Goal: Task Accomplishment & Management: Complete application form

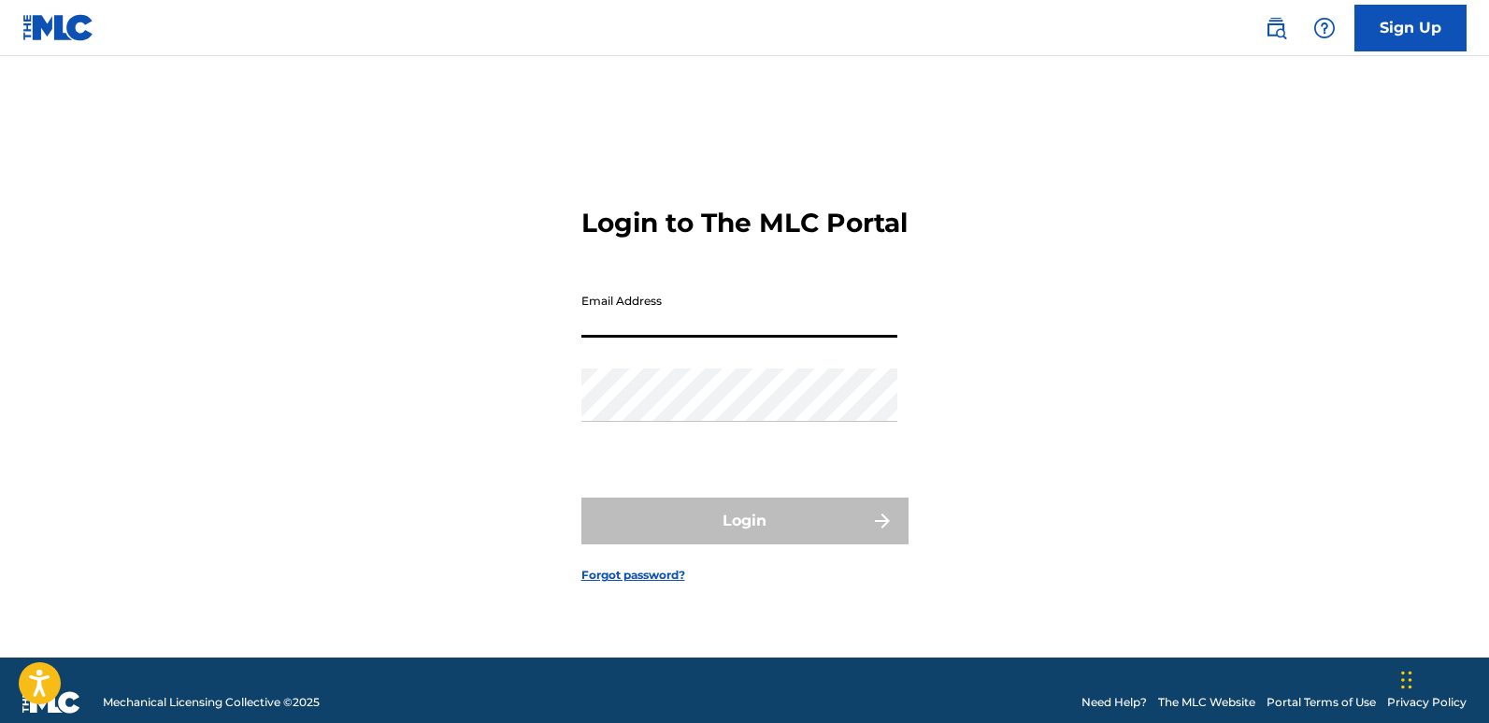
click at [681, 328] on input "Email Address" at bounding box center [739, 310] width 316 height 53
type input "[EMAIL_ADDRESS][DOMAIN_NAME]"
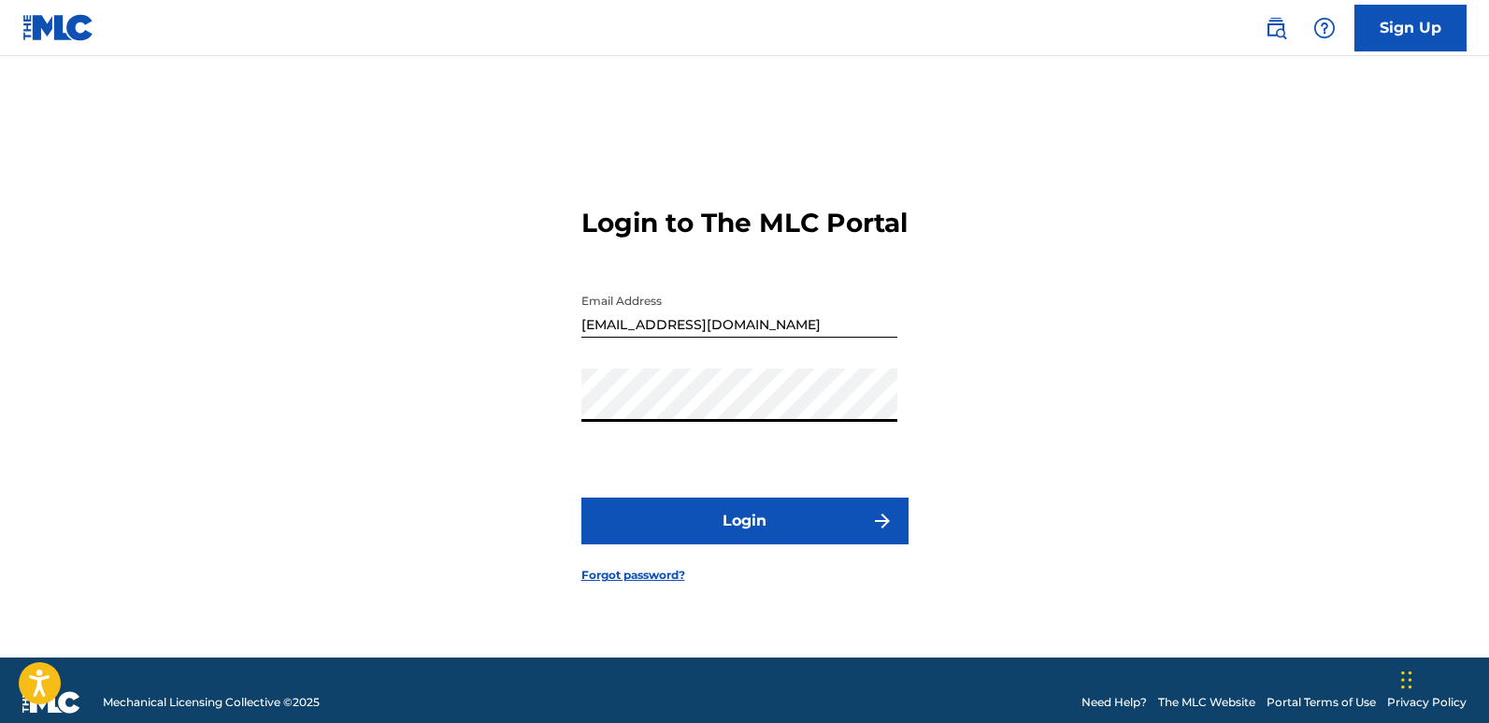
click at [685, 534] on button "Login" at bounding box center [744, 520] width 327 height 47
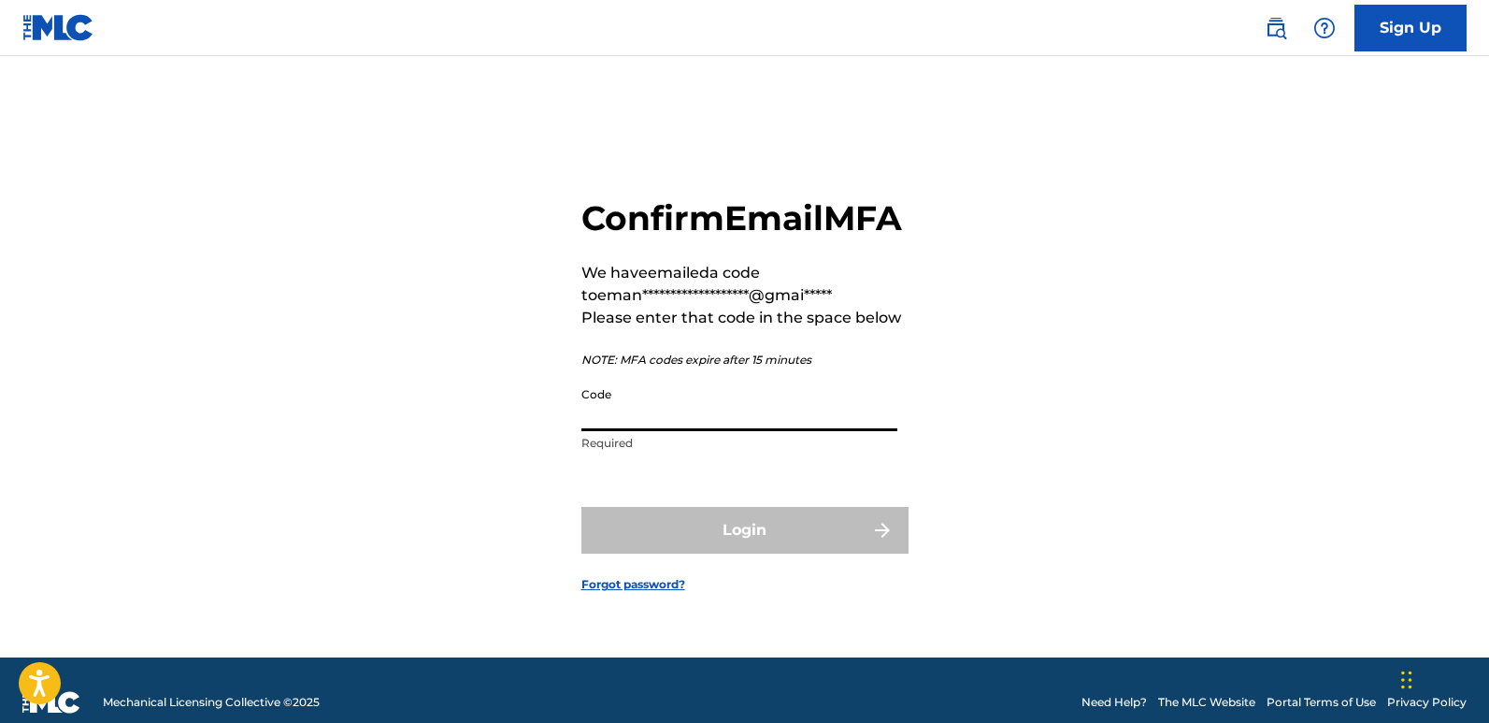
click at [670, 431] on input "Code" at bounding box center [739, 404] width 316 height 53
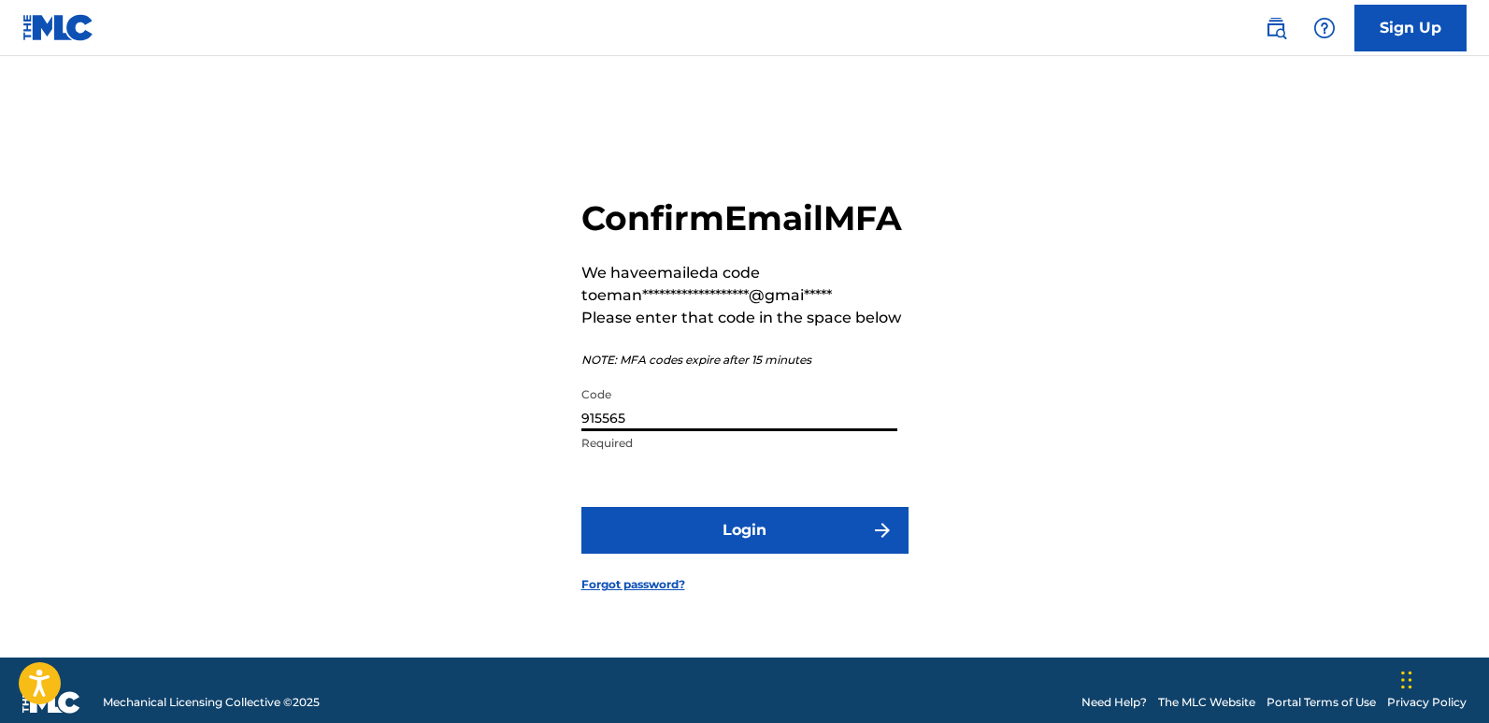
type input "915565"
click at [788, 540] on button "Login" at bounding box center [744, 530] width 327 height 47
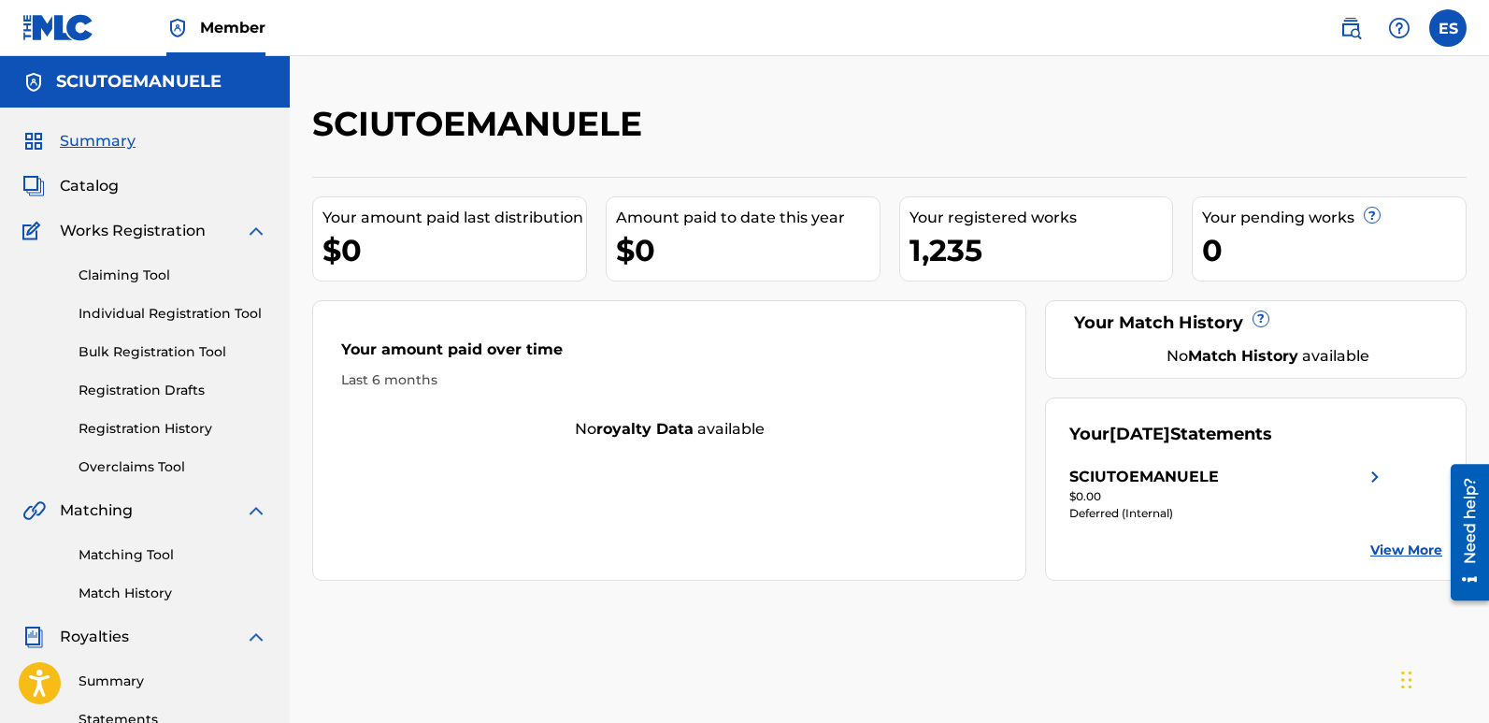
click at [221, 314] on link "Individual Registration Tool" at bounding box center [173, 314] width 189 height 20
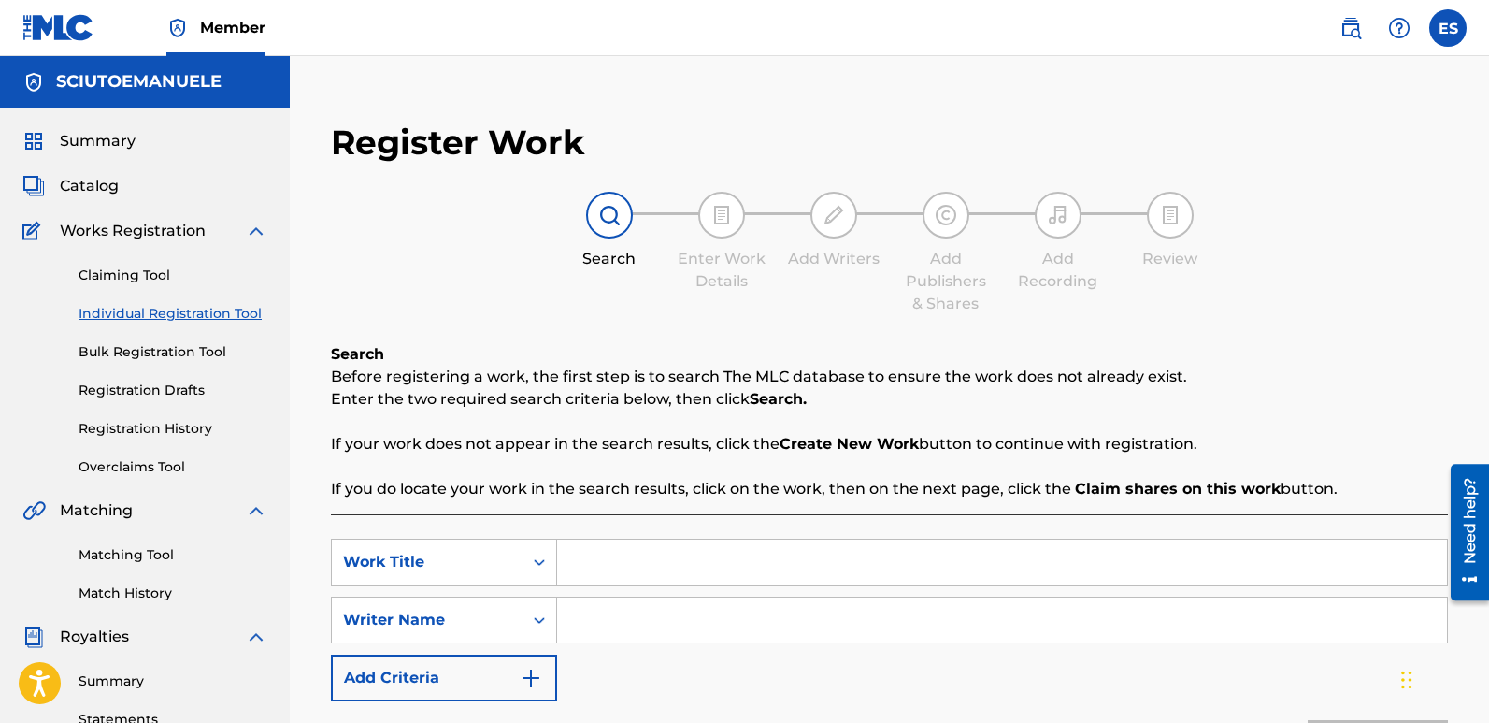
click at [672, 572] on input "Search Form" at bounding box center [1002, 561] width 890 height 45
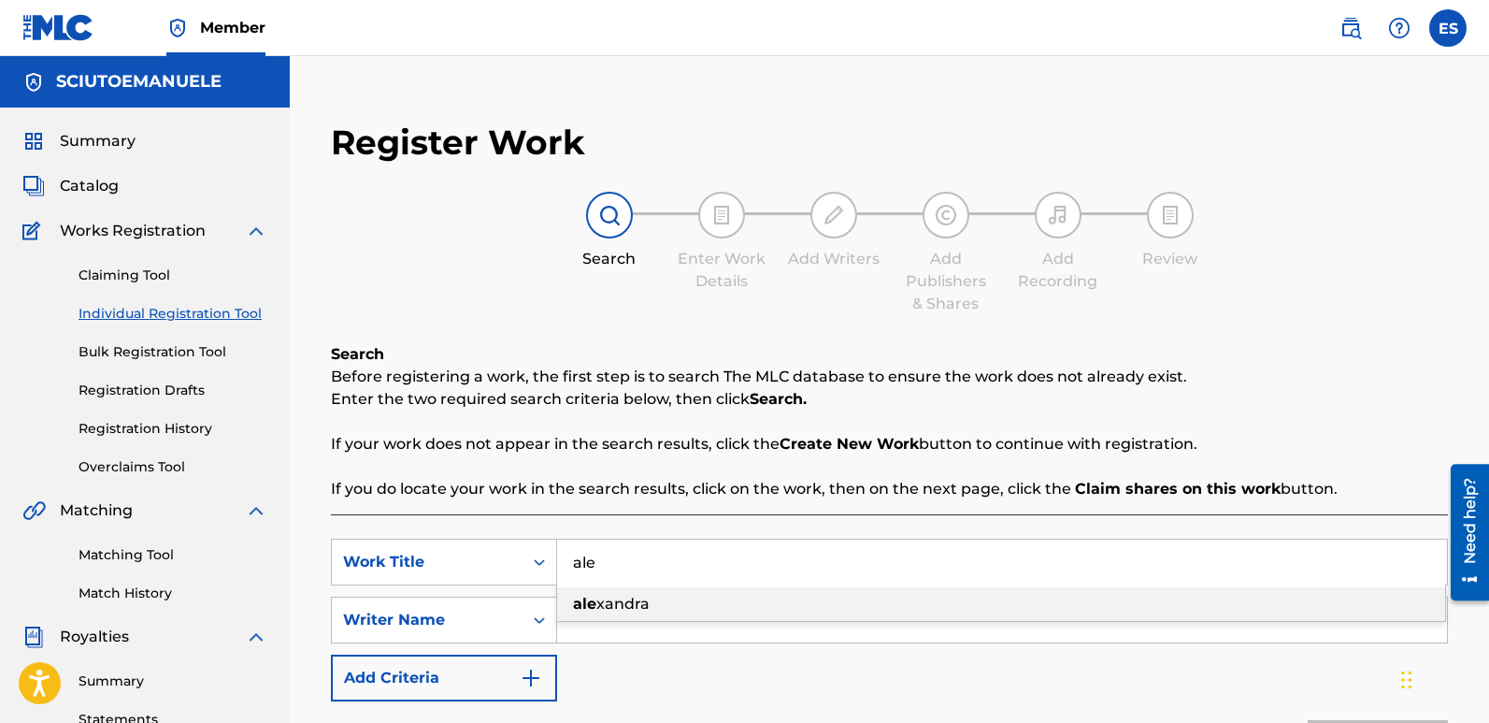
click at [632, 601] on span "xandra" at bounding box center [622, 604] width 53 height 18
type input "[PERSON_NAME]"
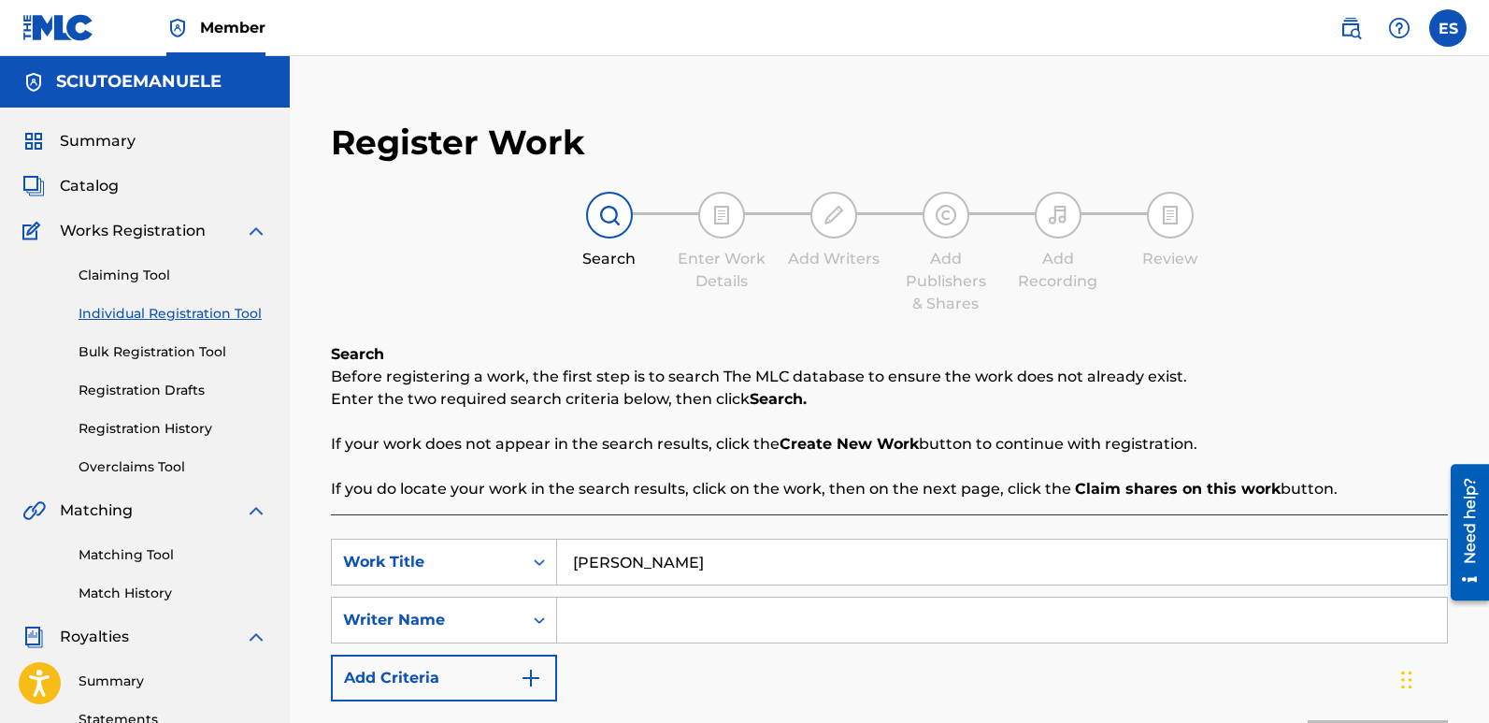
click at [670, 619] on input "Search Form" at bounding box center [1002, 619] width 890 height 45
type input "[PERSON_NAME]"
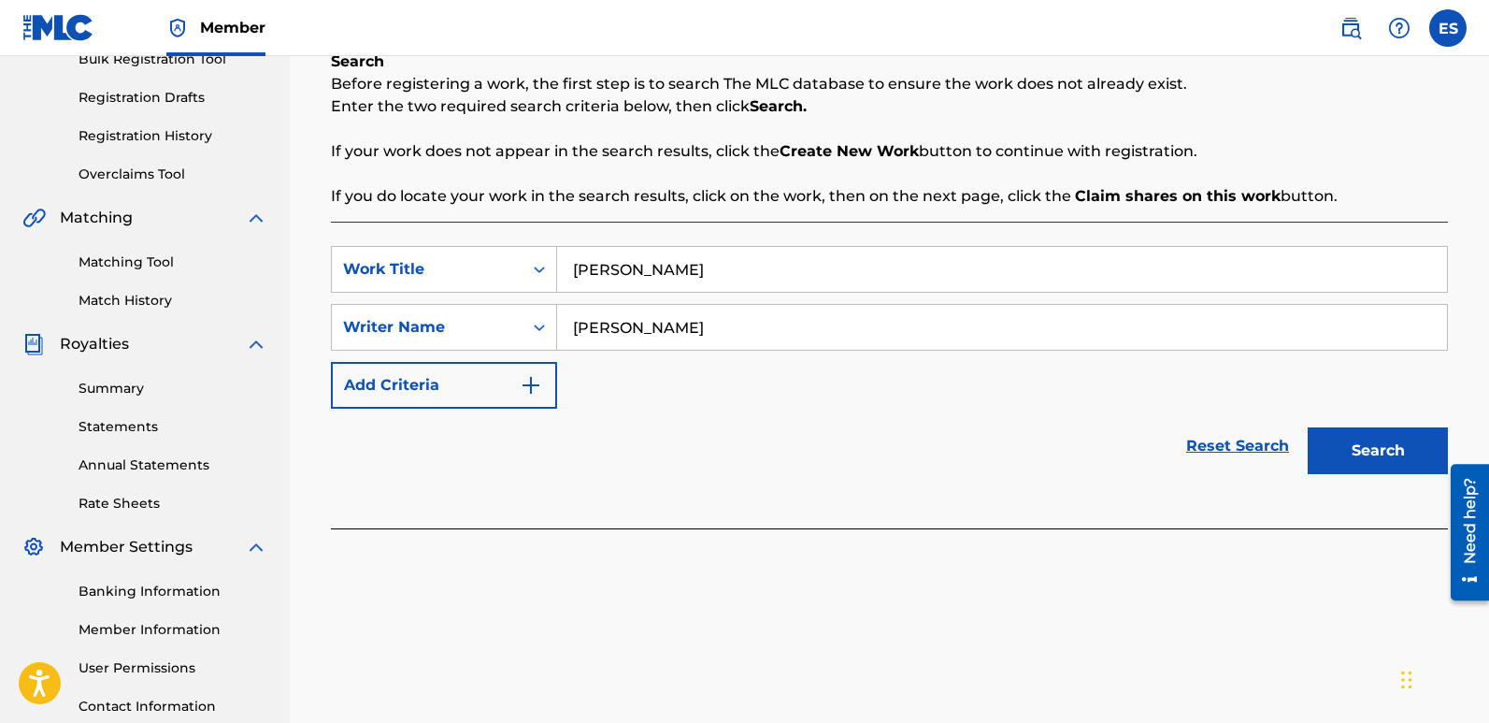
click at [1360, 448] on button "Search" at bounding box center [1378, 450] width 140 height 47
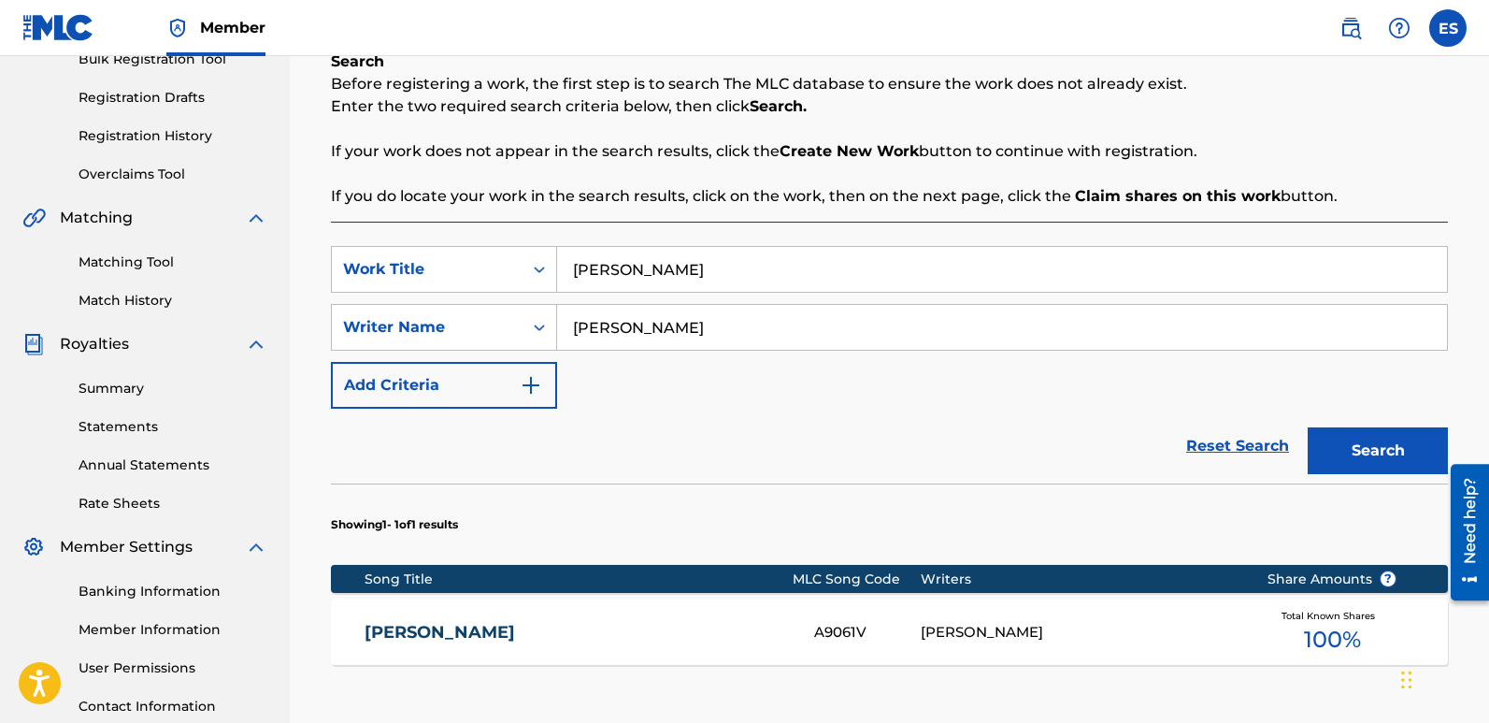
scroll to position [572, 0]
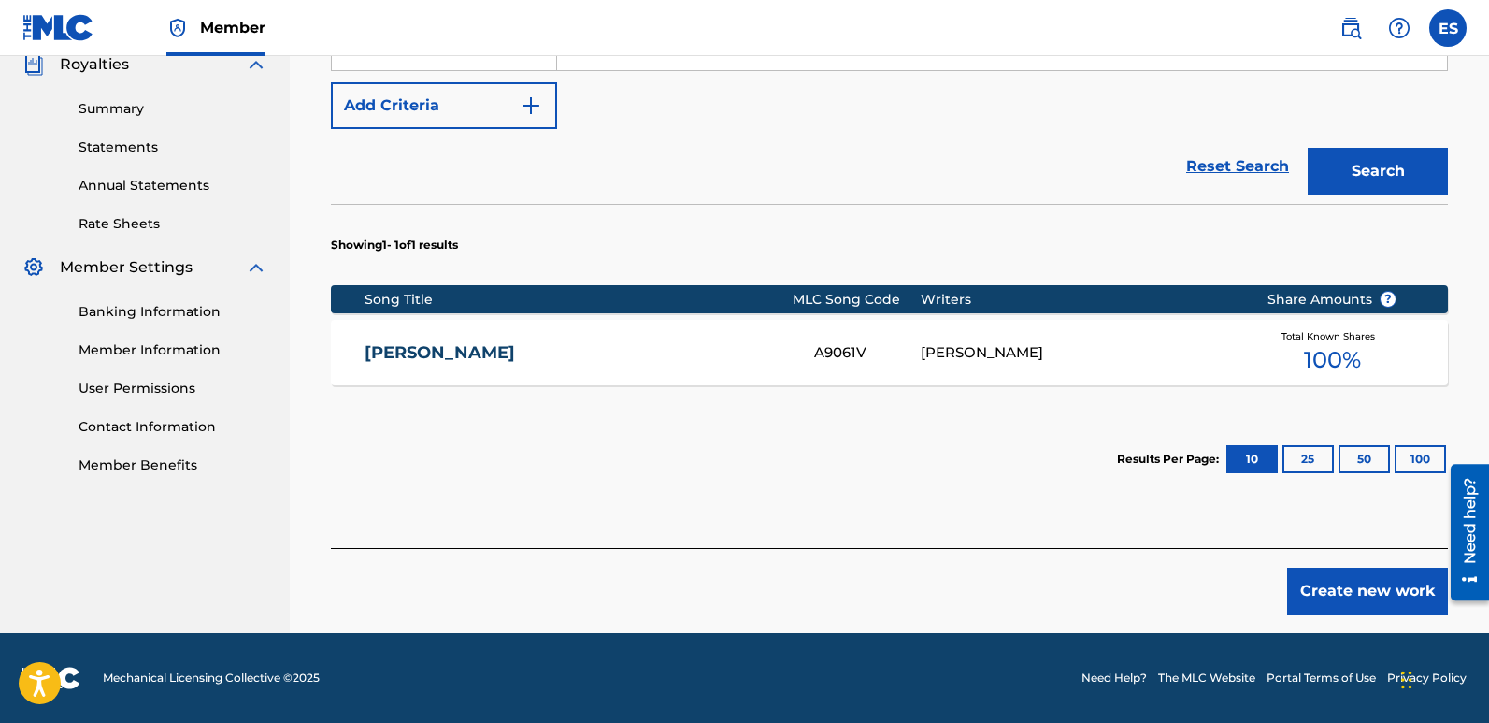
click at [1367, 600] on button "Create new work" at bounding box center [1367, 590] width 161 height 47
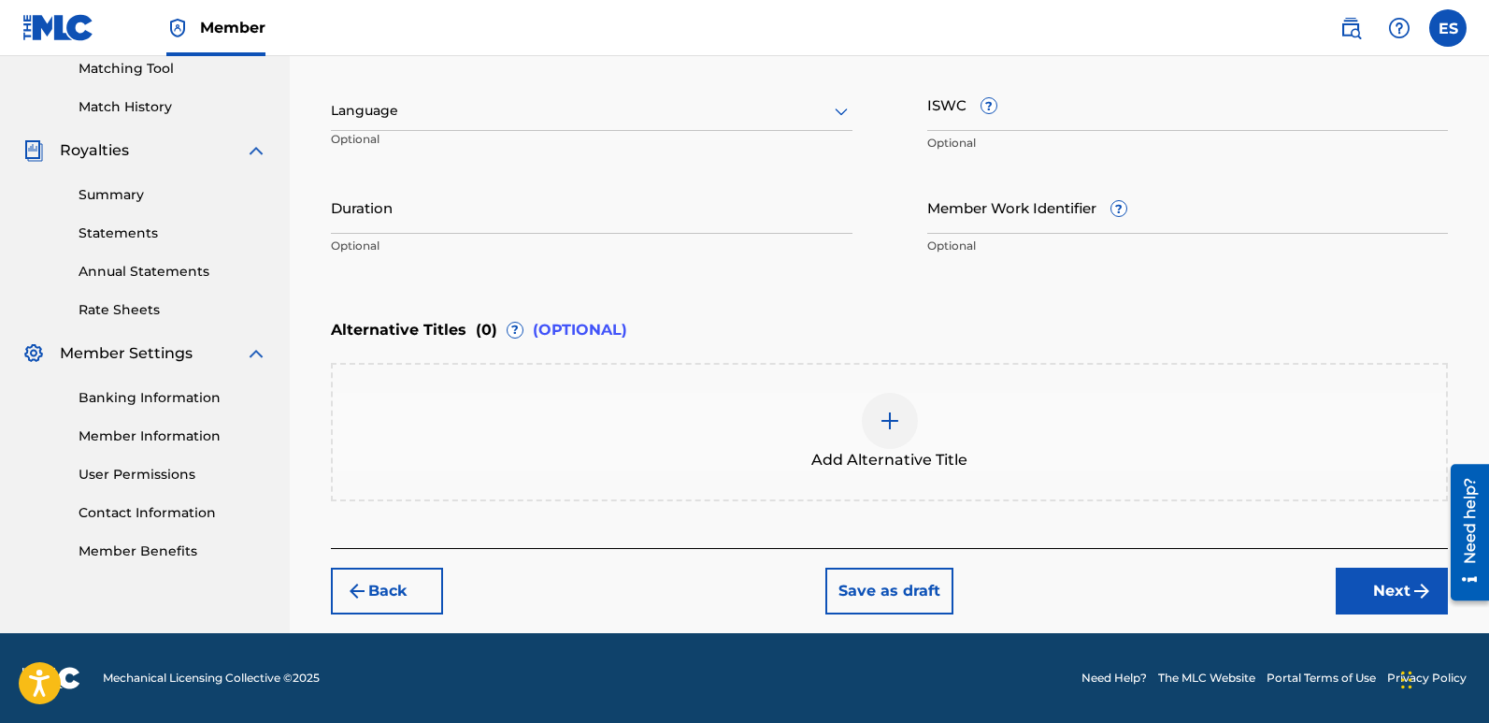
click at [476, 112] on div at bounding box center [592, 110] width 522 height 23
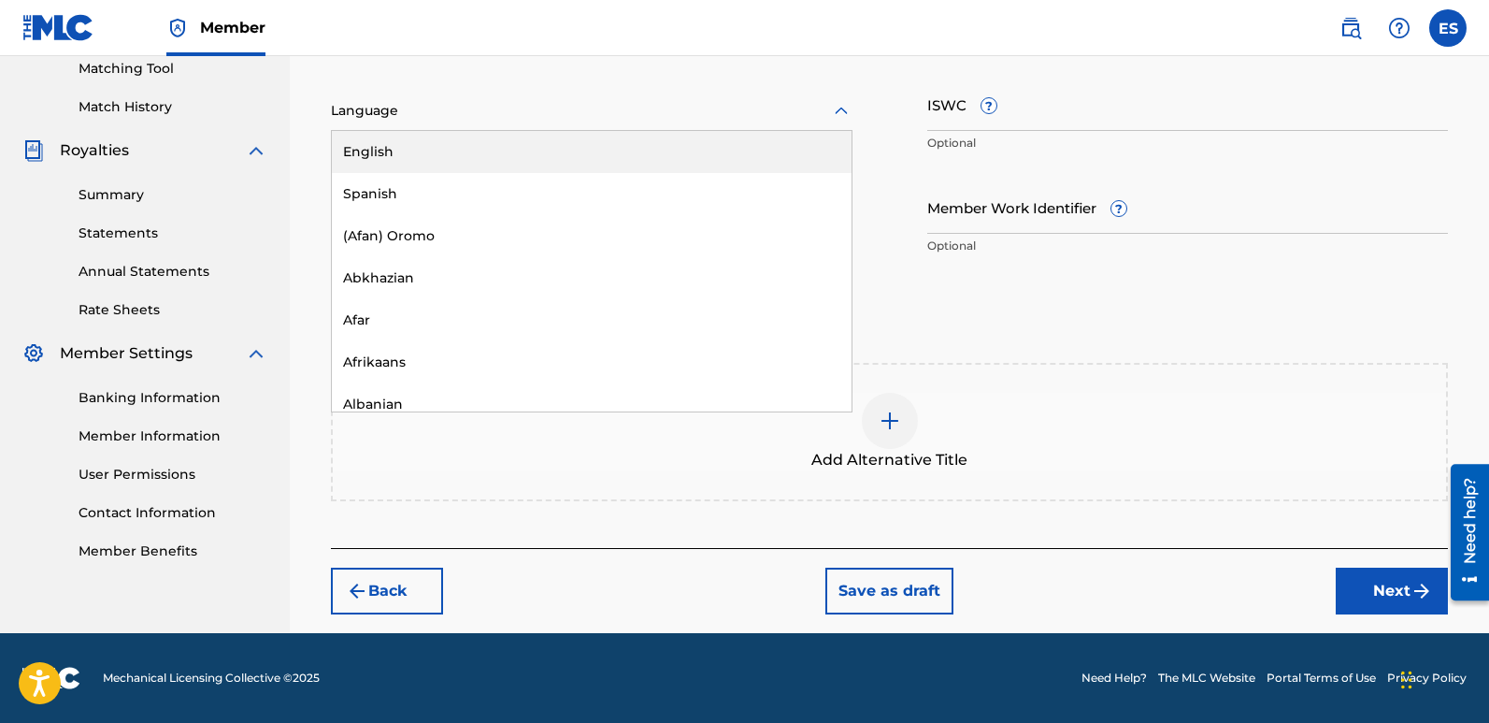
click at [422, 145] on div "English" at bounding box center [592, 152] width 520 height 42
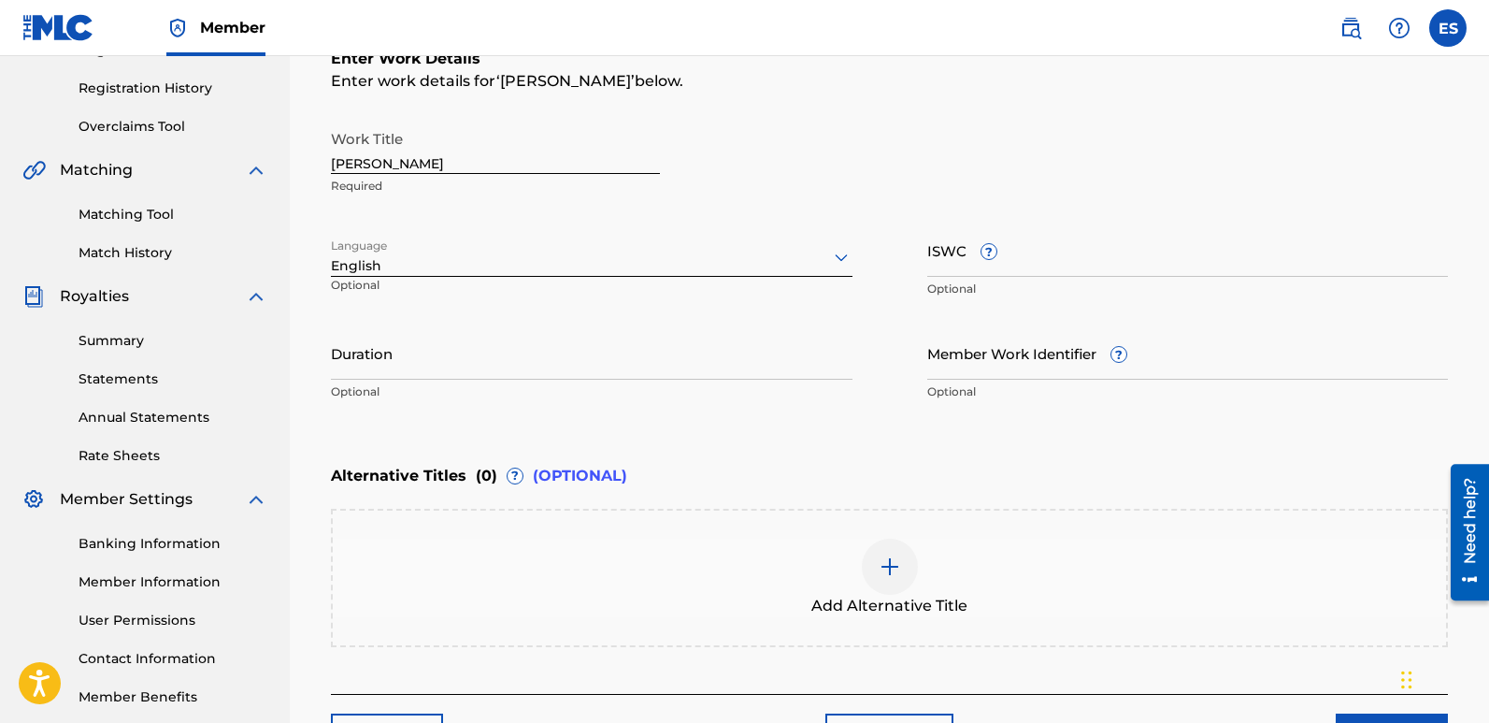
scroll to position [338, 0]
click at [405, 164] on input "[PERSON_NAME]" at bounding box center [495, 148] width 329 height 53
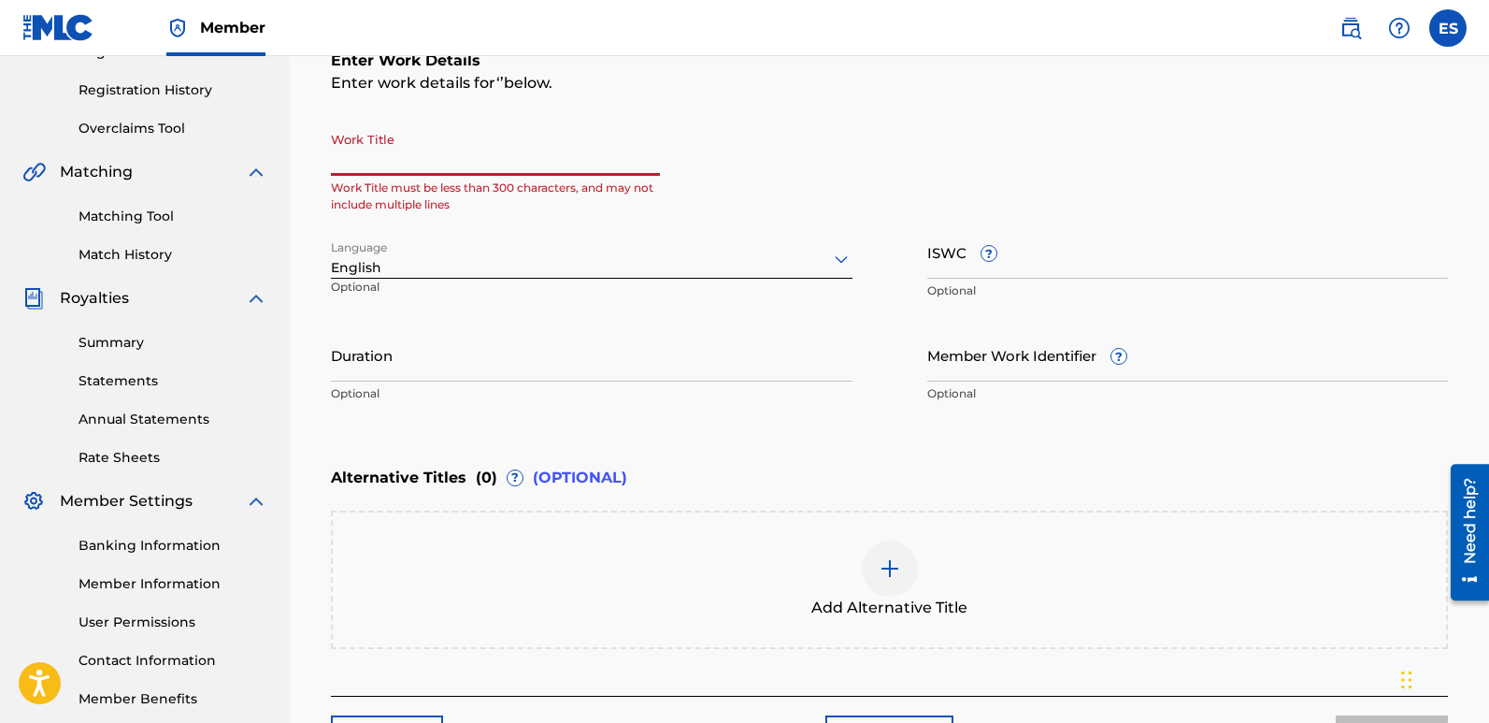
paste input "Harmony Rising"
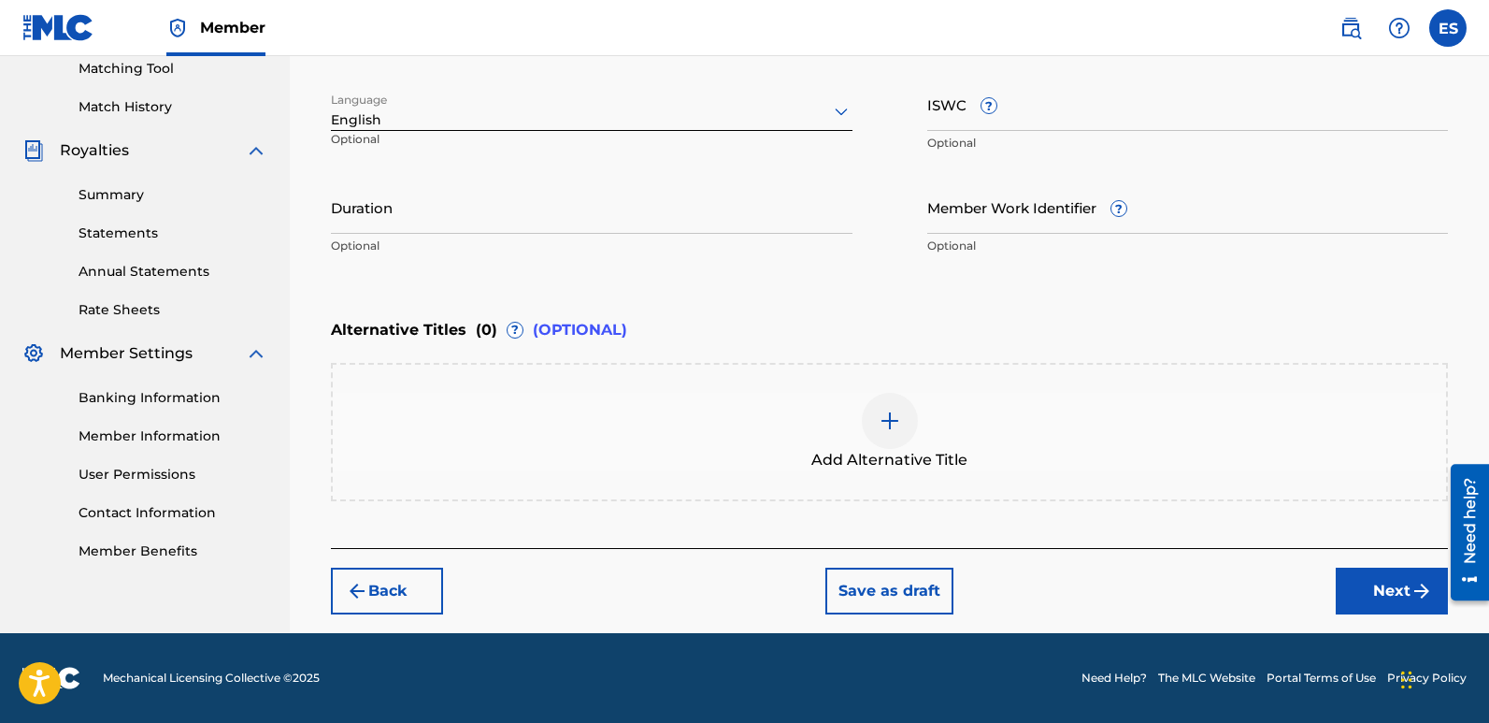
type input "Harmony Rising"
click at [1358, 595] on button "Next" at bounding box center [1392, 590] width 112 height 47
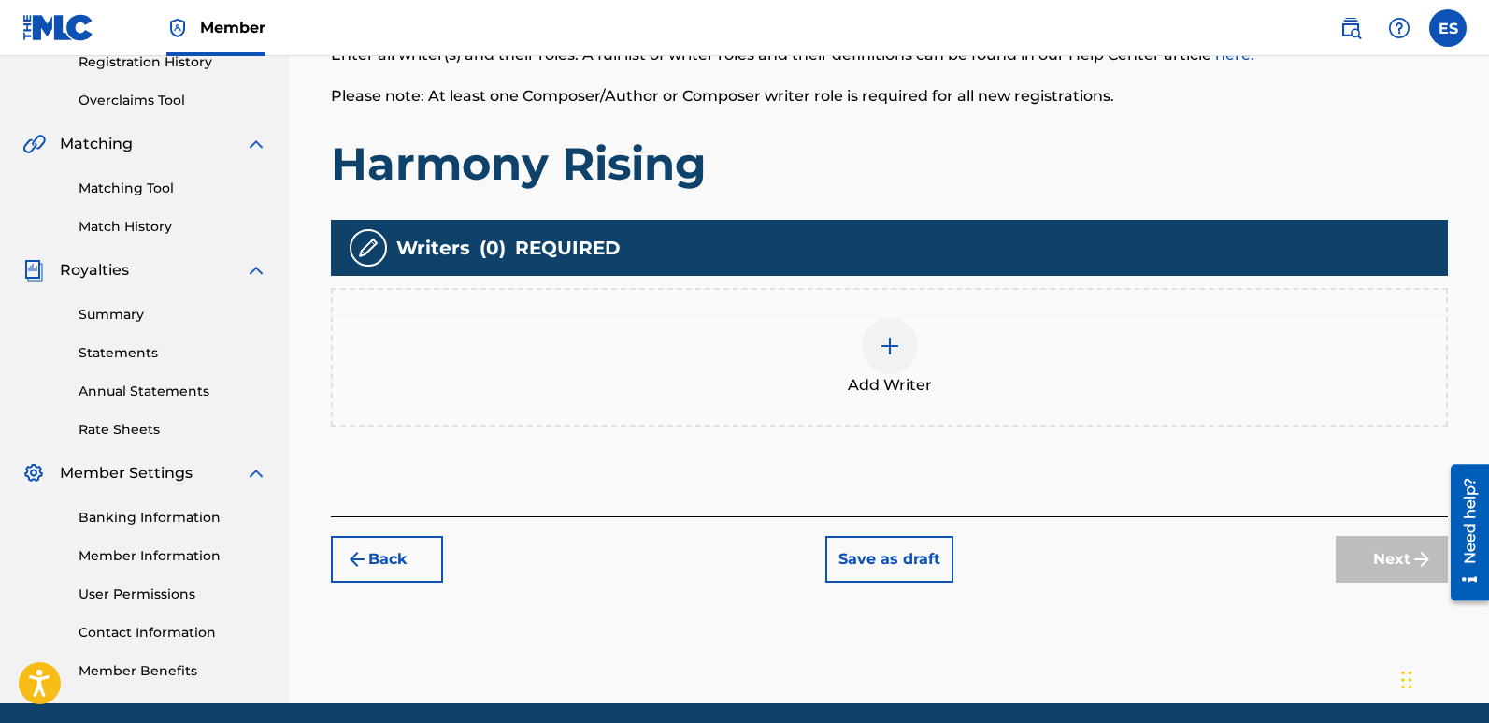
scroll to position [84, 0]
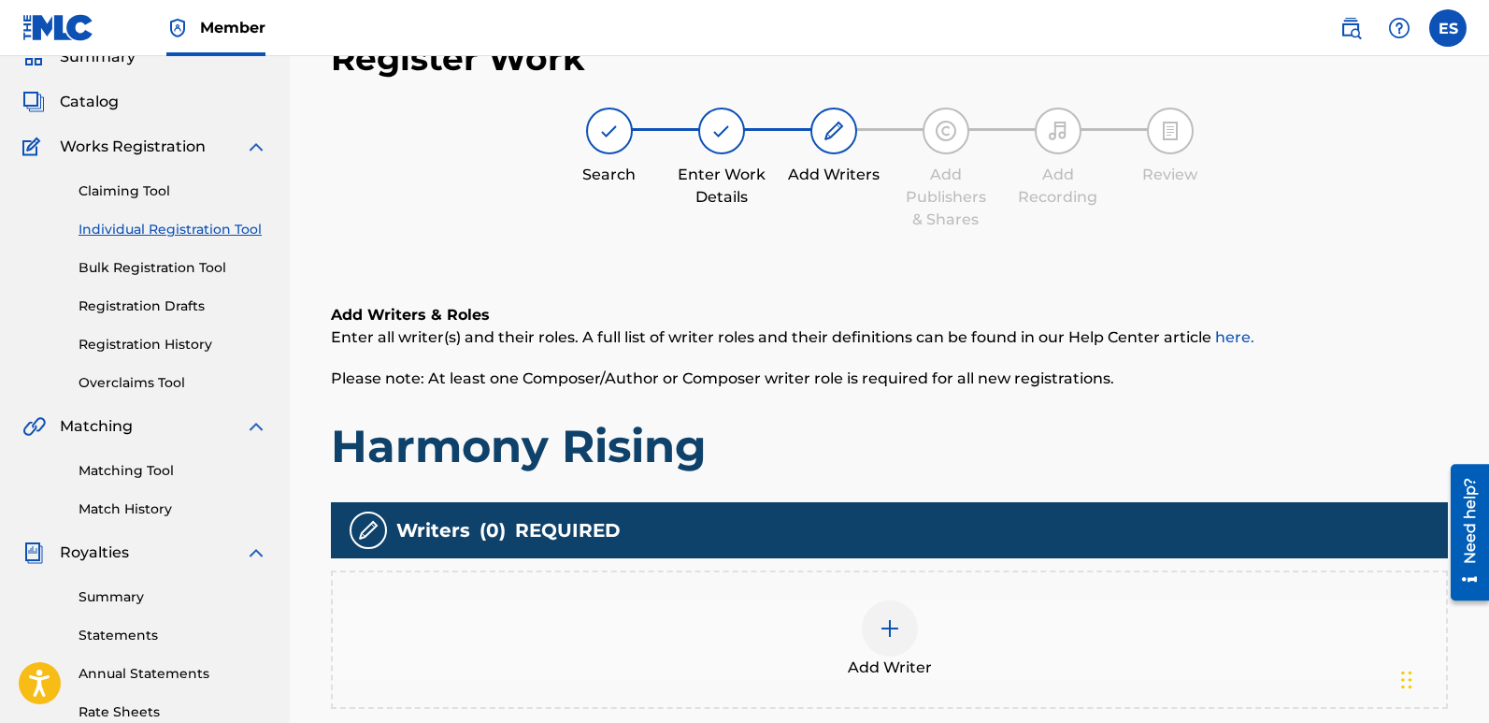
click at [879, 626] on img at bounding box center [890, 628] width 22 height 22
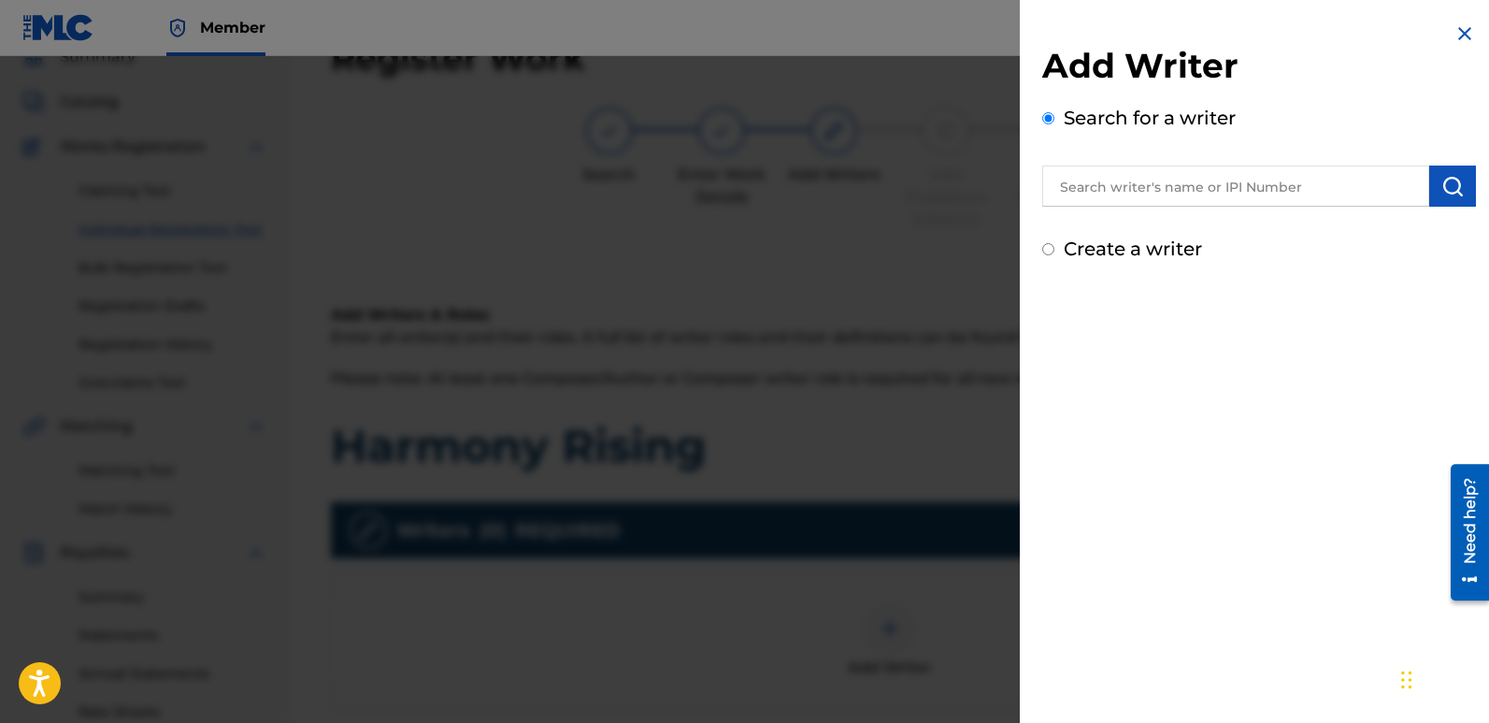
click at [1146, 186] on input "text" at bounding box center [1235, 185] width 387 height 41
type input "emanuelesciuto"
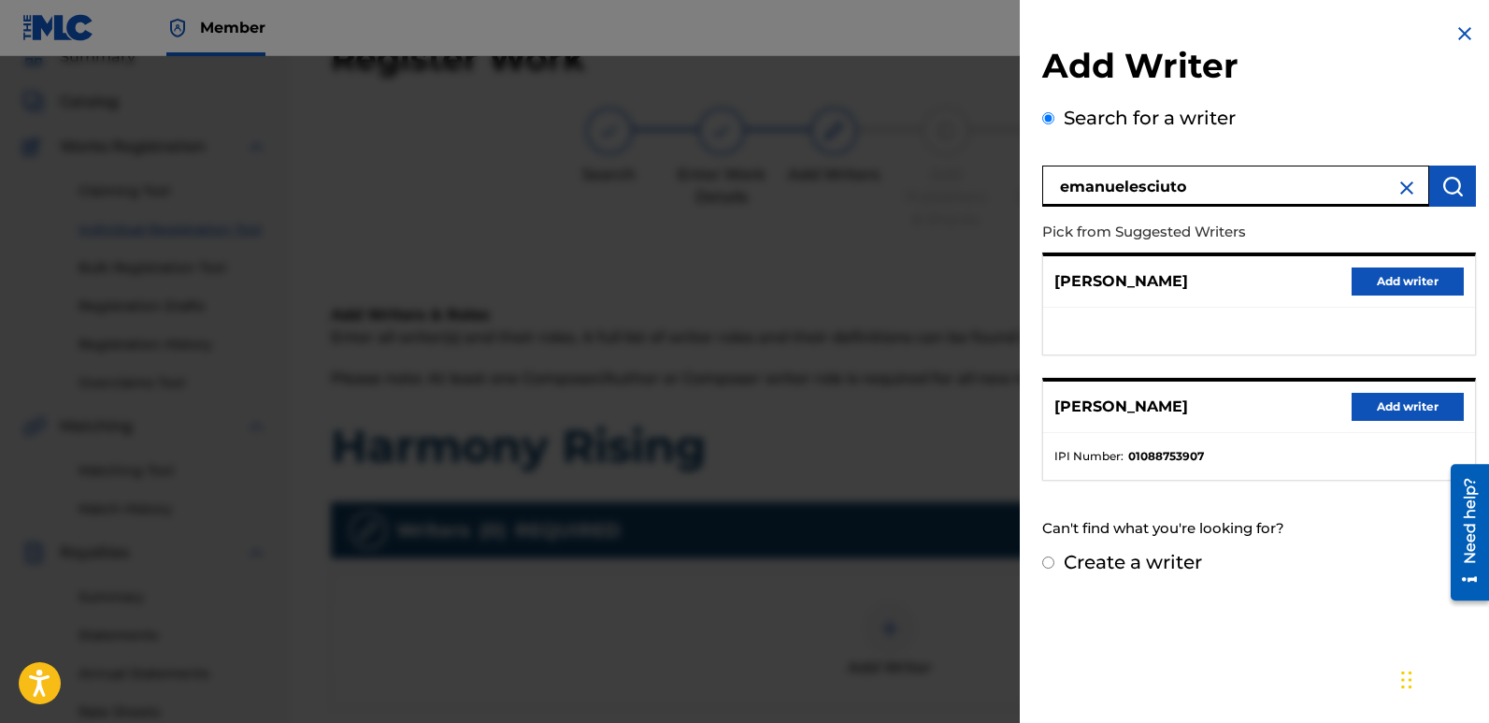
click at [1400, 409] on button "Add writer" at bounding box center [1408, 407] width 112 height 28
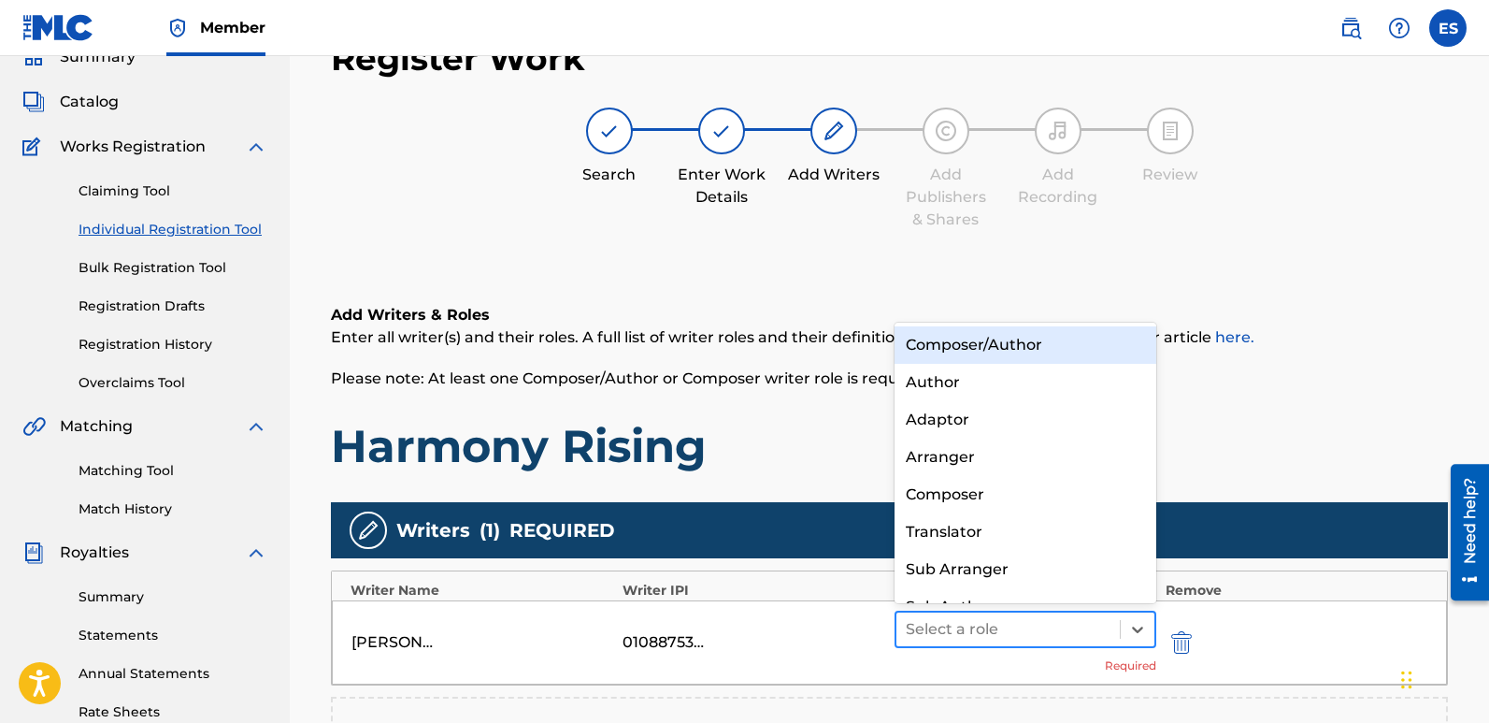
click at [1071, 635] on div at bounding box center [1008, 629] width 205 height 26
click at [969, 345] on div "Composer/Author" at bounding box center [1026, 344] width 262 height 37
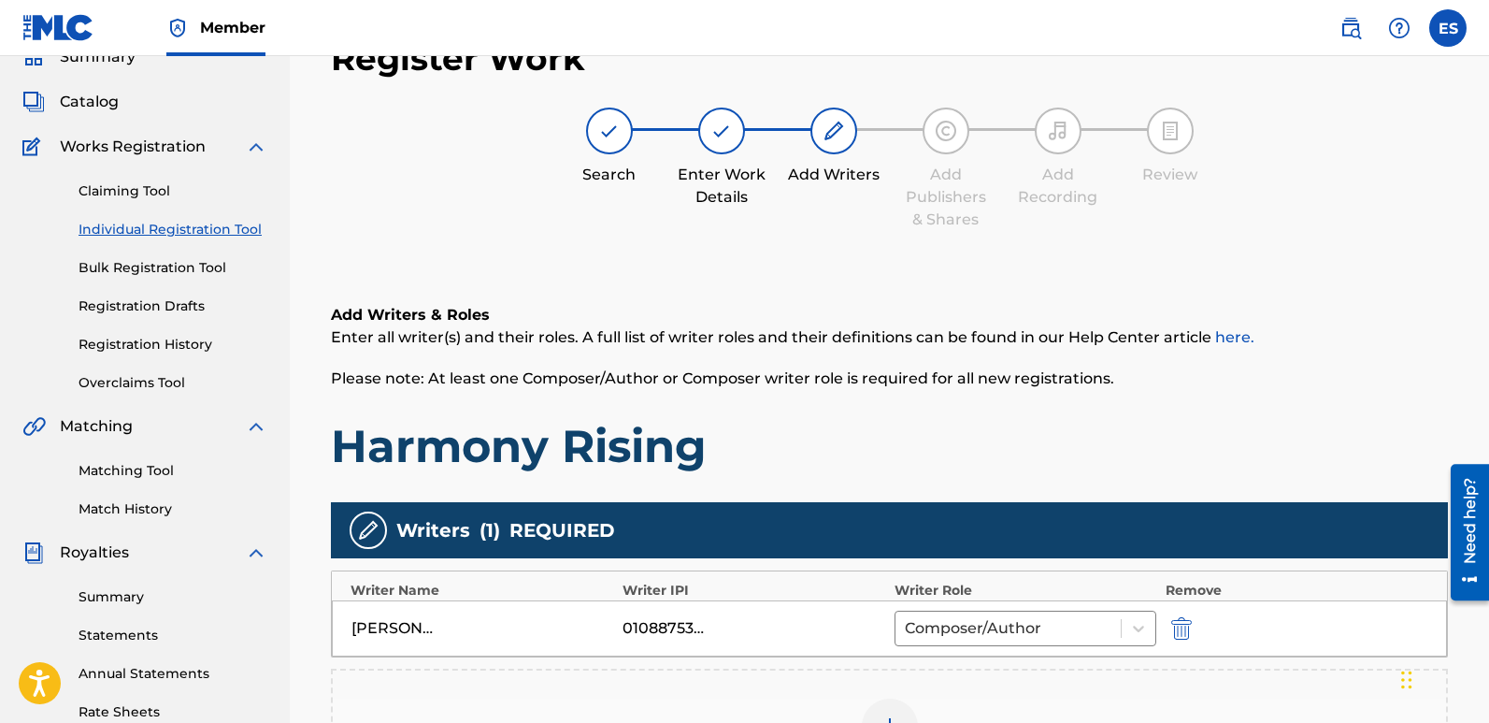
scroll to position [424, 0]
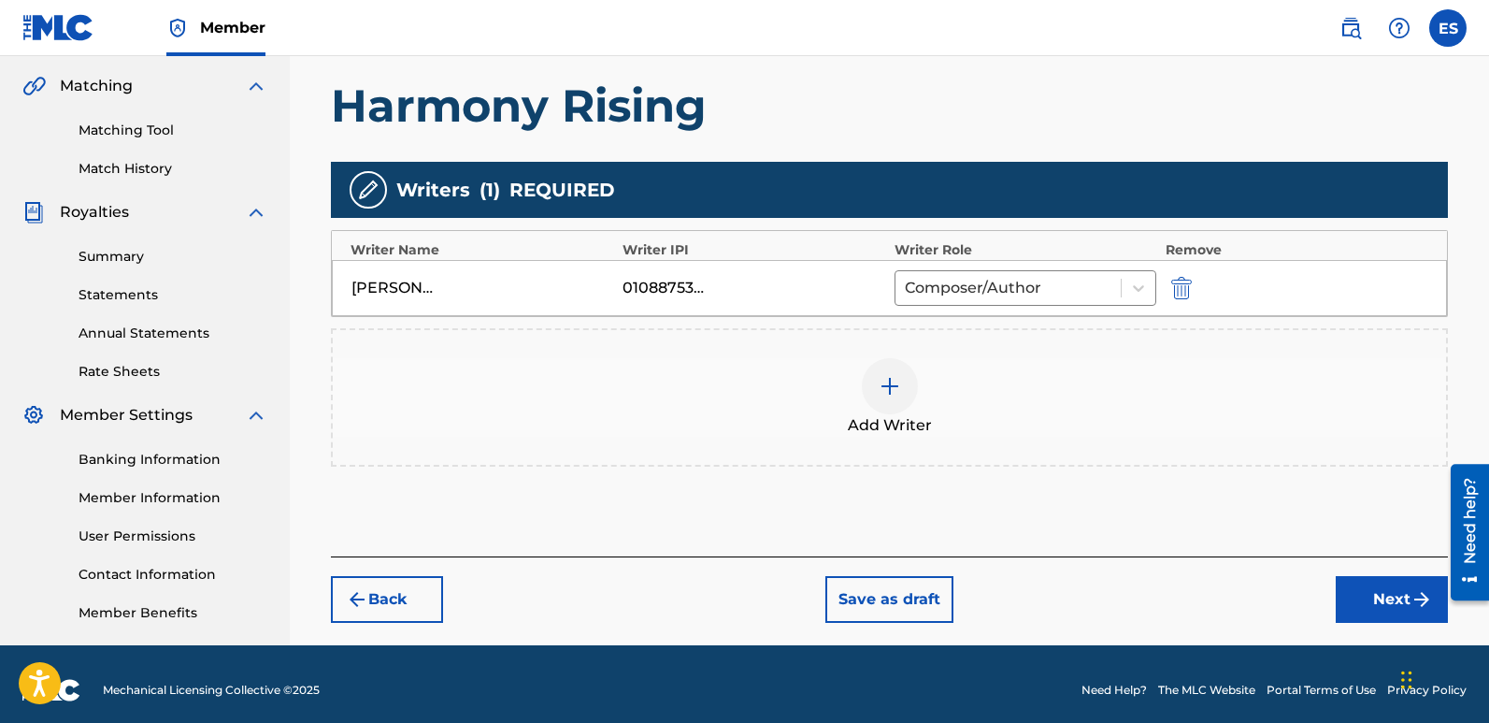
click at [1386, 599] on button "Next" at bounding box center [1392, 599] width 112 height 47
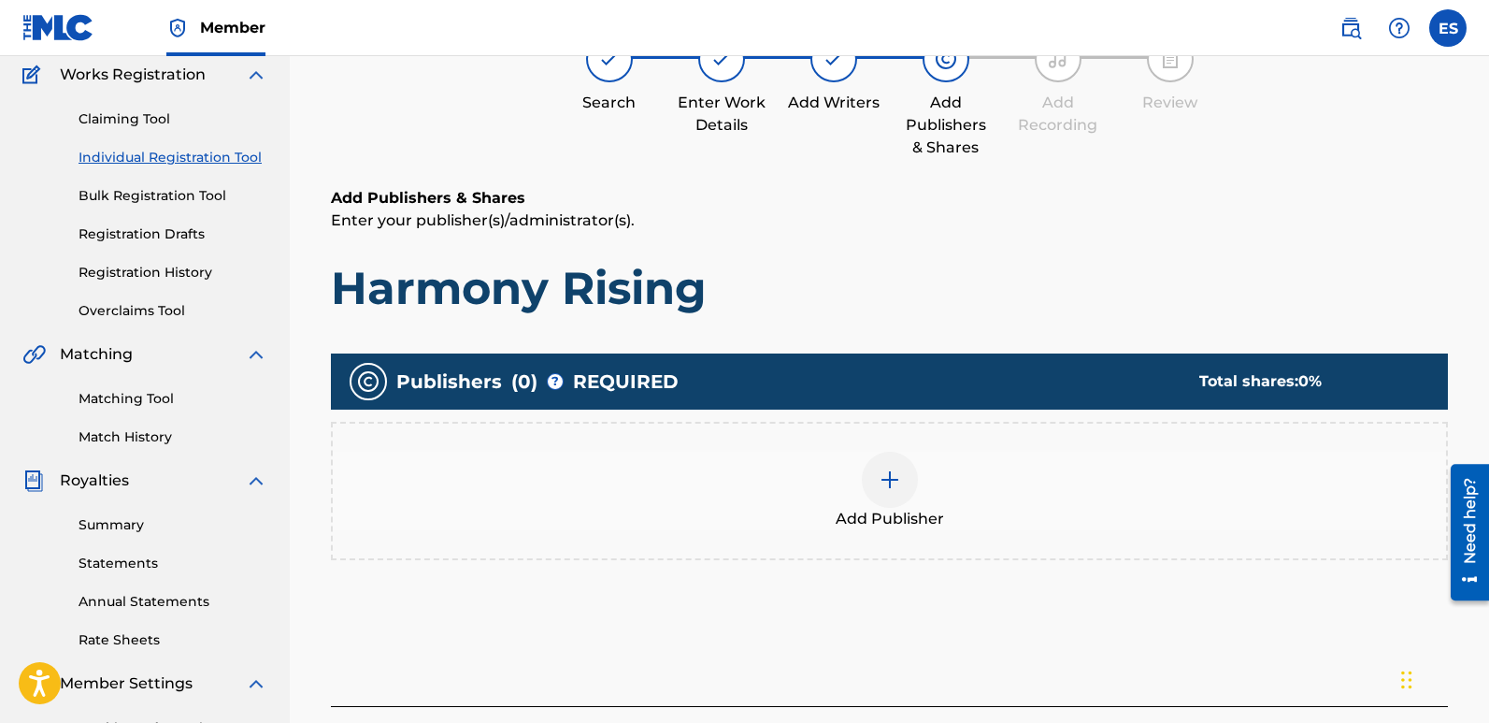
scroll to position [84, 0]
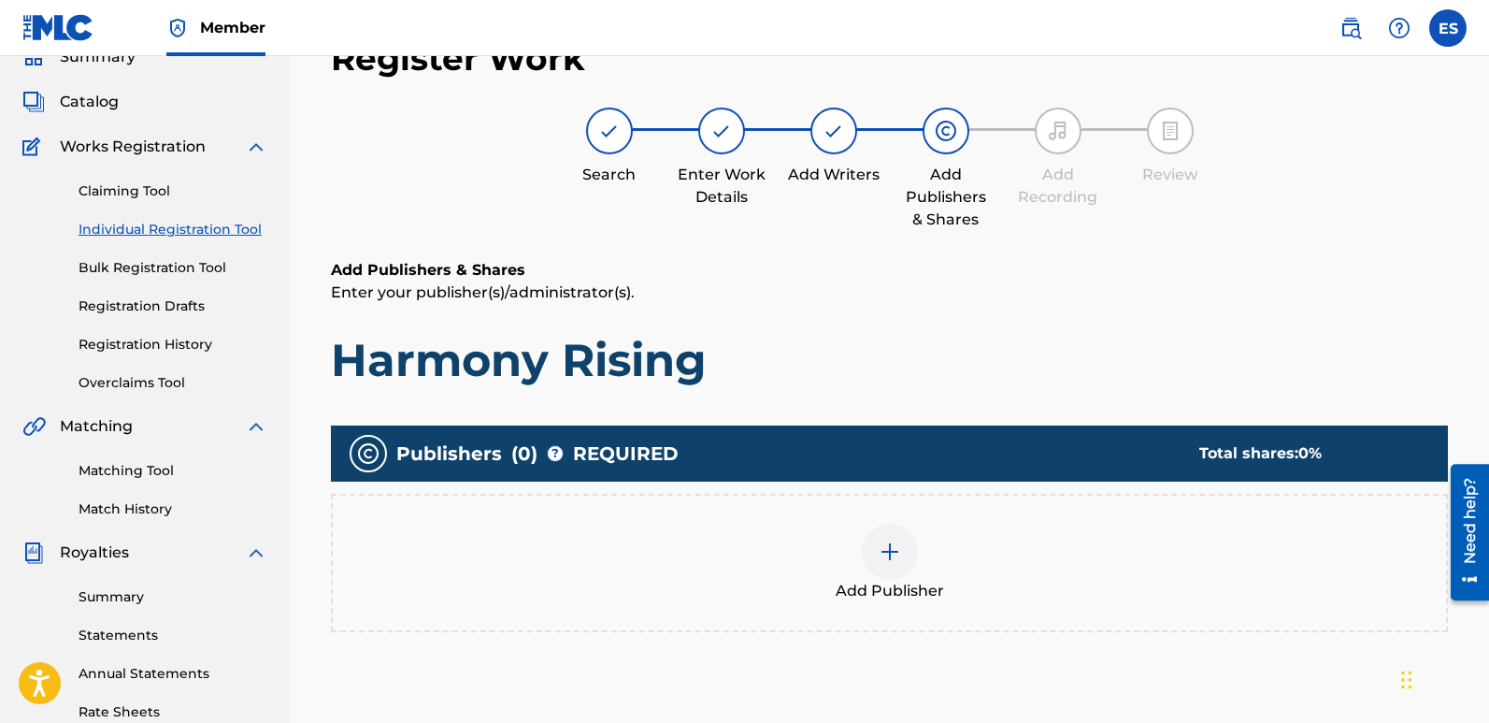
click at [916, 530] on div "Add Publisher" at bounding box center [889, 562] width 1113 height 79
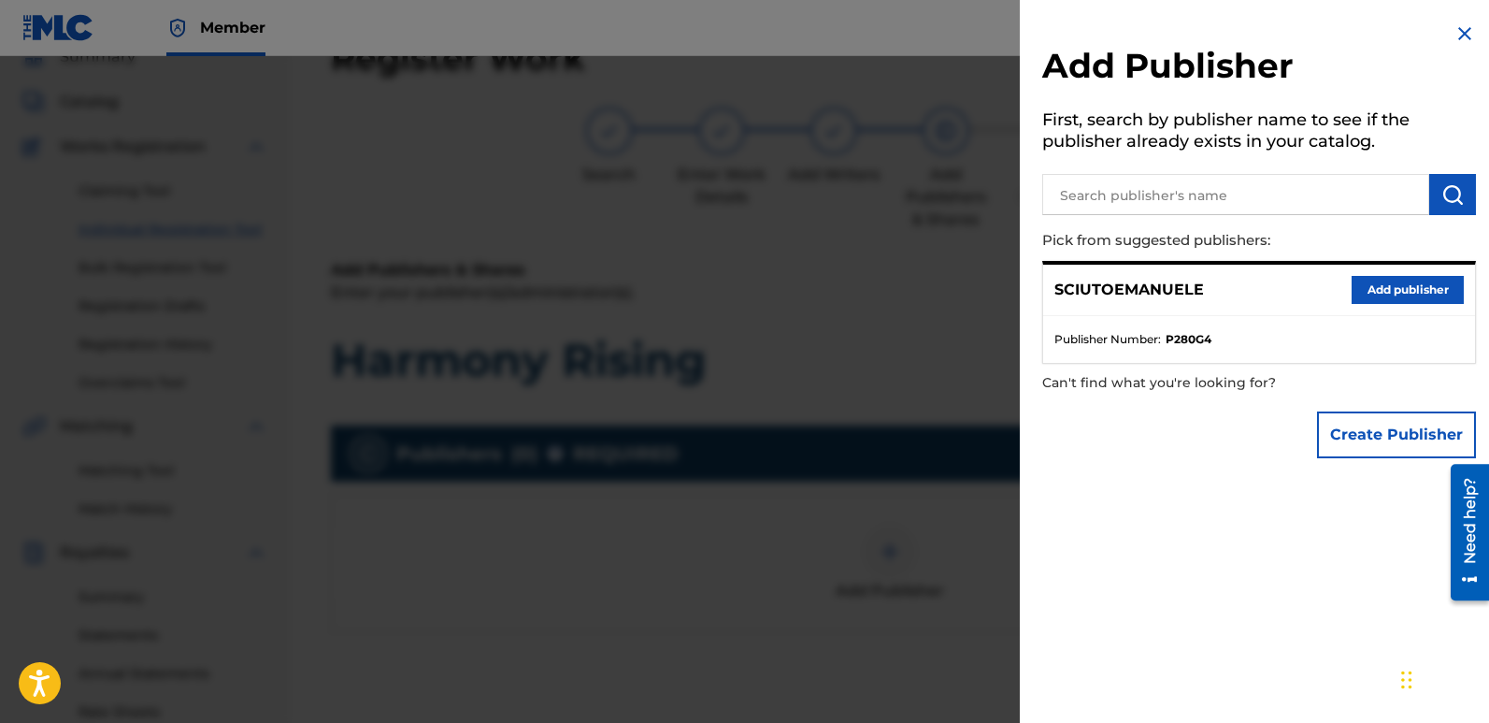
click at [1419, 291] on button "Add publisher" at bounding box center [1408, 290] width 112 height 28
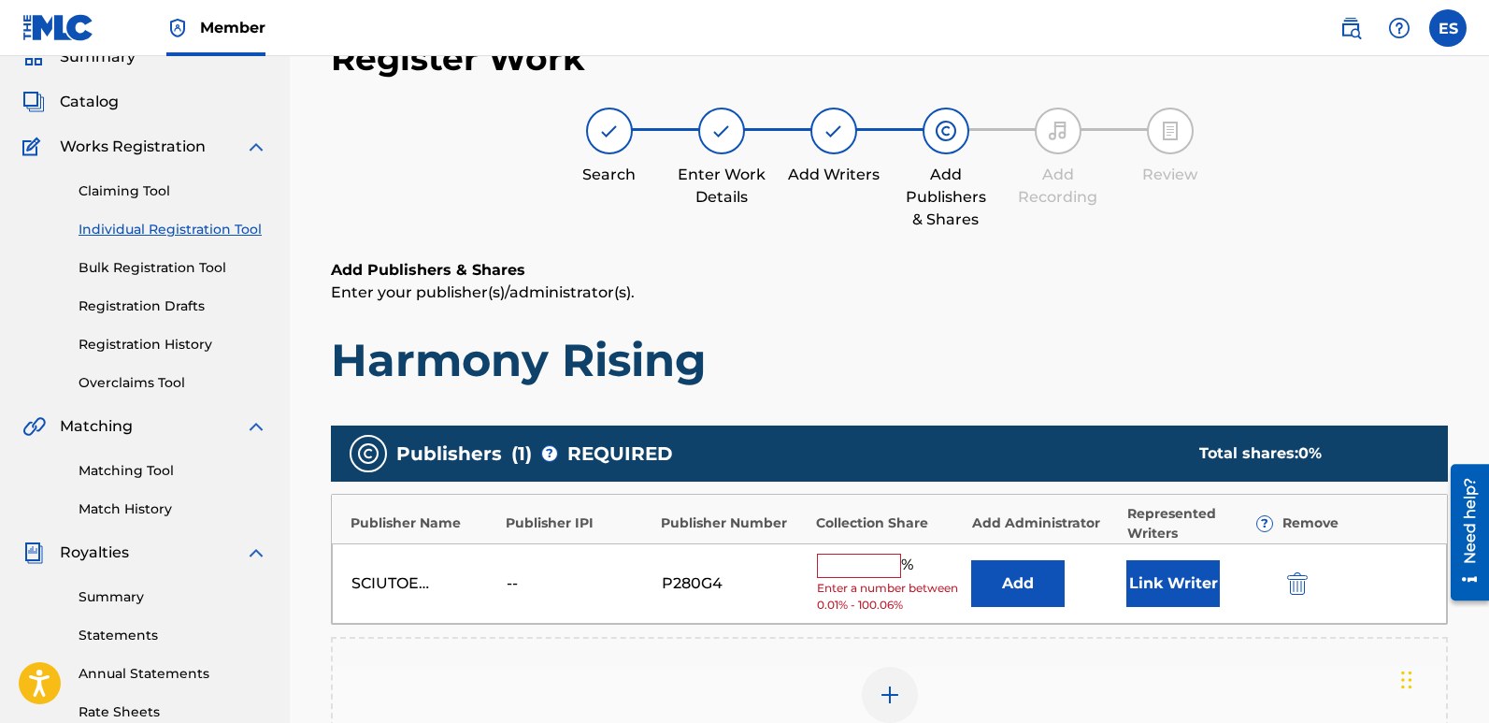
click at [1166, 583] on button "Link Writer" at bounding box center [1172, 583] width 93 height 47
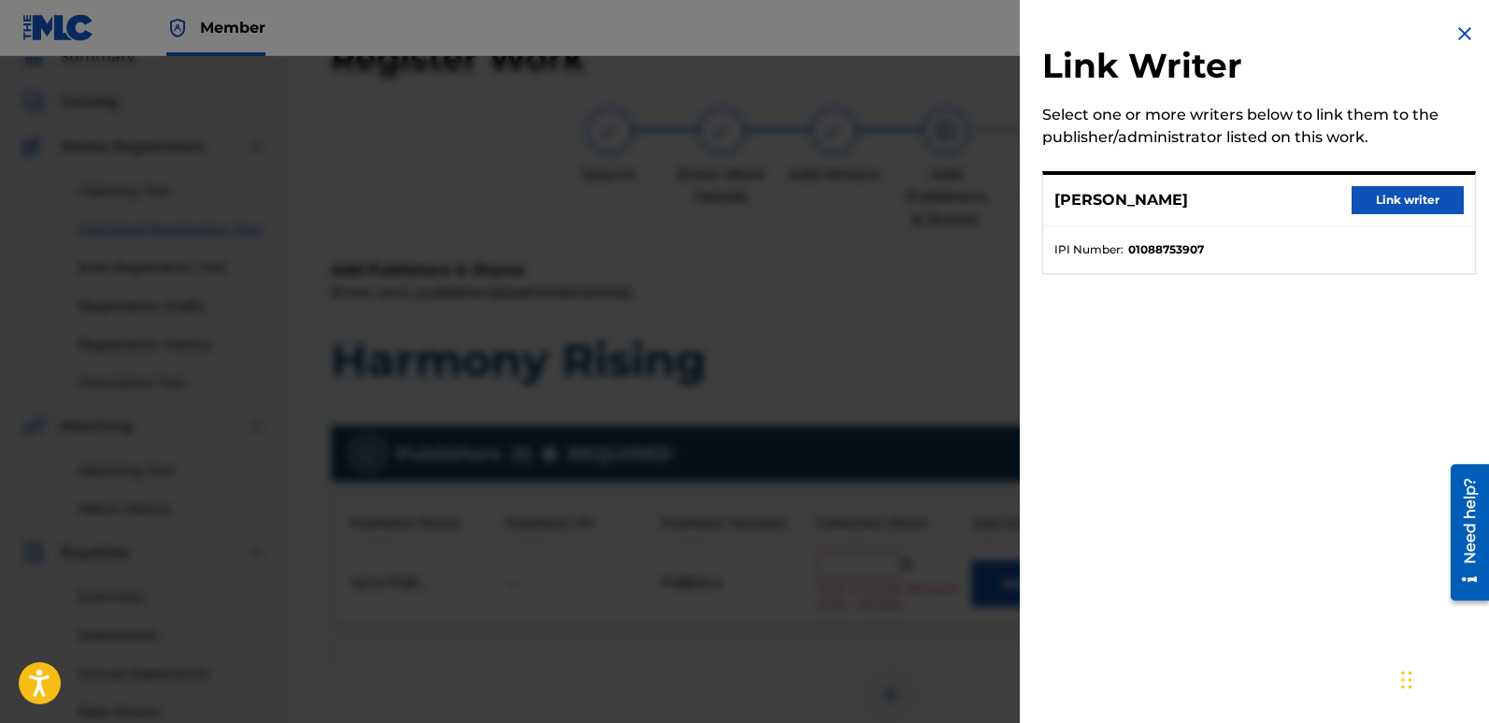
click at [1387, 191] on button "Link writer" at bounding box center [1408, 200] width 112 height 28
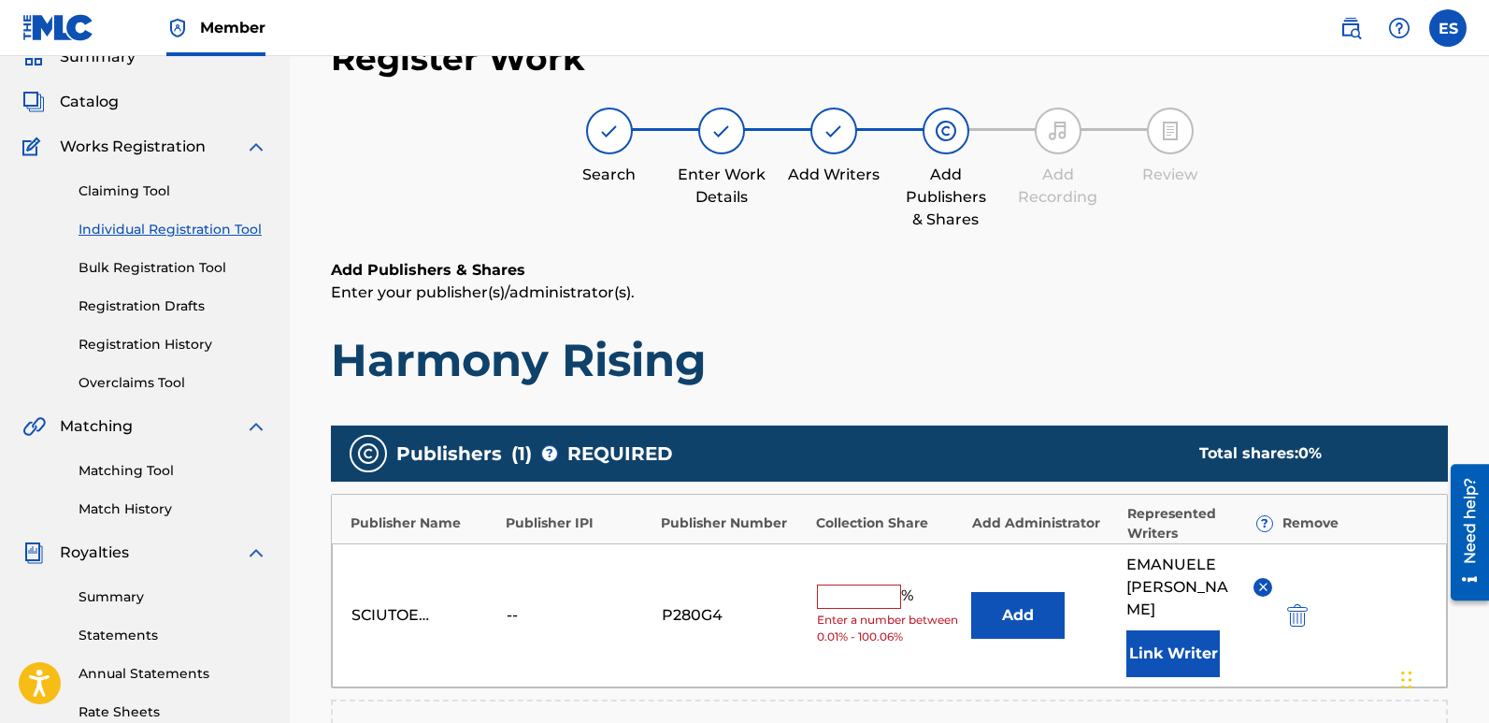
click at [843, 584] on input "text" at bounding box center [859, 596] width 84 height 24
type input "100"
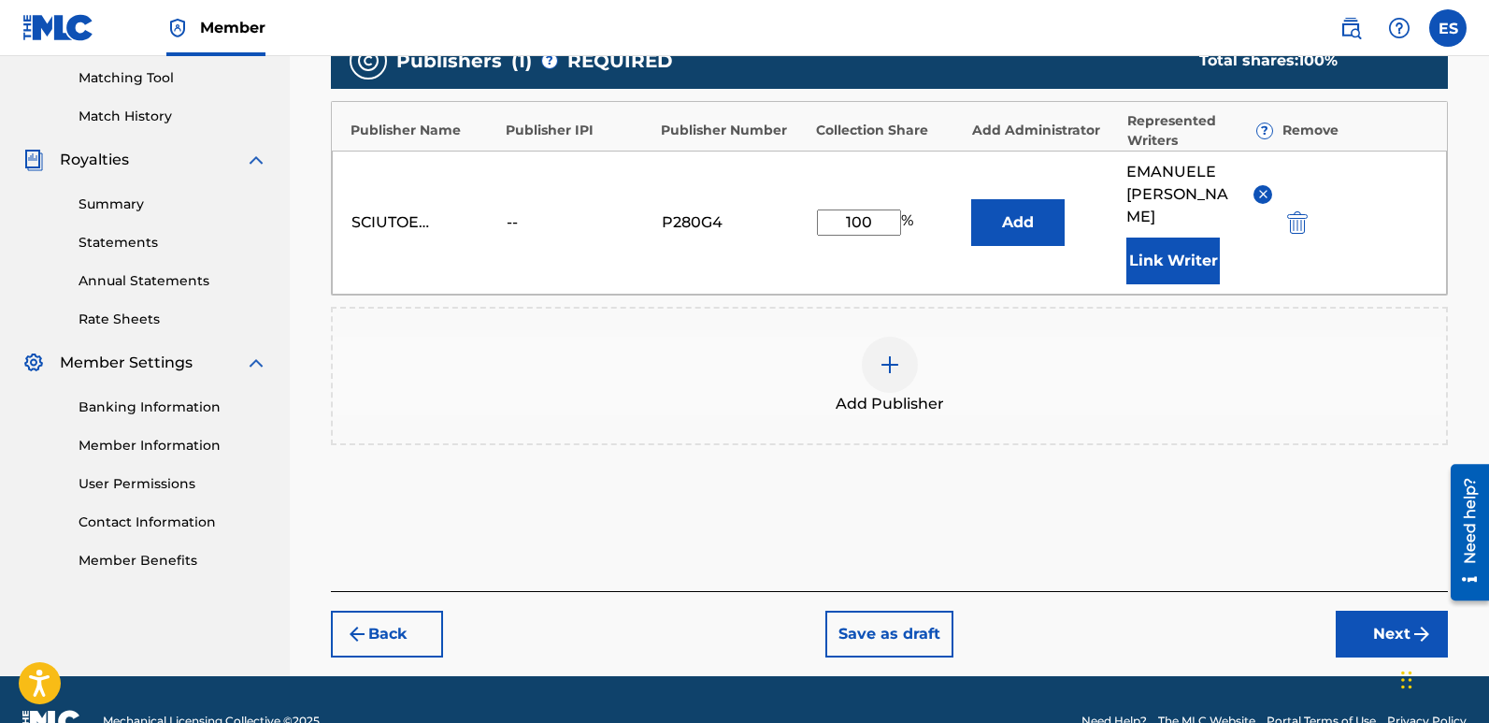
click at [1377, 610] on button "Next" at bounding box center [1392, 633] width 112 height 47
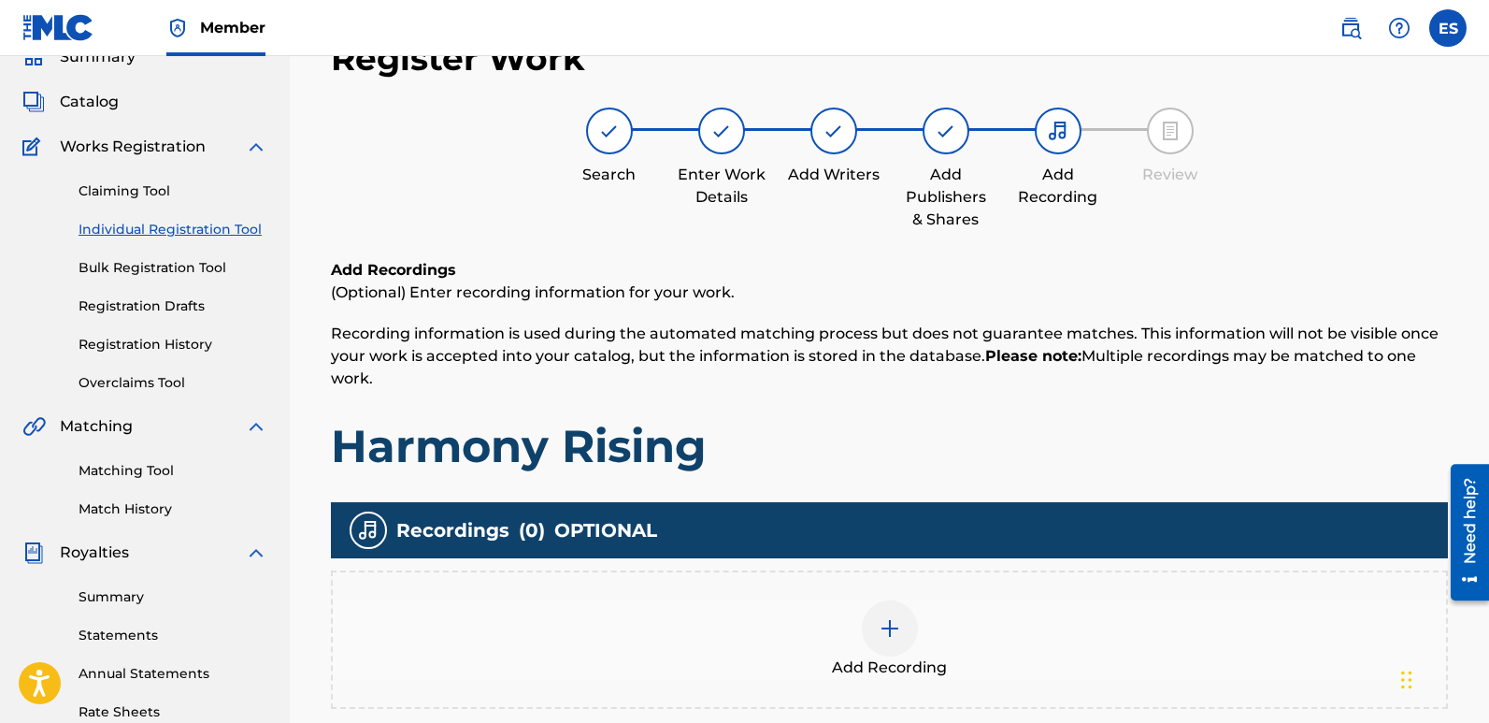
click at [908, 636] on div at bounding box center [890, 628] width 56 height 56
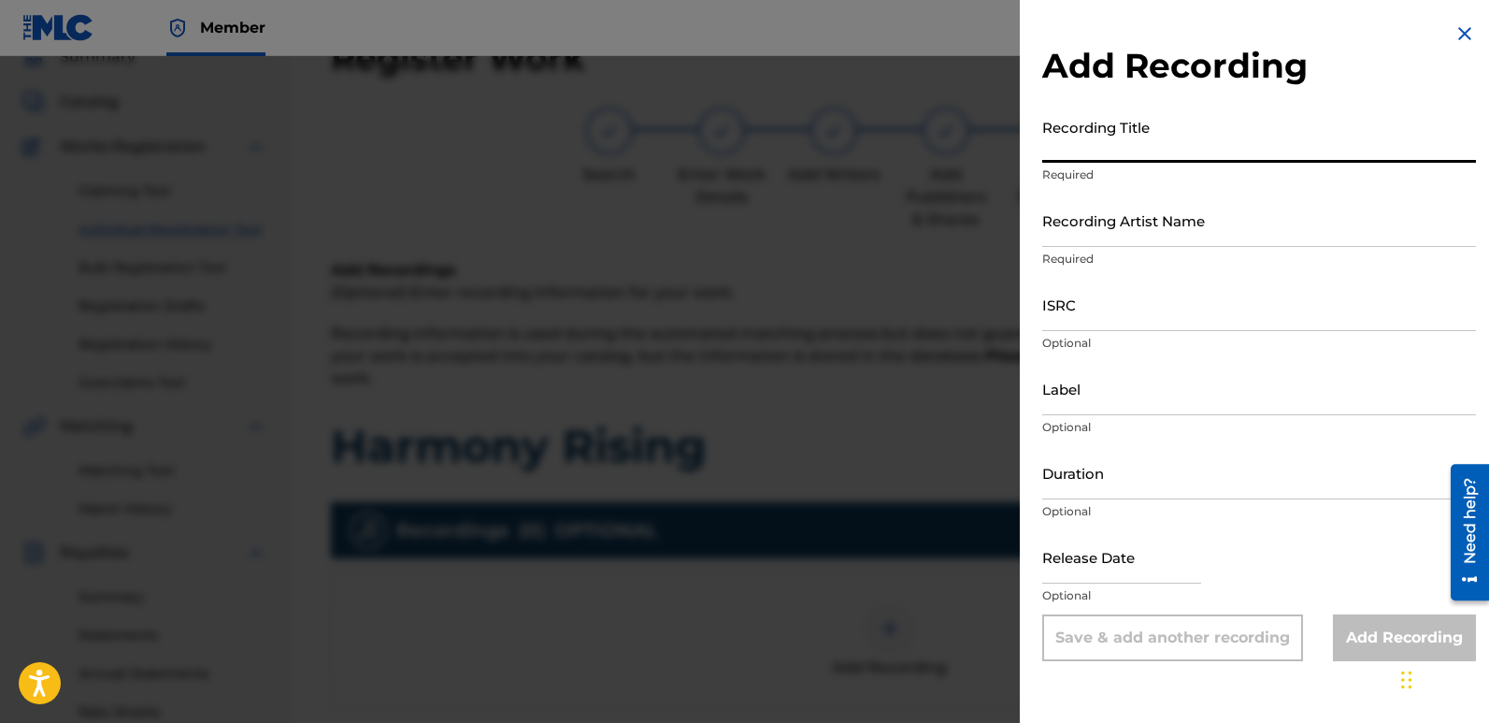
paste input "Harmony Rising"
type input "Harmony Rising"
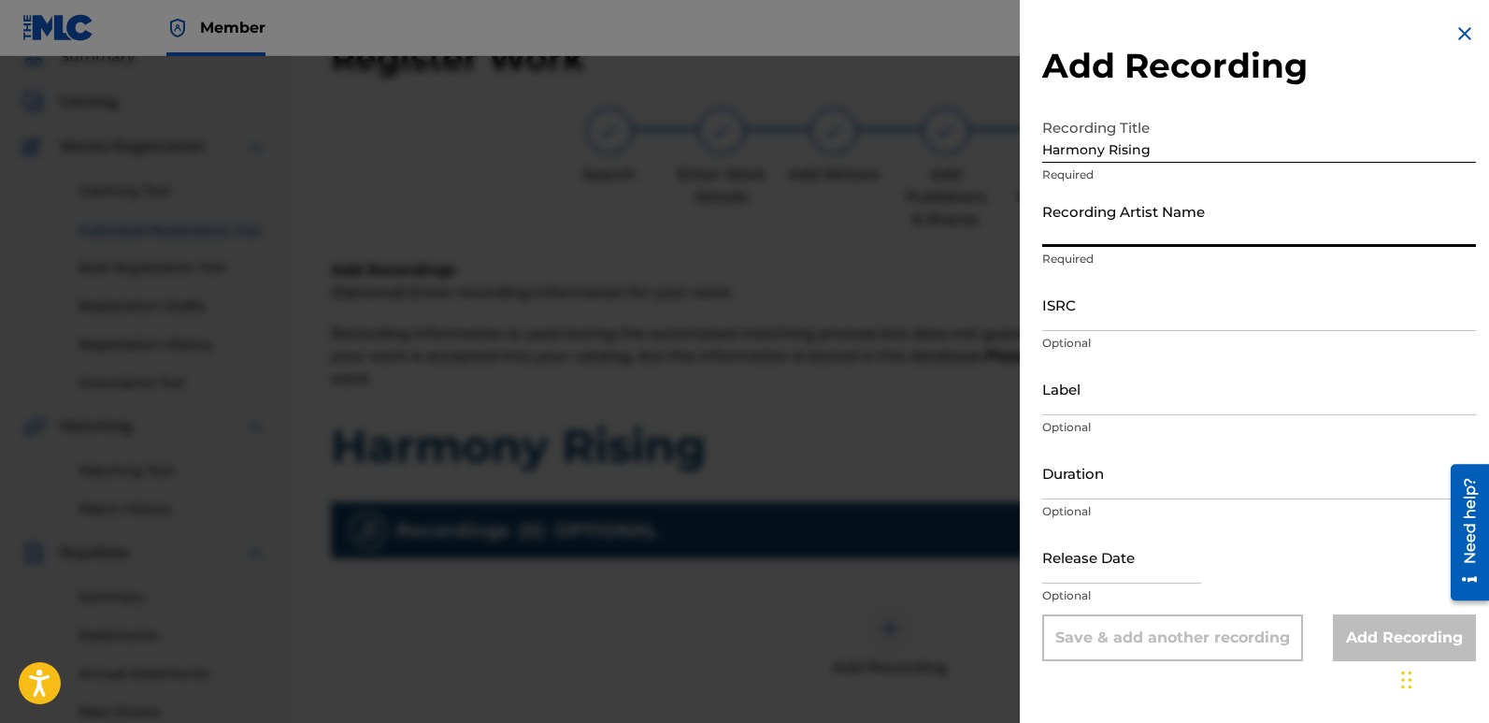
click at [1133, 215] on input "Recording Artist Name" at bounding box center [1259, 219] width 434 height 53
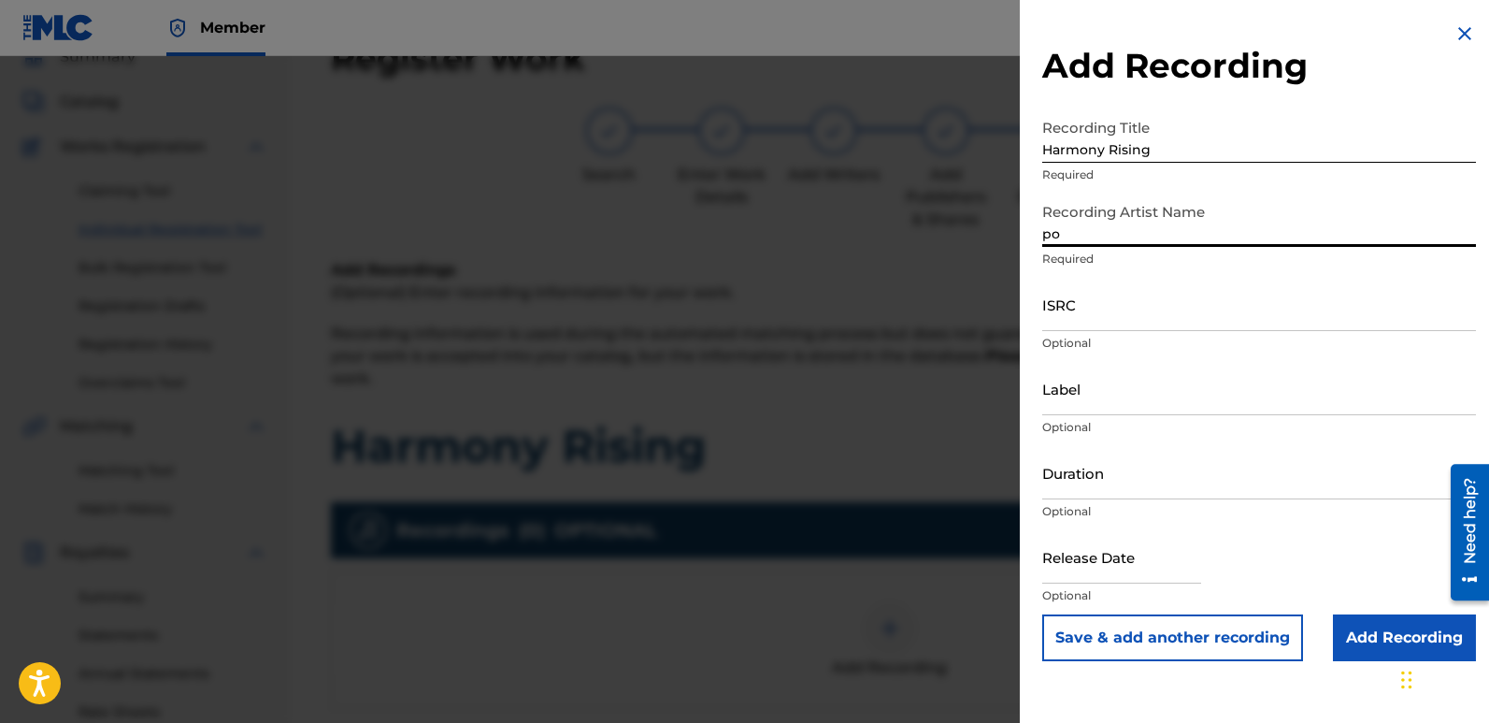
type input "Poets Of The Future"
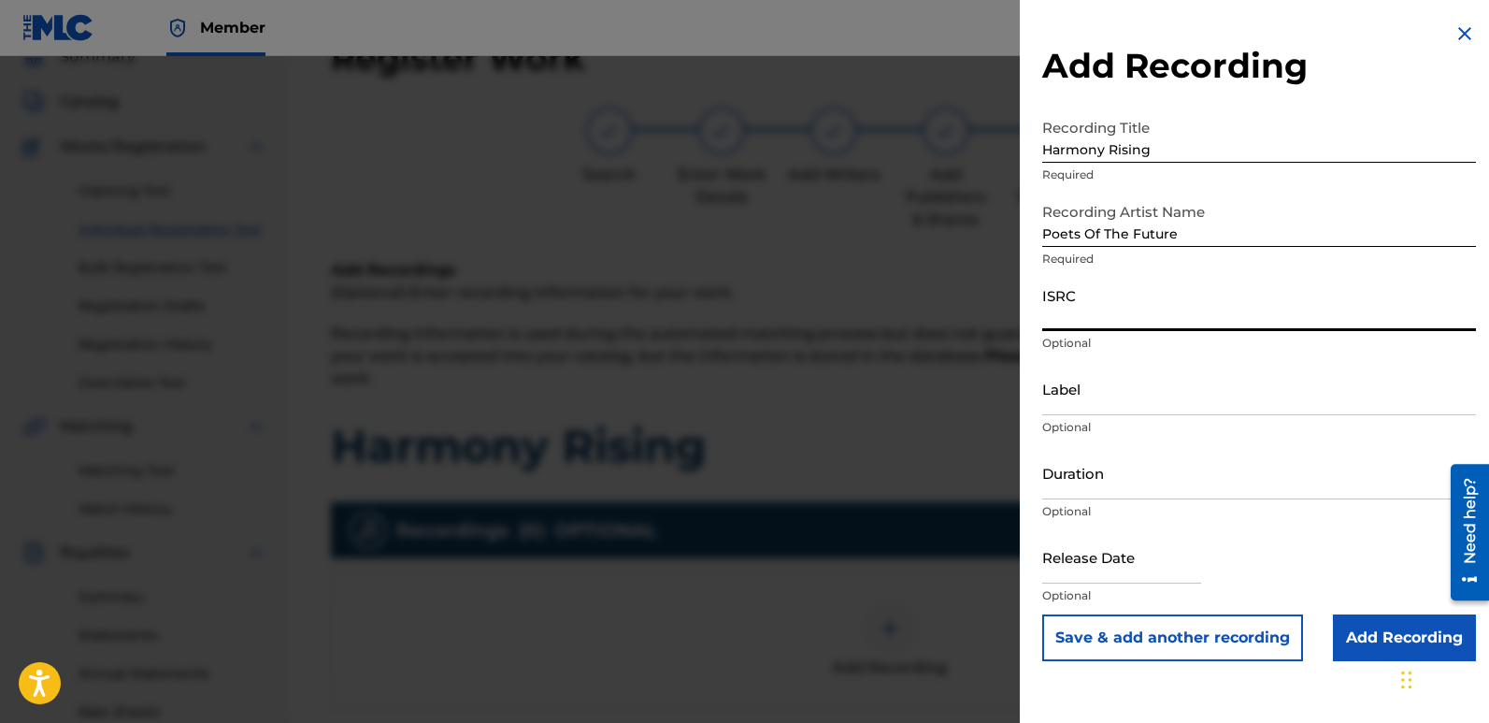
paste input "QZZ782538588"
type input "QZZ782538588"
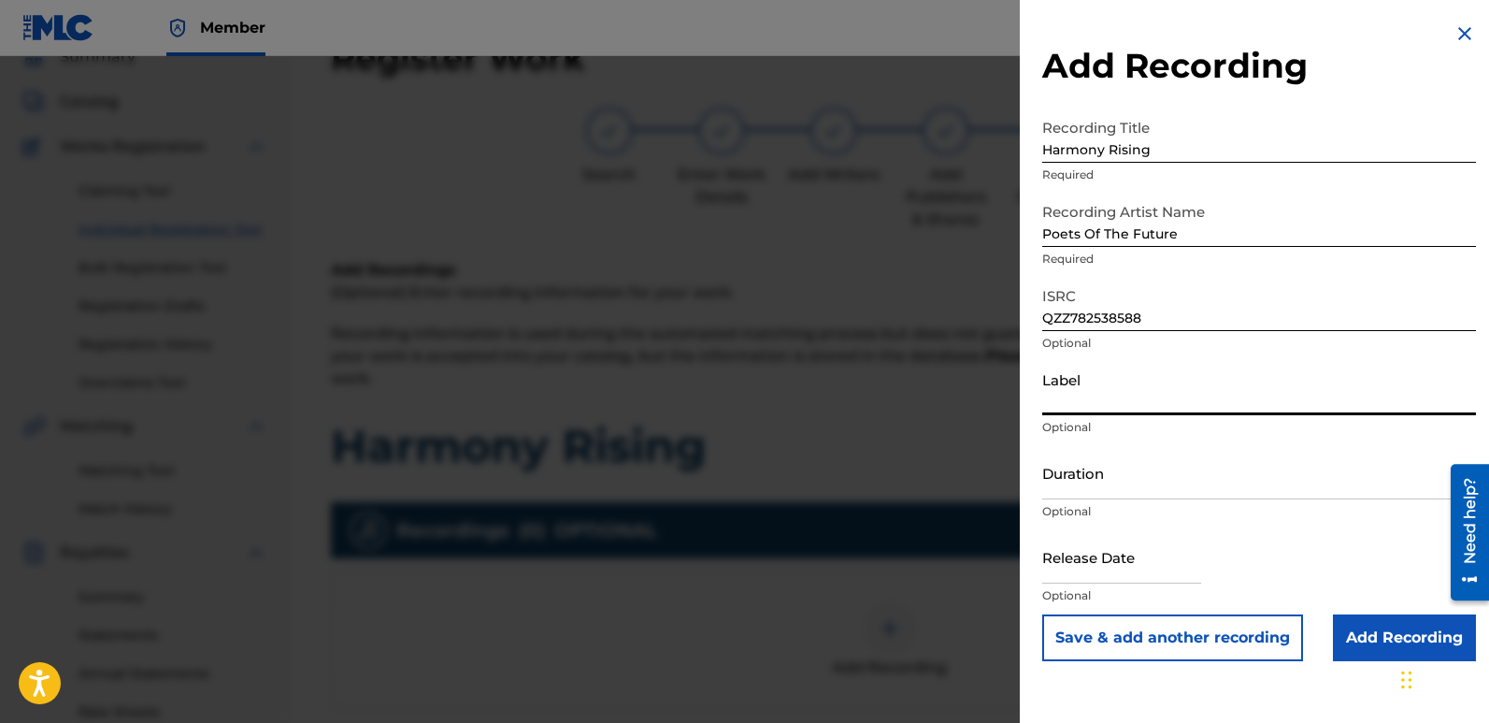
click at [1139, 398] on input "Label" at bounding box center [1259, 388] width 434 height 53
type input "Divinebeats"
click at [1103, 543] on input "text" at bounding box center [1121, 556] width 159 height 53
select select "7"
select select "2025"
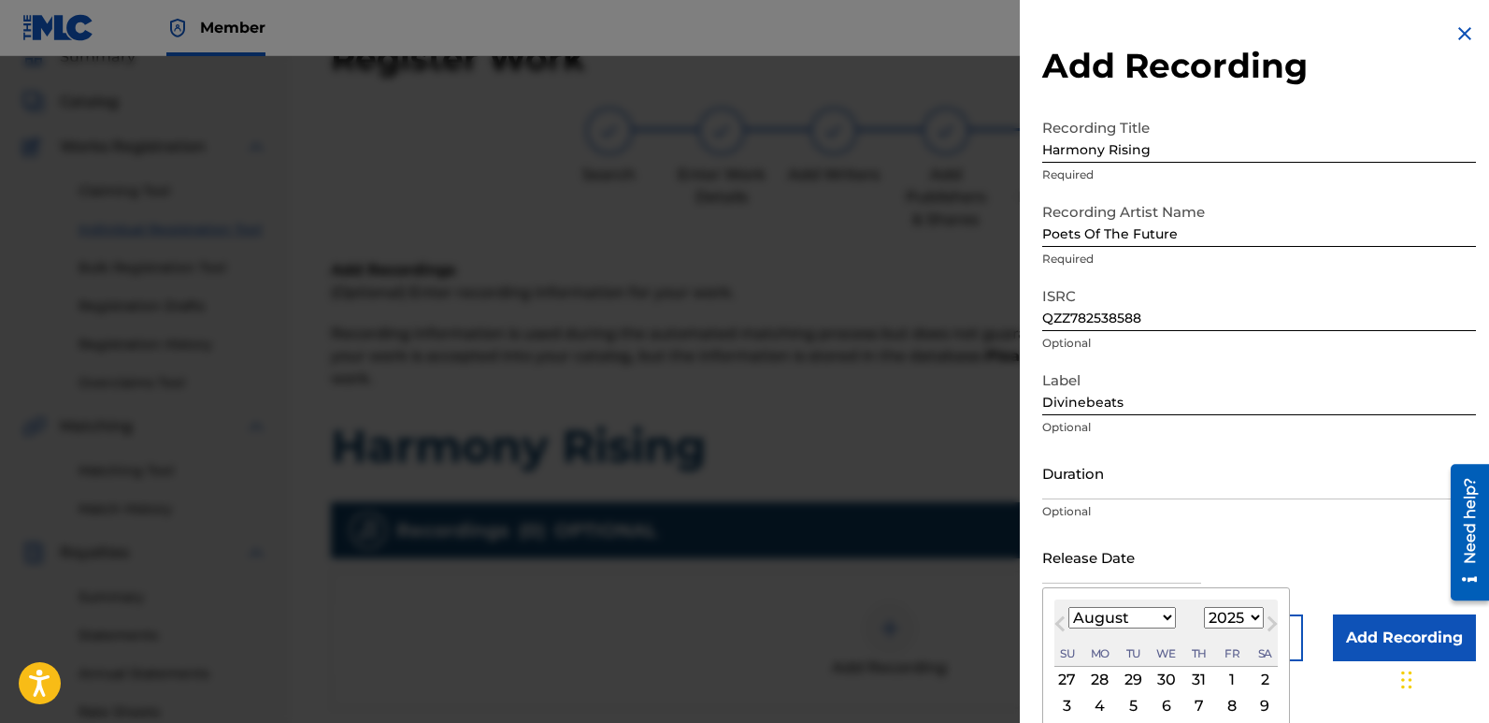
click at [1261, 677] on div "2" at bounding box center [1265, 679] width 22 height 22
type input "[DATE]"
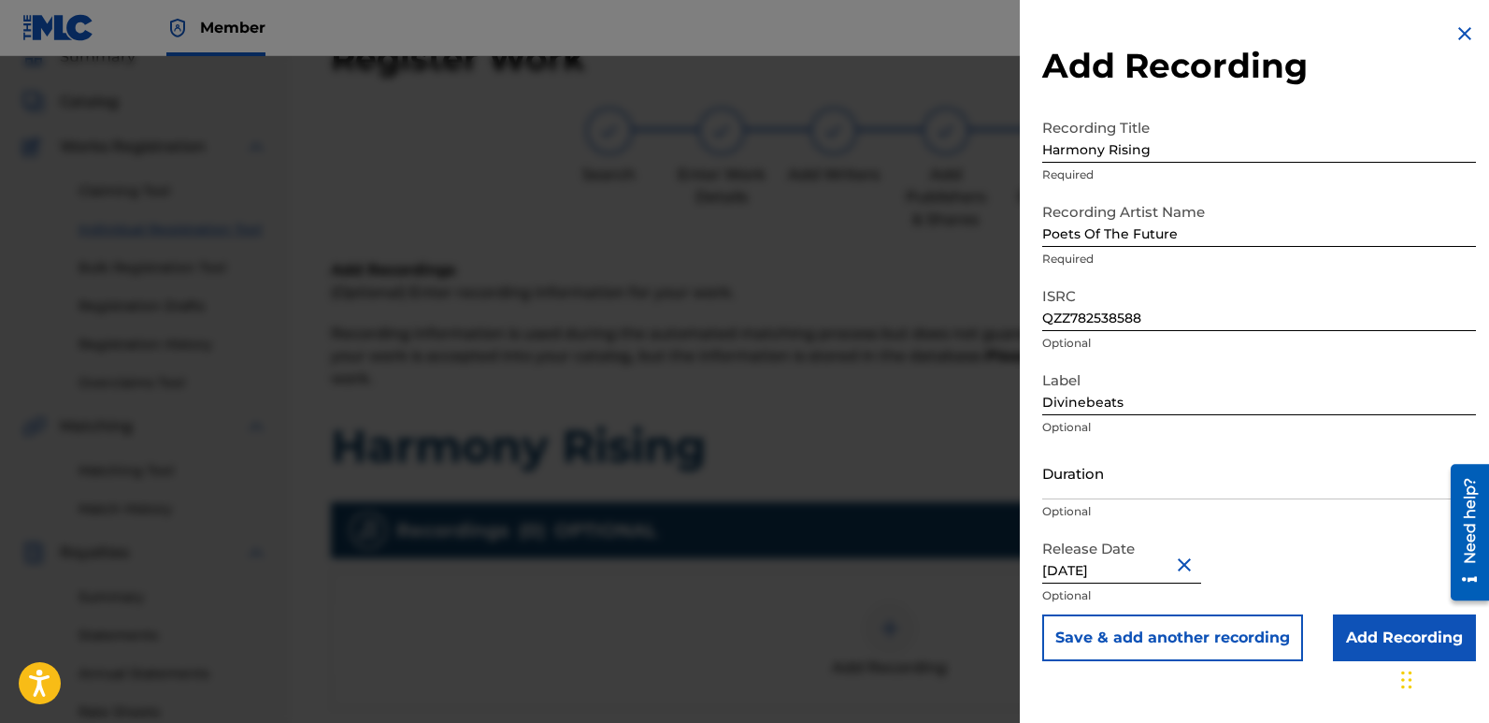
click at [1102, 571] on input "[DATE]" at bounding box center [1121, 556] width 159 height 53
select select "7"
select select "2025"
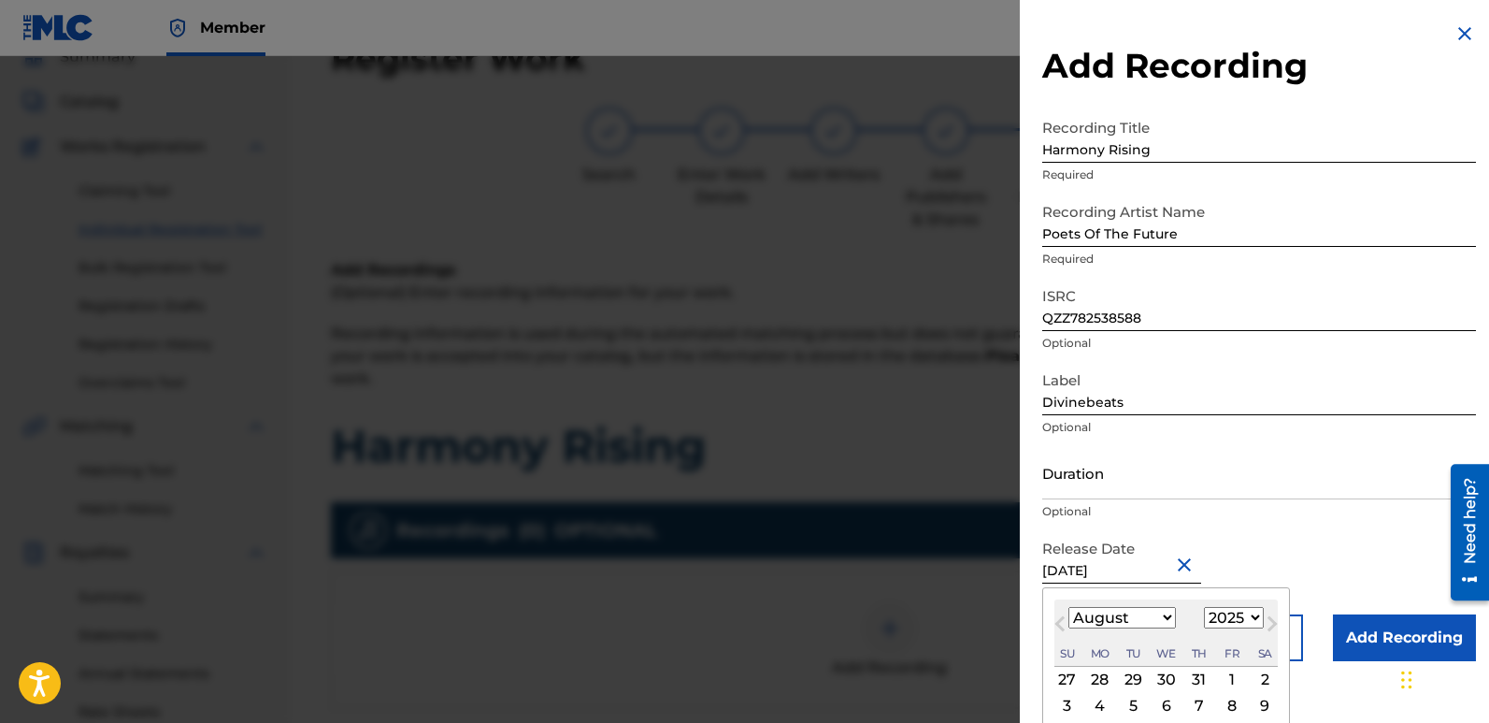
type input "[DATE]"
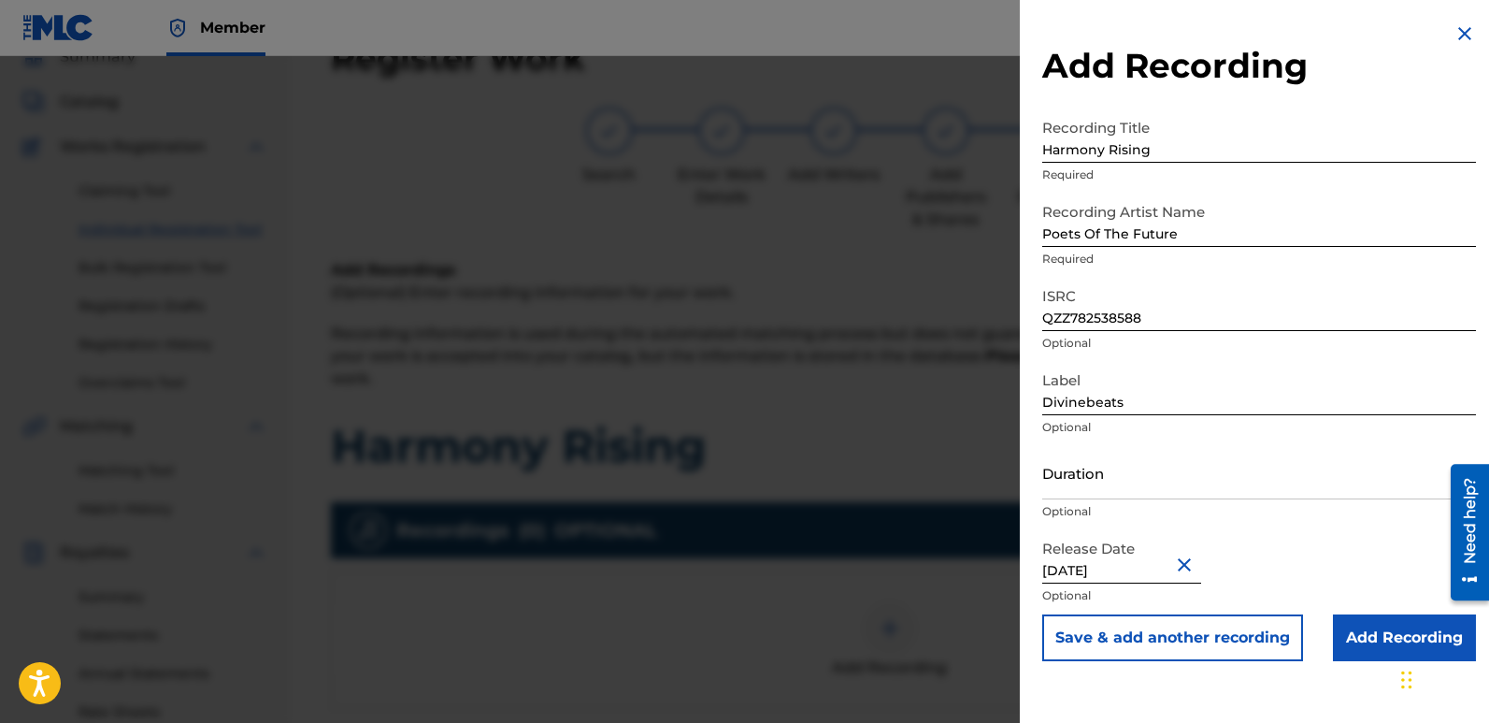
click at [1372, 631] on input "Add Recording" at bounding box center [1404, 637] width 143 height 47
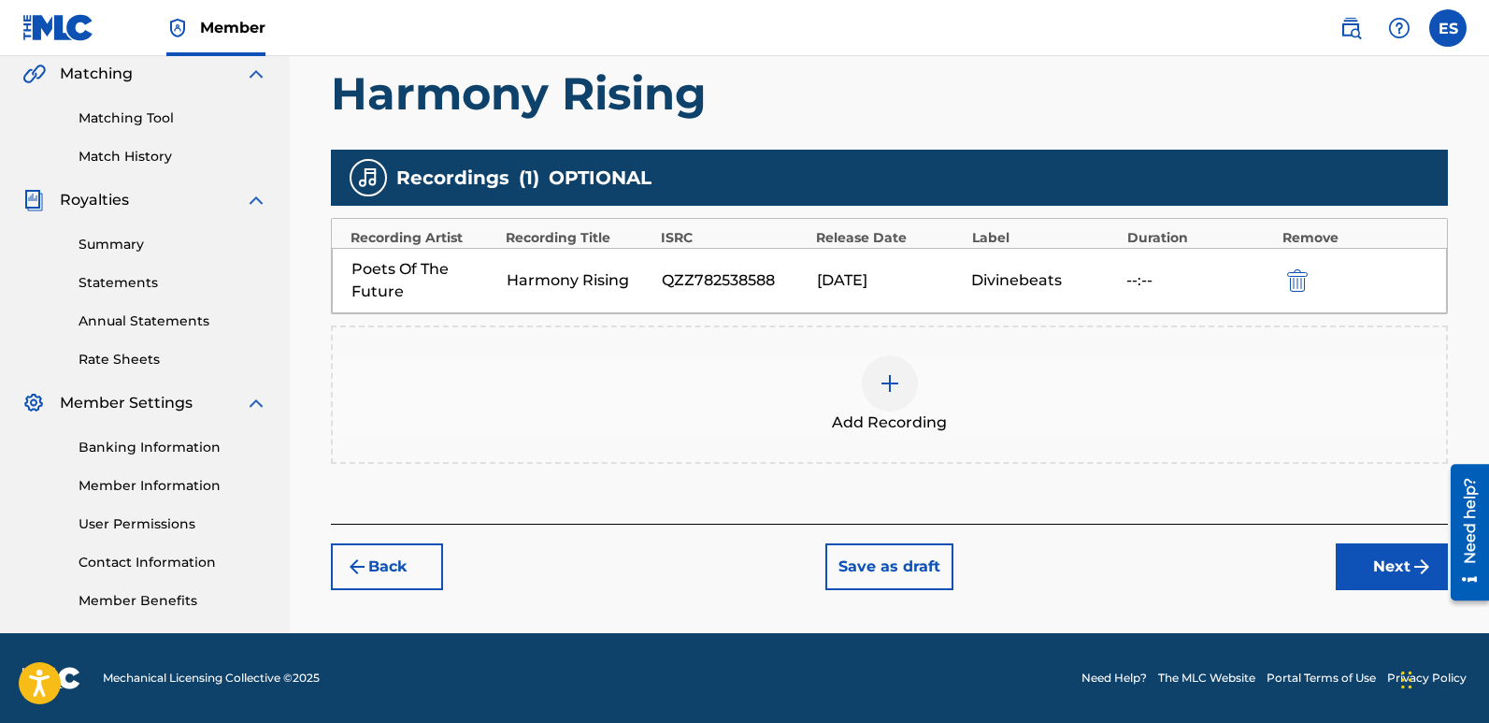
click at [1400, 575] on button "Next" at bounding box center [1392, 566] width 112 height 47
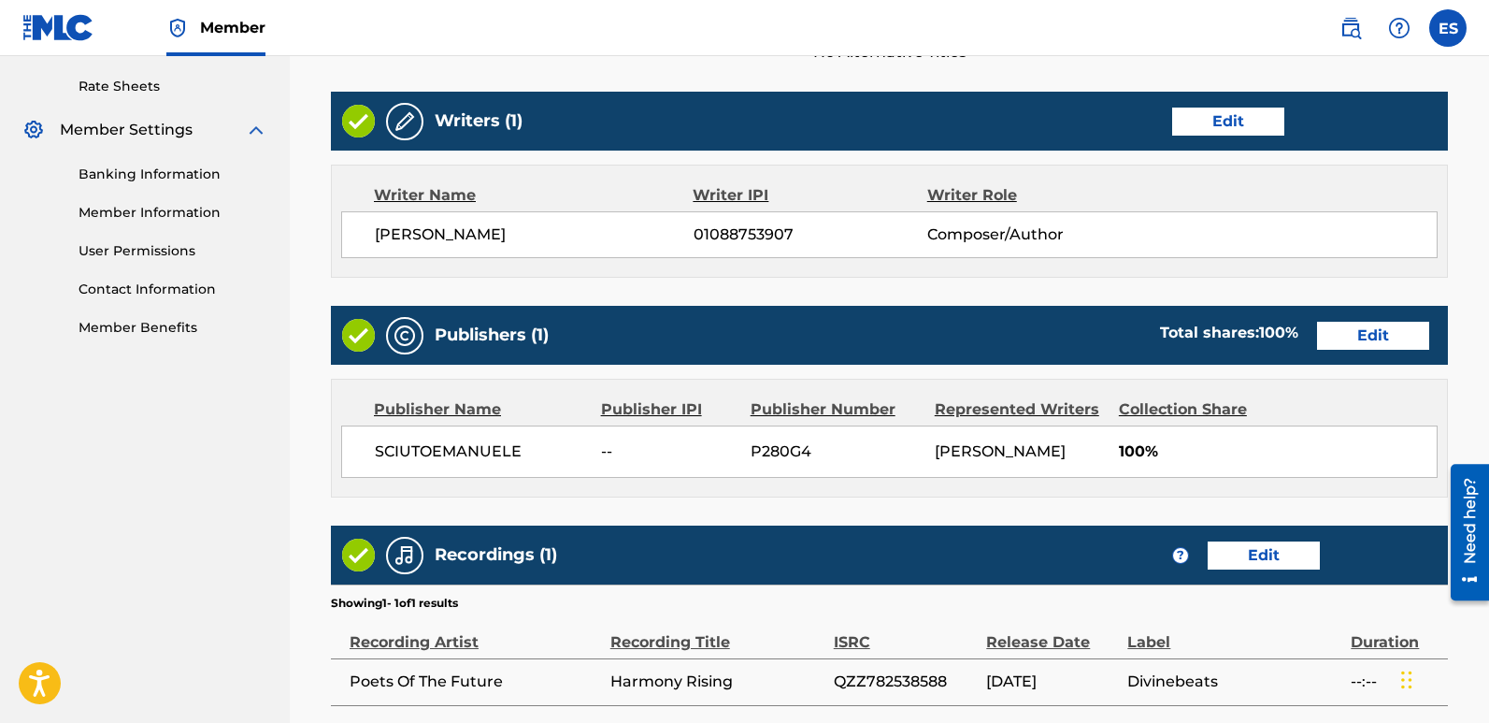
scroll to position [896, 0]
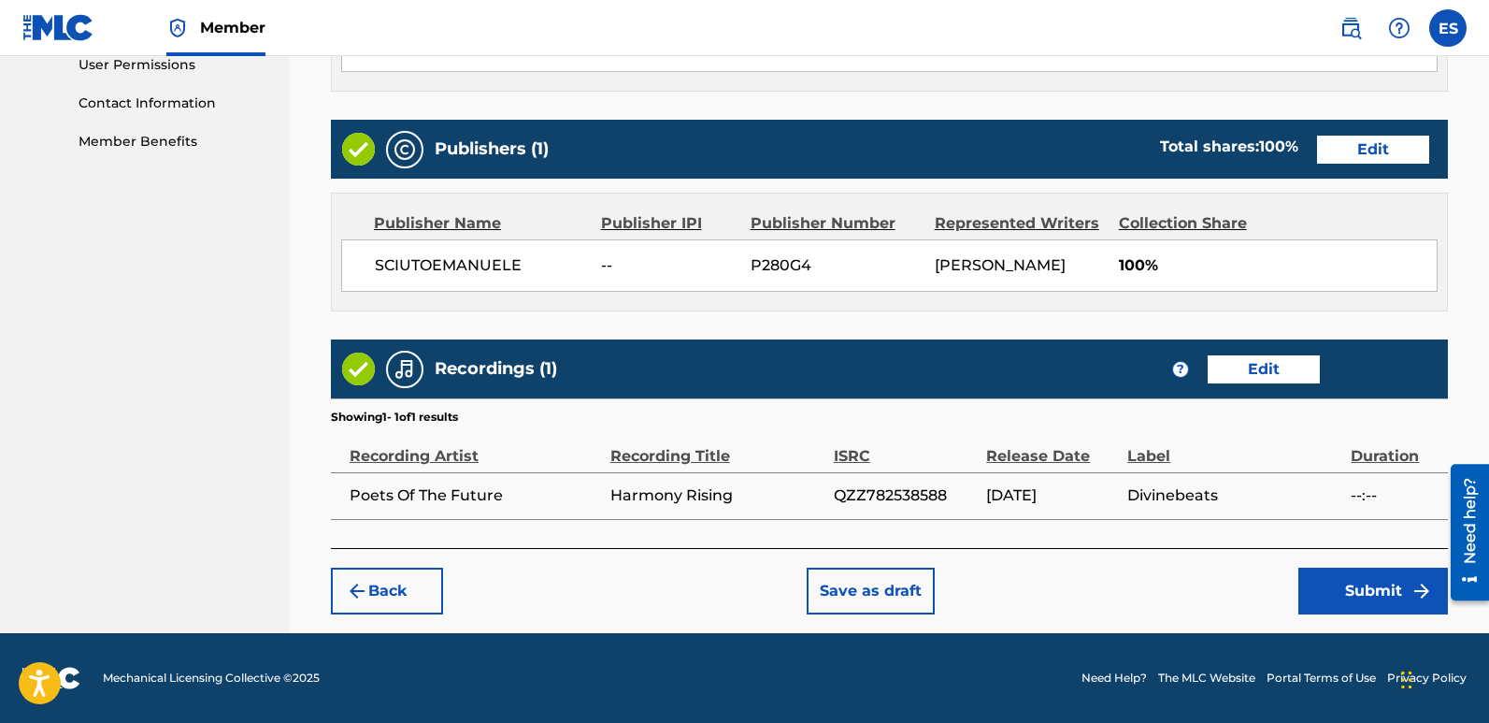
click at [1381, 581] on button "Submit" at bounding box center [1373, 590] width 150 height 47
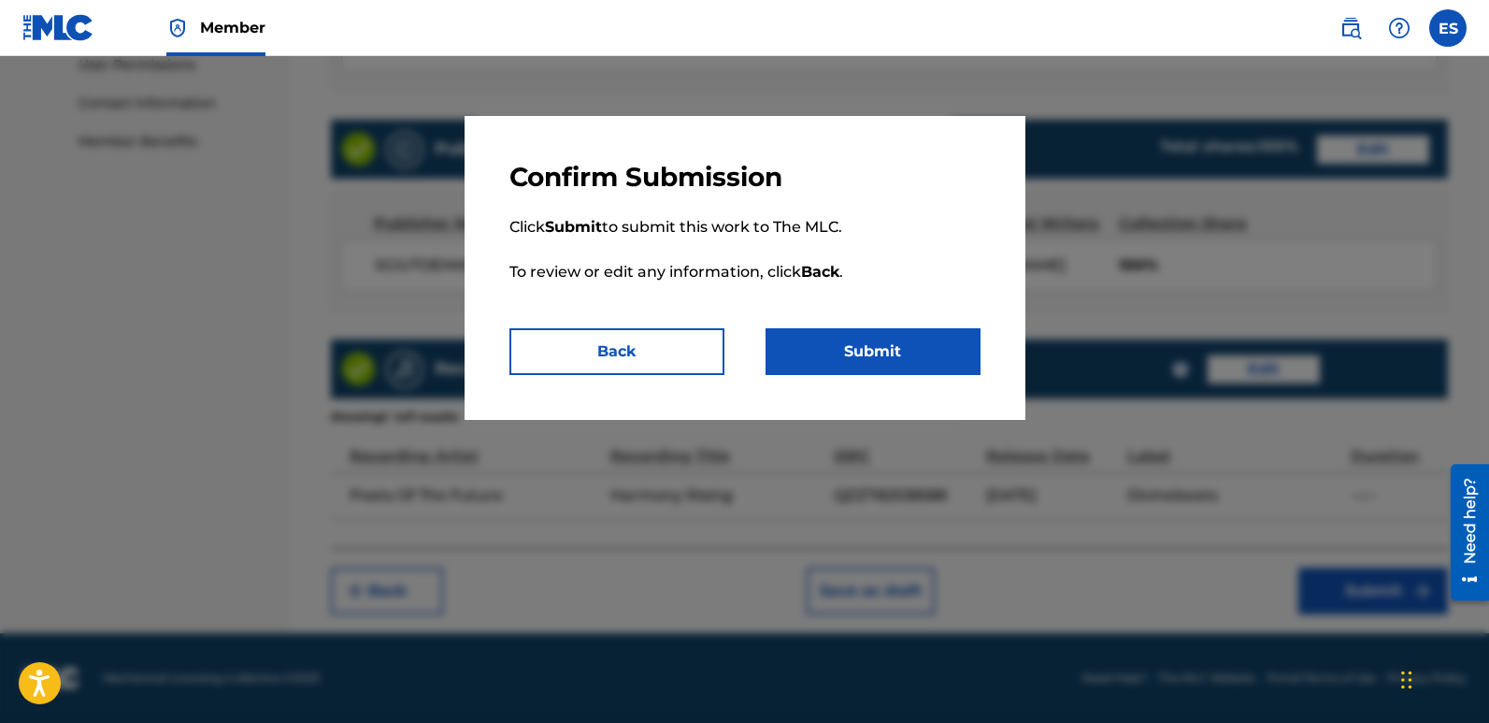
click at [872, 349] on button "Submit" at bounding box center [873, 351] width 215 height 47
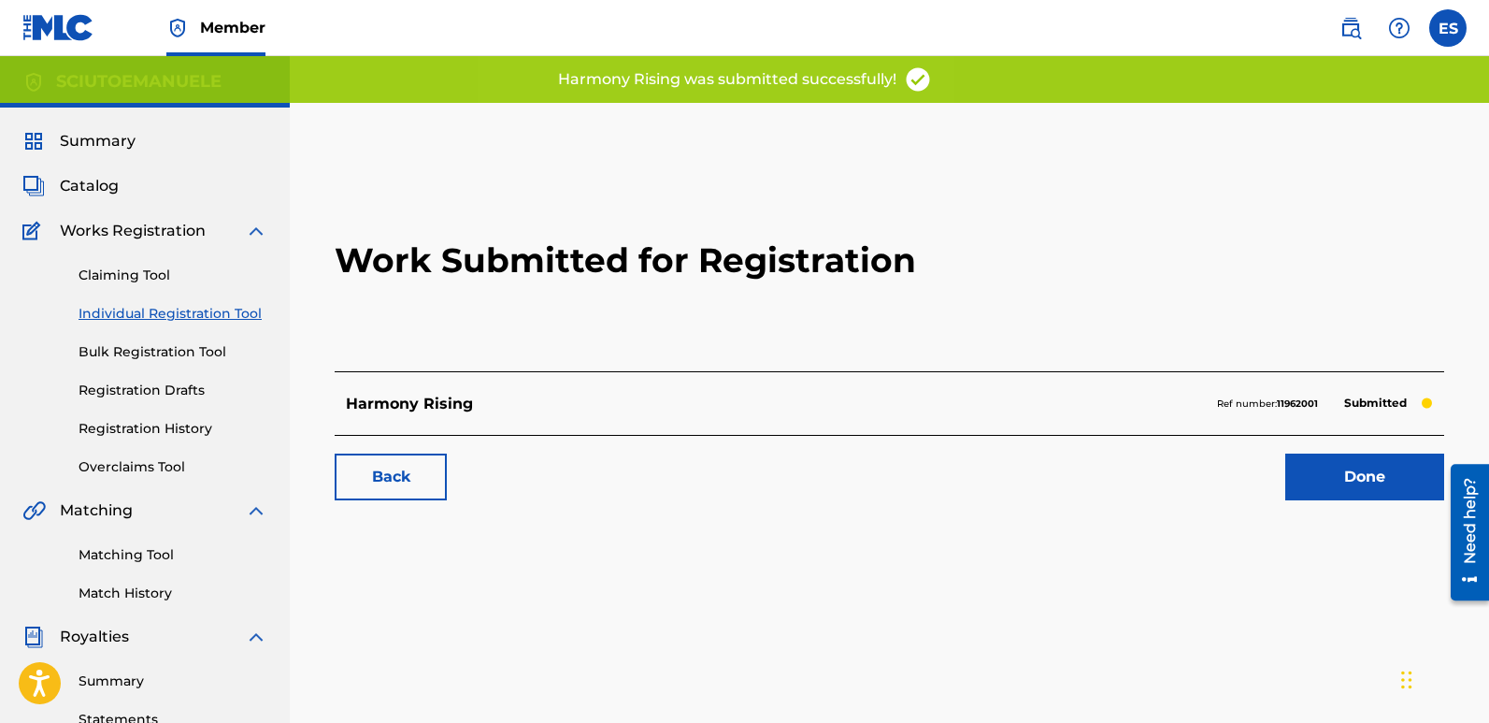
click at [1369, 493] on link "Done" at bounding box center [1364, 476] width 159 height 47
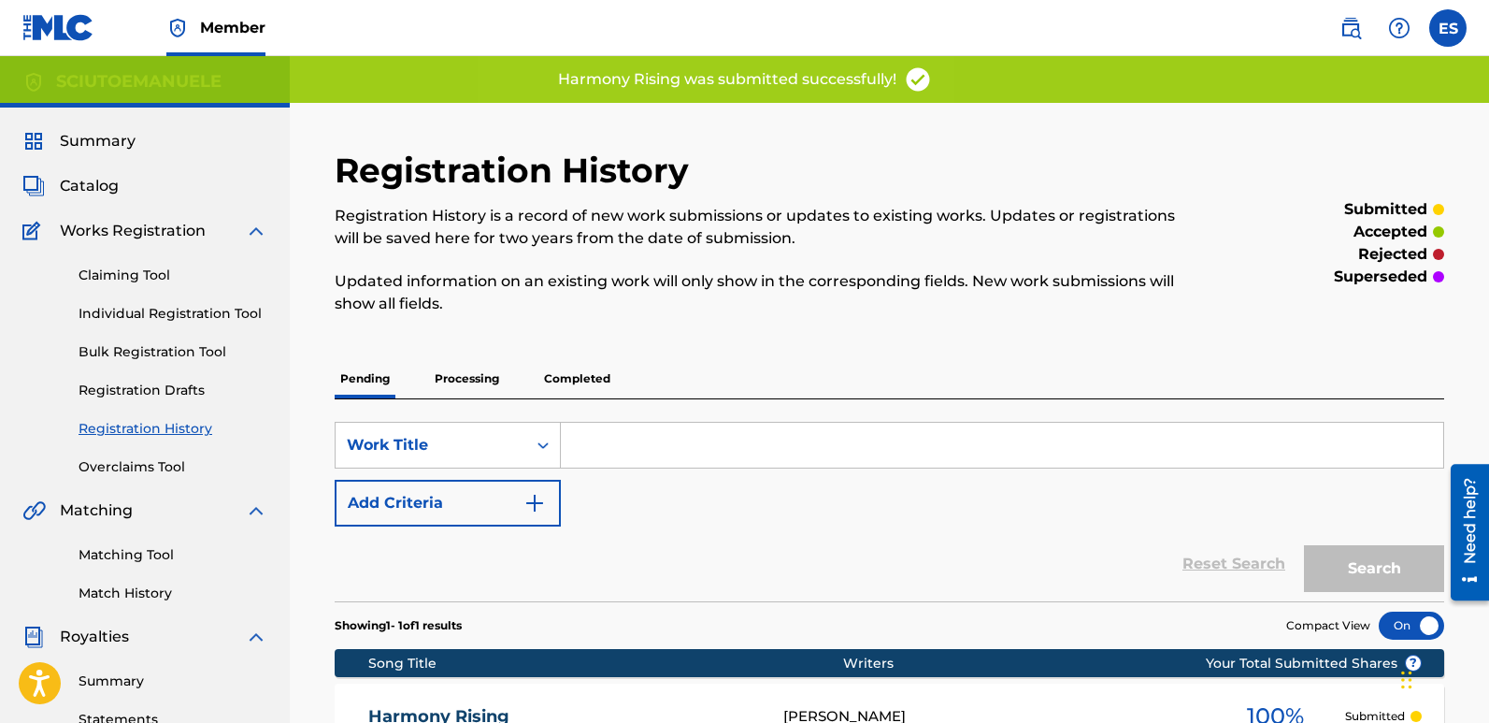
click at [215, 308] on link "Individual Registration Tool" at bounding box center [173, 314] width 189 height 20
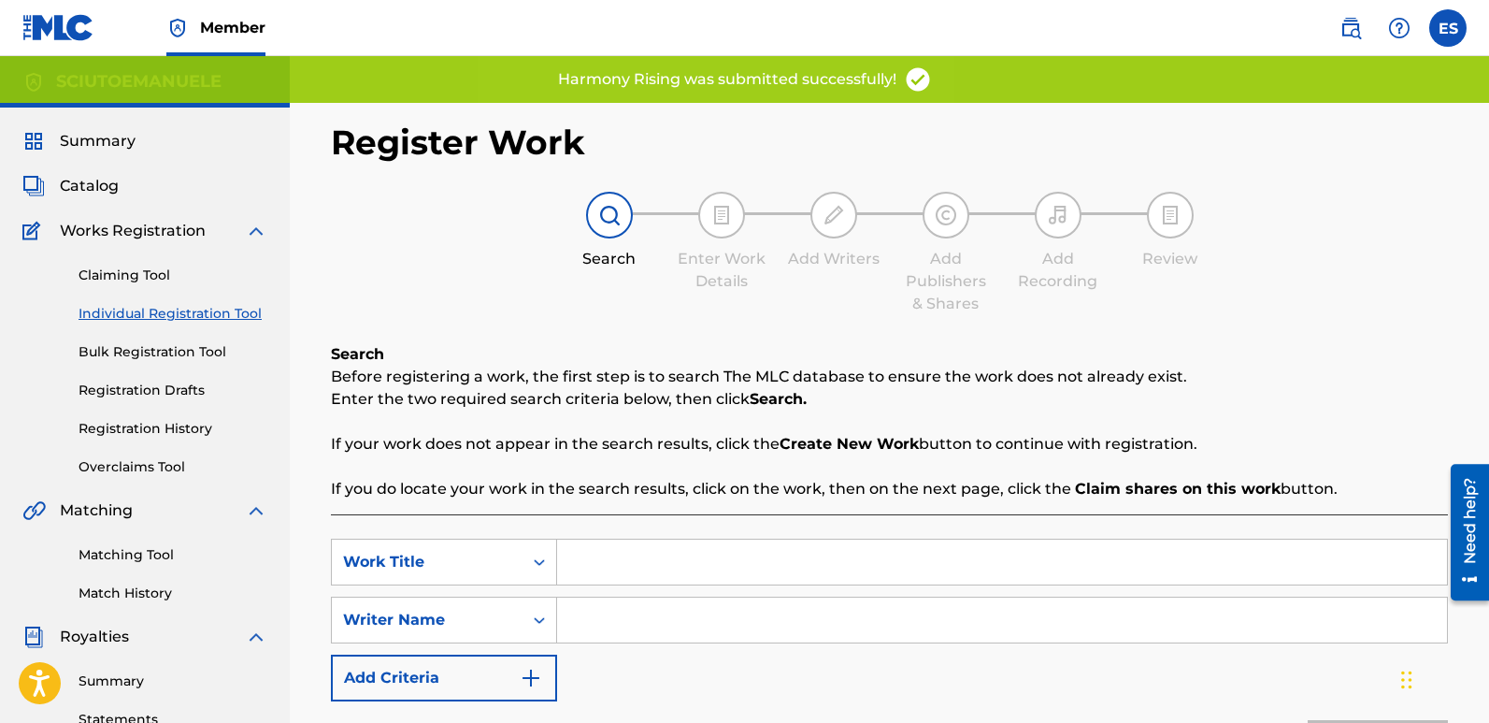
click at [739, 566] on input "Search Form" at bounding box center [1002, 561] width 890 height 45
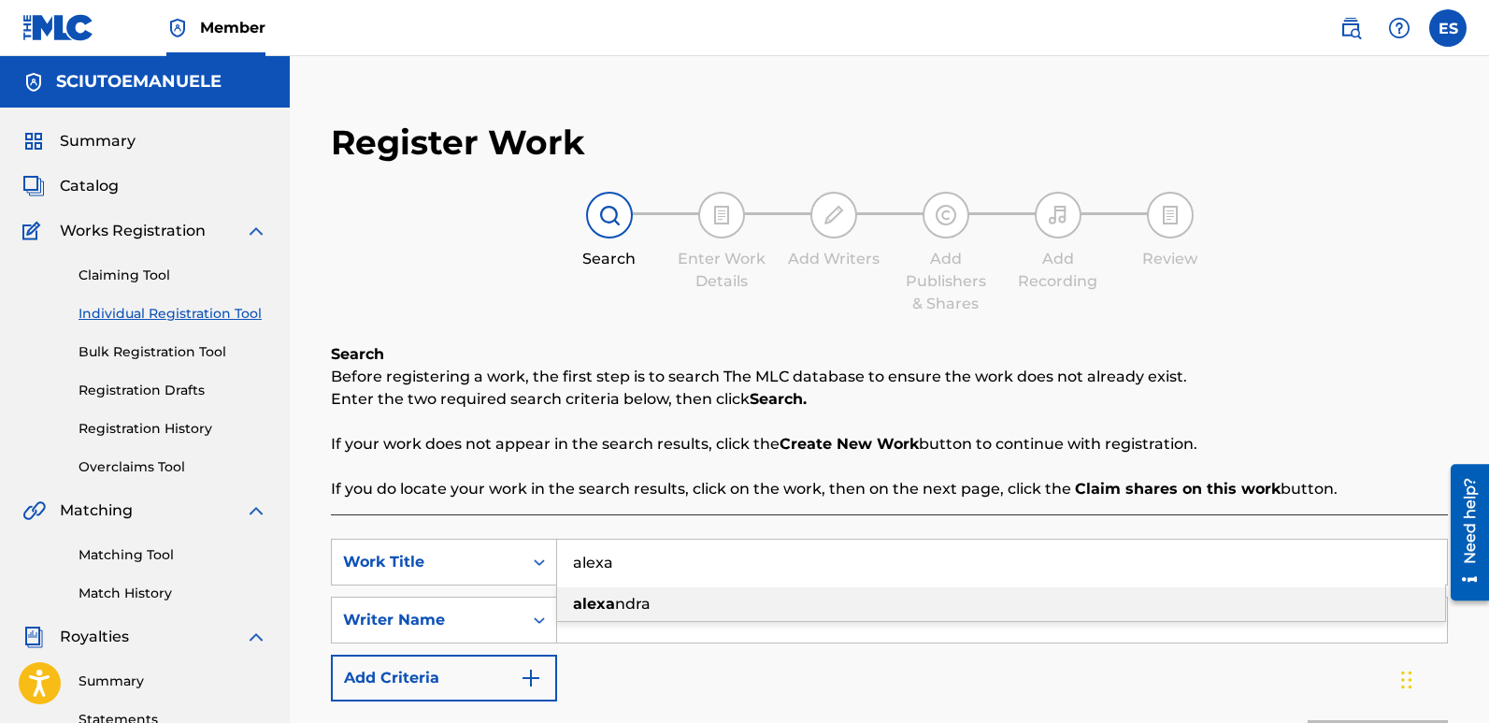
click at [660, 600] on div "[PERSON_NAME]" at bounding box center [1001, 604] width 888 height 34
type input "[PERSON_NAME]"
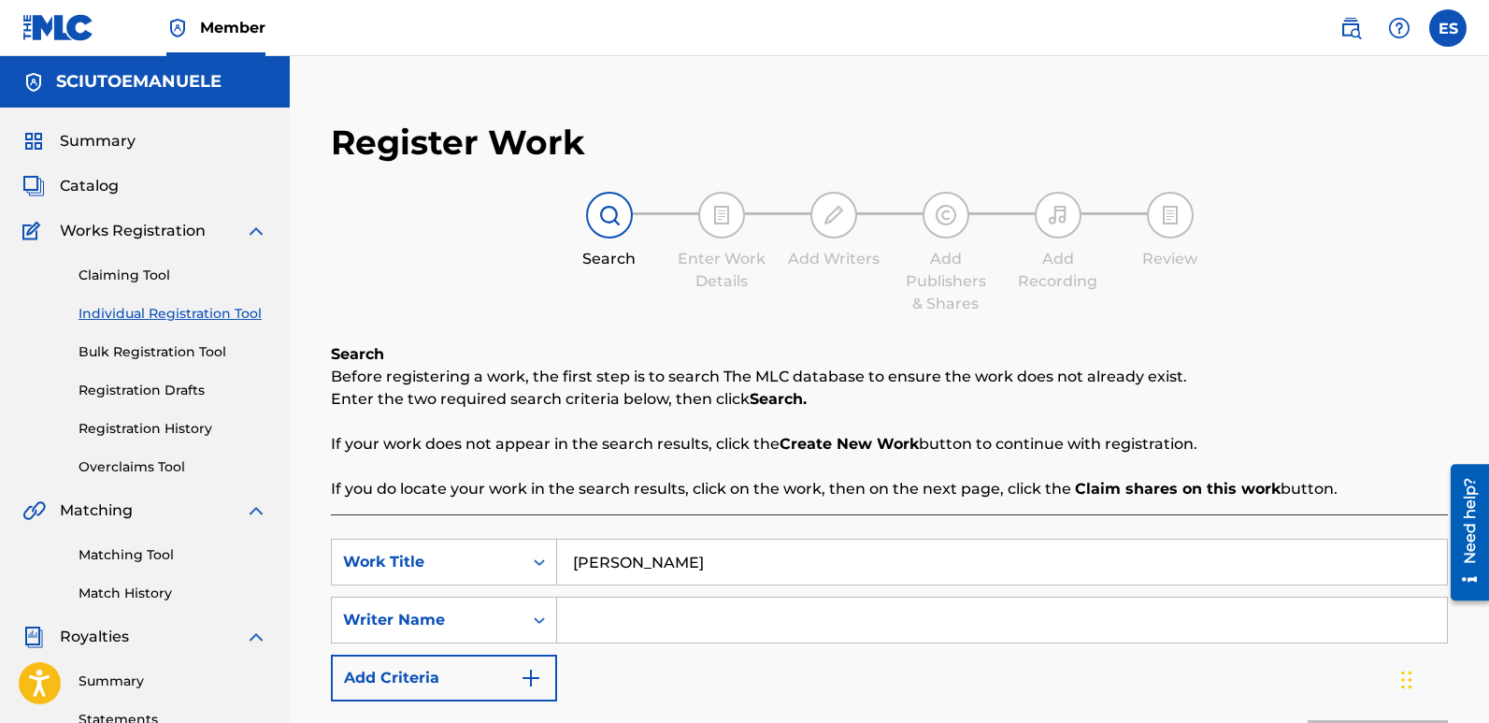
click at [660, 600] on input "Search Form" at bounding box center [1002, 619] width 890 height 45
type input "[PERSON_NAME]"
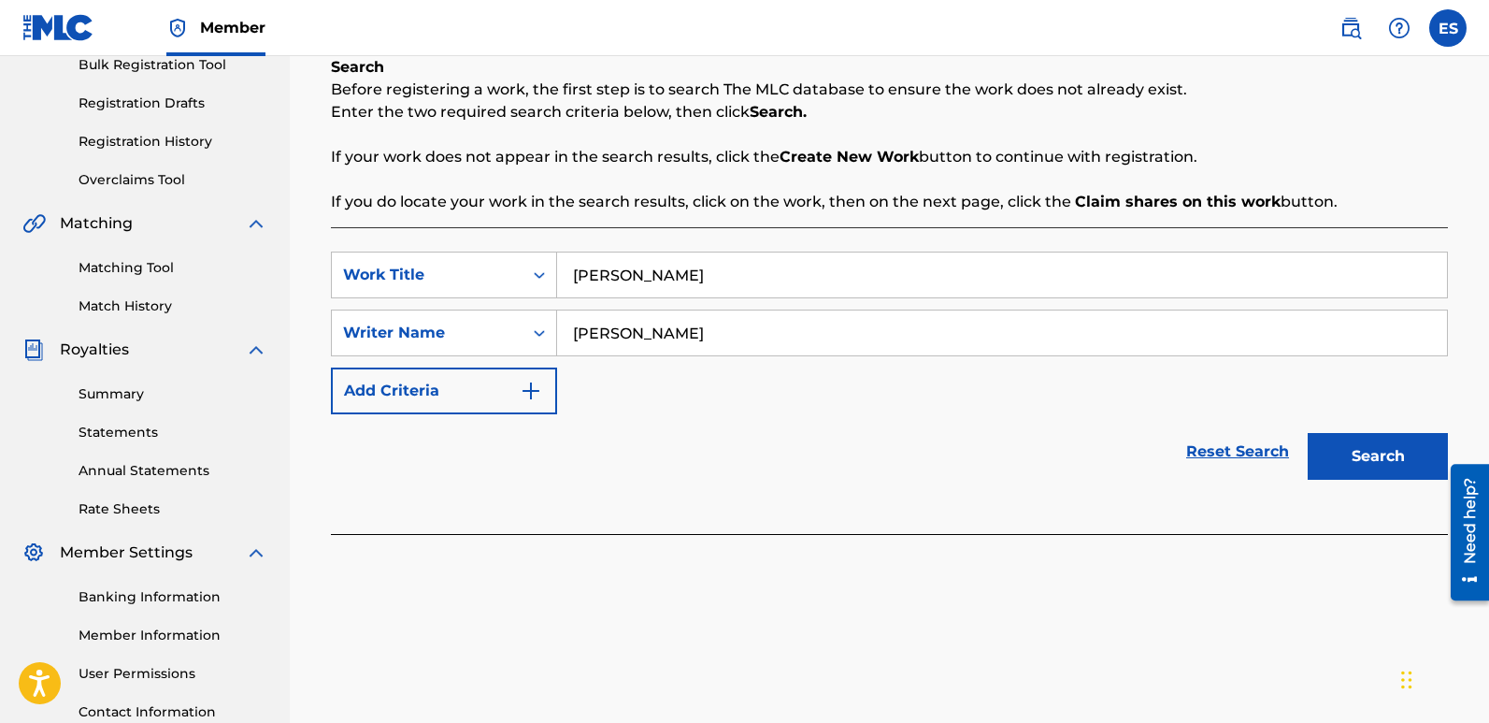
click at [1399, 433] on button "Search" at bounding box center [1378, 456] width 140 height 47
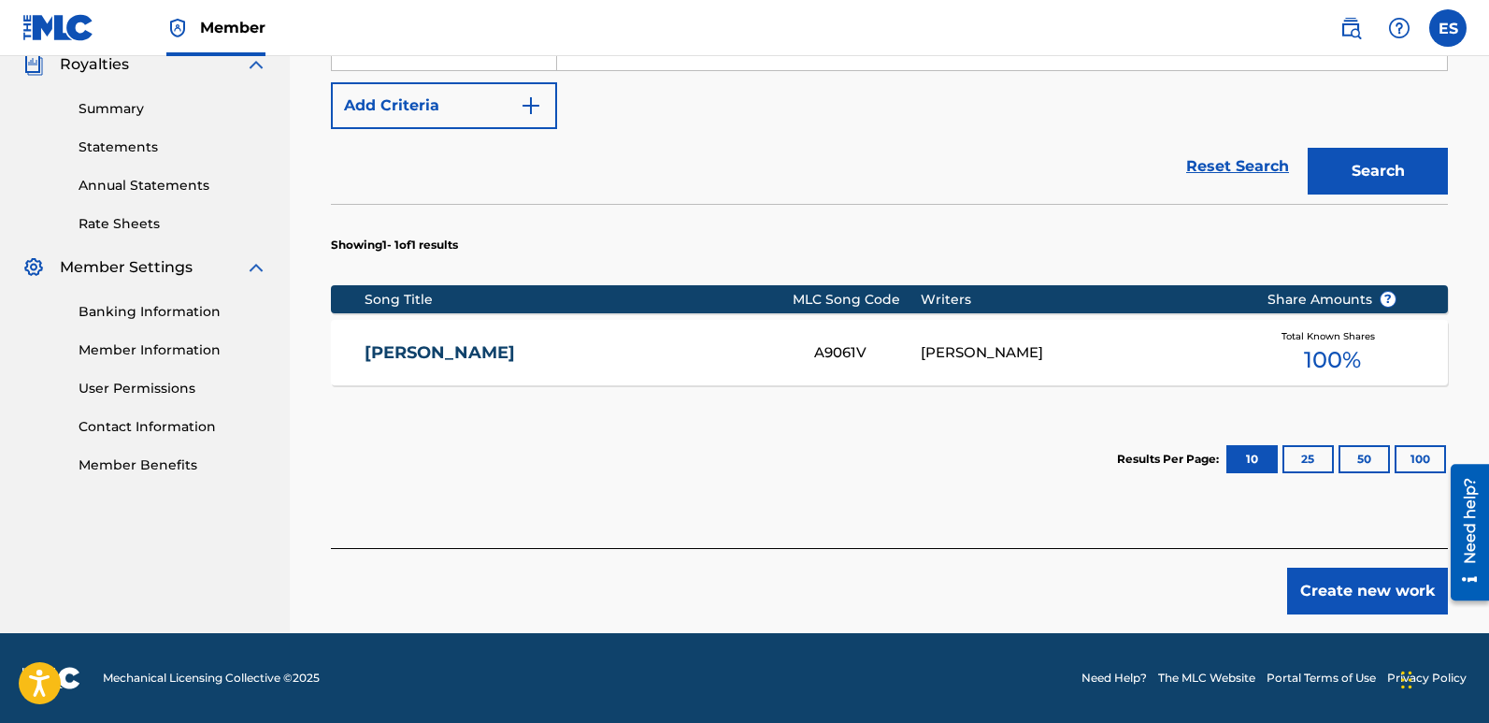
click at [1337, 581] on button "Create new work" at bounding box center [1367, 590] width 161 height 47
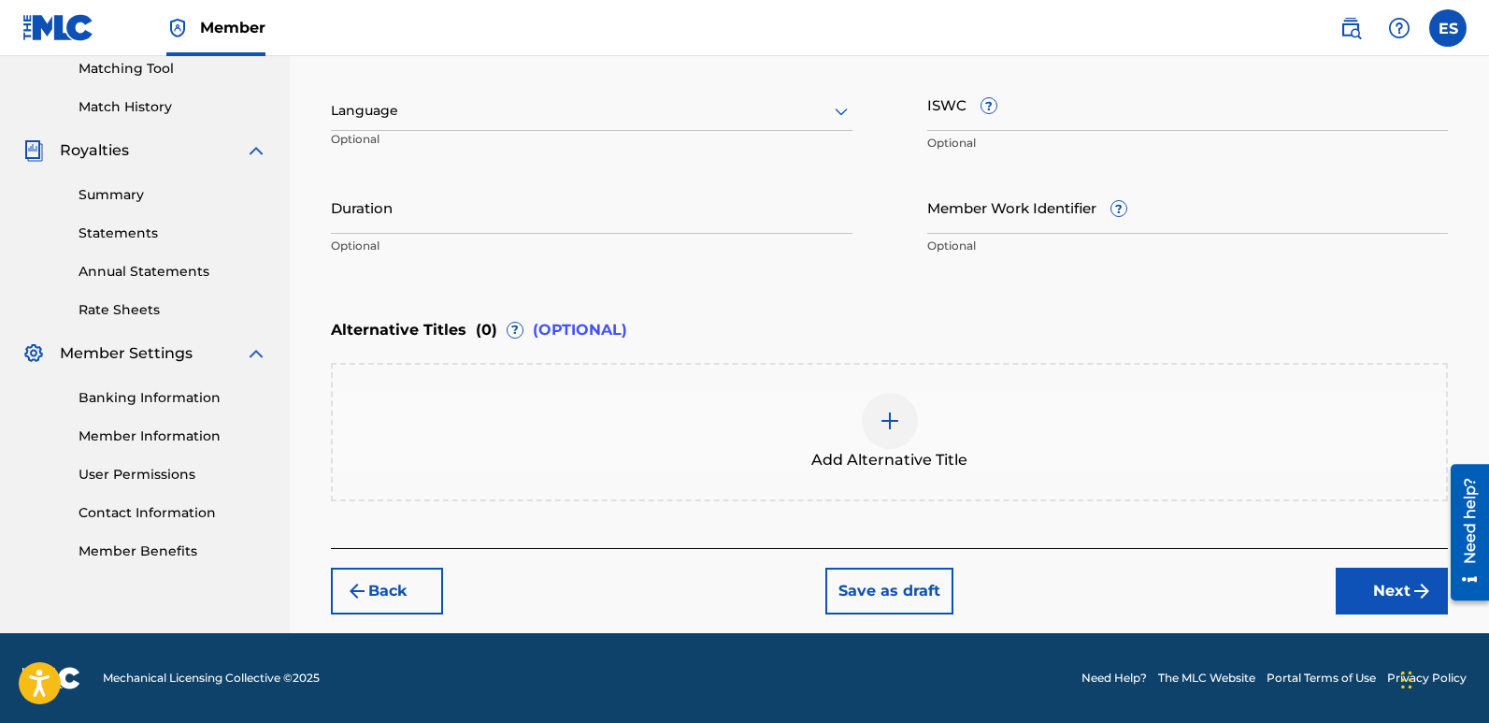
scroll to position [486, 0]
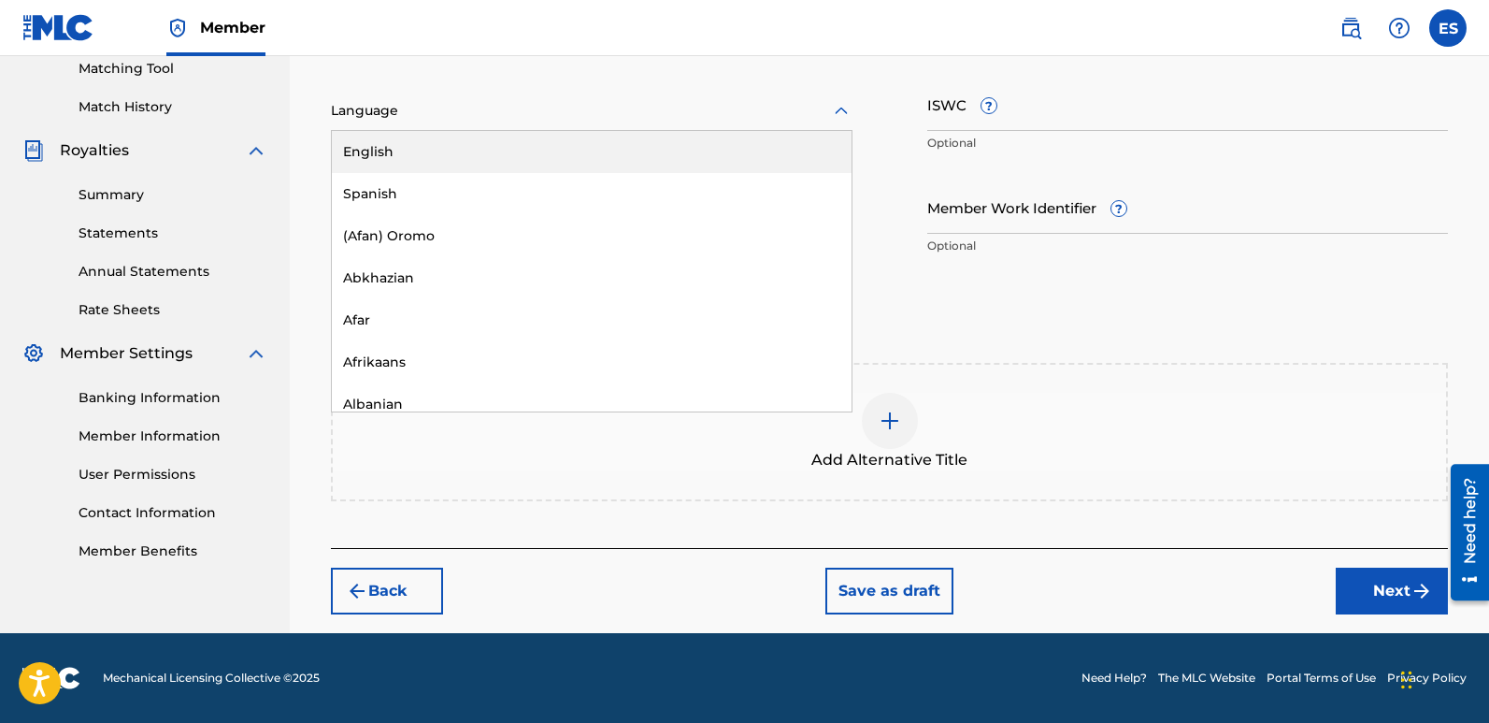
click at [516, 122] on div "Language" at bounding box center [592, 111] width 522 height 39
click at [433, 152] on div "English" at bounding box center [592, 152] width 520 height 42
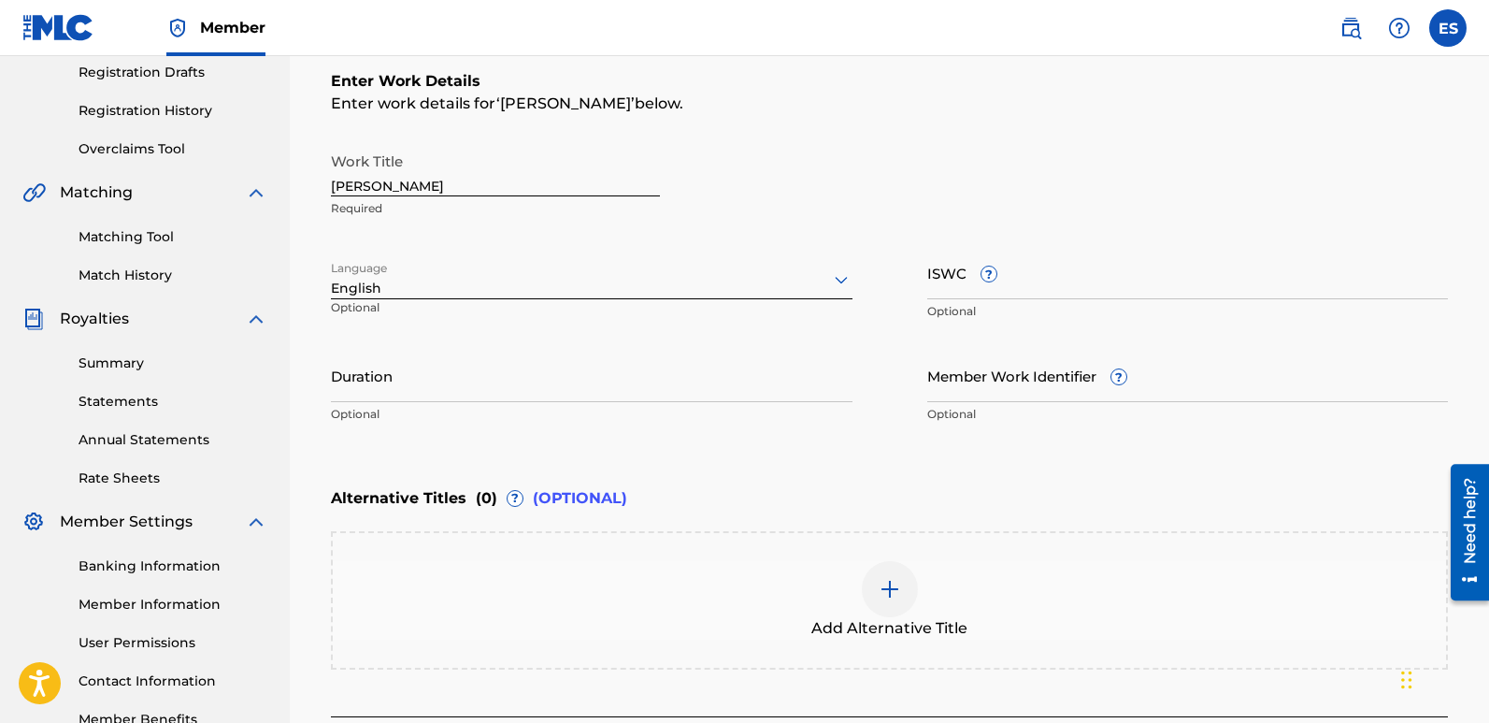
scroll to position [314, 0]
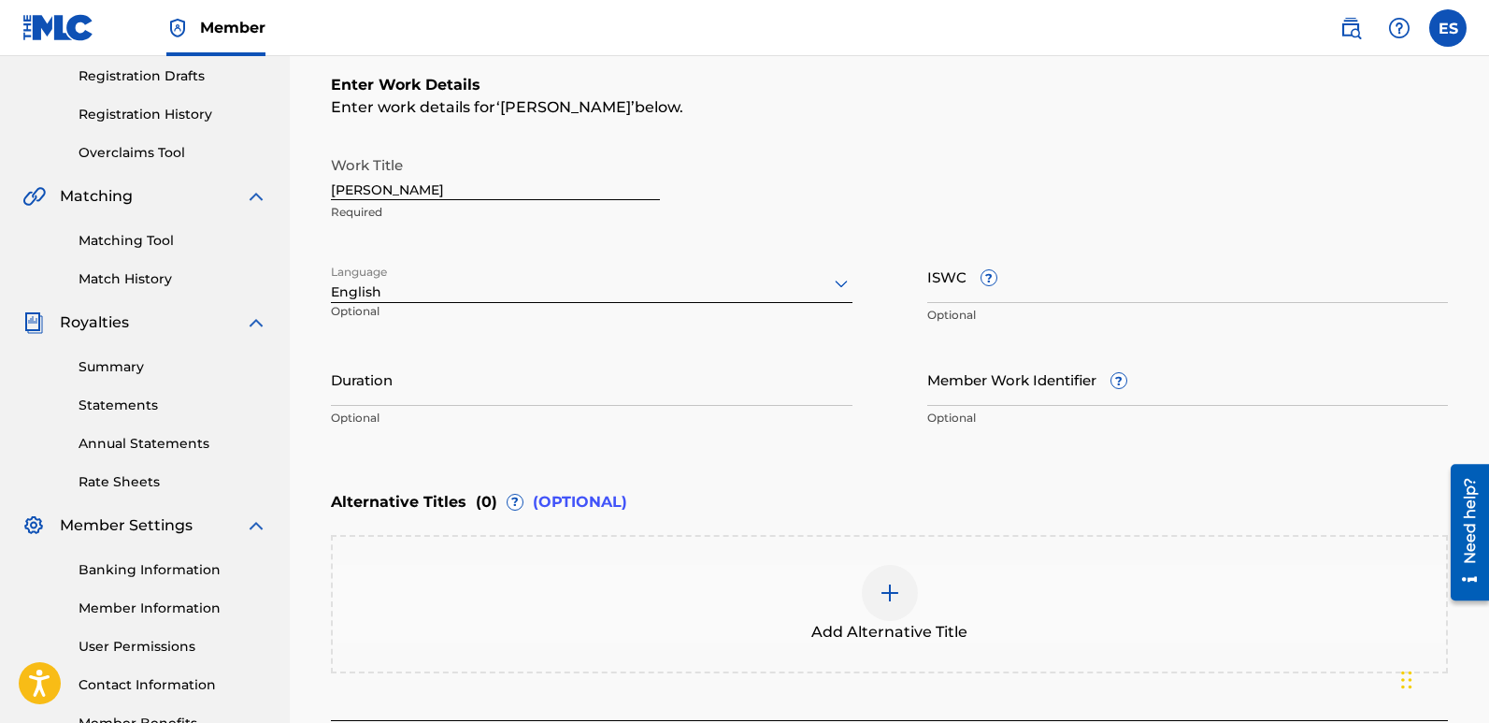
click at [430, 186] on input "[PERSON_NAME]" at bounding box center [495, 173] width 329 height 53
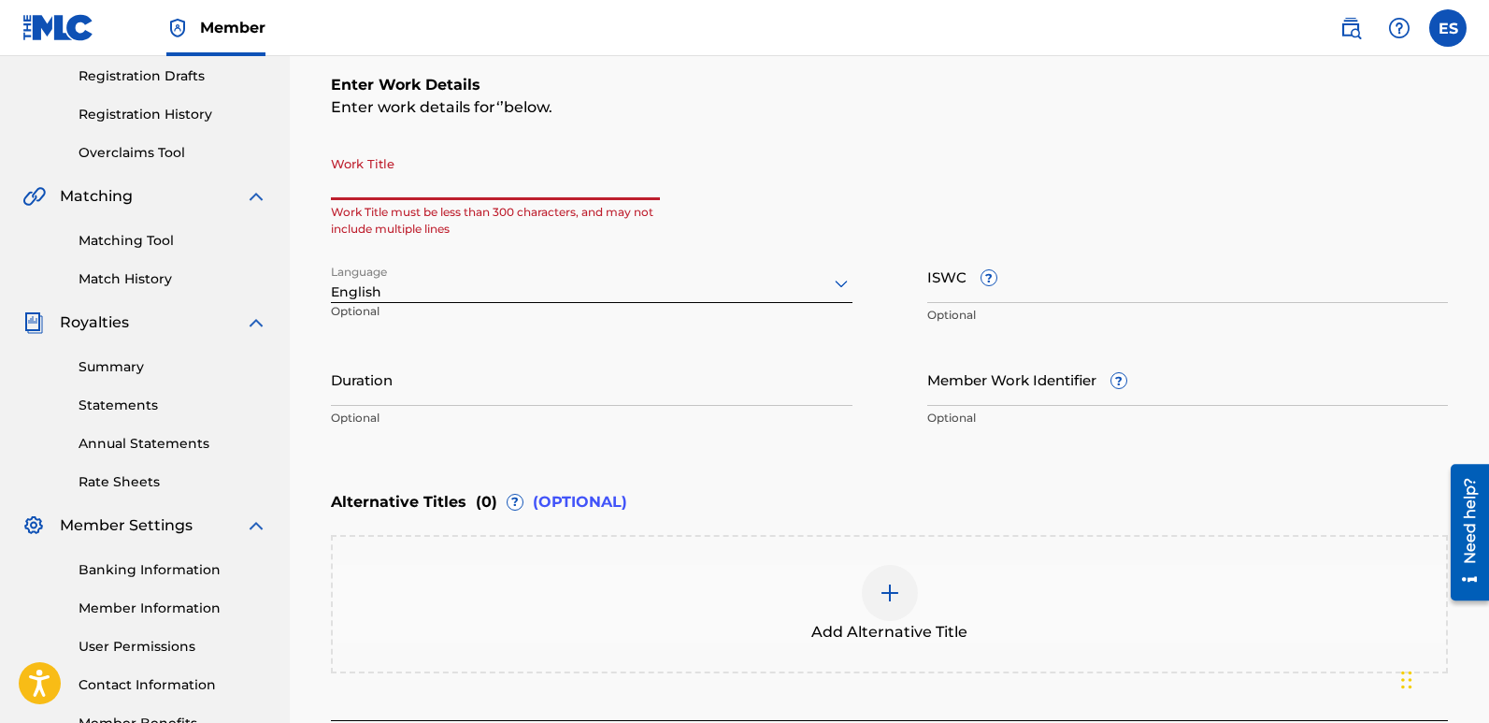
paste input "Healing Chant"
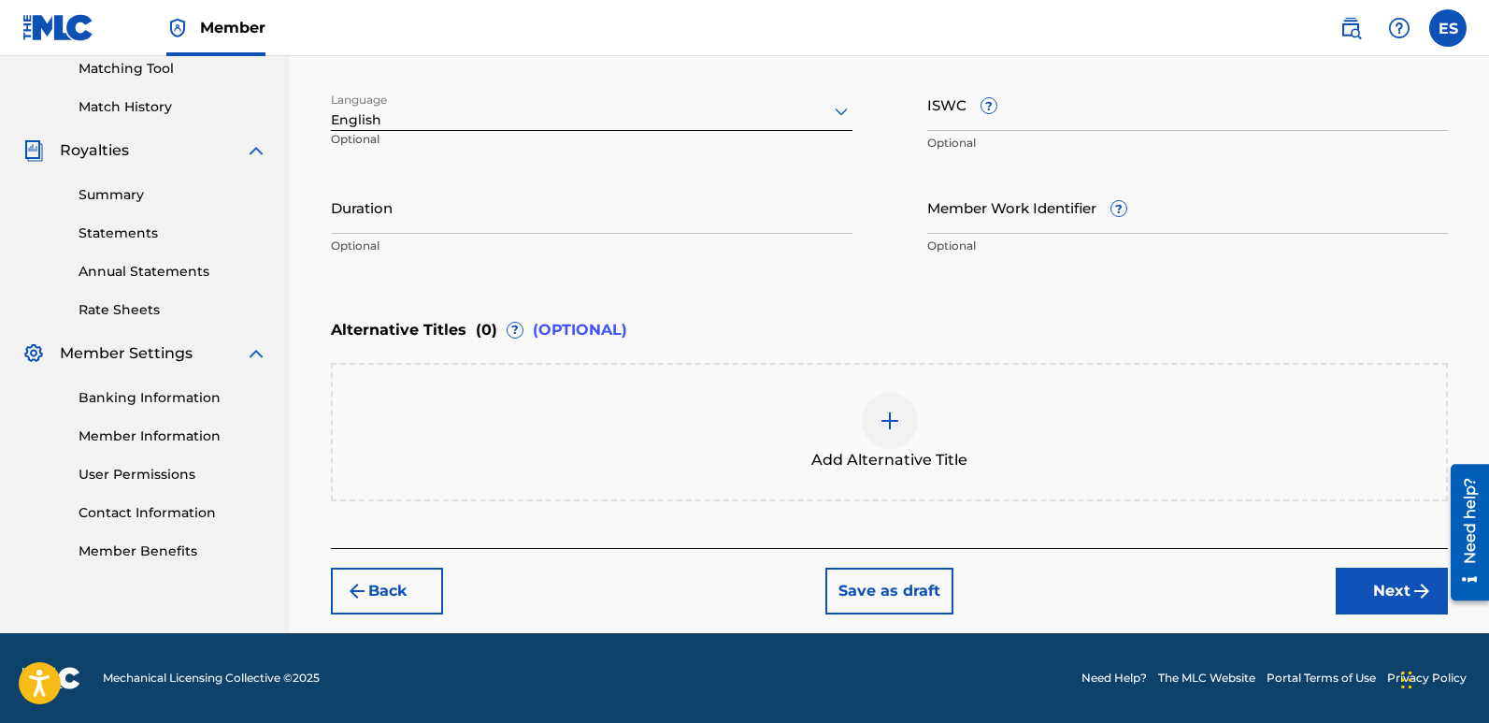
type input "Healing Chant"
click at [1360, 597] on button "Next" at bounding box center [1392, 590] width 112 height 47
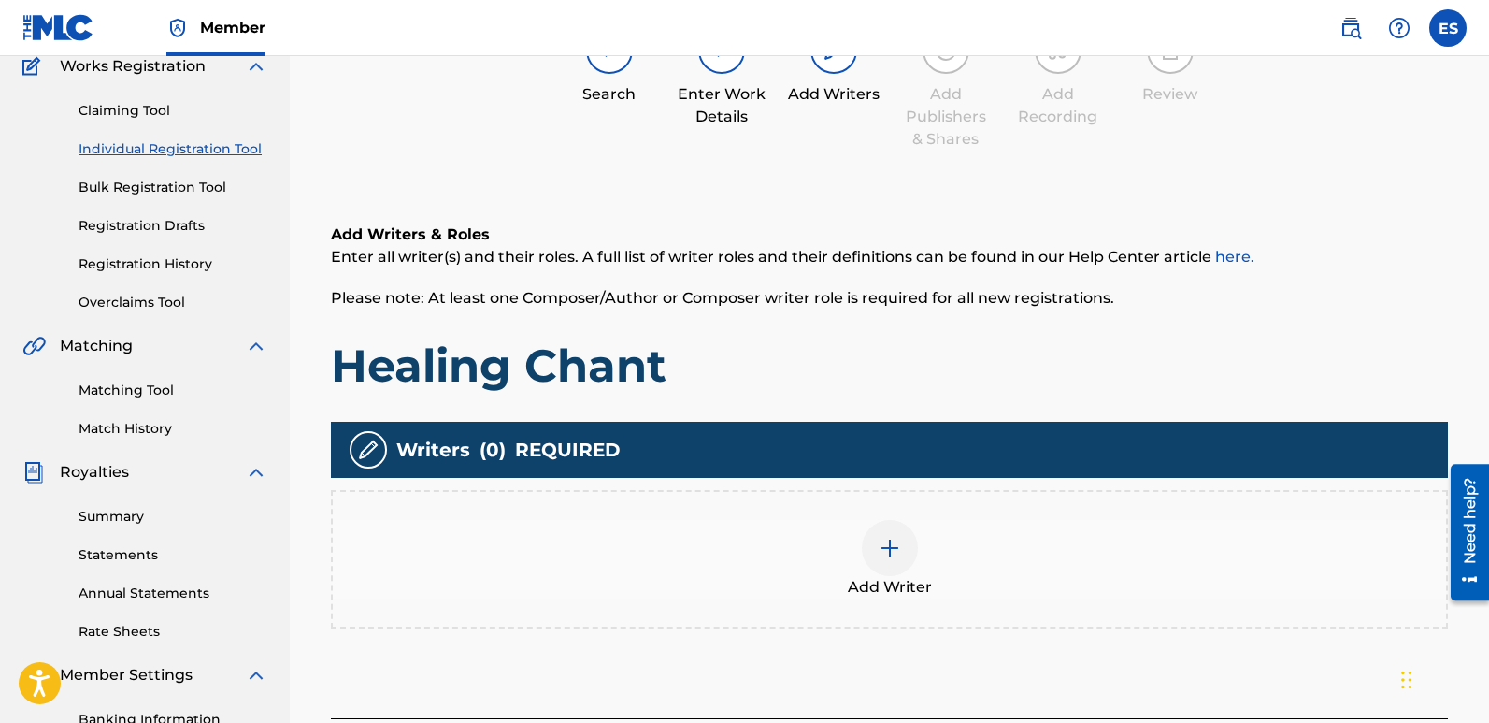
scroll to position [84, 0]
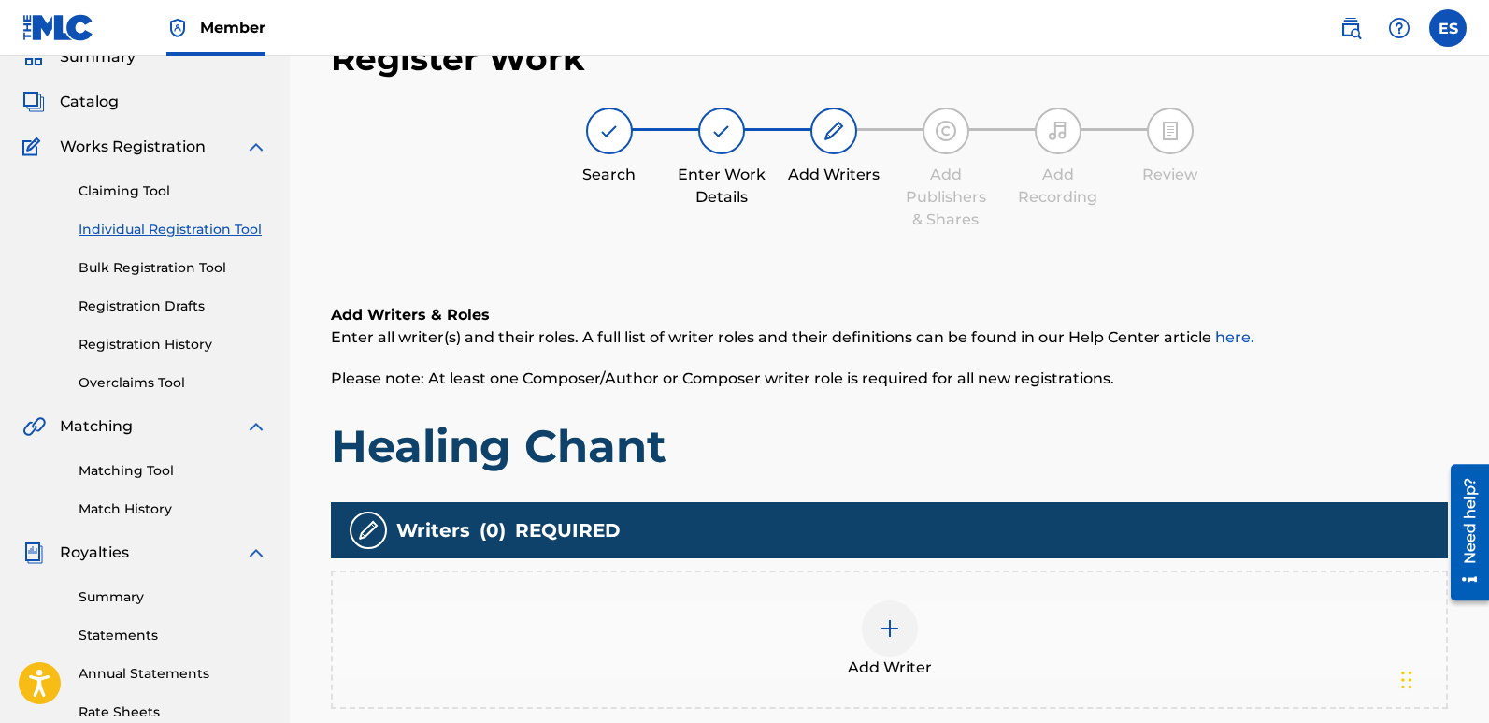
click at [912, 660] on span "Add Writer" at bounding box center [890, 667] width 84 height 22
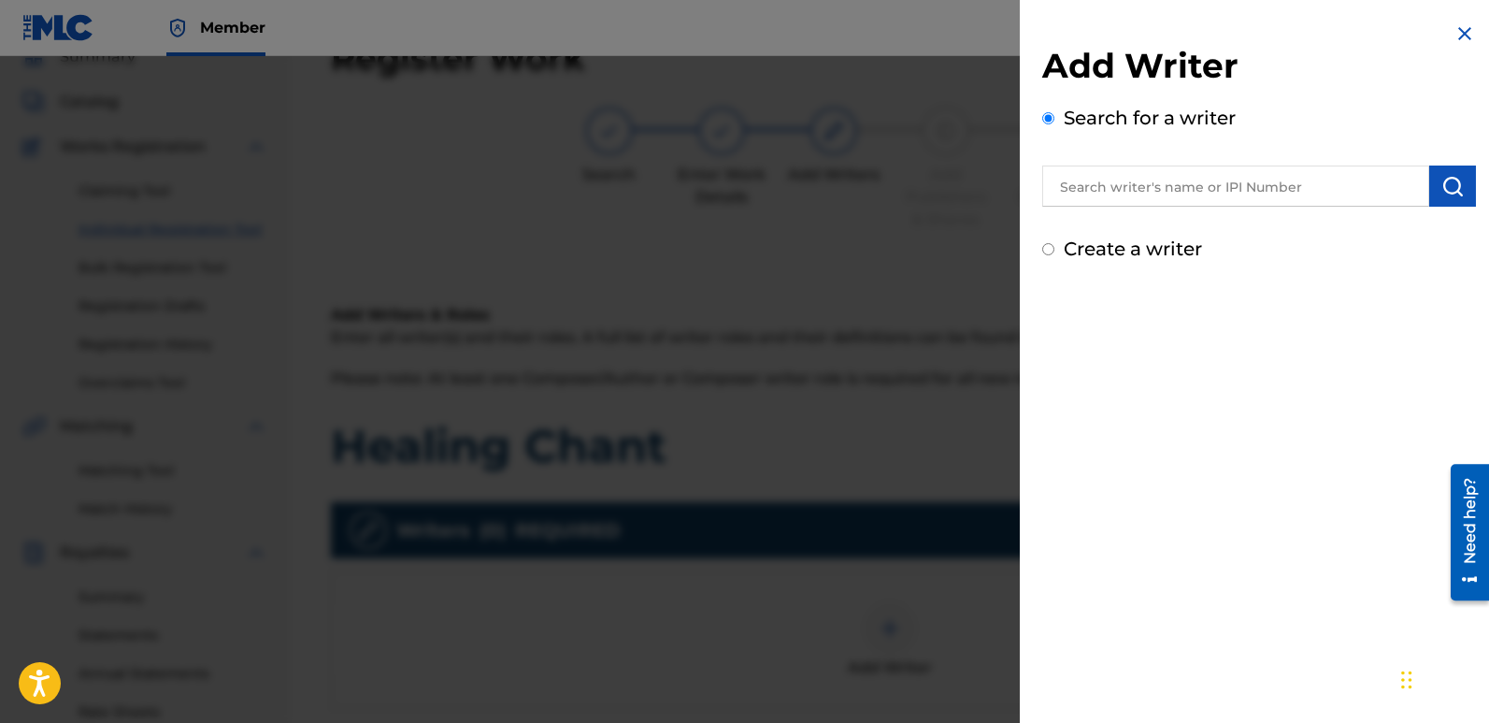
click at [1173, 190] on input "text" at bounding box center [1235, 185] width 387 height 41
type input "emanuelesciuto"
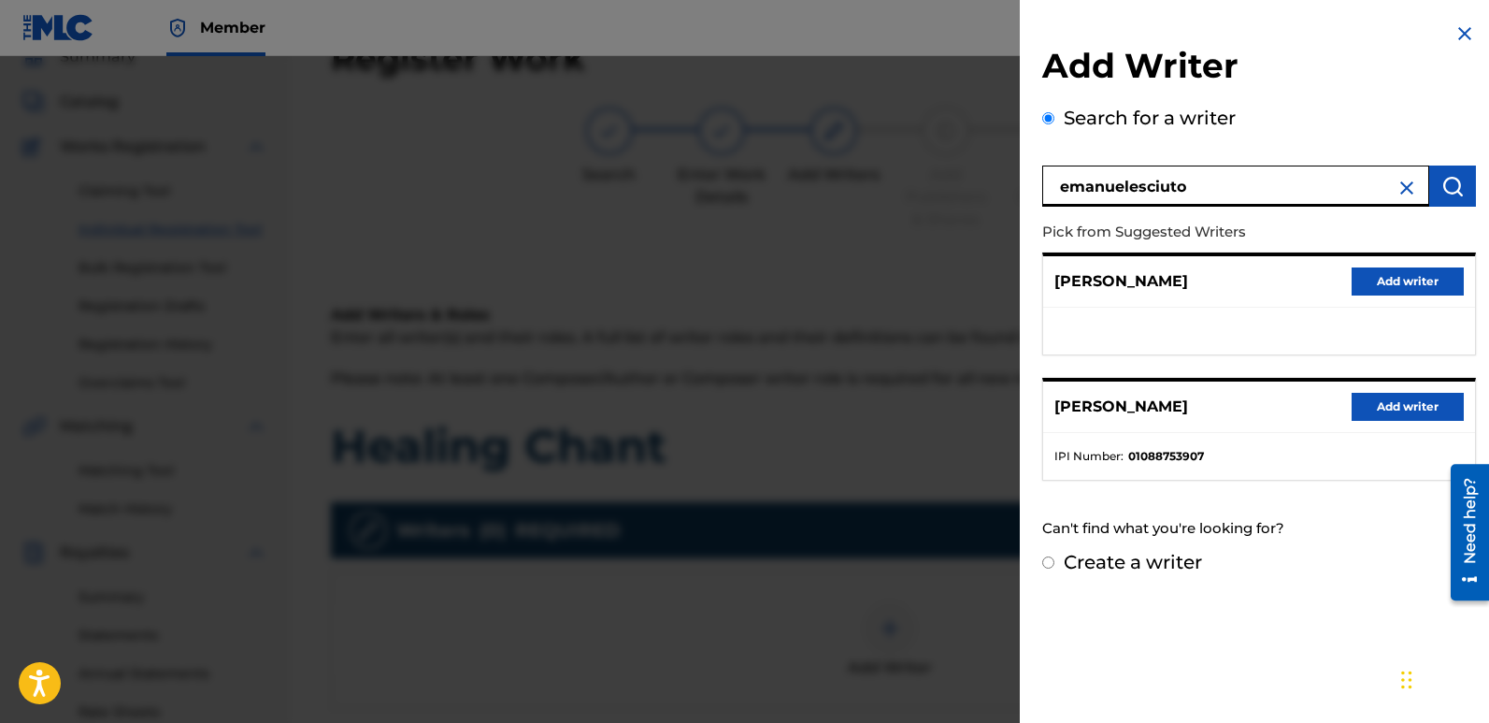
click at [1399, 407] on button "Add writer" at bounding box center [1408, 407] width 112 height 28
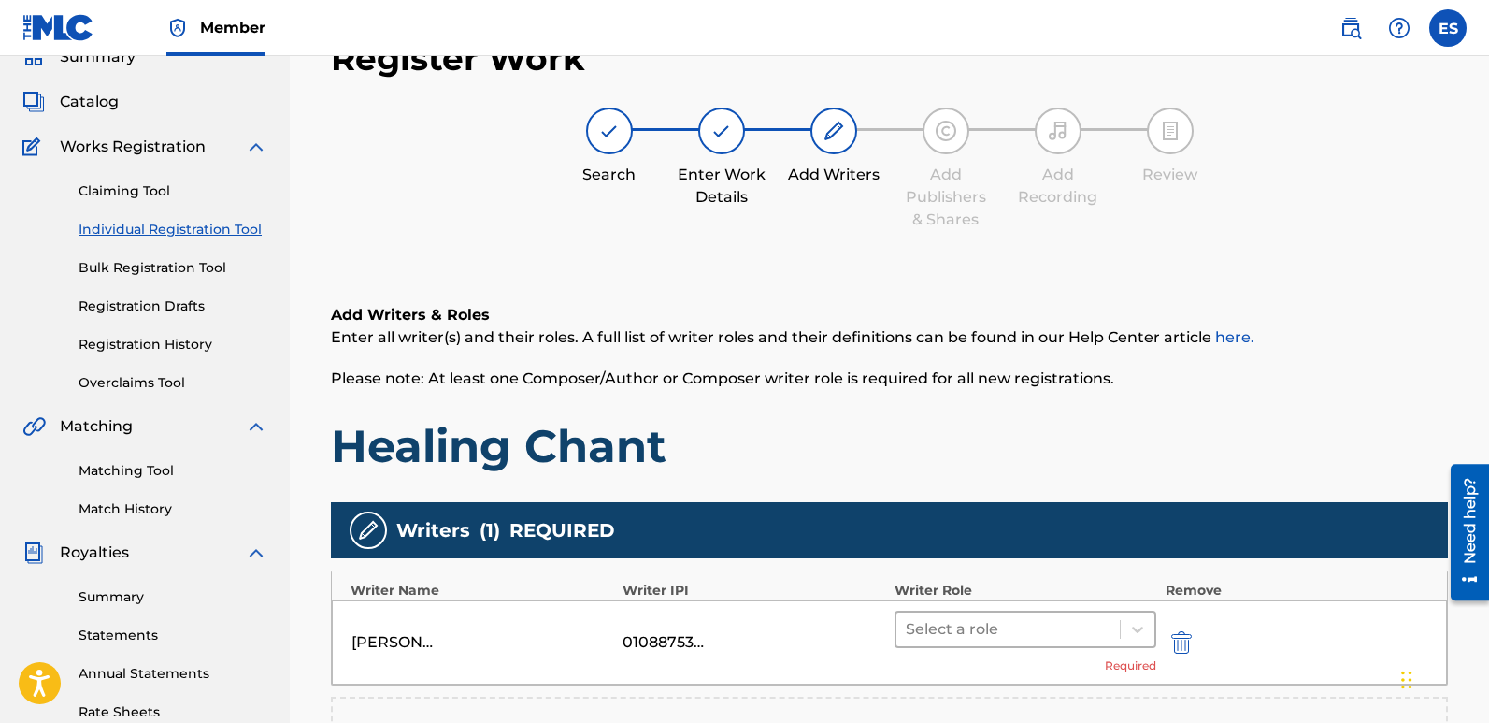
click at [965, 623] on div at bounding box center [1008, 629] width 205 height 26
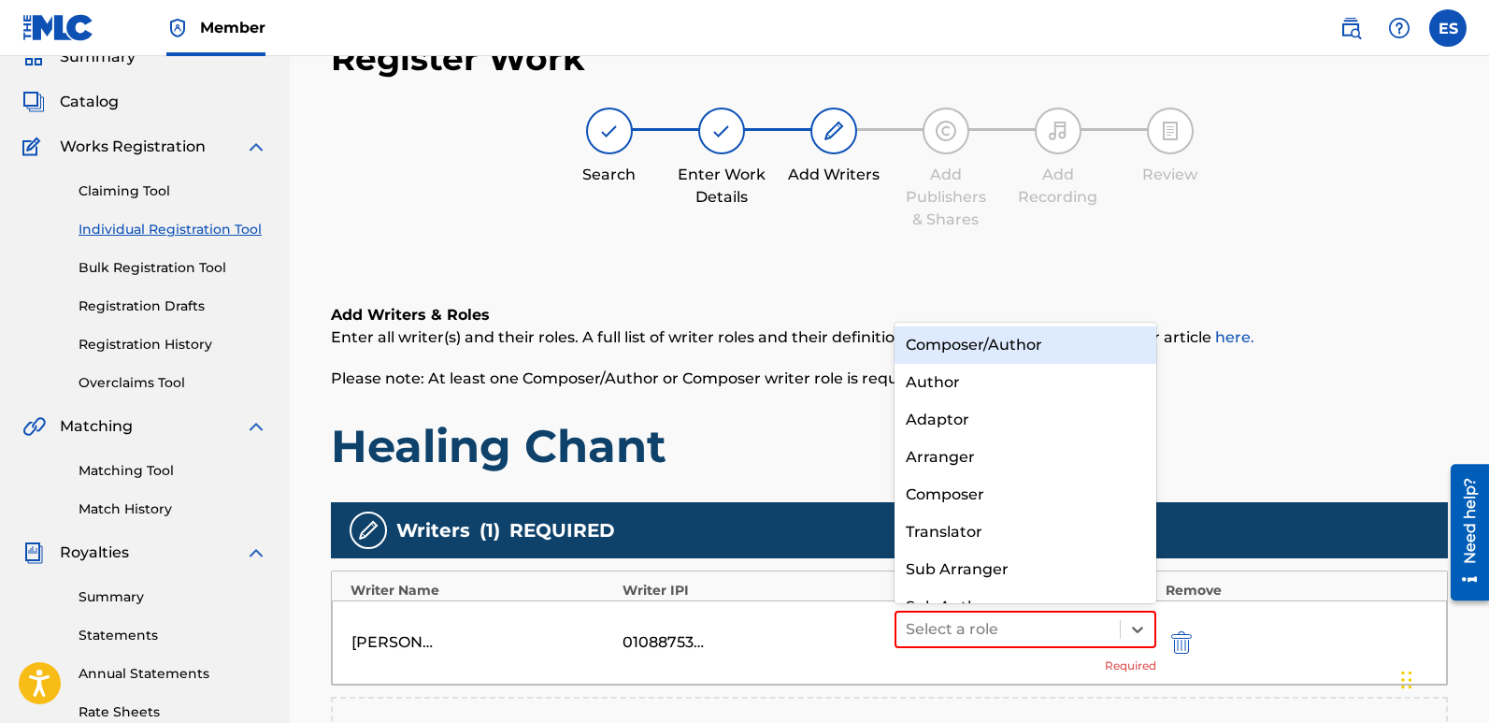
click at [997, 345] on div "Composer/Author" at bounding box center [1026, 344] width 262 height 37
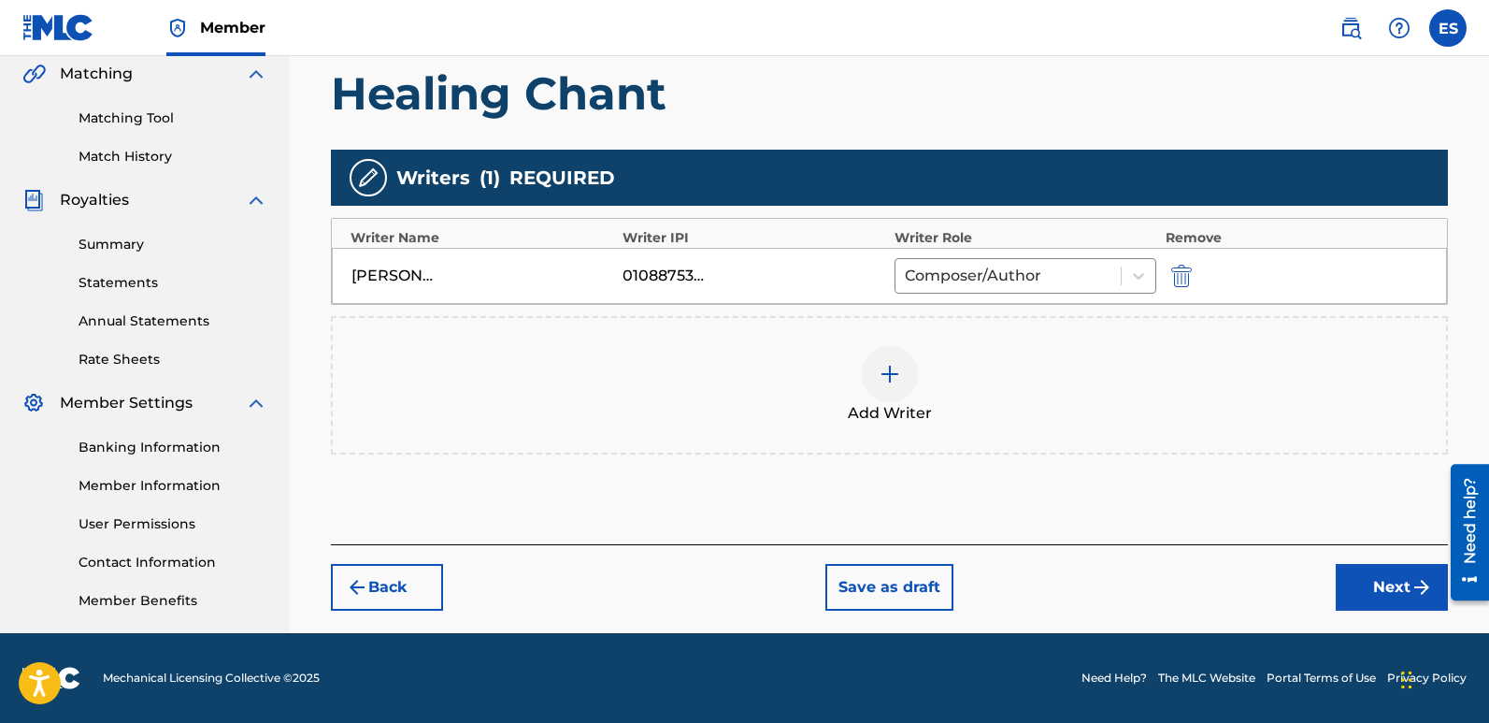
click at [1391, 589] on button "Next" at bounding box center [1392, 587] width 112 height 47
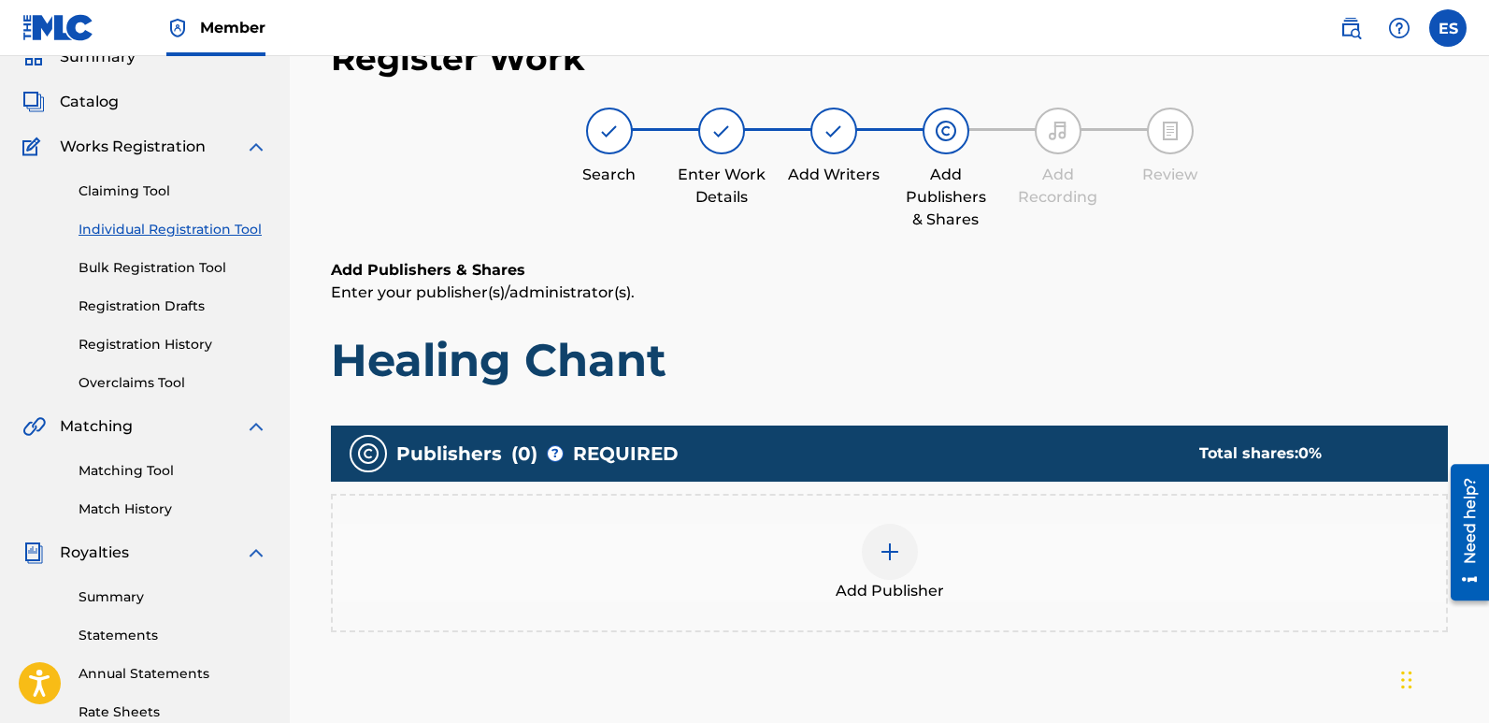
click at [905, 552] on div at bounding box center [890, 551] width 56 height 56
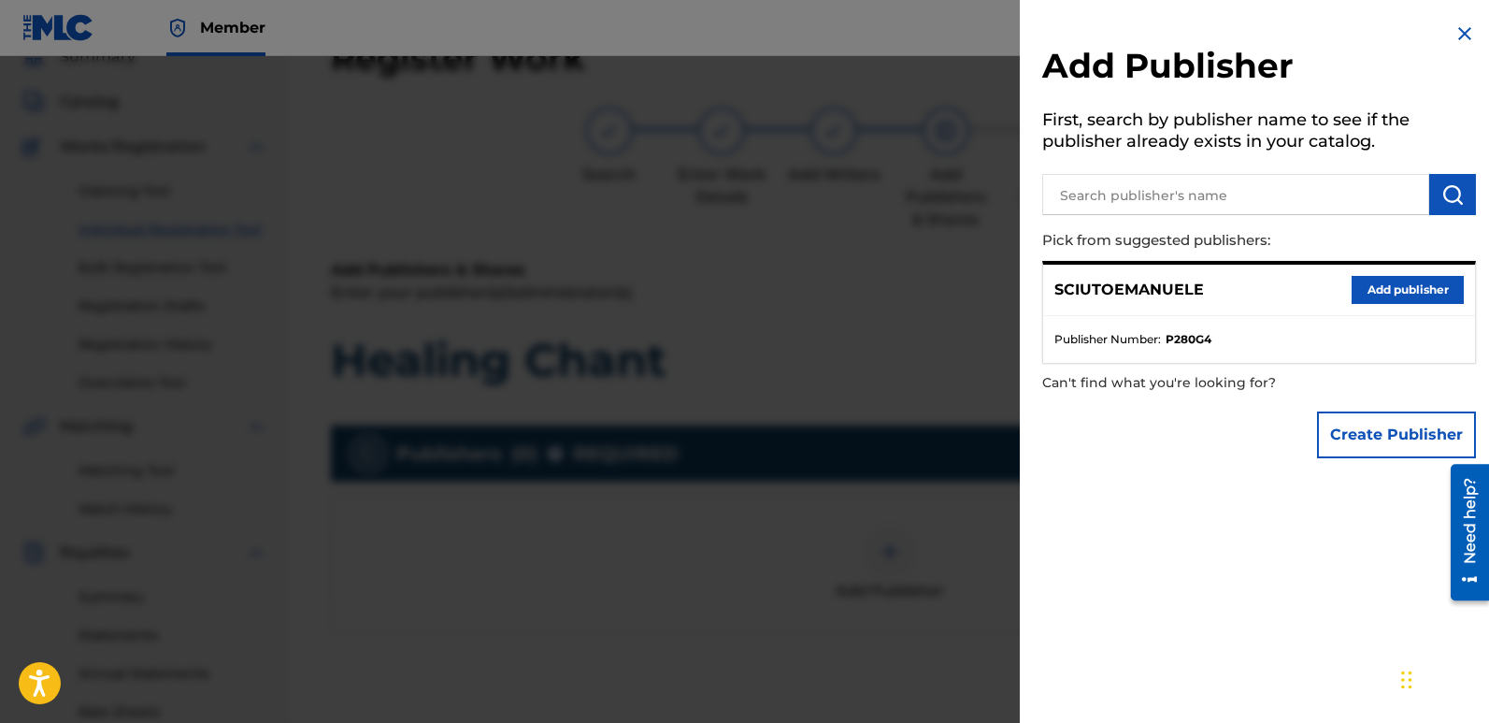
click at [1394, 298] on button "Add publisher" at bounding box center [1408, 290] width 112 height 28
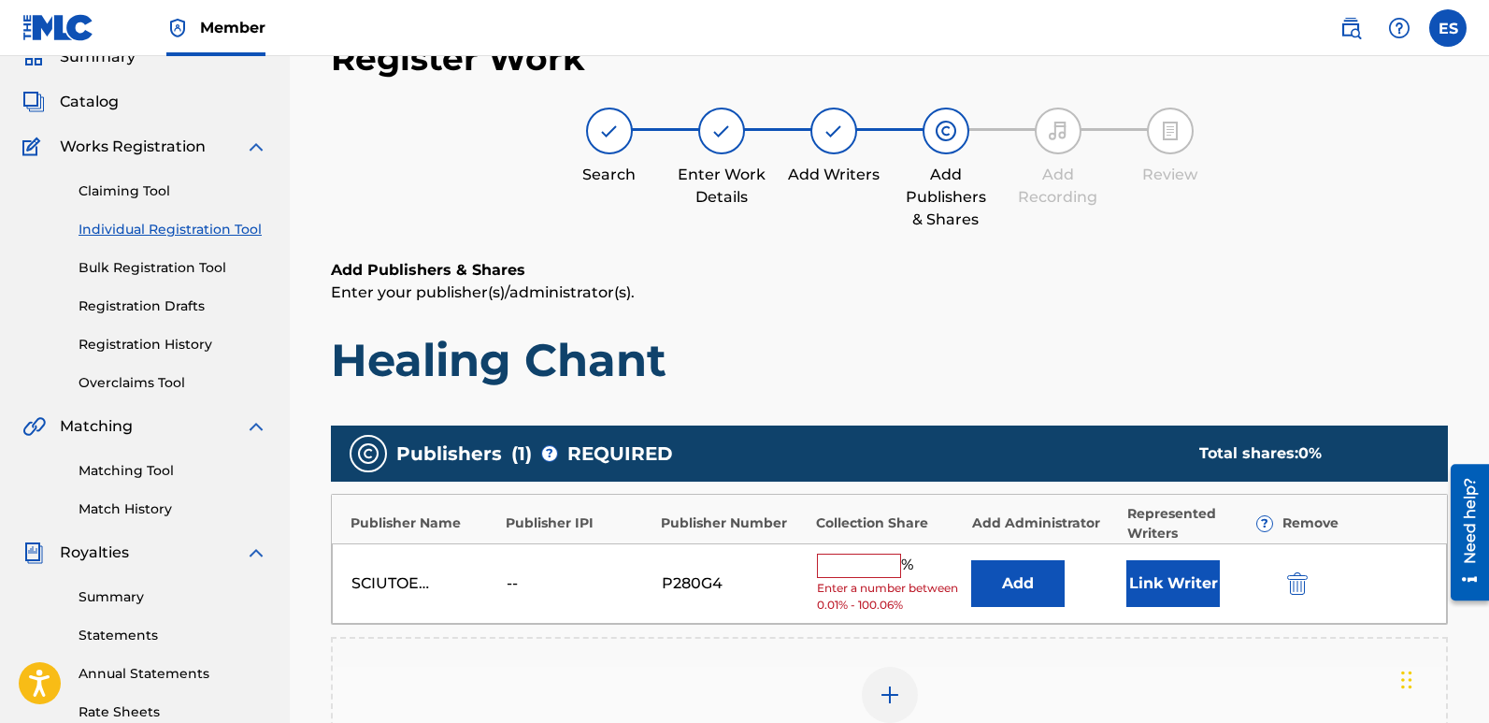
click at [1178, 576] on button "Link Writer" at bounding box center [1172, 583] width 93 height 47
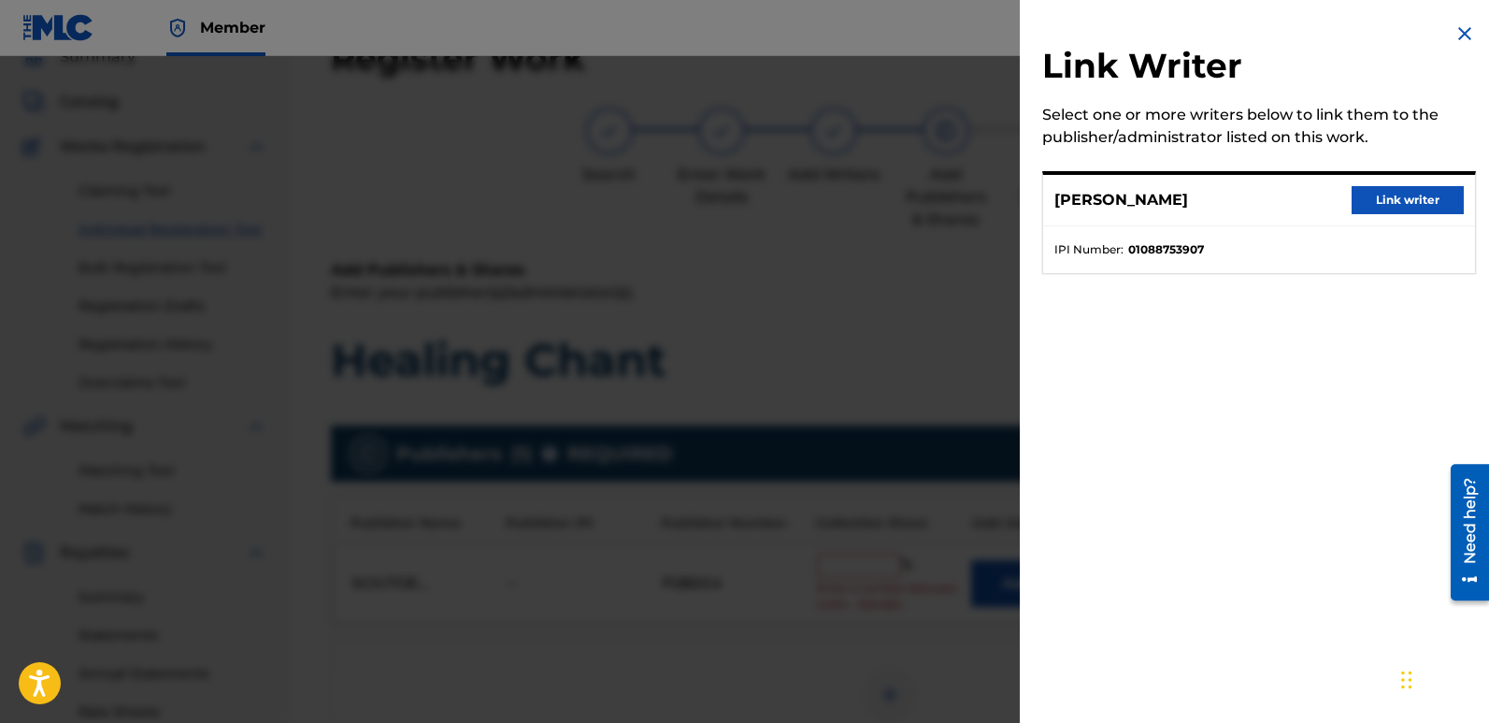
click at [1377, 195] on button "Link writer" at bounding box center [1408, 200] width 112 height 28
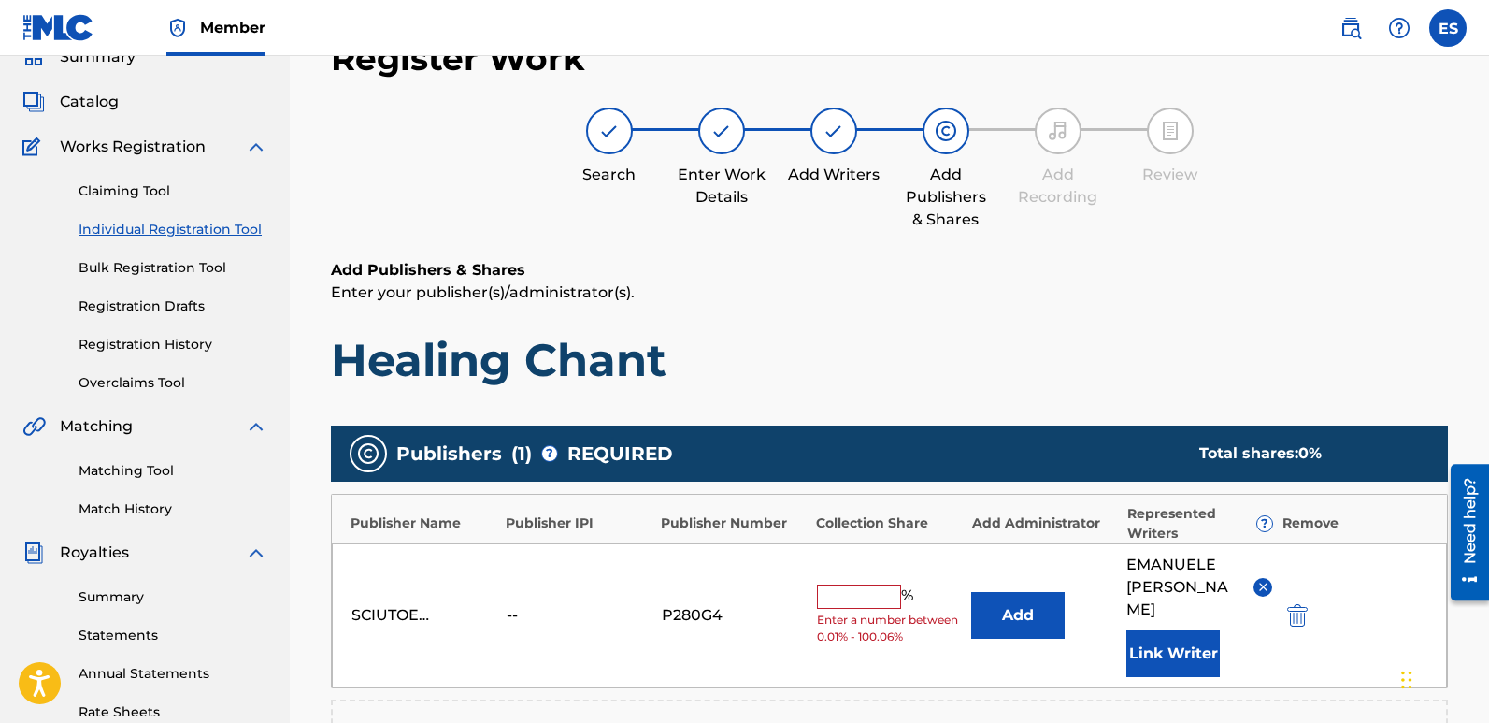
click at [850, 584] on input "text" at bounding box center [859, 596] width 84 height 24
type input "100"
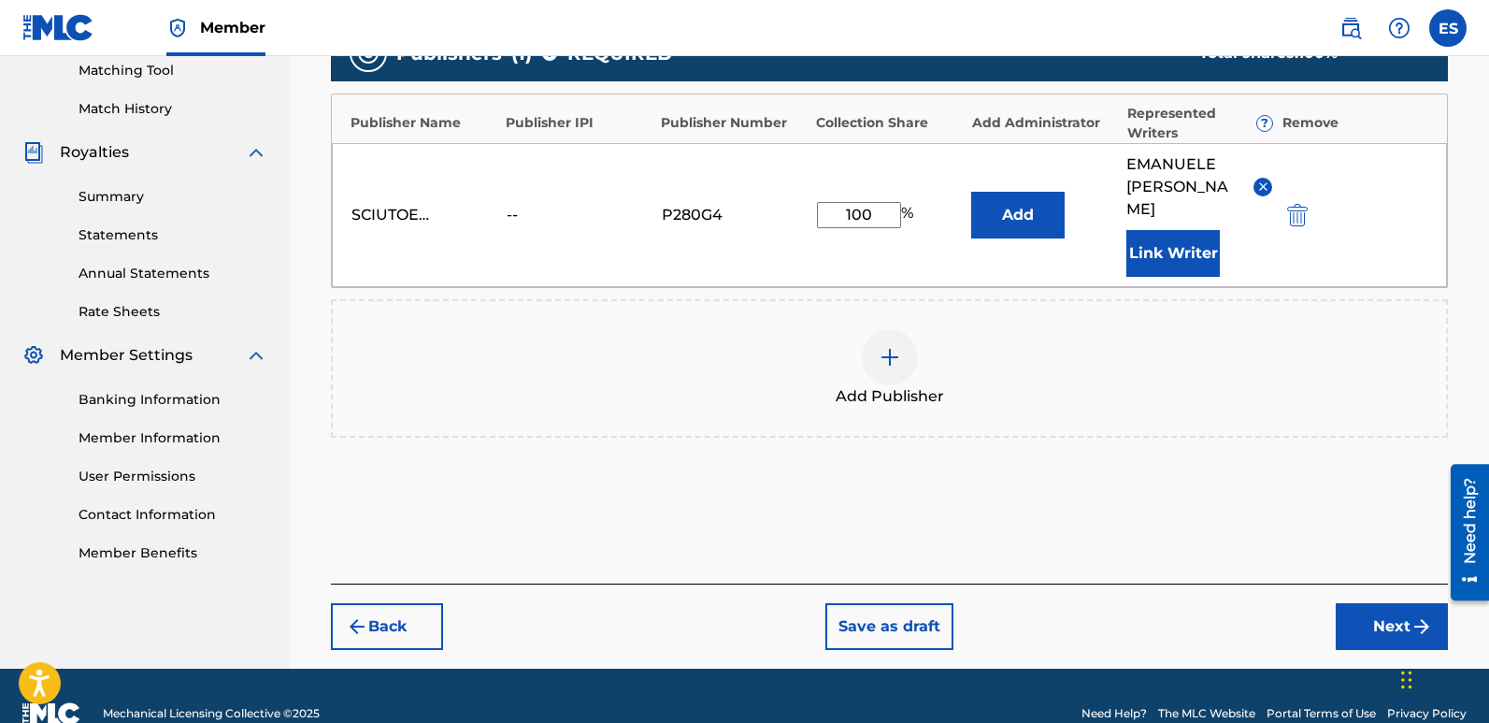
click at [1384, 603] on button "Next" at bounding box center [1392, 626] width 112 height 47
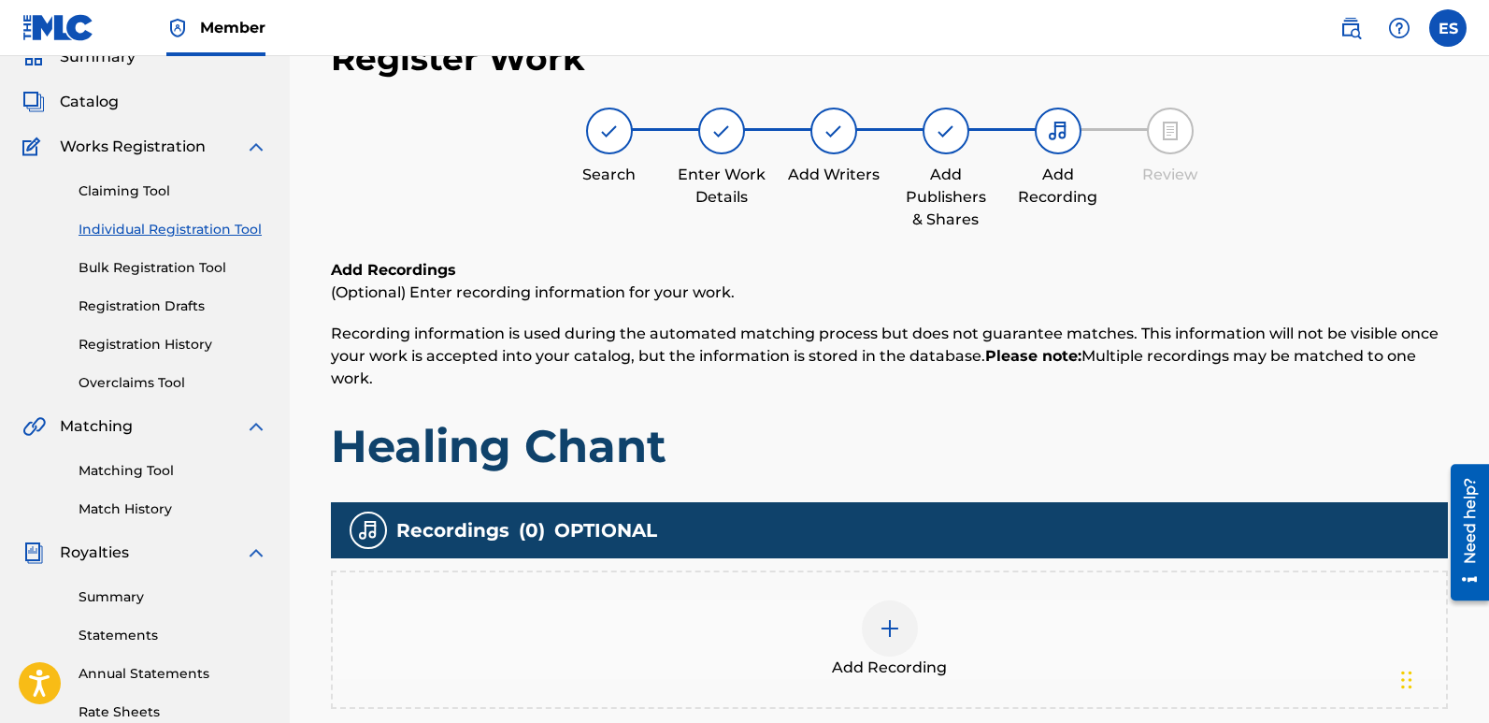
click at [928, 628] on div "Add Recording" at bounding box center [889, 639] width 1113 height 79
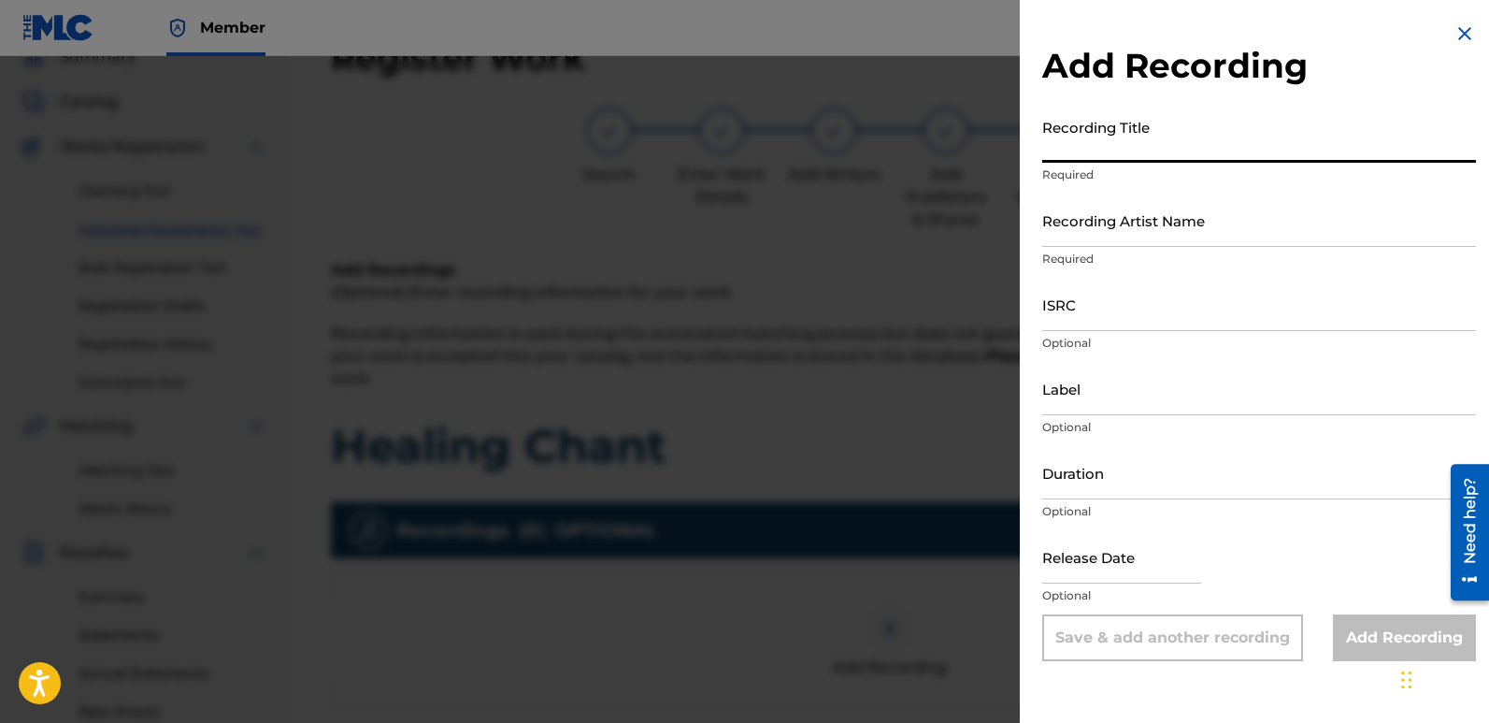
paste input "Healing Chant"
type input "Healing Chant"
click at [1189, 219] on input "Recording Artist Name" at bounding box center [1259, 219] width 434 height 53
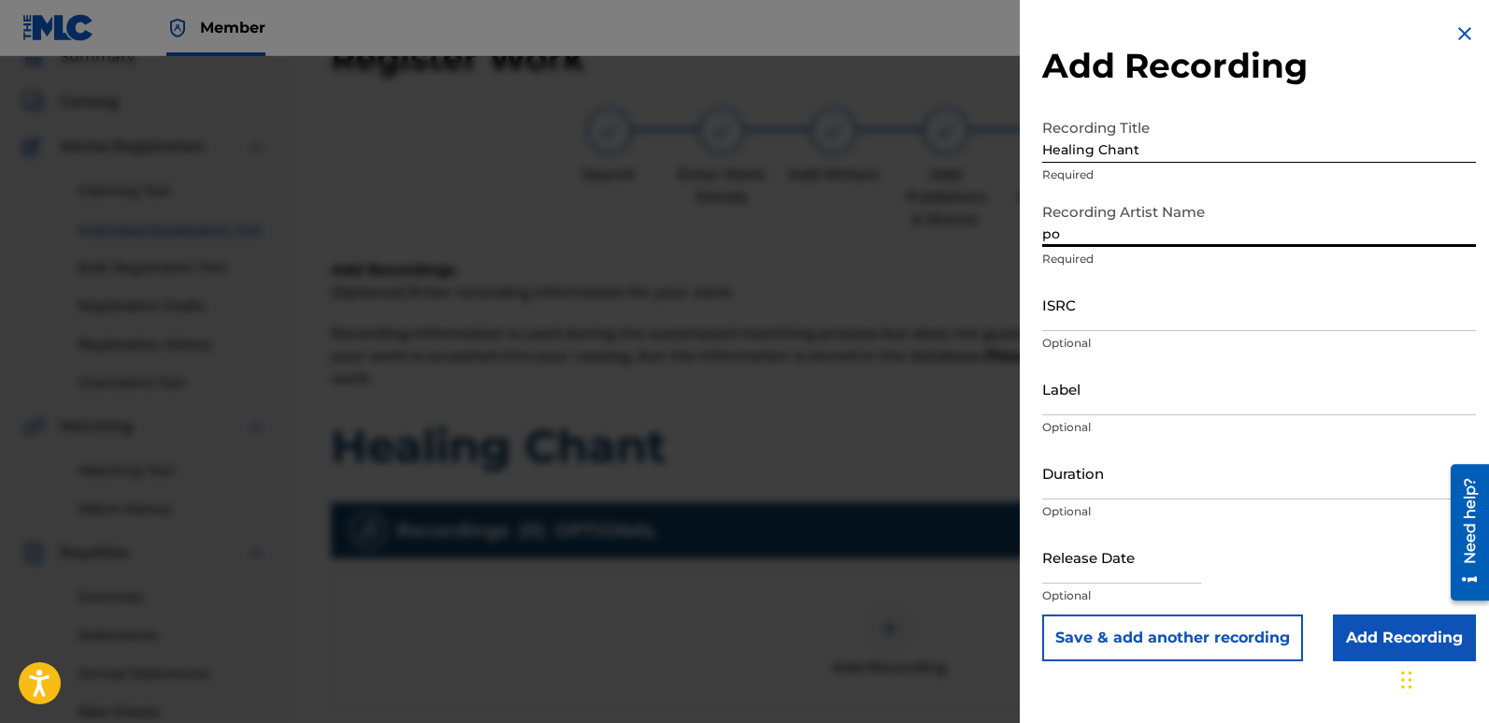
type input "Poets Of The Future"
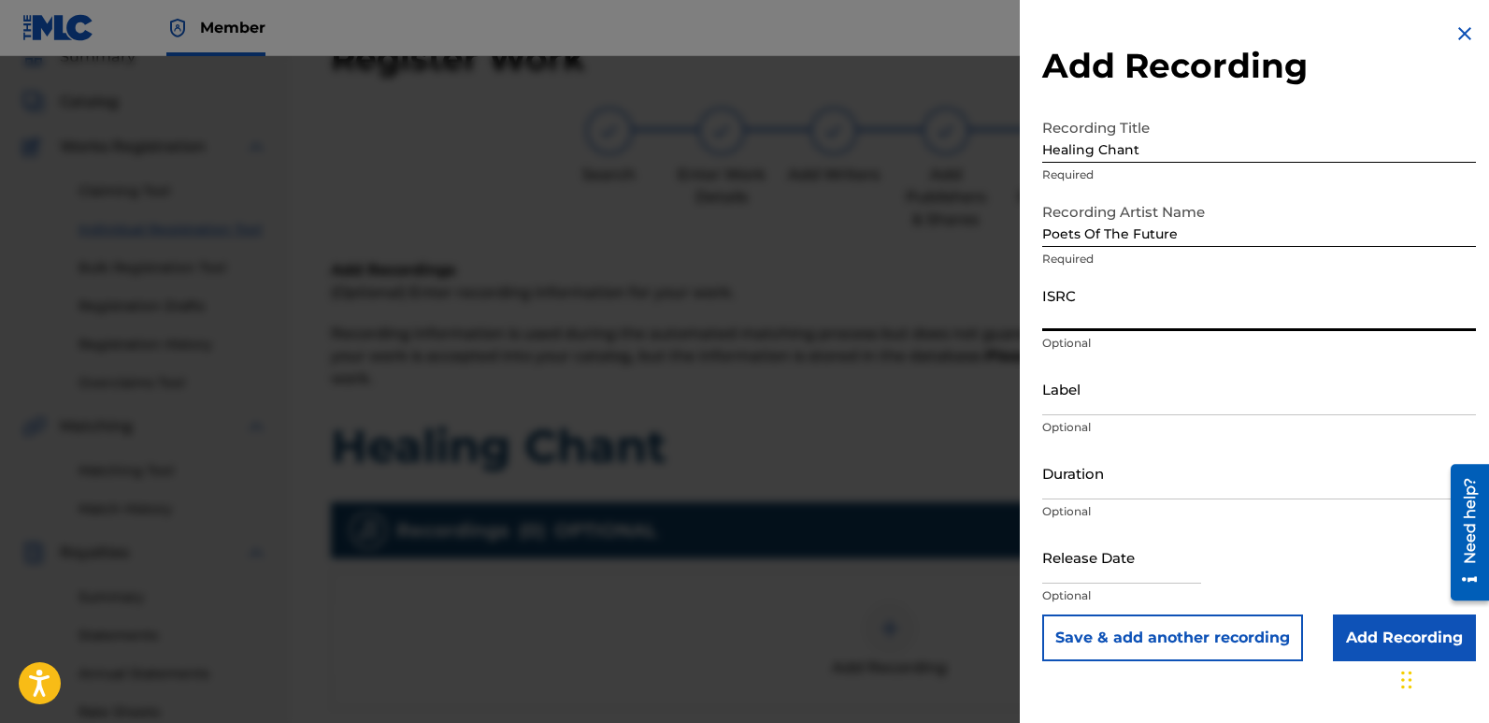
paste input "QZZ782538589"
type input "QZZ782538589"
click at [1156, 396] on input "Label" at bounding box center [1259, 388] width 434 height 53
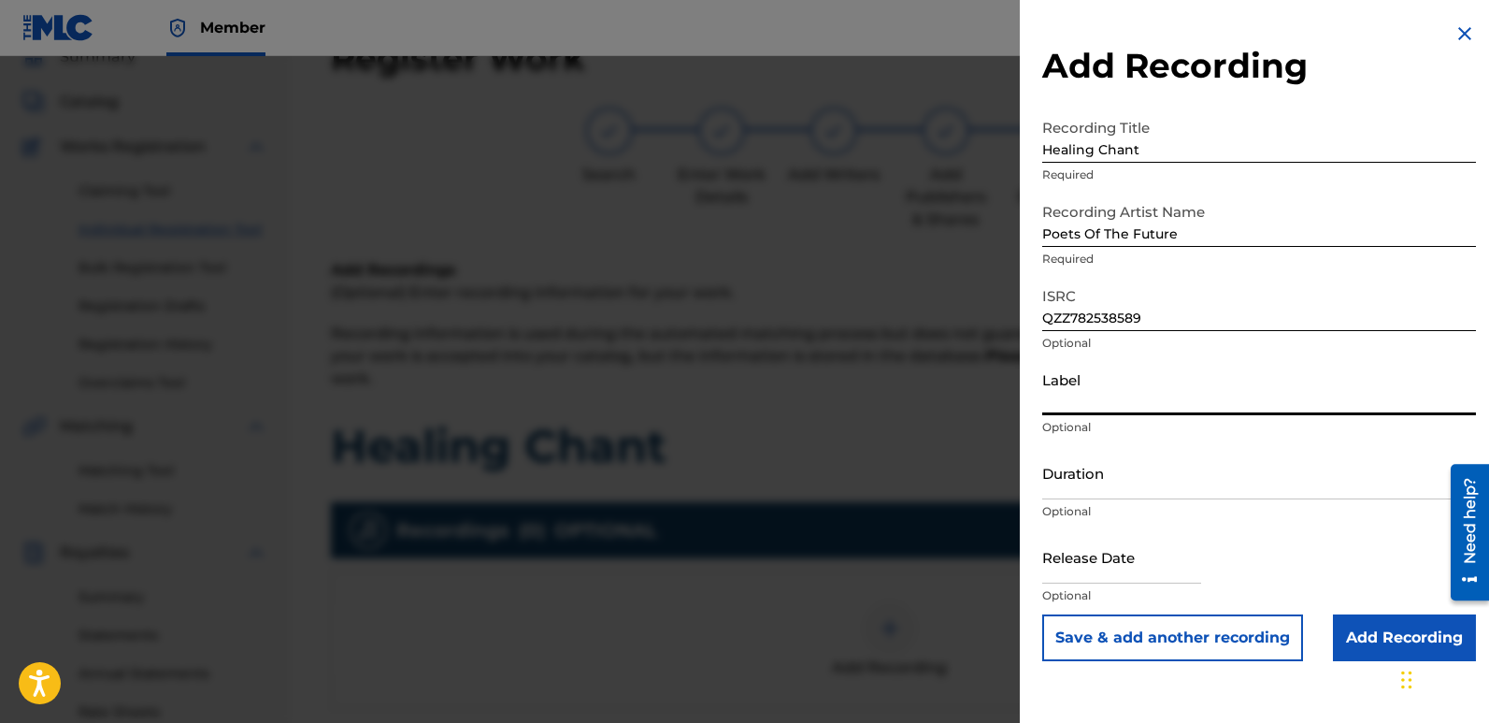
type input "Divinebeats"
click at [1074, 564] on input "text" at bounding box center [1121, 556] width 159 height 53
select select "7"
select select "2025"
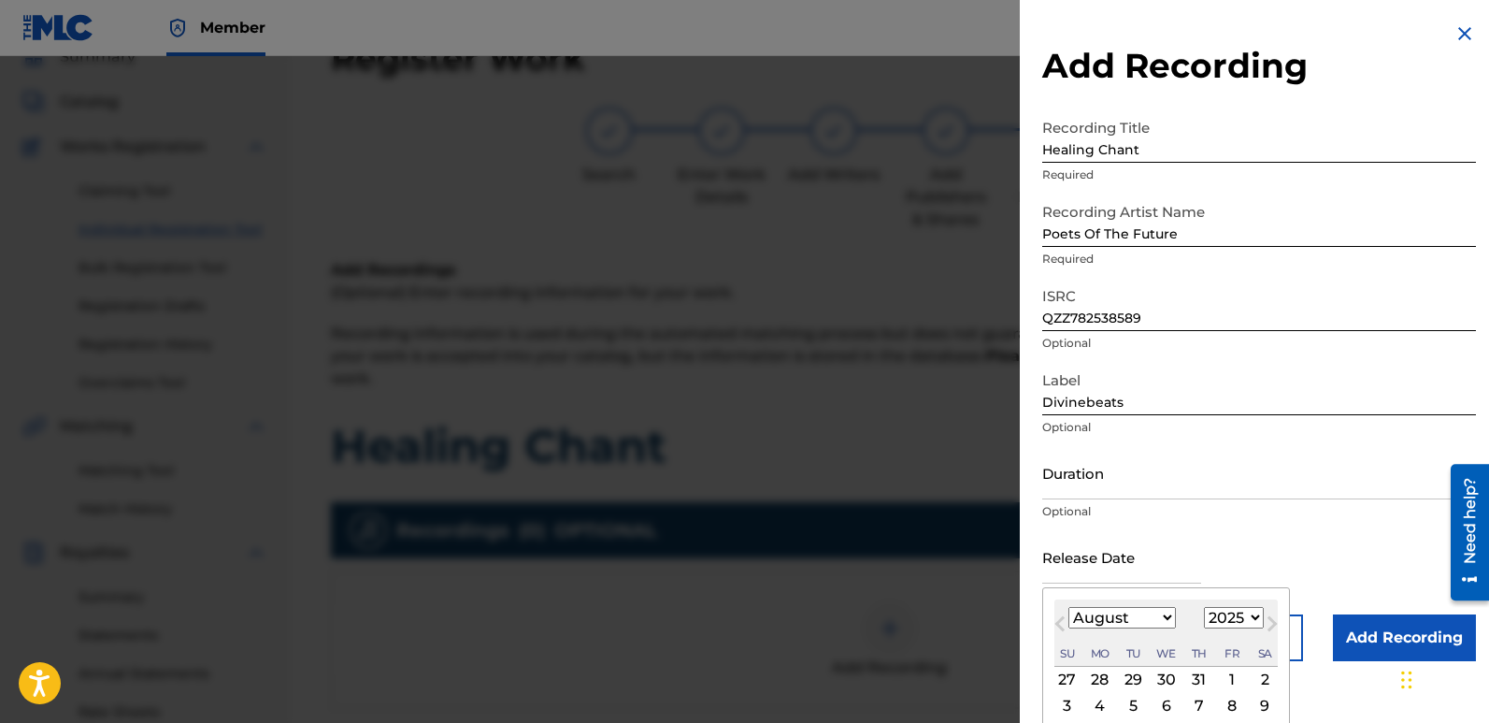
click at [1263, 678] on div "2" at bounding box center [1265, 679] width 22 height 22
type input "[DATE]"
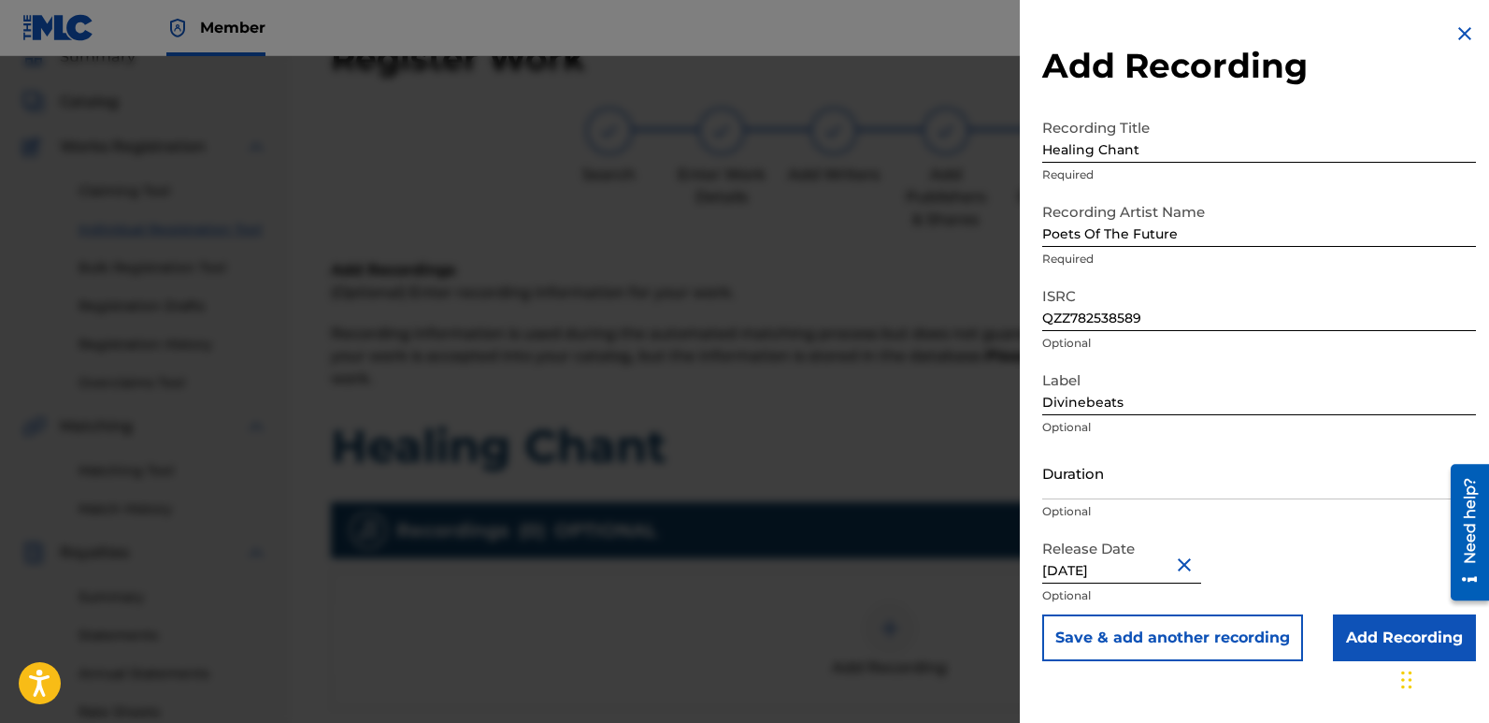
click at [1102, 563] on input "[DATE]" at bounding box center [1121, 556] width 159 height 53
select select "7"
select select "2025"
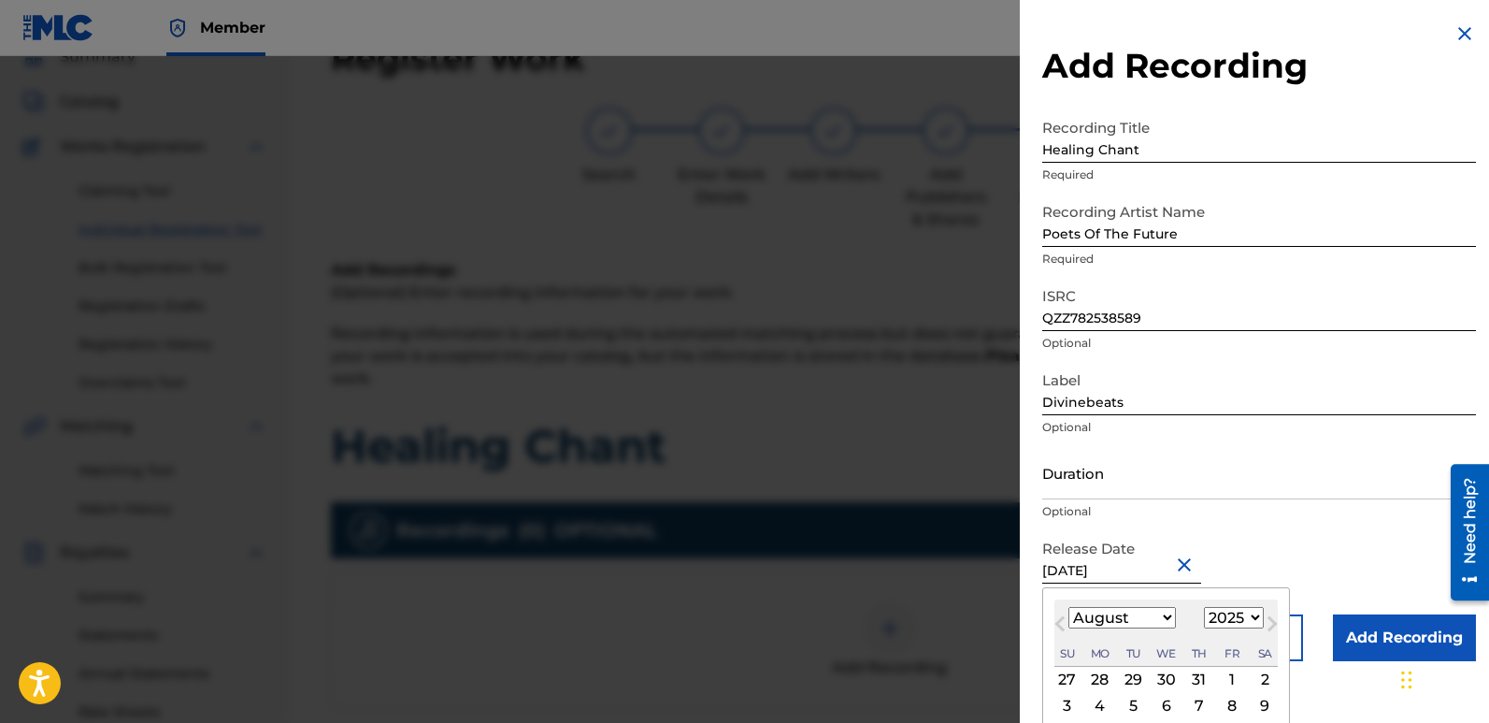
type input "[DATE]"
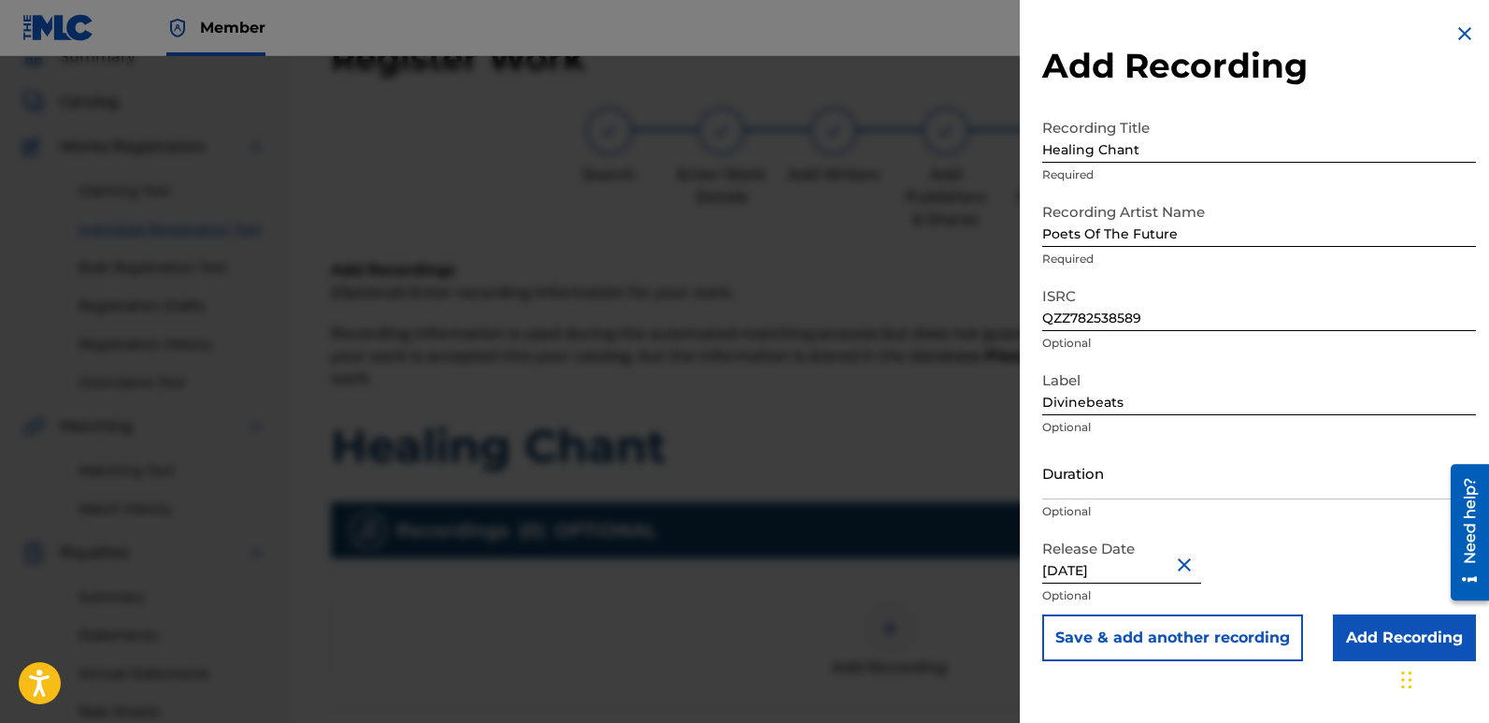
click at [1395, 638] on input "Add Recording" at bounding box center [1404, 637] width 143 height 47
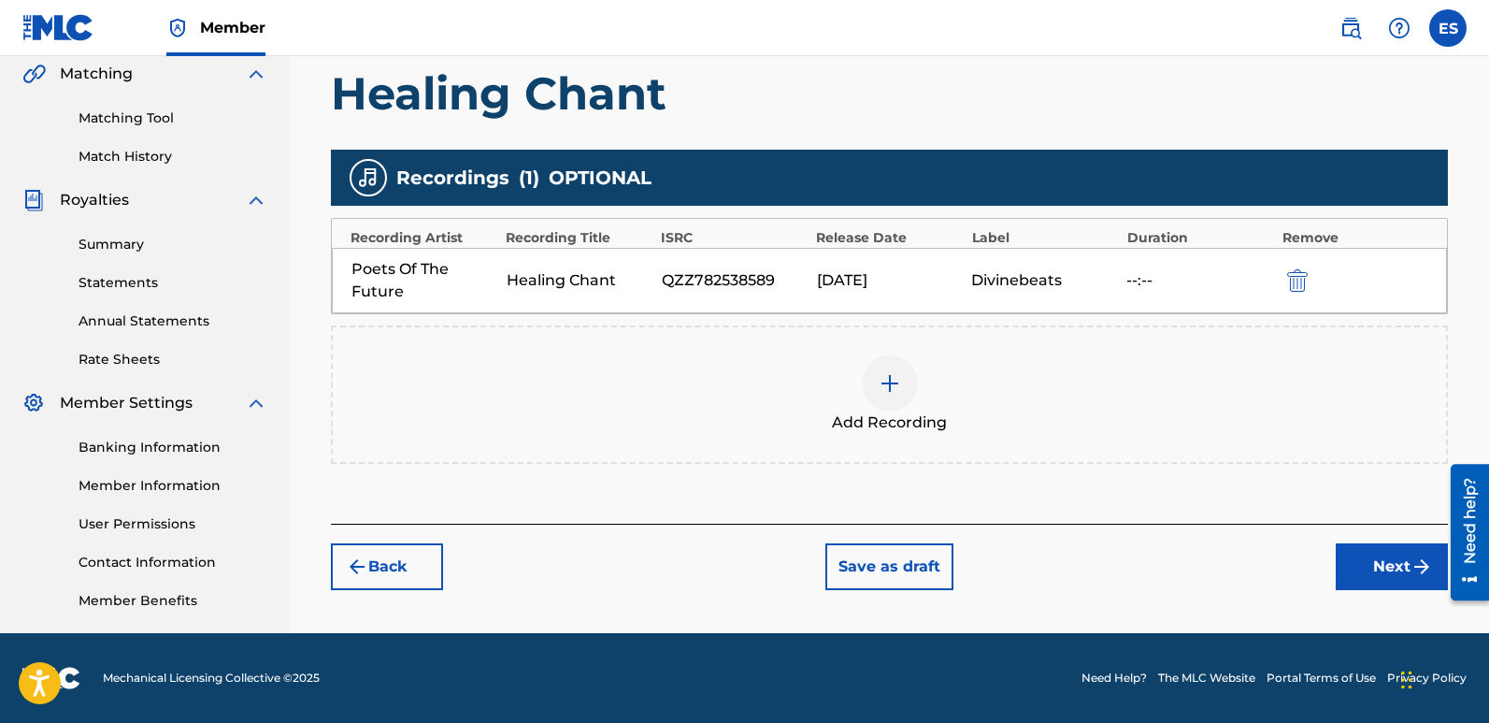
click at [1379, 561] on button "Next" at bounding box center [1392, 566] width 112 height 47
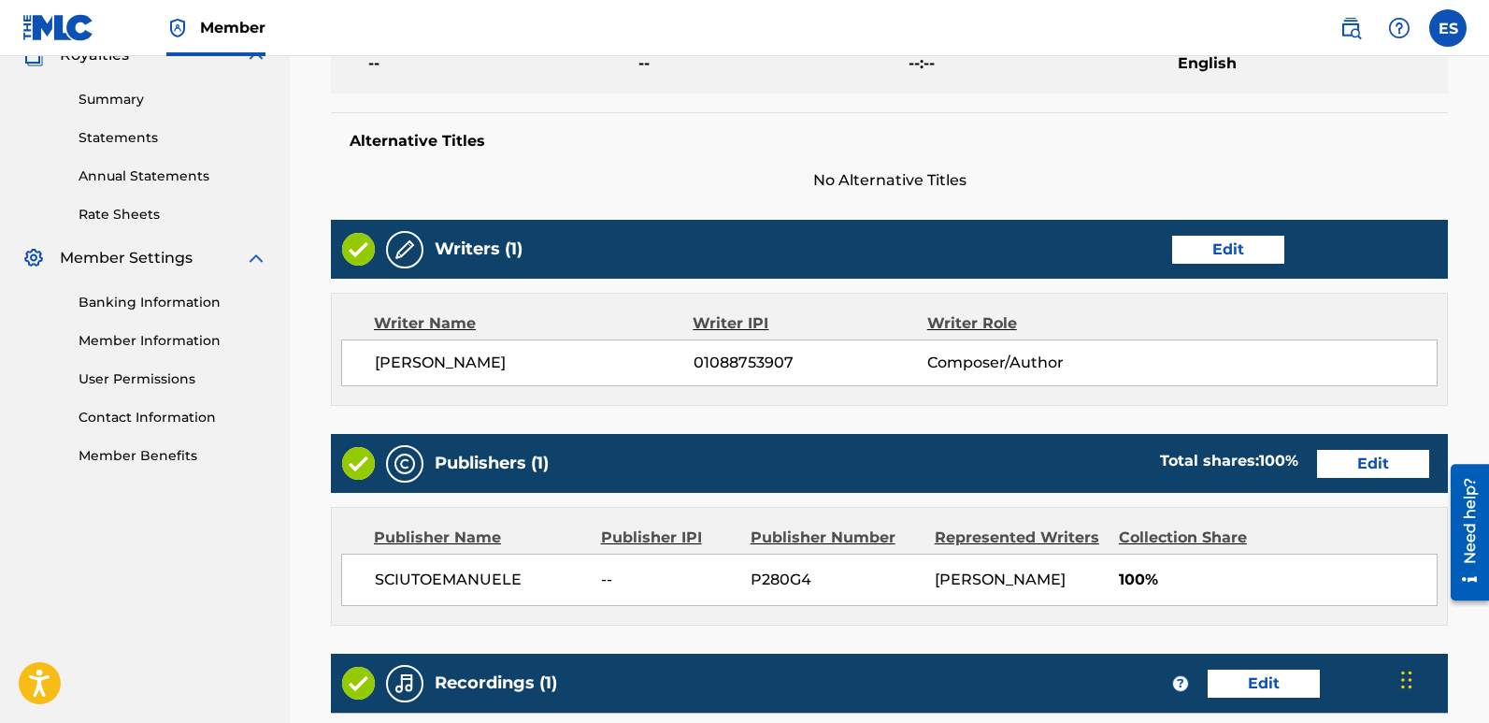
scroll to position [896, 0]
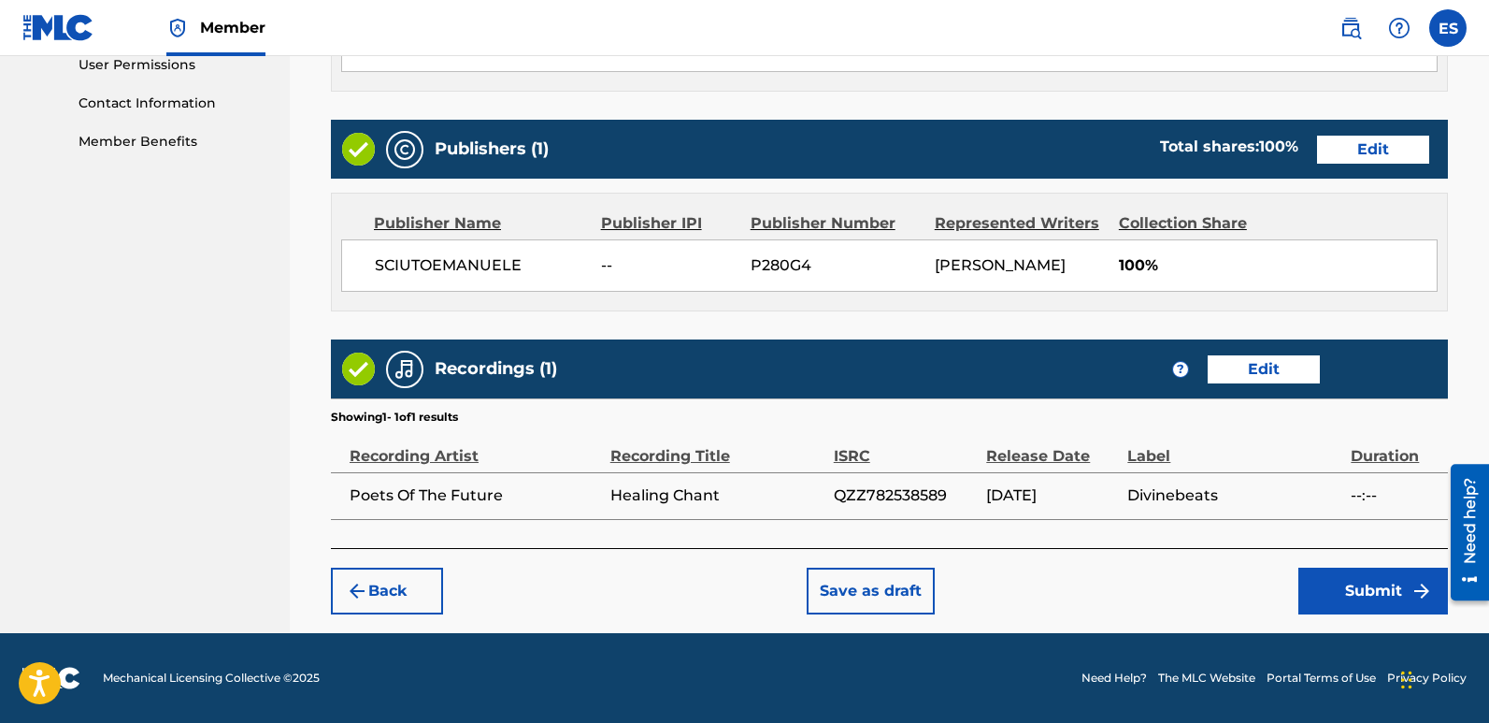
click at [1363, 580] on button "Submit" at bounding box center [1373, 590] width 150 height 47
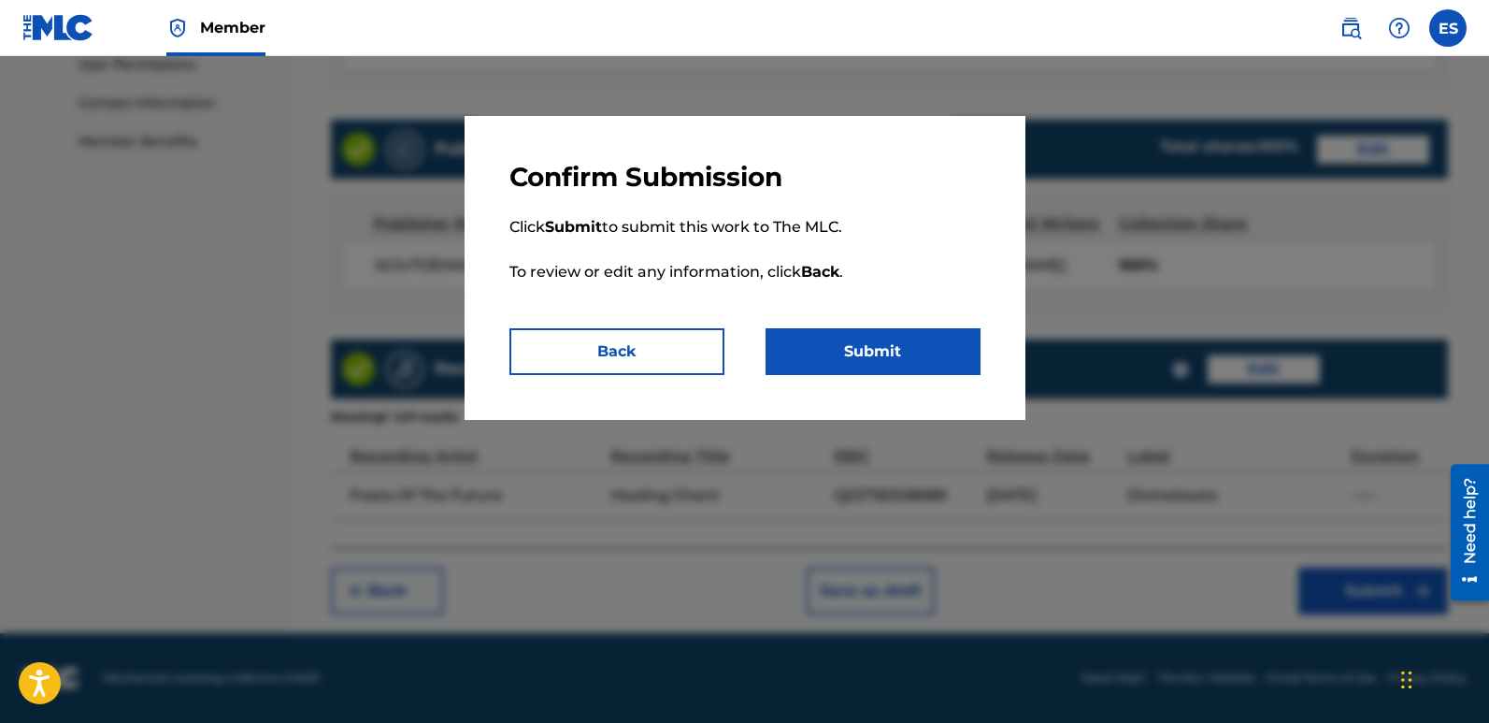
click at [907, 338] on button "Submit" at bounding box center [873, 351] width 215 height 47
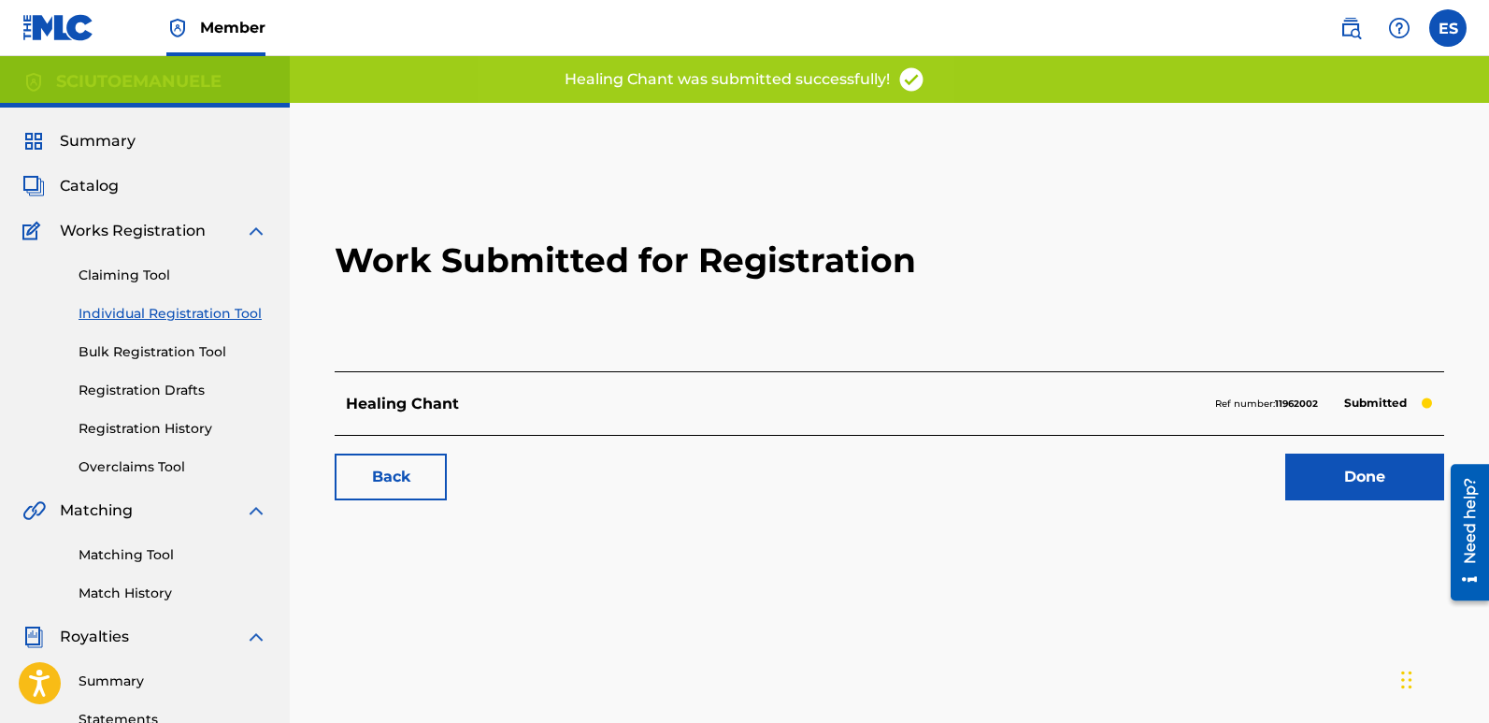
click at [1354, 480] on link "Done" at bounding box center [1364, 476] width 159 height 47
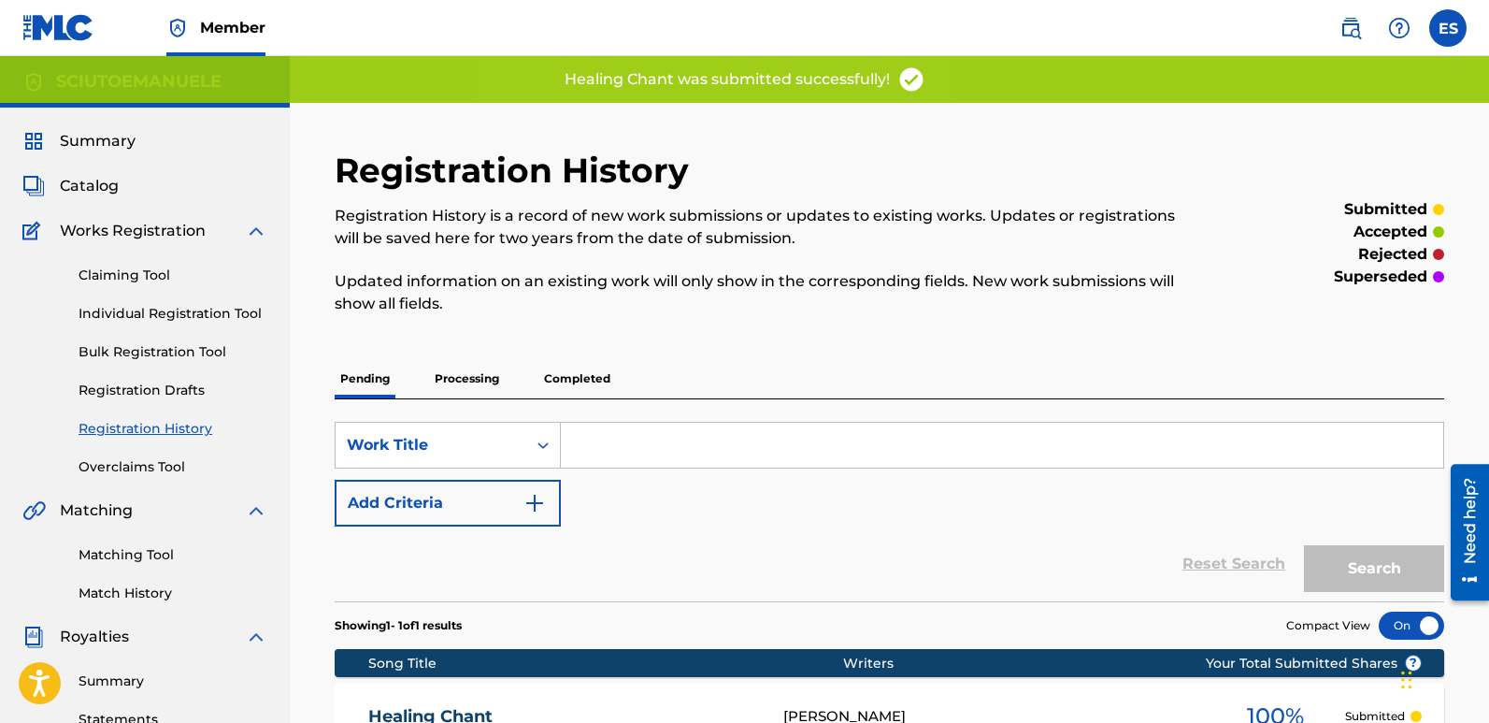
click at [196, 314] on link "Individual Registration Tool" at bounding box center [173, 314] width 189 height 20
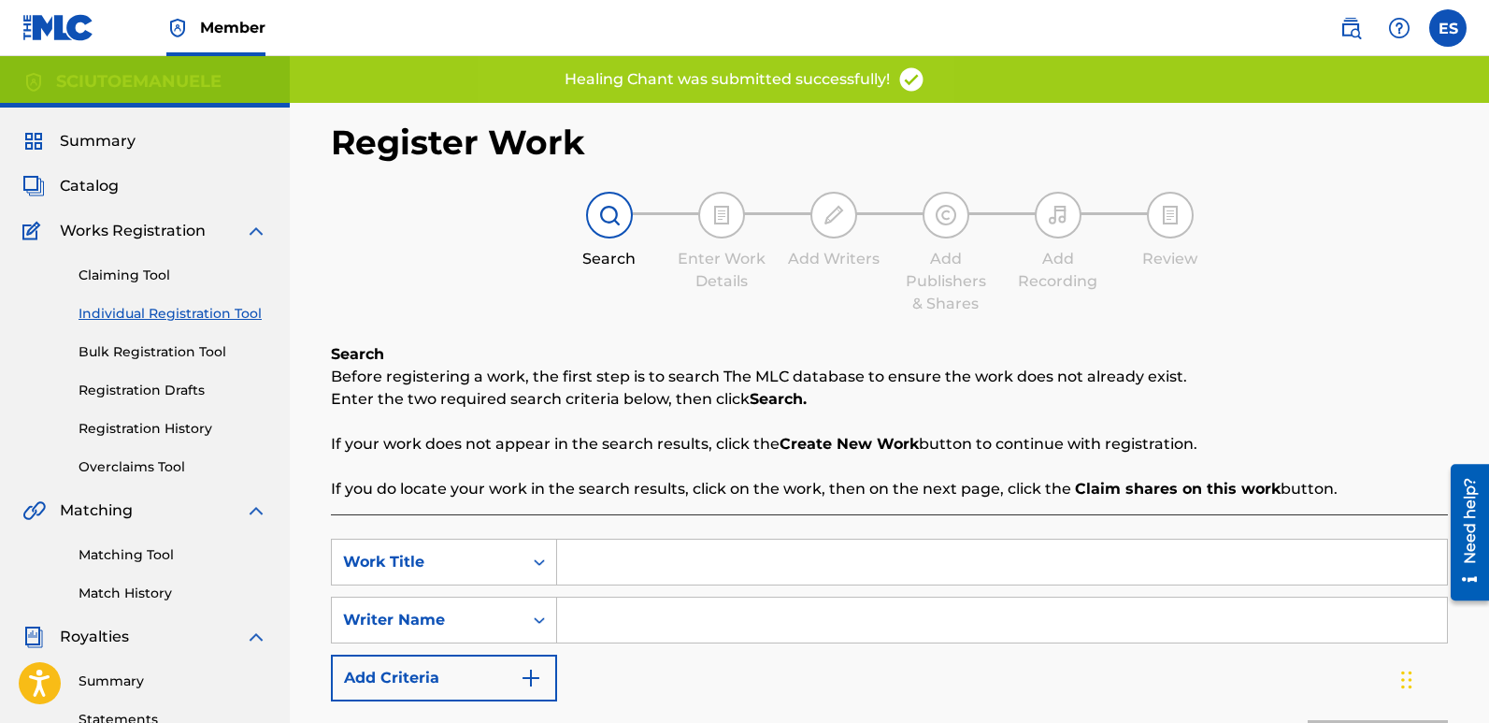
click at [709, 552] on input "Search Form" at bounding box center [1002, 561] width 890 height 45
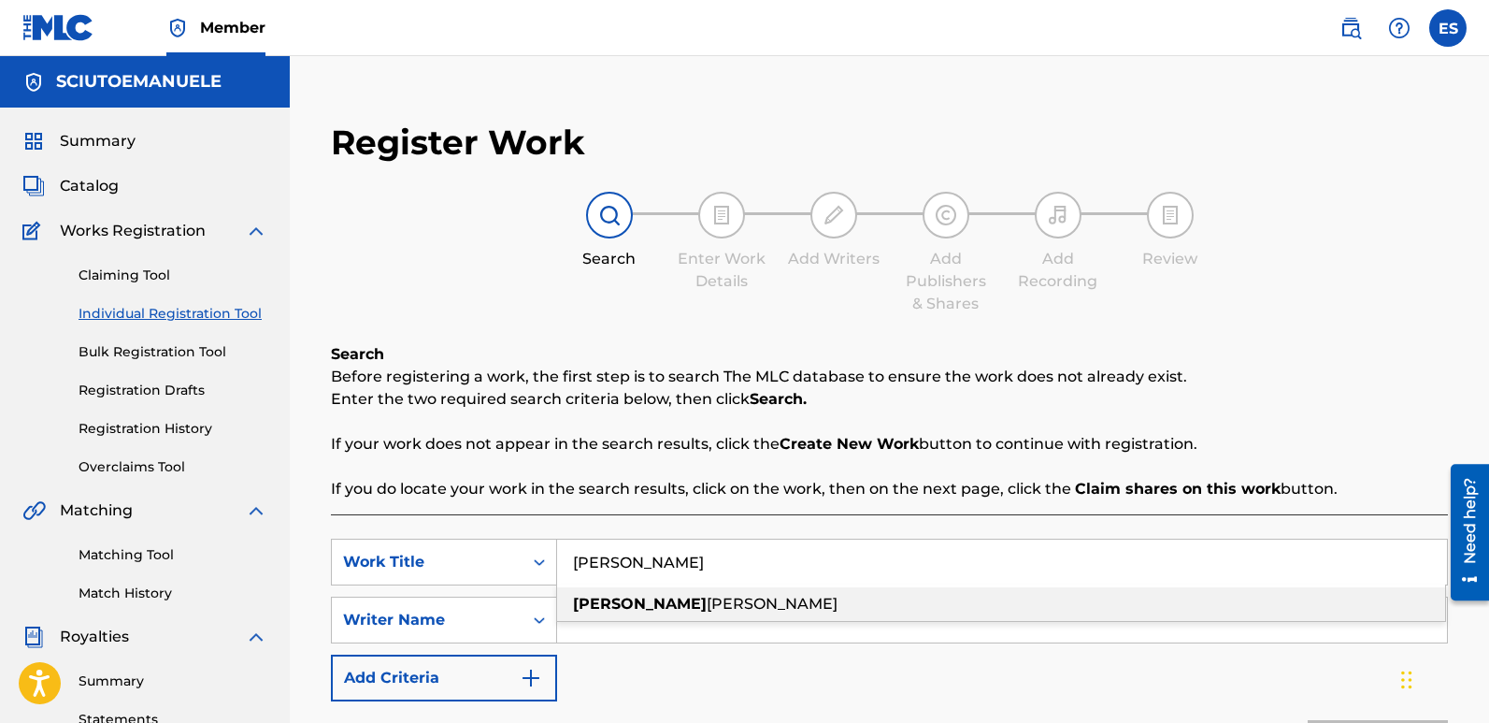
click at [707, 605] on span "[PERSON_NAME]" at bounding box center [772, 604] width 131 height 18
type input "[PERSON_NAME]"
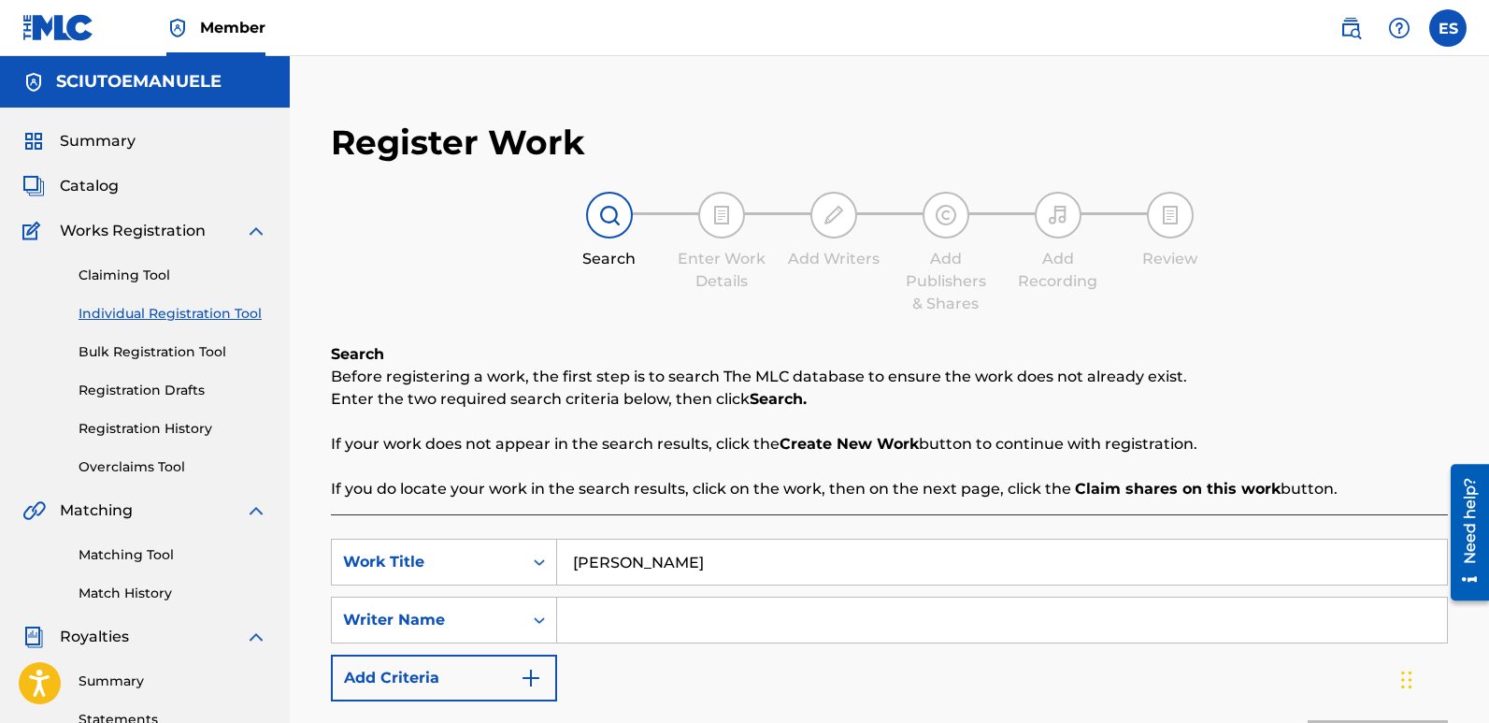
click at [646, 605] on input "Search Form" at bounding box center [1002, 619] width 890 height 45
type input "[PERSON_NAME]"
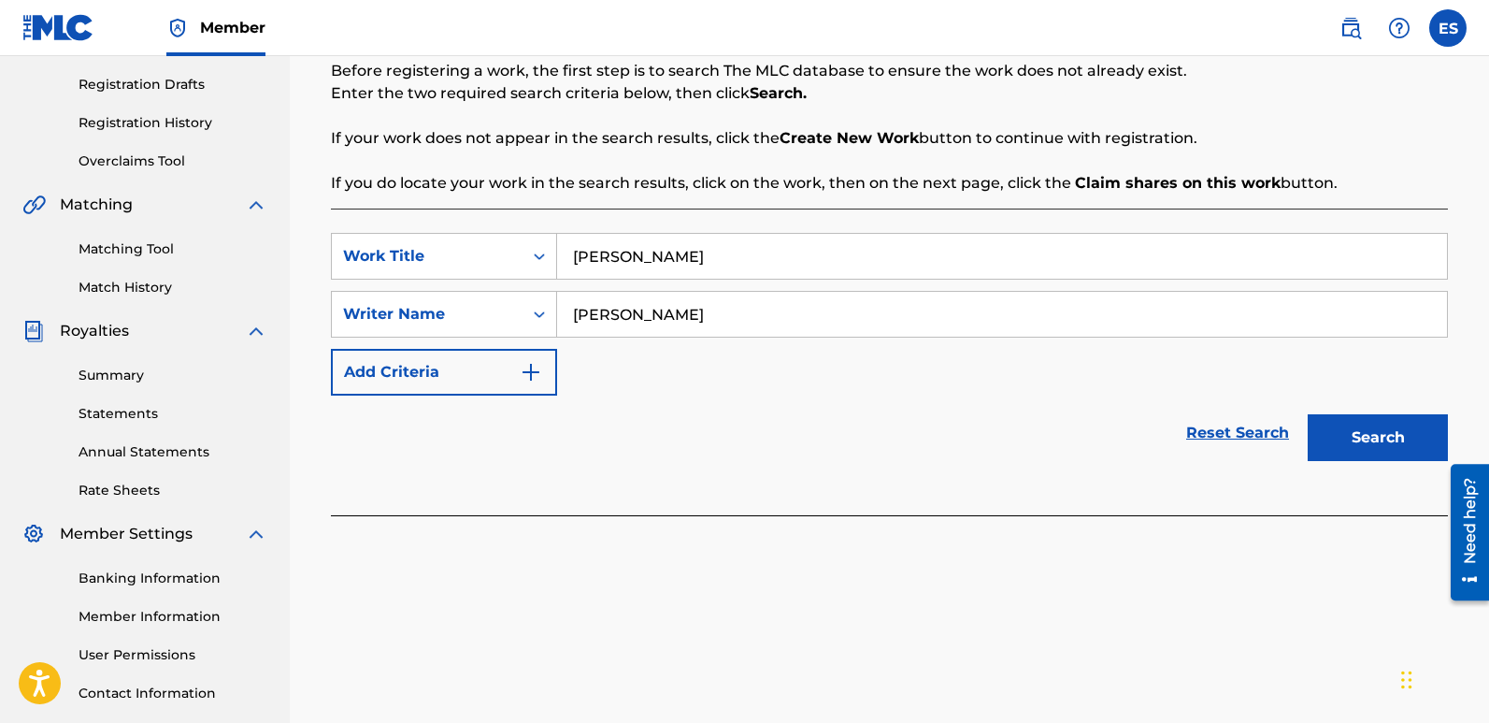
click at [1373, 447] on button "Search" at bounding box center [1378, 437] width 140 height 47
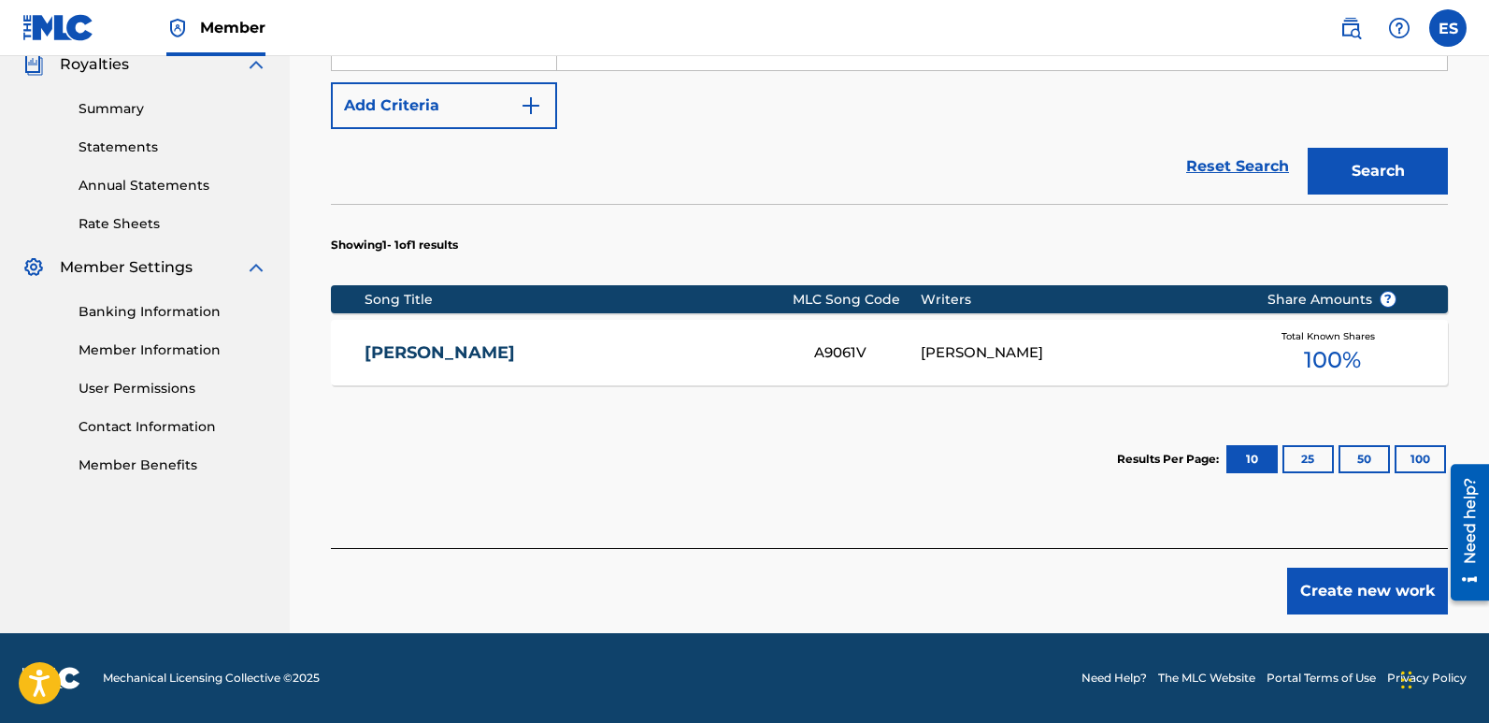
click at [1361, 590] on button "Create new work" at bounding box center [1367, 590] width 161 height 47
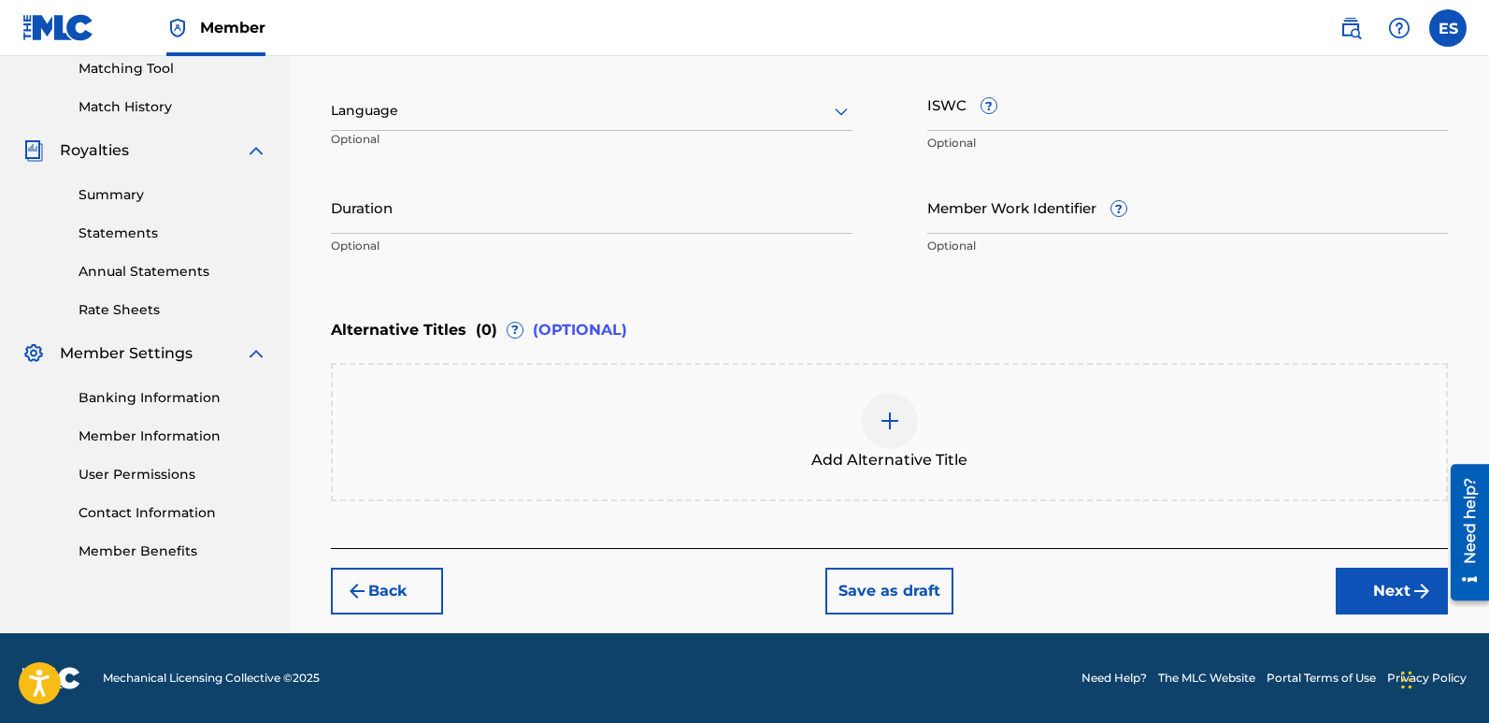
click at [480, 115] on div at bounding box center [592, 110] width 522 height 23
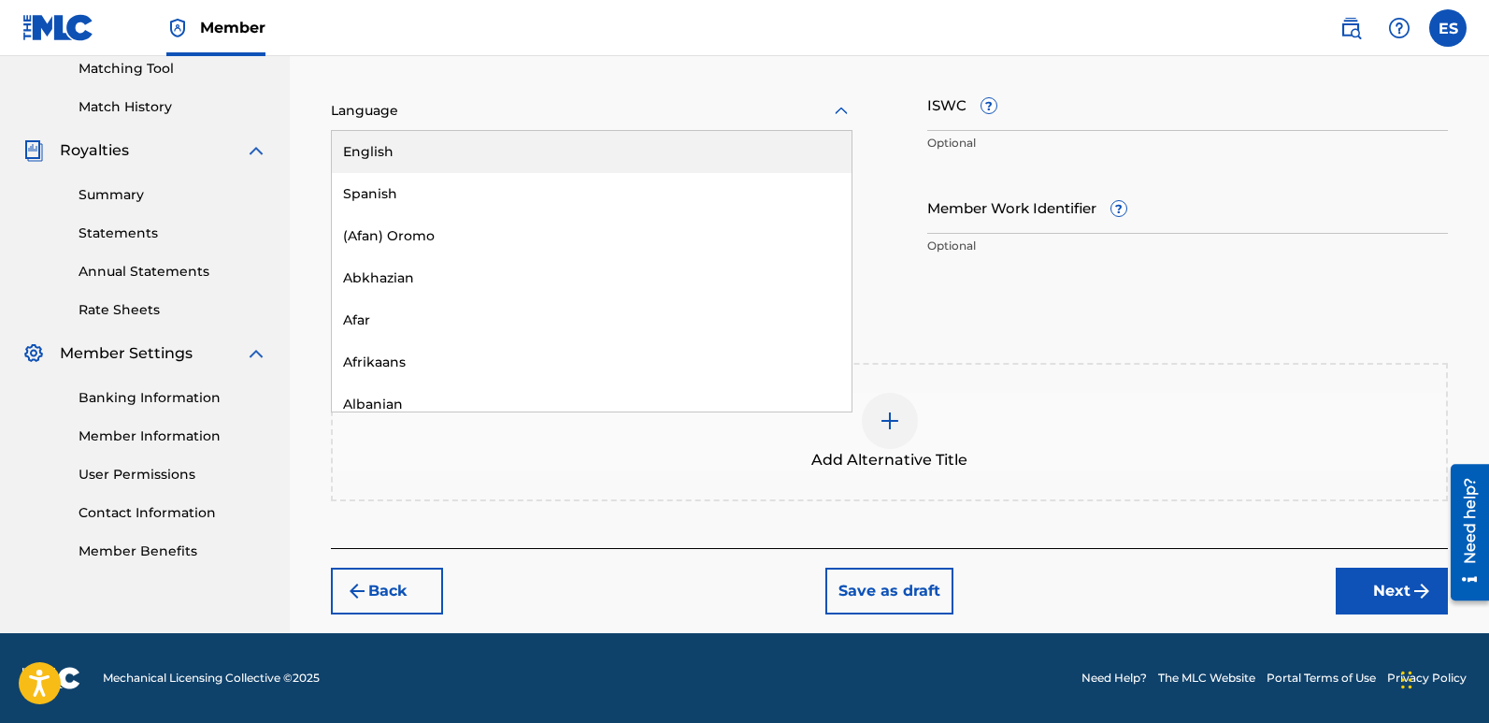
click at [410, 142] on div "English" at bounding box center [592, 152] width 520 height 42
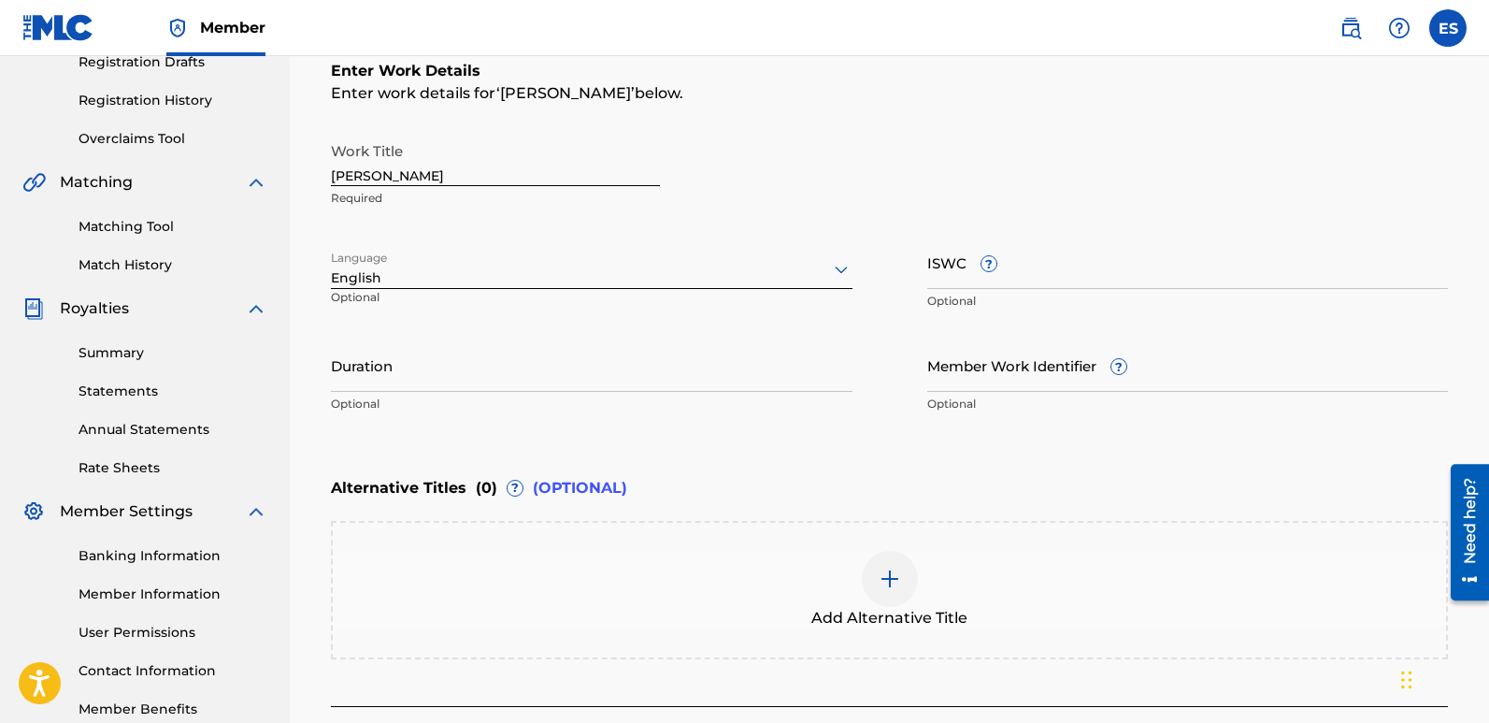
scroll to position [300, 0]
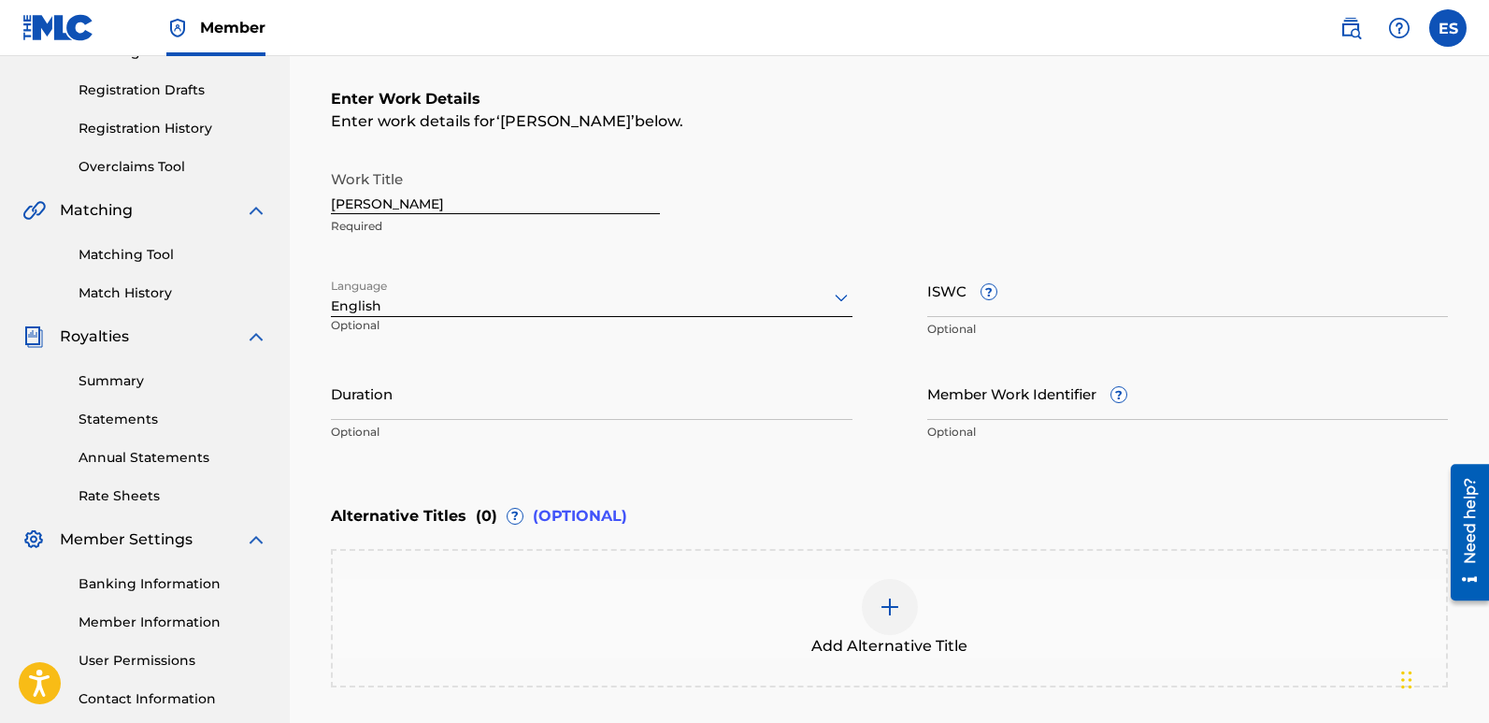
click at [425, 208] on input "[PERSON_NAME]" at bounding box center [495, 187] width 329 height 53
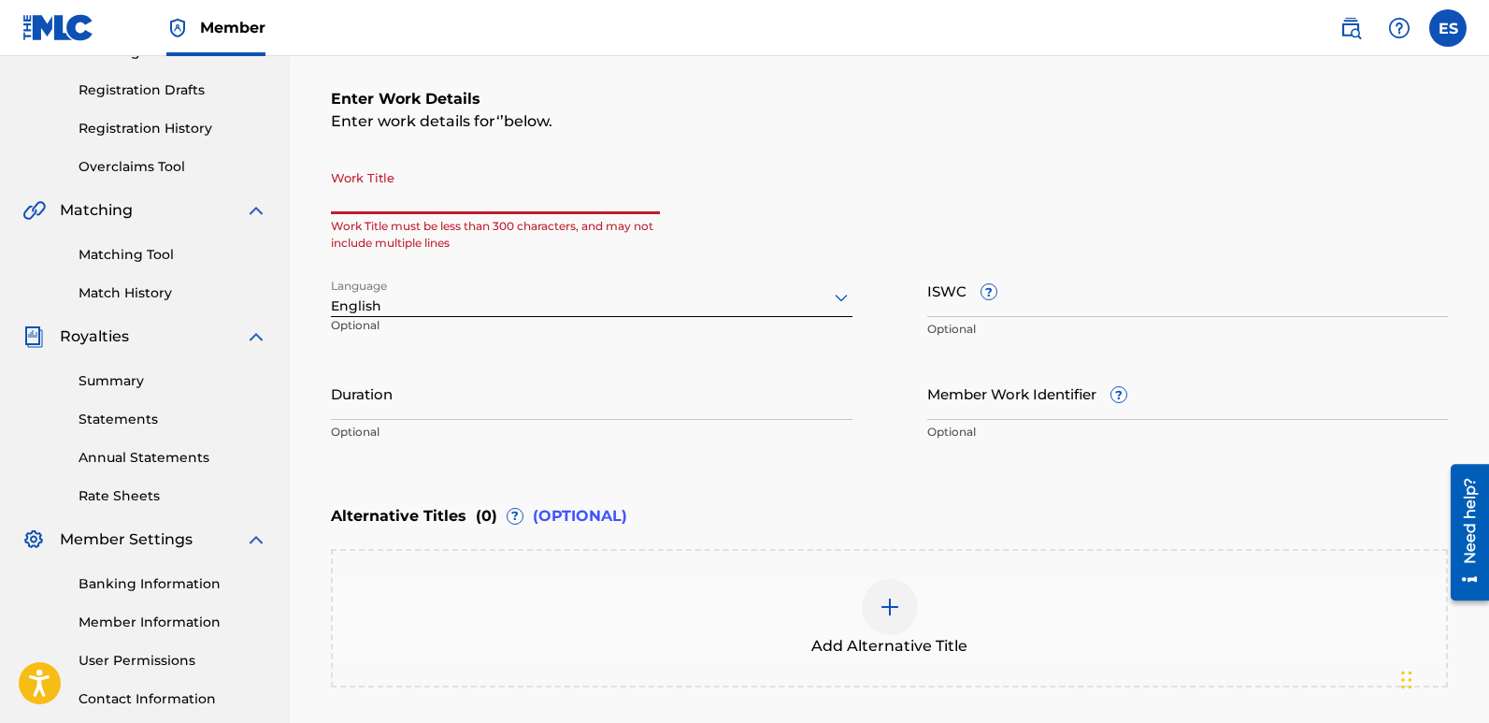
paste input "Journey To The Source"
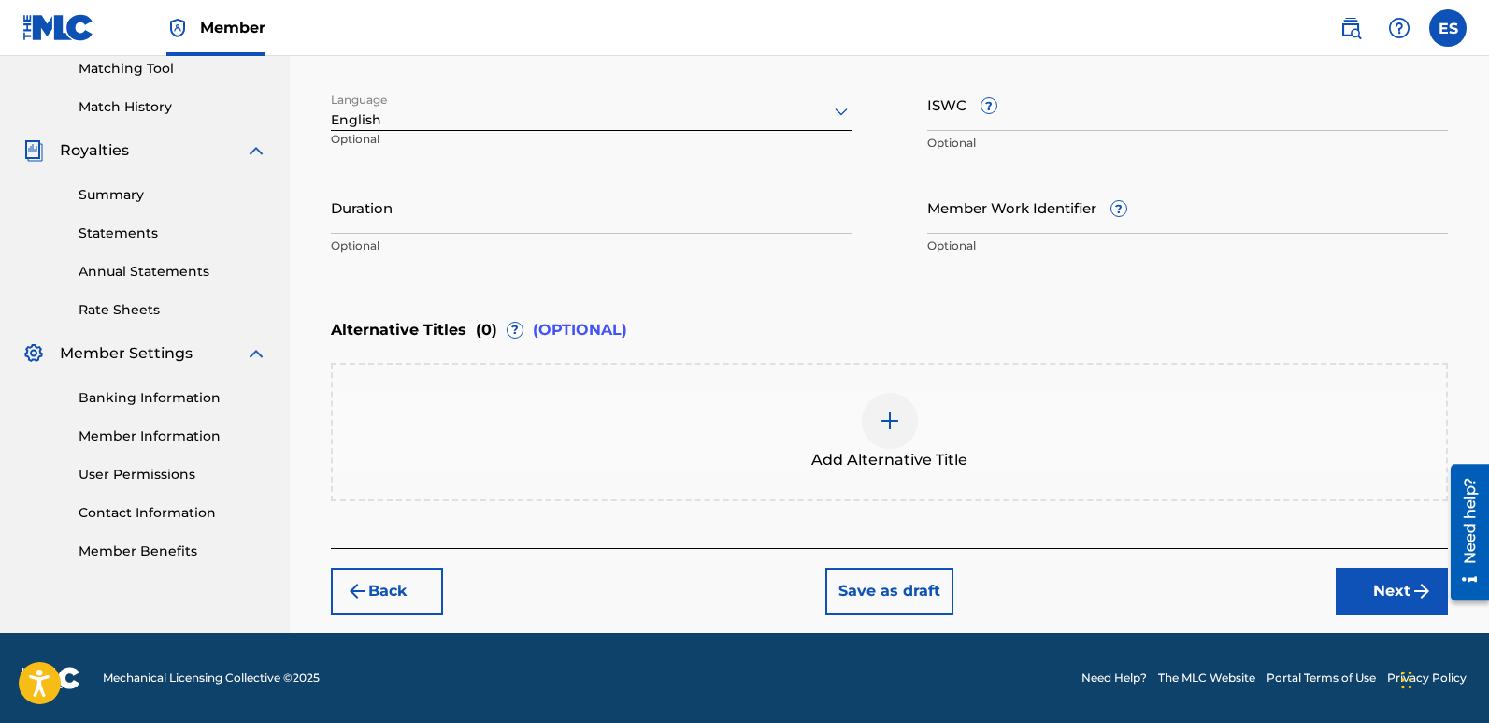
type input "Journey To The Source"
click at [1377, 597] on button "Next" at bounding box center [1392, 590] width 112 height 47
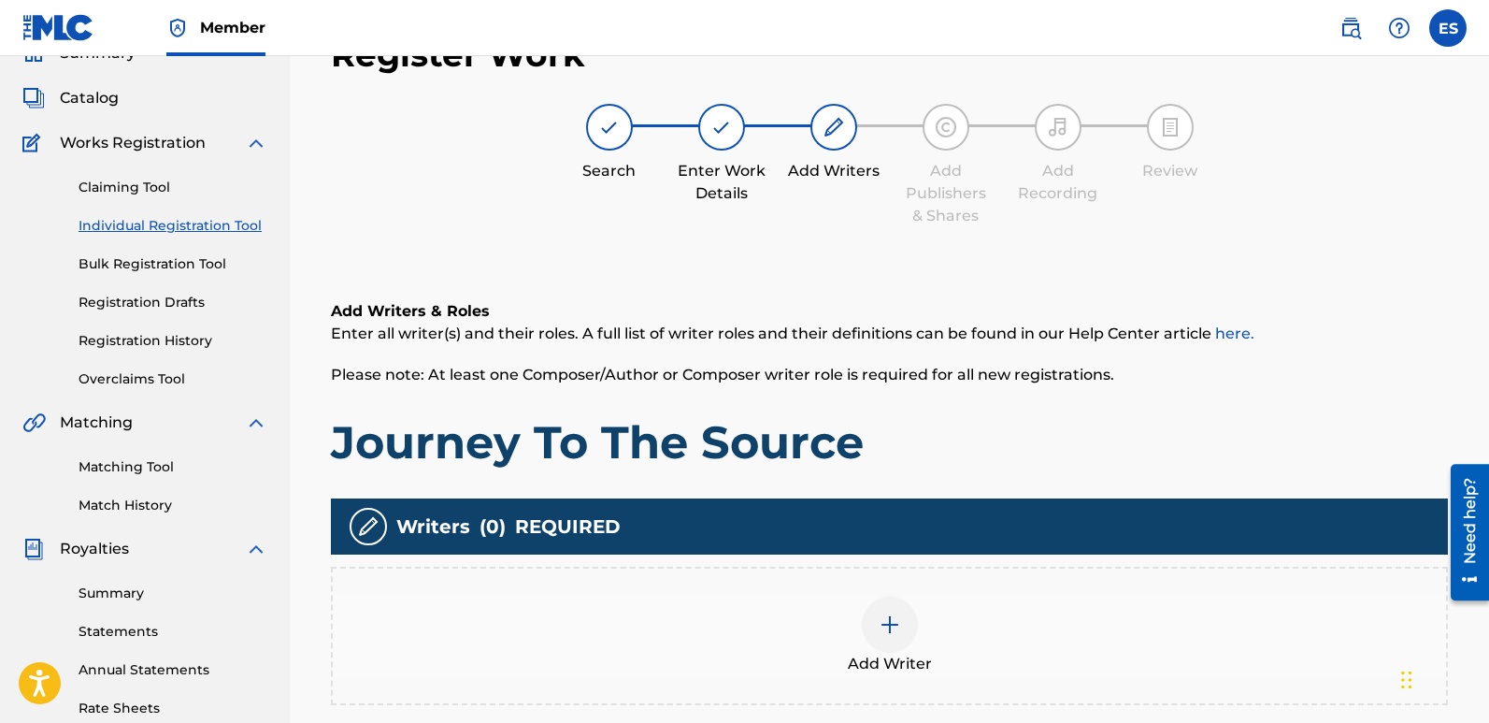
scroll to position [84, 0]
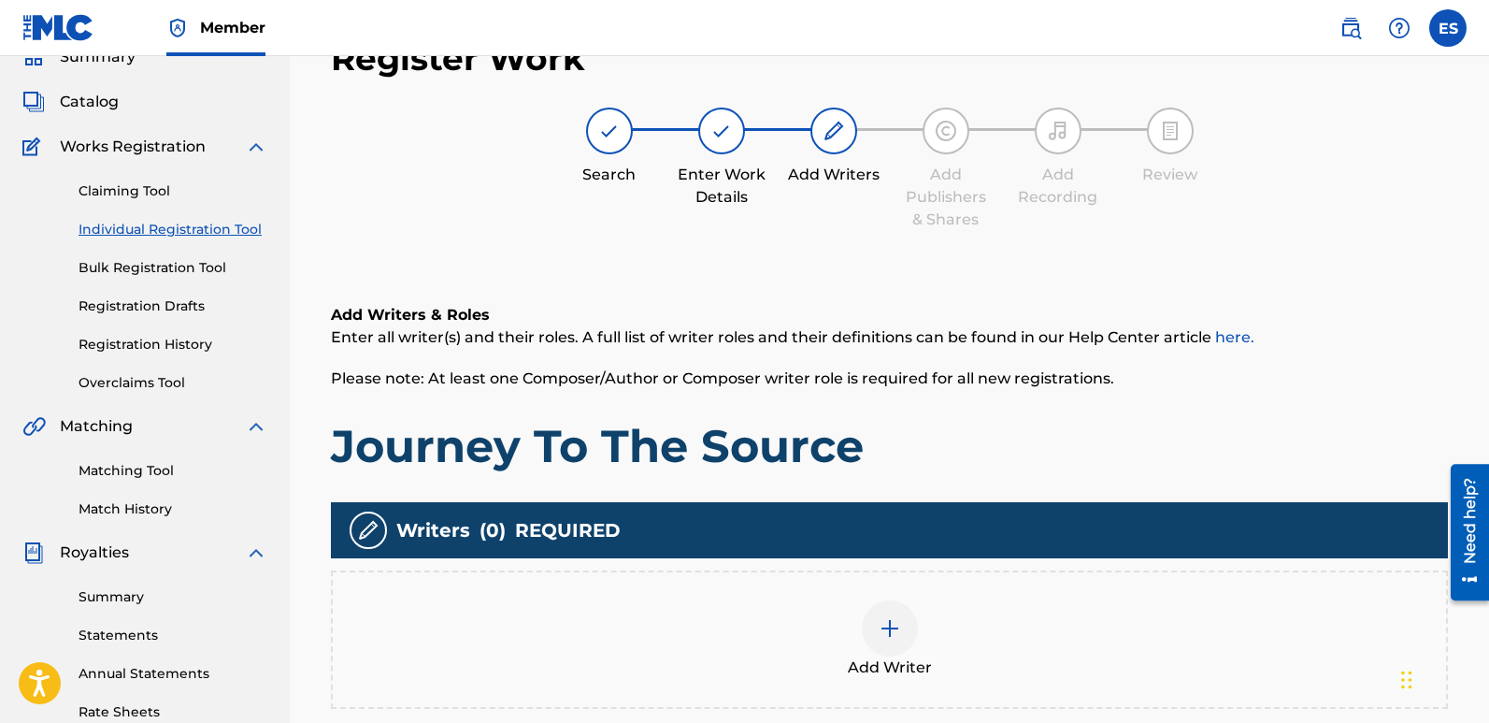
click at [927, 651] on div "Add Writer" at bounding box center [889, 639] width 1113 height 79
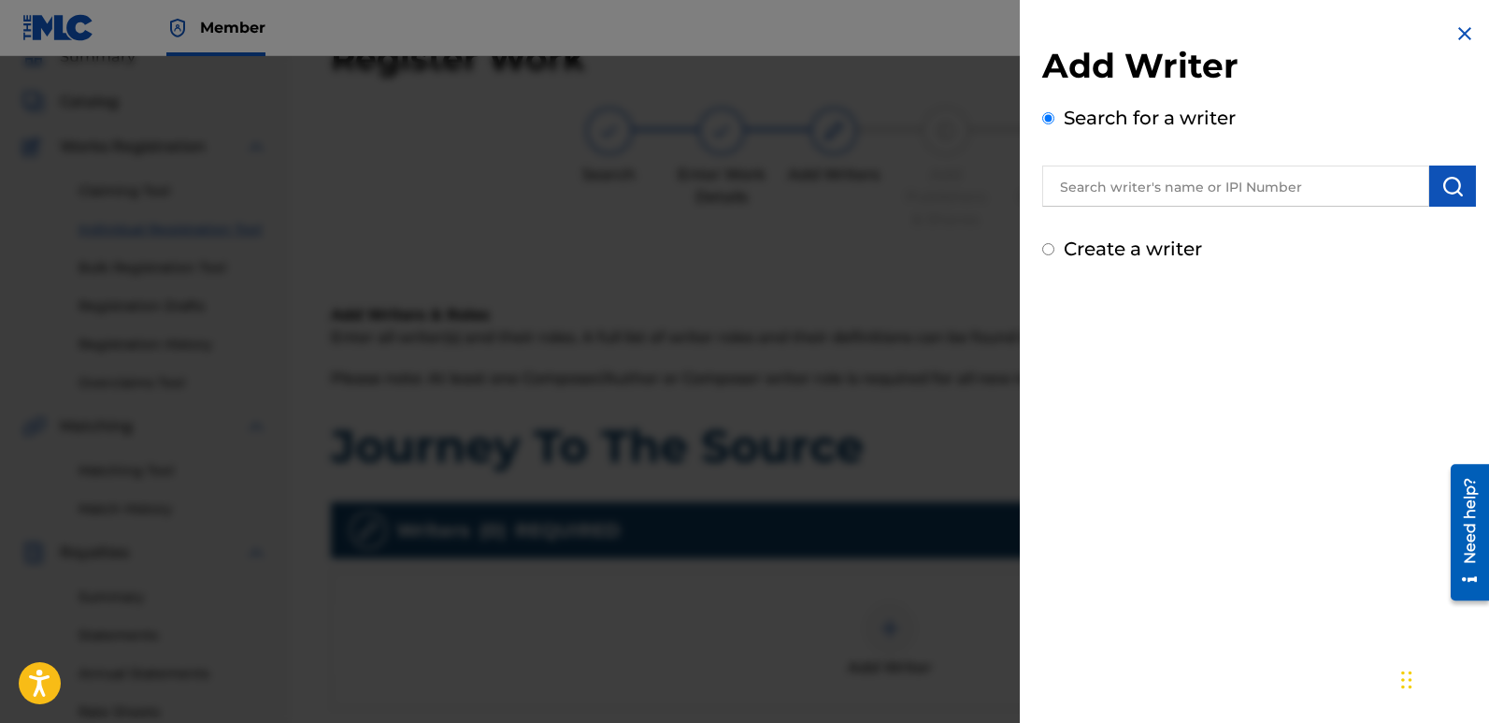
click at [1187, 177] on input "text" at bounding box center [1235, 185] width 387 height 41
type input "emanuelesciuto"
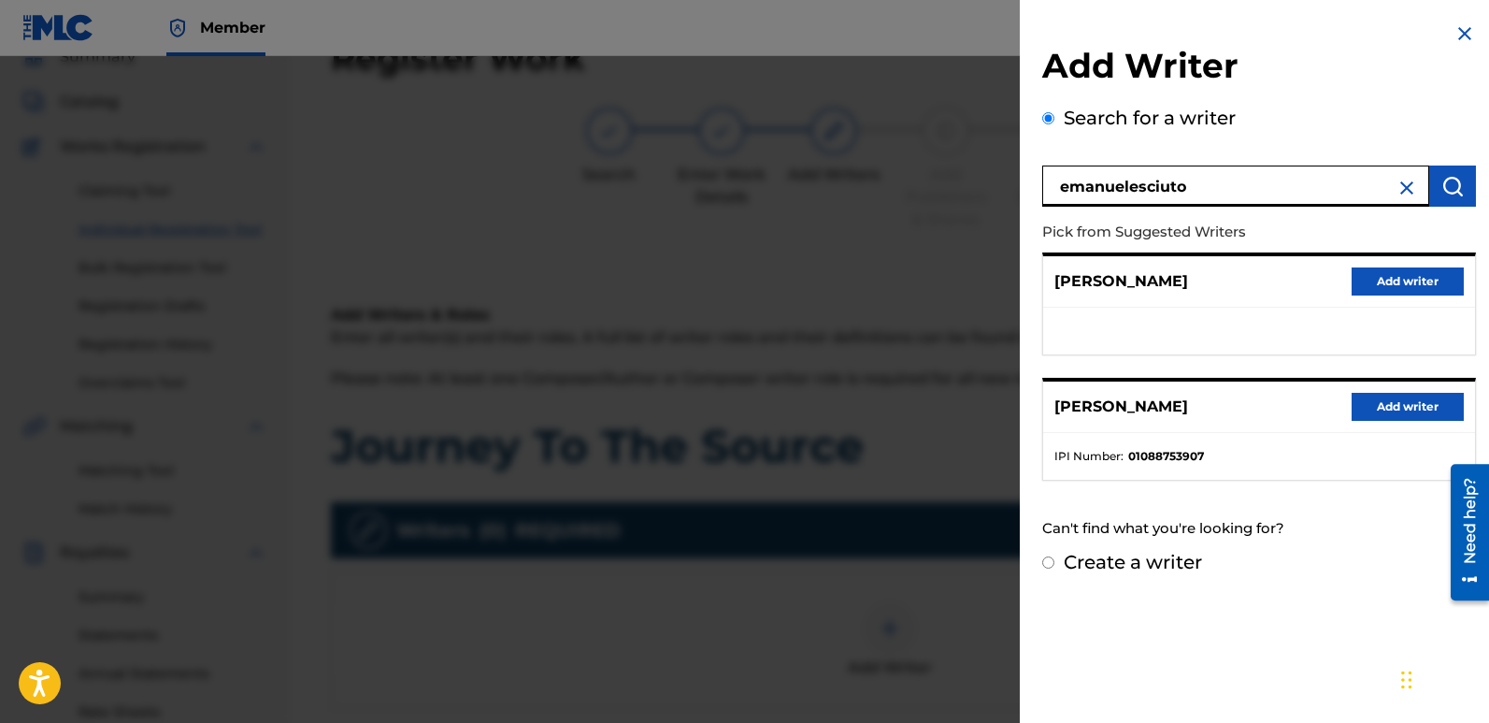
click at [1393, 404] on button "Add writer" at bounding box center [1408, 407] width 112 height 28
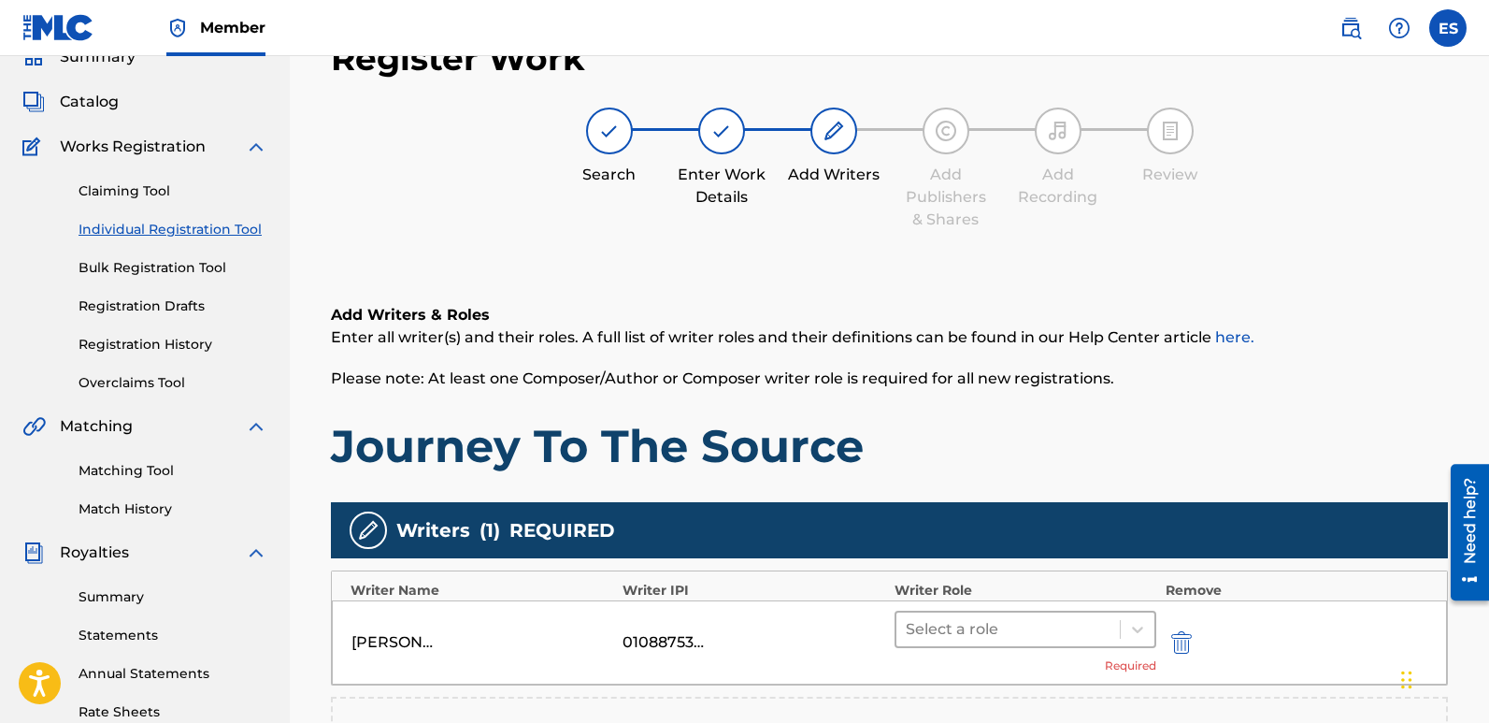
click at [997, 622] on div at bounding box center [1008, 629] width 205 height 26
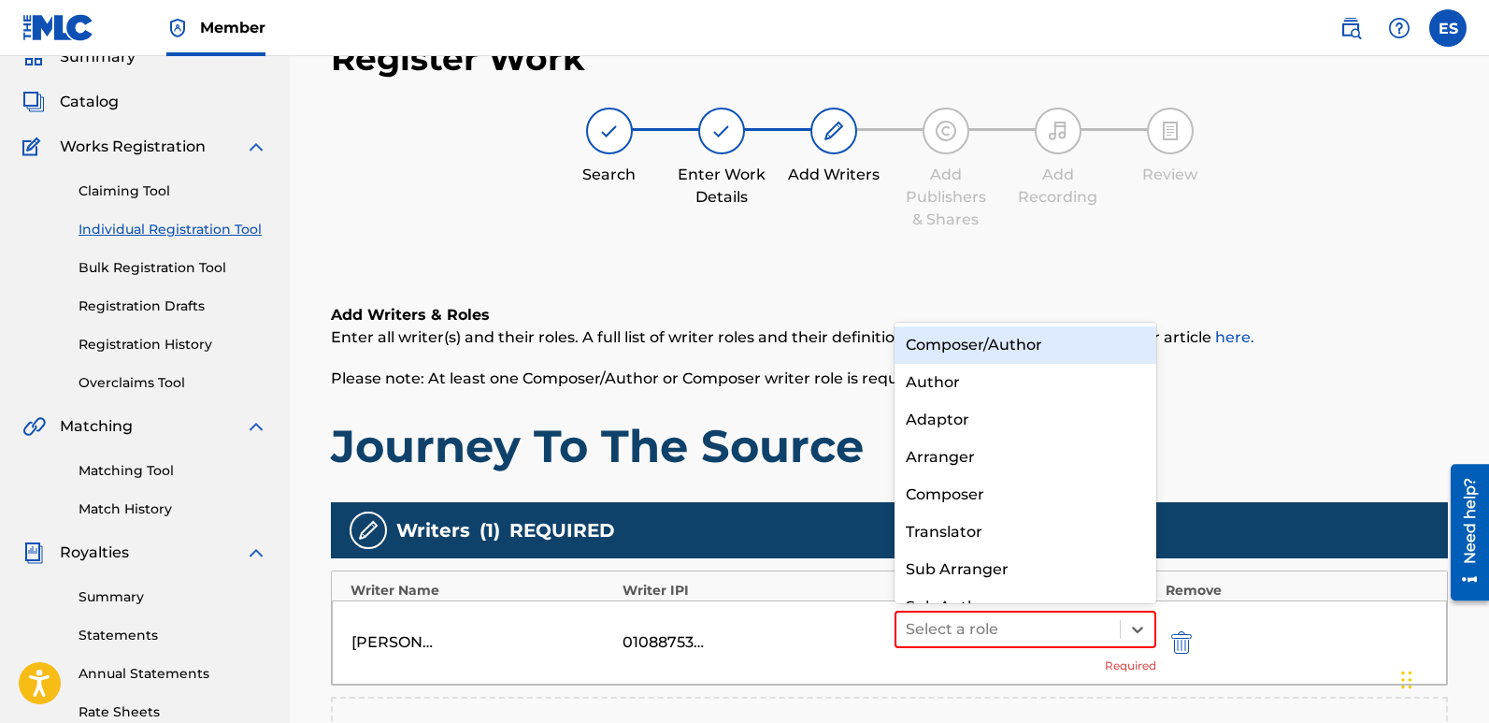
scroll to position [26, 0]
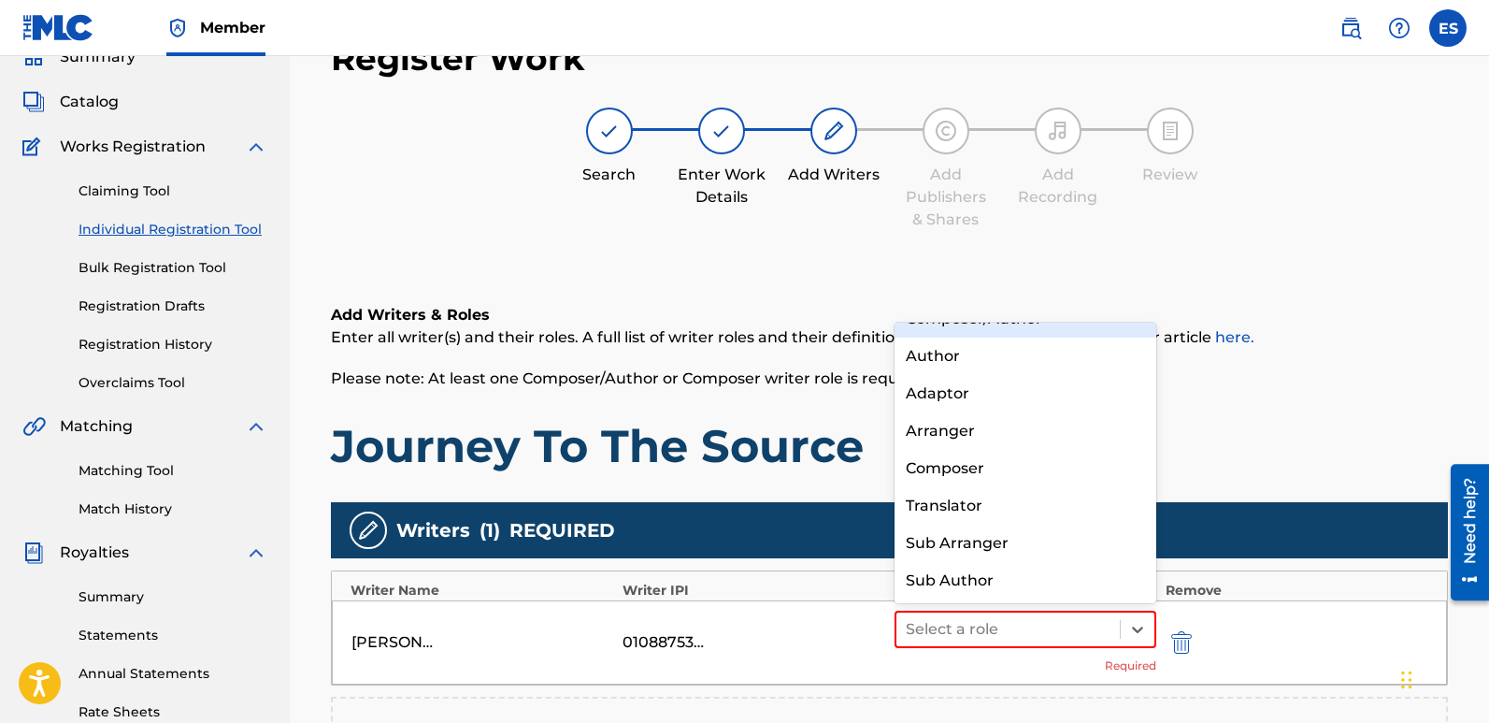
click at [968, 333] on div "Composer/Author" at bounding box center [1026, 318] width 262 height 37
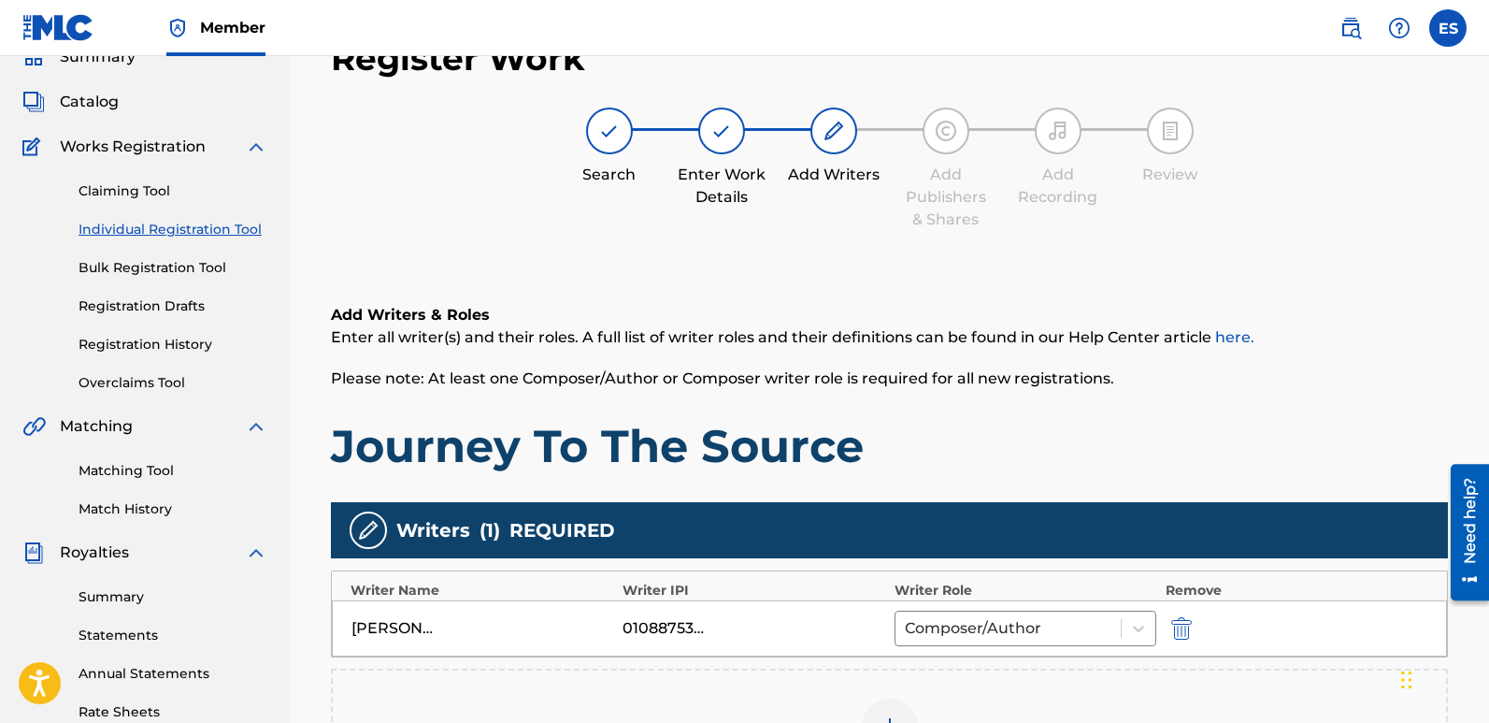
scroll to position [422, 0]
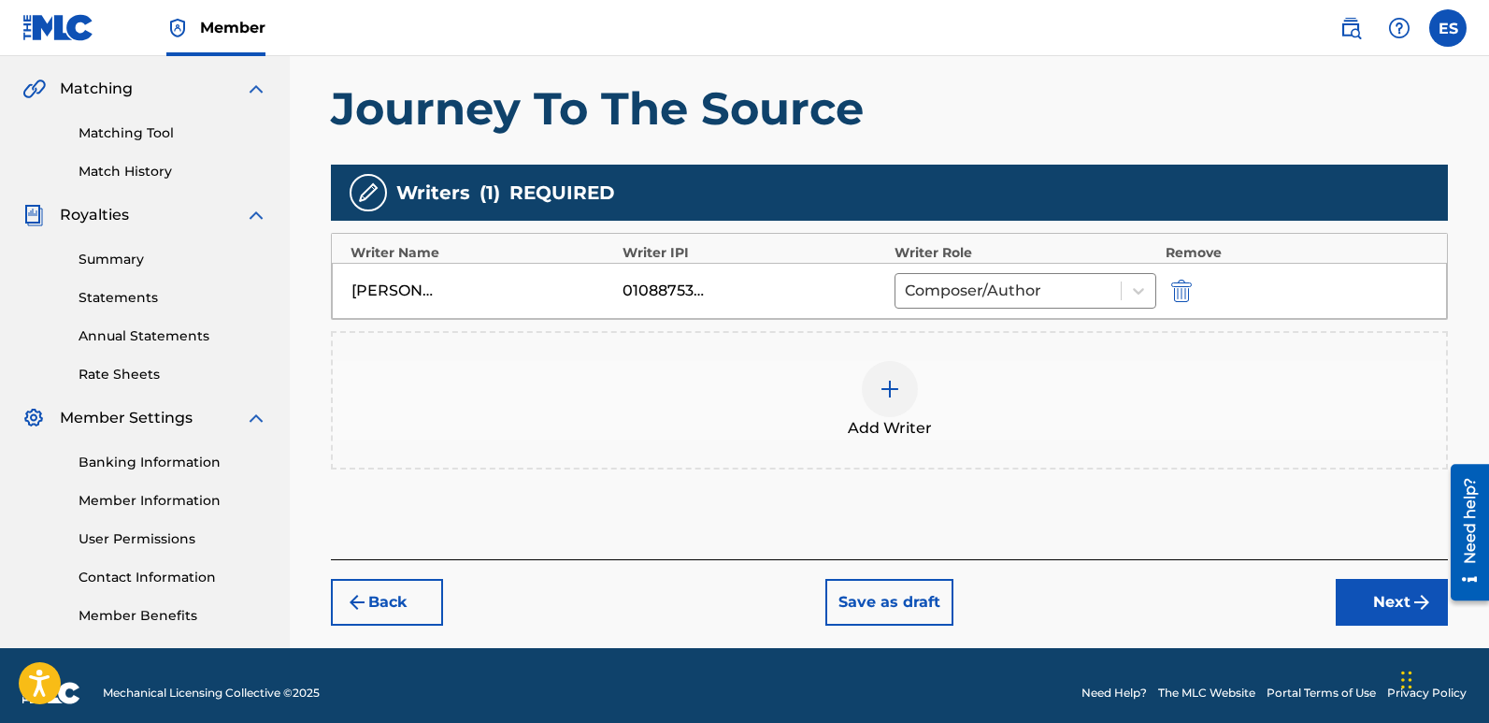
click at [1387, 600] on button "Next" at bounding box center [1392, 602] width 112 height 47
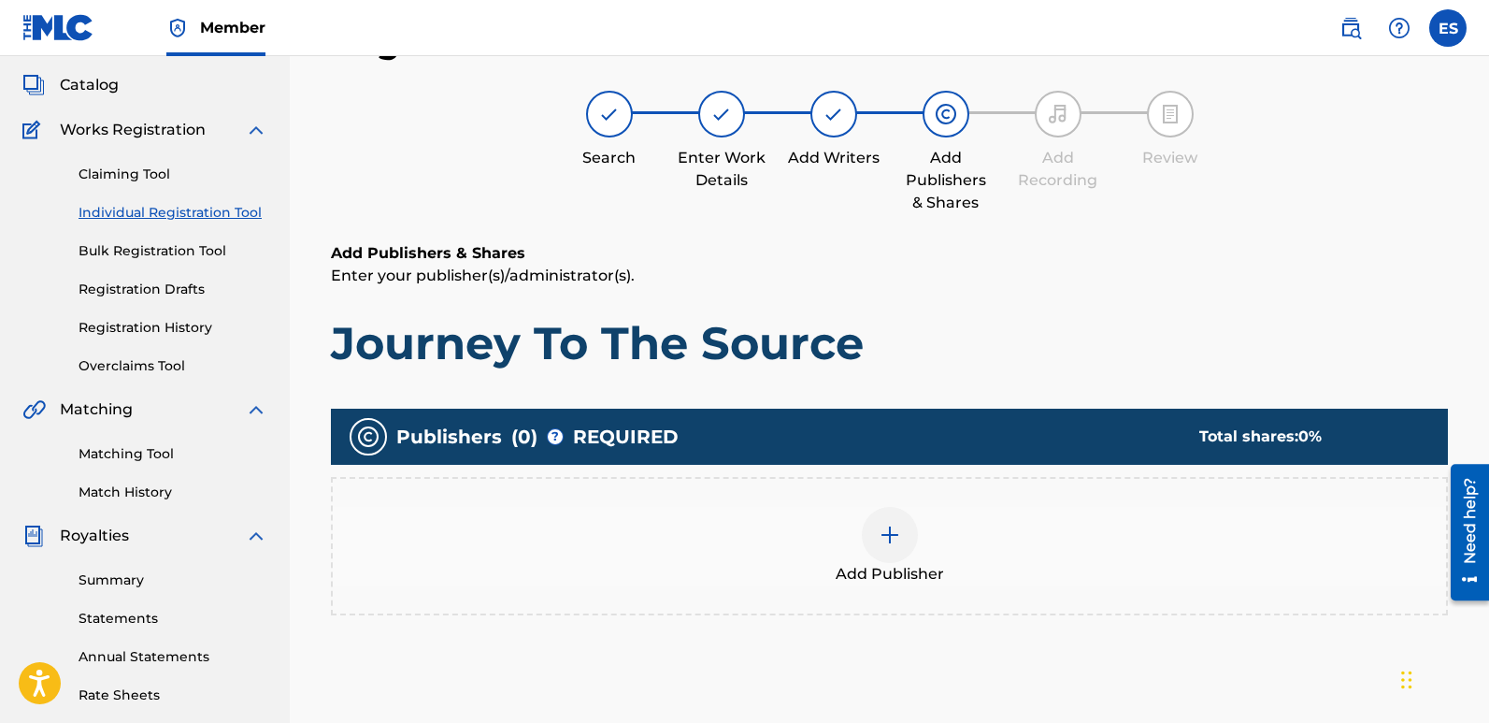
scroll to position [84, 0]
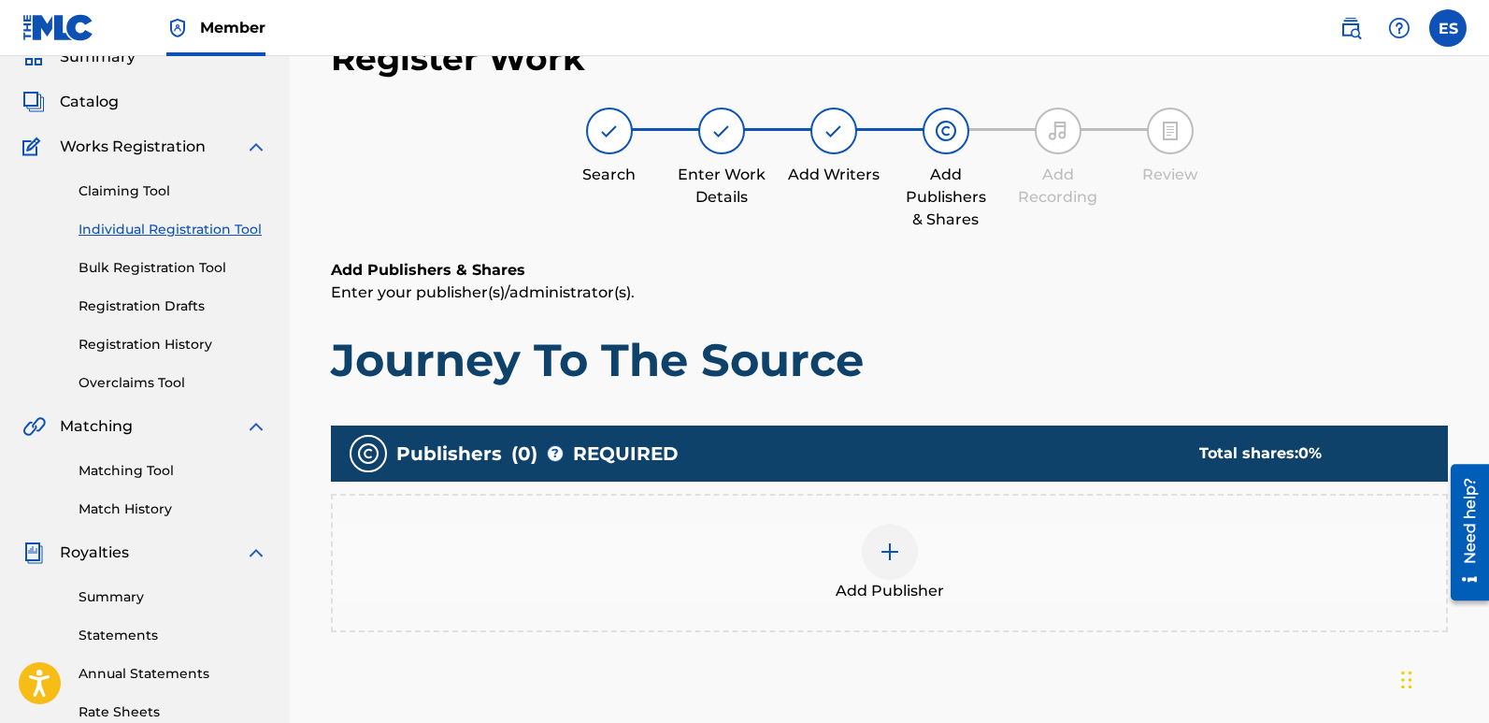
click at [924, 575] on div "Add Publisher" at bounding box center [889, 562] width 1113 height 79
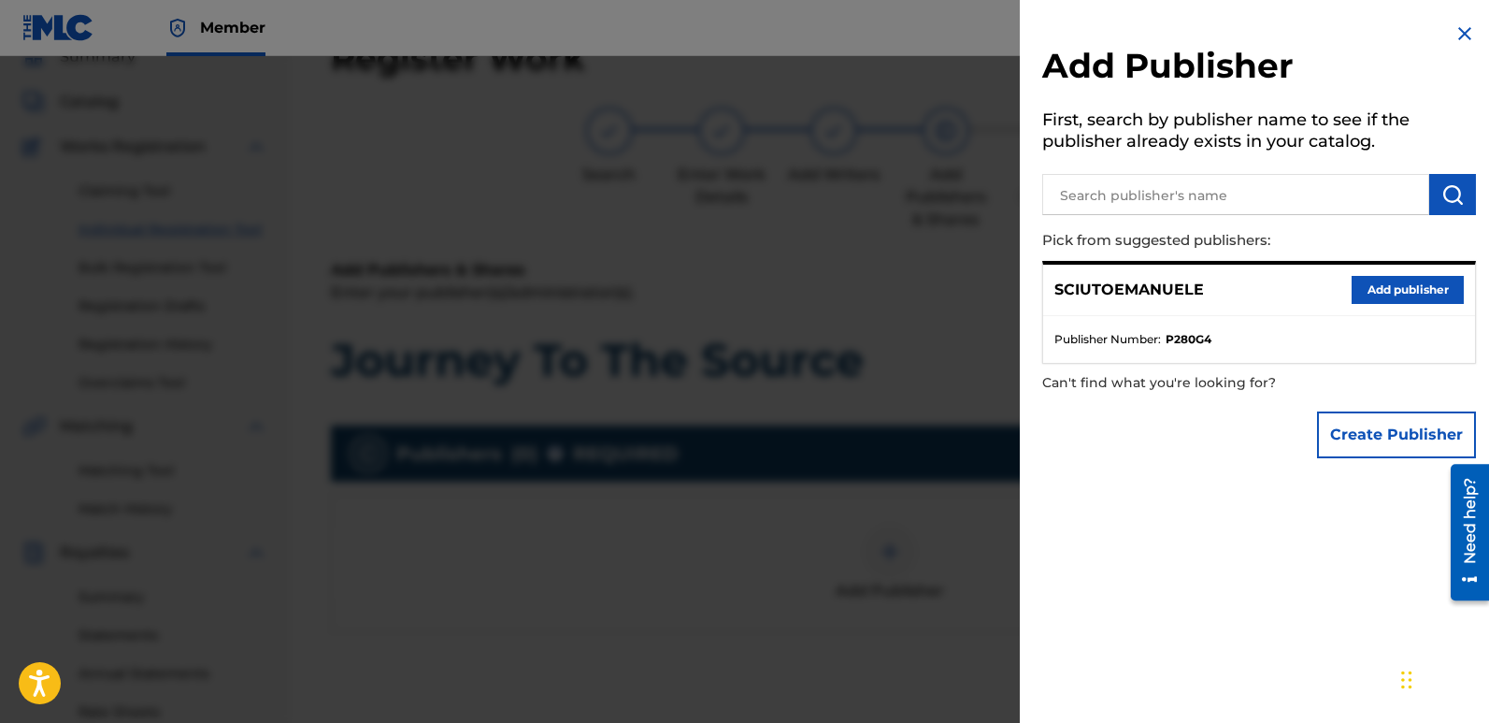
click at [1417, 294] on button "Add publisher" at bounding box center [1408, 290] width 112 height 28
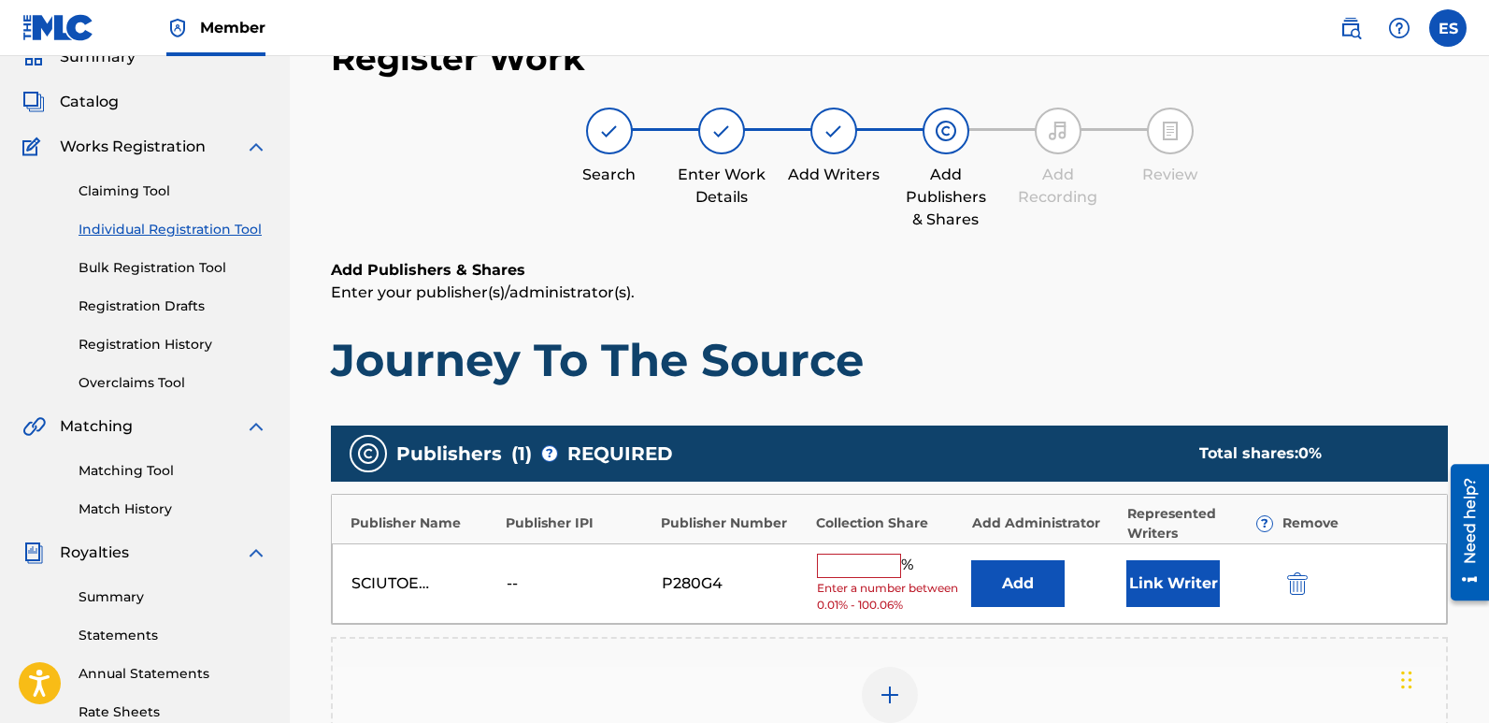
click at [1145, 578] on button "Link Writer" at bounding box center [1172, 583] width 93 height 47
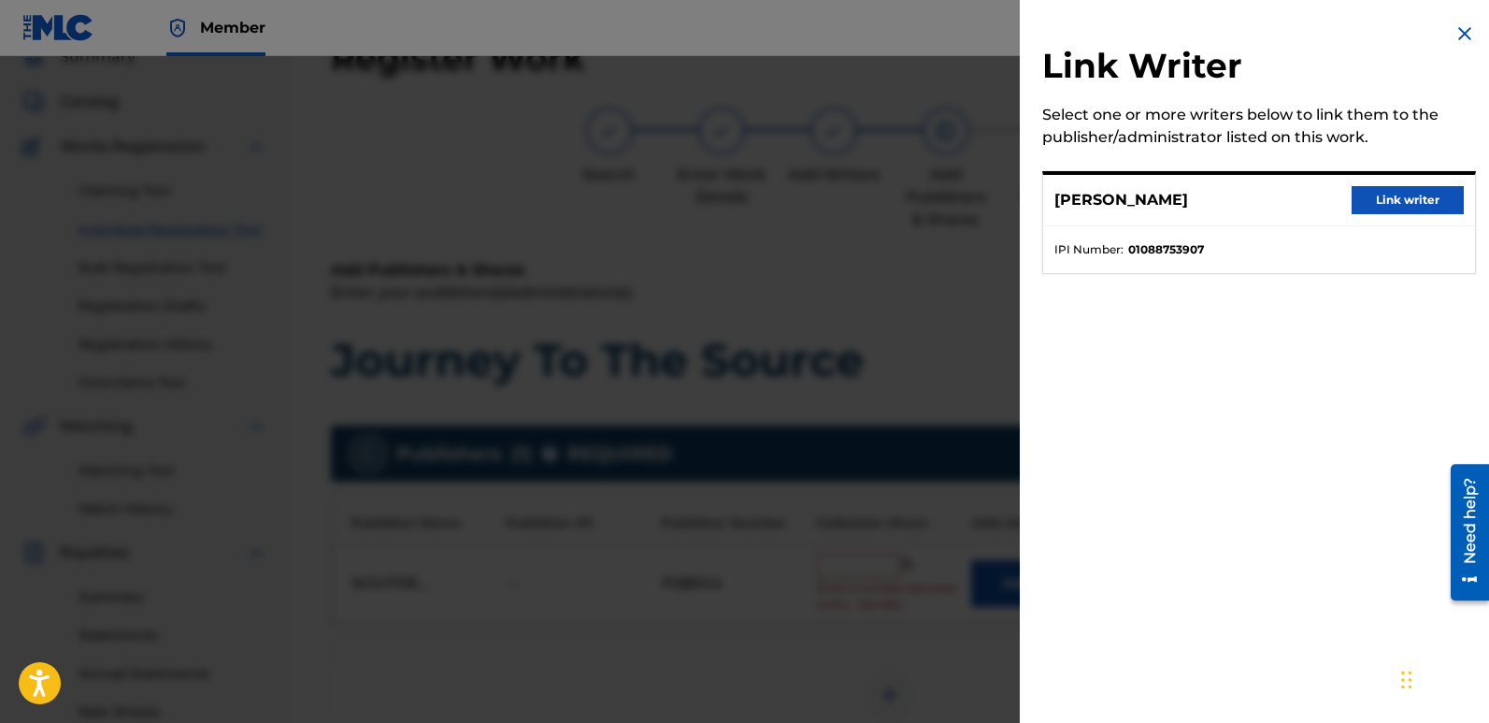
click at [1393, 196] on button "Link writer" at bounding box center [1408, 200] width 112 height 28
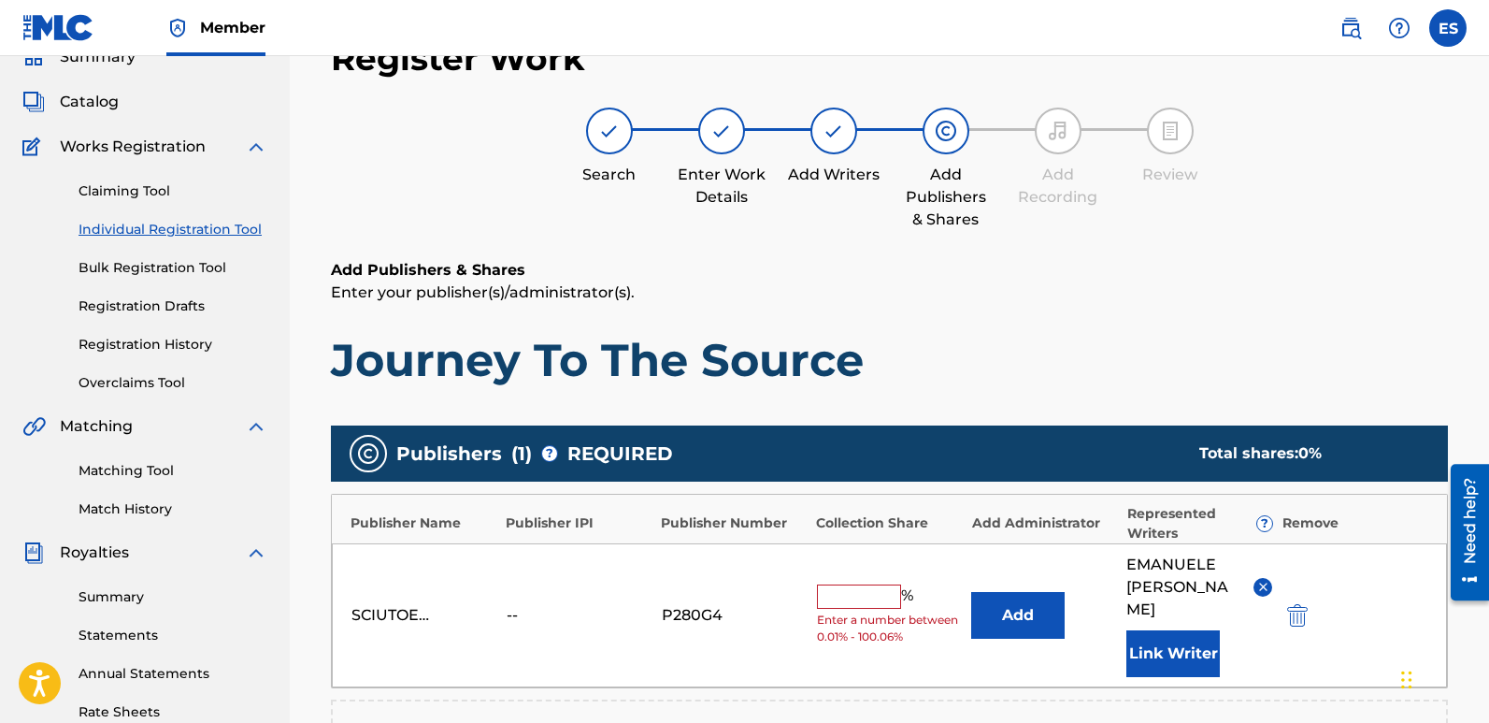
click at [861, 595] on input "text" at bounding box center [859, 596] width 84 height 24
type input "100"
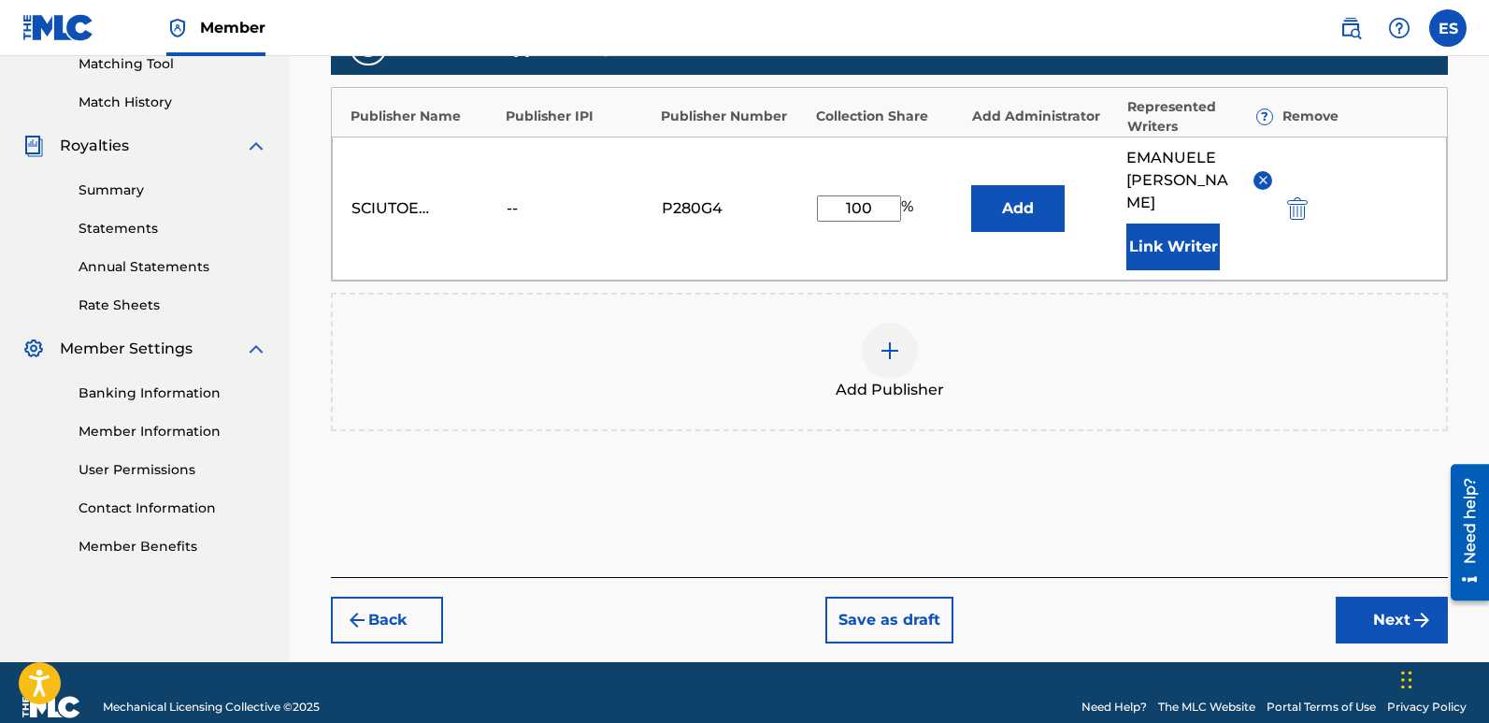
click at [1373, 596] on button "Next" at bounding box center [1392, 619] width 112 height 47
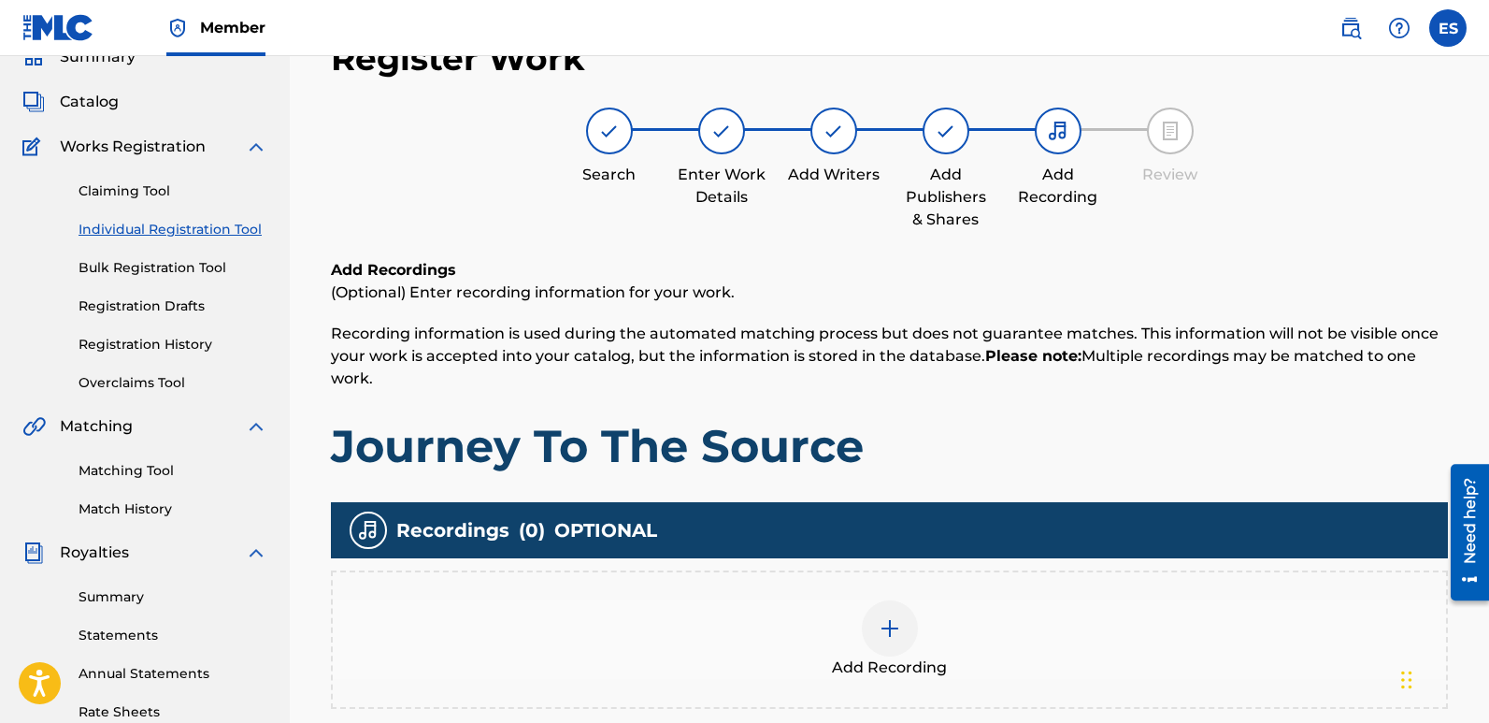
click at [877, 617] on div at bounding box center [890, 628] width 56 height 56
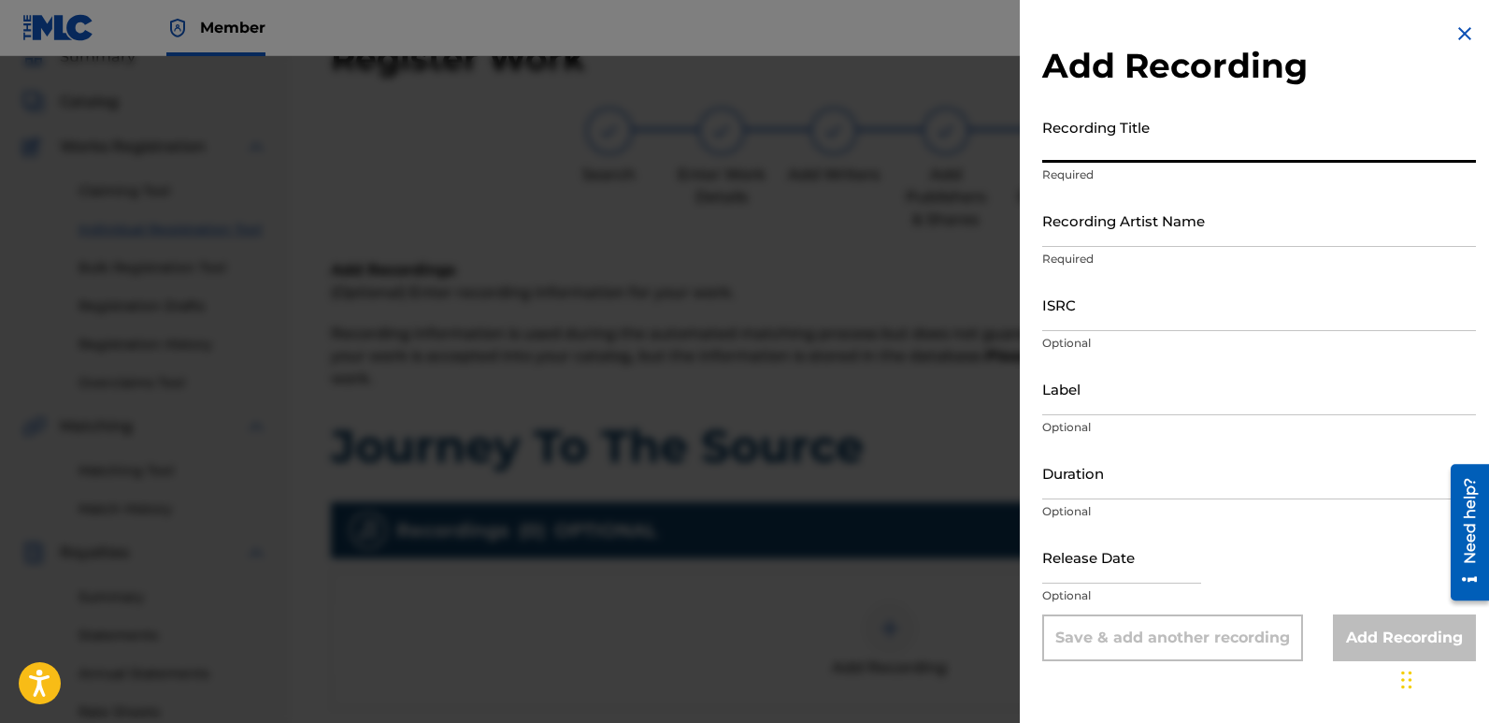
paste input "Journey To The Source"
type input "Journey To The Source"
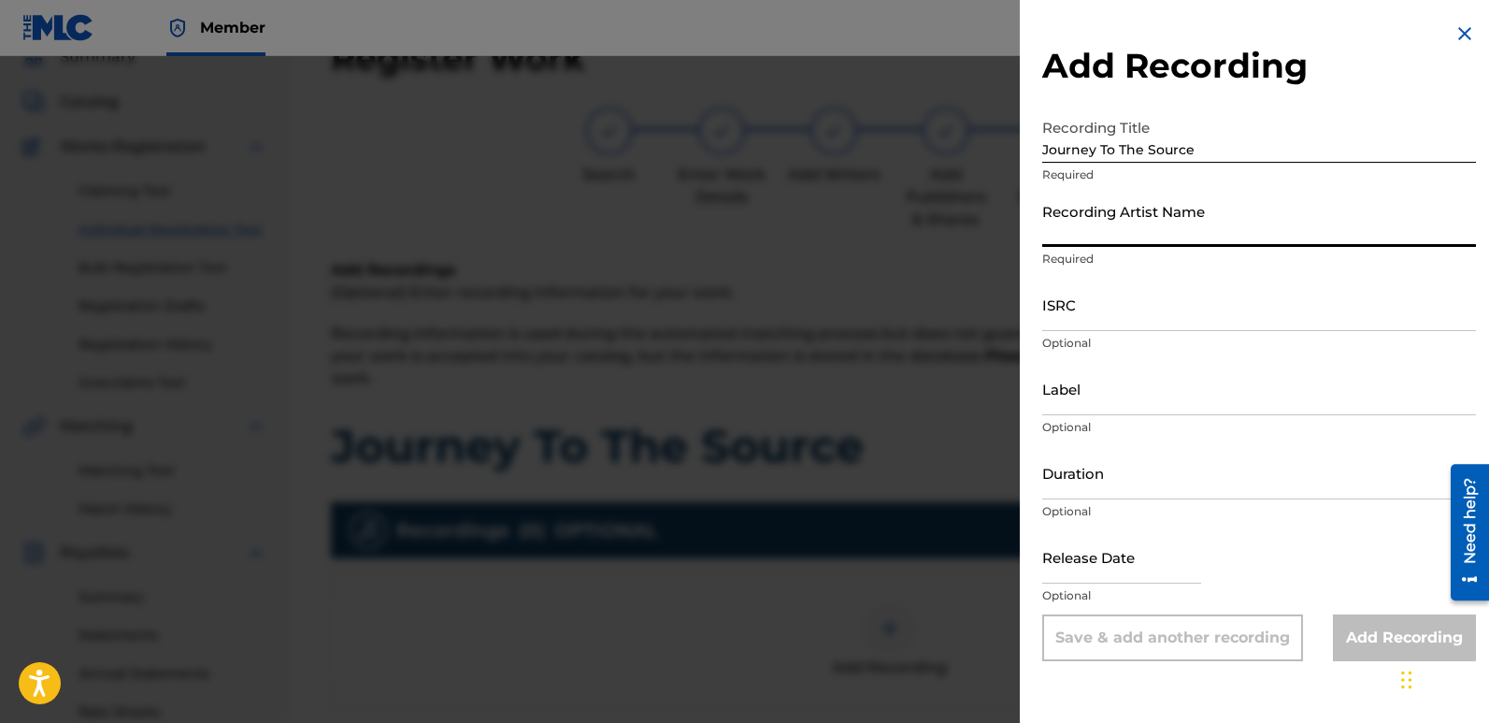
click at [1177, 201] on input "Recording Artist Name" at bounding box center [1259, 219] width 434 height 53
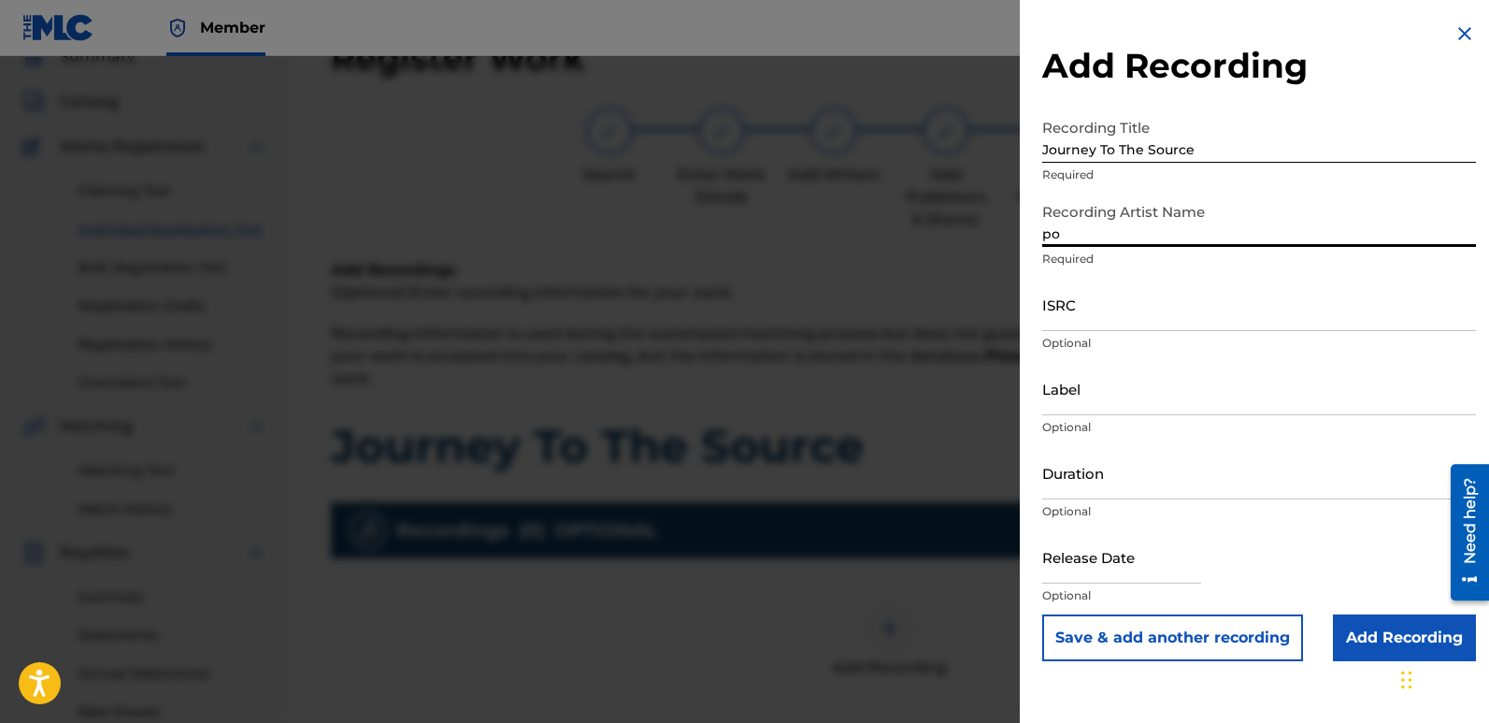
type input "Poets Of The Future"
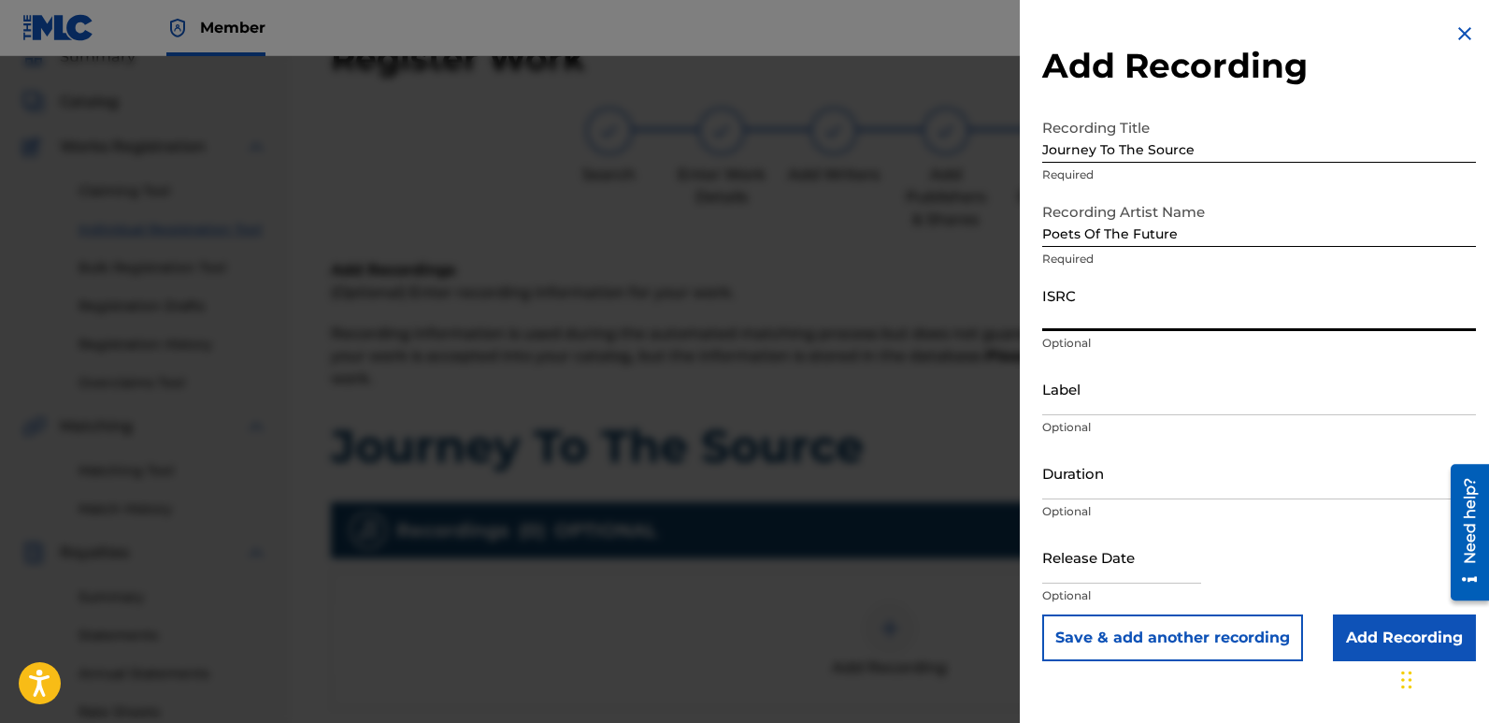
paste input "QZZ782538590"
type input "QZZ782538590"
click at [1147, 395] on input "Label" at bounding box center [1259, 388] width 434 height 53
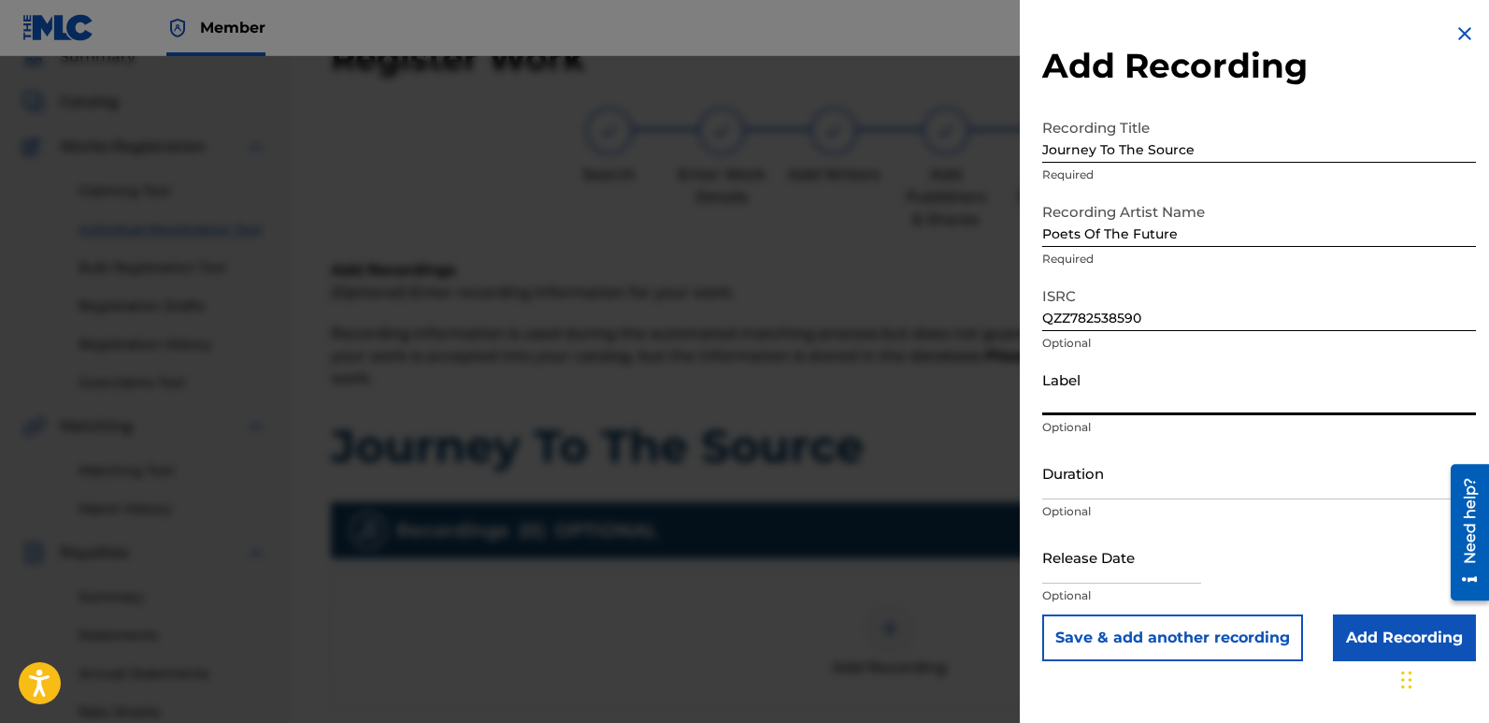
type input "Divinebeats"
click at [1093, 557] on input "text" at bounding box center [1121, 556] width 159 height 53
select select "7"
select select "2025"
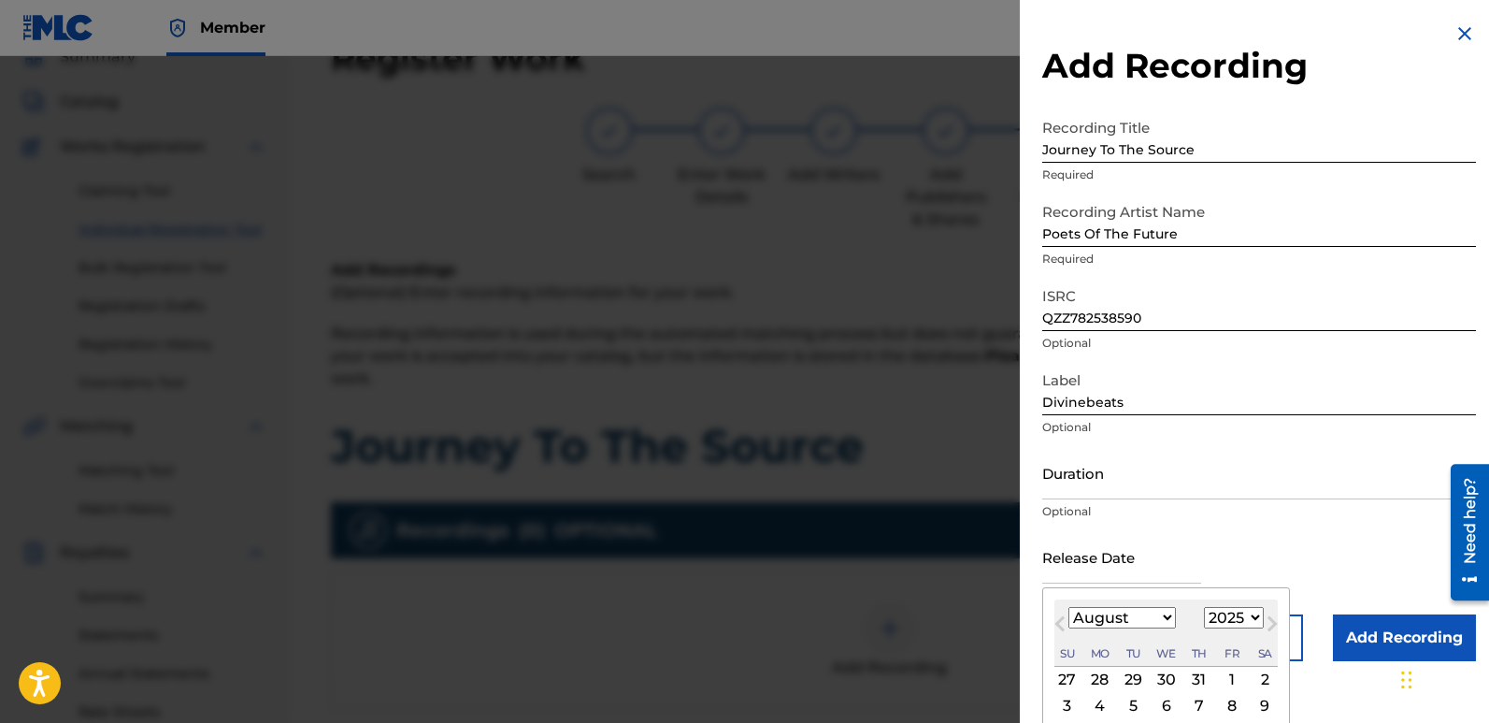
click at [1259, 675] on div "2" at bounding box center [1265, 679] width 22 height 22
type input "[DATE]"
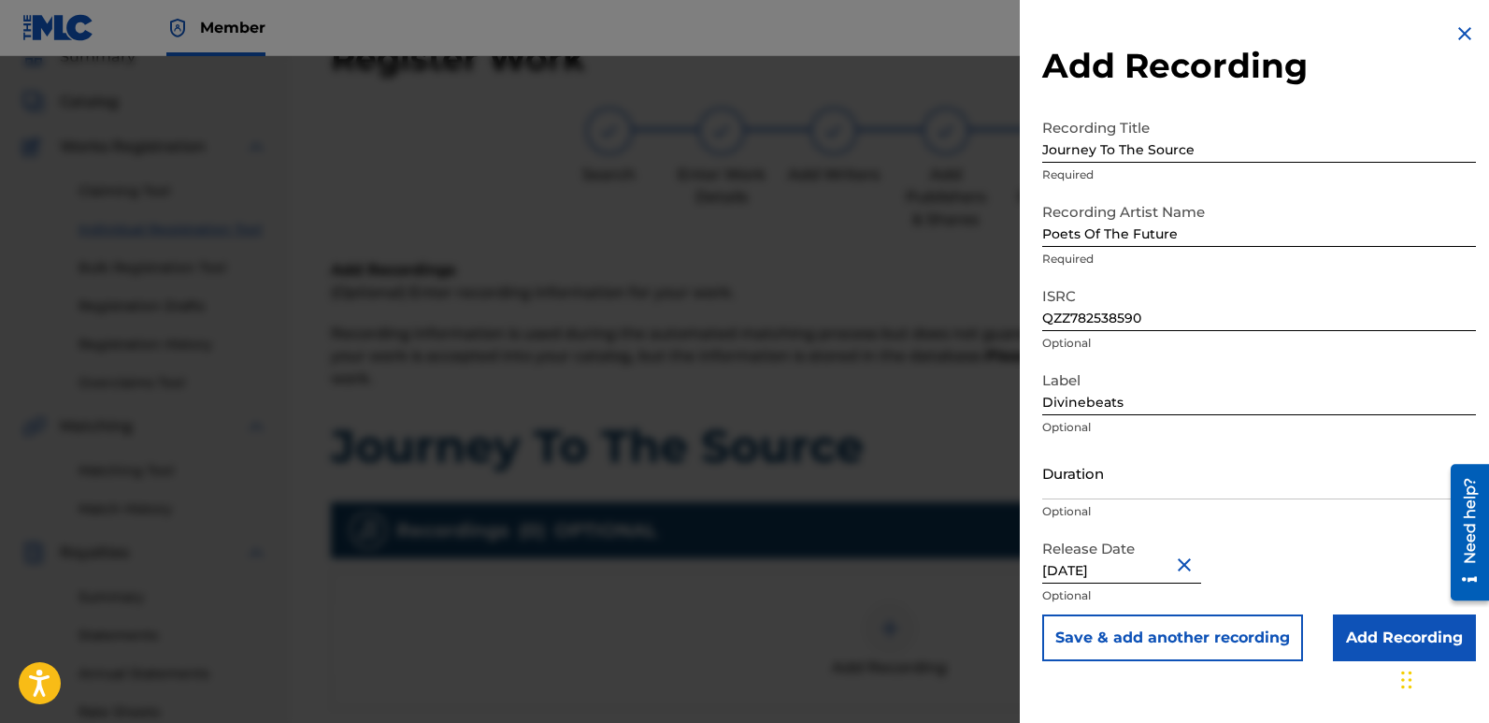
click at [1101, 564] on input "[DATE]" at bounding box center [1121, 556] width 159 height 53
select select "7"
select select "2025"
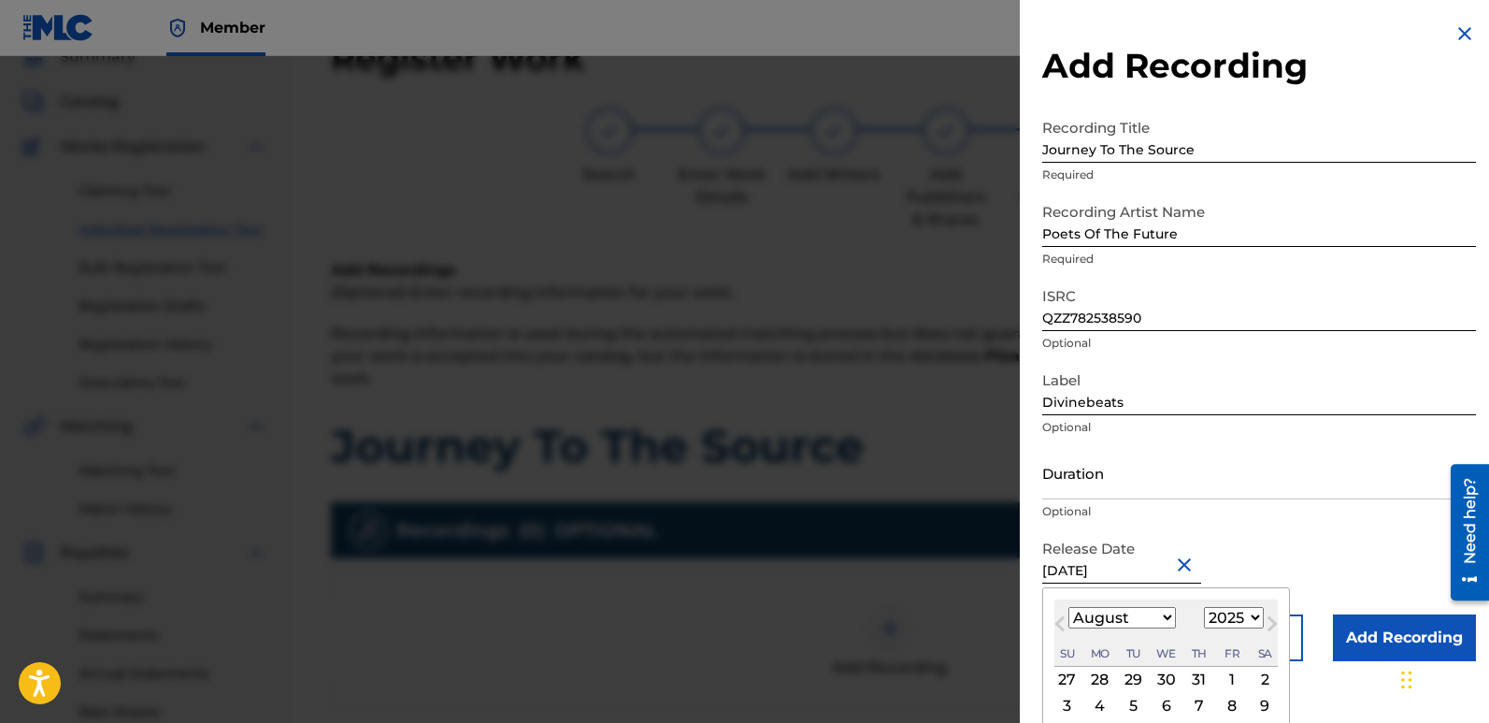
type input "[DATE]"
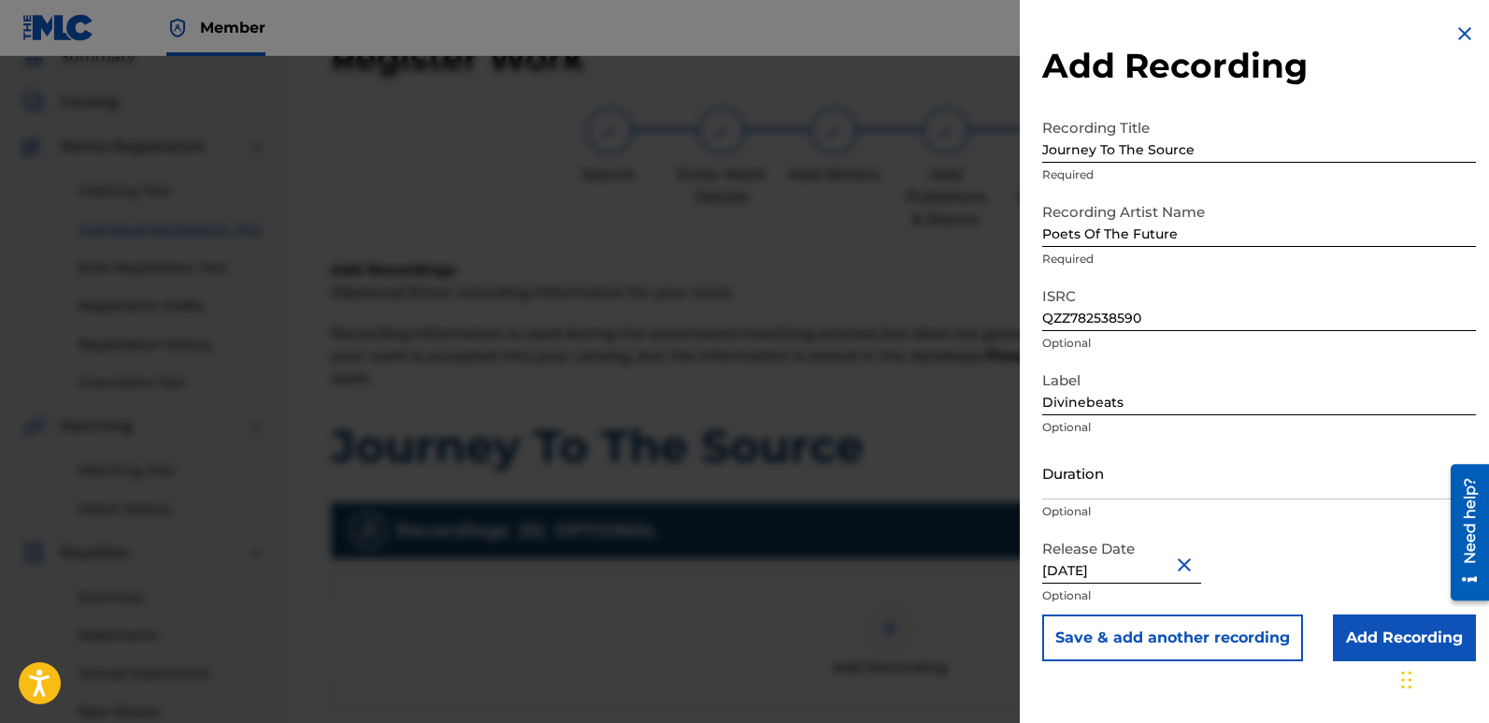
click at [1365, 633] on input "Add Recording" at bounding box center [1404, 637] width 143 height 47
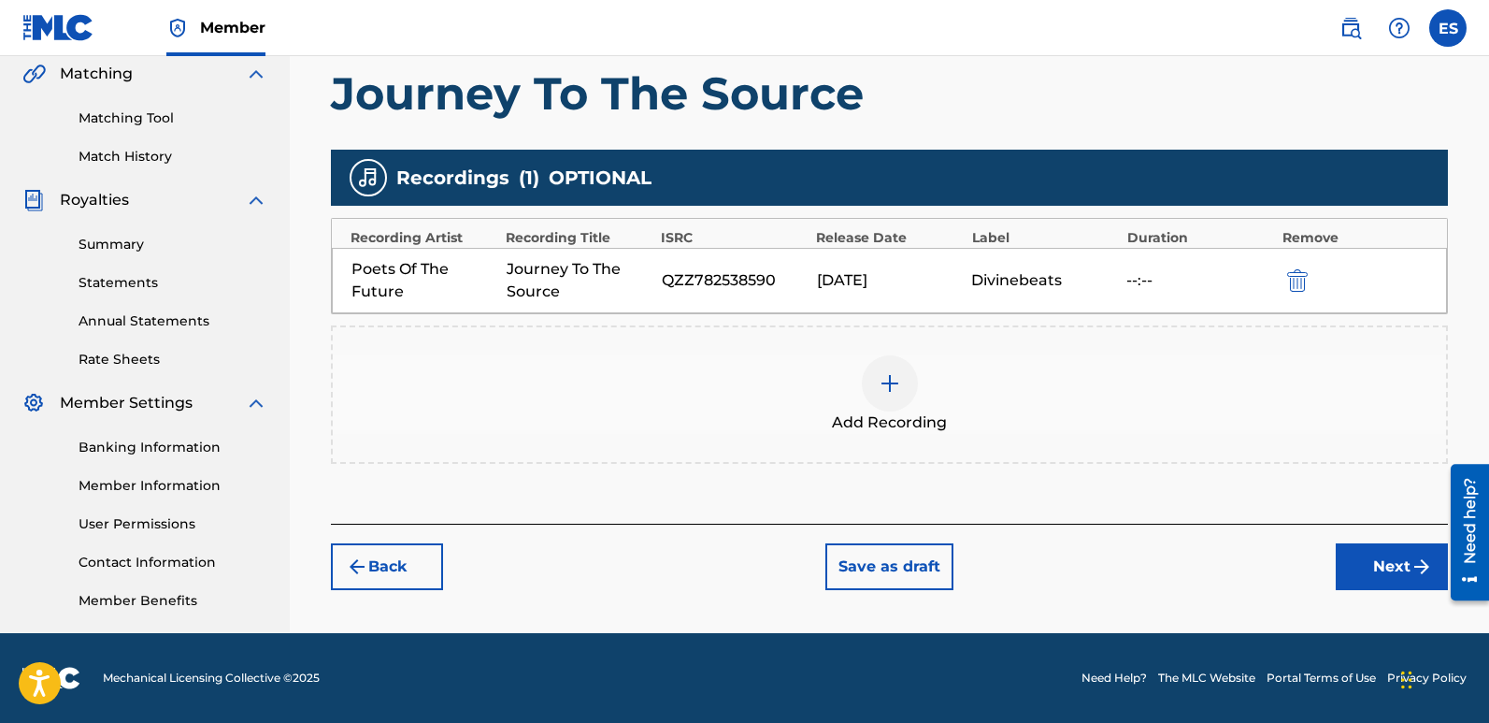
click at [1372, 562] on button "Next" at bounding box center [1392, 566] width 112 height 47
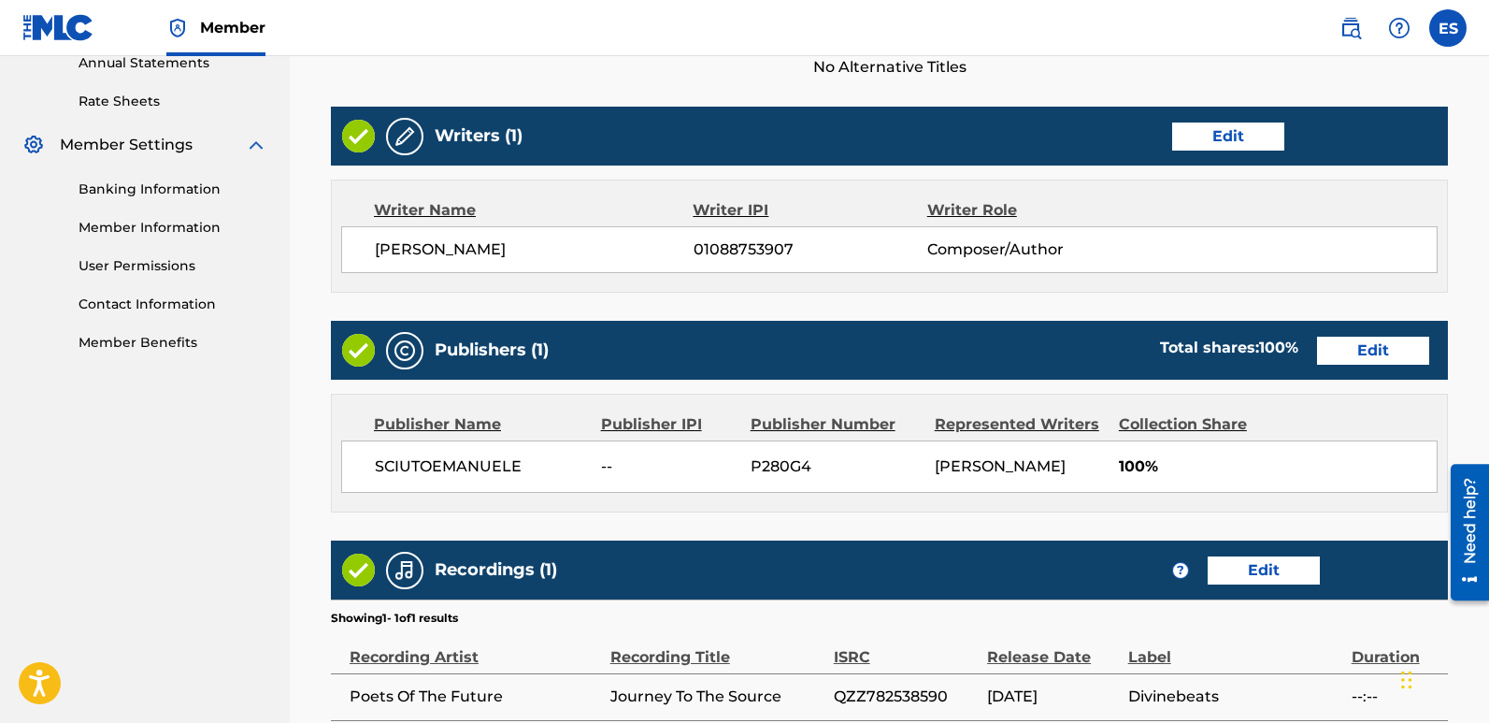
scroll to position [896, 0]
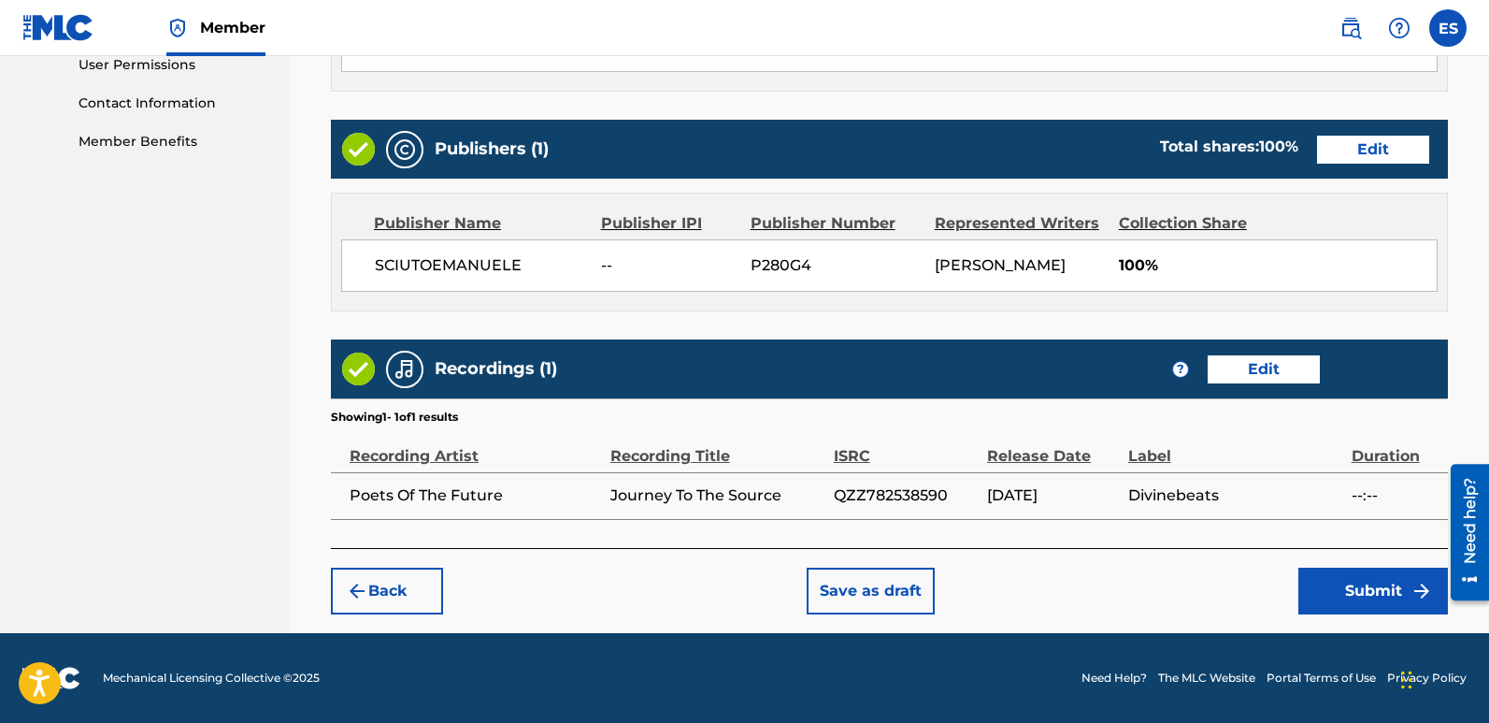
click at [1376, 610] on button "Submit" at bounding box center [1373, 590] width 150 height 47
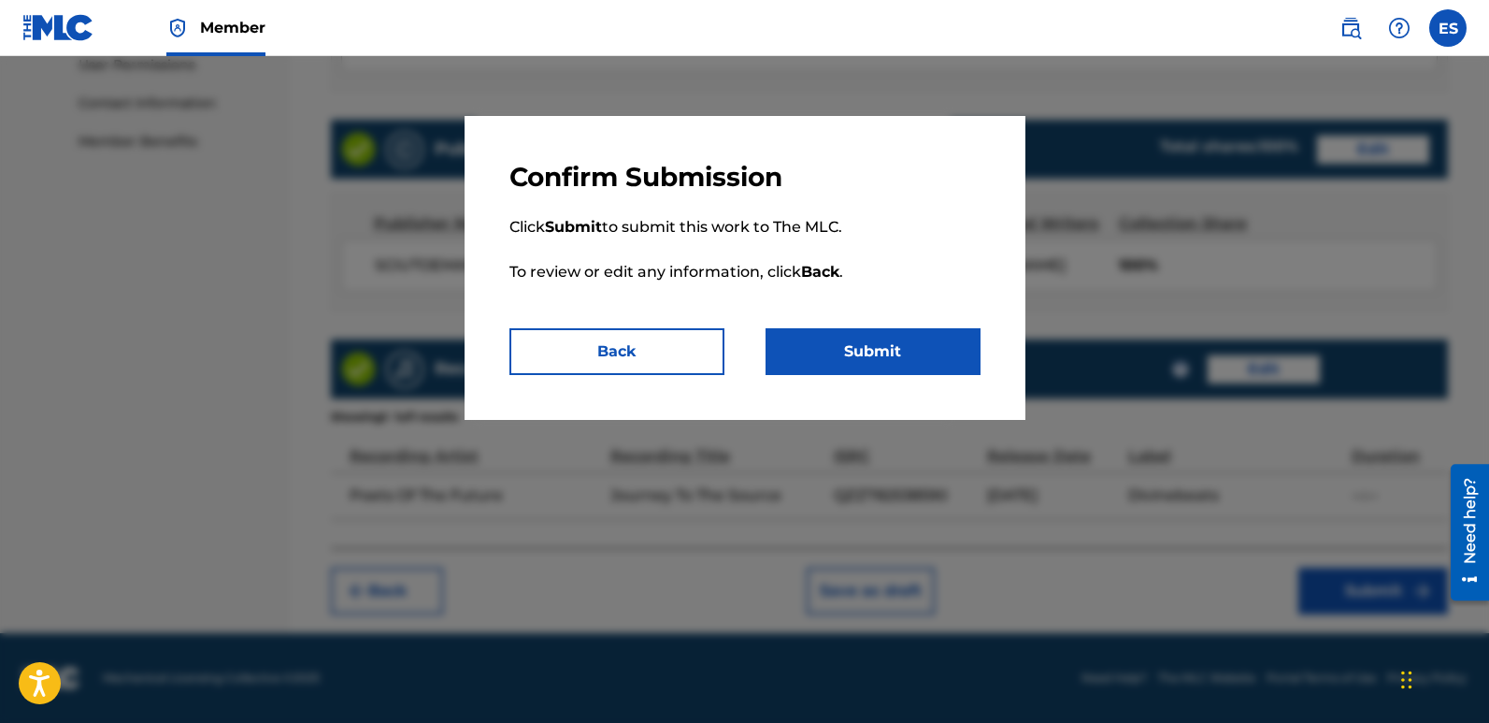
click at [869, 350] on button "Submit" at bounding box center [873, 351] width 215 height 47
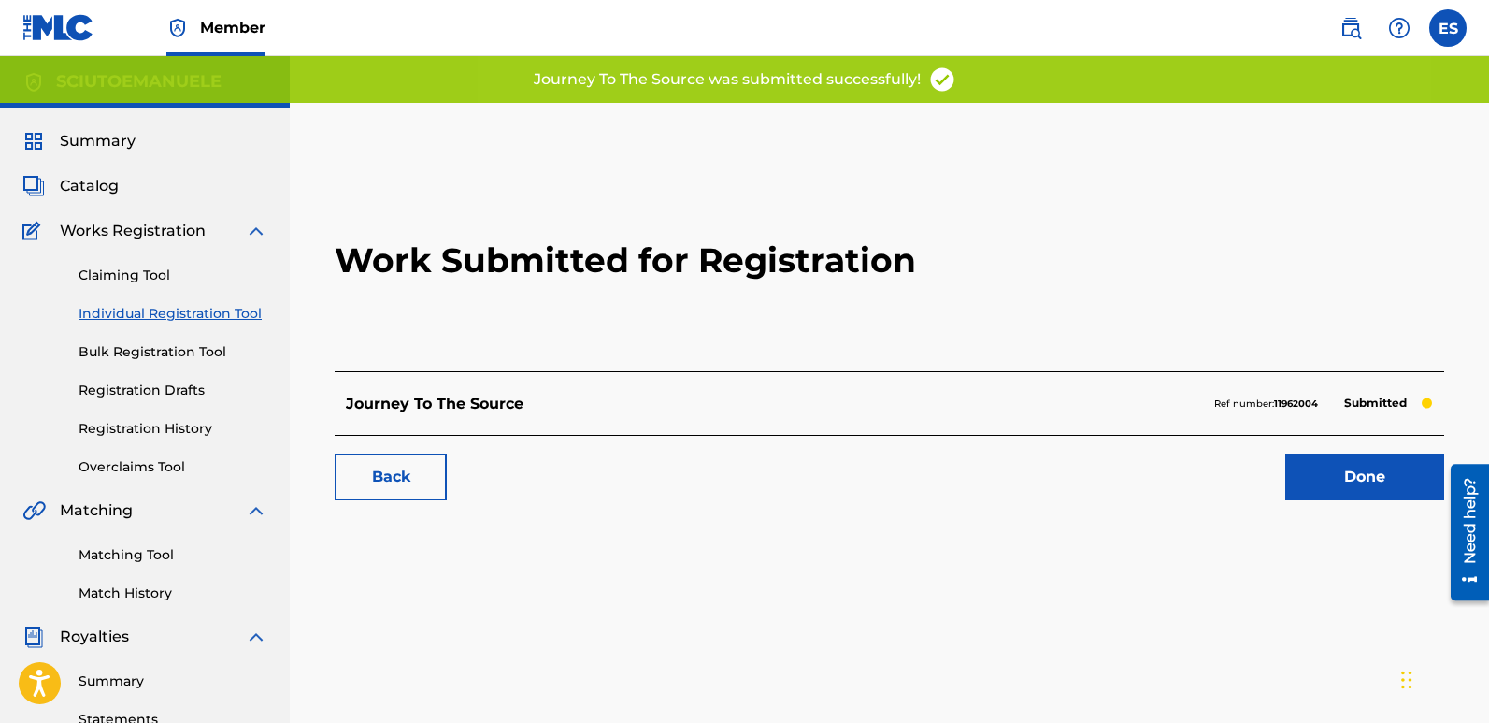
click at [1383, 479] on link "Done" at bounding box center [1364, 476] width 159 height 47
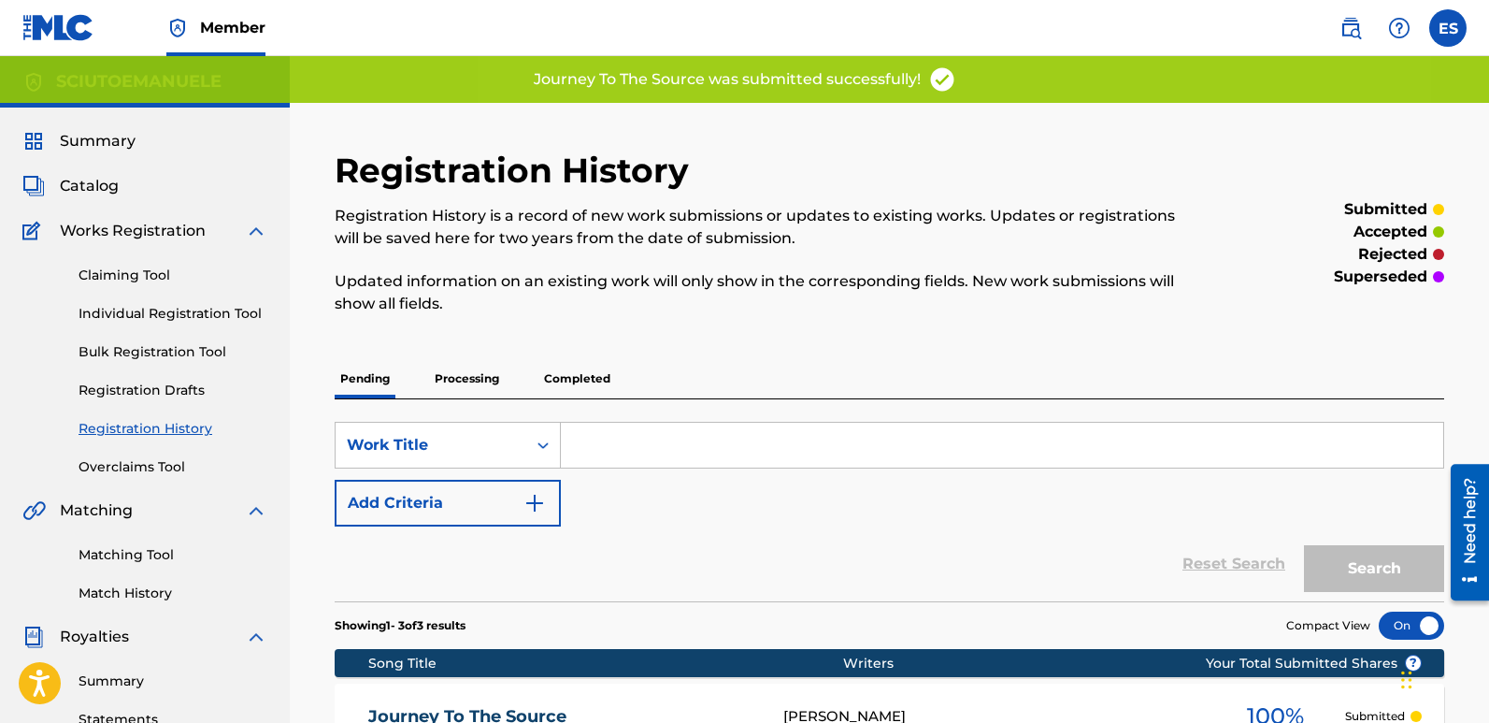
click at [220, 322] on link "Individual Registration Tool" at bounding box center [173, 314] width 189 height 20
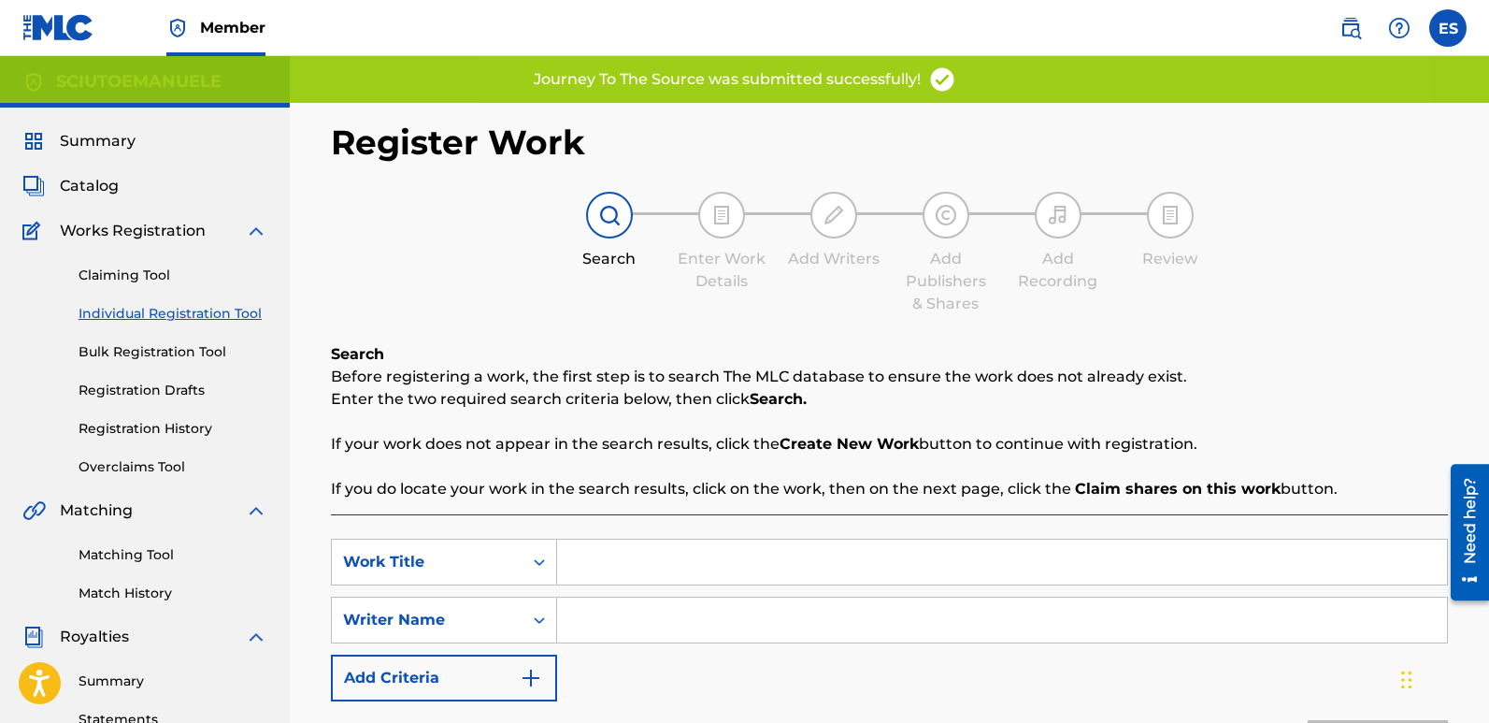
click at [686, 560] on input "Search Form" at bounding box center [1002, 561] width 890 height 45
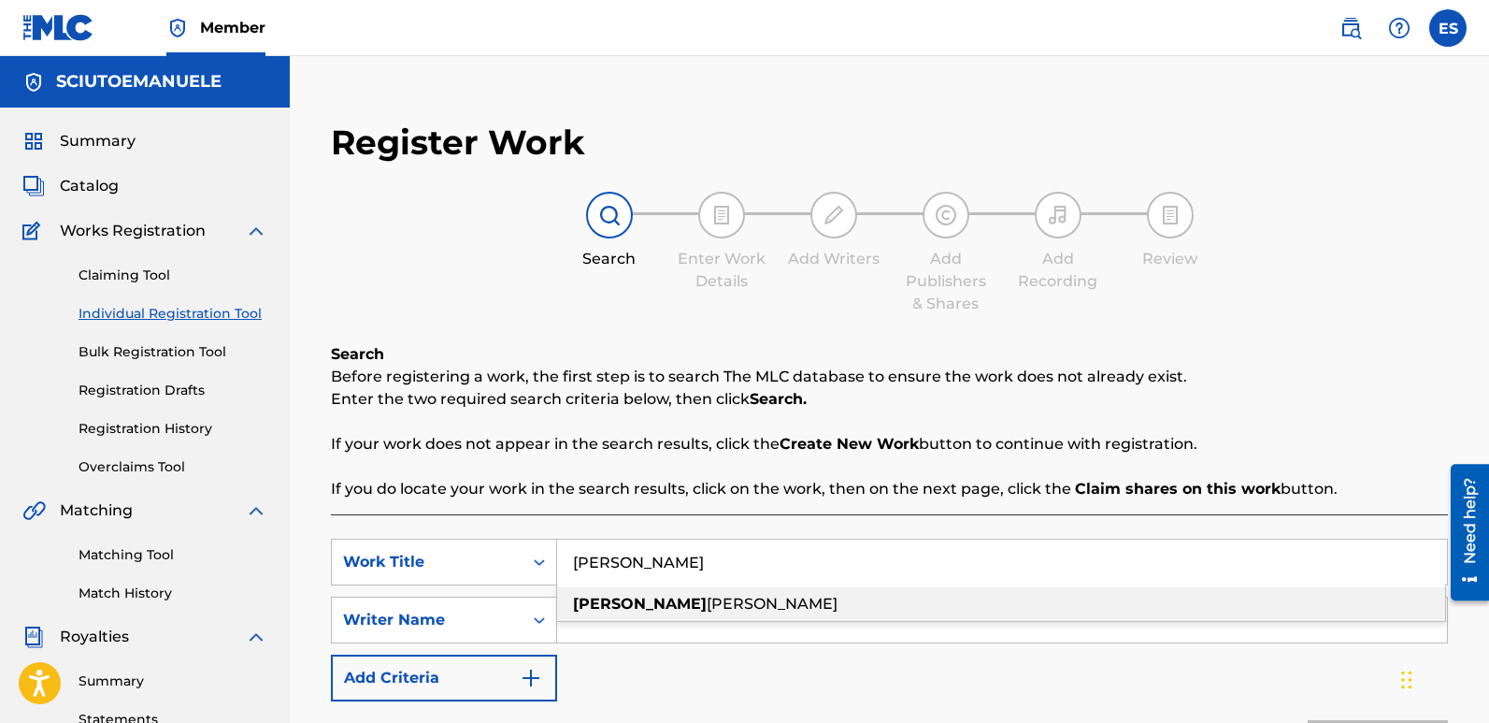
click at [707, 604] on span "[PERSON_NAME]" at bounding box center [772, 604] width 131 height 18
type input "[PERSON_NAME]"
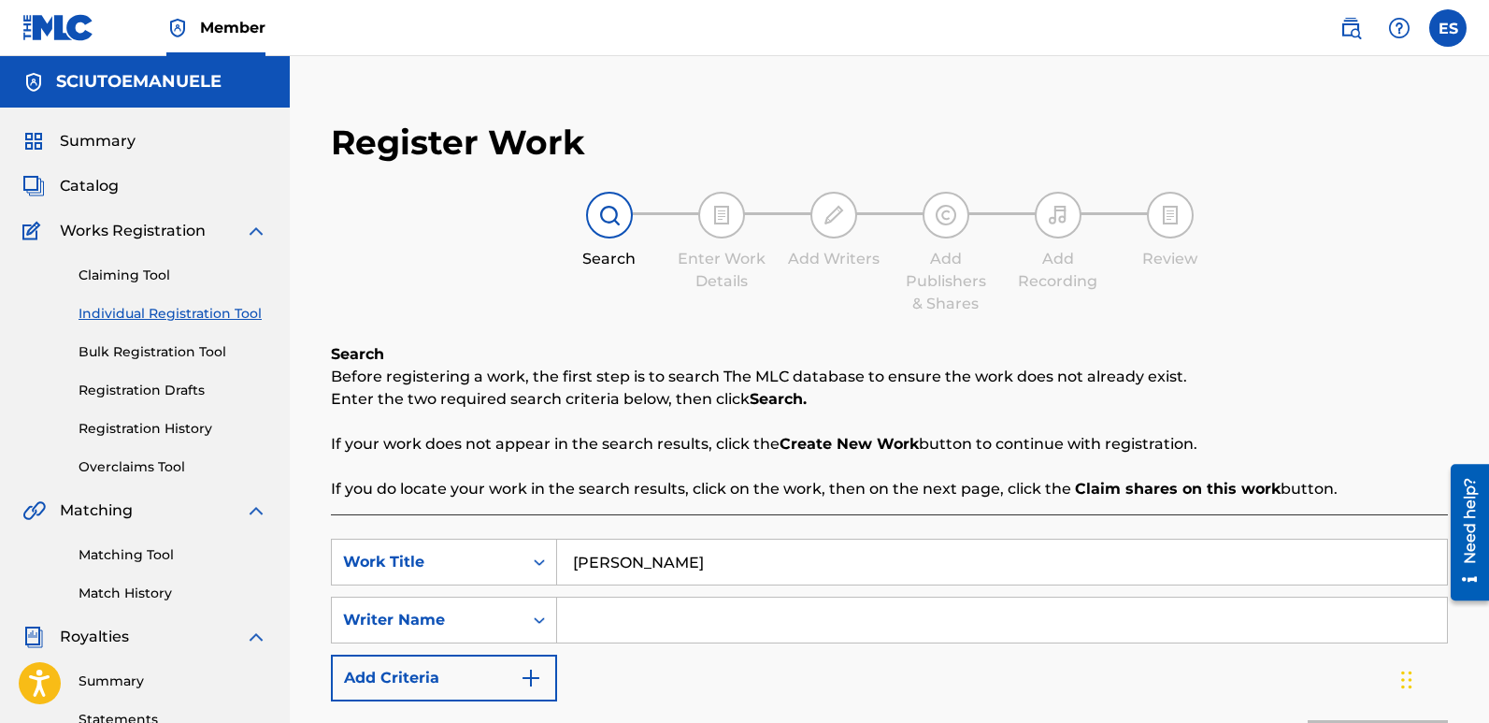
click at [628, 604] on input "Search Form" at bounding box center [1002, 619] width 890 height 45
type input "[PERSON_NAME]"
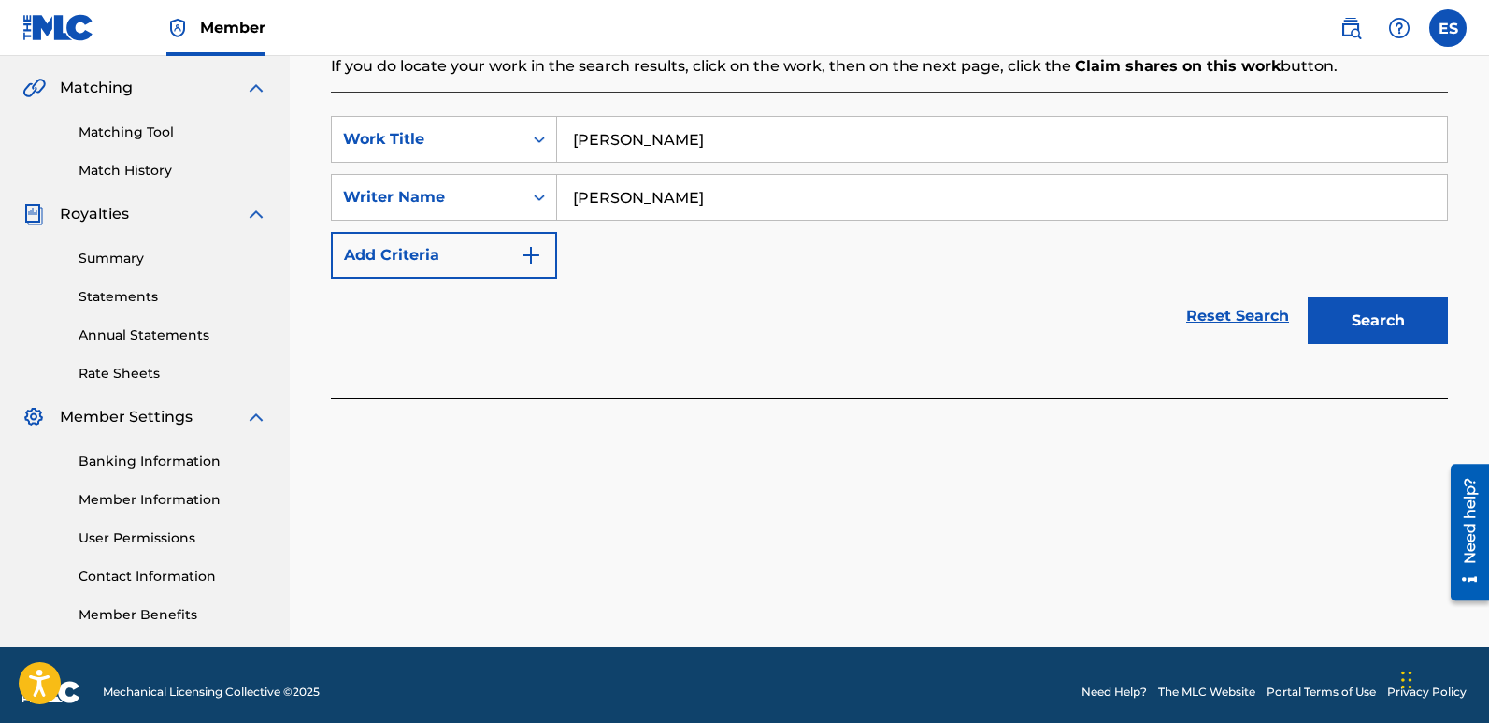
click at [1364, 322] on button "Search" at bounding box center [1378, 320] width 140 height 47
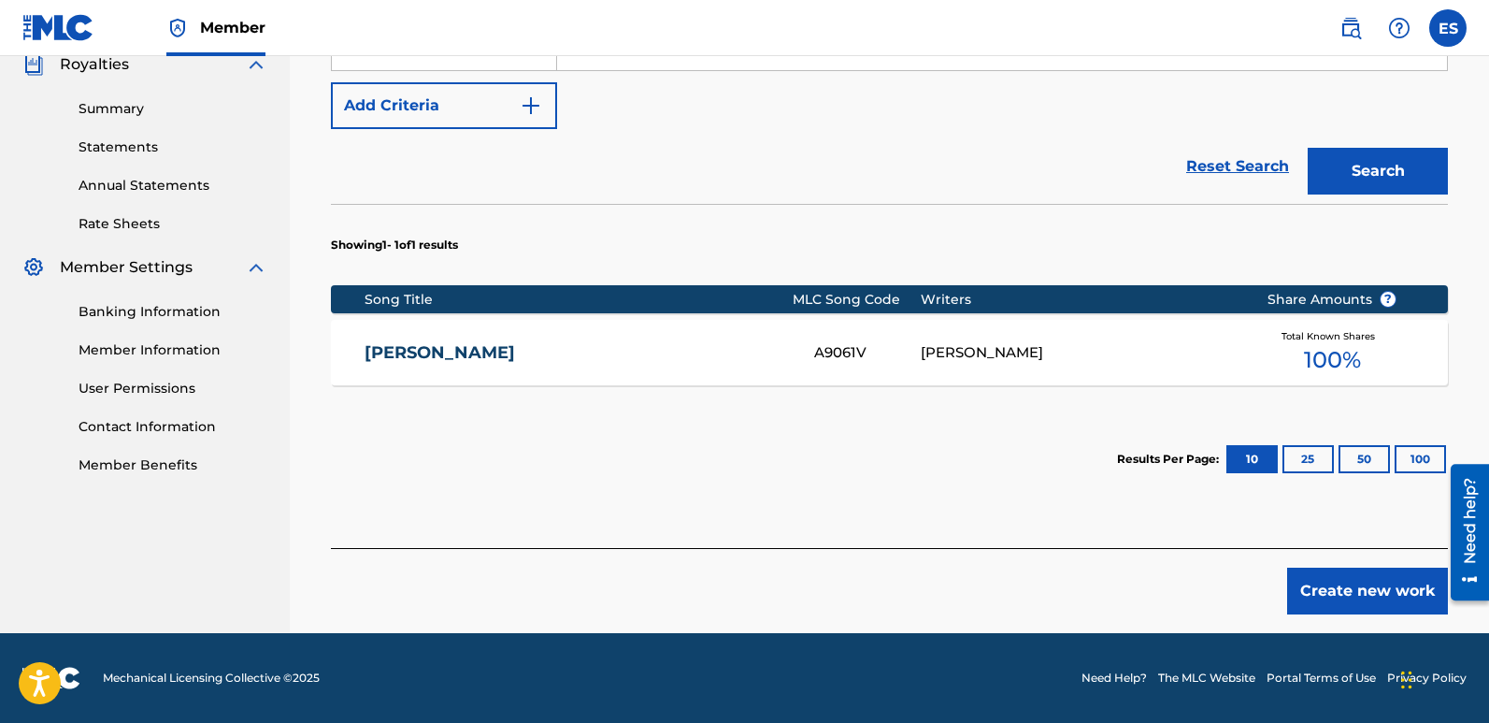
click at [1357, 592] on button "Create new work" at bounding box center [1367, 590] width 161 height 47
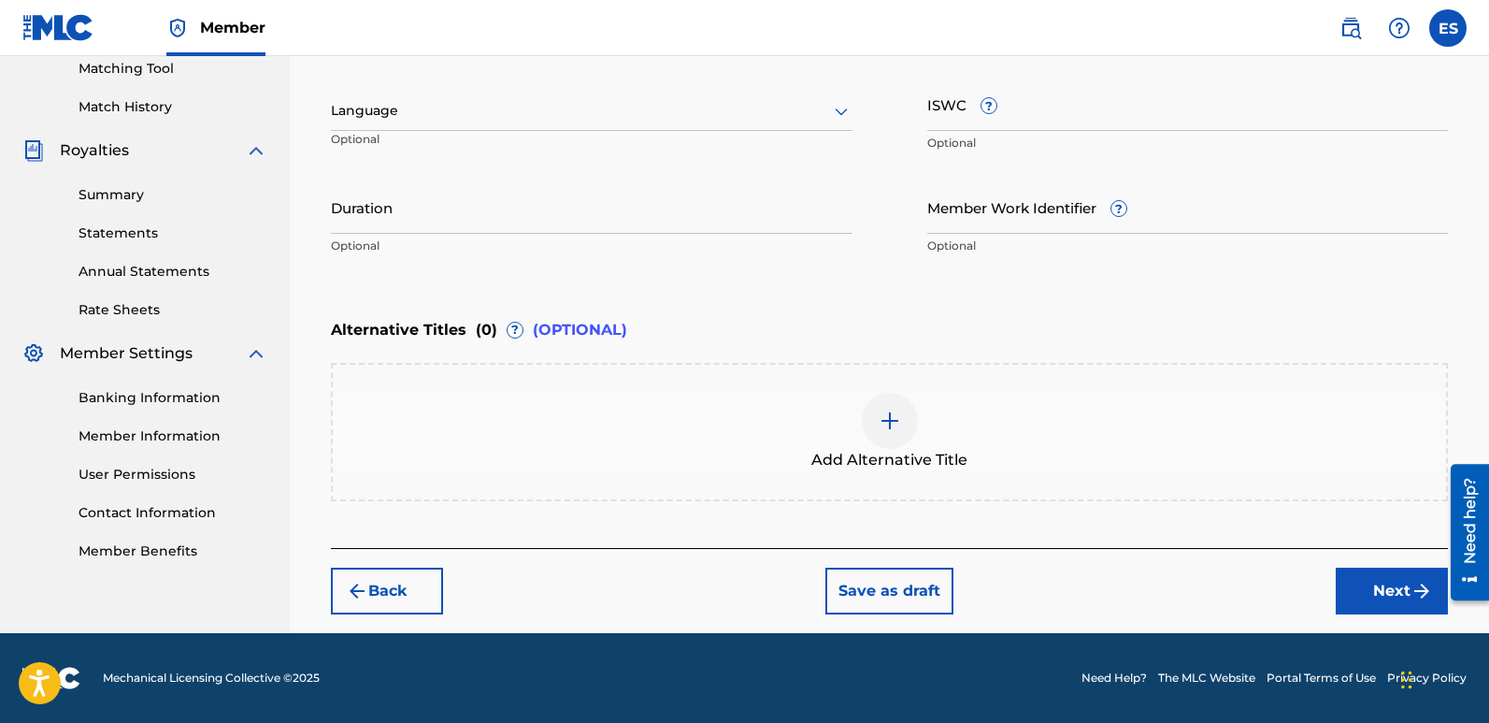
scroll to position [486, 0]
click at [437, 110] on div at bounding box center [592, 110] width 522 height 23
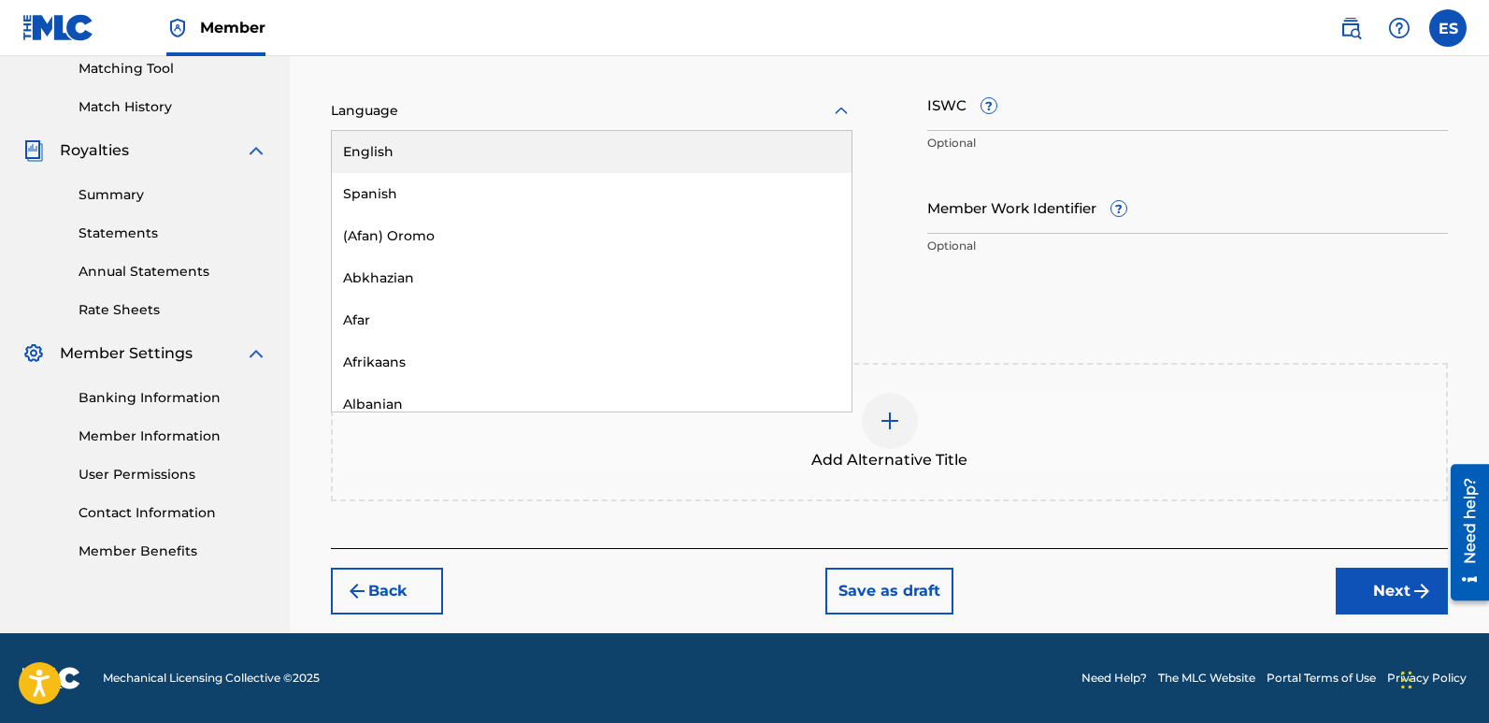
click at [386, 150] on div "English" at bounding box center [592, 152] width 520 height 42
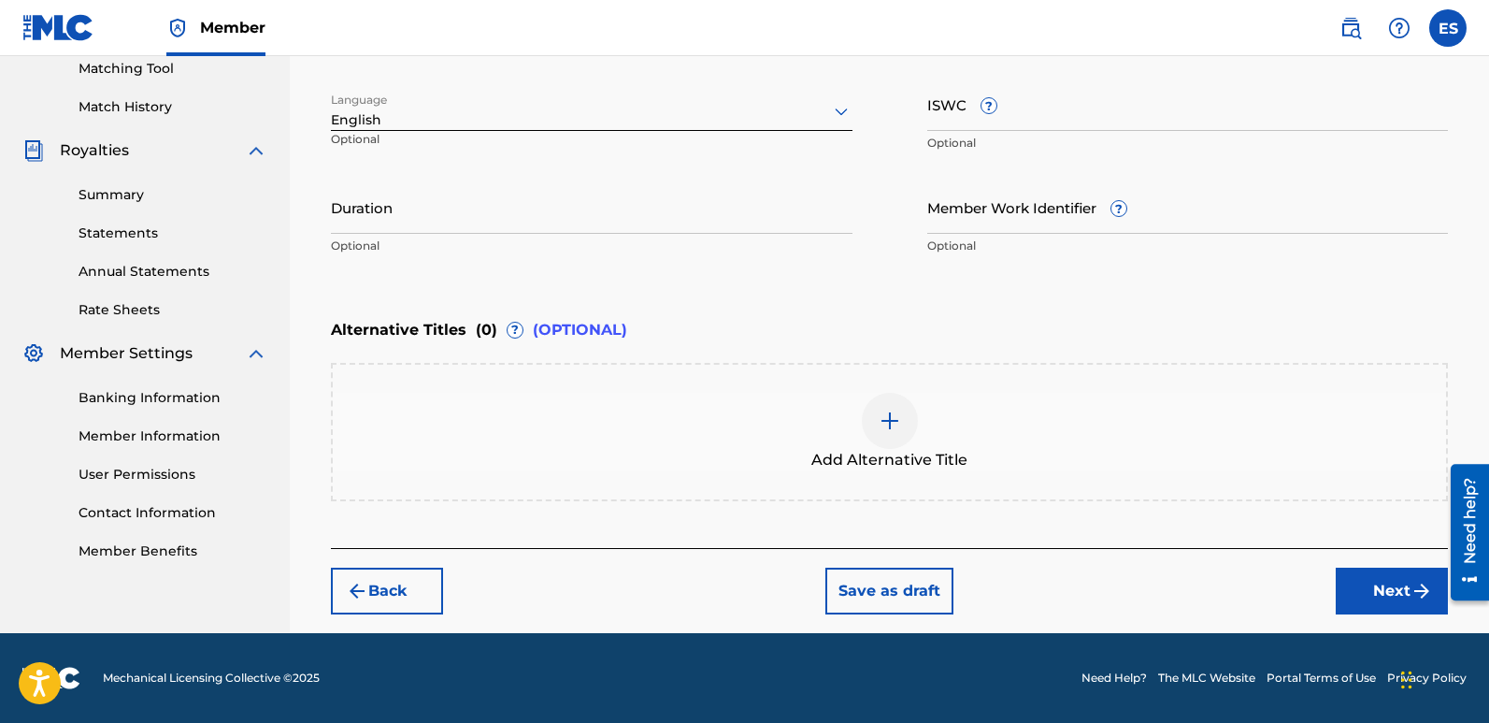
scroll to position [311, 0]
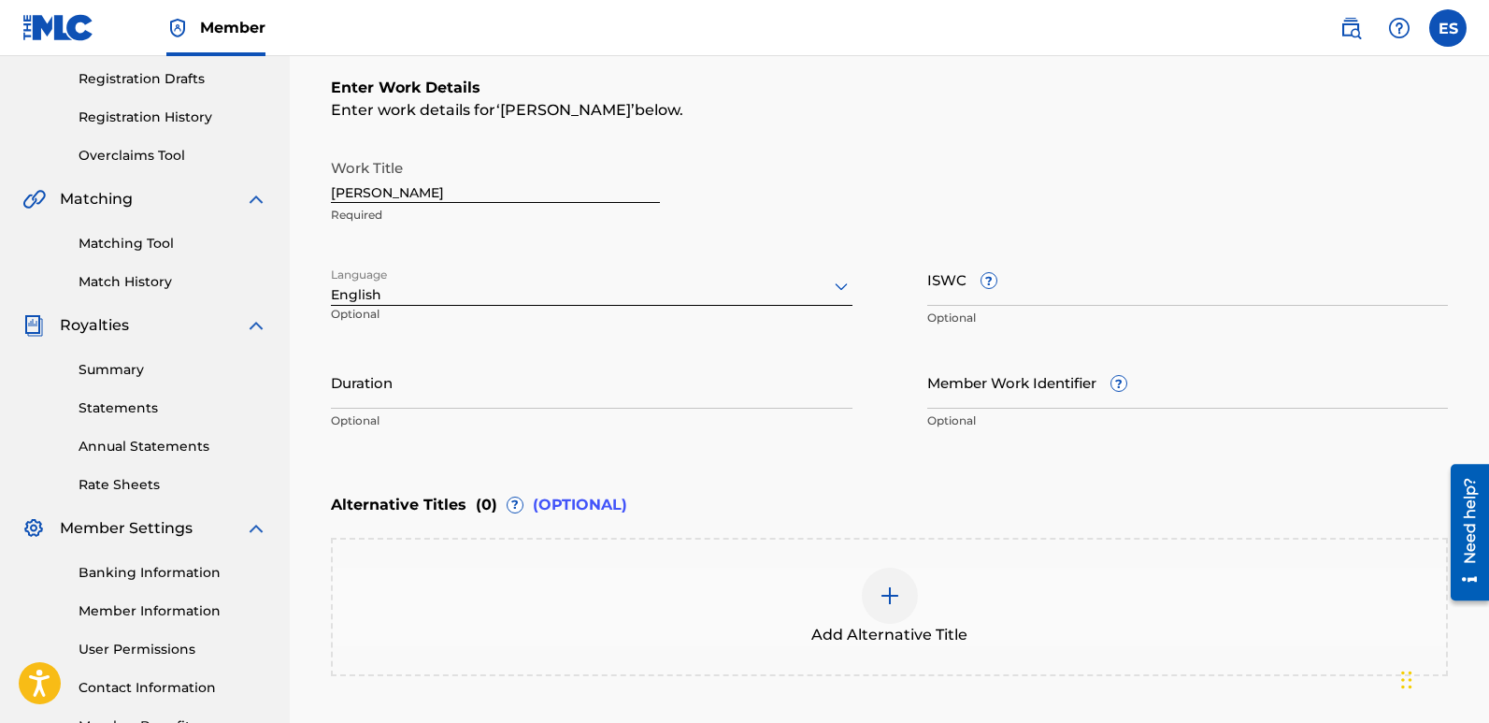
click at [408, 200] on input "[PERSON_NAME]" at bounding box center [495, 176] width 329 height 53
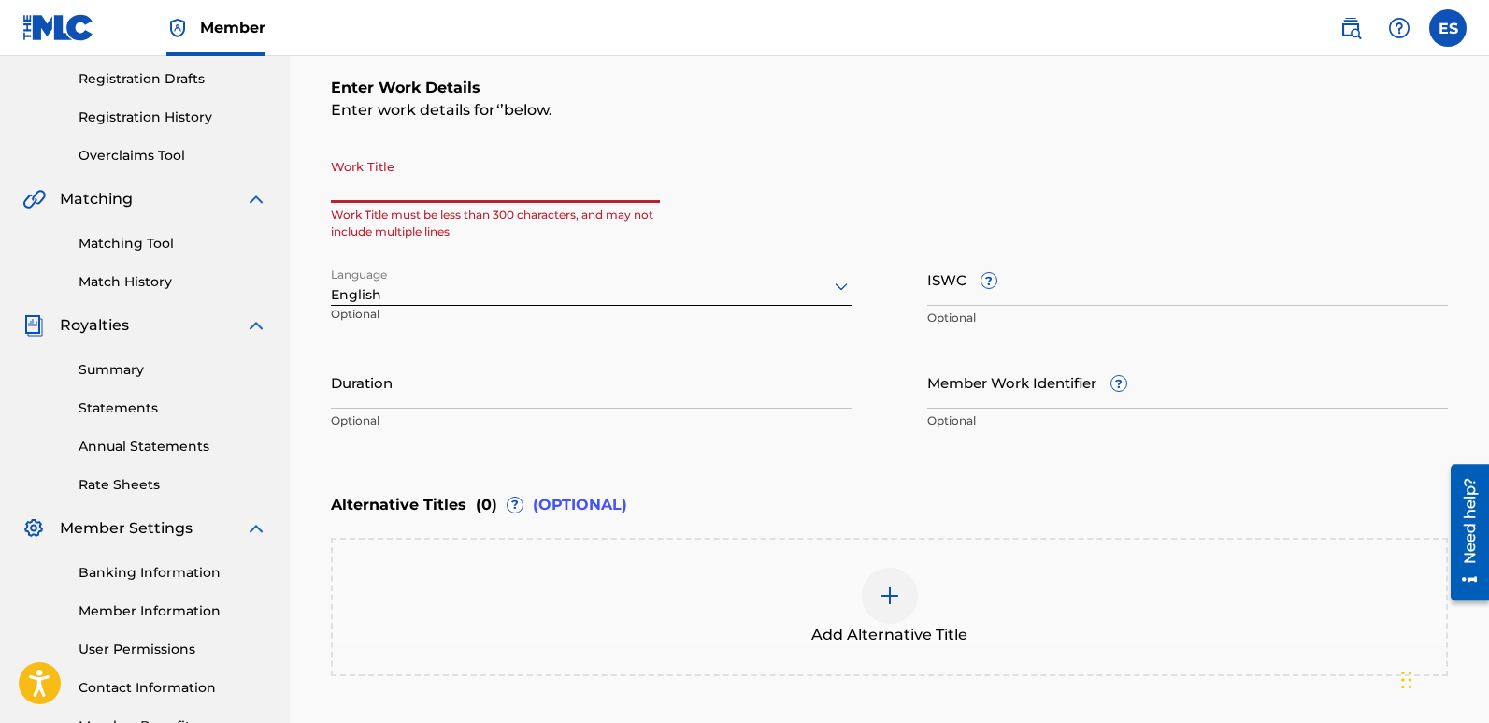
paste input "Mystic Flame"
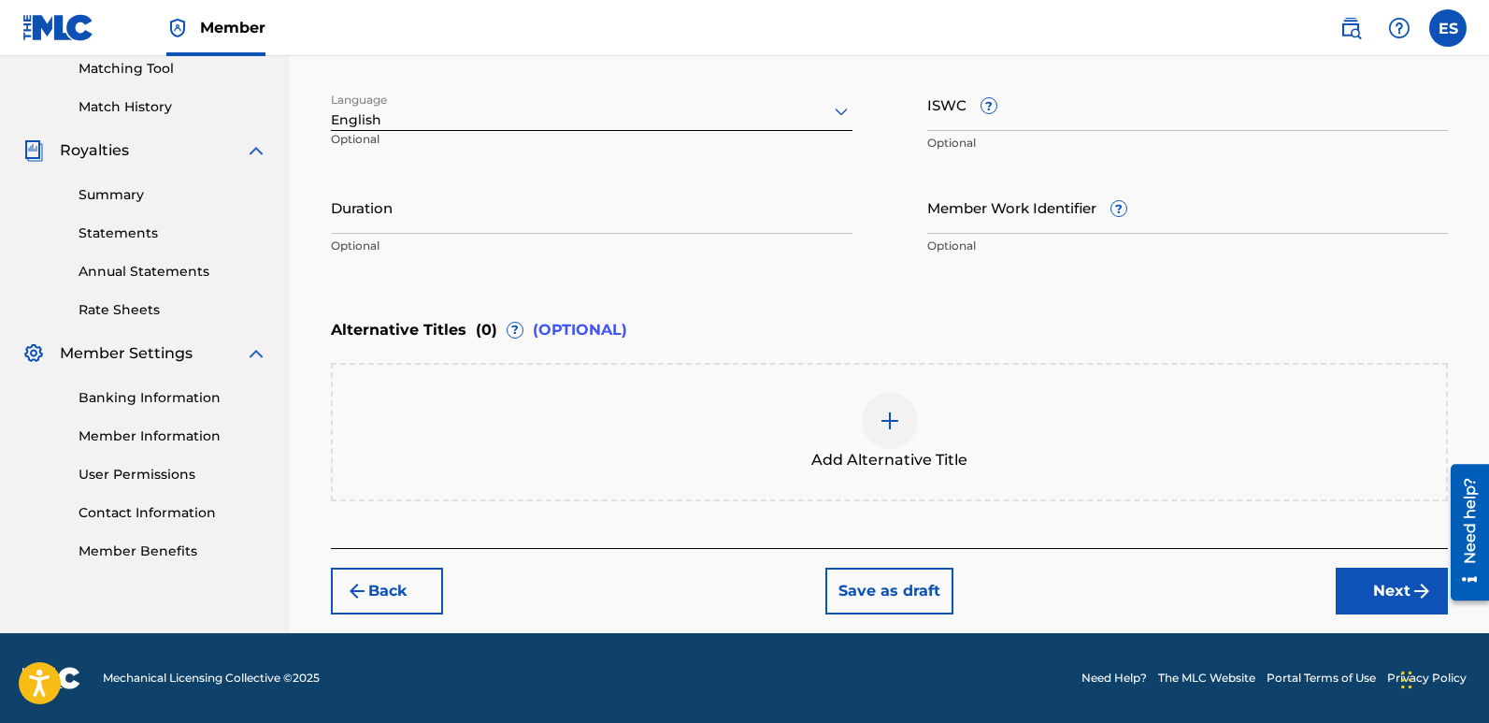
type input "Mystic Flame"
click at [1395, 585] on button "Next" at bounding box center [1392, 590] width 112 height 47
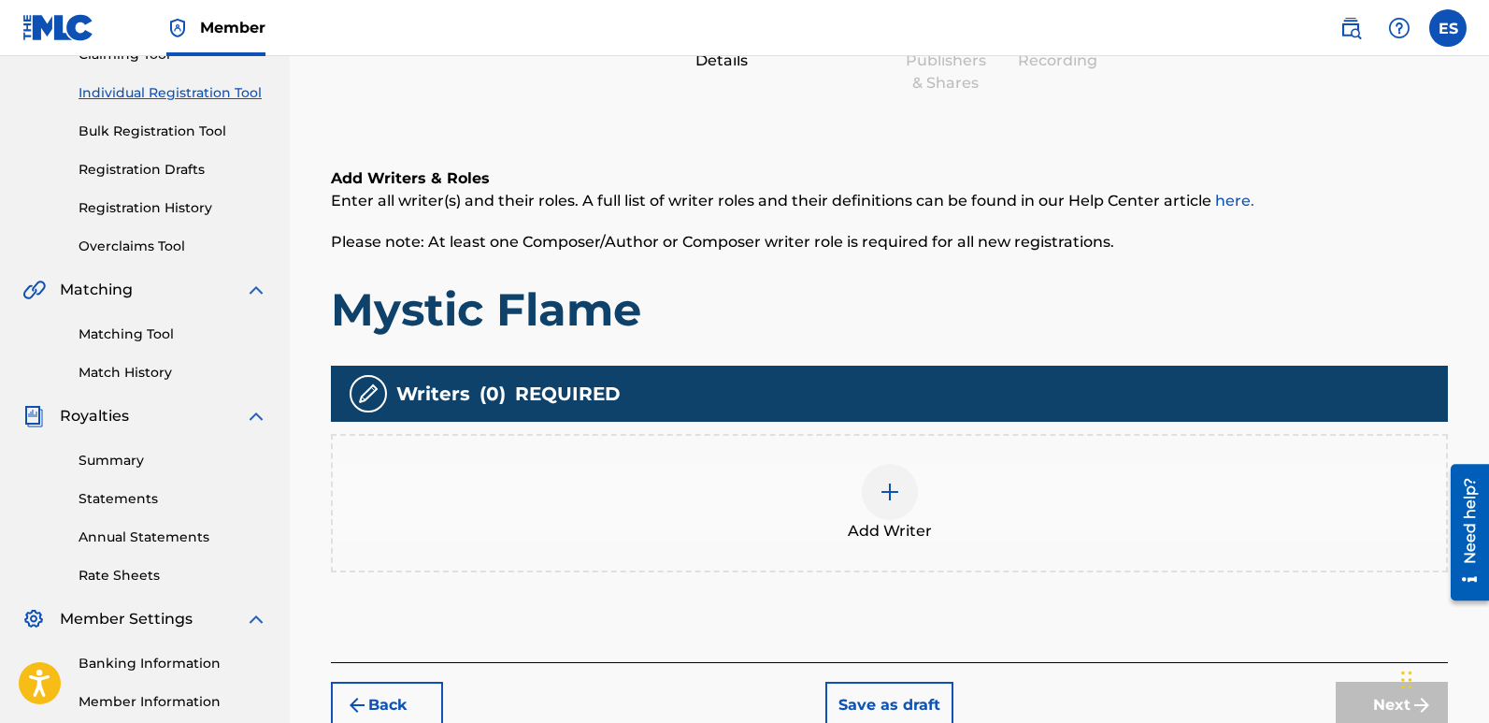
scroll to position [329, 0]
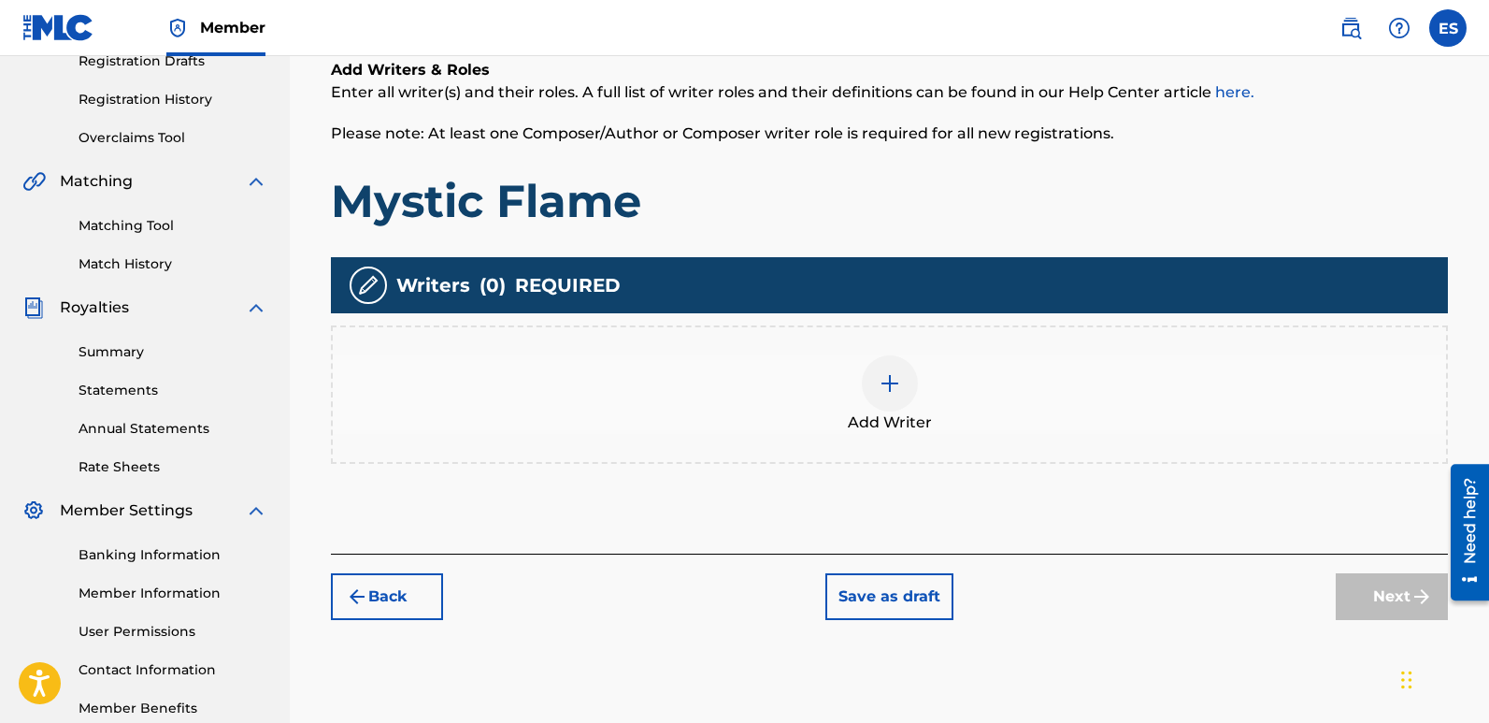
click at [880, 382] on img at bounding box center [890, 383] width 22 height 22
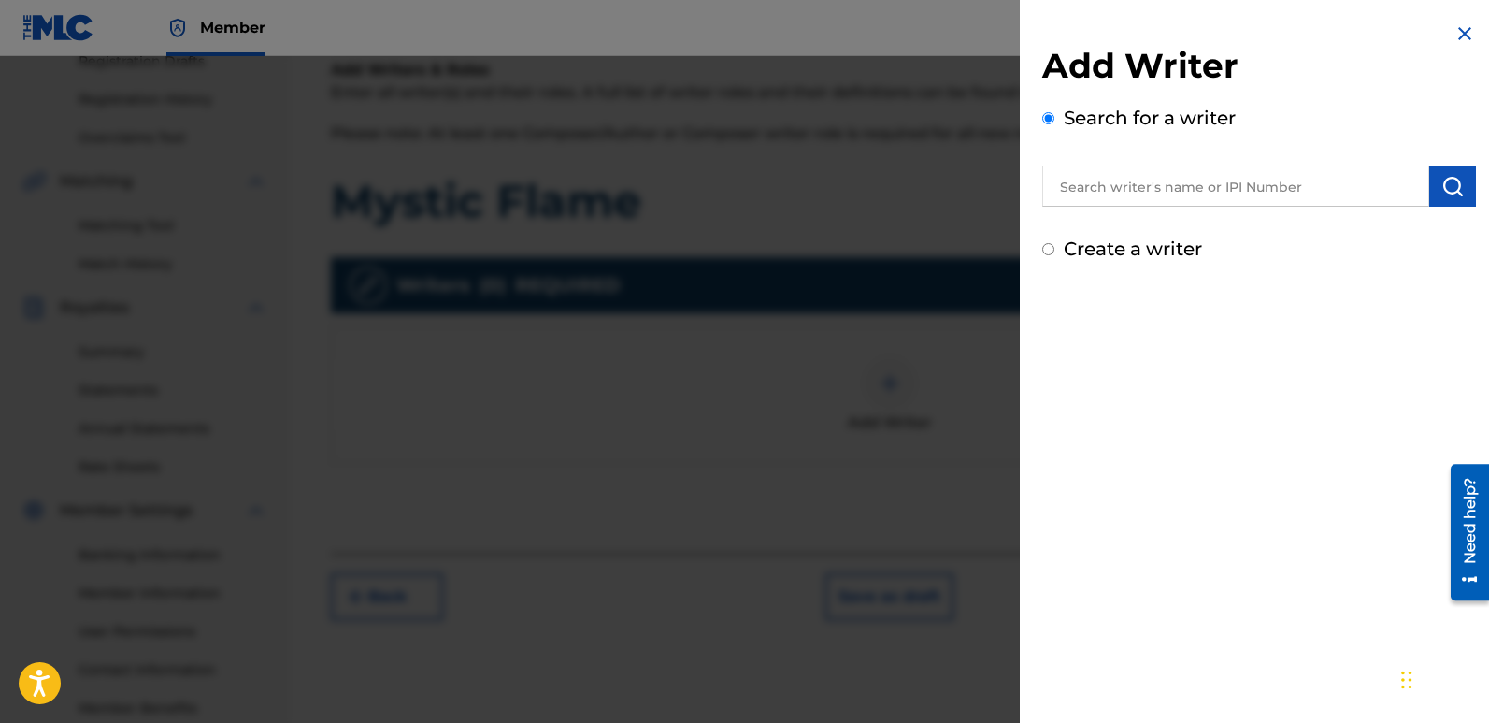
click at [1232, 189] on input "text" at bounding box center [1235, 185] width 387 height 41
type input "emanuelesciuto"
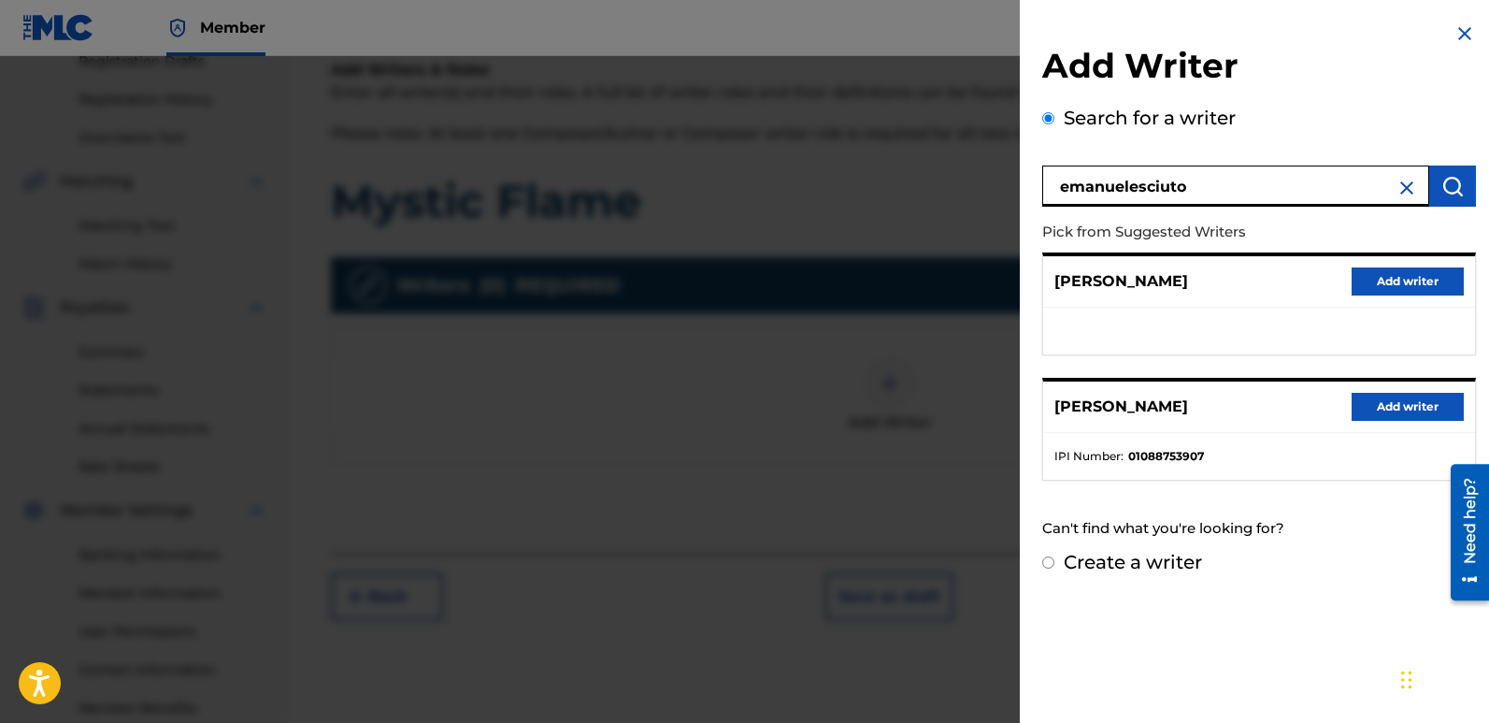
click at [1435, 394] on button "Add writer" at bounding box center [1408, 407] width 112 height 28
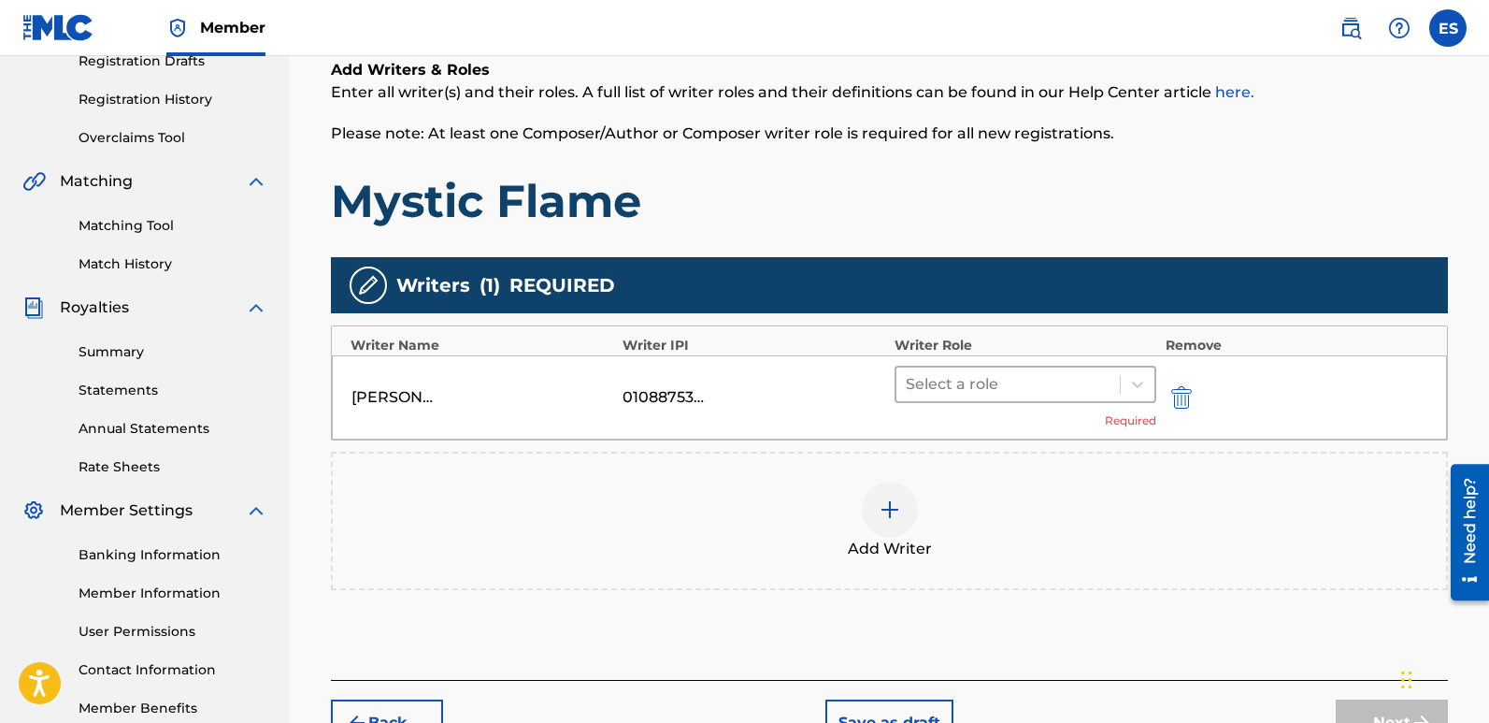
click at [982, 382] on div at bounding box center [1008, 384] width 205 height 26
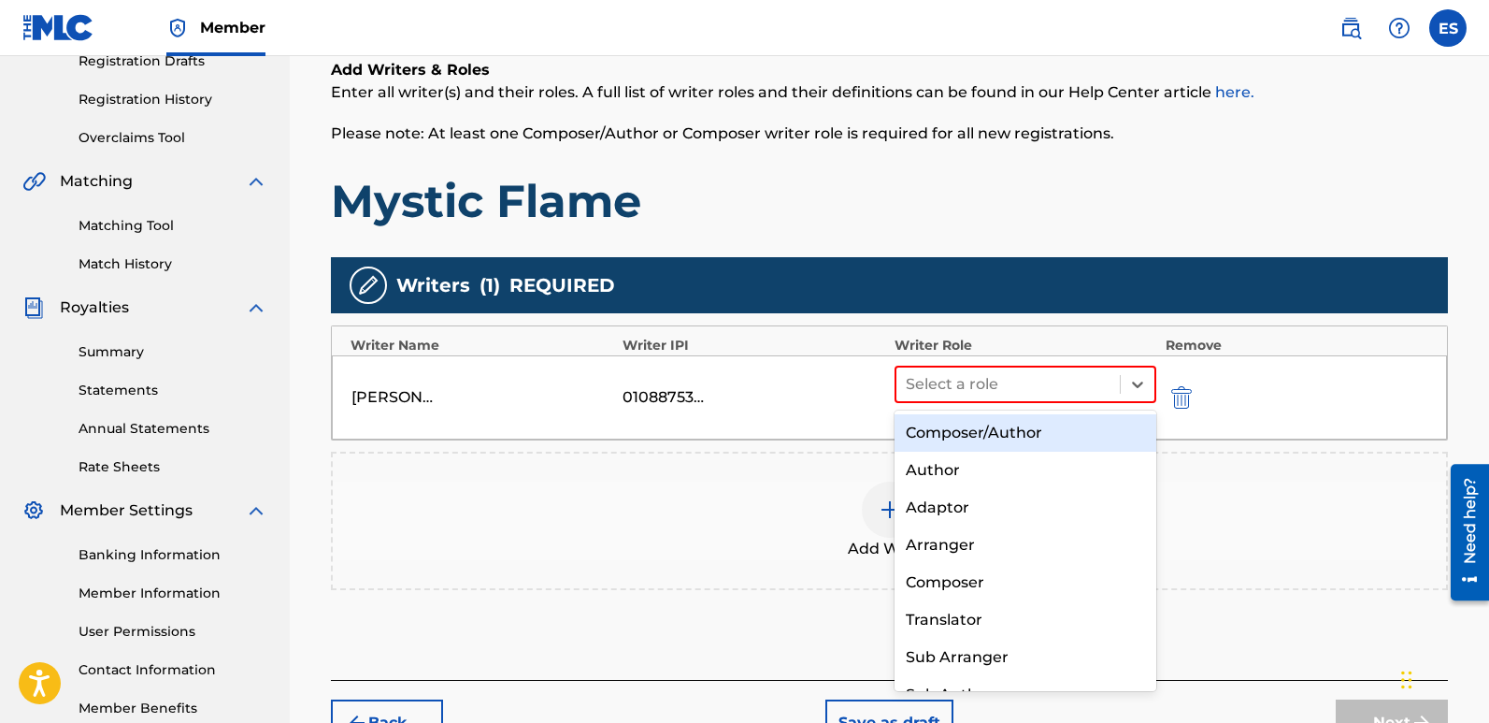
click at [1011, 431] on div "Composer/Author" at bounding box center [1026, 432] width 262 height 37
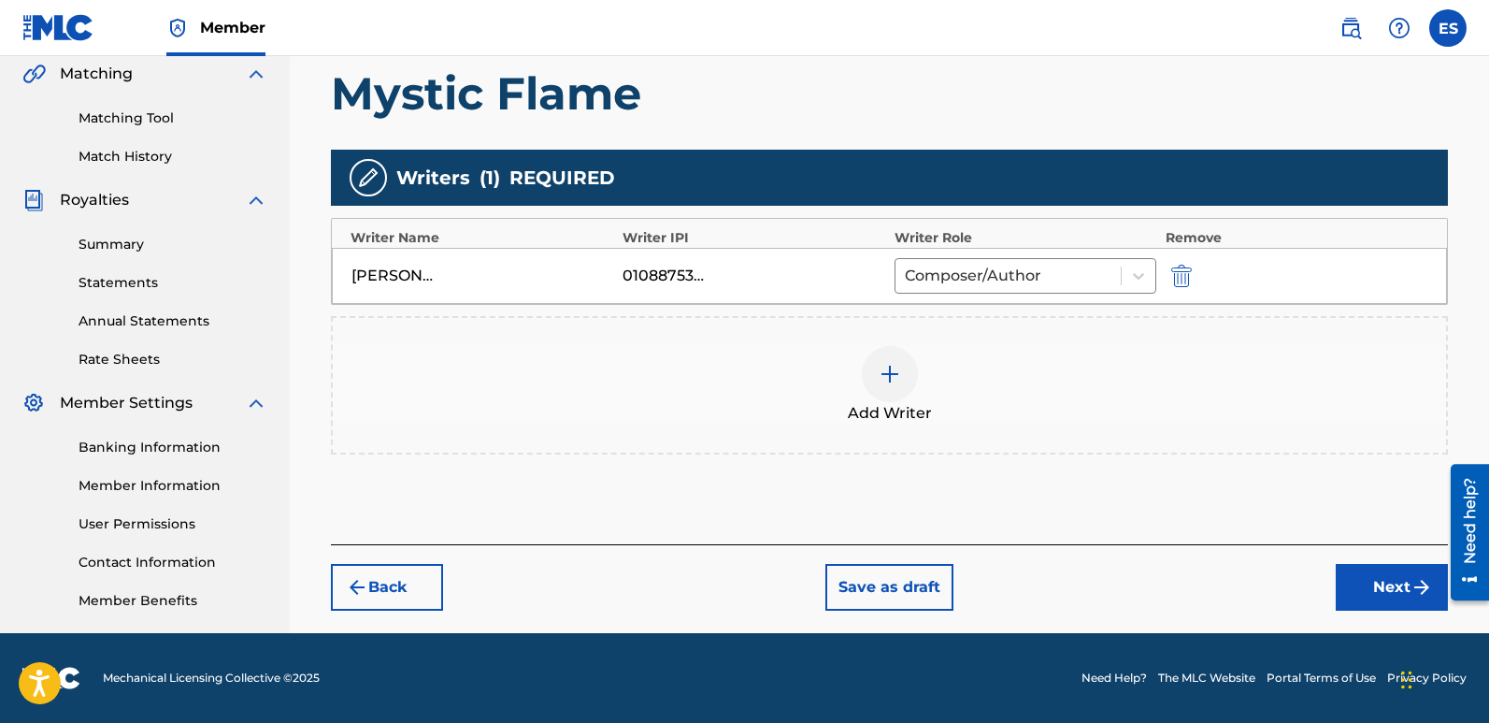
click at [1379, 594] on button "Next" at bounding box center [1392, 587] width 112 height 47
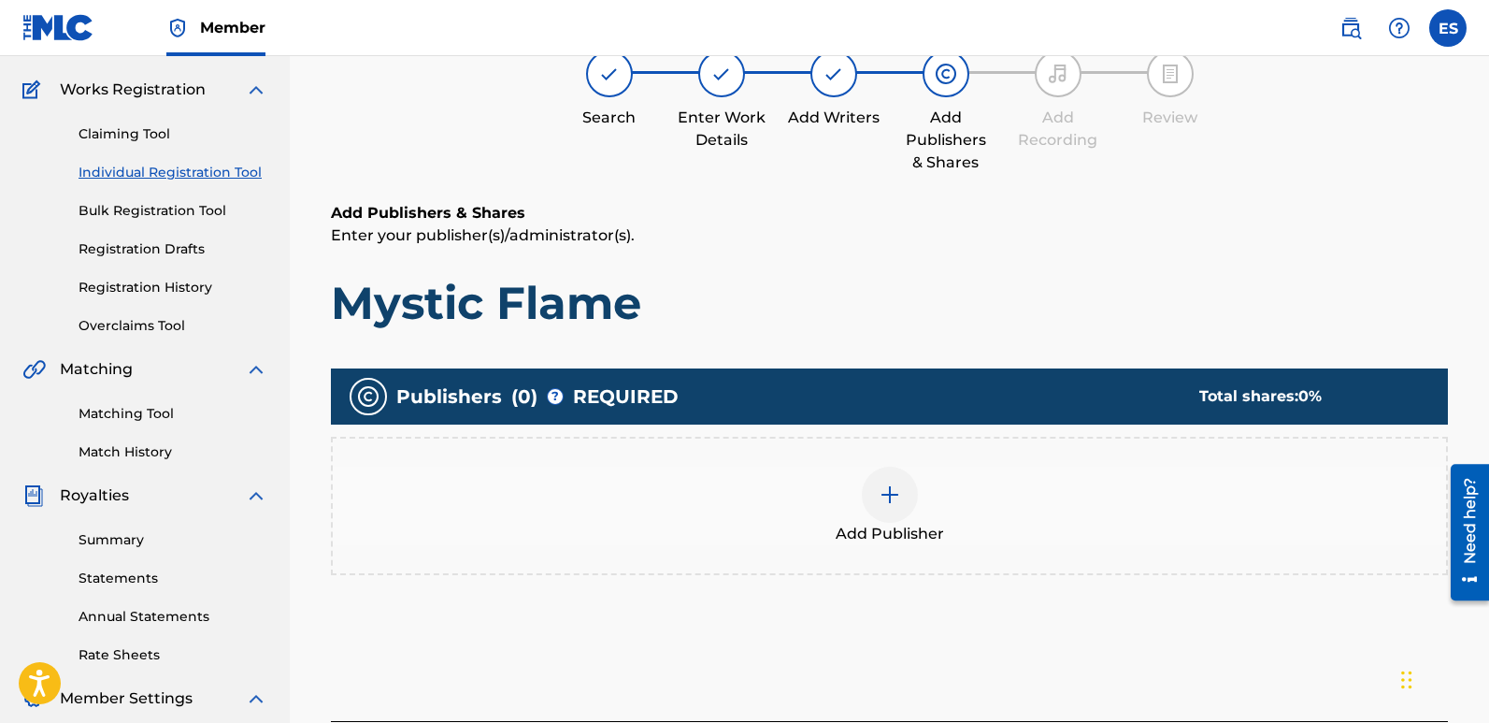
scroll to position [84, 0]
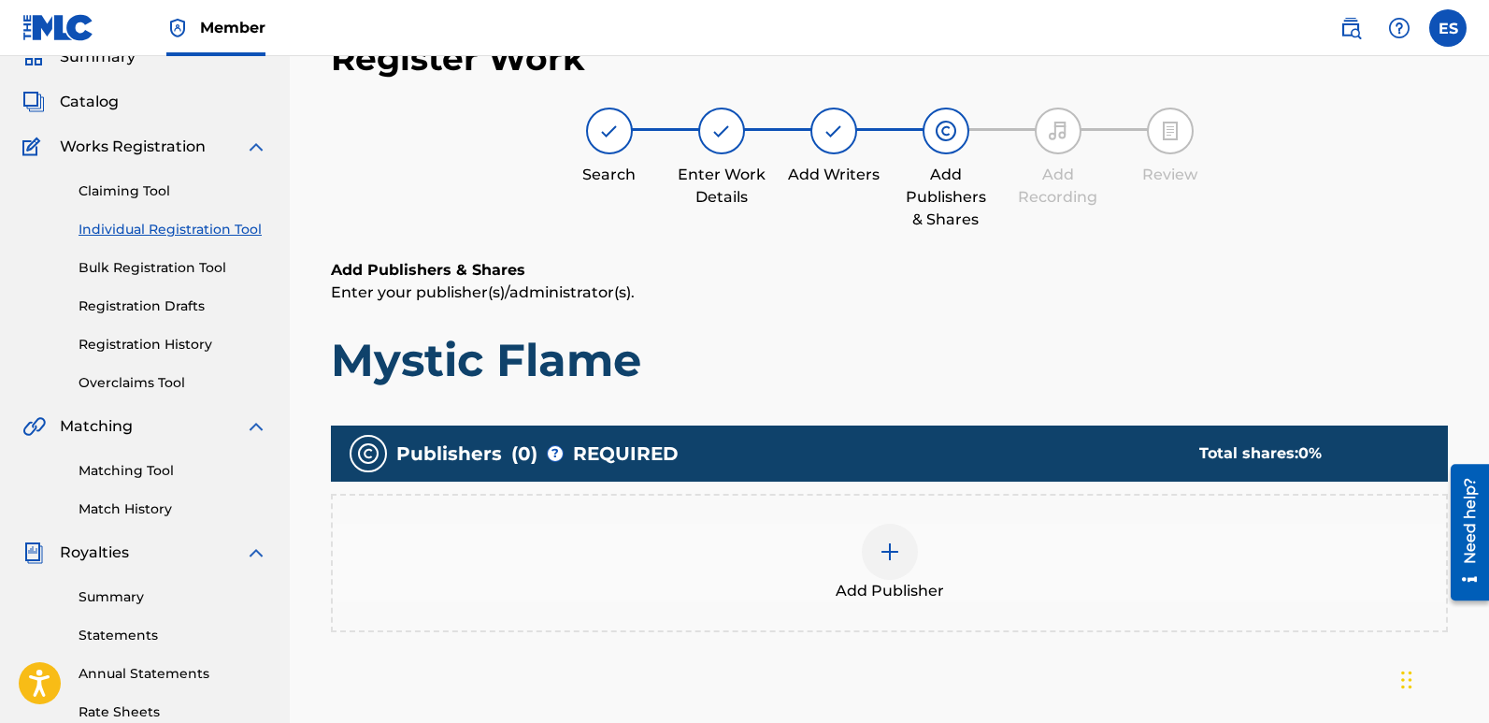
click at [870, 552] on div at bounding box center [890, 551] width 56 height 56
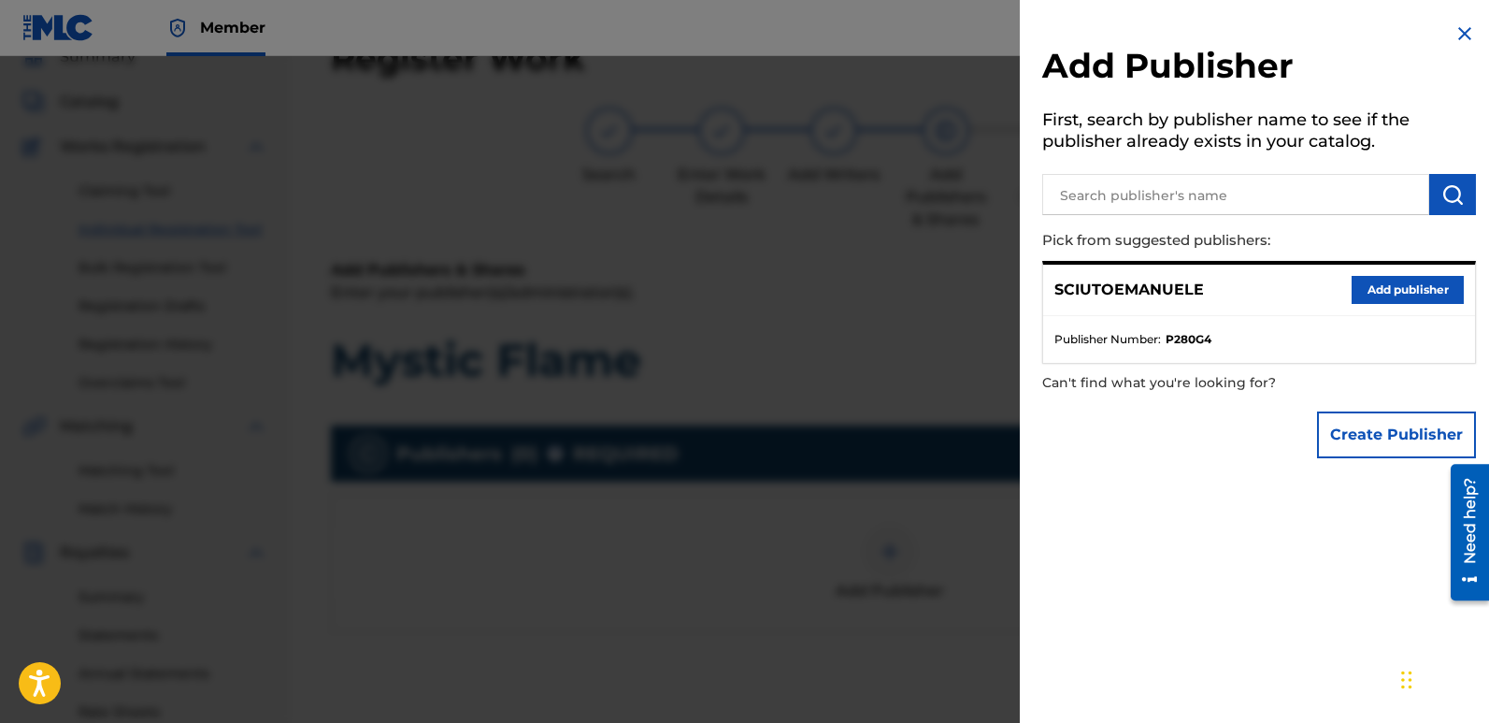
click at [1410, 294] on button "Add publisher" at bounding box center [1408, 290] width 112 height 28
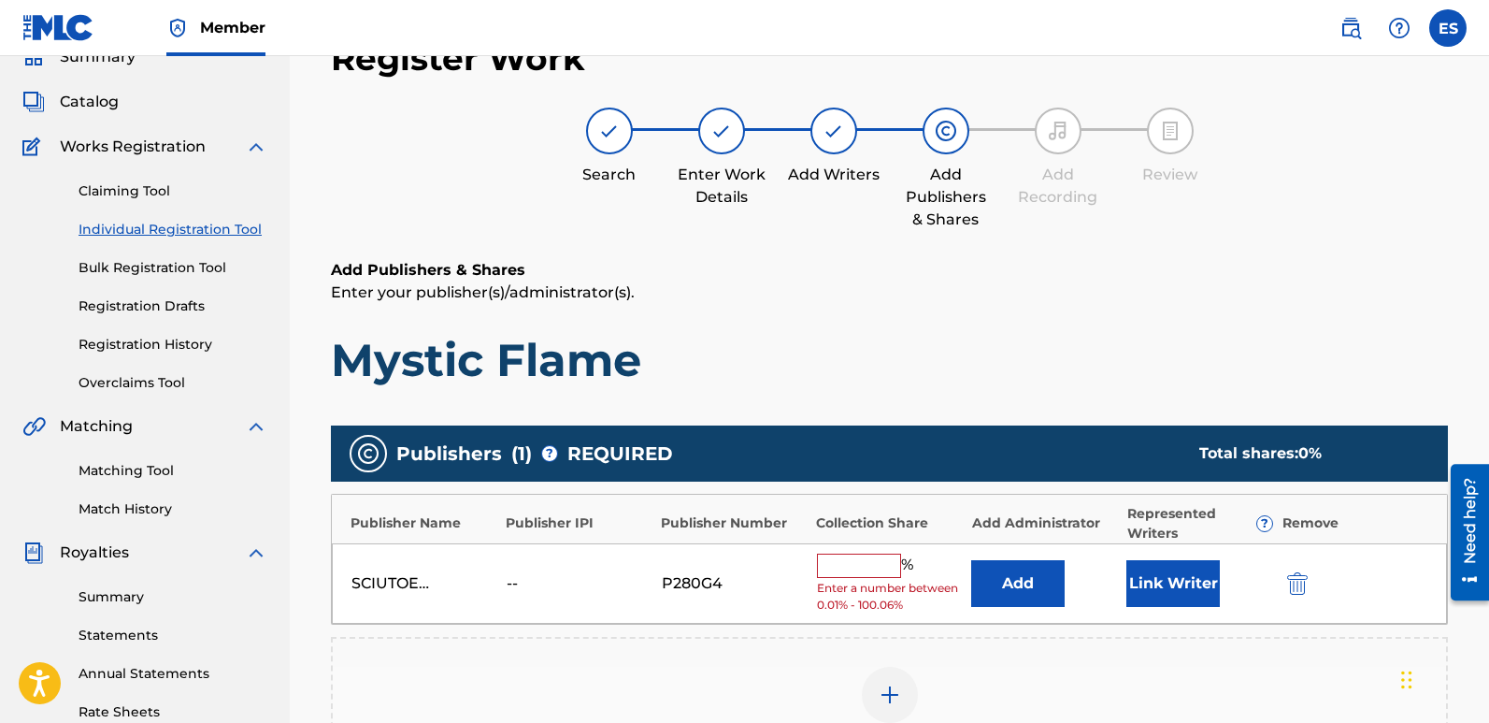
click at [1167, 595] on button "Link Writer" at bounding box center [1172, 583] width 93 height 47
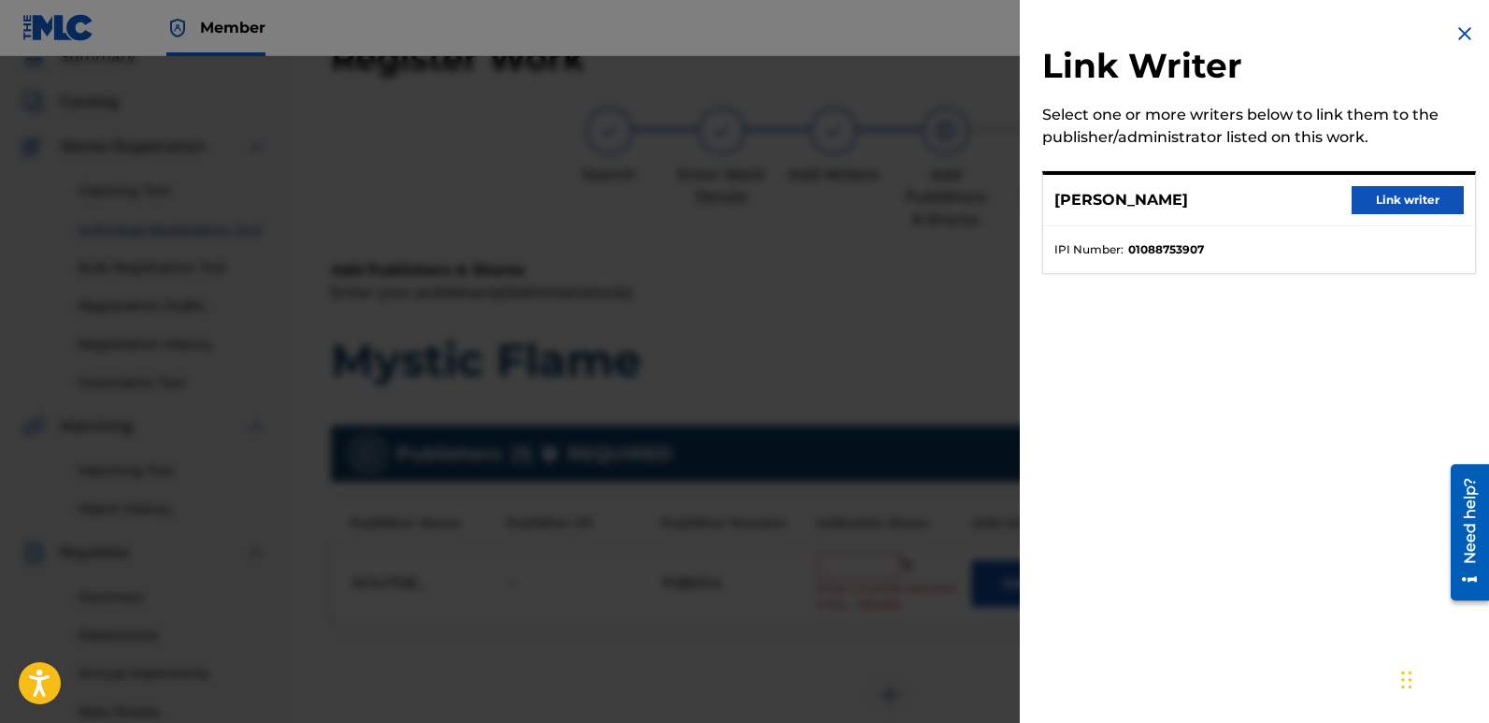
click at [1398, 203] on button "Link writer" at bounding box center [1408, 200] width 112 height 28
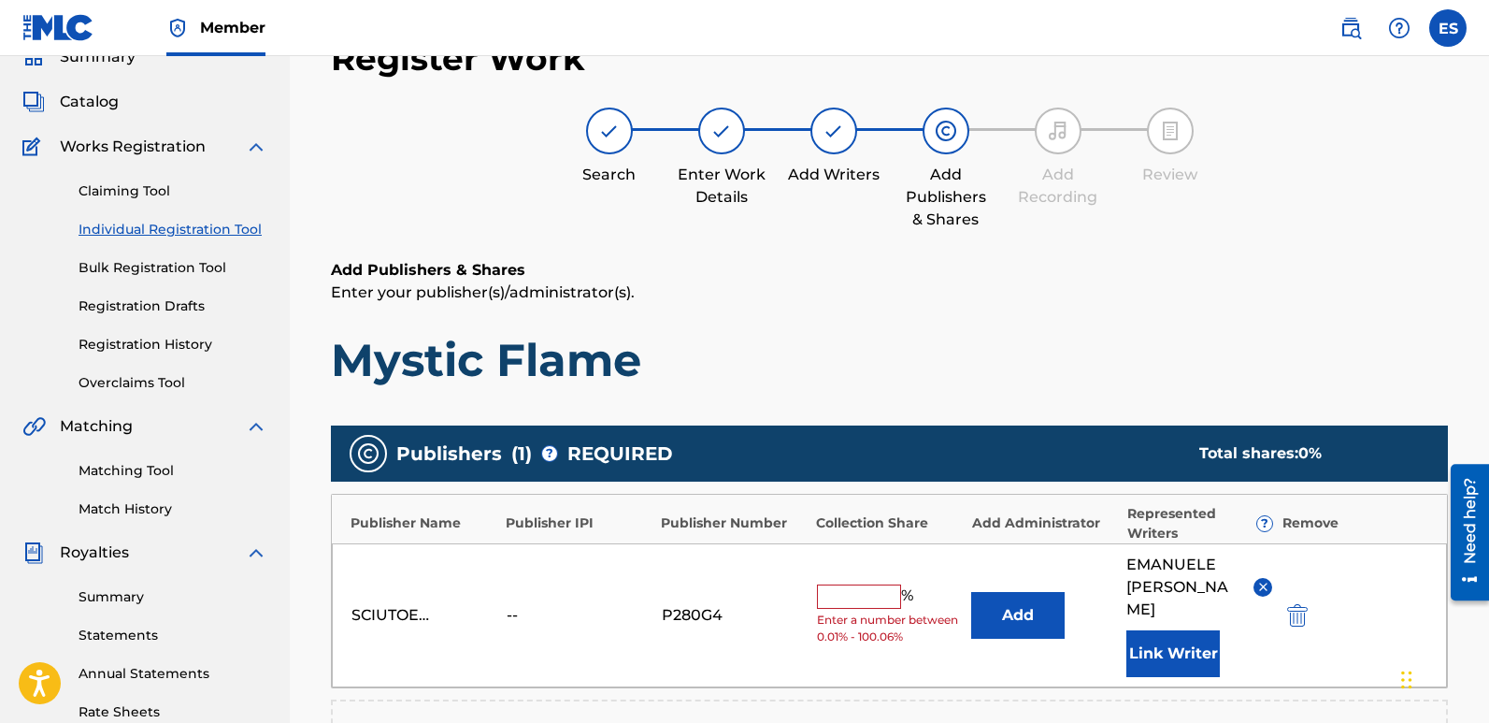
click at [860, 584] on input "text" at bounding box center [859, 596] width 84 height 24
type input "100"
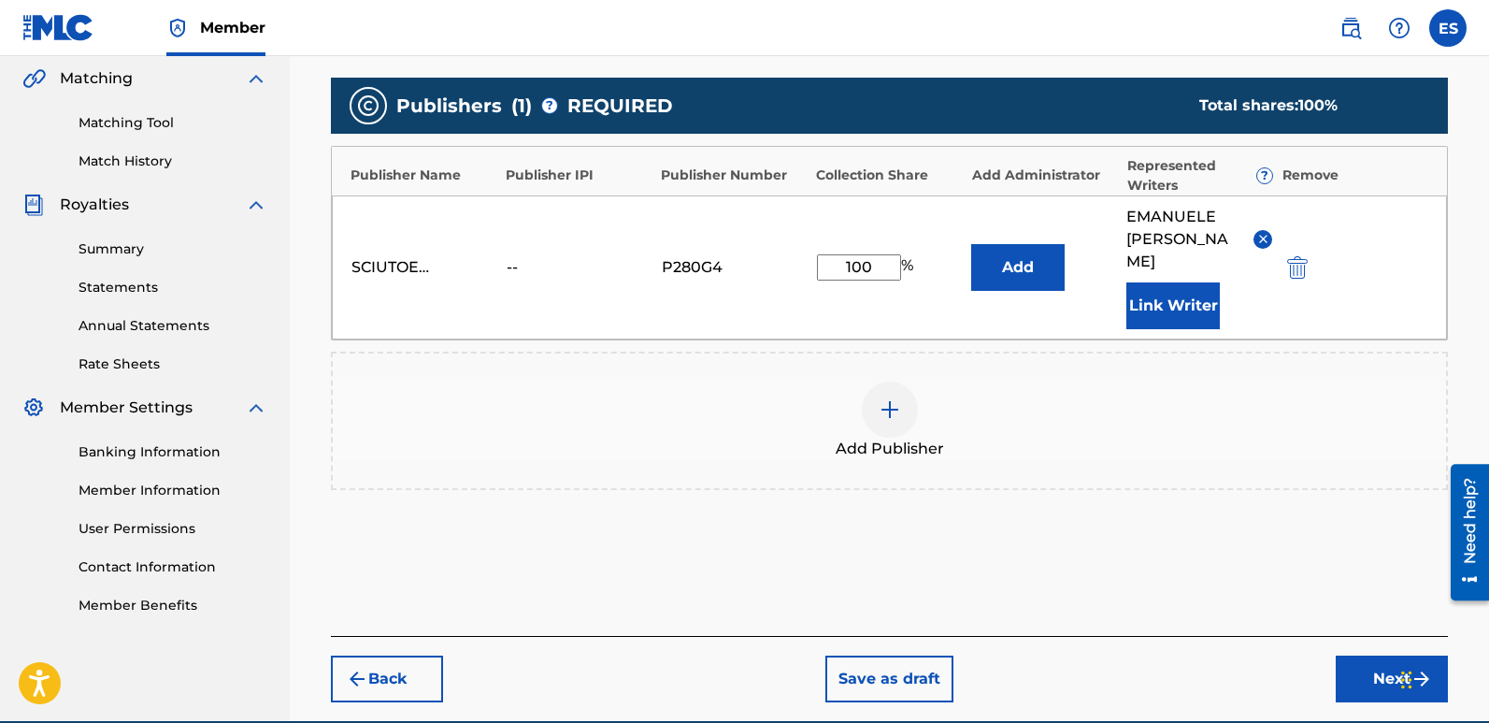
click at [1383, 655] on button "Next" at bounding box center [1392, 678] width 112 height 47
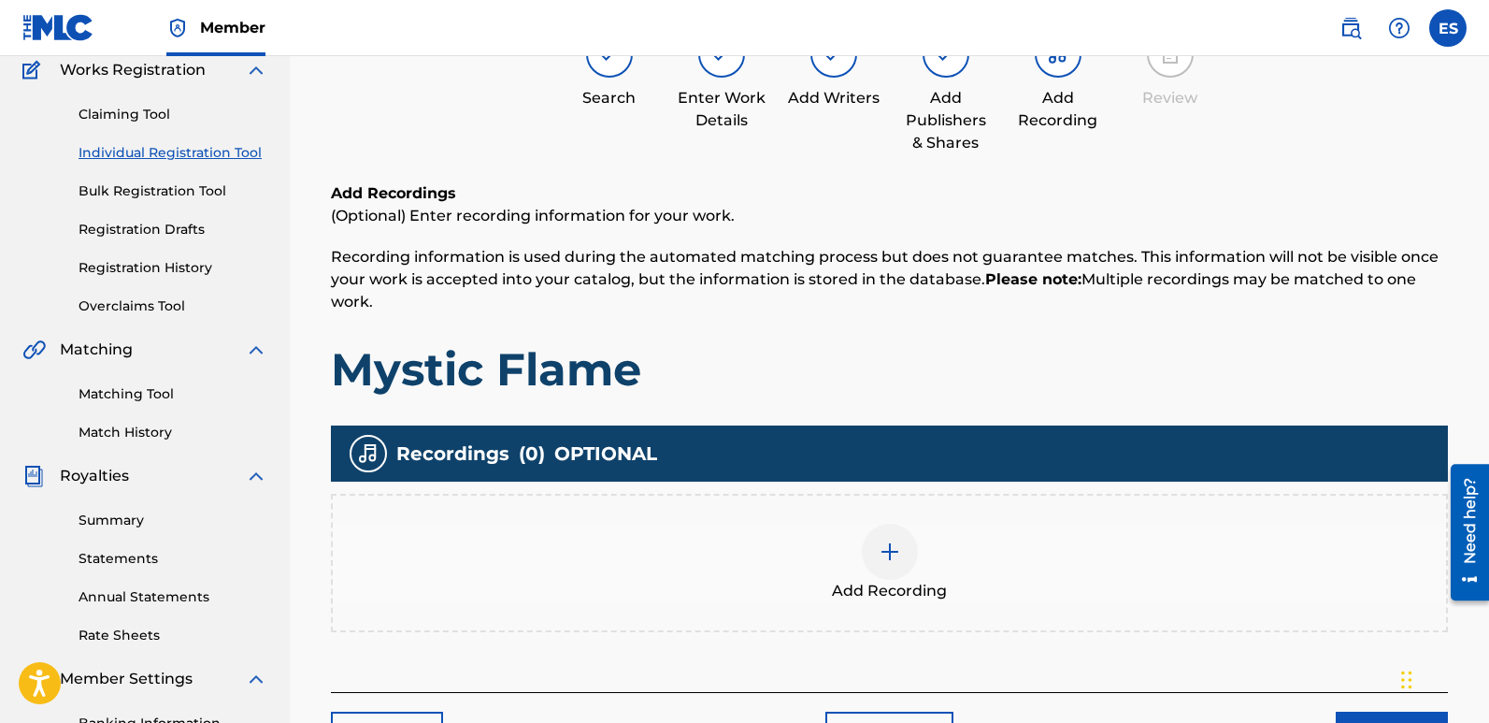
scroll to position [84, 0]
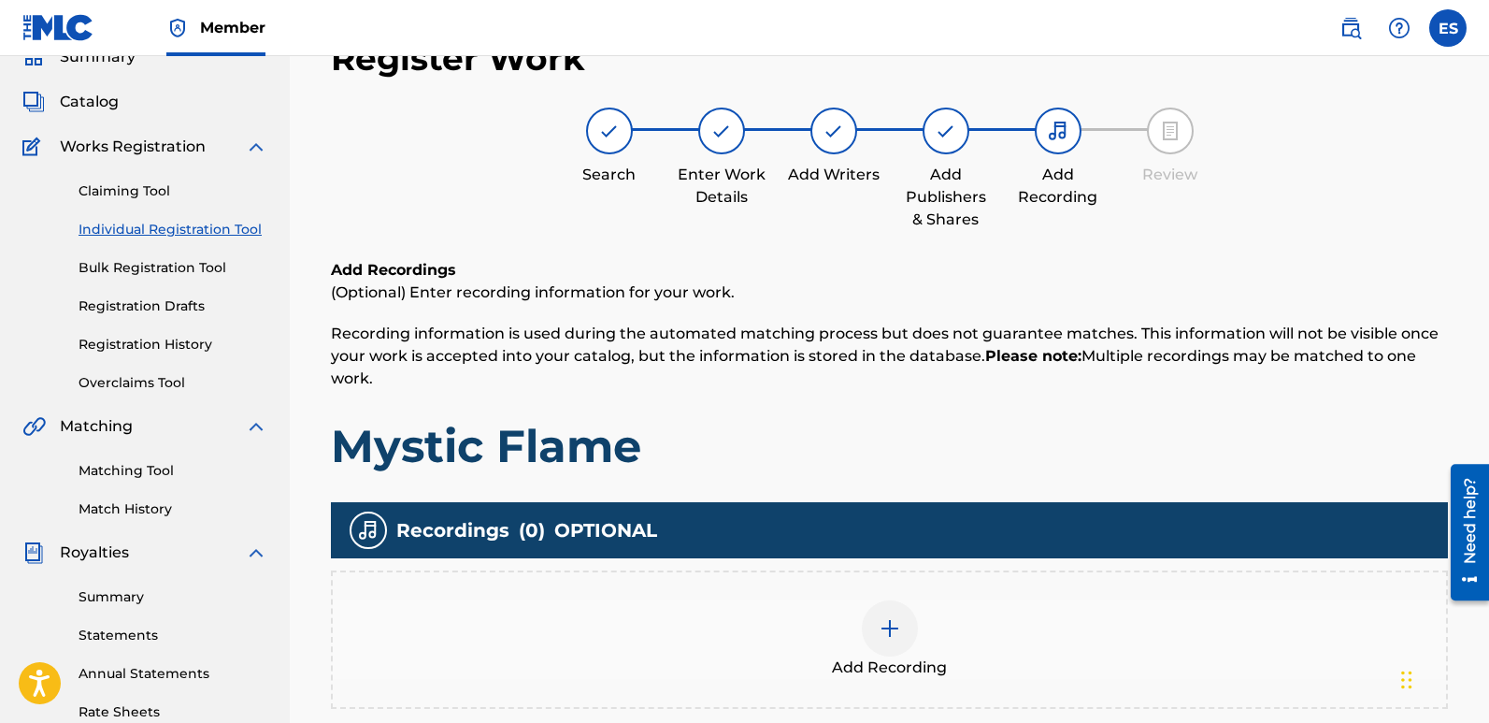
click at [925, 641] on div "Add Recording" at bounding box center [889, 639] width 1113 height 79
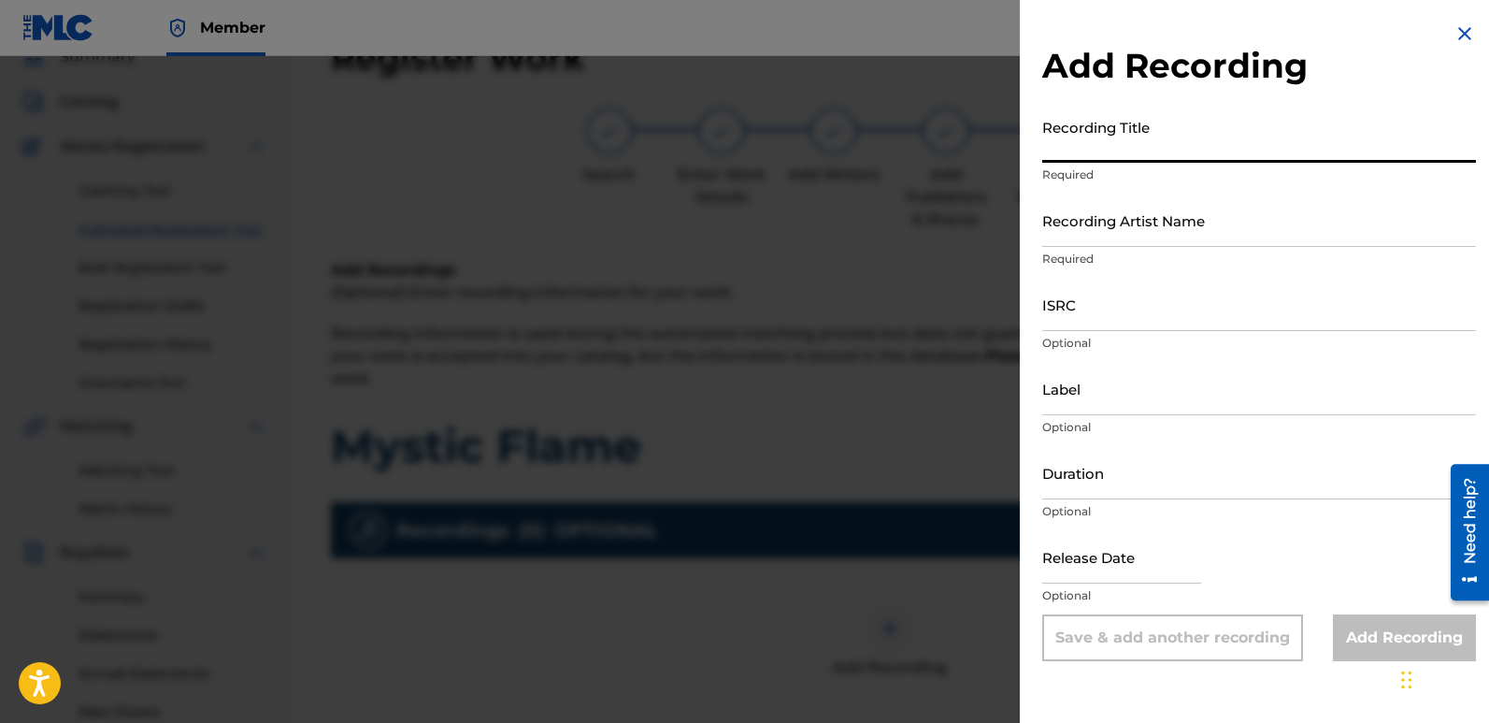
paste input "Mystic Flame"
type input "Mystic Flame"
click at [1176, 229] on input "Recording Artist Name" at bounding box center [1259, 219] width 434 height 53
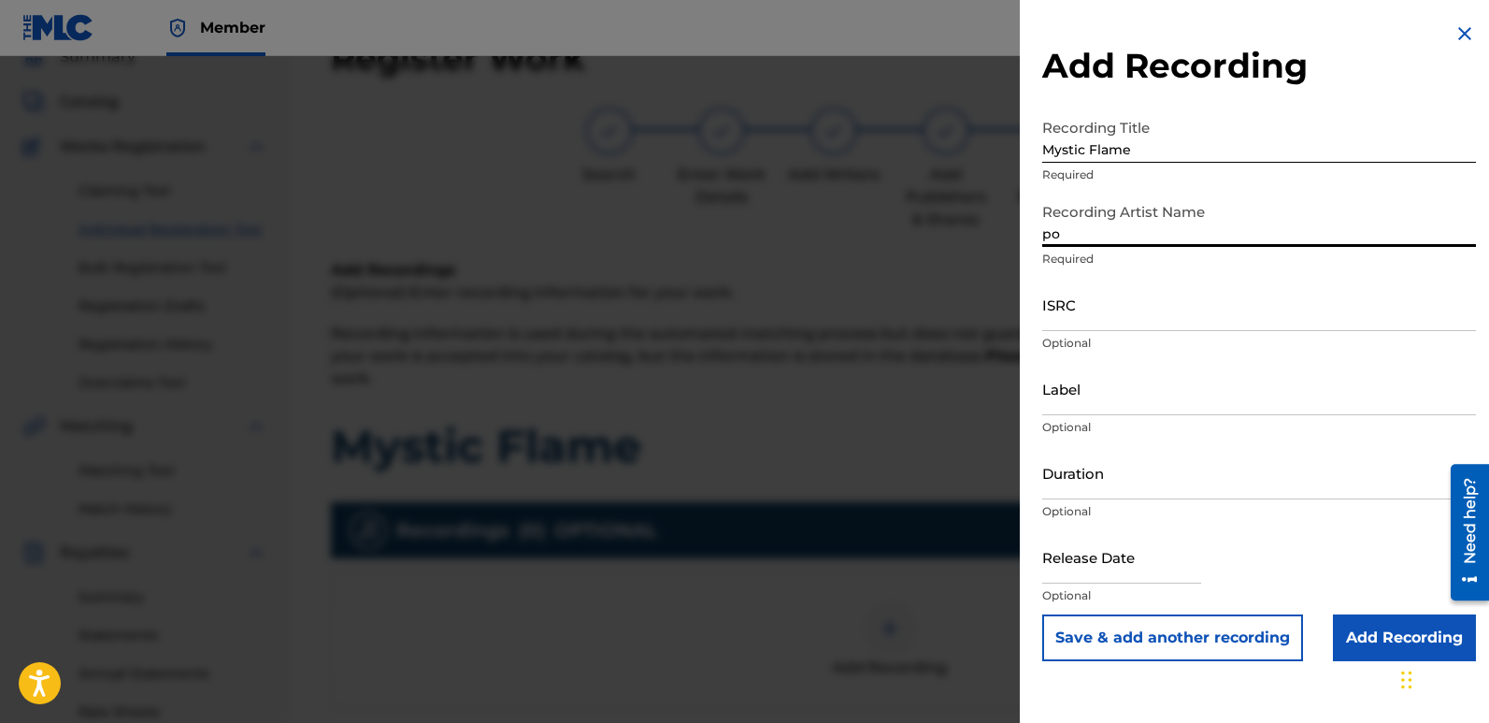
type input "Poets Of The Future"
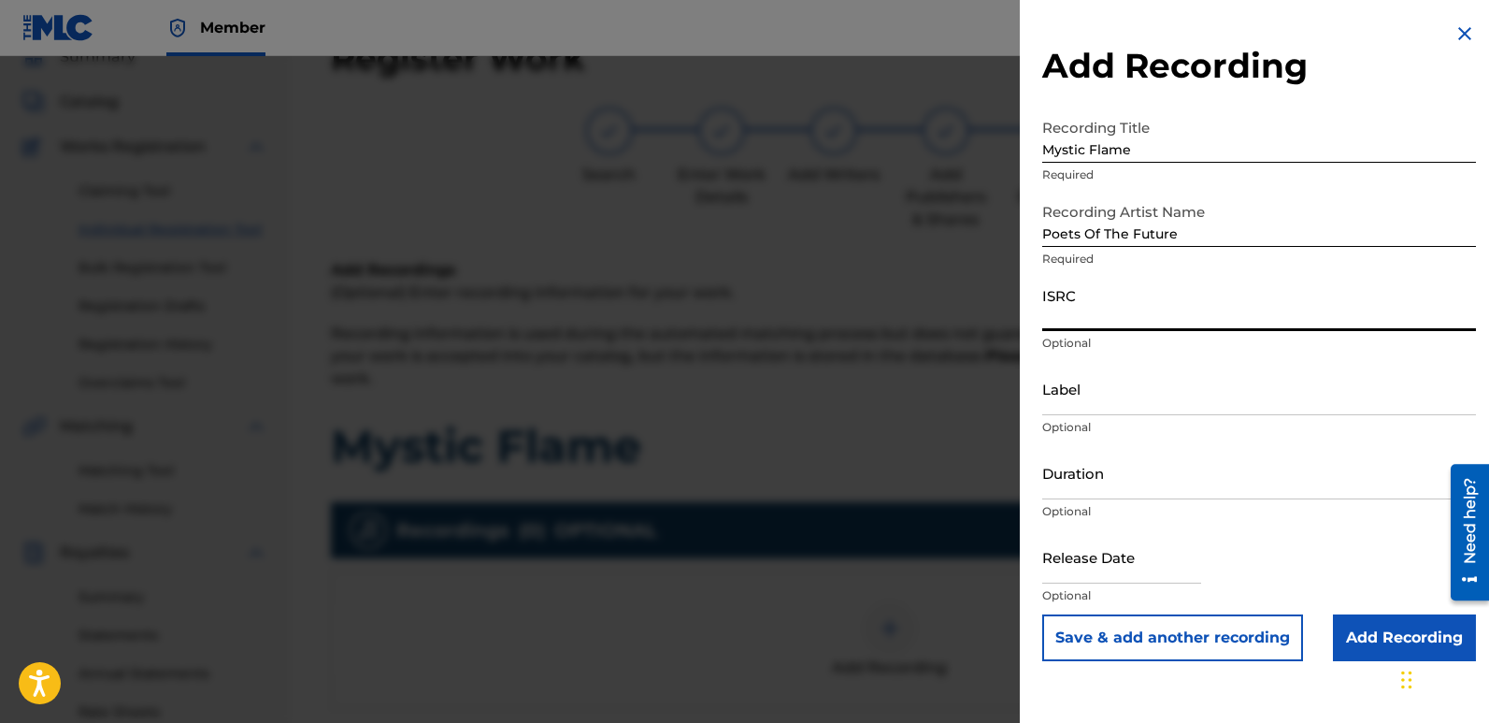
paste input "QZZ782538591"
type input "QZZ782538591"
click at [1139, 394] on input "Label" at bounding box center [1259, 388] width 434 height 53
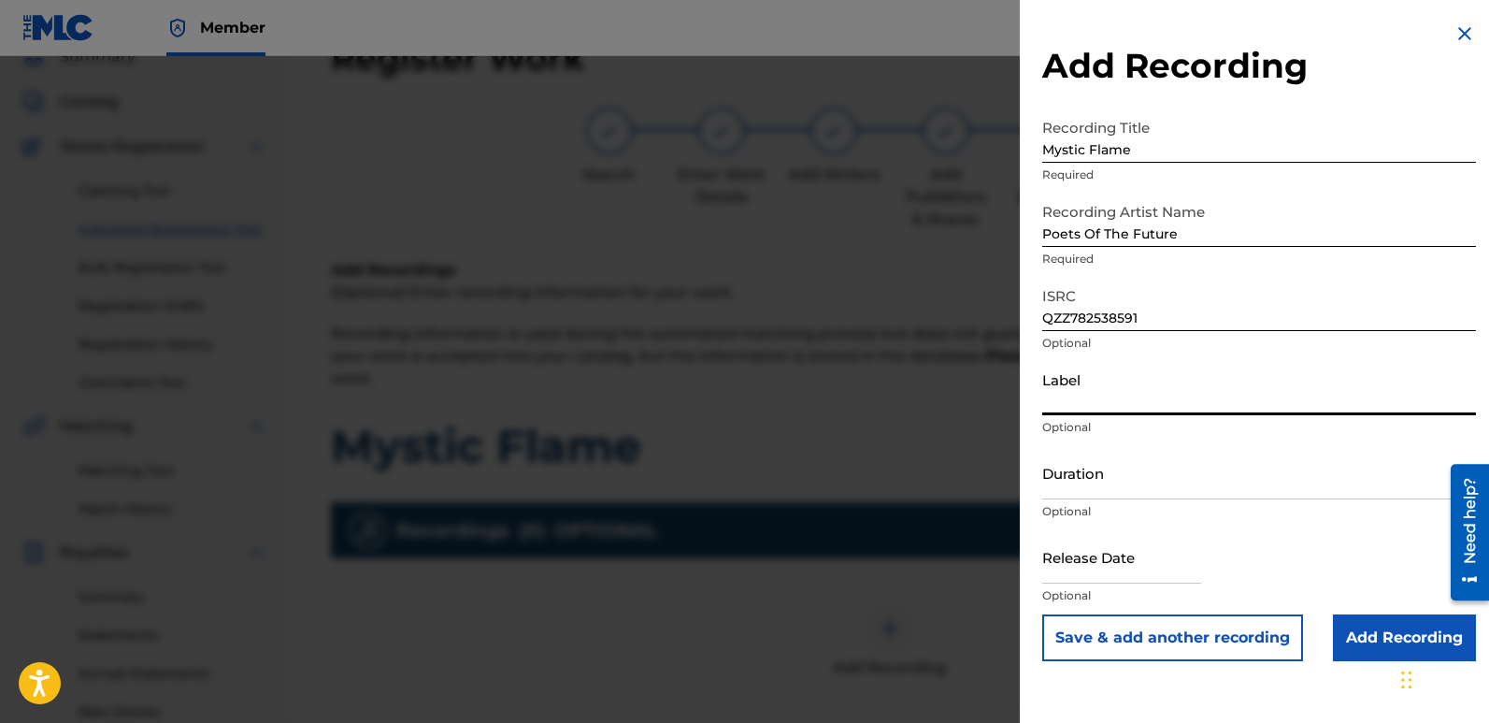
type input "Divinebeats"
click at [1100, 537] on input "text" at bounding box center [1121, 556] width 159 height 53
select select "7"
select select "2025"
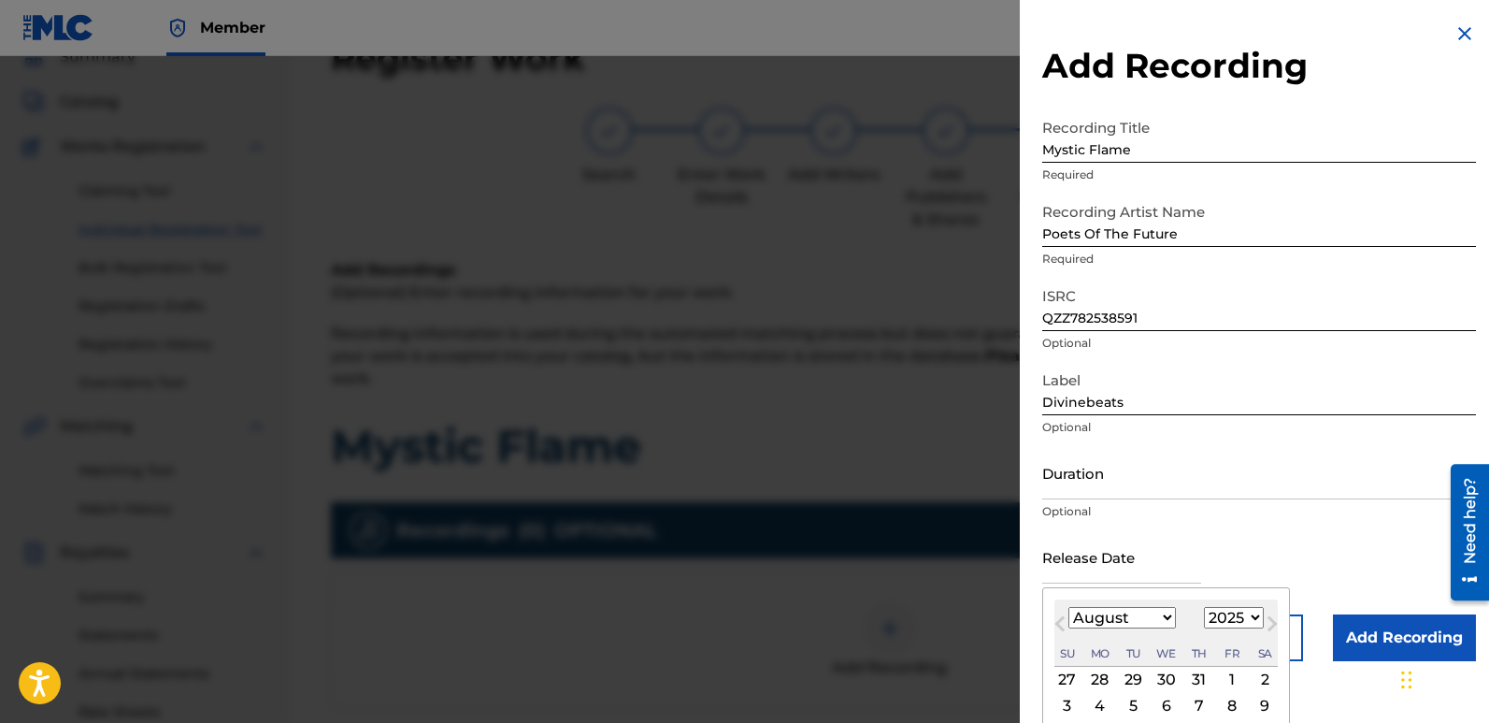
click at [1266, 676] on div "2" at bounding box center [1265, 679] width 22 height 22
type input "[DATE]"
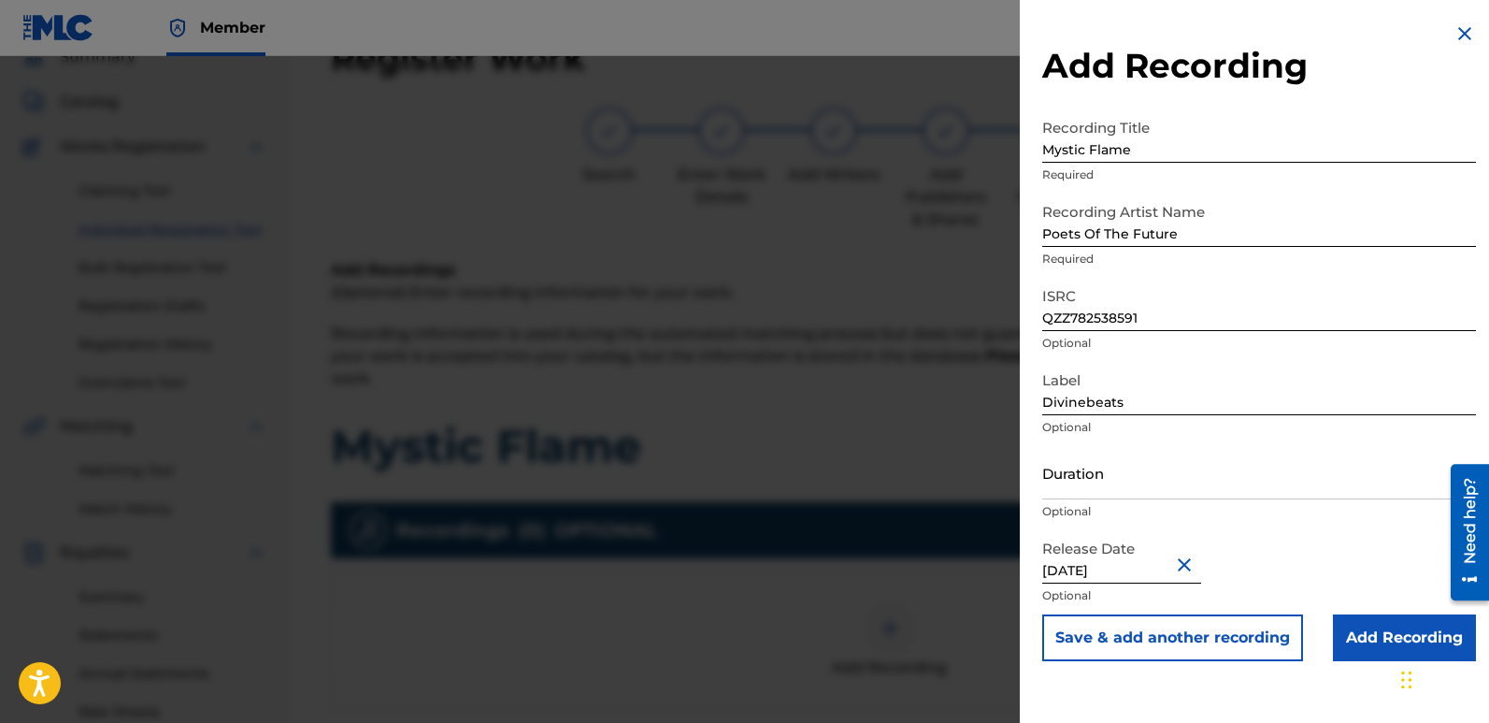
click at [1102, 564] on input "[DATE]" at bounding box center [1121, 556] width 159 height 53
select select "7"
select select "2025"
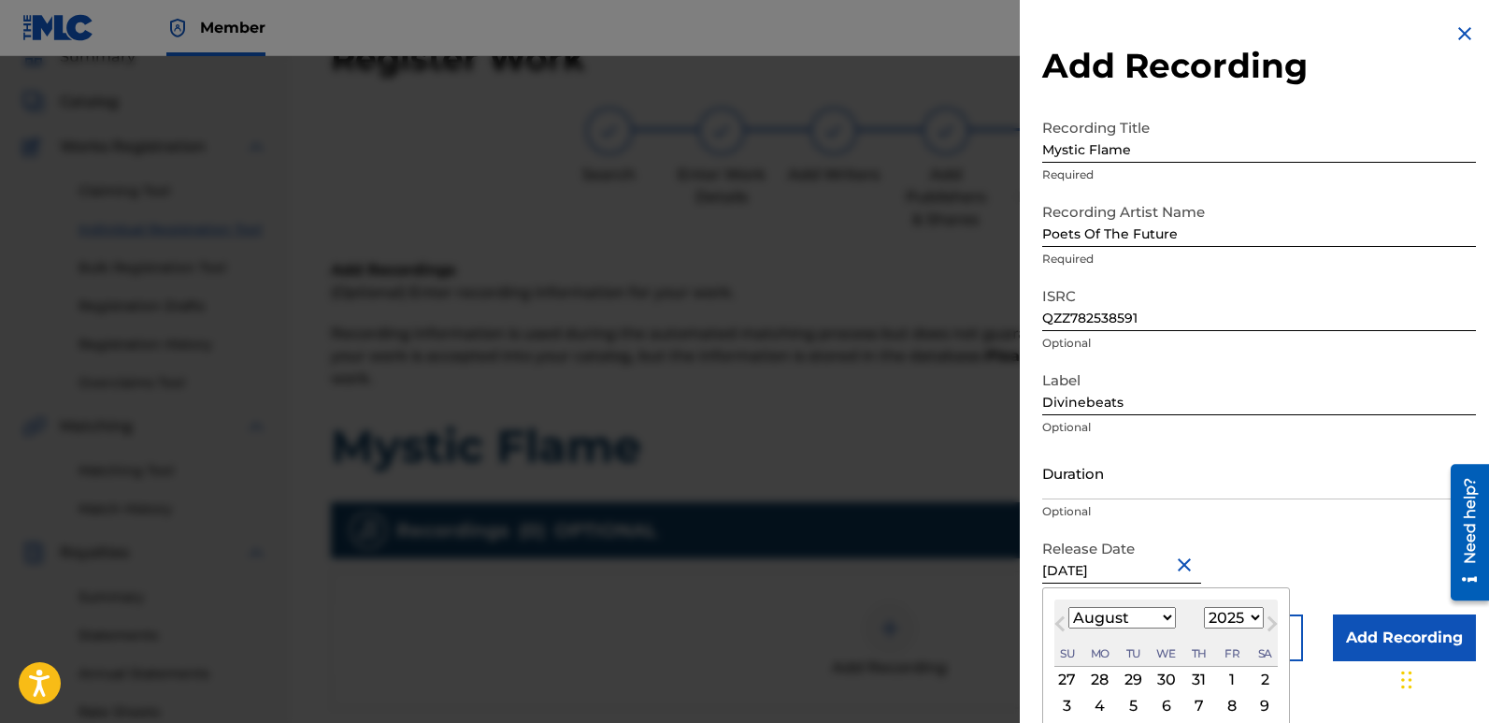
type input "[DATE]"
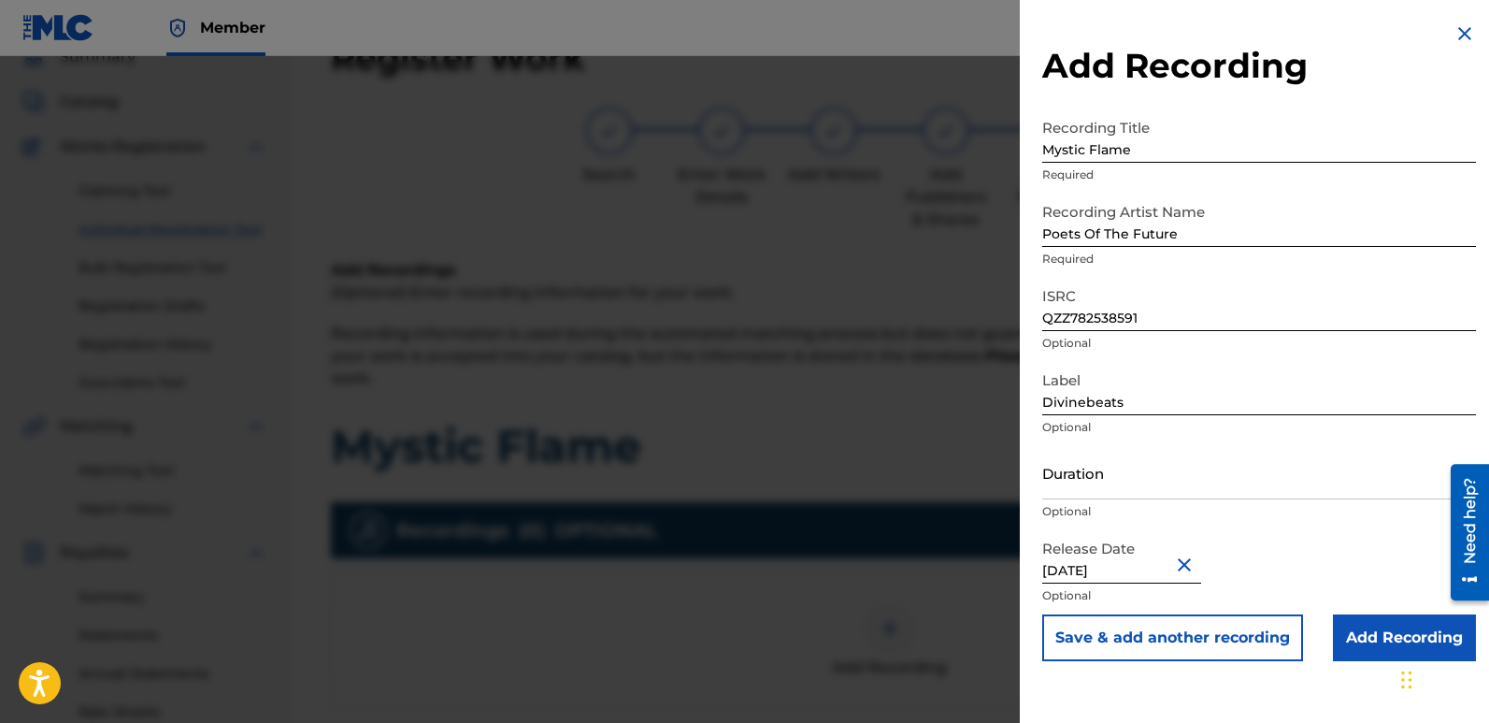
click at [1380, 630] on input "Add Recording" at bounding box center [1404, 637] width 143 height 47
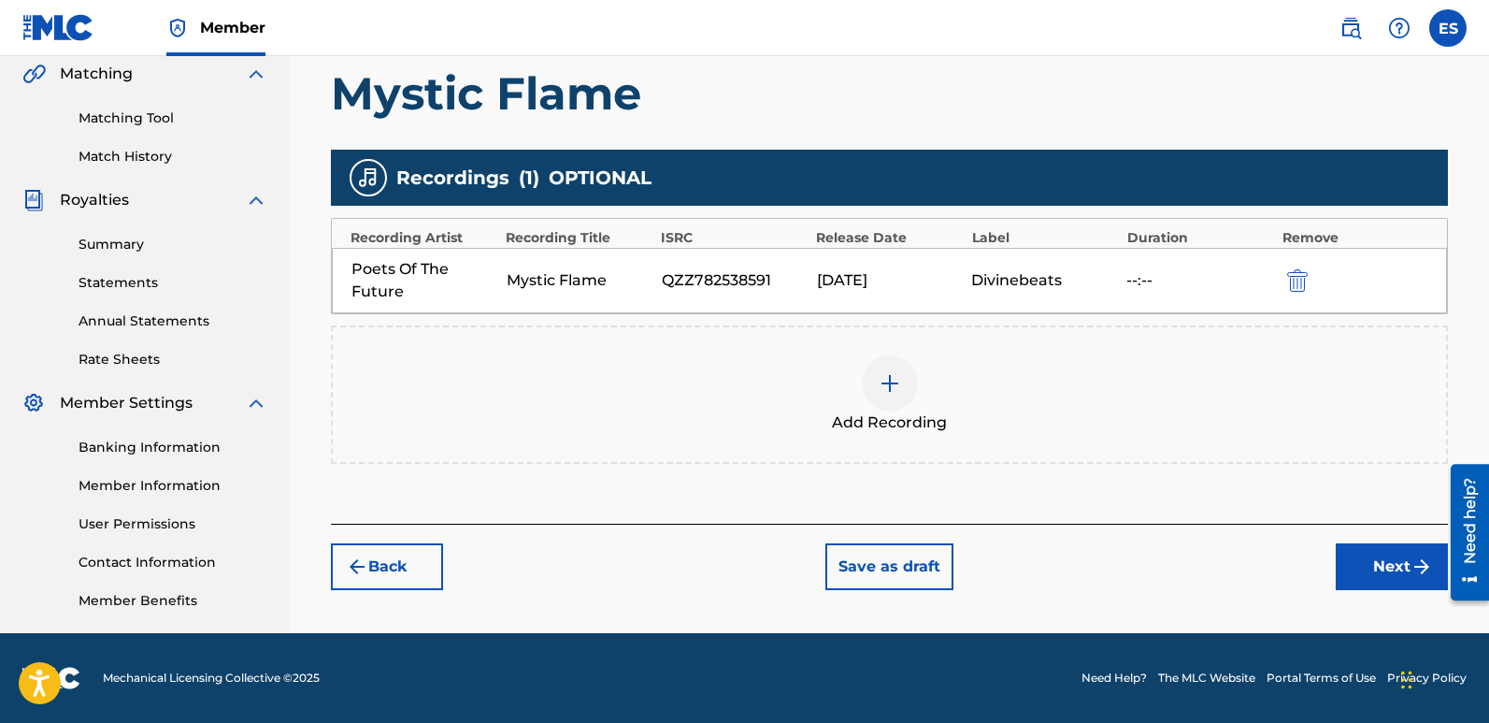
click at [1388, 576] on button "Next" at bounding box center [1392, 566] width 112 height 47
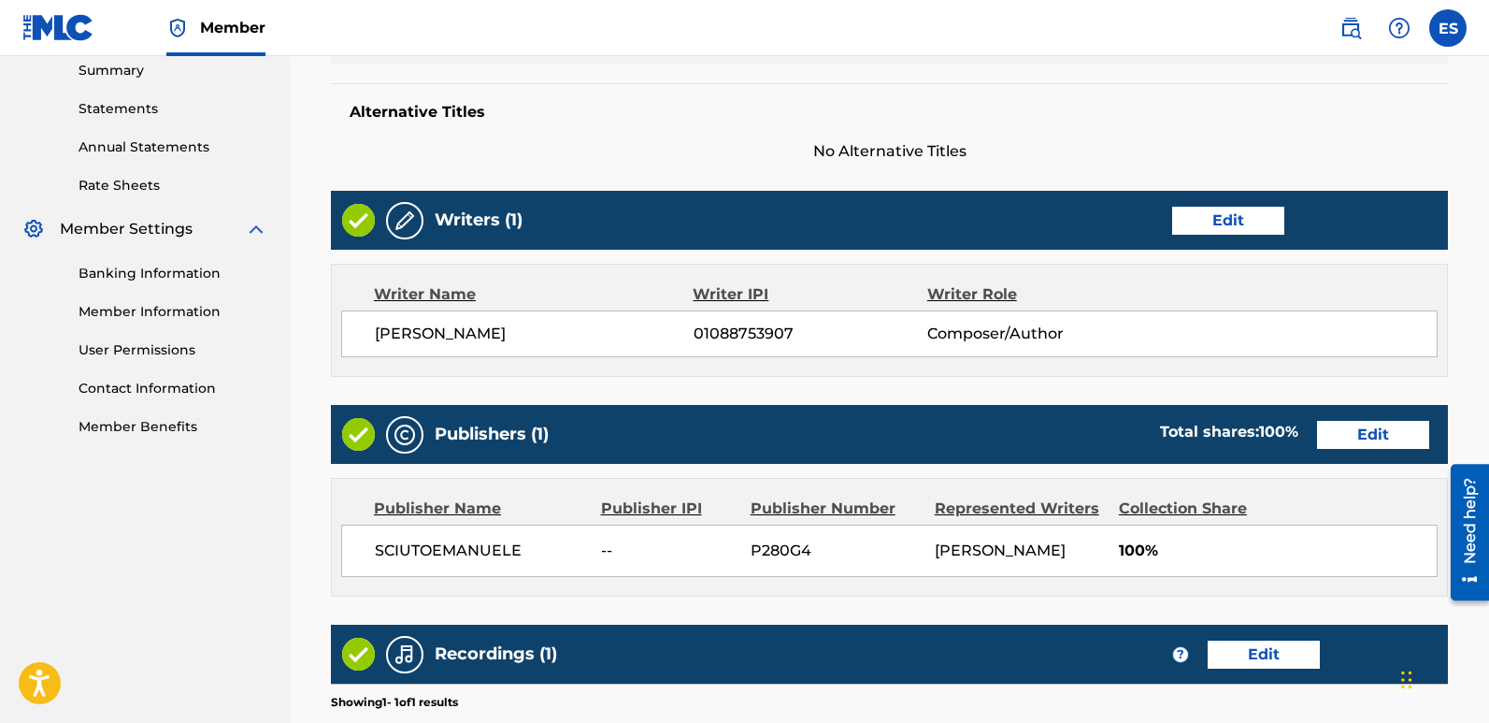
scroll to position [896, 0]
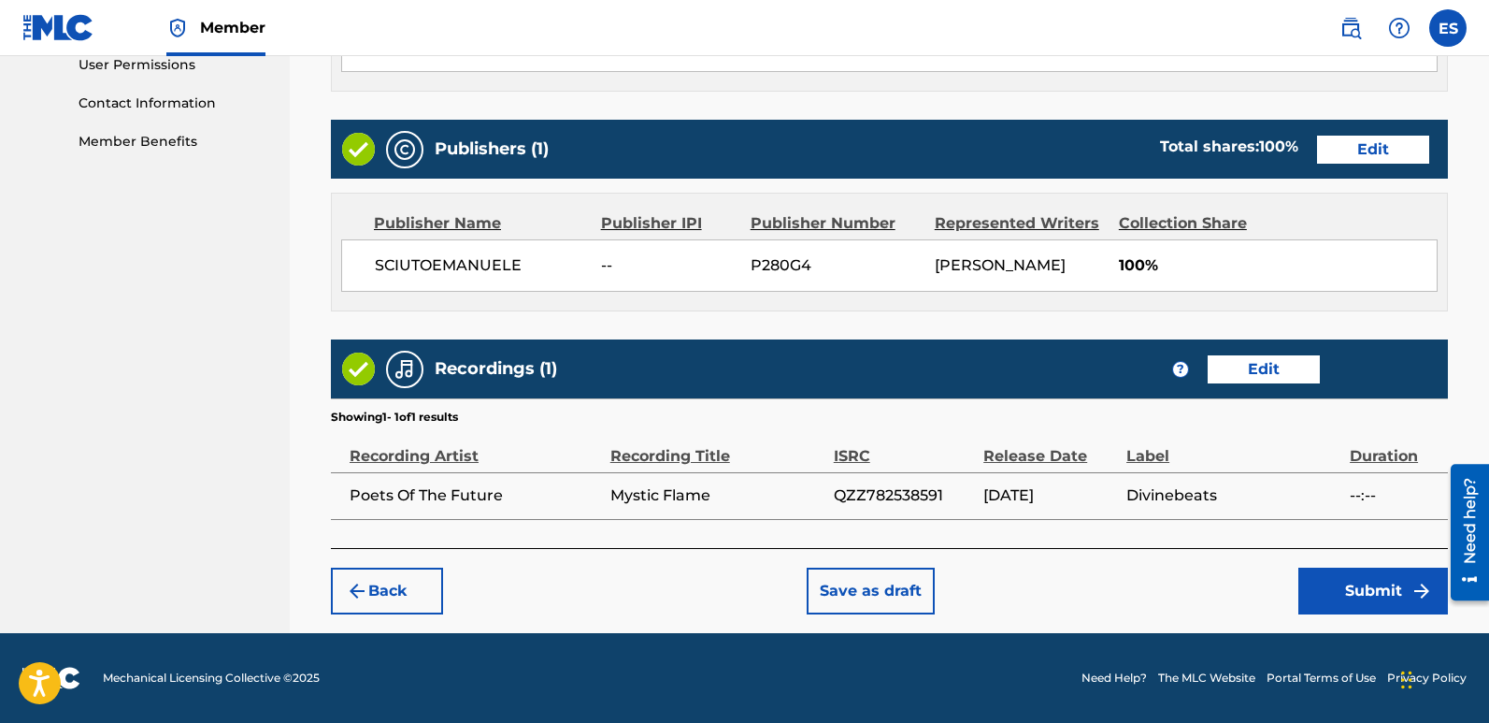
click at [1394, 583] on button "Submit" at bounding box center [1373, 590] width 150 height 47
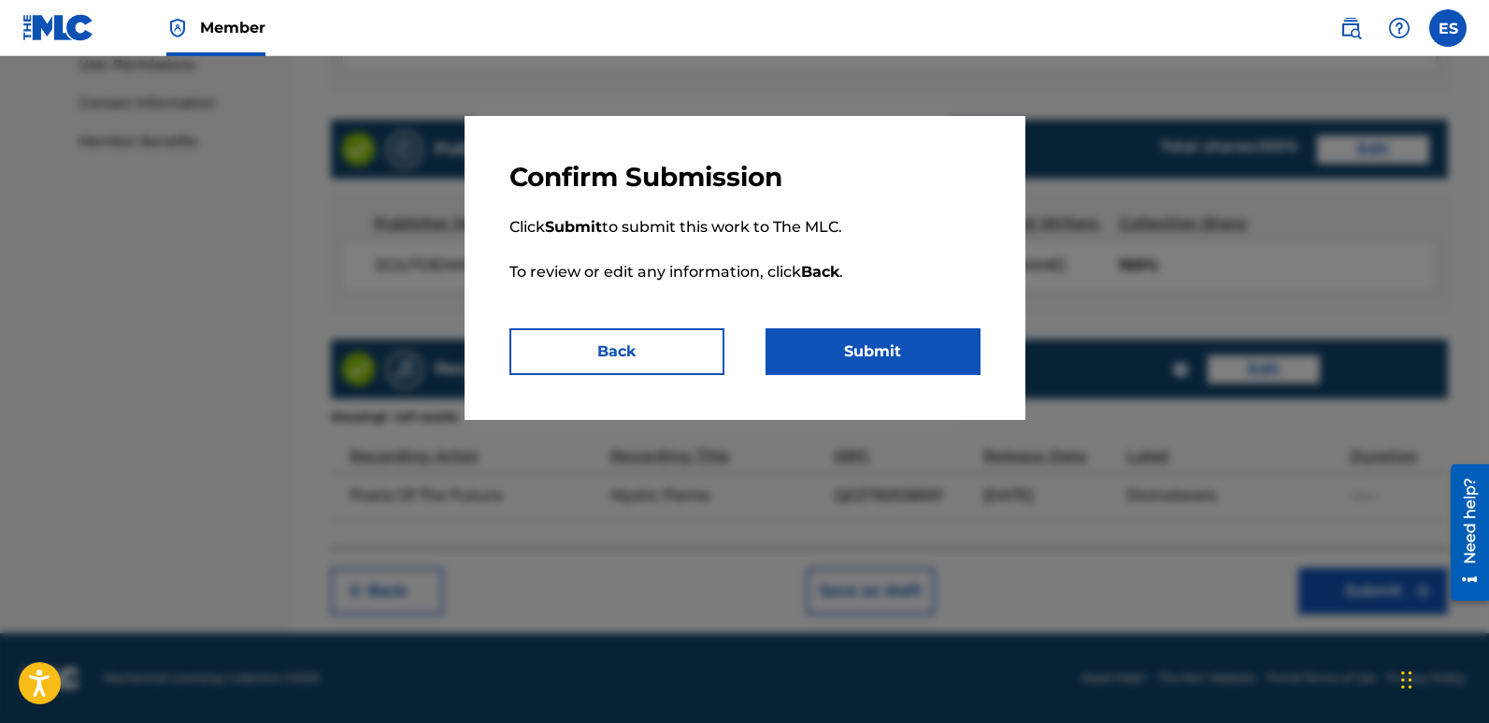
click at [880, 339] on button "Submit" at bounding box center [873, 351] width 215 height 47
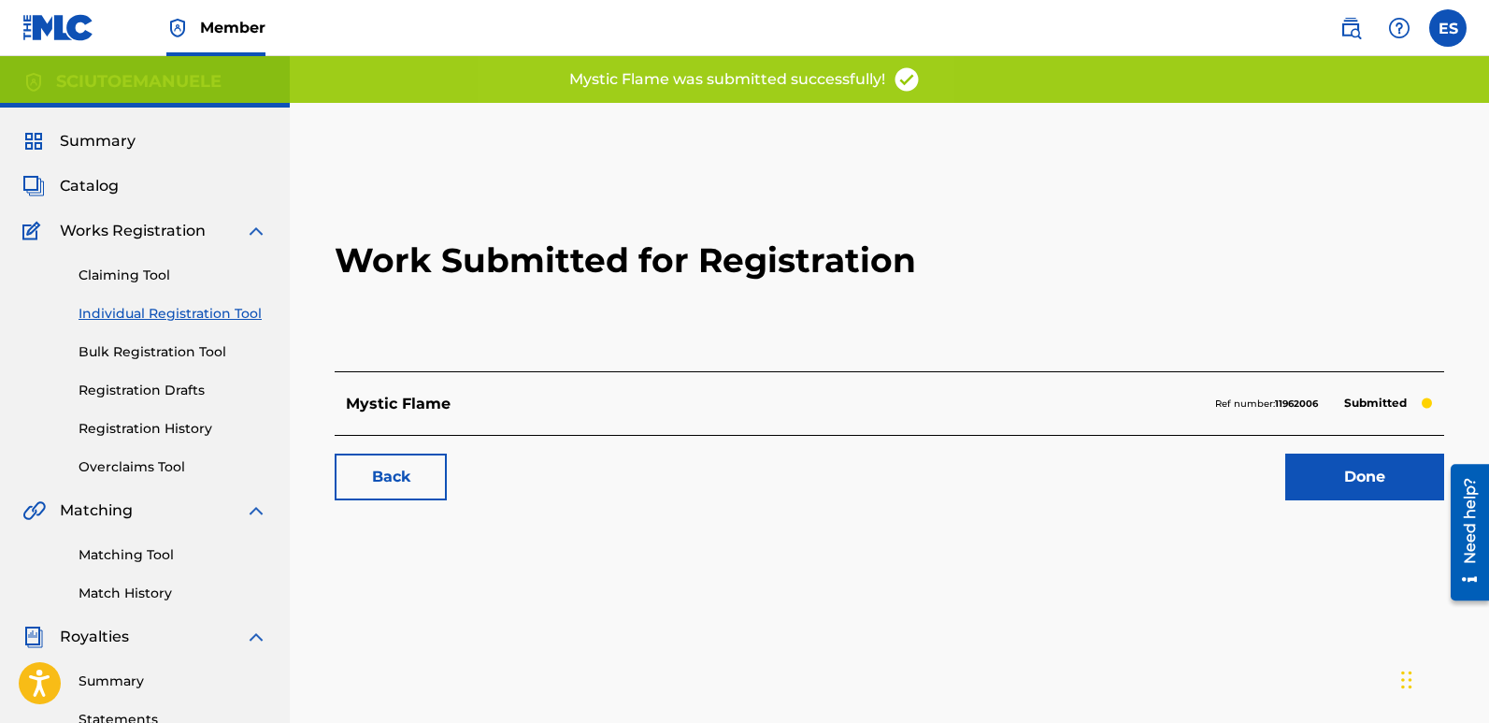
click at [1386, 480] on link "Done" at bounding box center [1364, 476] width 159 height 47
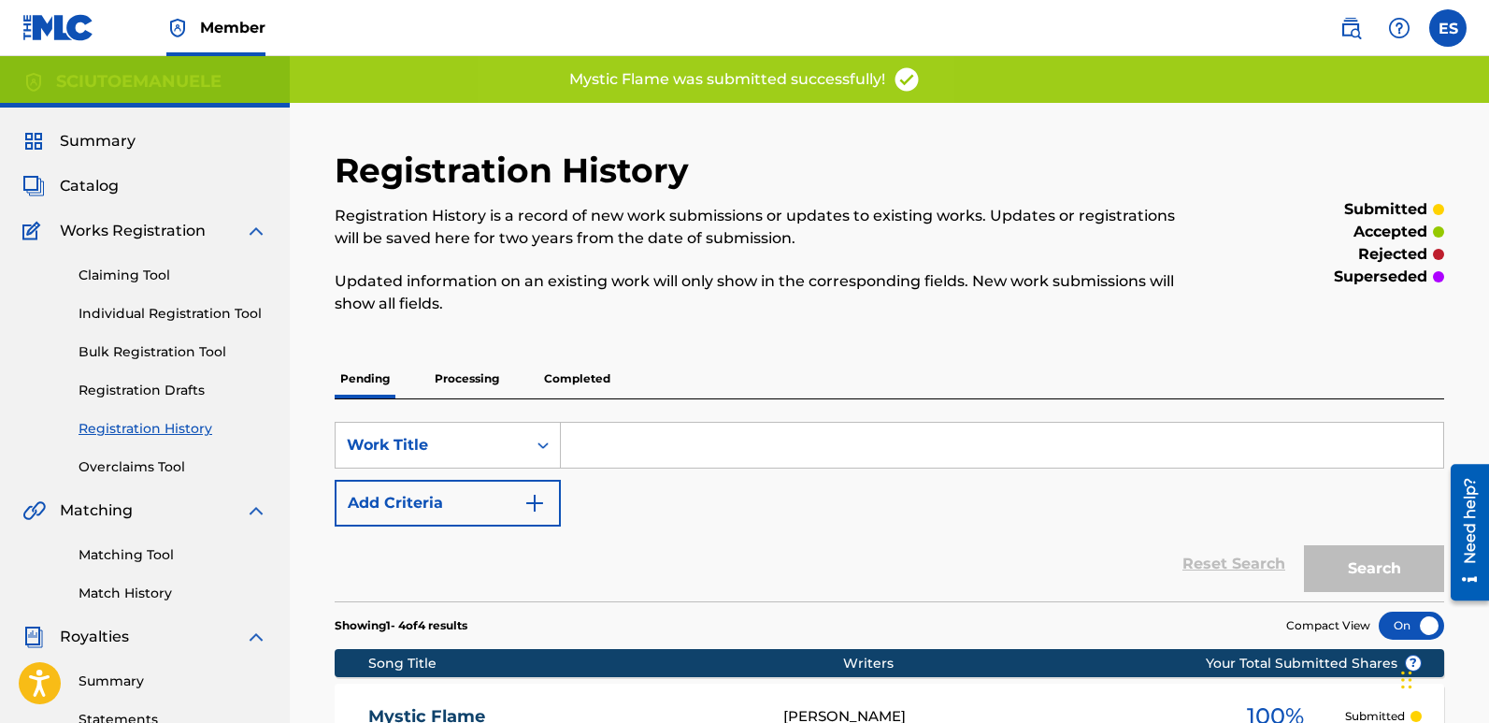
click at [193, 316] on link "Individual Registration Tool" at bounding box center [173, 314] width 189 height 20
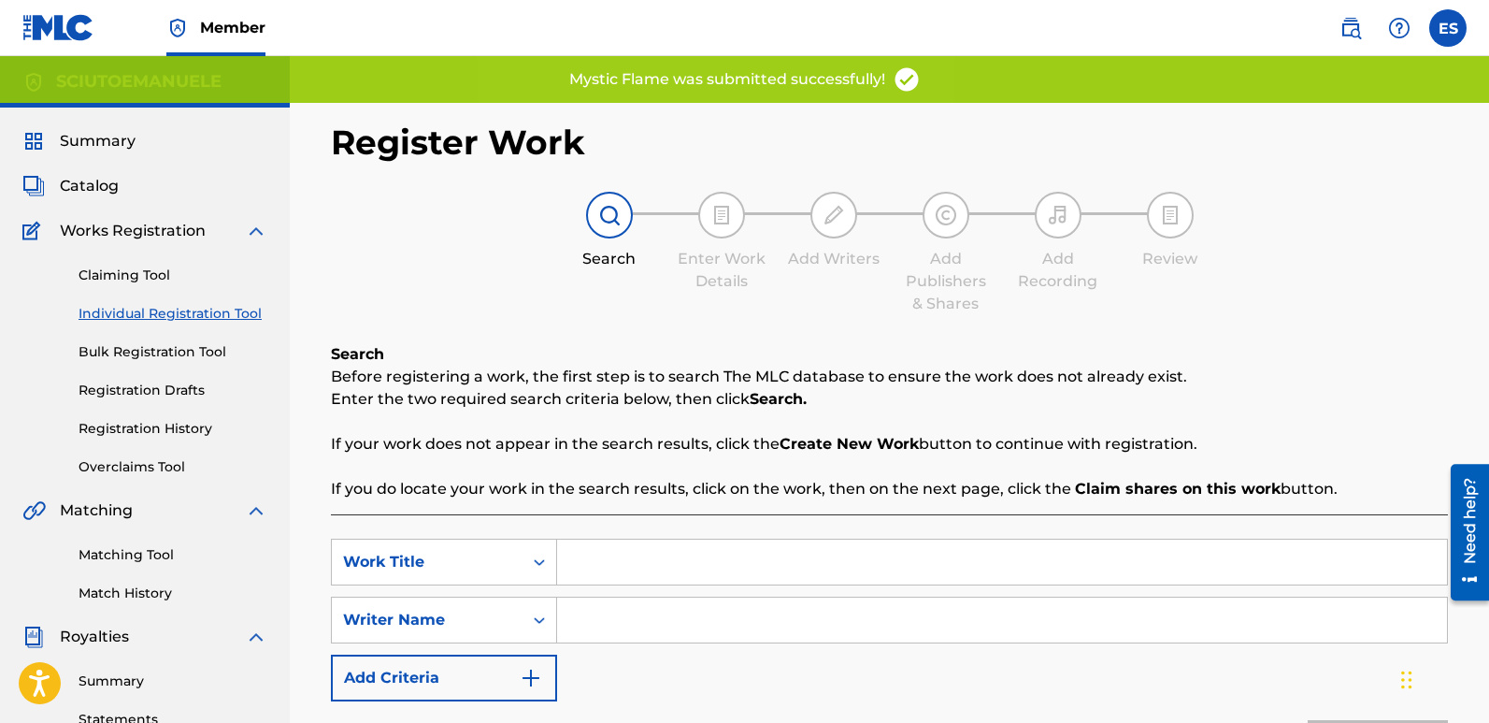
click at [683, 553] on input "Search Form" at bounding box center [1002, 561] width 890 height 45
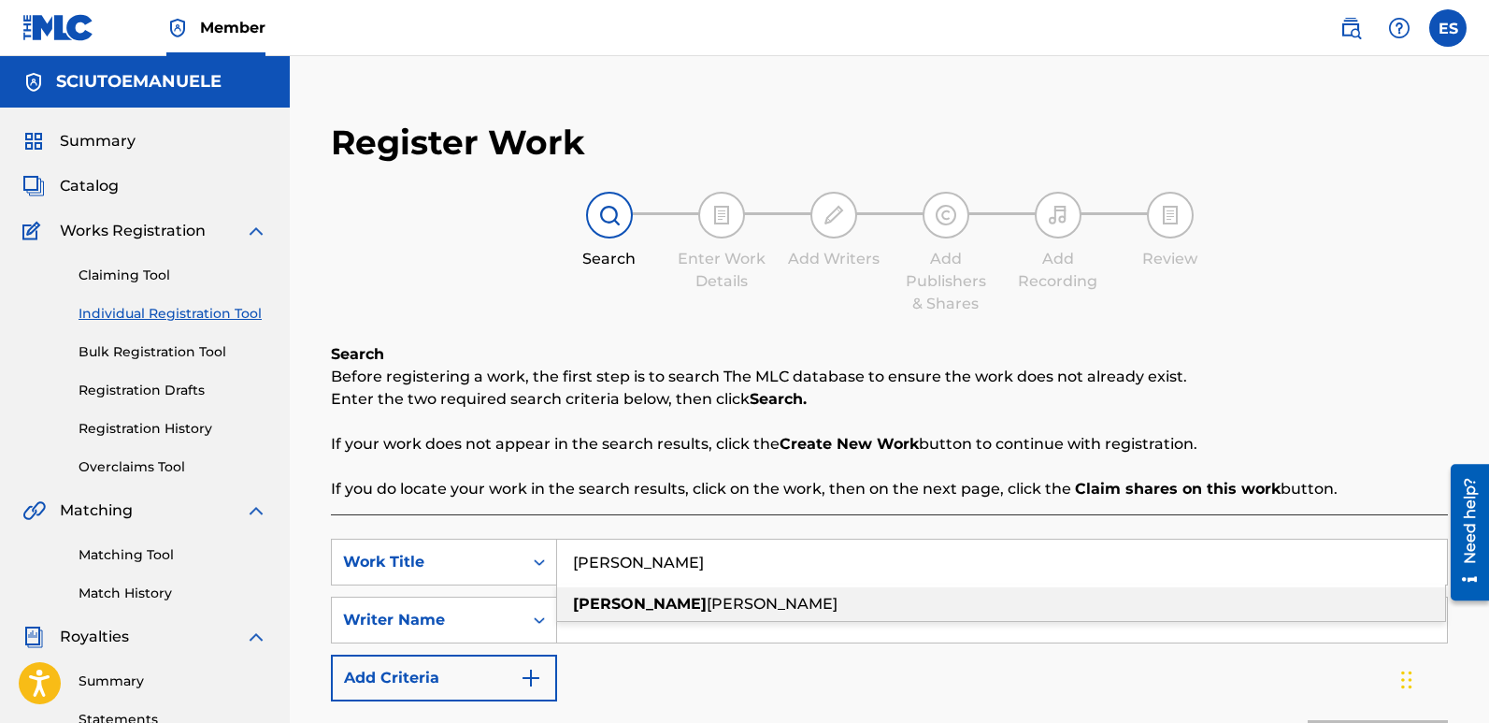
click at [707, 595] on span "[PERSON_NAME]" at bounding box center [772, 604] width 131 height 18
type input "[PERSON_NAME]"
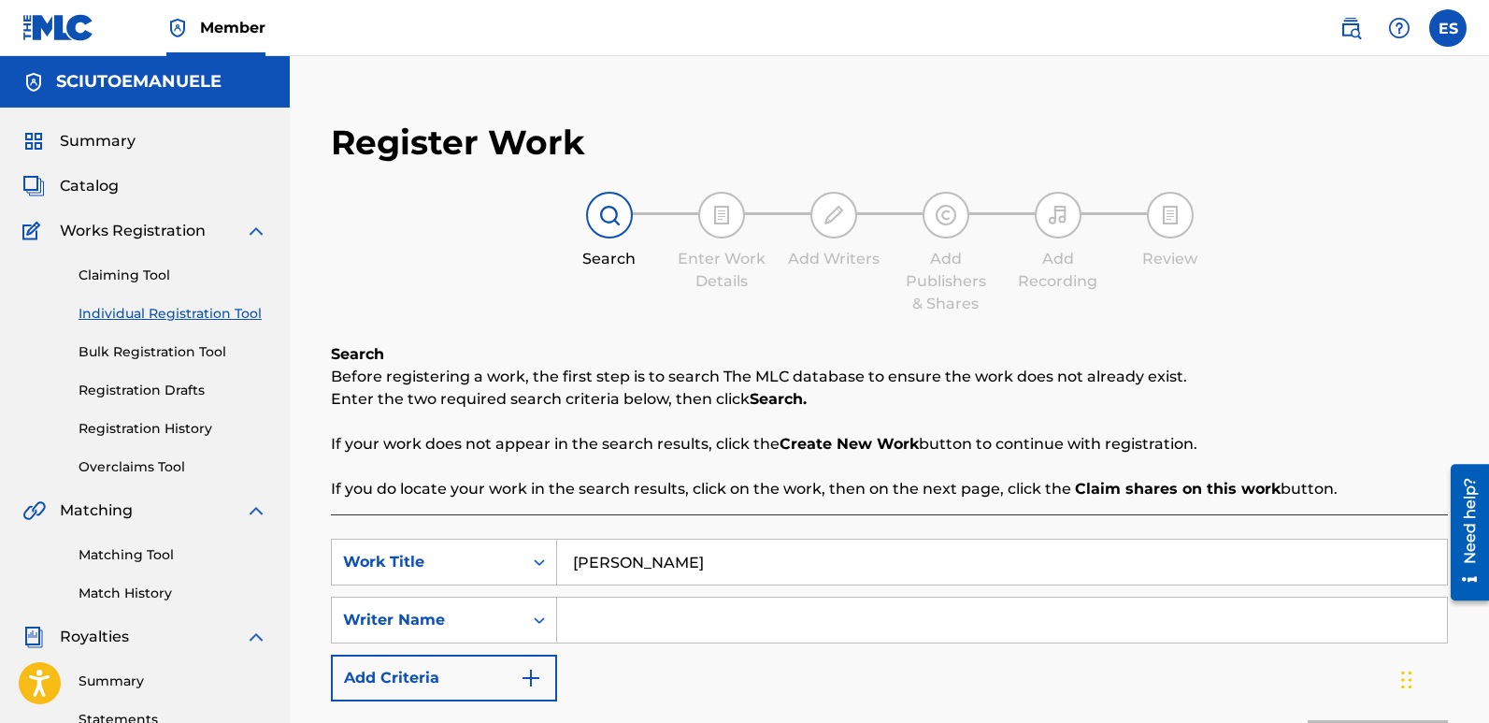
click at [659, 616] on input "Search Form" at bounding box center [1002, 619] width 890 height 45
type input "[PERSON_NAME]"
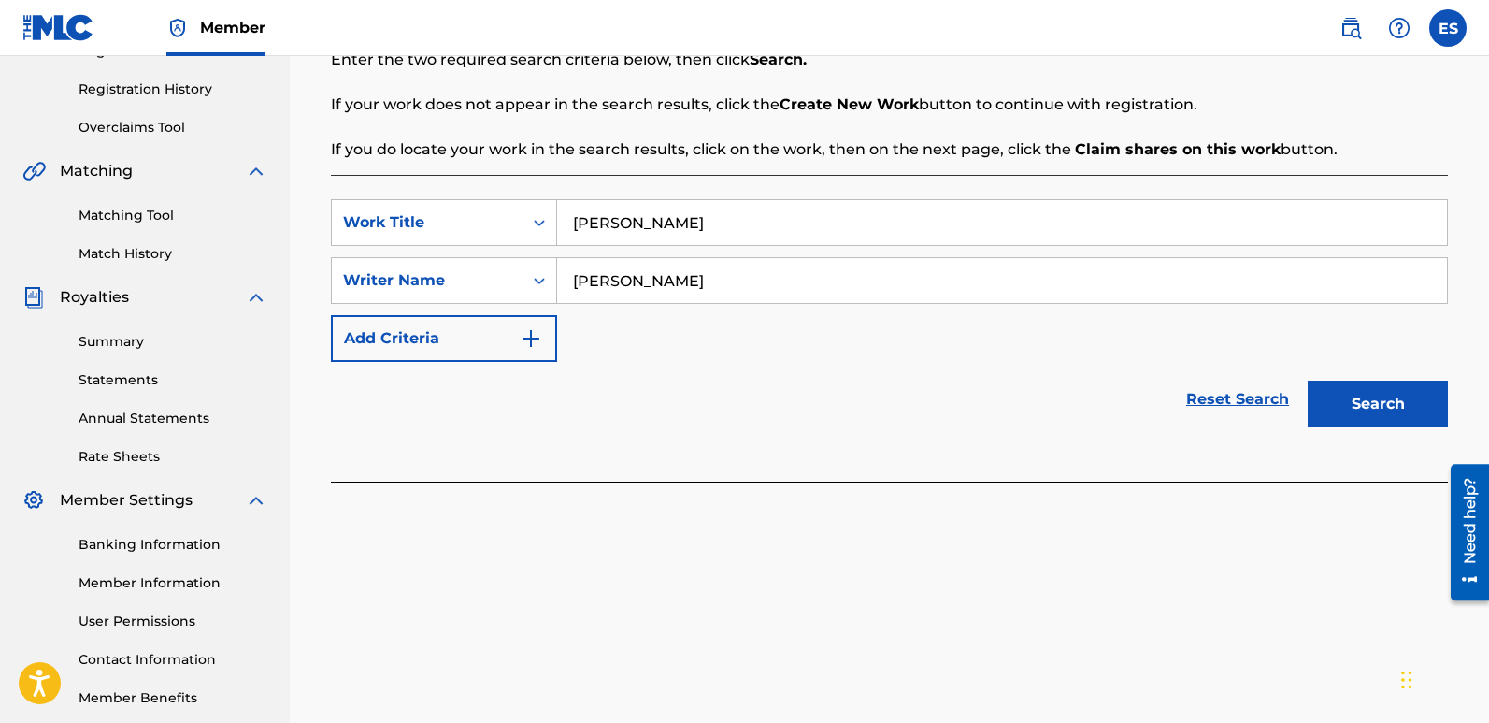
click at [1384, 381] on button "Search" at bounding box center [1378, 403] width 140 height 47
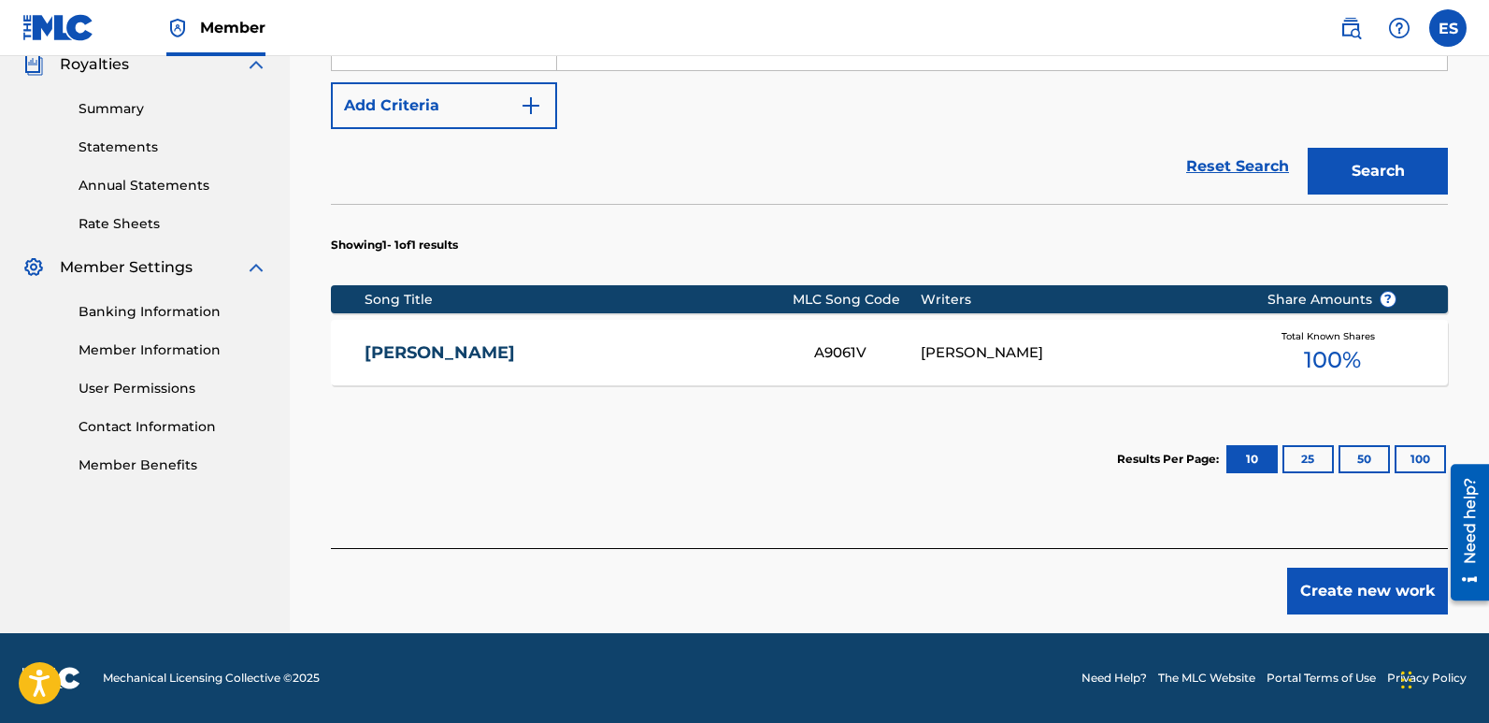
click at [1361, 593] on button "Create new work" at bounding box center [1367, 590] width 161 height 47
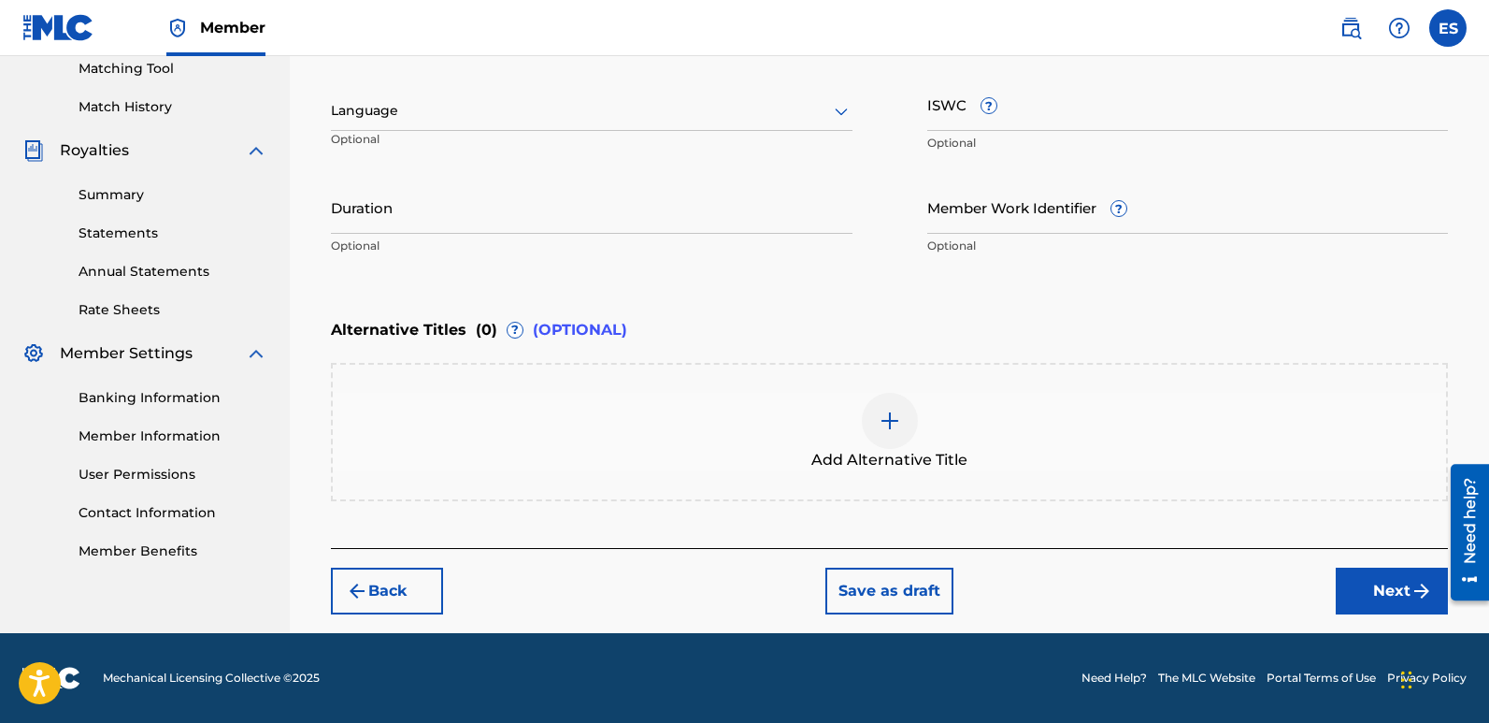
click at [452, 114] on div at bounding box center [592, 110] width 522 height 23
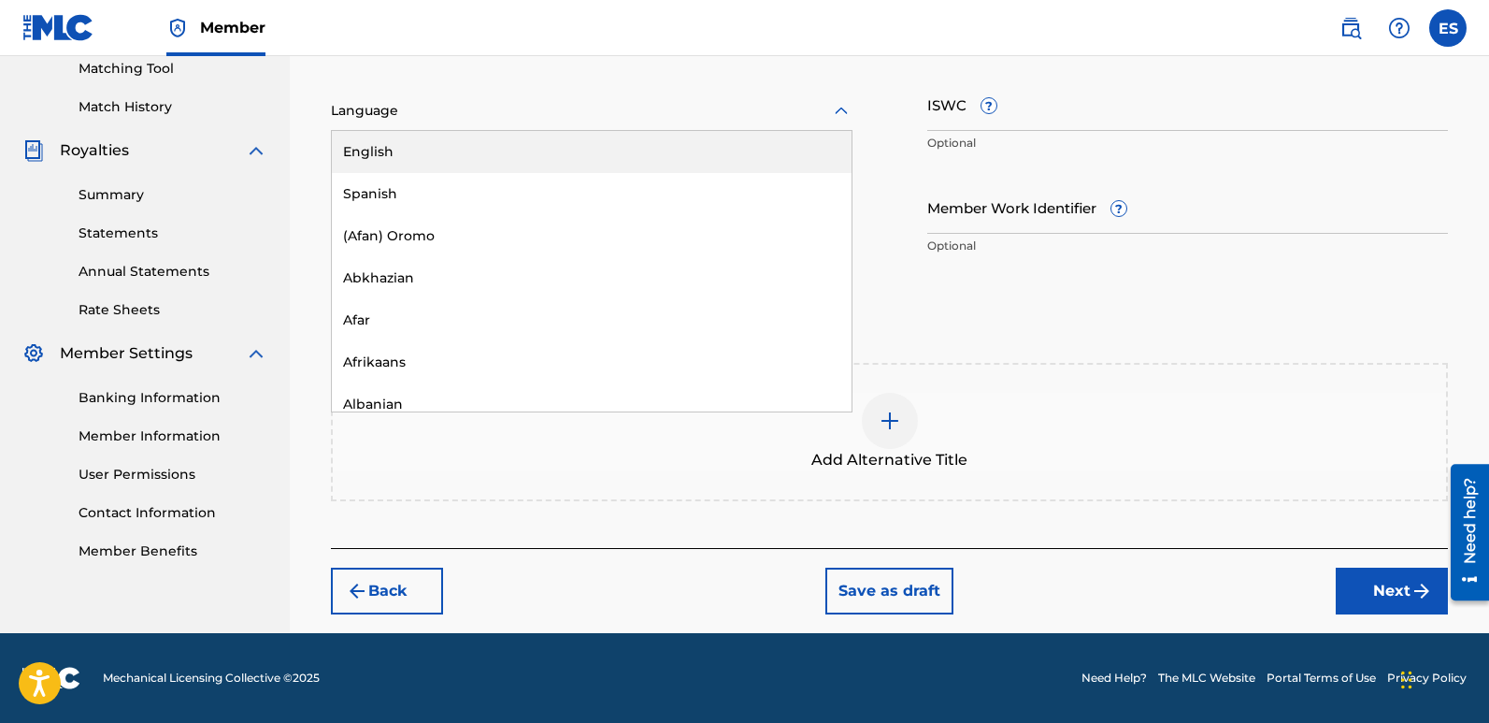
click at [391, 151] on div "English" at bounding box center [592, 152] width 520 height 42
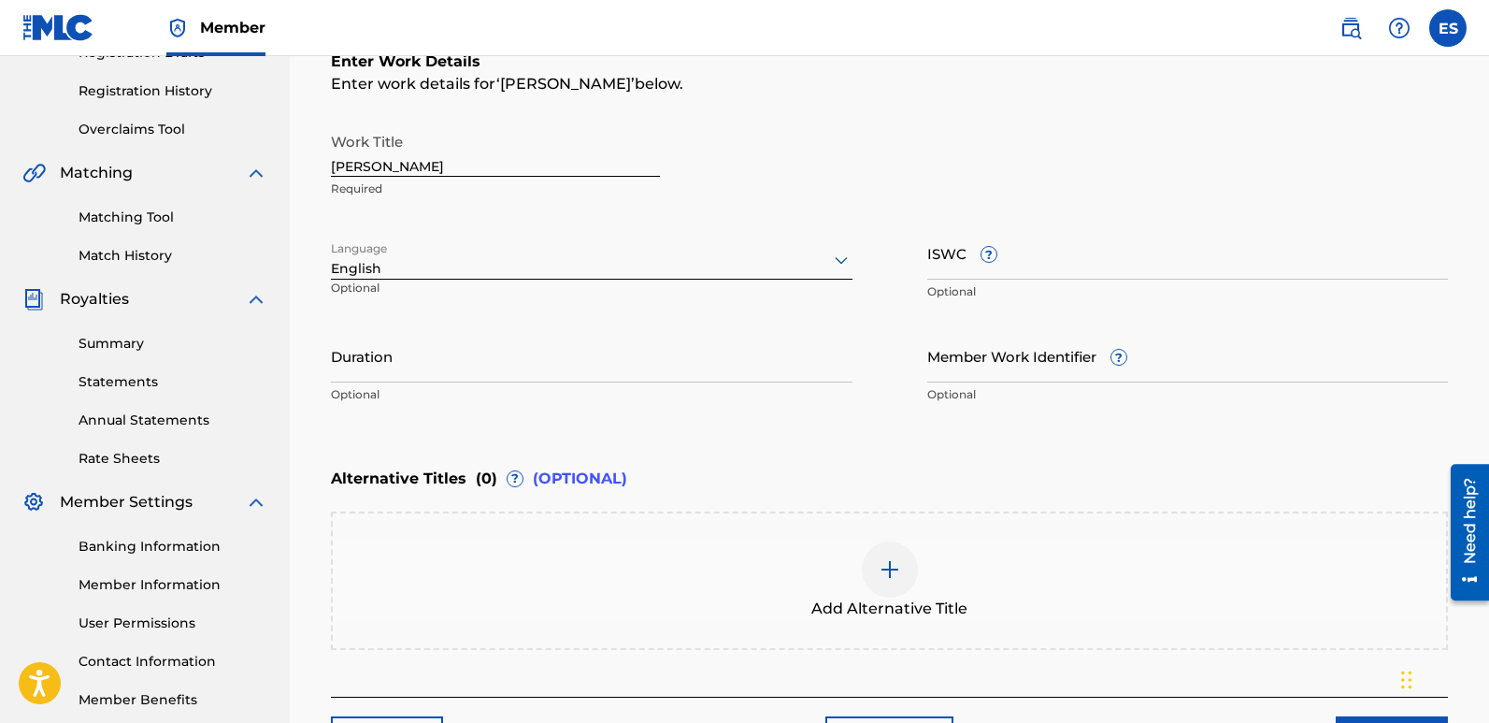
scroll to position [310, 0]
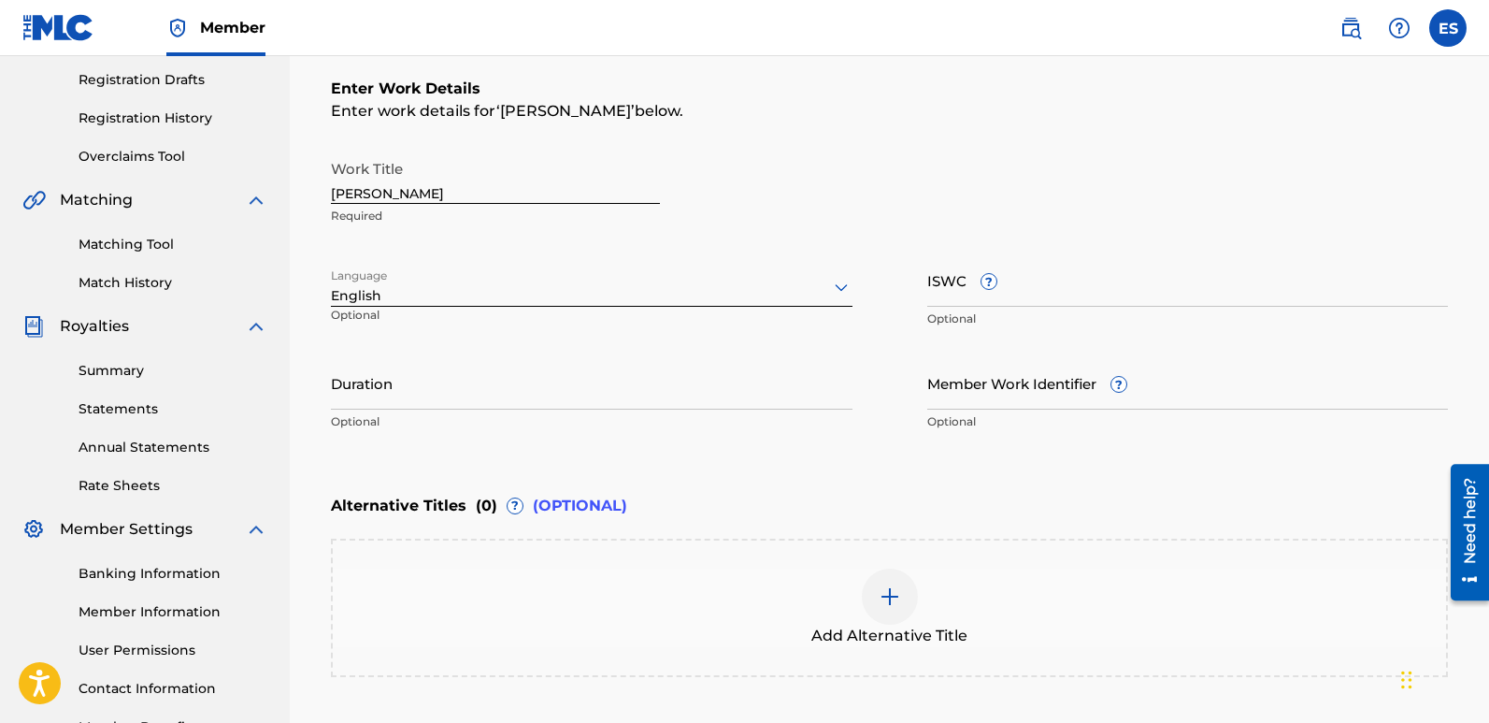
click at [438, 206] on div "Work Title alexandra Required" at bounding box center [495, 192] width 329 height 84
click at [413, 196] on input "[PERSON_NAME]" at bounding box center [495, 176] width 329 height 53
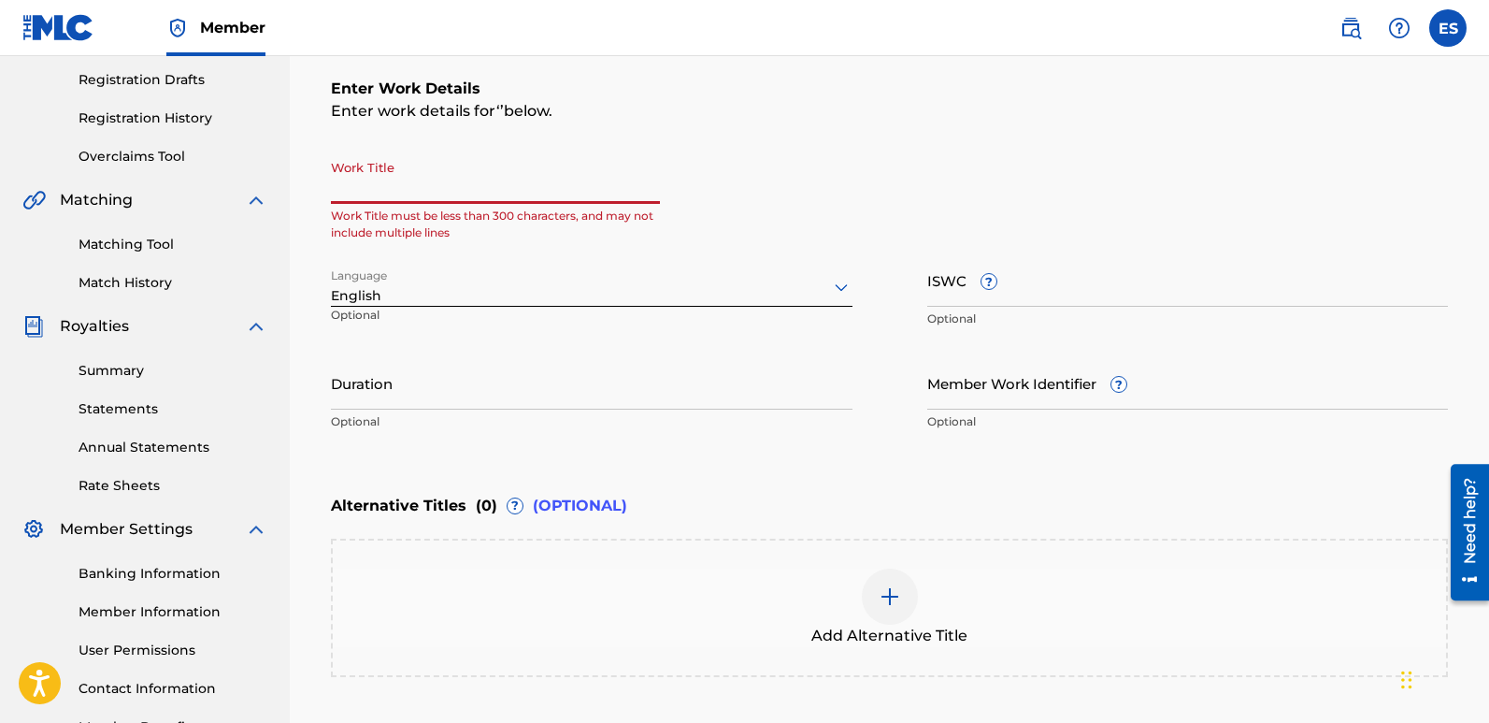
paste input "Pure Light"
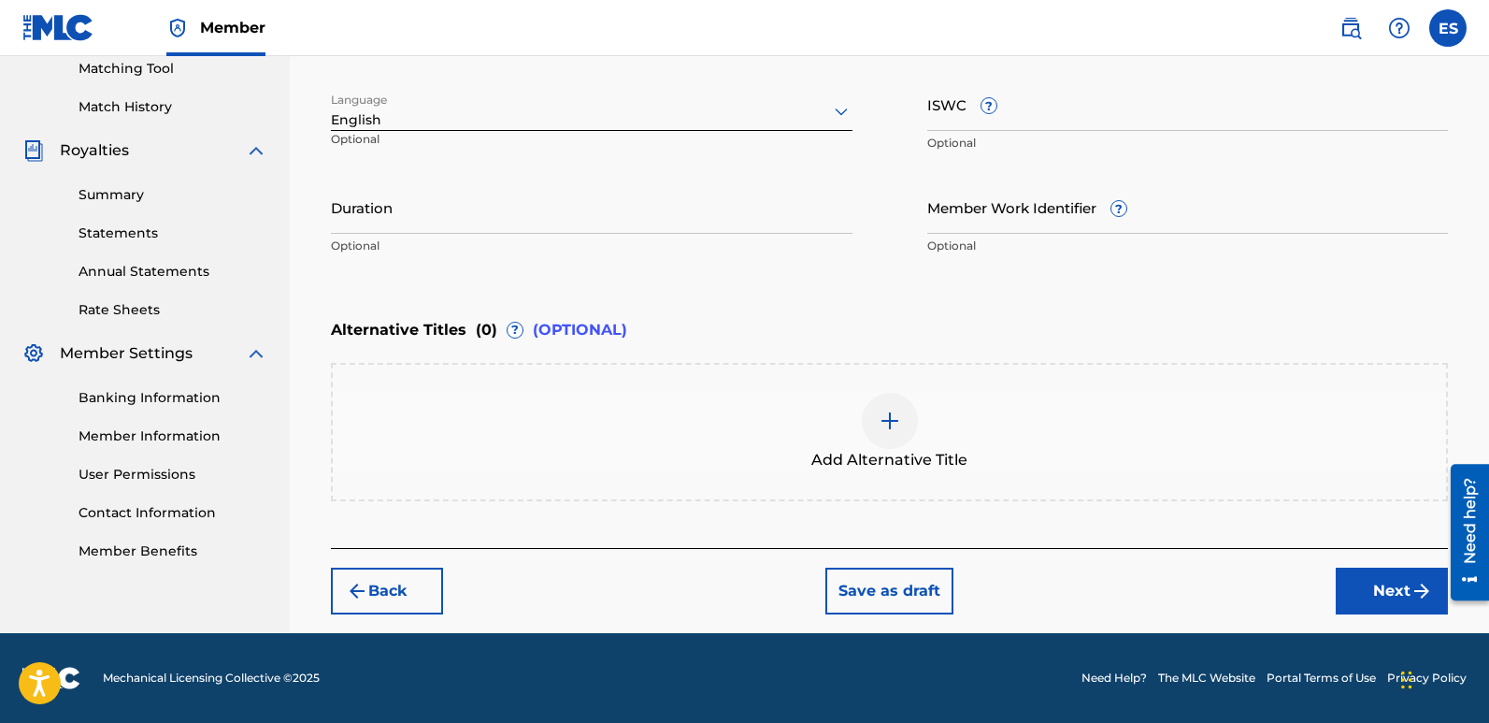
type input "Pure Light"
click at [1384, 592] on button "Next" at bounding box center [1392, 590] width 112 height 47
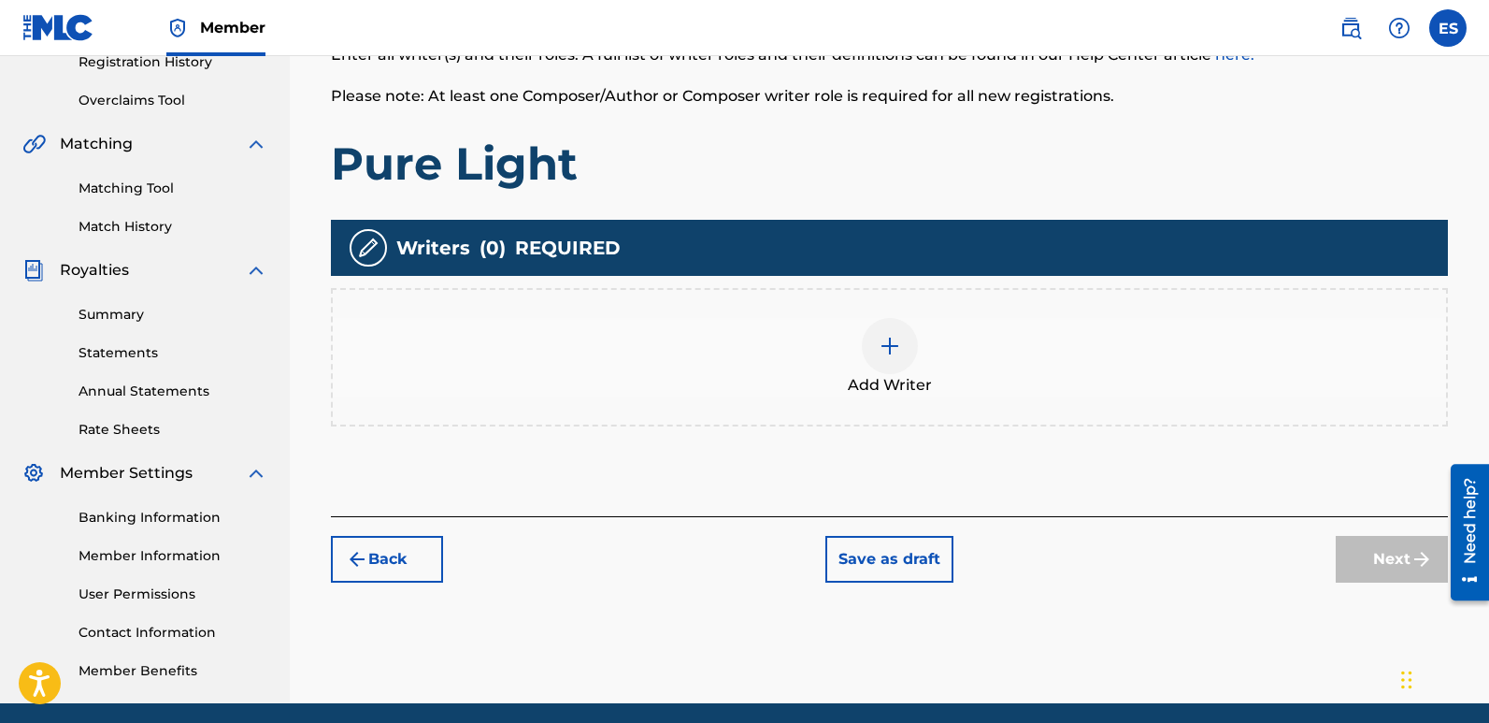
scroll to position [84, 0]
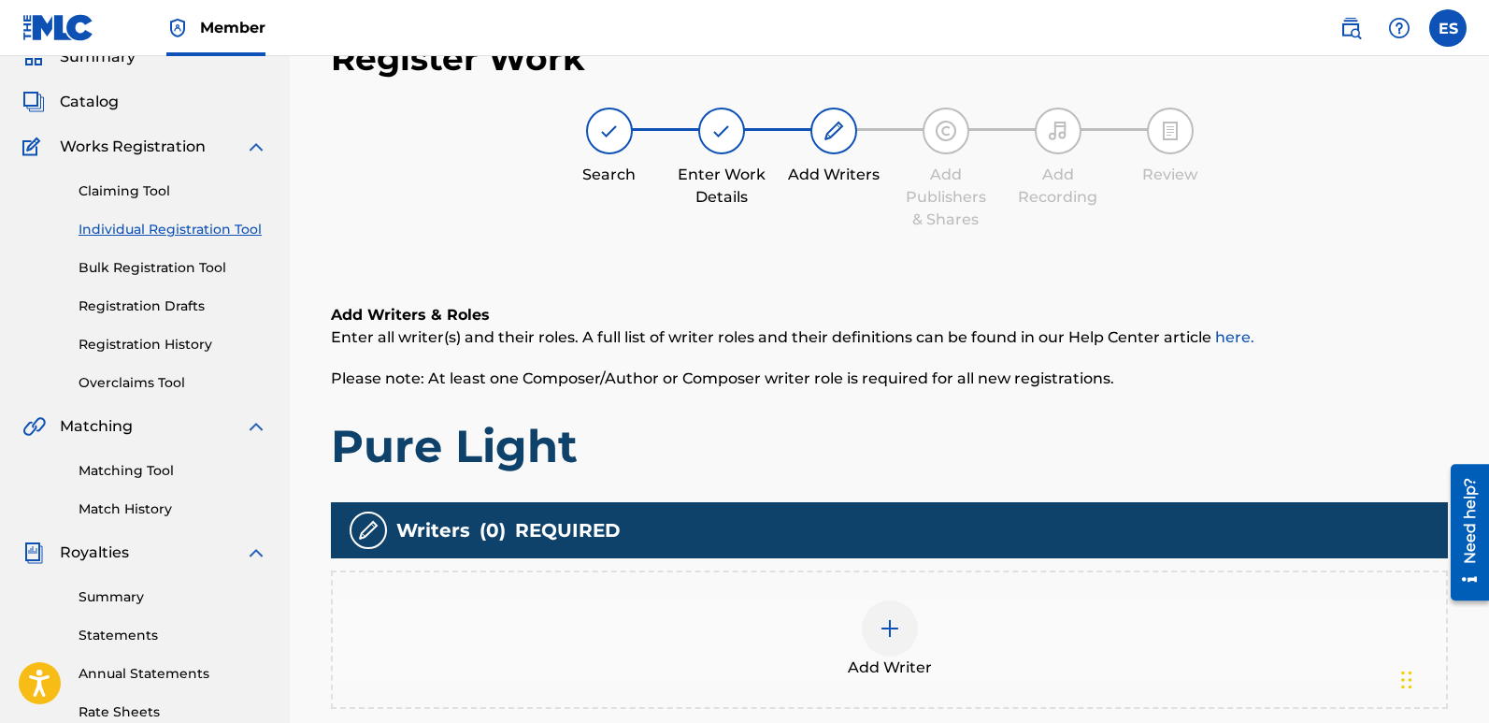
click at [899, 620] on img at bounding box center [890, 628] width 22 height 22
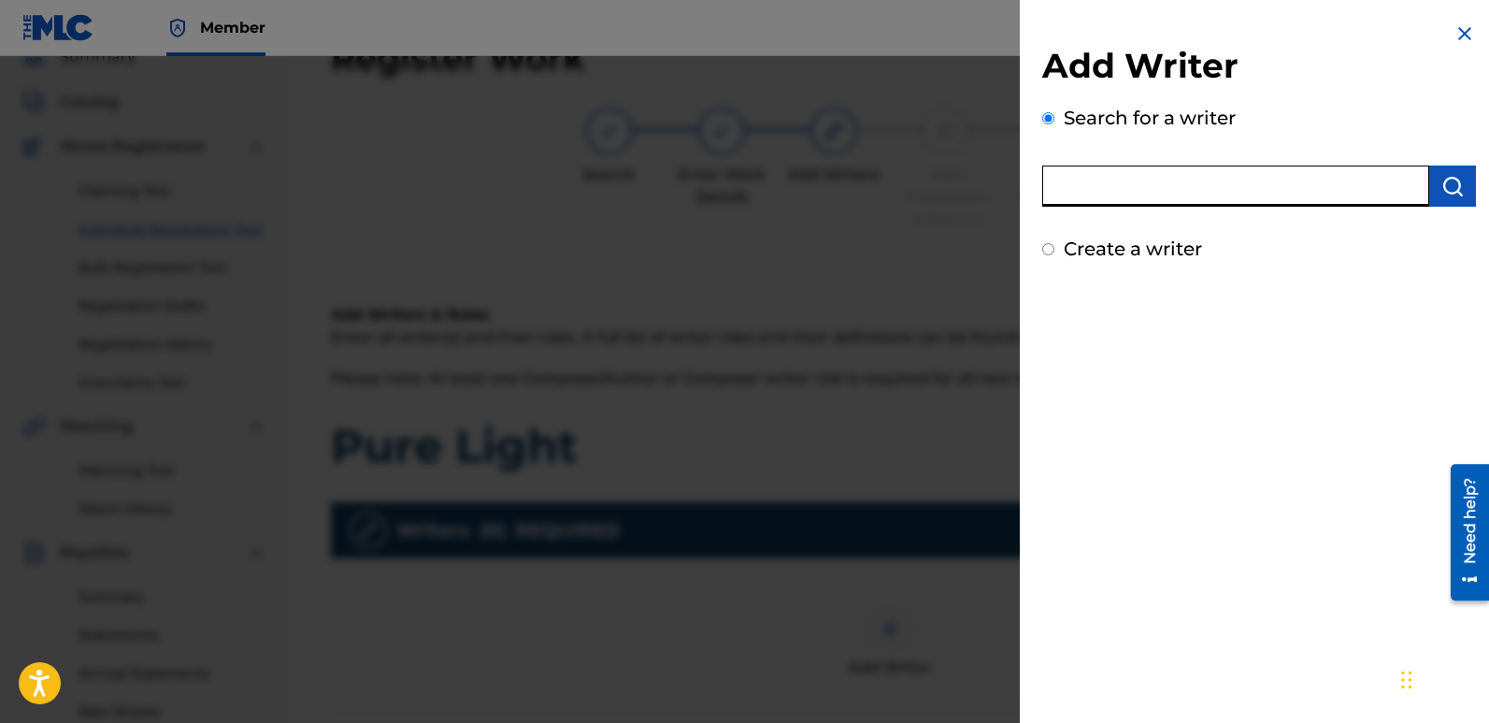
click at [1194, 198] on input "text" at bounding box center [1235, 185] width 387 height 41
type input "emanuelesciuto"
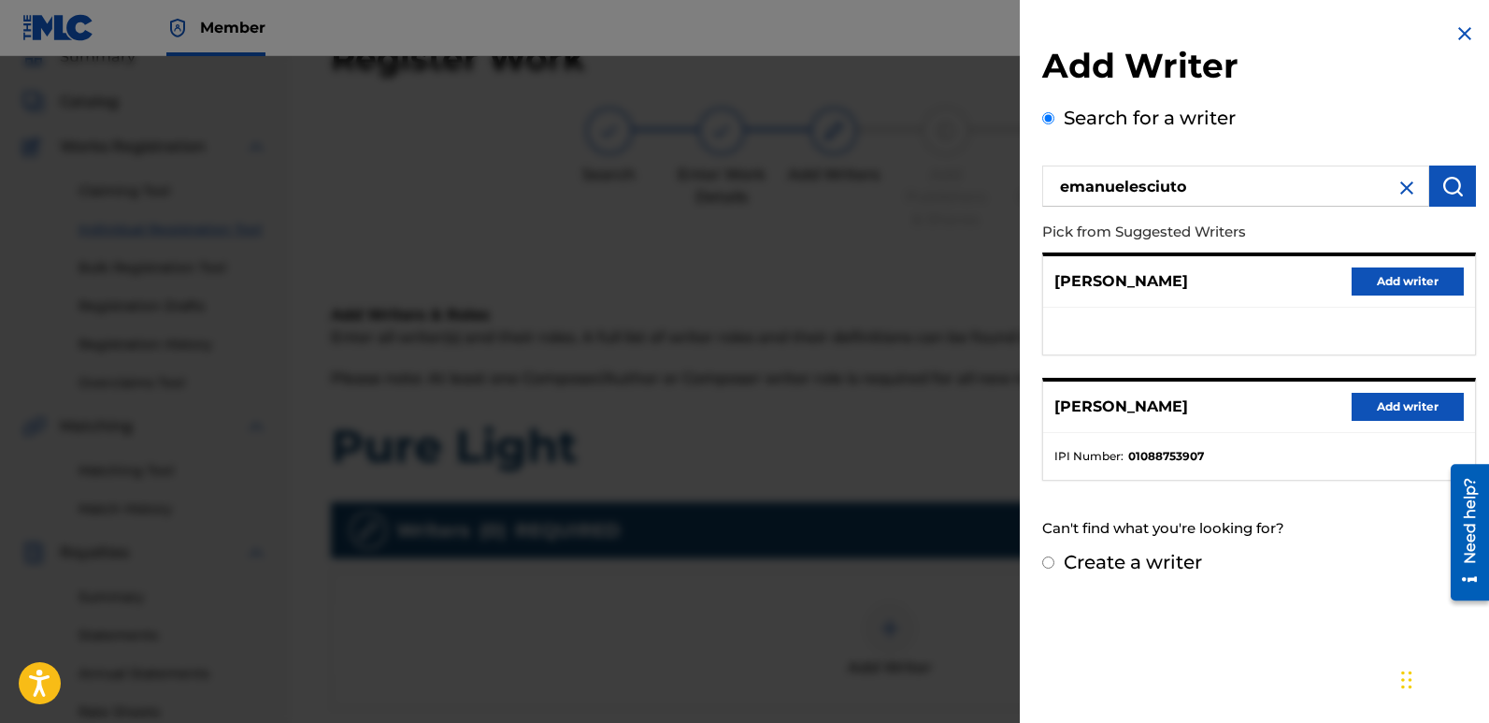
click at [1397, 403] on button "Add writer" at bounding box center [1408, 407] width 112 height 28
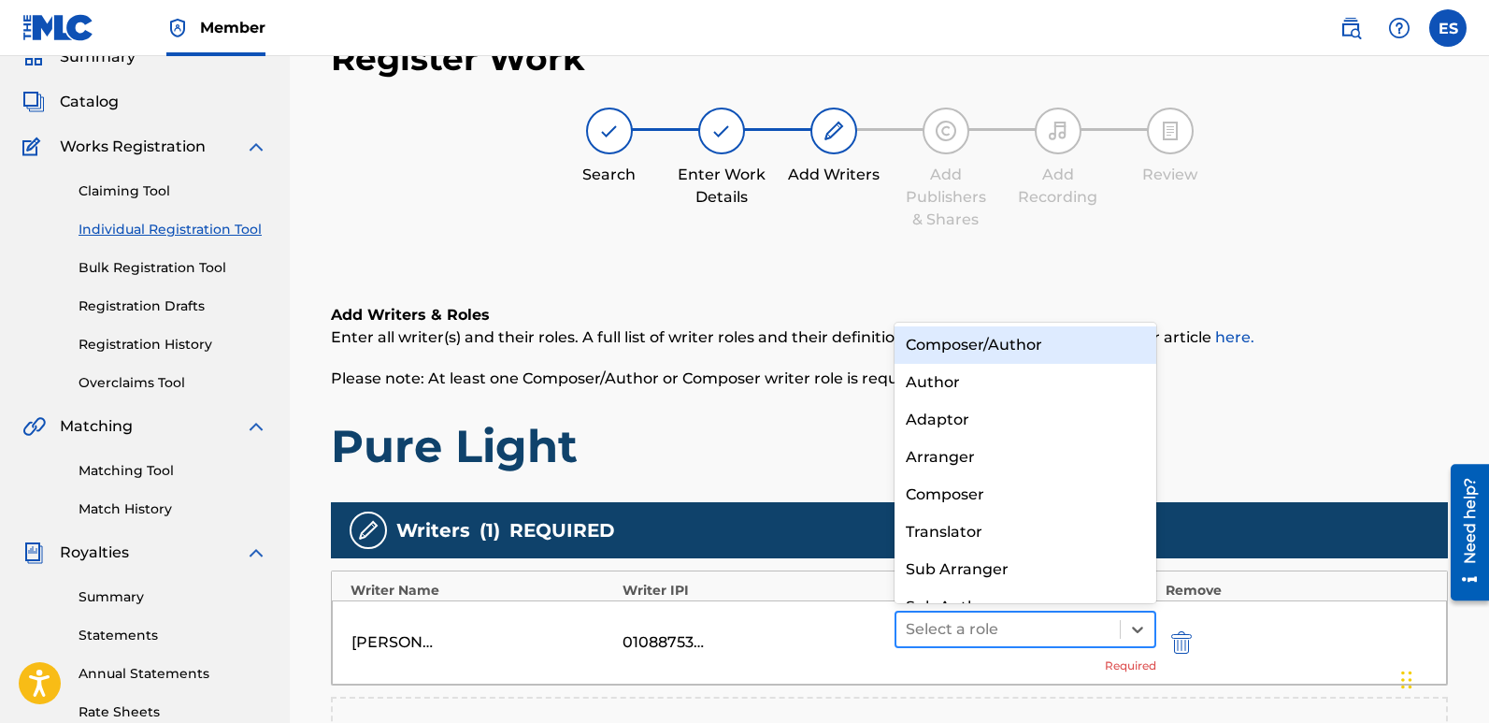
click at [1038, 626] on div at bounding box center [1008, 629] width 205 height 26
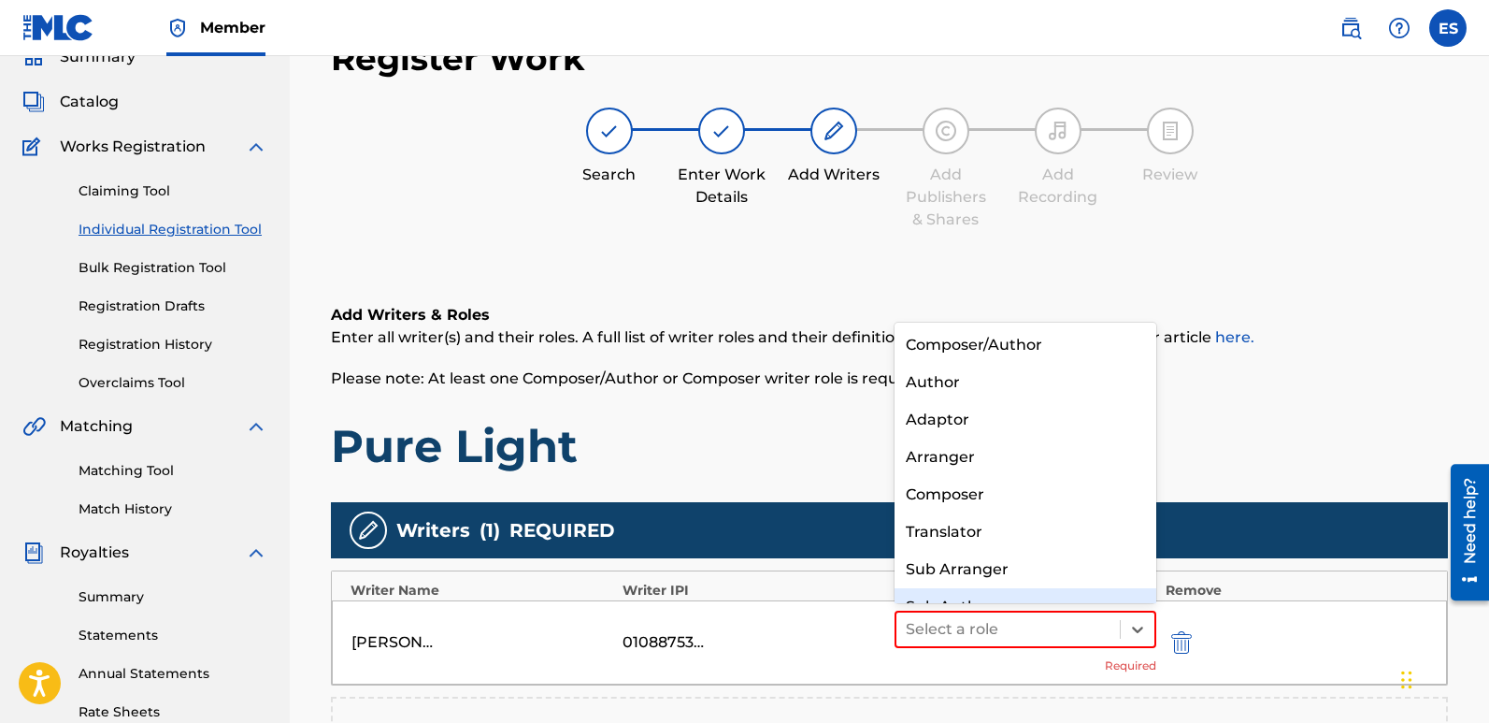
scroll to position [26, 0]
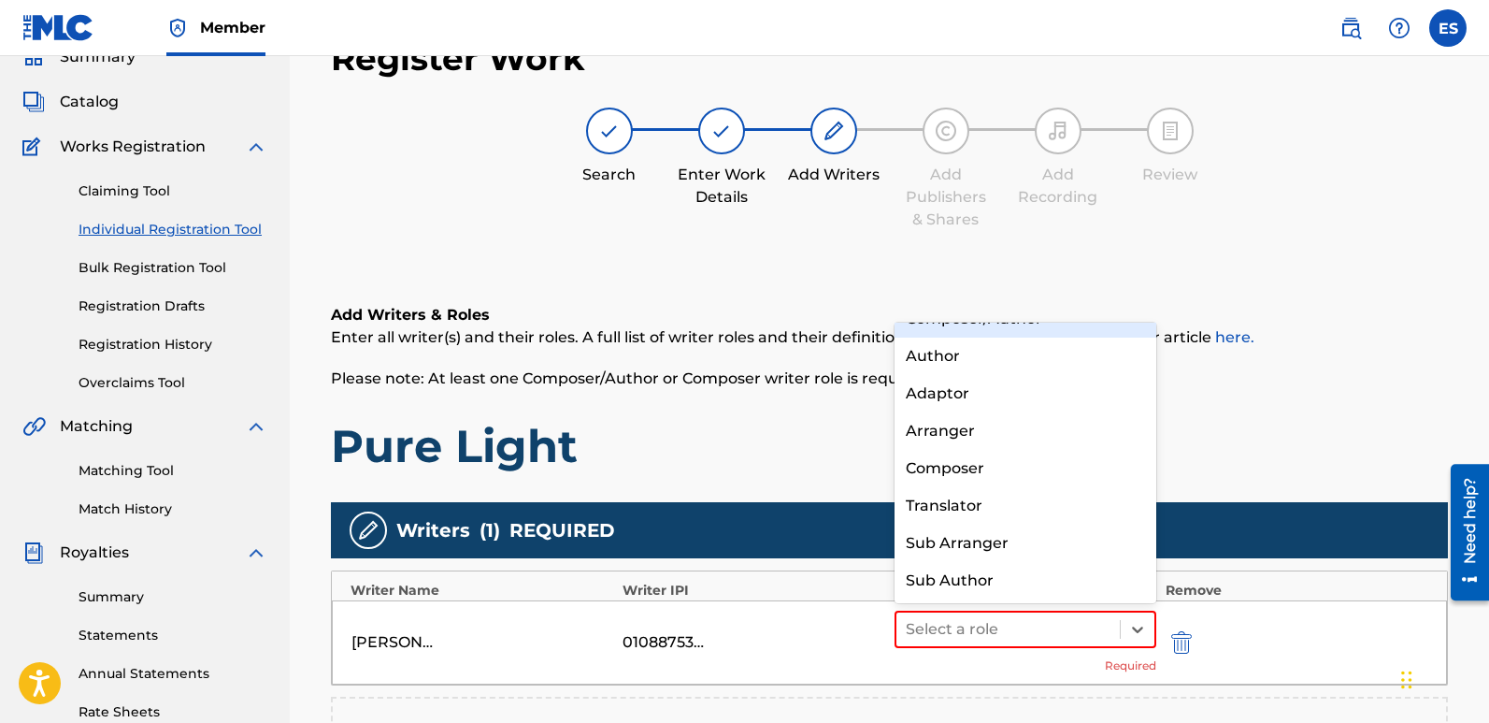
click at [961, 321] on h6 "Add Writers & Roles" at bounding box center [889, 315] width 1117 height 22
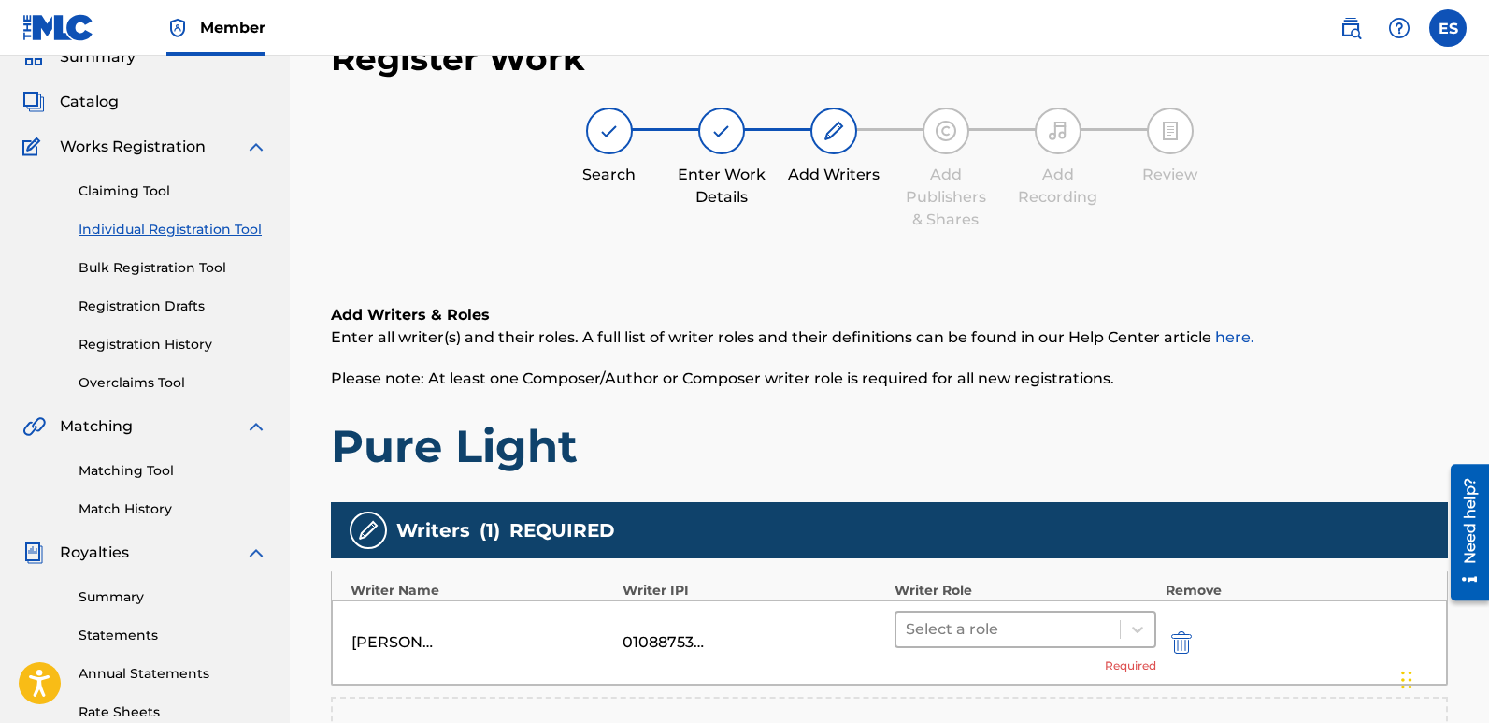
click at [982, 640] on div at bounding box center [1008, 629] width 205 height 26
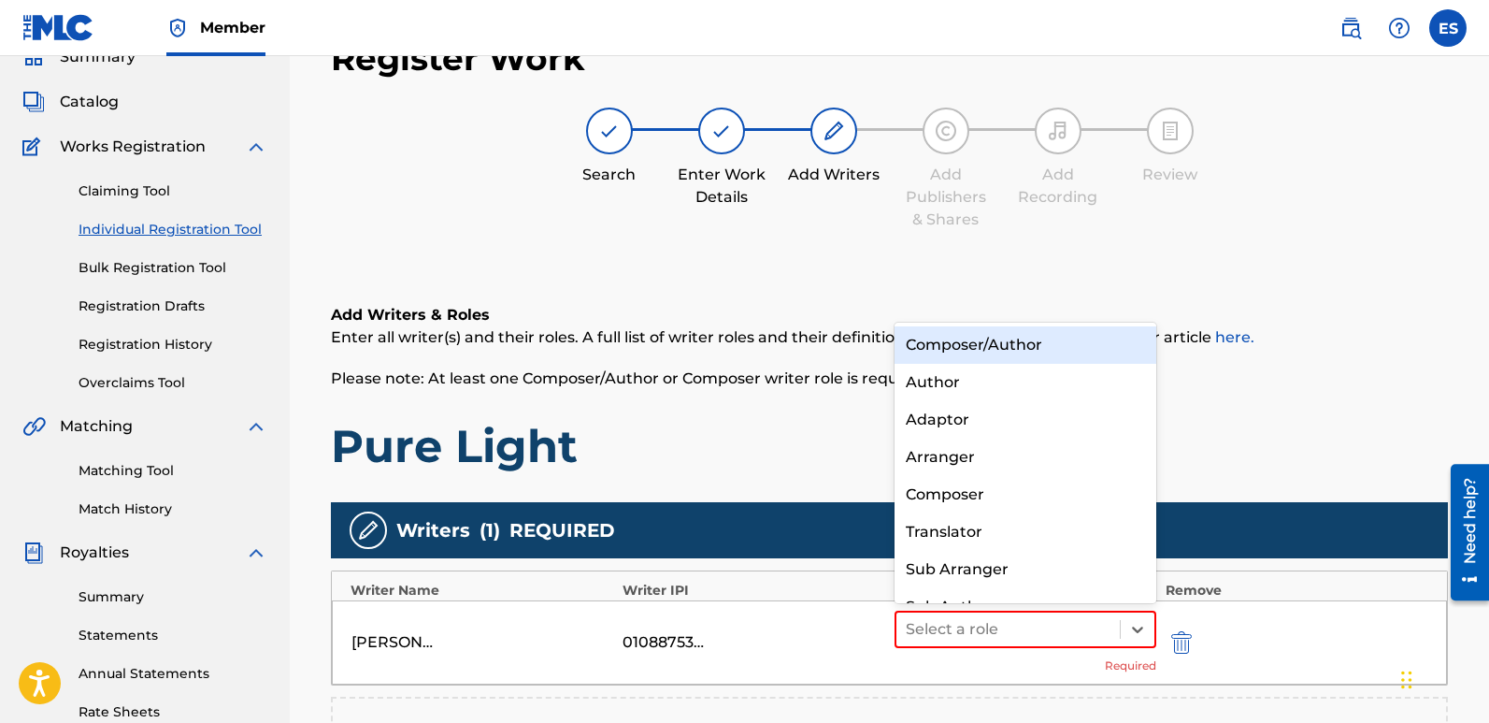
click at [936, 346] on div "Composer/Author" at bounding box center [1026, 344] width 262 height 37
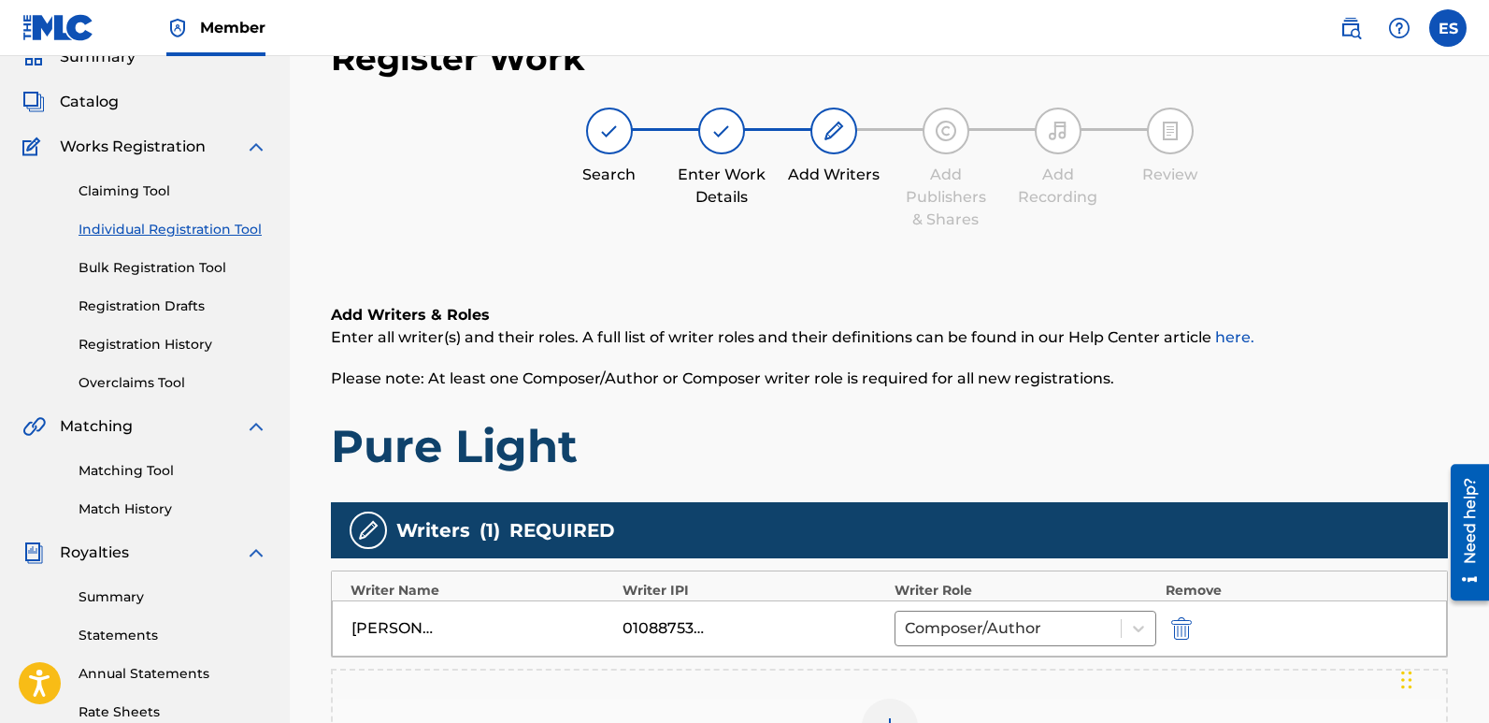
scroll to position [382, 0]
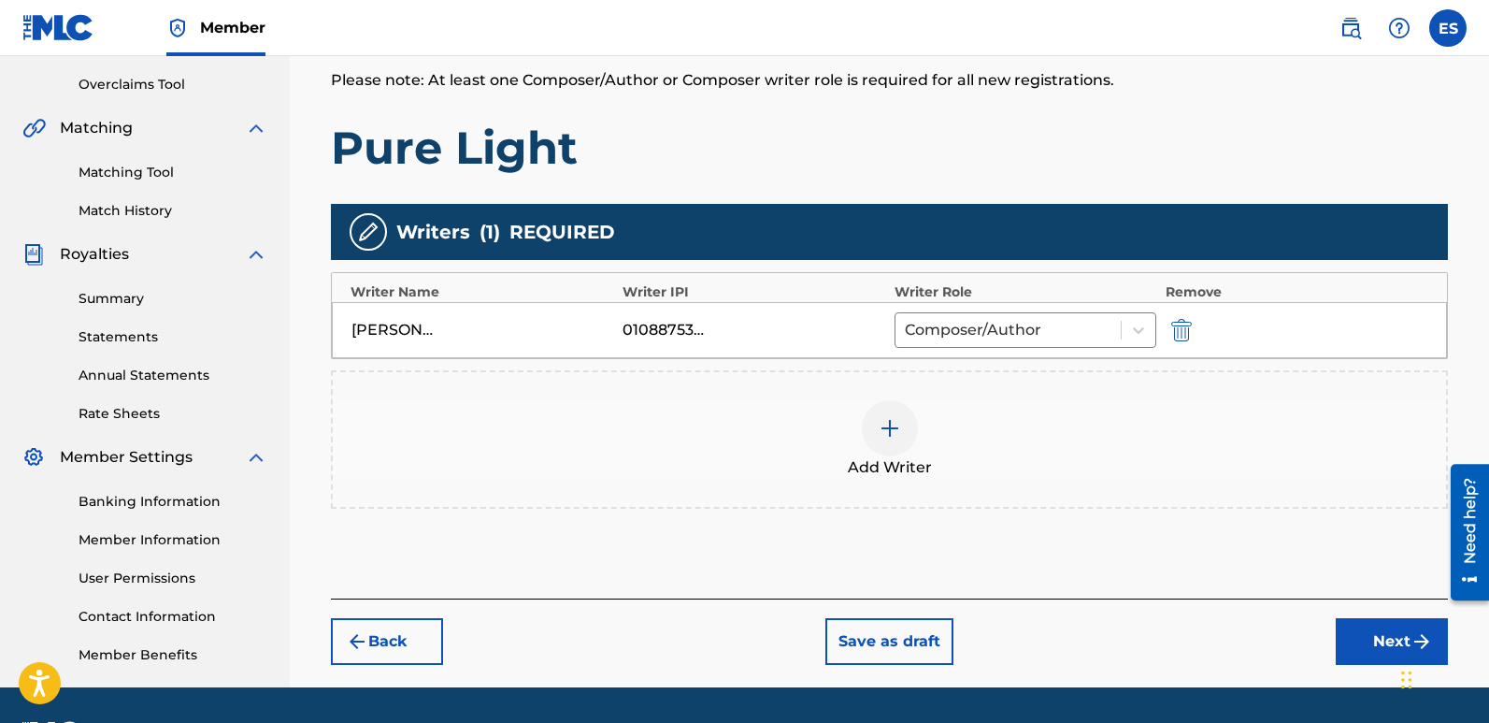
click at [1384, 636] on button "Next" at bounding box center [1392, 641] width 112 height 47
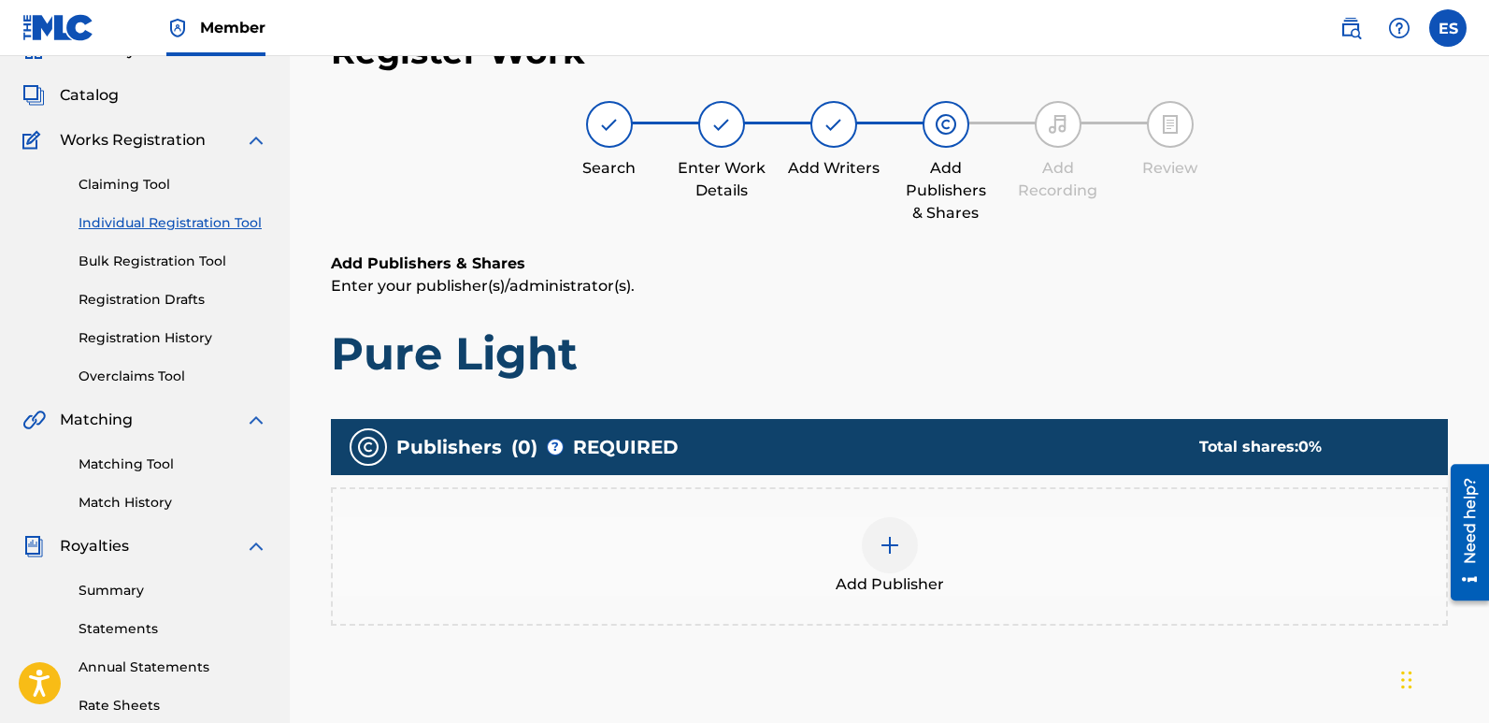
scroll to position [84, 0]
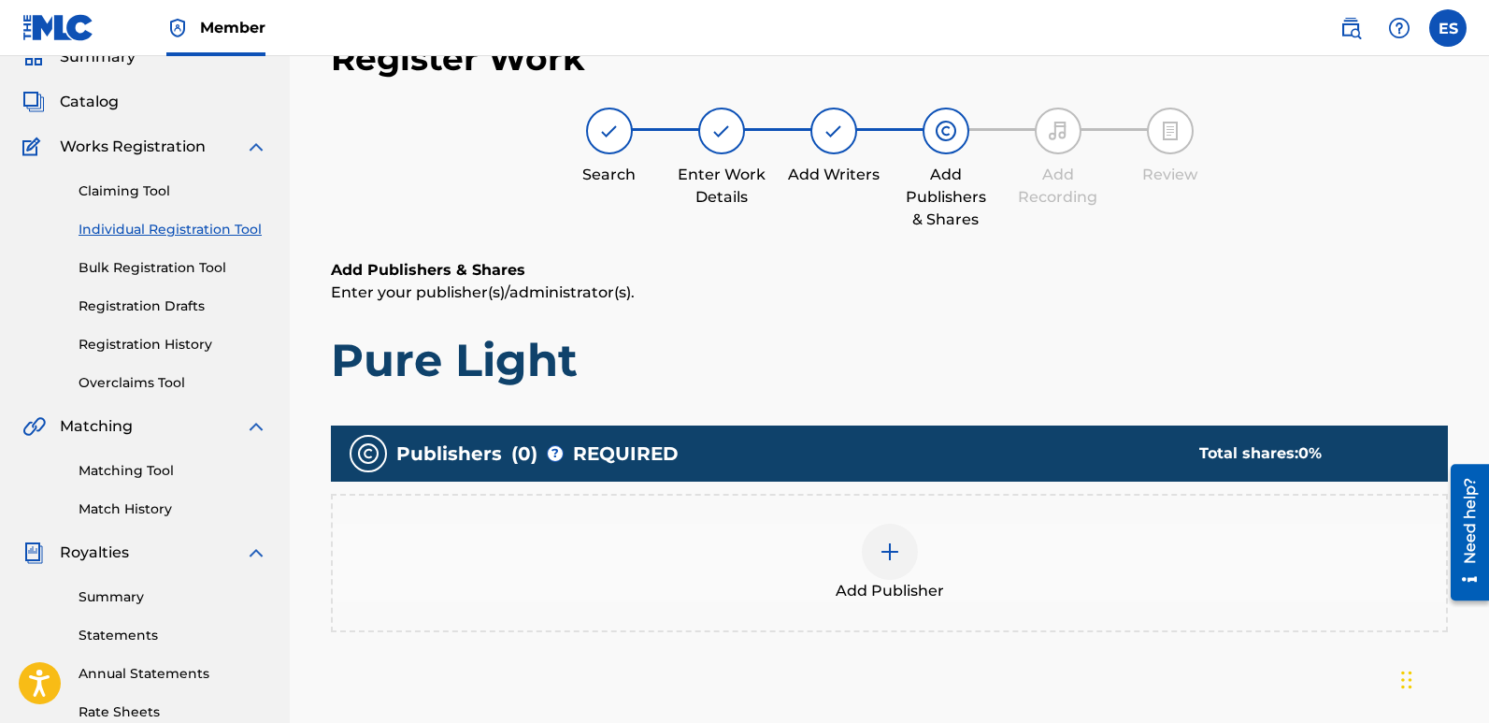
click at [924, 586] on span "Add Publisher" at bounding box center [890, 591] width 108 height 22
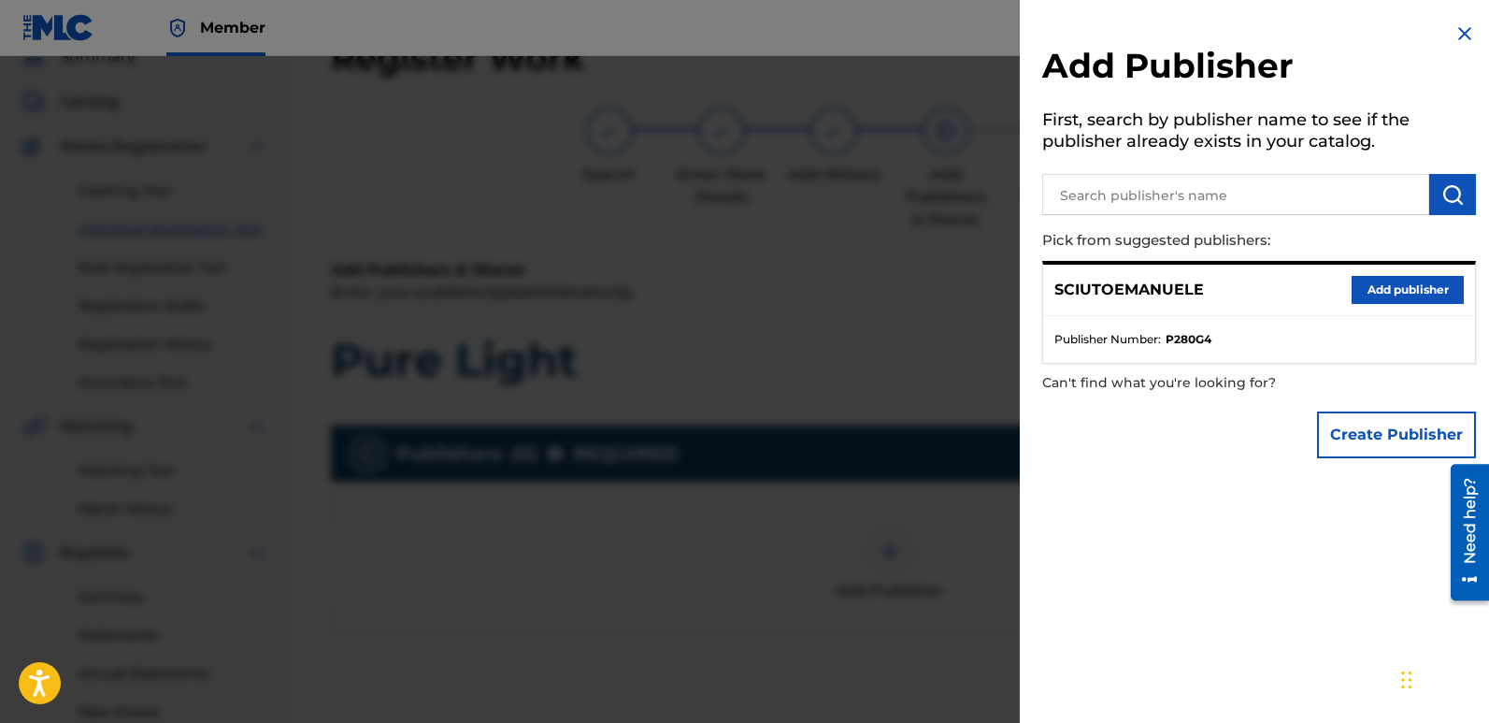
click at [1392, 291] on button "Add publisher" at bounding box center [1408, 290] width 112 height 28
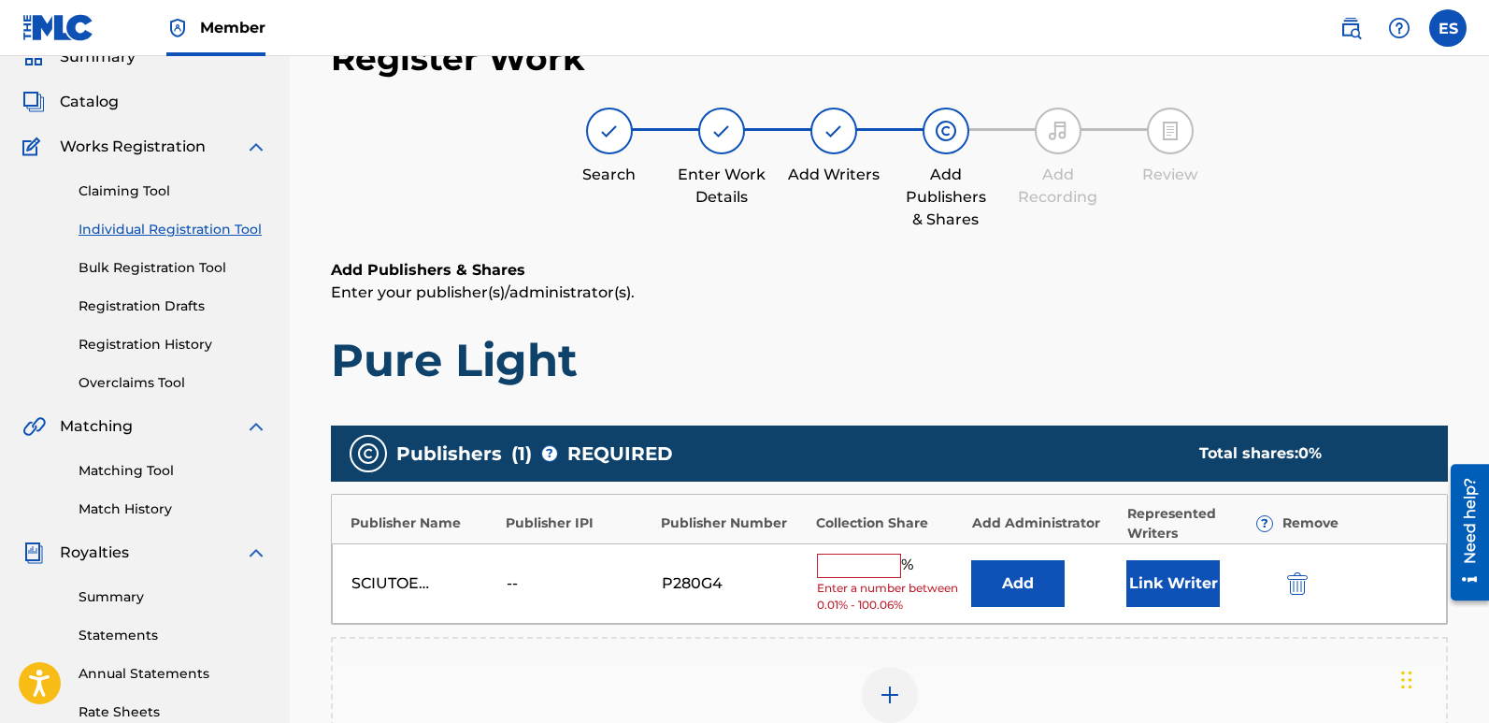
click at [1190, 585] on button "Link Writer" at bounding box center [1172, 583] width 93 height 47
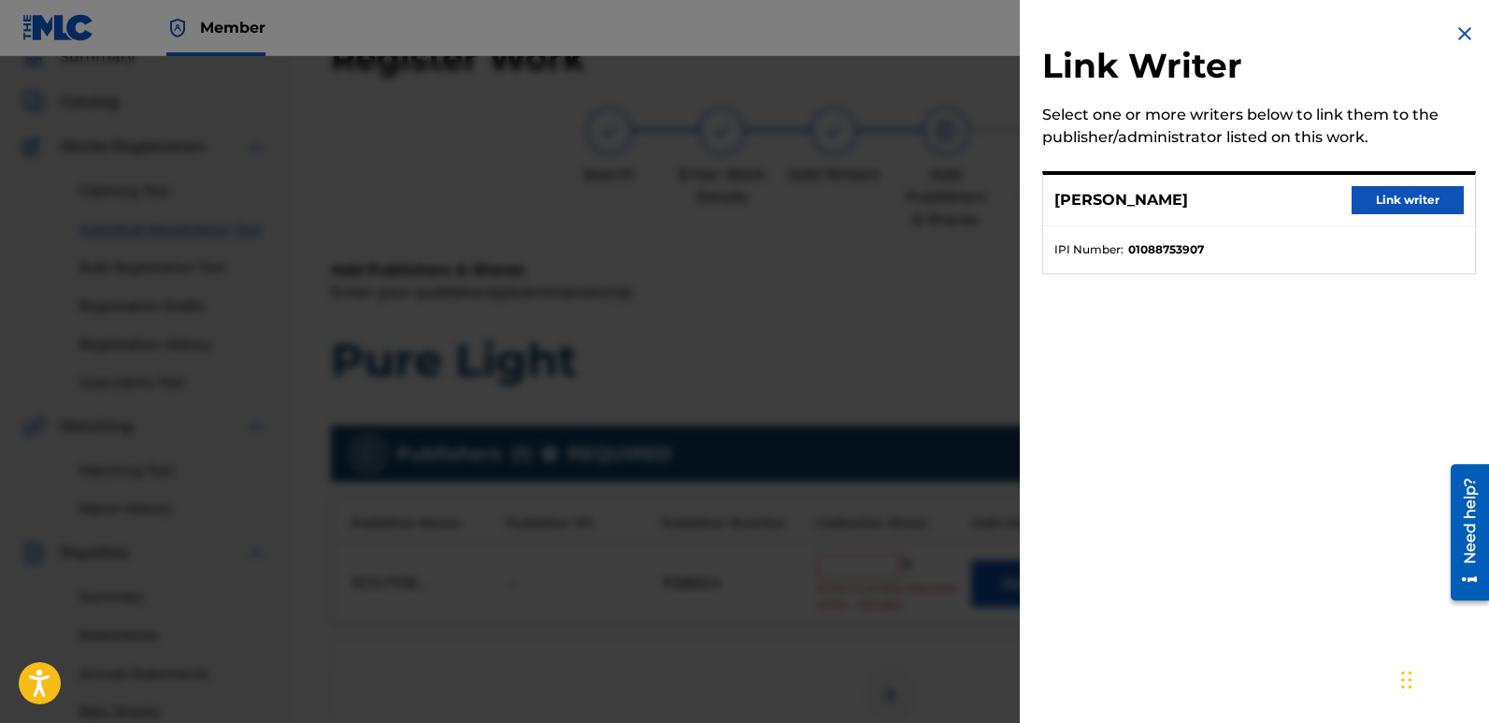
click at [1413, 198] on button "Link writer" at bounding box center [1408, 200] width 112 height 28
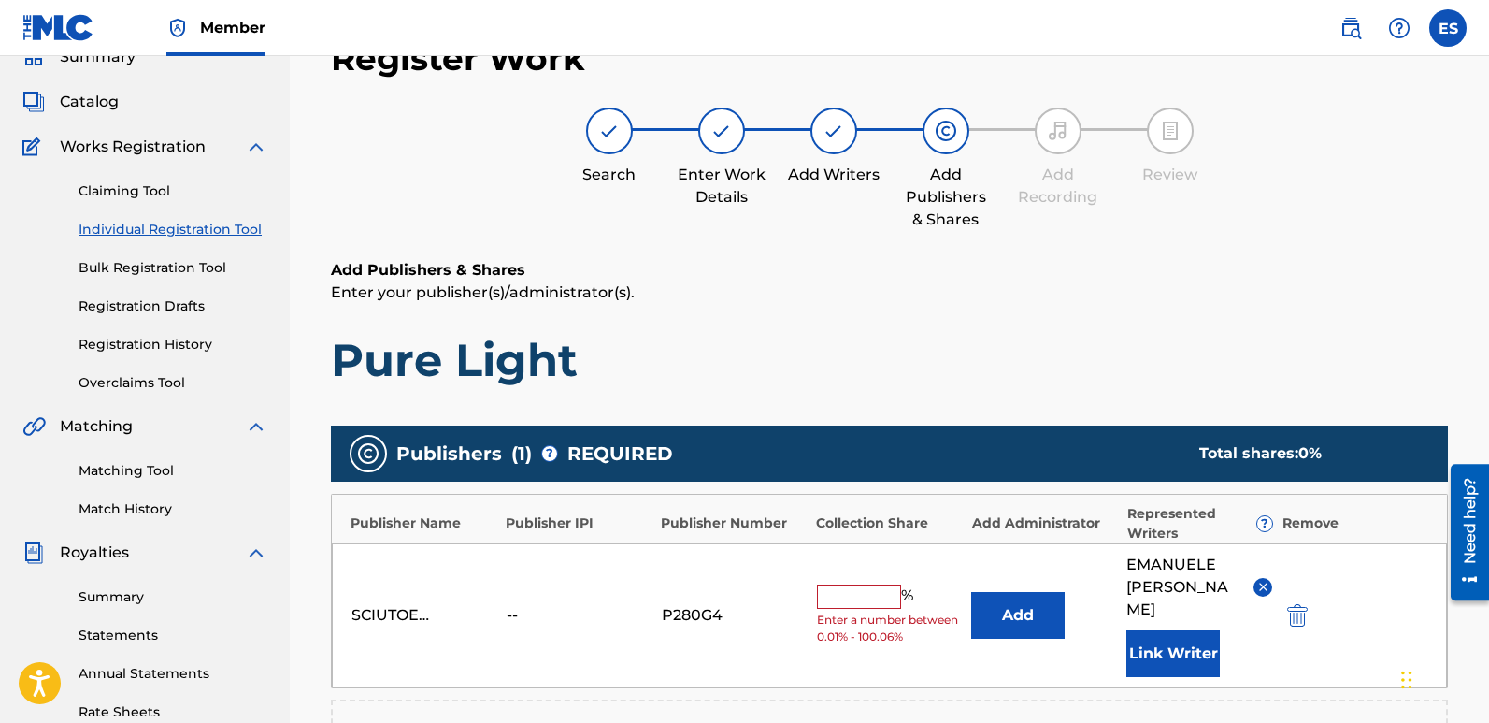
click at [855, 584] on input "text" at bounding box center [859, 596] width 84 height 24
type input "100"
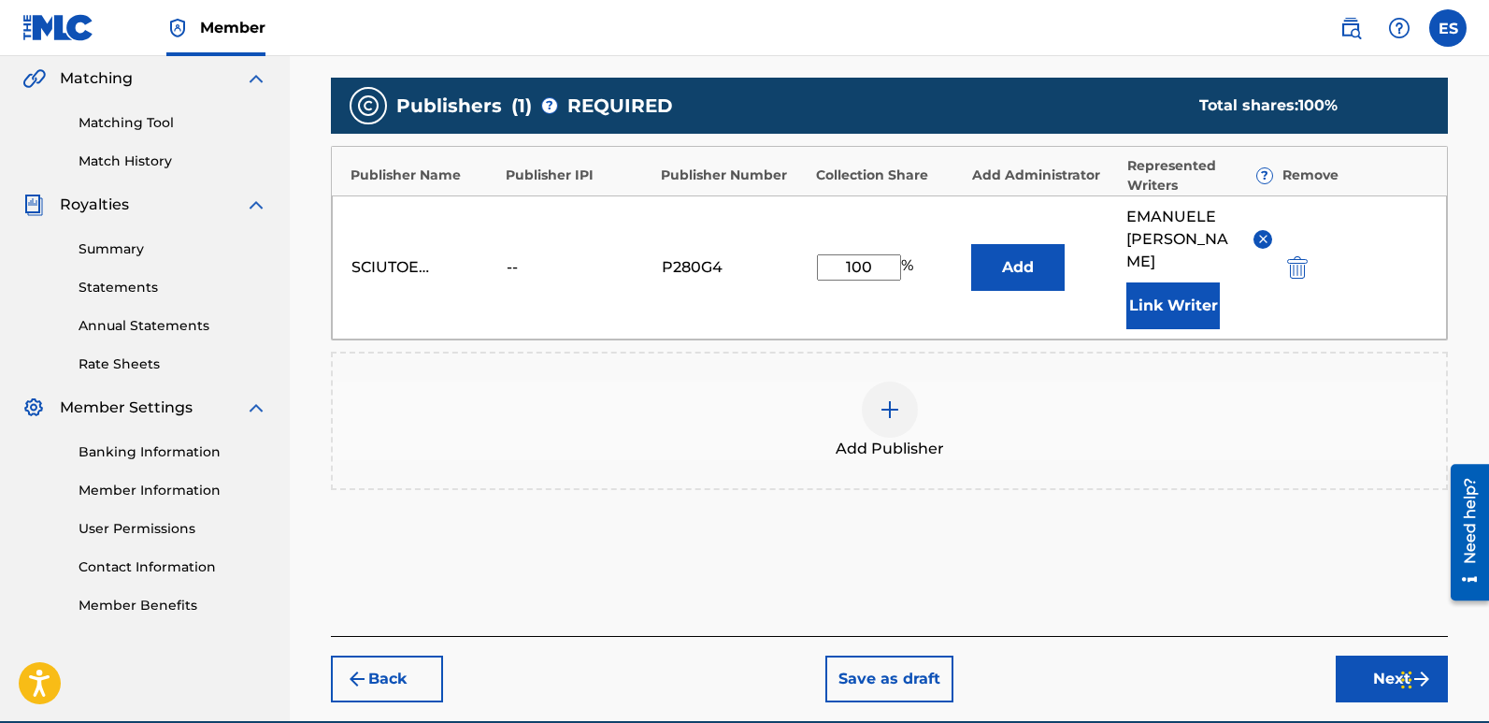
click at [1386, 655] on button "Next" at bounding box center [1392, 678] width 112 height 47
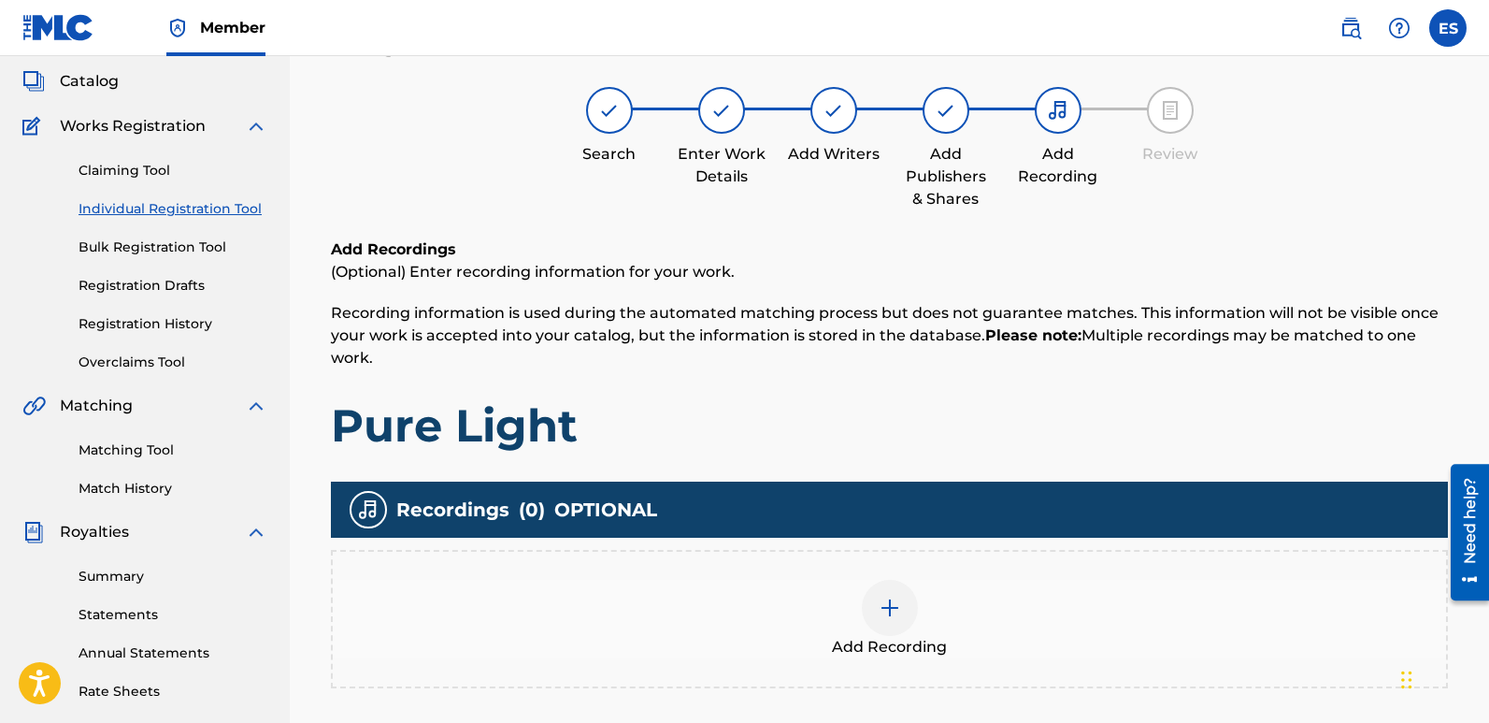
scroll to position [84, 0]
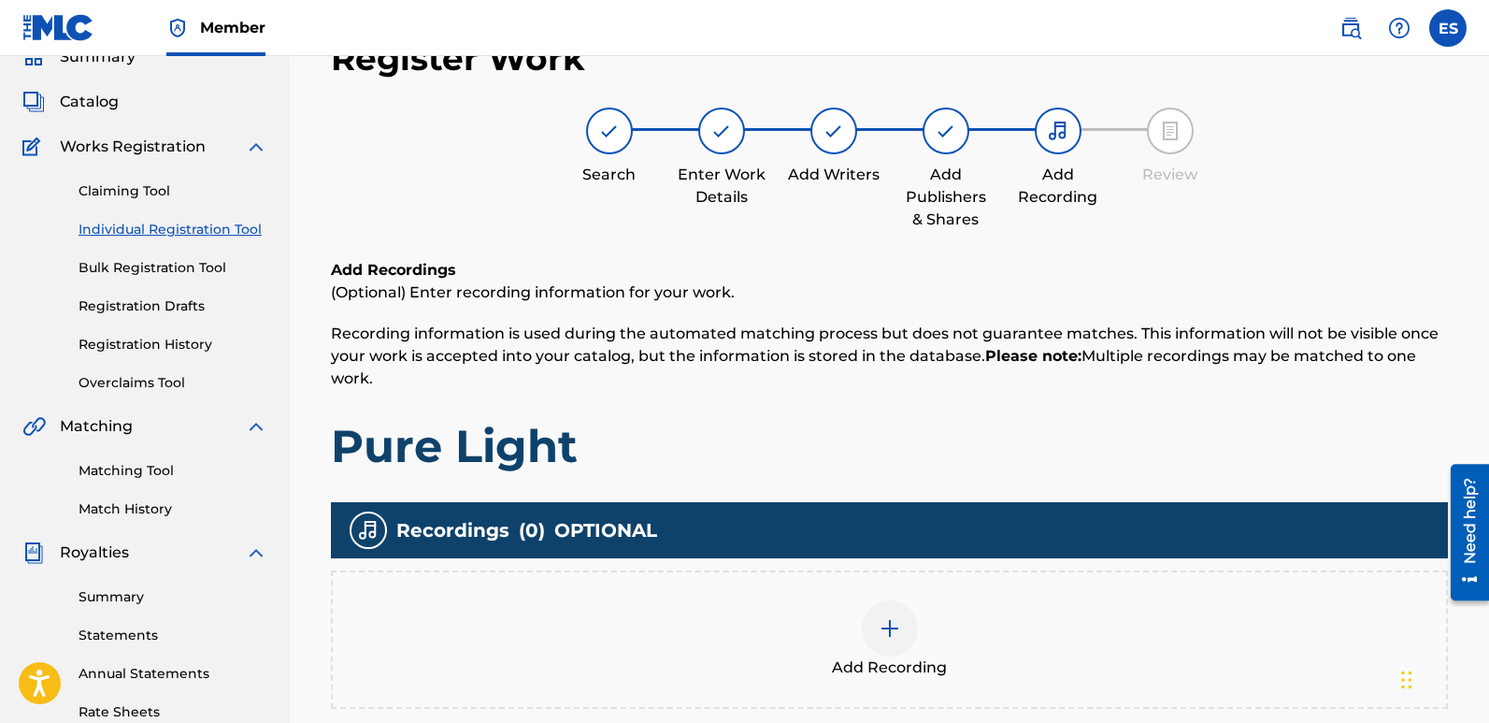
click at [934, 643] on div "Add Recording" at bounding box center [889, 639] width 1113 height 79
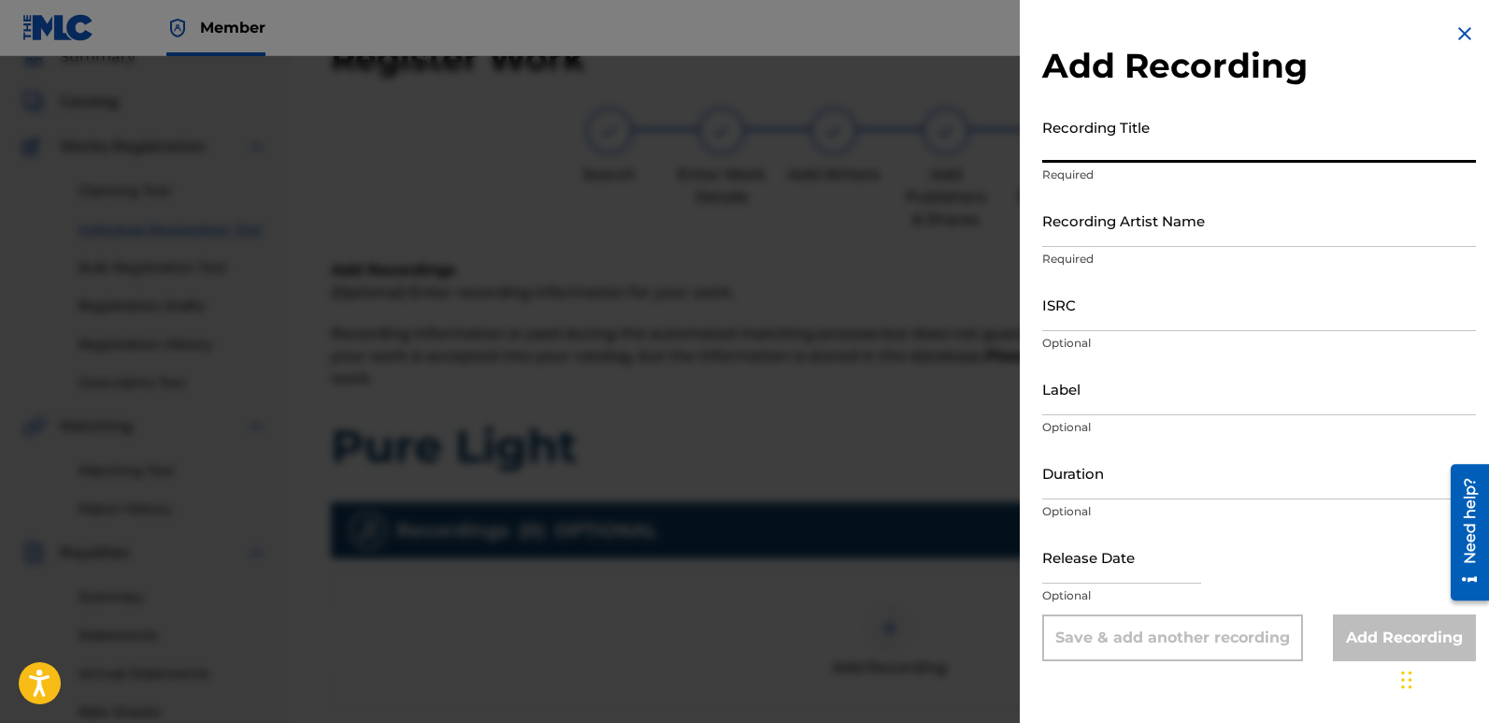
paste input "Pure Light"
type input "Pure Light"
click at [1195, 222] on input "Recording Artist Name" at bounding box center [1259, 219] width 434 height 53
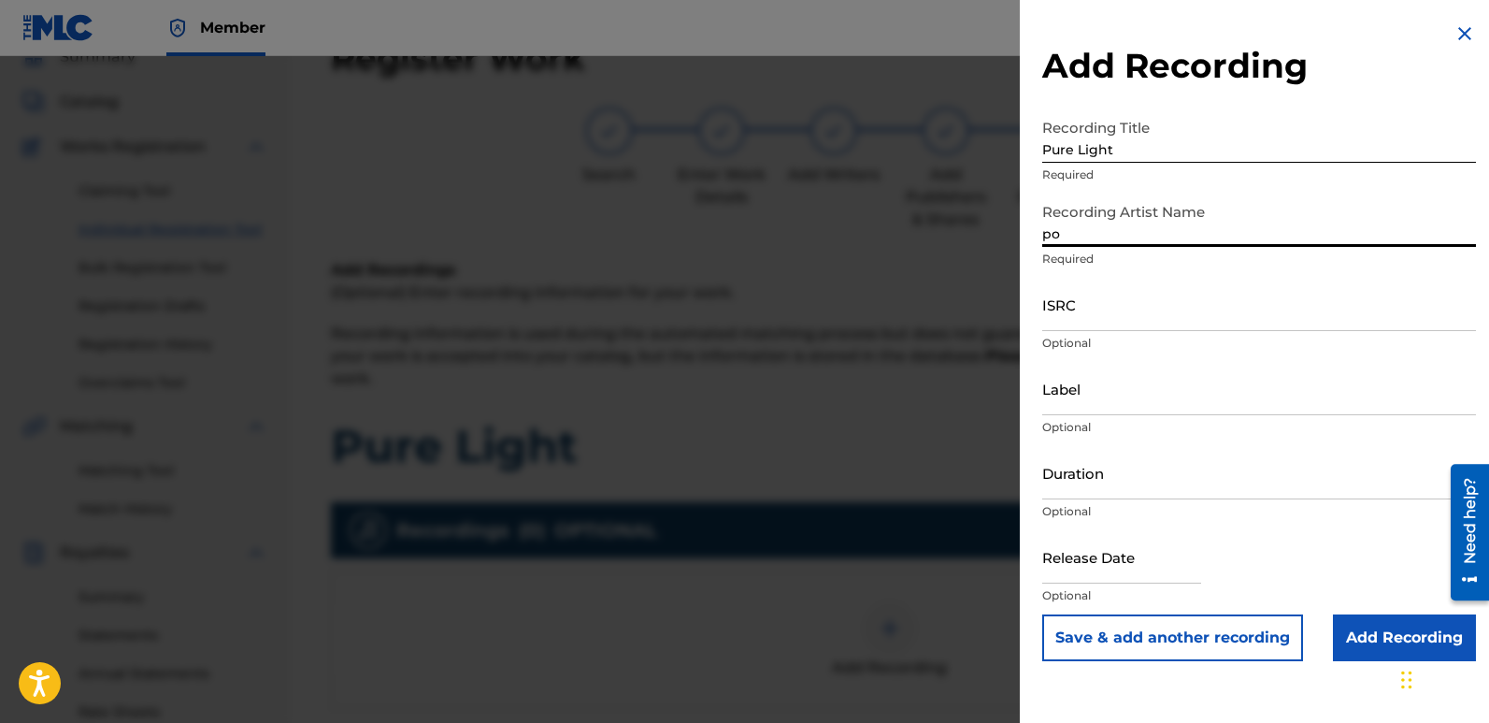
type input "Poets Of The Future"
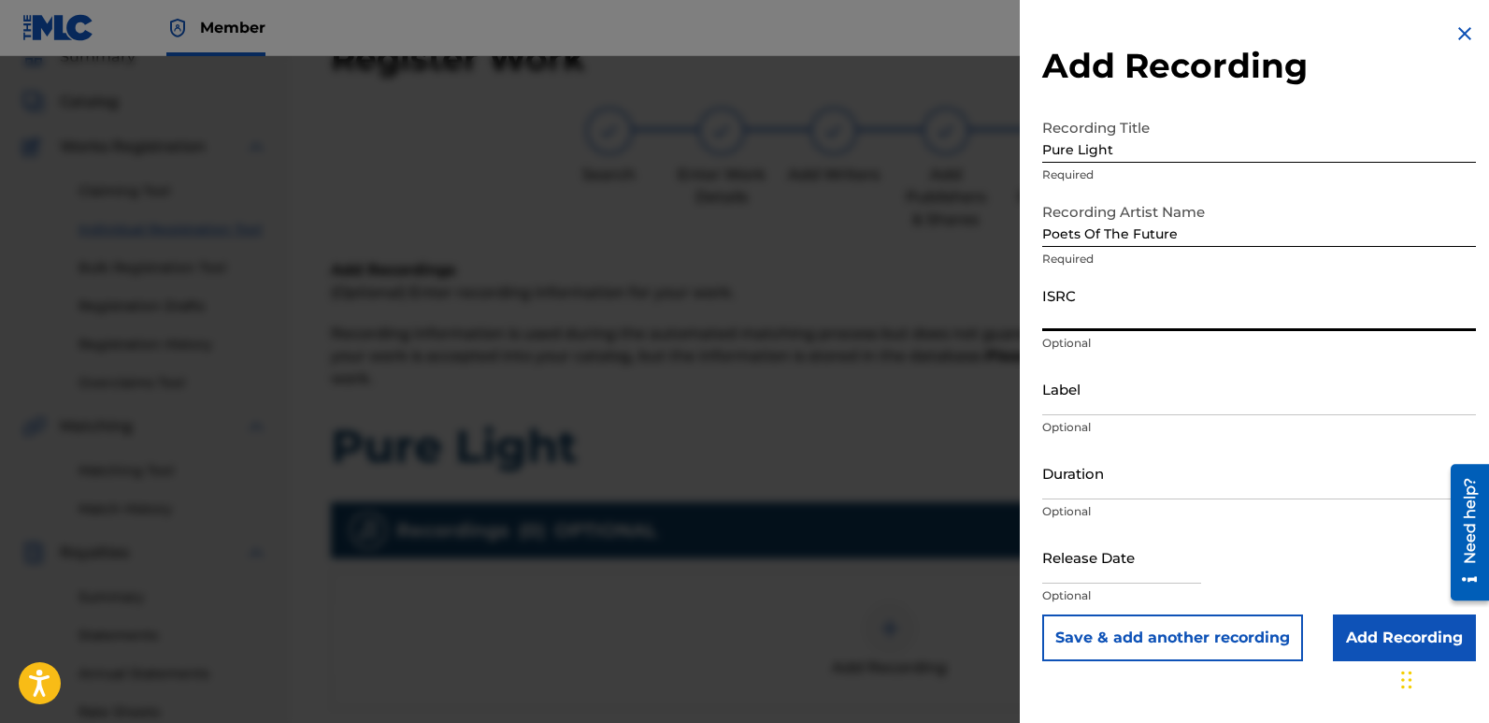
paste input "QZZ782538592"
type input "QZZ782538592"
click at [1171, 402] on input "Label" at bounding box center [1259, 388] width 434 height 53
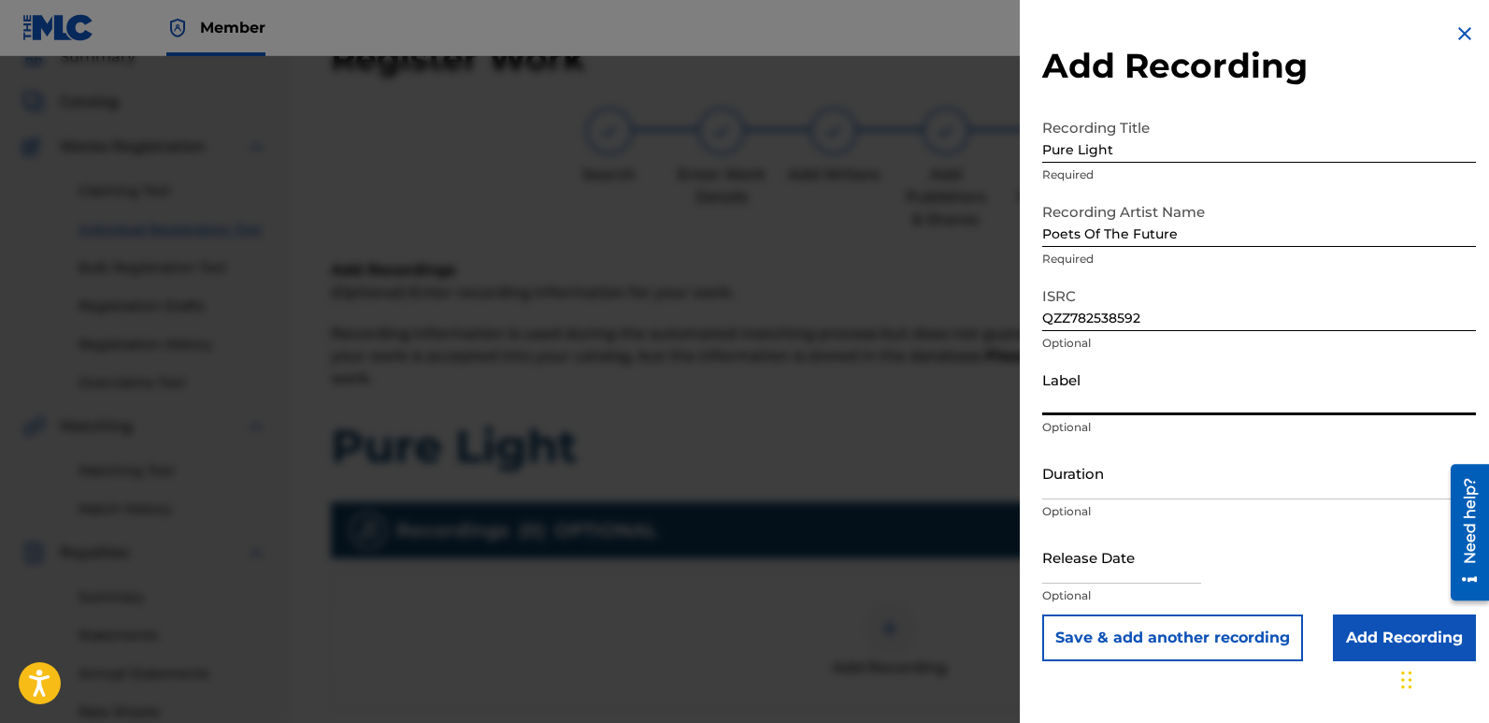
type input "Divinebeats"
click at [1101, 546] on input "text" at bounding box center [1121, 556] width 159 height 53
select select "7"
select select "2025"
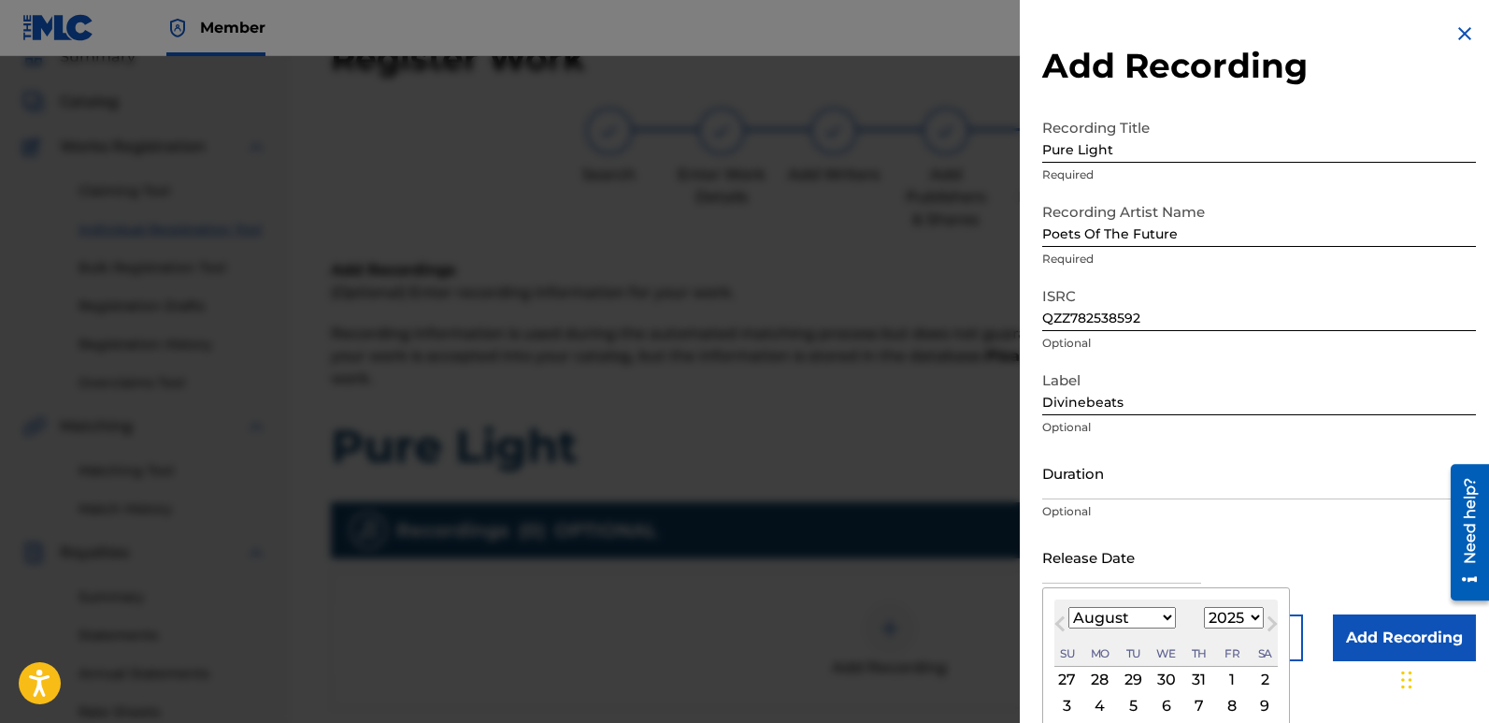
click at [1262, 674] on div "2" at bounding box center [1265, 679] width 22 height 22
type input "[DATE]"
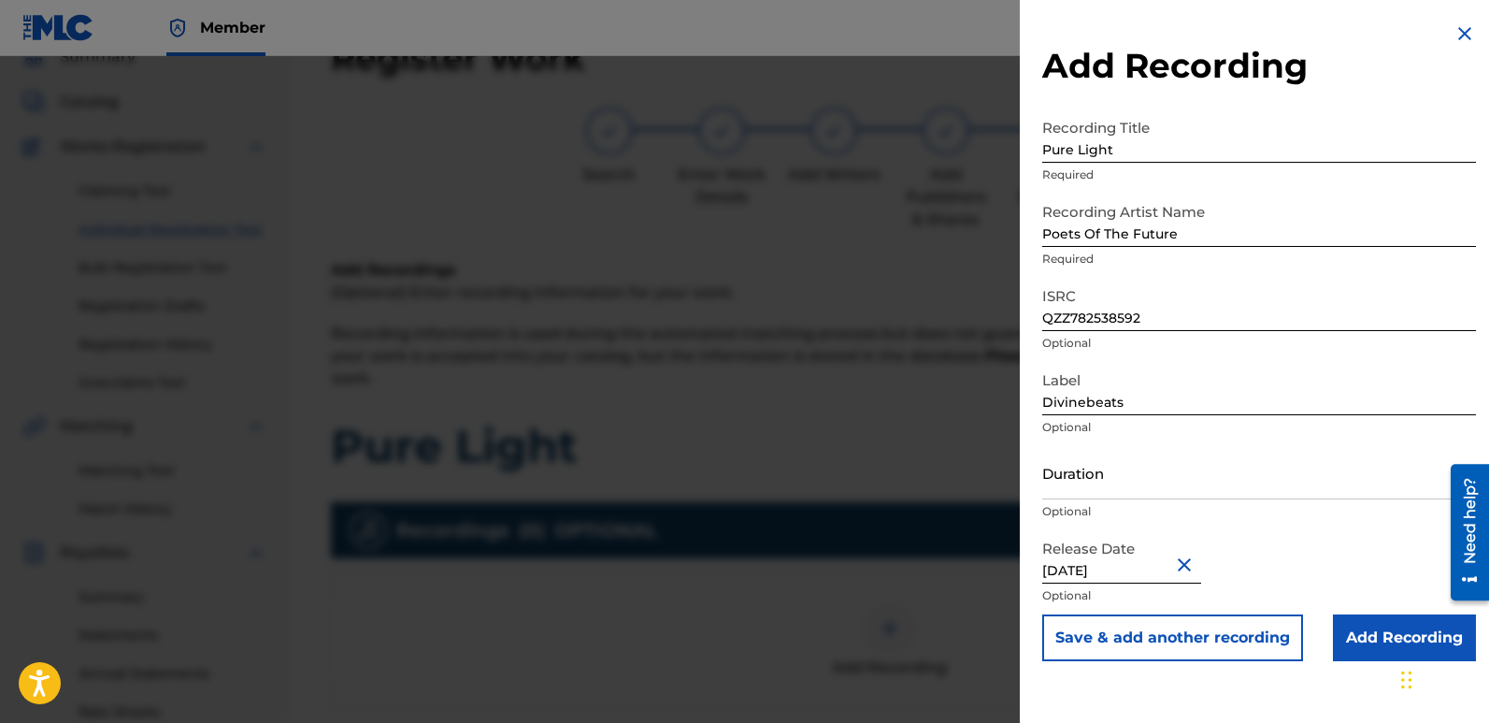
click at [1105, 561] on input "[DATE]" at bounding box center [1121, 556] width 159 height 53
select select "7"
select select "2025"
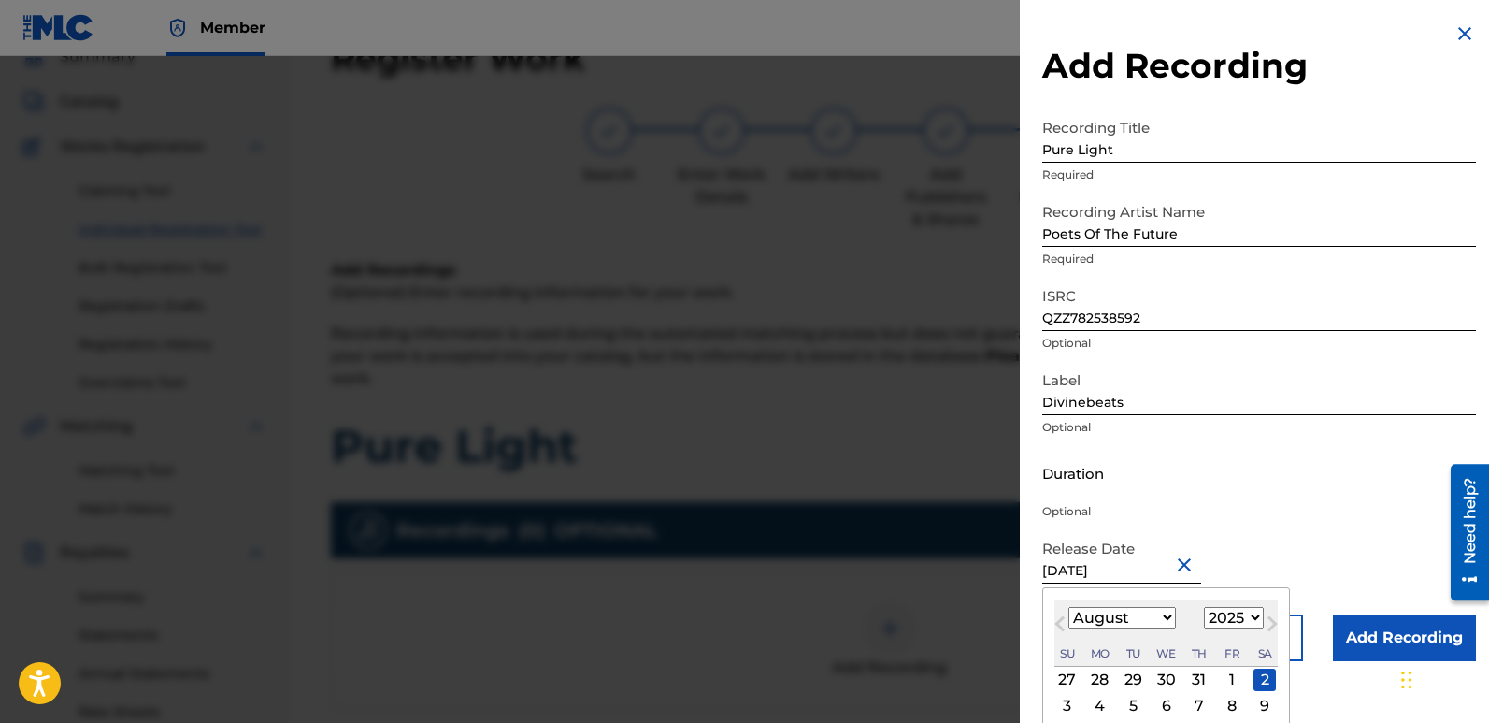
click at [1102, 561] on input "[DATE]" at bounding box center [1121, 556] width 159 height 53
type input "[DATE]"
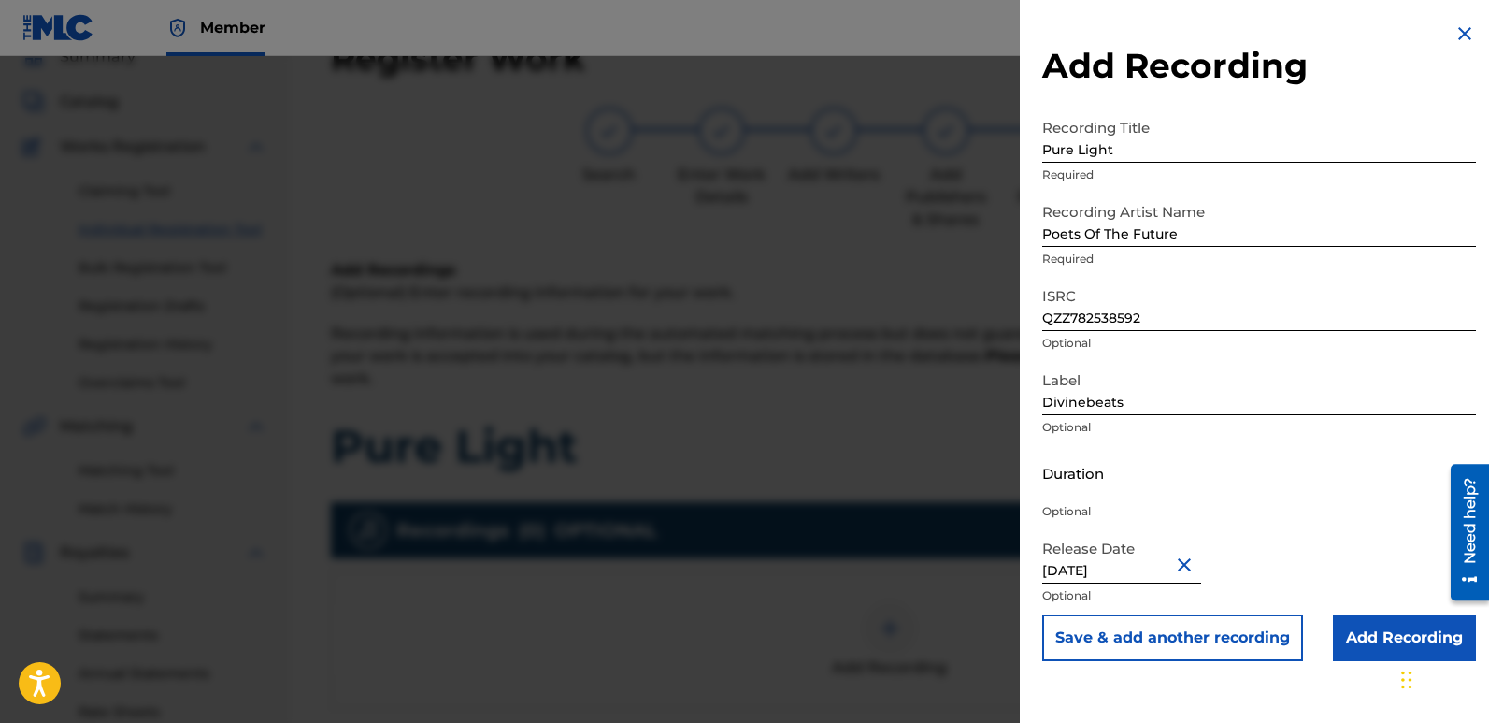
click at [1362, 628] on input "Add Recording" at bounding box center [1404, 637] width 143 height 47
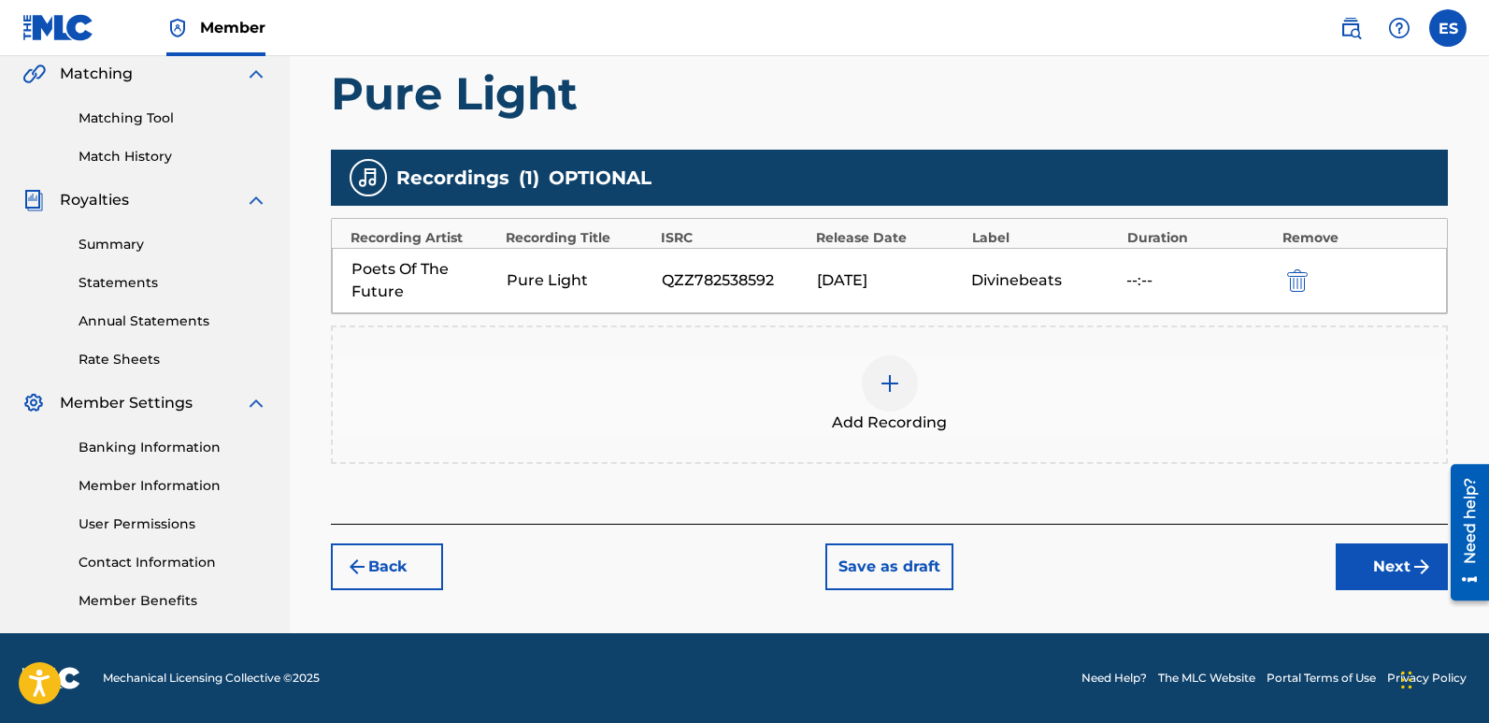
click at [1387, 566] on button "Next" at bounding box center [1392, 566] width 112 height 47
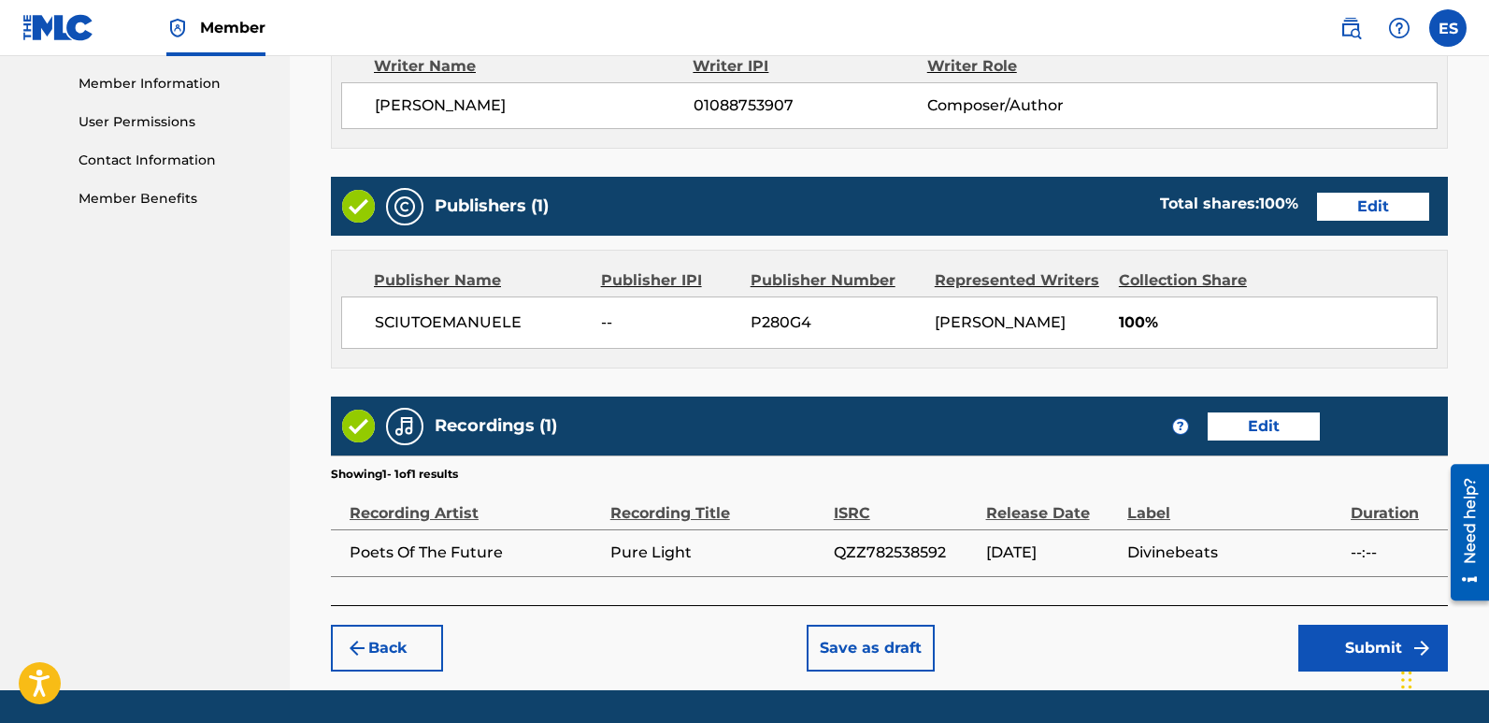
scroll to position [881, 0]
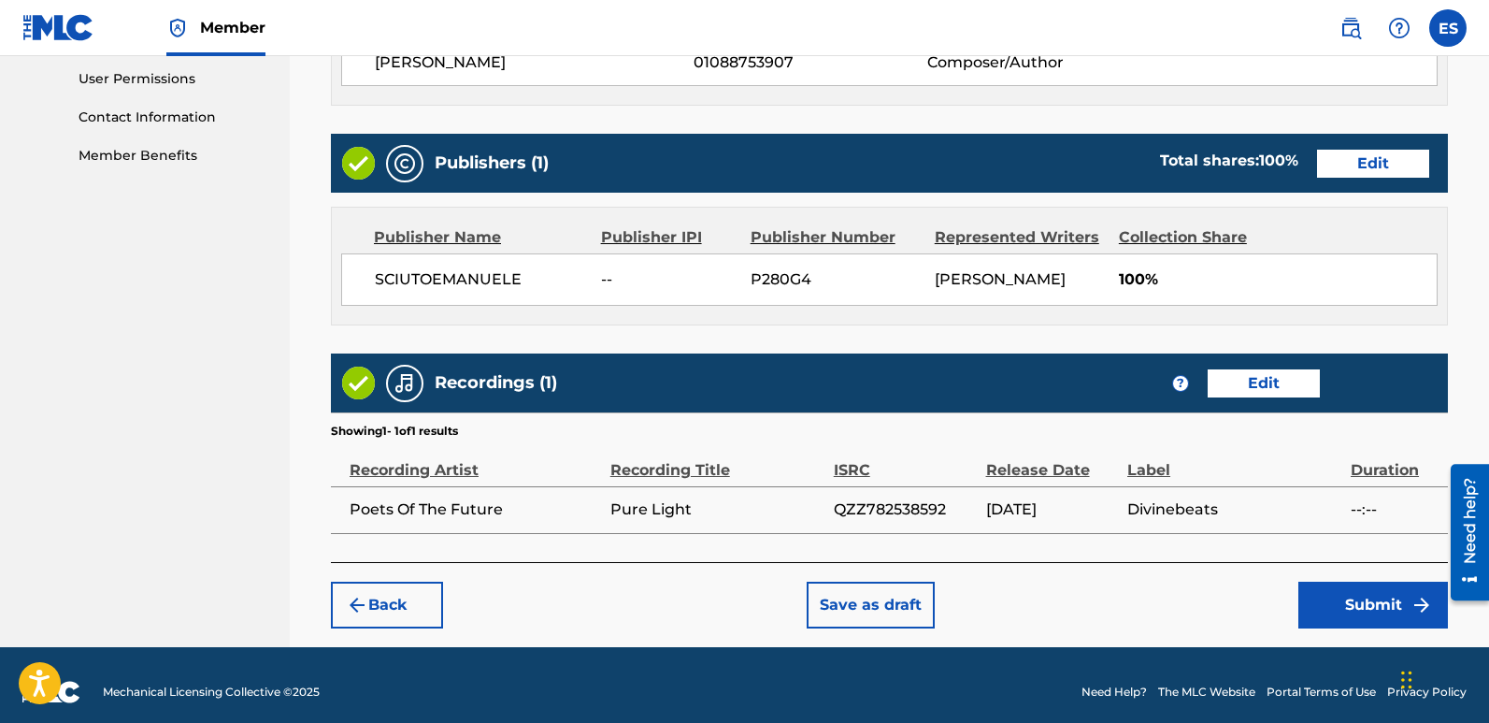
click at [1365, 594] on button "Submit" at bounding box center [1373, 604] width 150 height 47
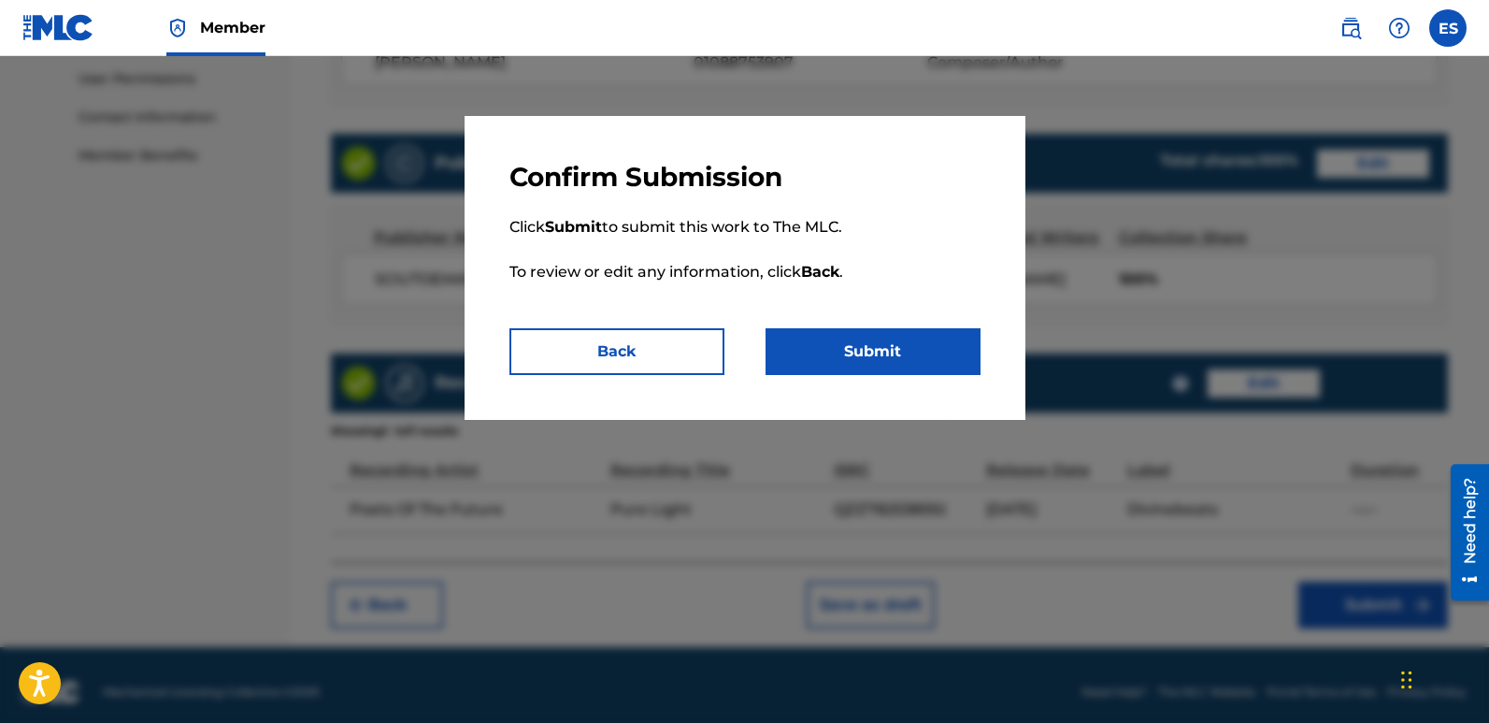
click at [880, 349] on button "Submit" at bounding box center [873, 351] width 215 height 47
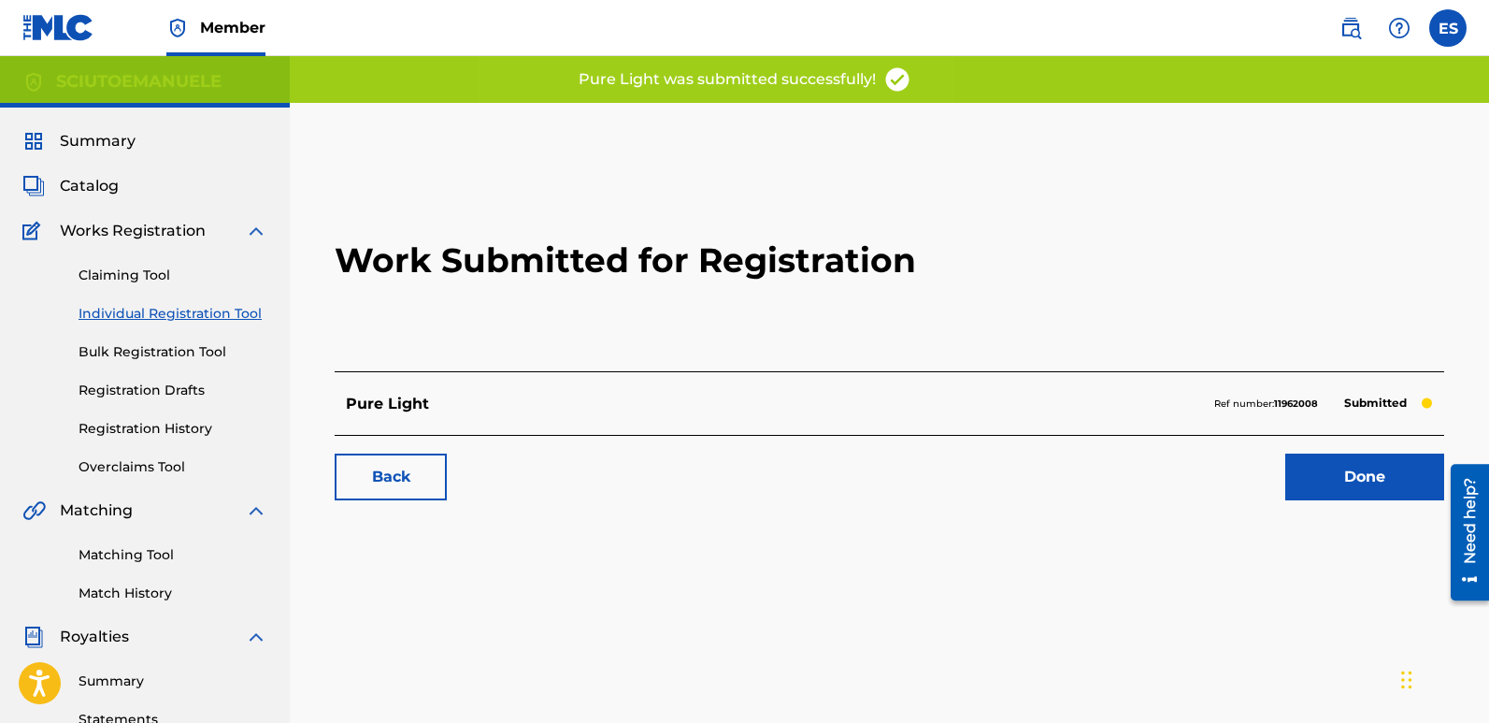
click at [1371, 473] on link "Done" at bounding box center [1364, 476] width 159 height 47
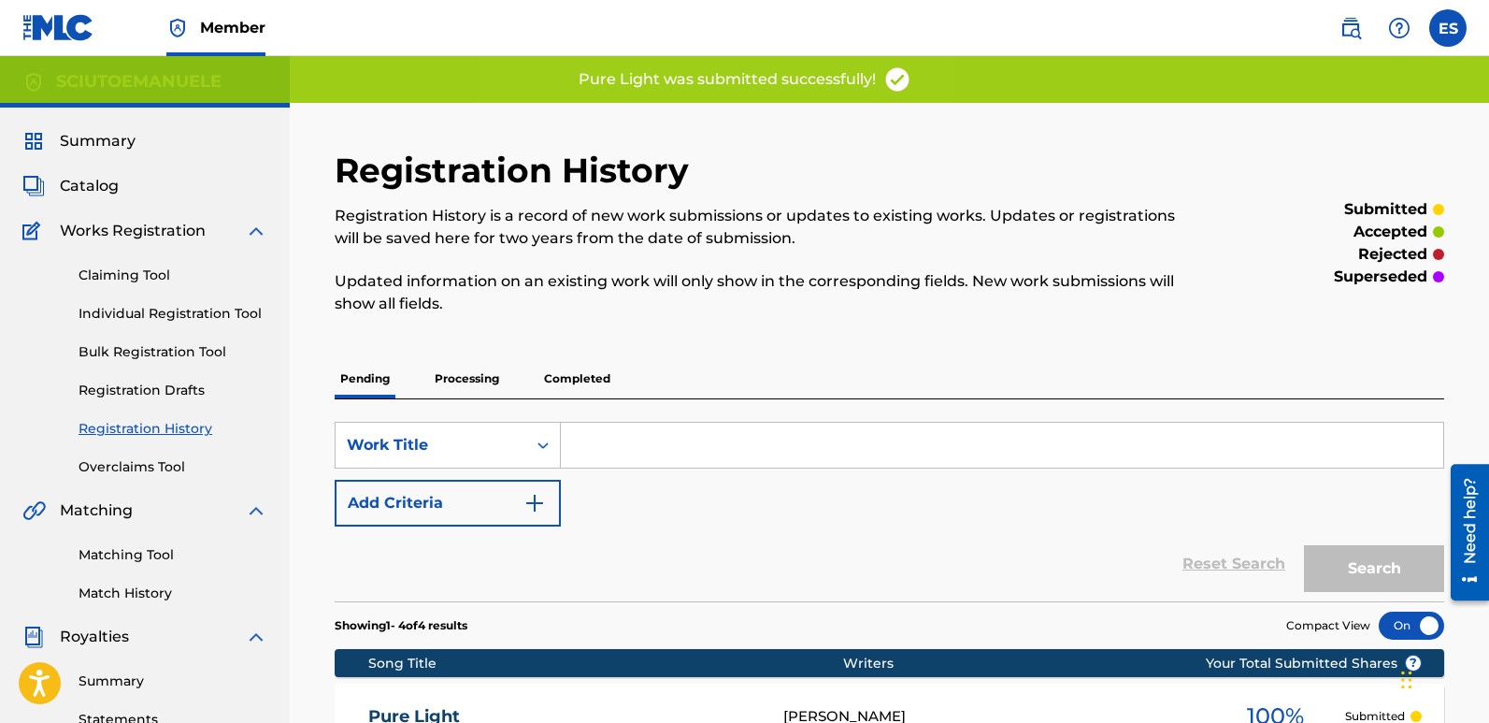
click at [200, 309] on link "Individual Registration Tool" at bounding box center [173, 314] width 189 height 20
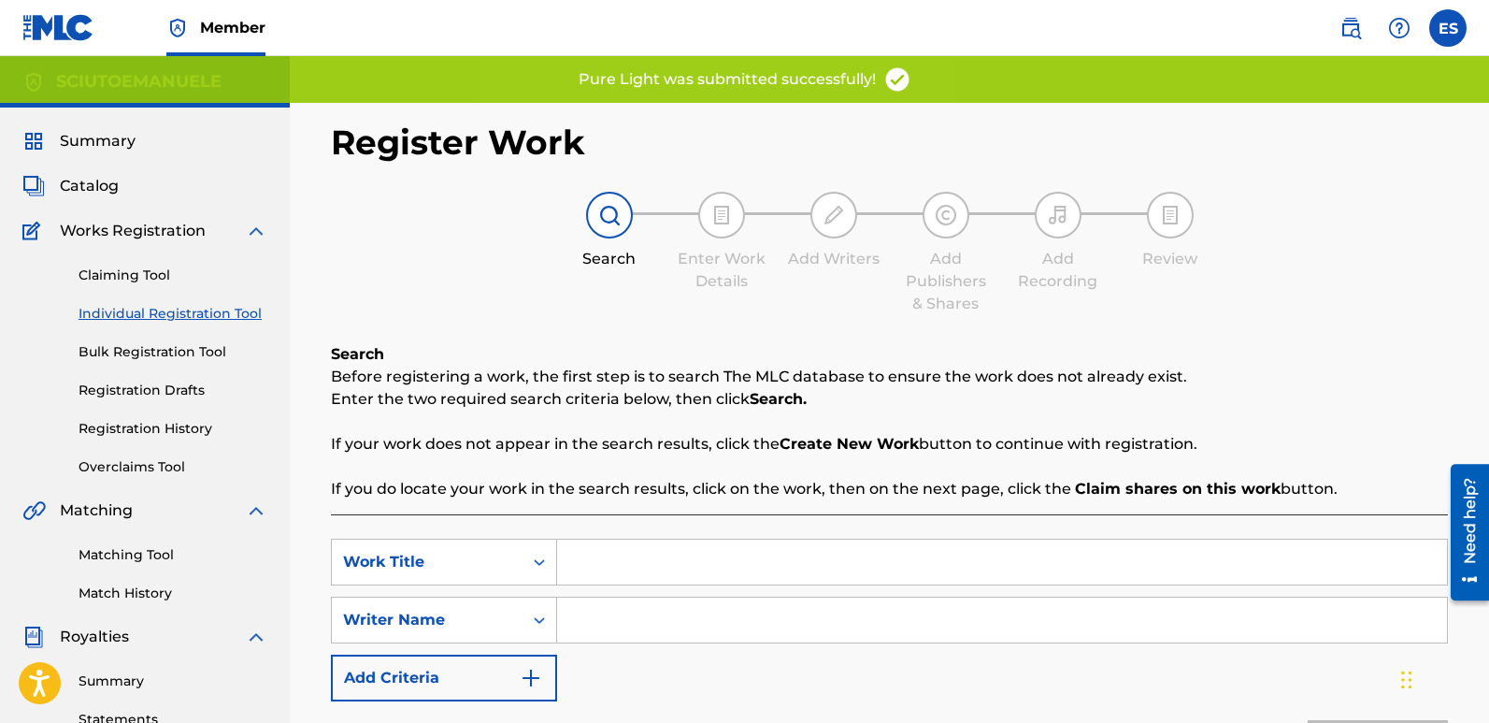
click at [721, 563] on input "Search Form" at bounding box center [1002, 561] width 890 height 45
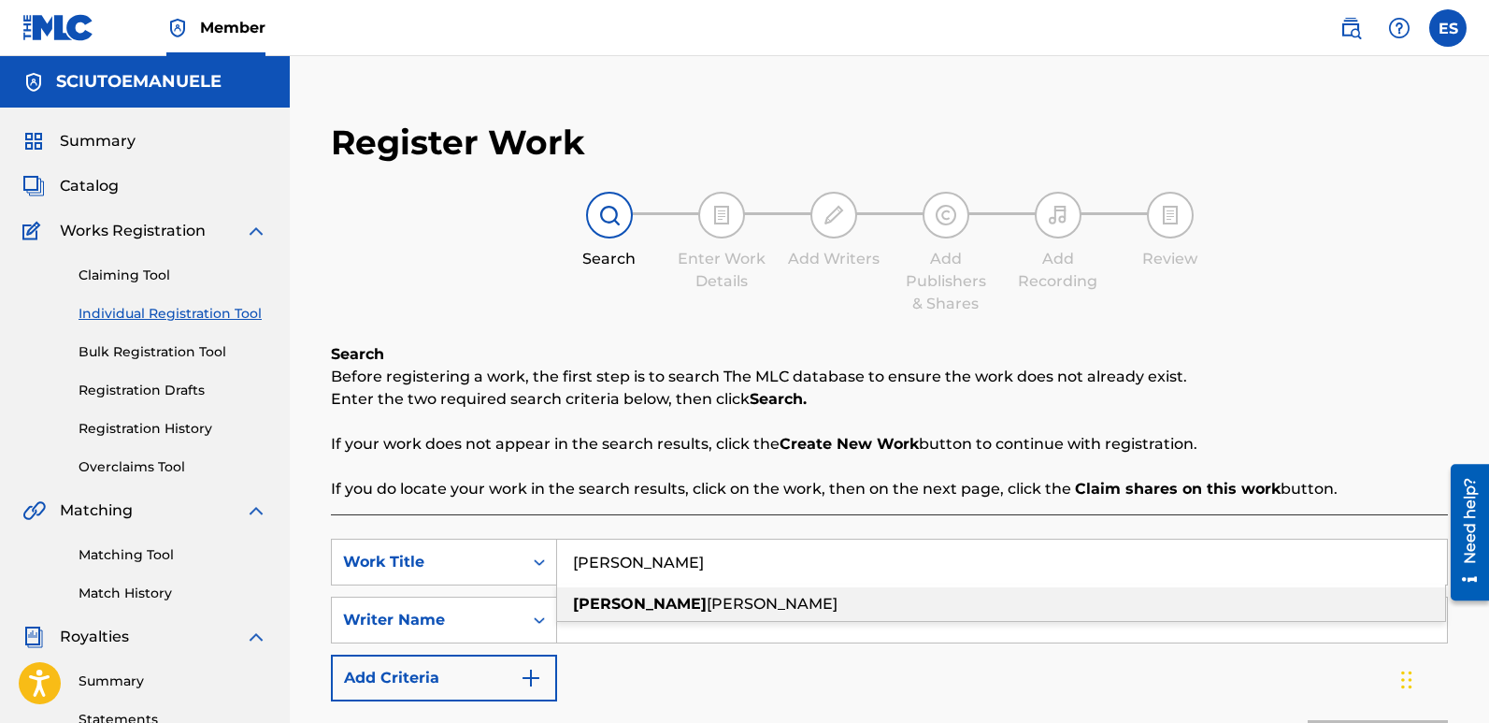
click at [665, 606] on div "[PERSON_NAME]" at bounding box center [1001, 604] width 888 height 34
type input "[PERSON_NAME]"
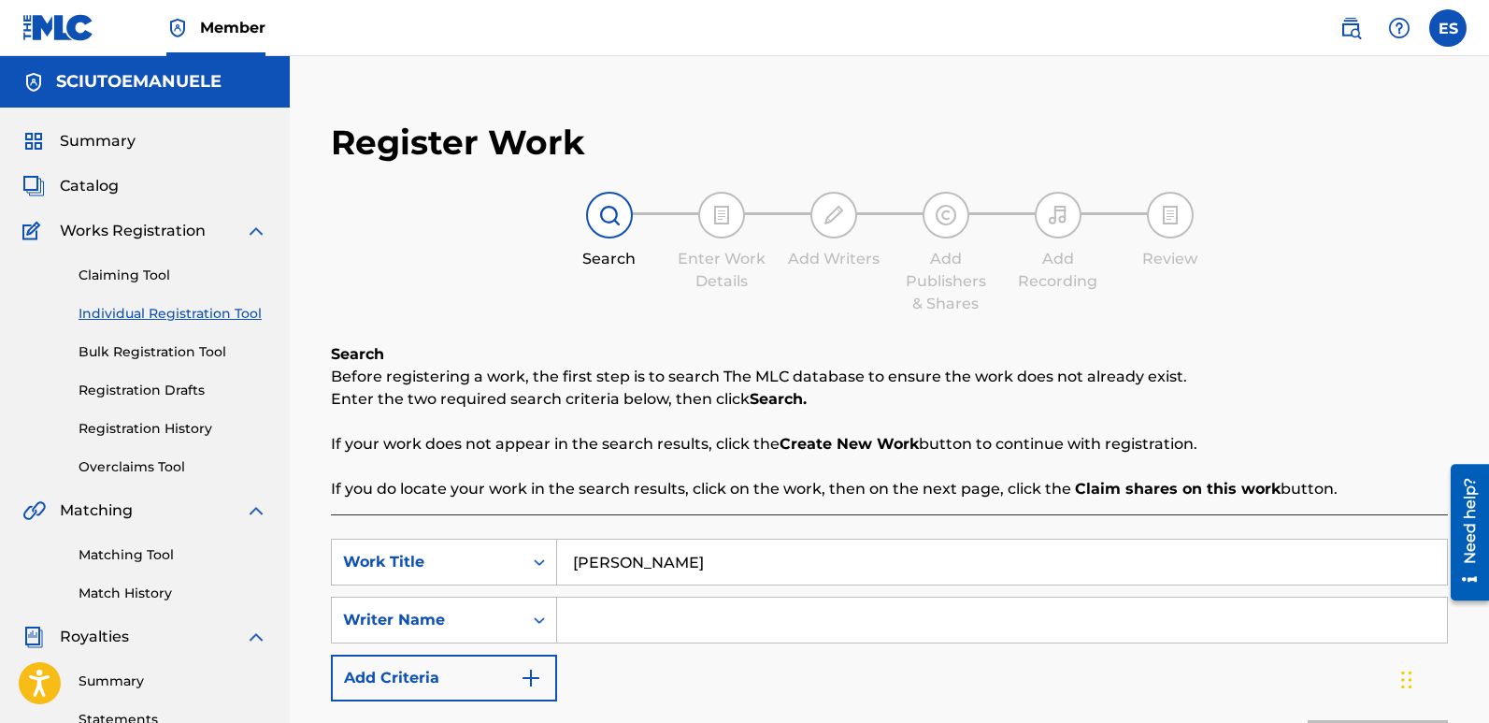
click at [623, 618] on input "Search Form" at bounding box center [1002, 619] width 890 height 45
type input "[PERSON_NAME]"
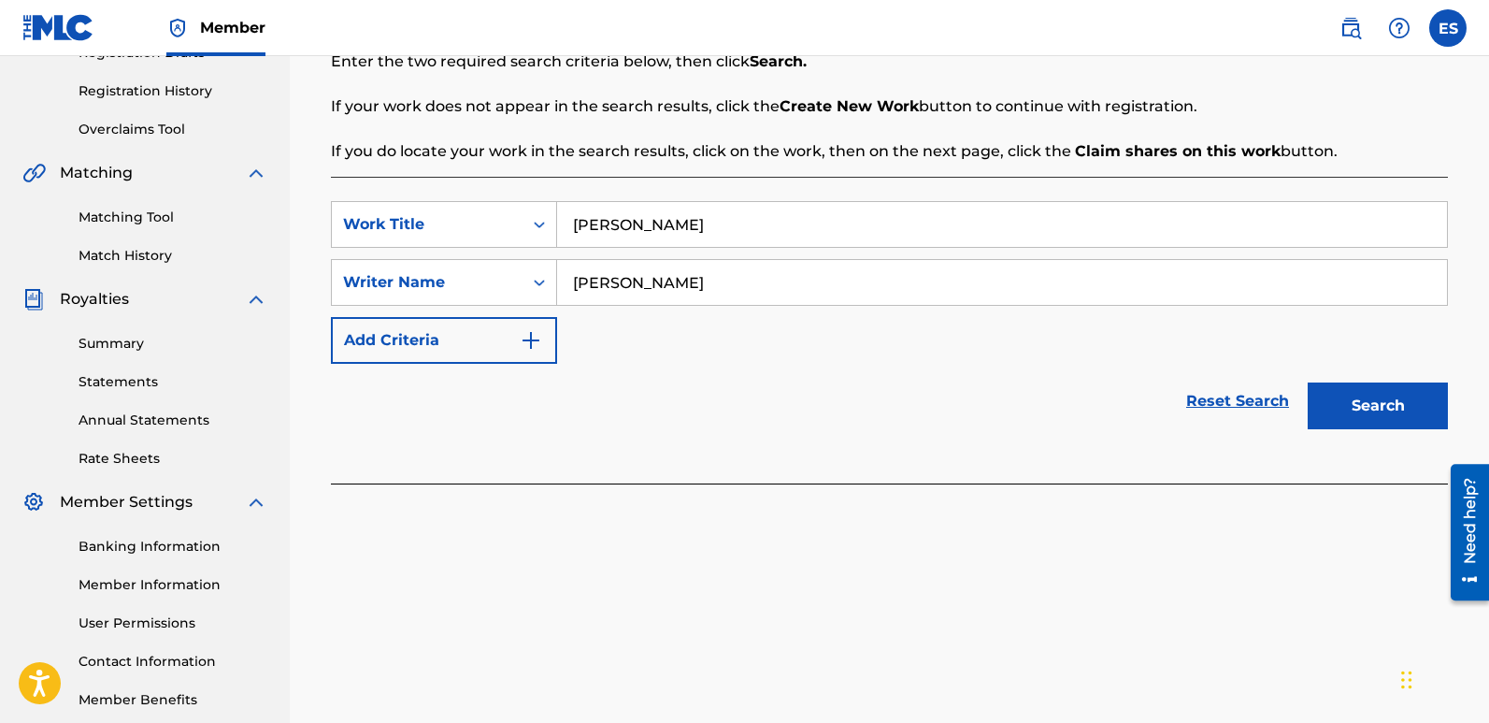
scroll to position [378, 0]
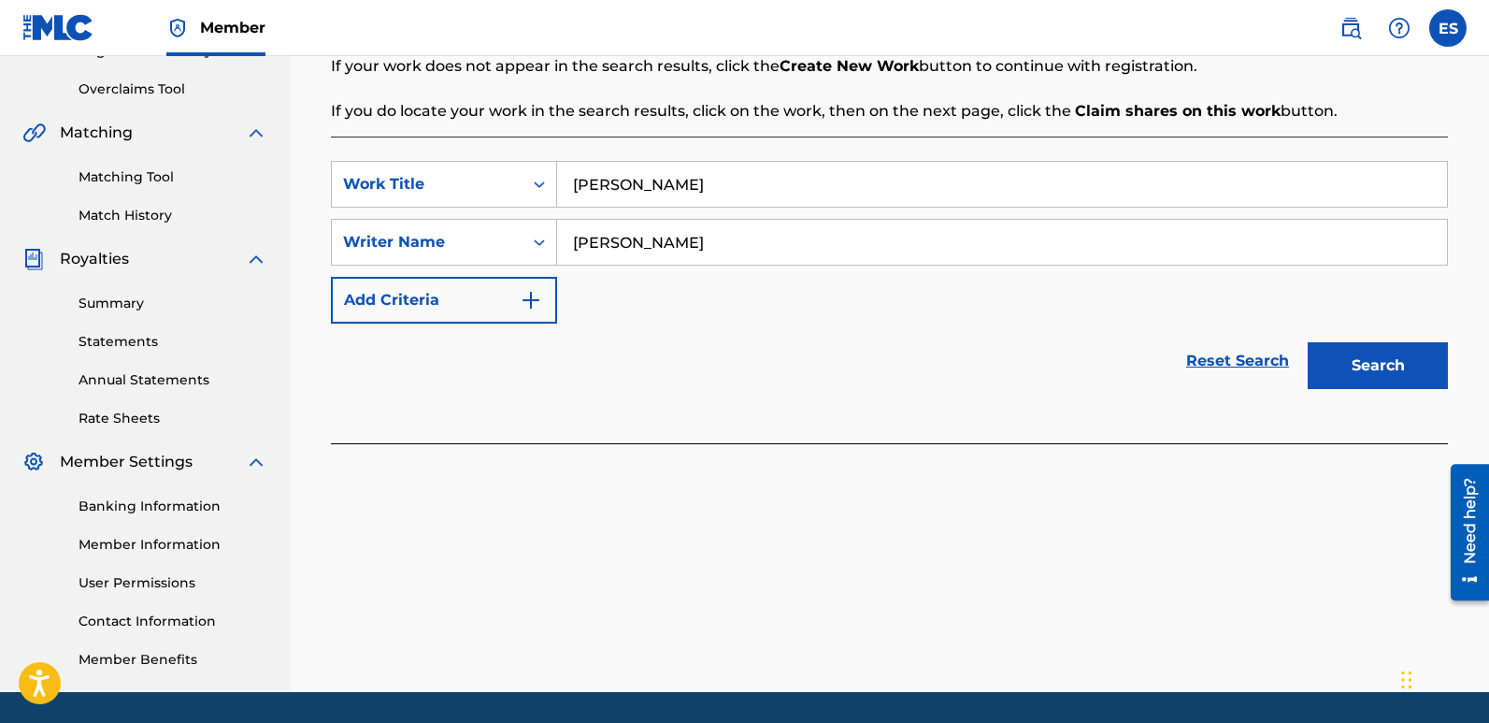
click at [1380, 379] on button "Search" at bounding box center [1378, 365] width 140 height 47
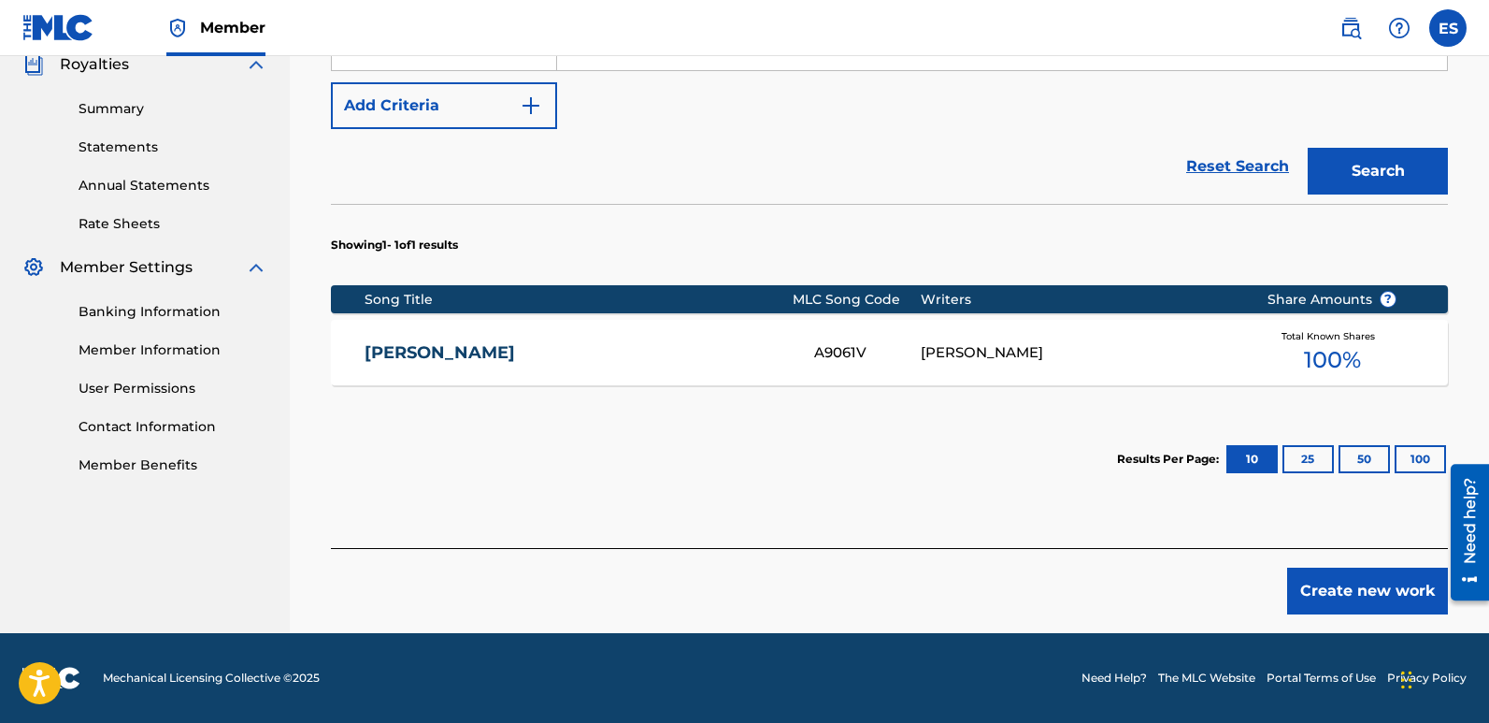
click at [1347, 592] on button "Create new work" at bounding box center [1367, 590] width 161 height 47
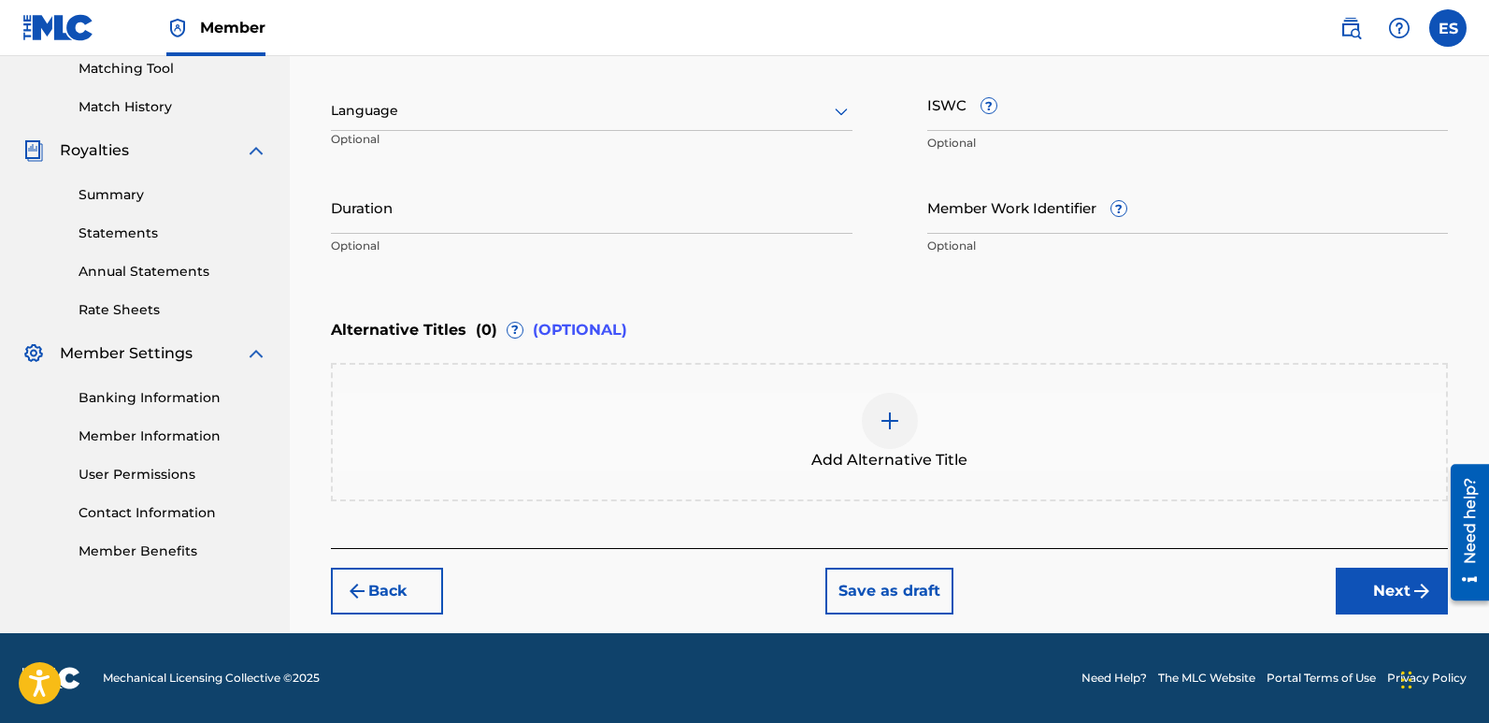
scroll to position [486, 0]
click at [432, 112] on div at bounding box center [592, 110] width 522 height 23
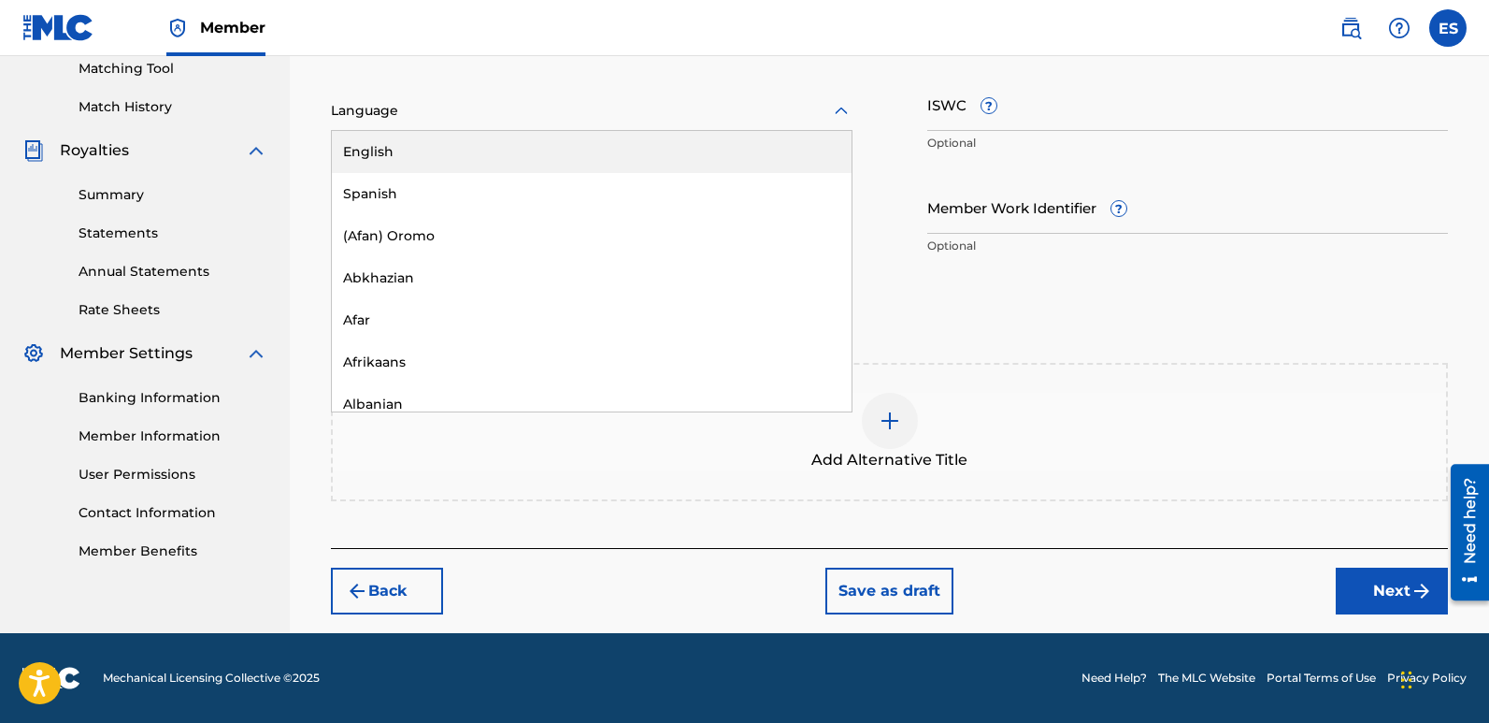
click at [406, 142] on div "English" at bounding box center [592, 152] width 520 height 42
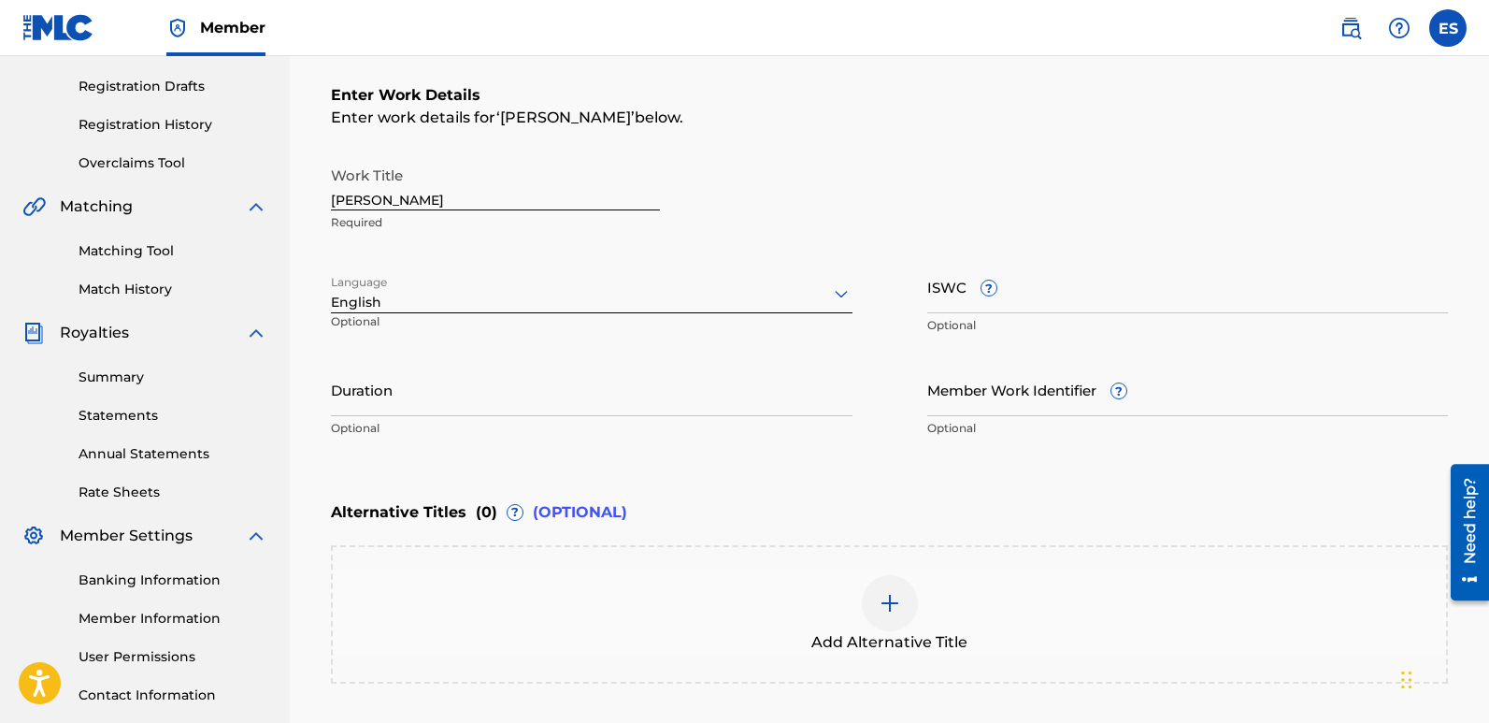
scroll to position [295, 0]
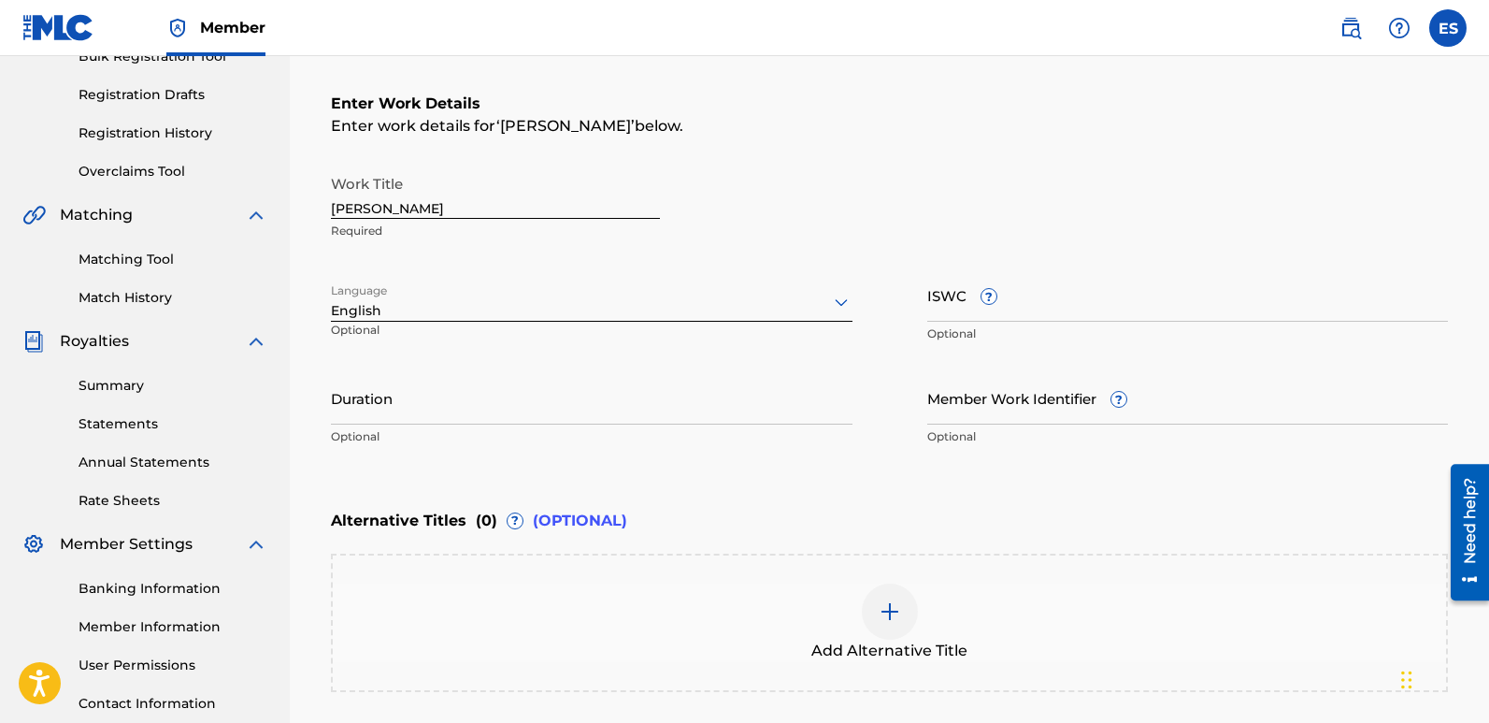
click at [430, 216] on input "[PERSON_NAME]" at bounding box center [495, 191] width 329 height 53
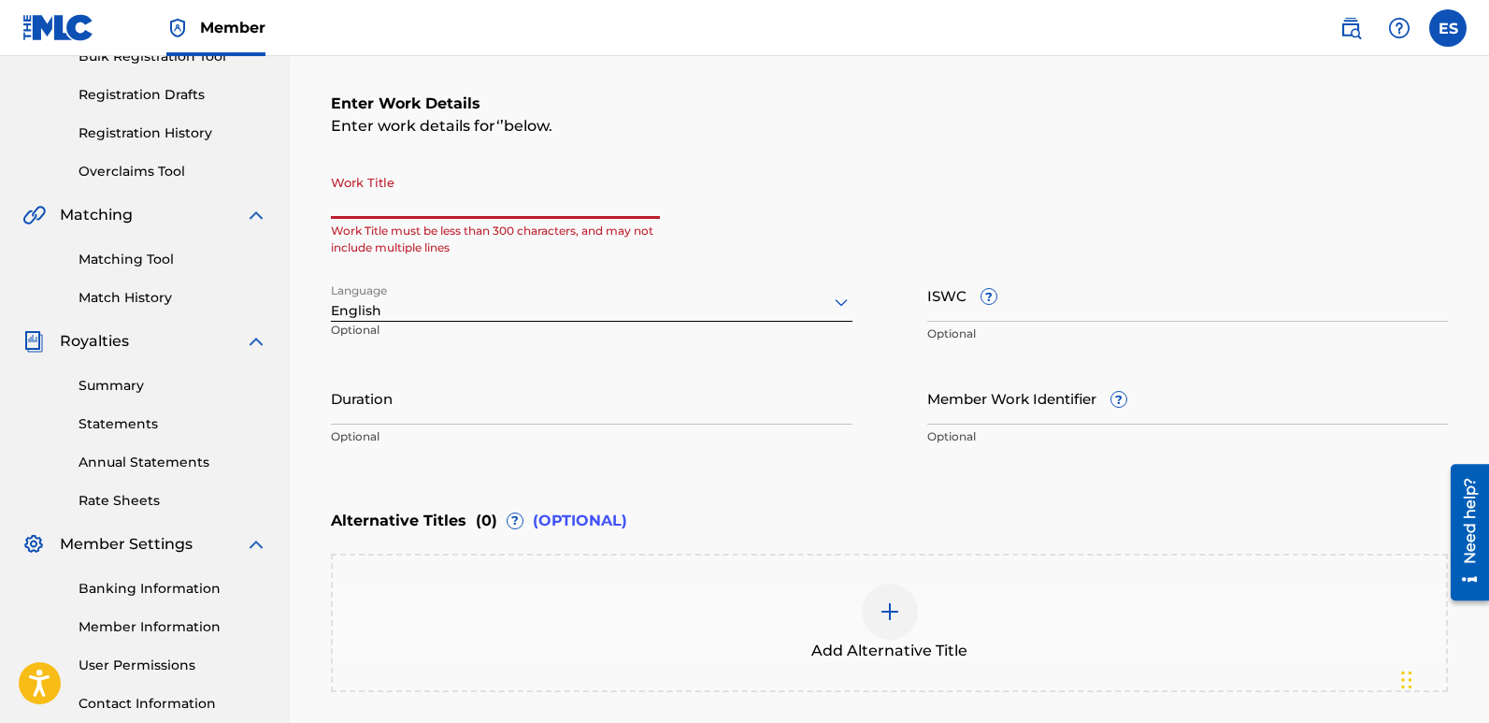
paste input "Silence Speaks"
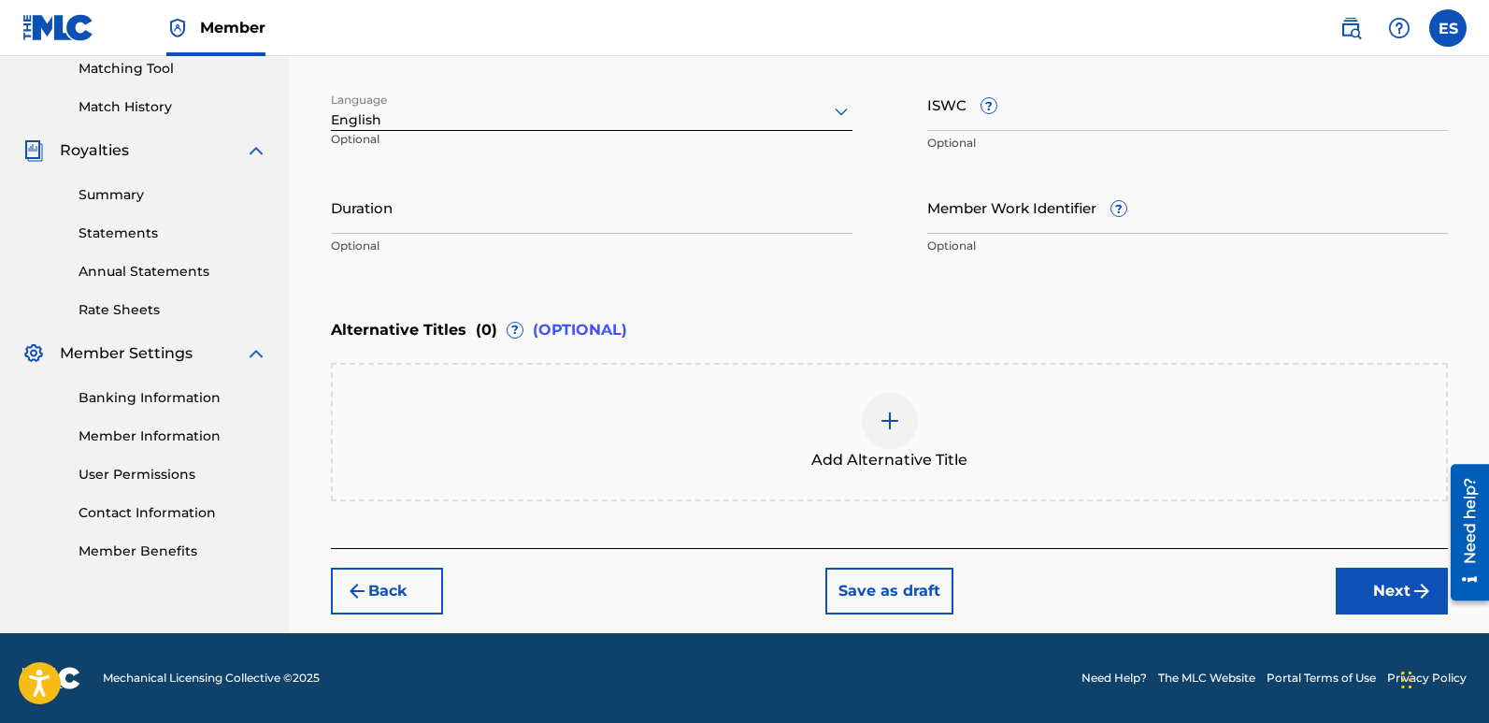
type input "Silence Speaks"
click at [1385, 583] on button "Next" at bounding box center [1392, 590] width 112 height 47
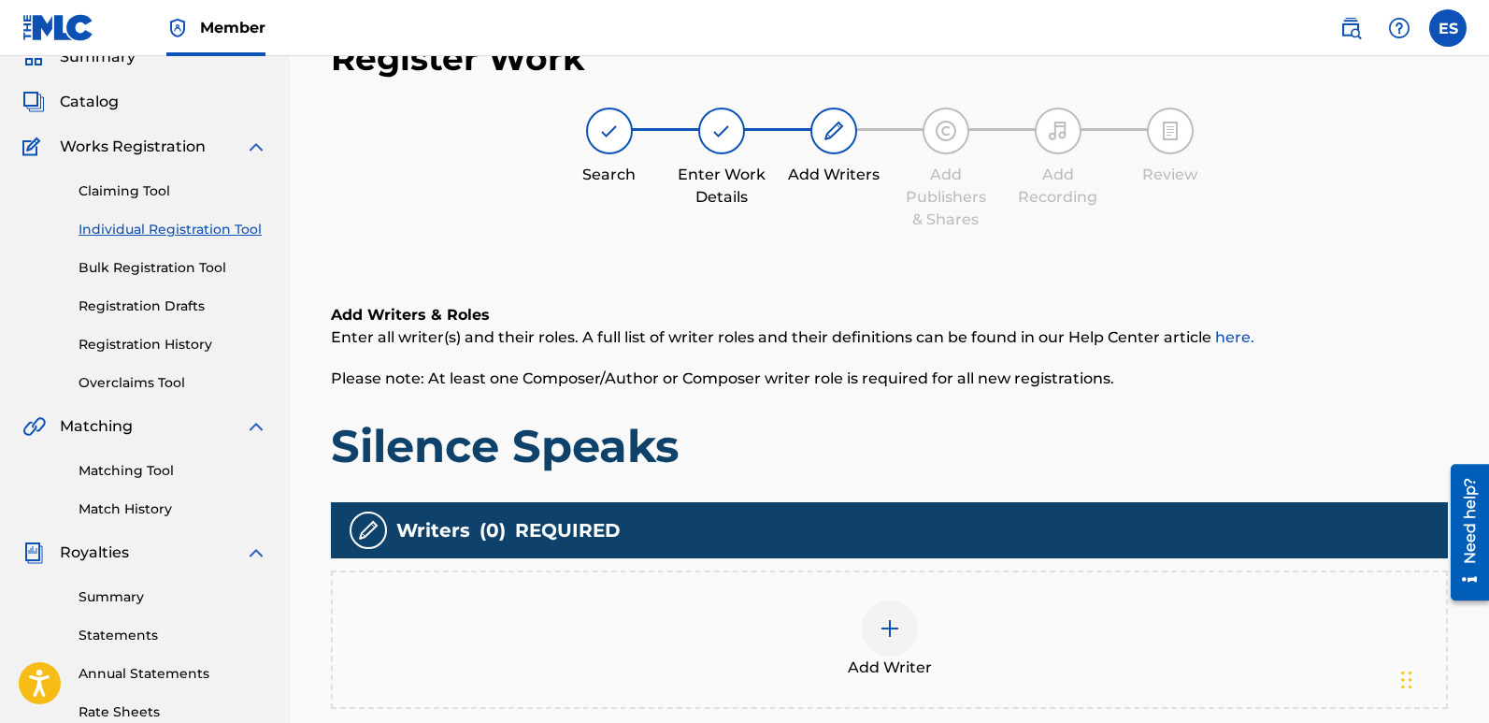
scroll to position [325, 0]
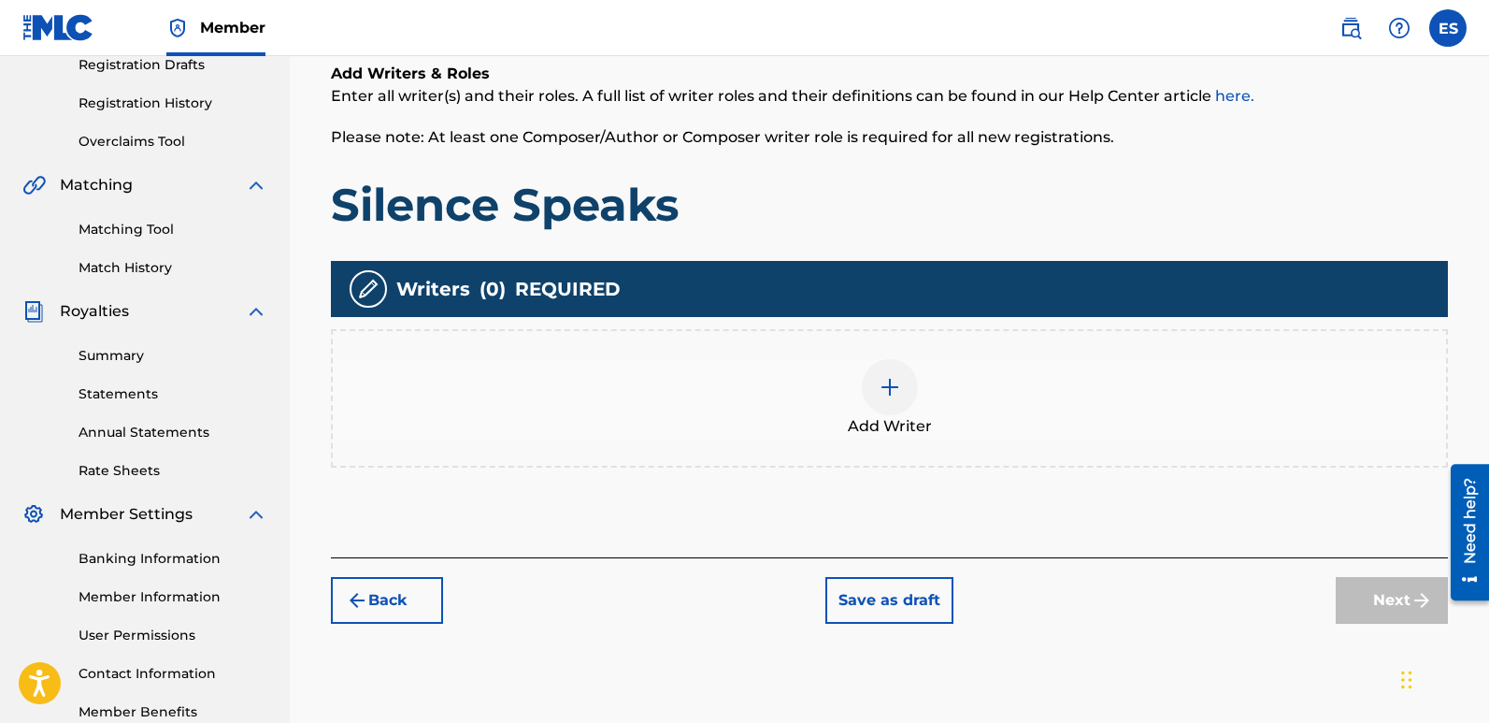
click at [883, 409] on div at bounding box center [890, 387] width 56 height 56
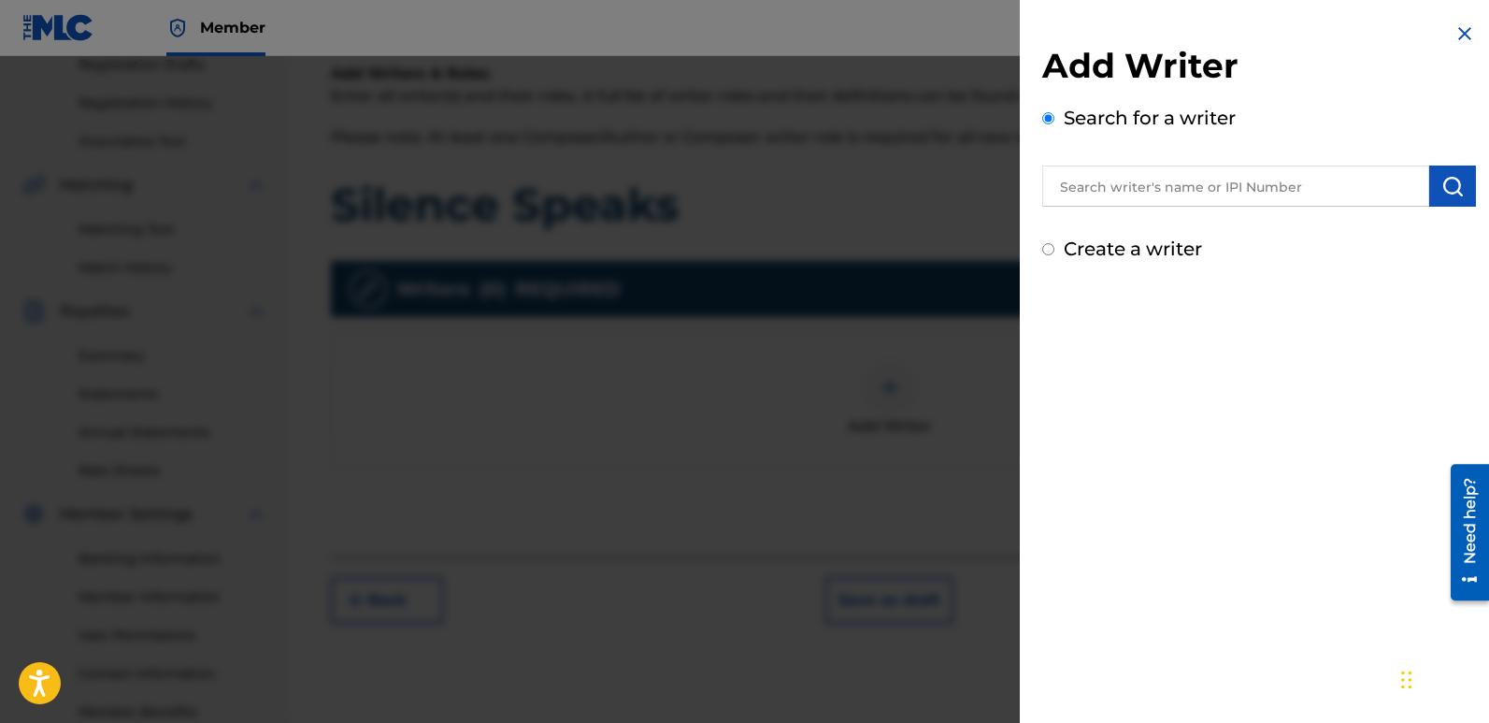
click at [1242, 179] on input "text" at bounding box center [1235, 185] width 387 height 41
type input "emanuelesciuto"
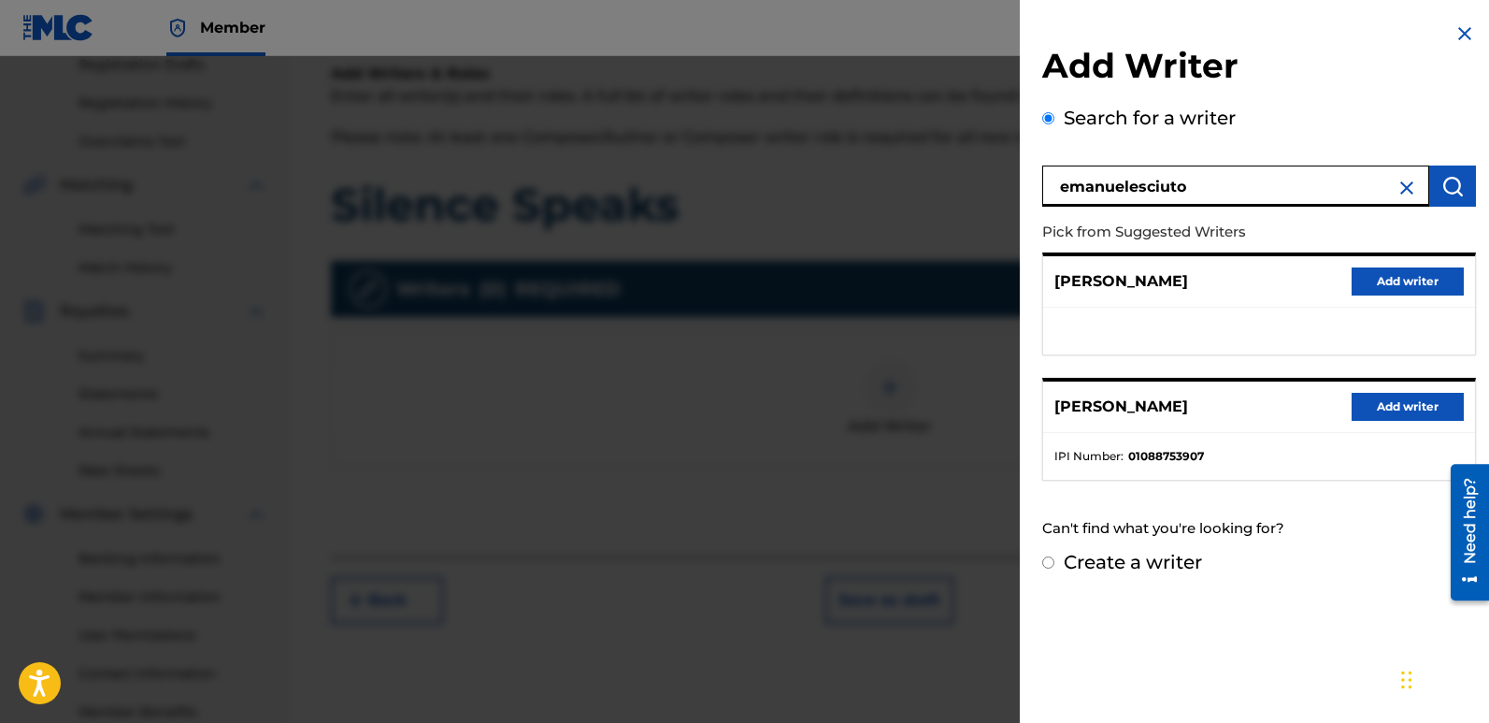
click at [1426, 403] on button "Add writer" at bounding box center [1408, 407] width 112 height 28
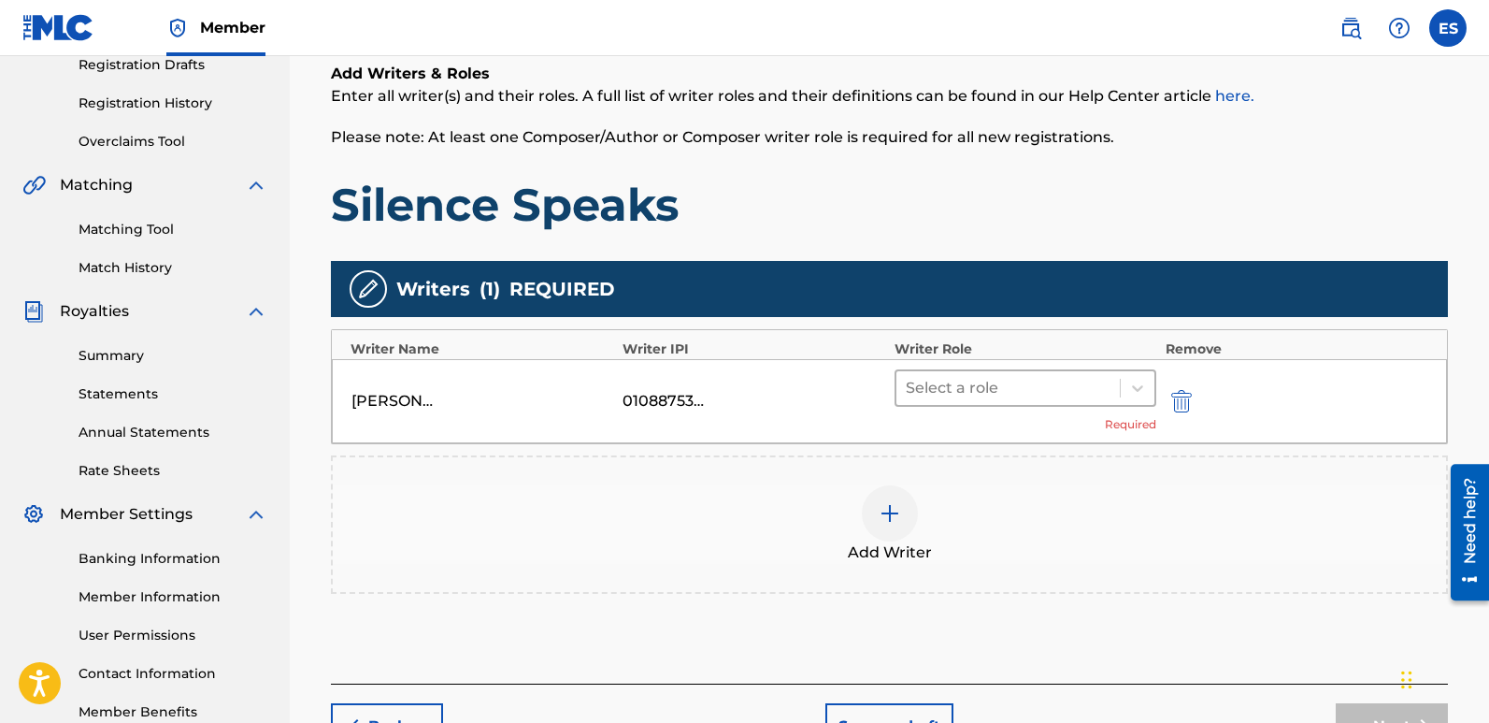
click at [992, 380] on div at bounding box center [1008, 388] width 205 height 26
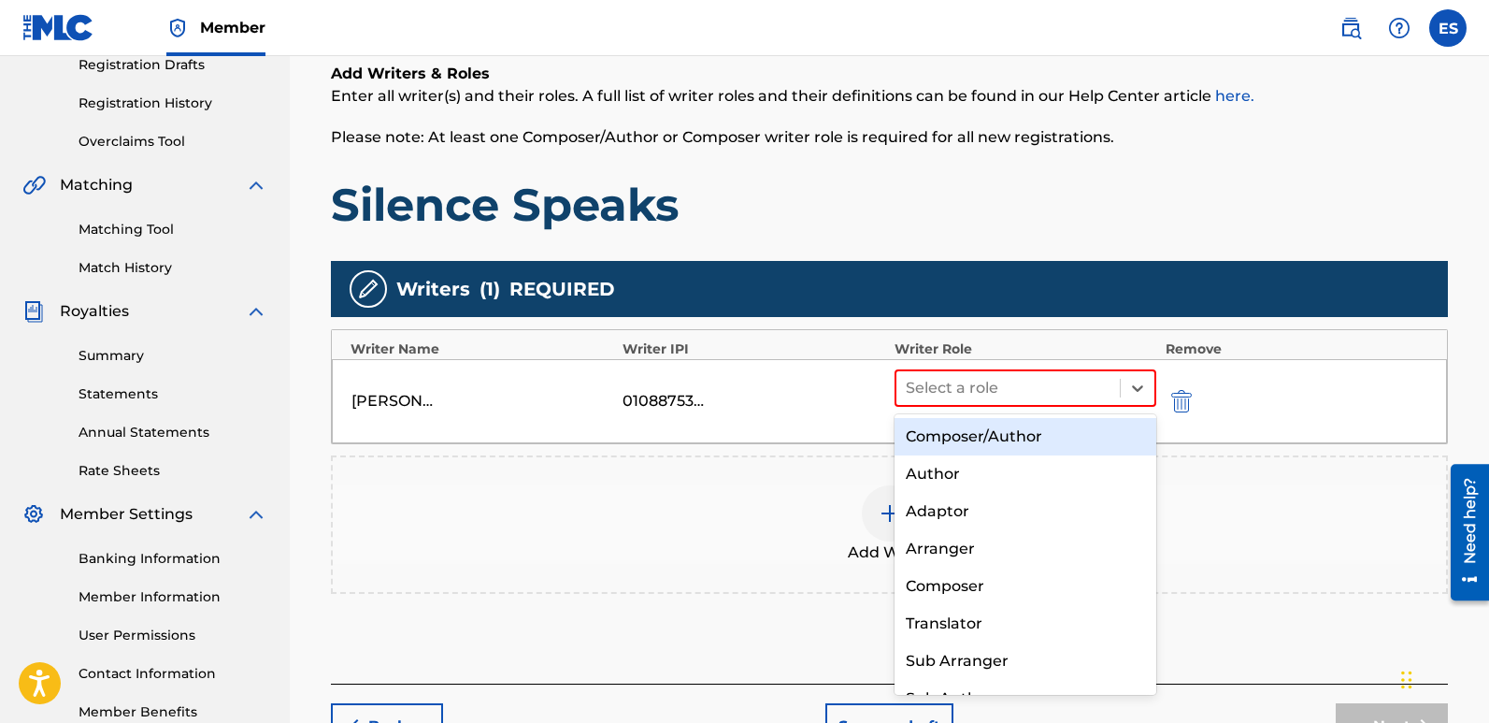
click at [1010, 434] on div "Composer/Author" at bounding box center [1026, 436] width 262 height 37
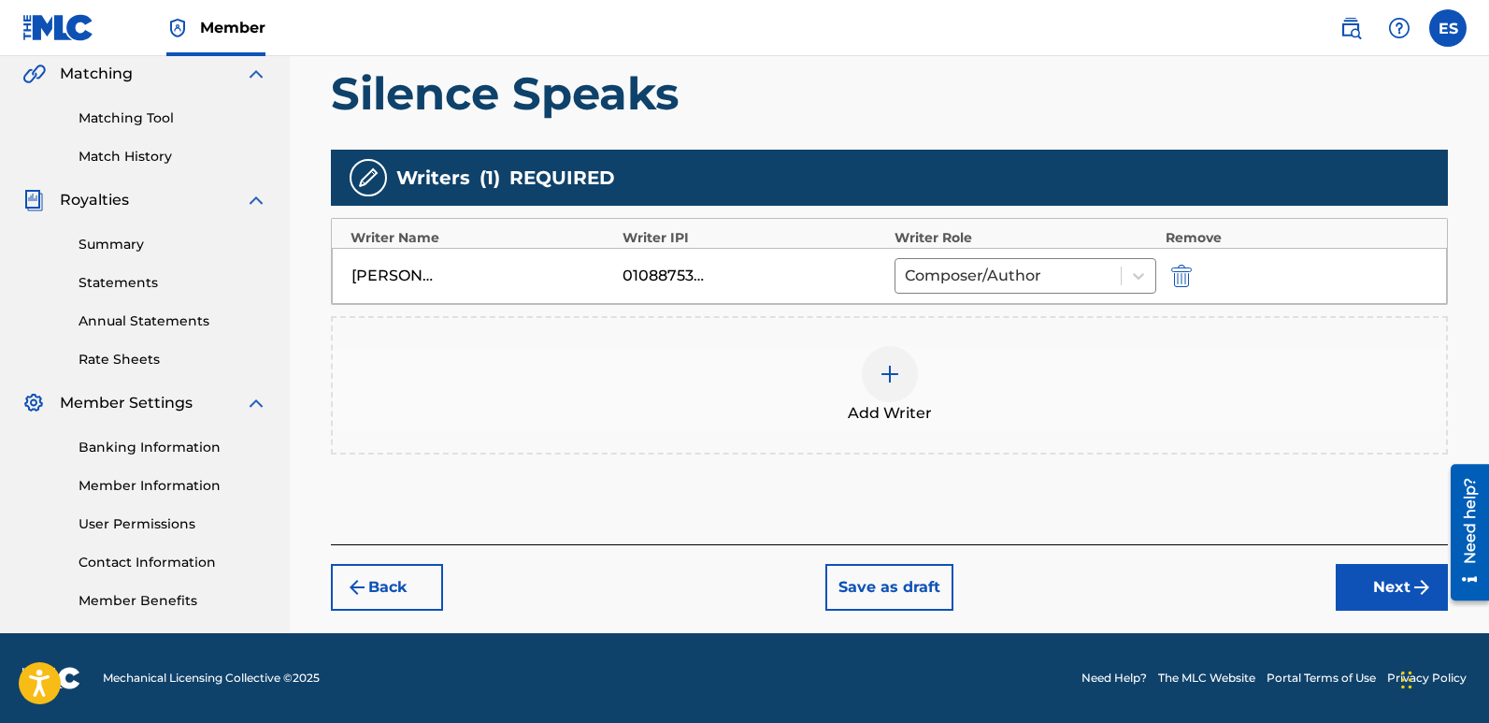
click at [1391, 584] on button "Next" at bounding box center [1392, 587] width 112 height 47
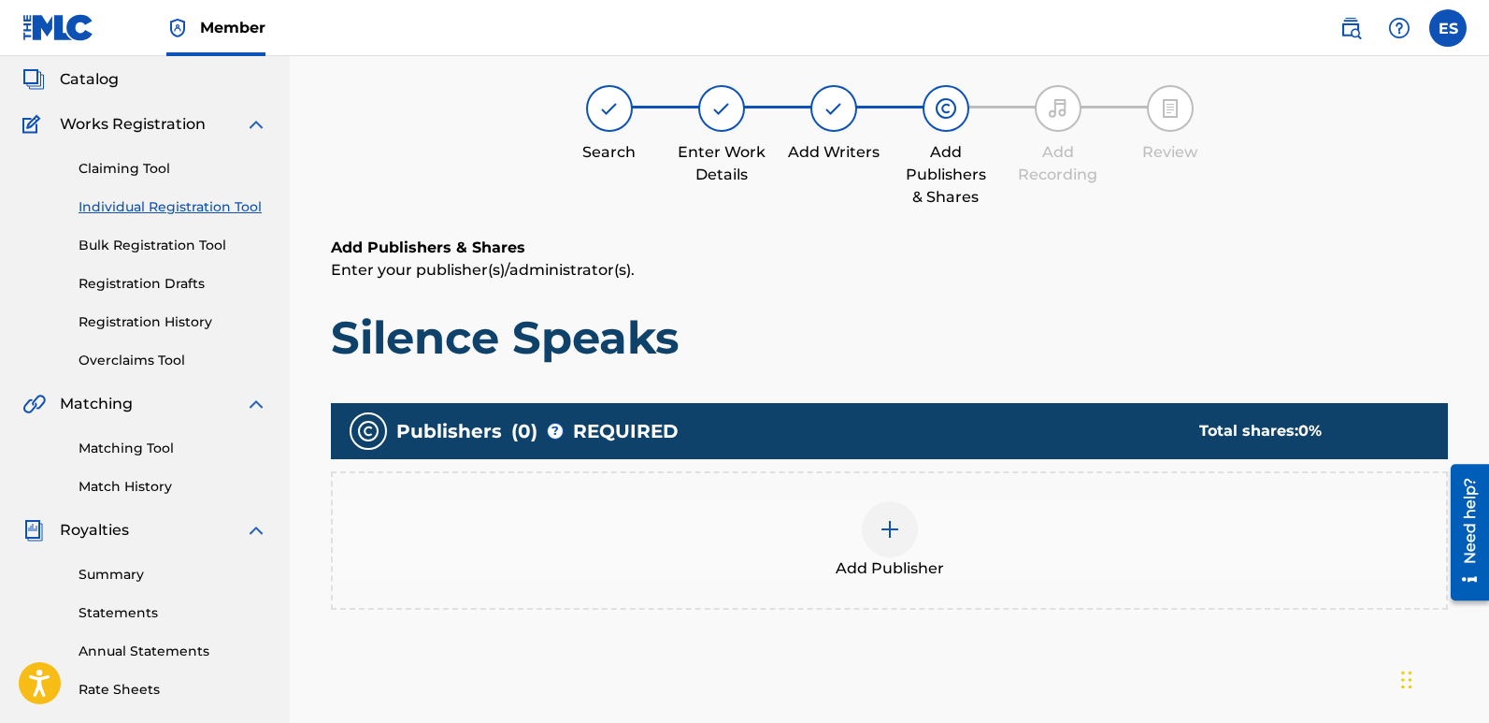
scroll to position [84, 0]
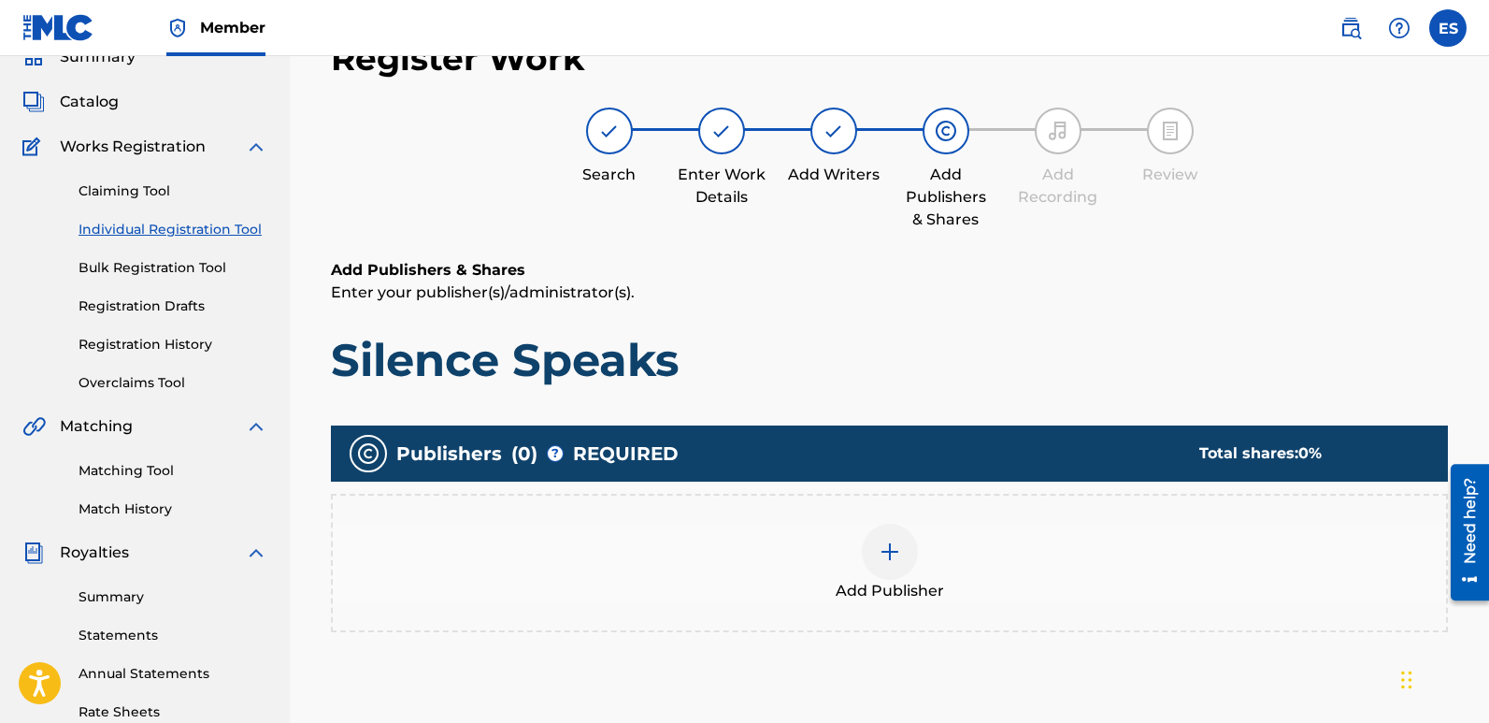
click at [912, 548] on div at bounding box center [890, 551] width 56 height 56
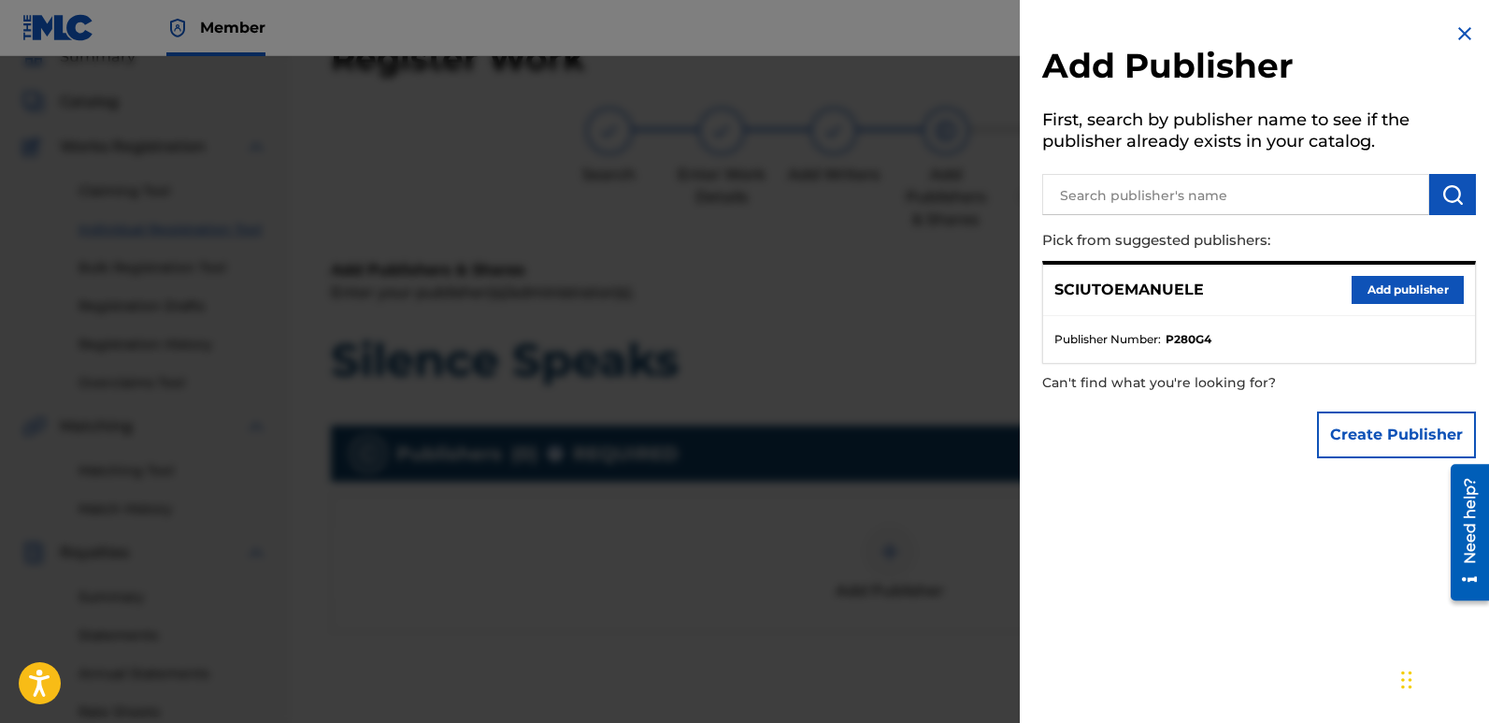
click at [1417, 290] on button "Add publisher" at bounding box center [1408, 290] width 112 height 28
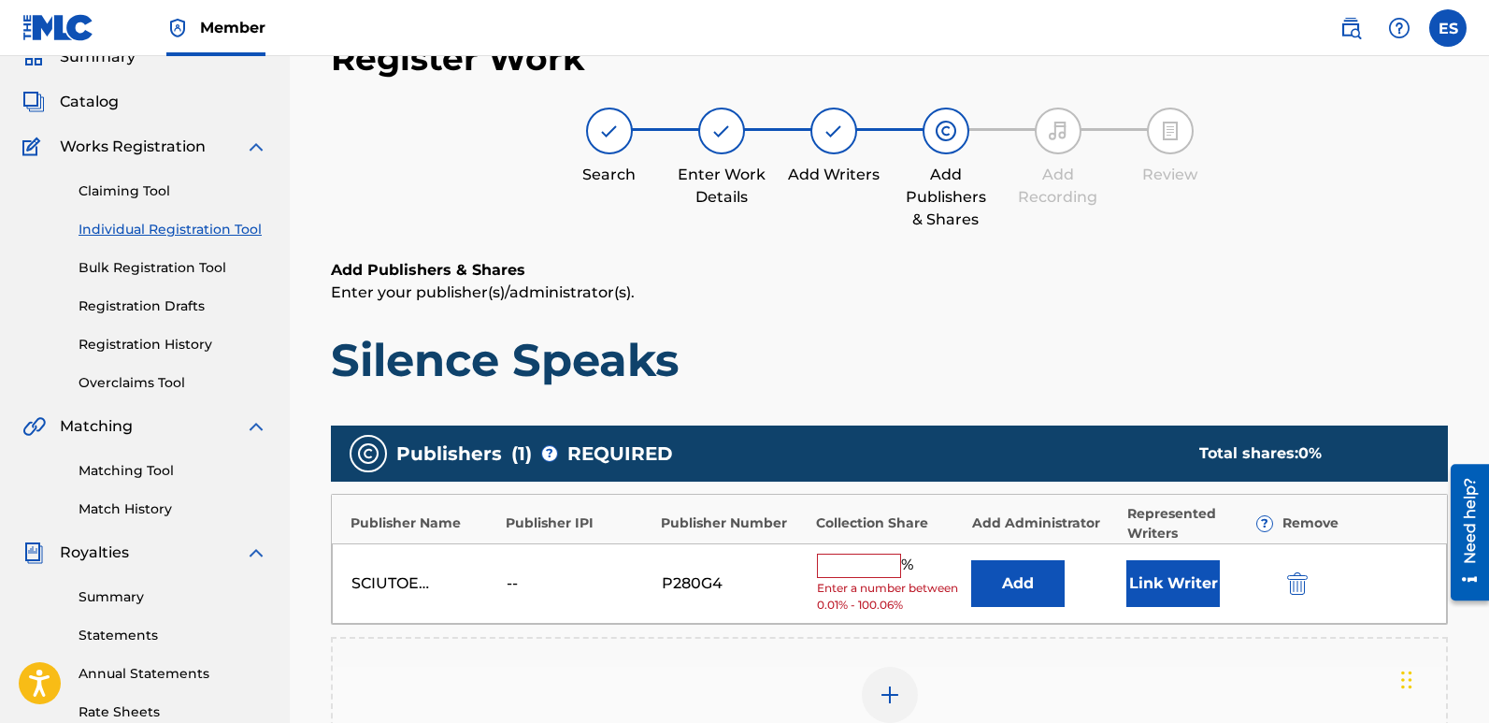
click at [1184, 566] on button "Link Writer" at bounding box center [1172, 583] width 93 height 47
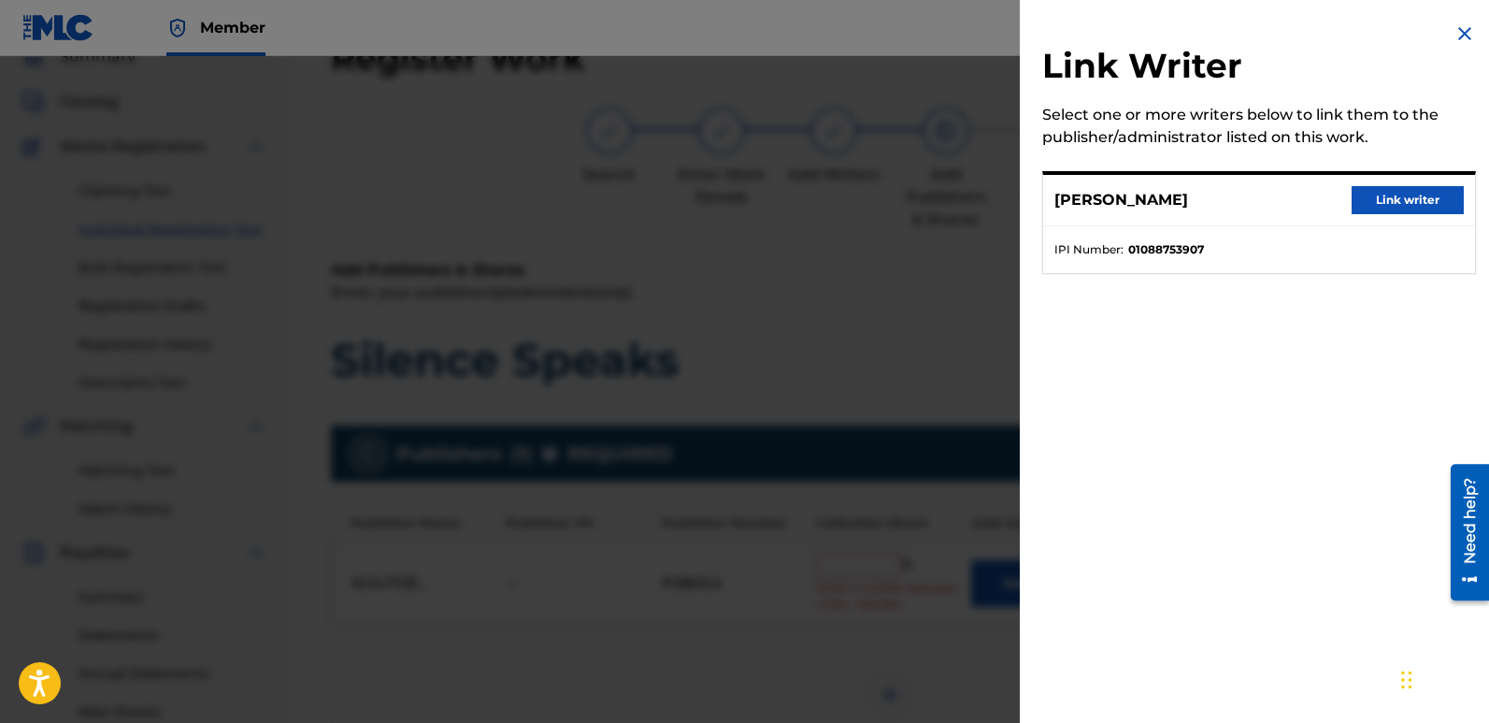
click at [1401, 201] on button "Link writer" at bounding box center [1408, 200] width 112 height 28
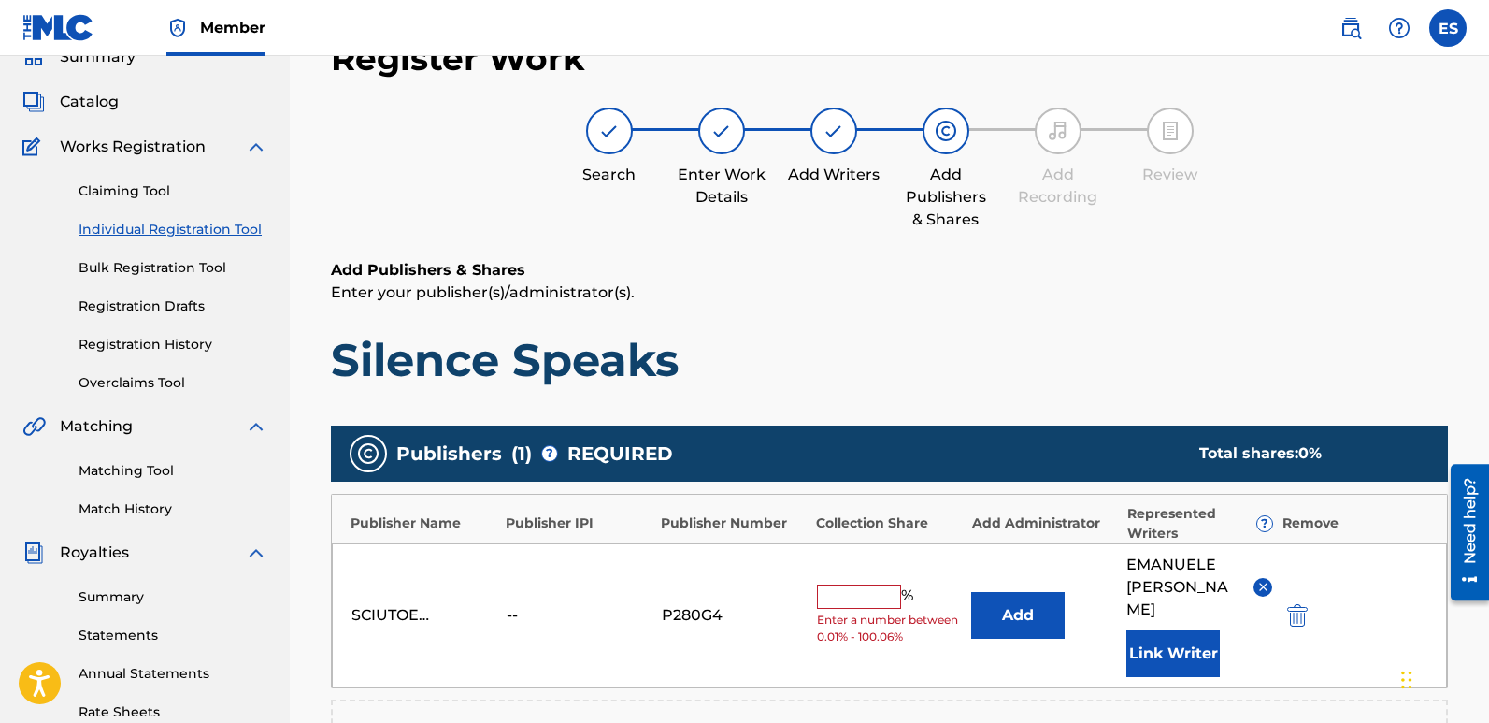
click at [848, 585] on input "text" at bounding box center [859, 596] width 84 height 24
type input "100"
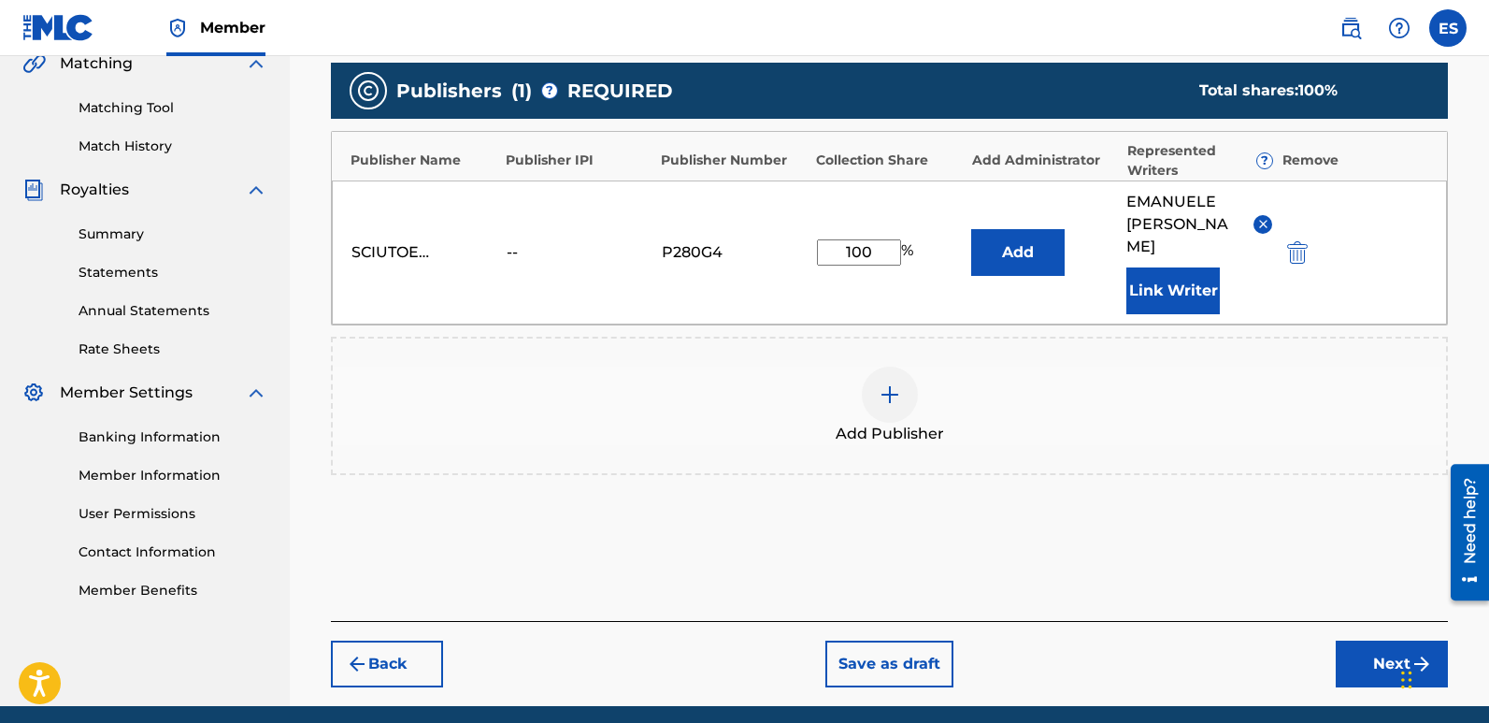
click at [1377, 640] on button "Next" at bounding box center [1392, 663] width 112 height 47
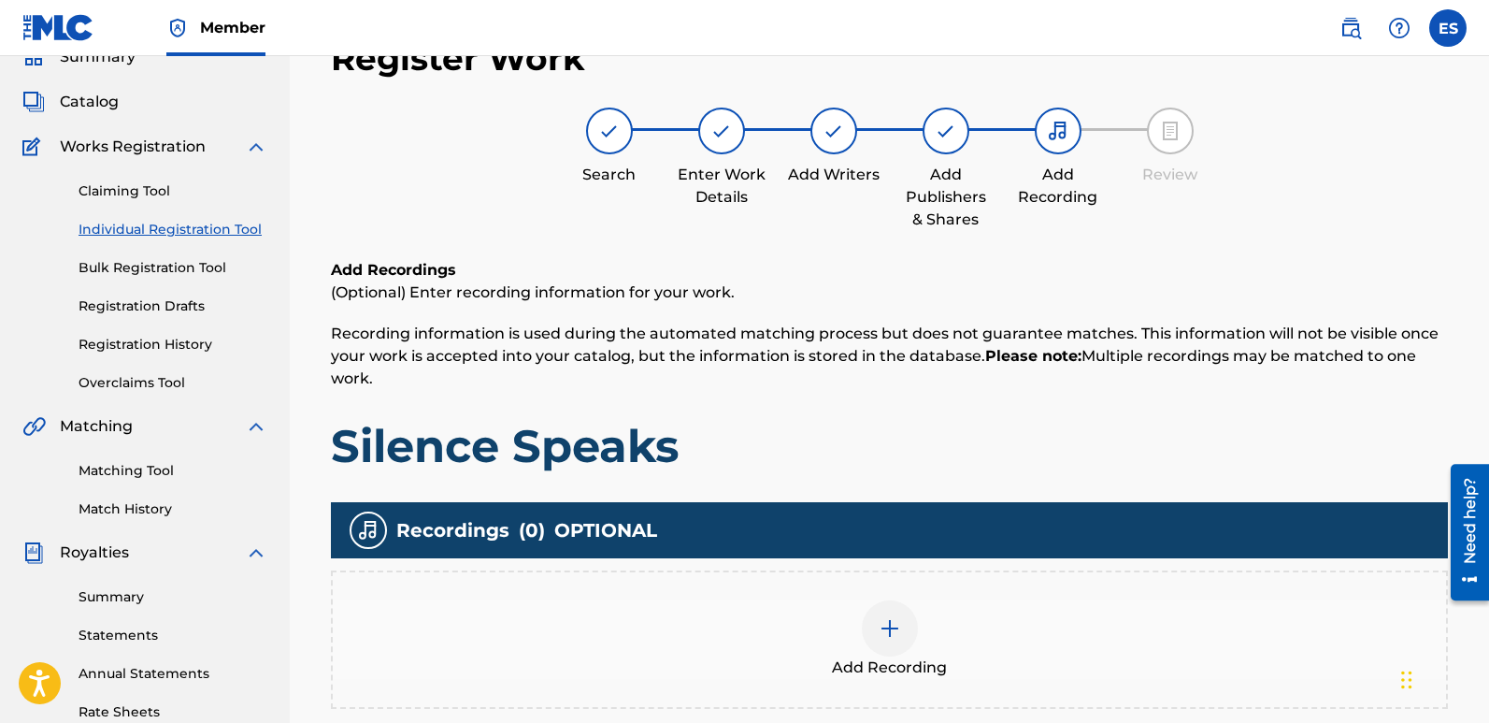
click at [921, 646] on div "Add Recording" at bounding box center [889, 639] width 1113 height 79
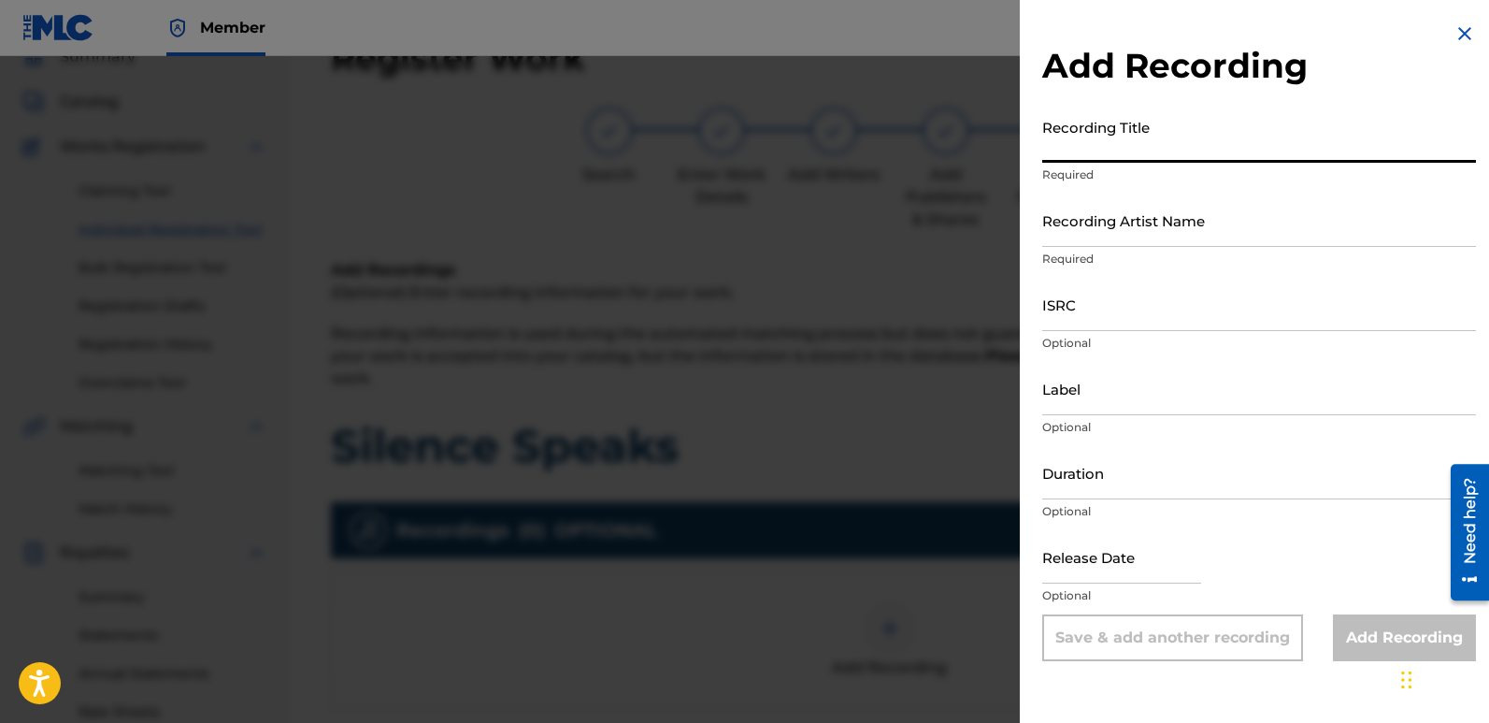
paste input "Silence Speaks"
type input "Silence Speaks"
click at [1184, 203] on input "Recording Artist Name" at bounding box center [1259, 219] width 434 height 53
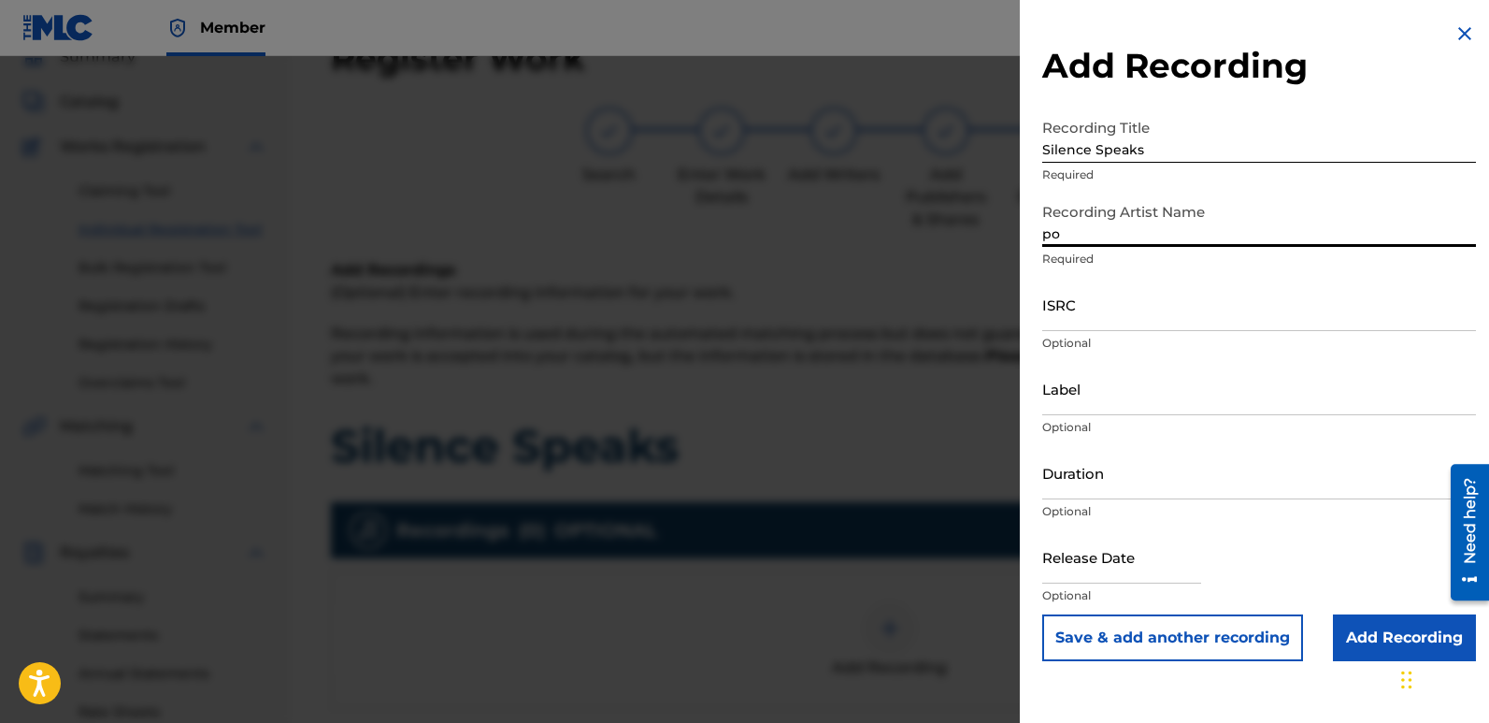
type input "Poets Of The Future"
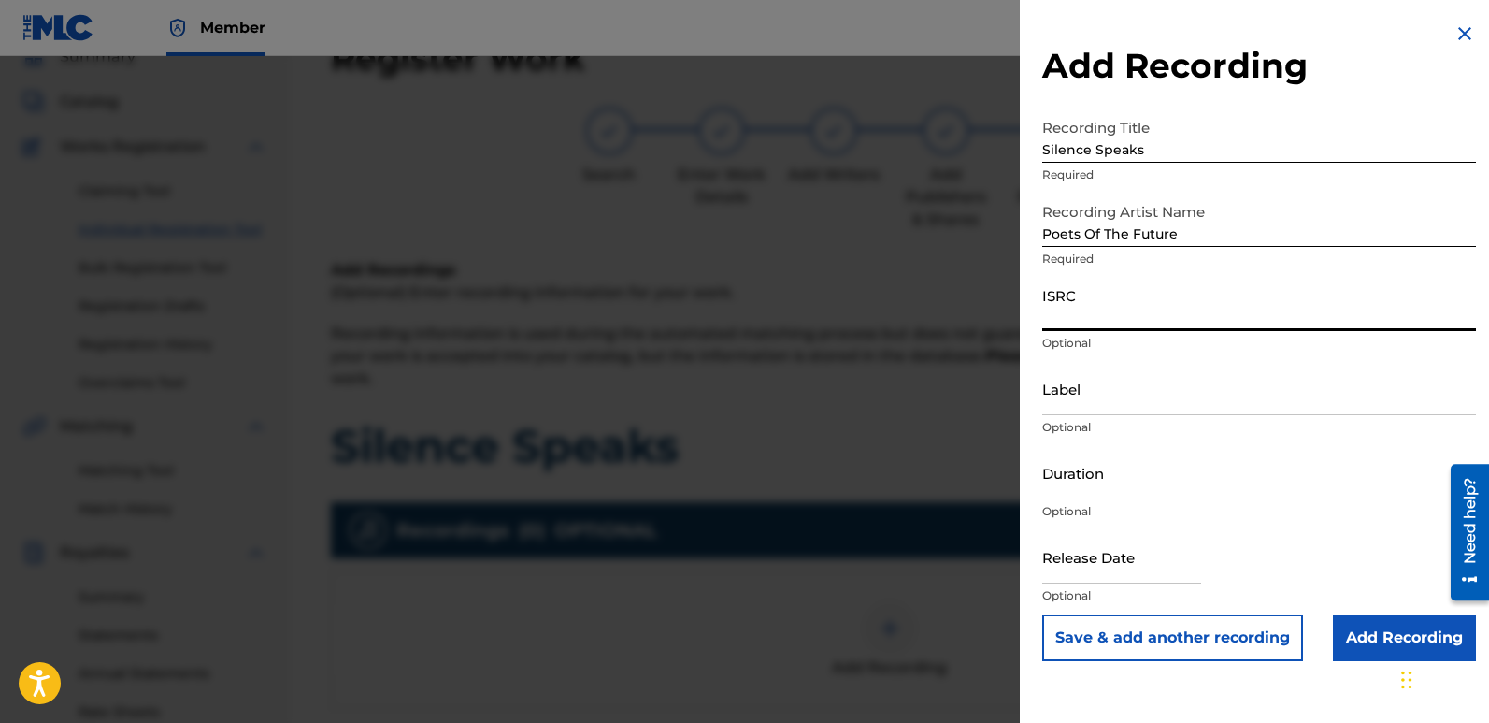
paste input "QZZ782538593"
type input "QZZ782538593"
click at [1160, 376] on input "Label" at bounding box center [1259, 388] width 434 height 53
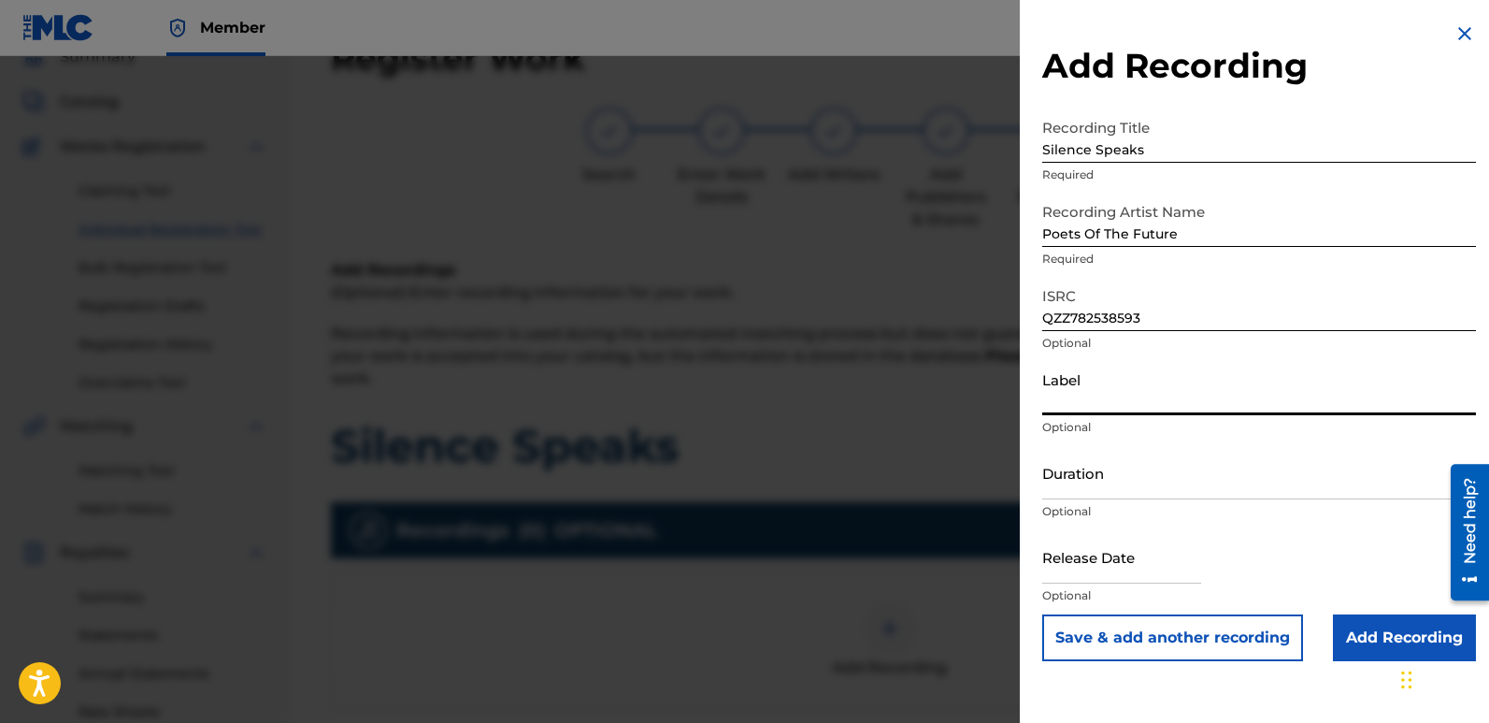
type input "Divinebeats"
click at [1094, 546] on input "text" at bounding box center [1121, 556] width 159 height 53
select select "7"
select select "2025"
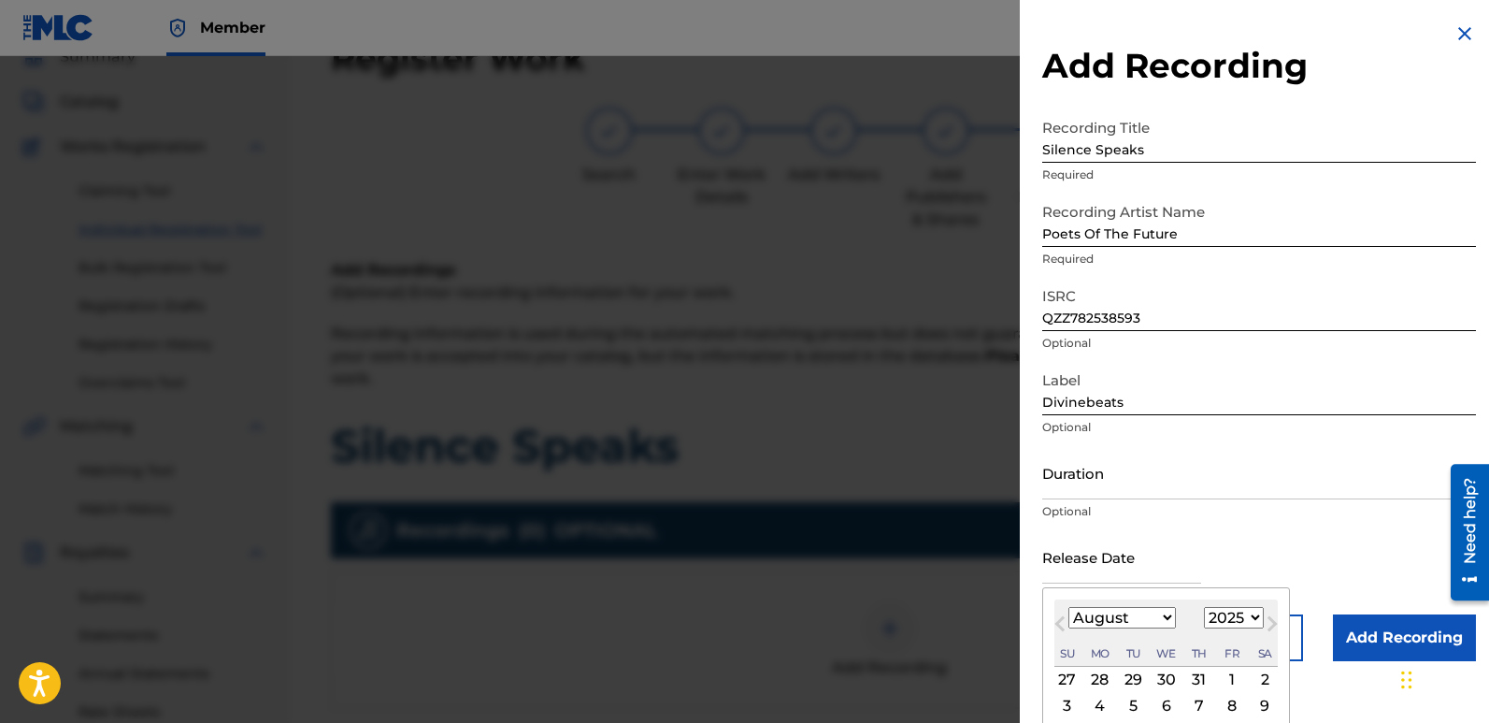
click at [1259, 679] on div "2" at bounding box center [1265, 679] width 22 height 22
type input "[DATE]"
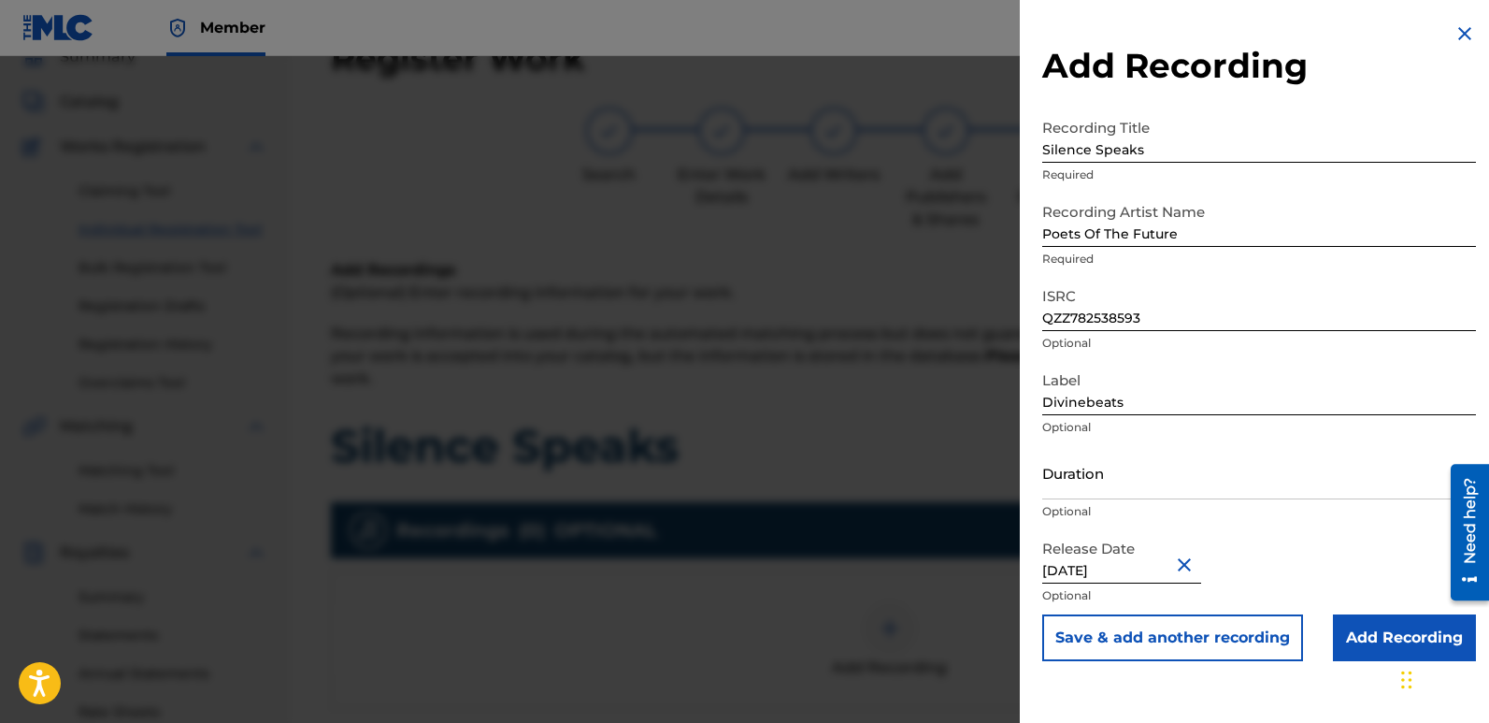
click at [1101, 561] on input "[DATE]" at bounding box center [1121, 556] width 159 height 53
select select "7"
select select "2025"
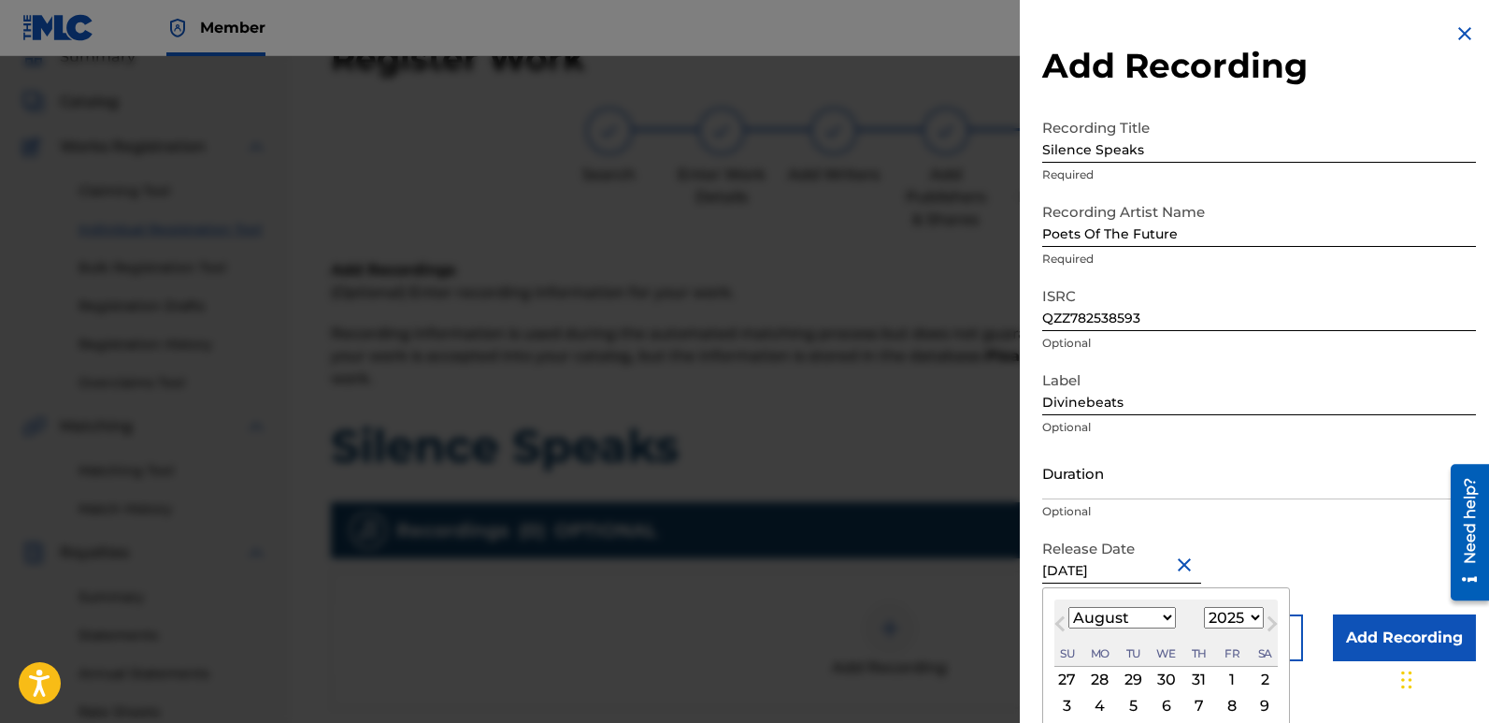
type input "[DATE]"
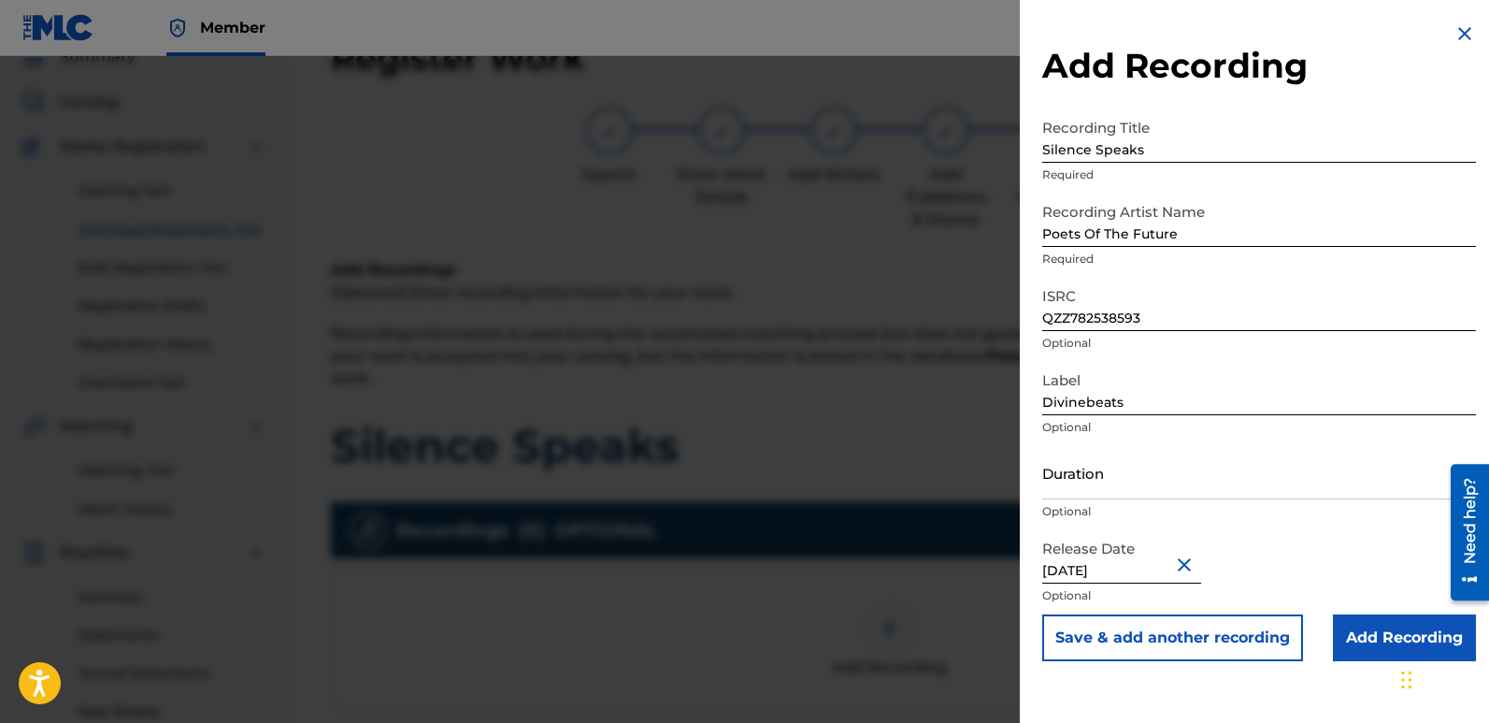
click at [1367, 637] on input "Add Recording" at bounding box center [1404, 637] width 143 height 47
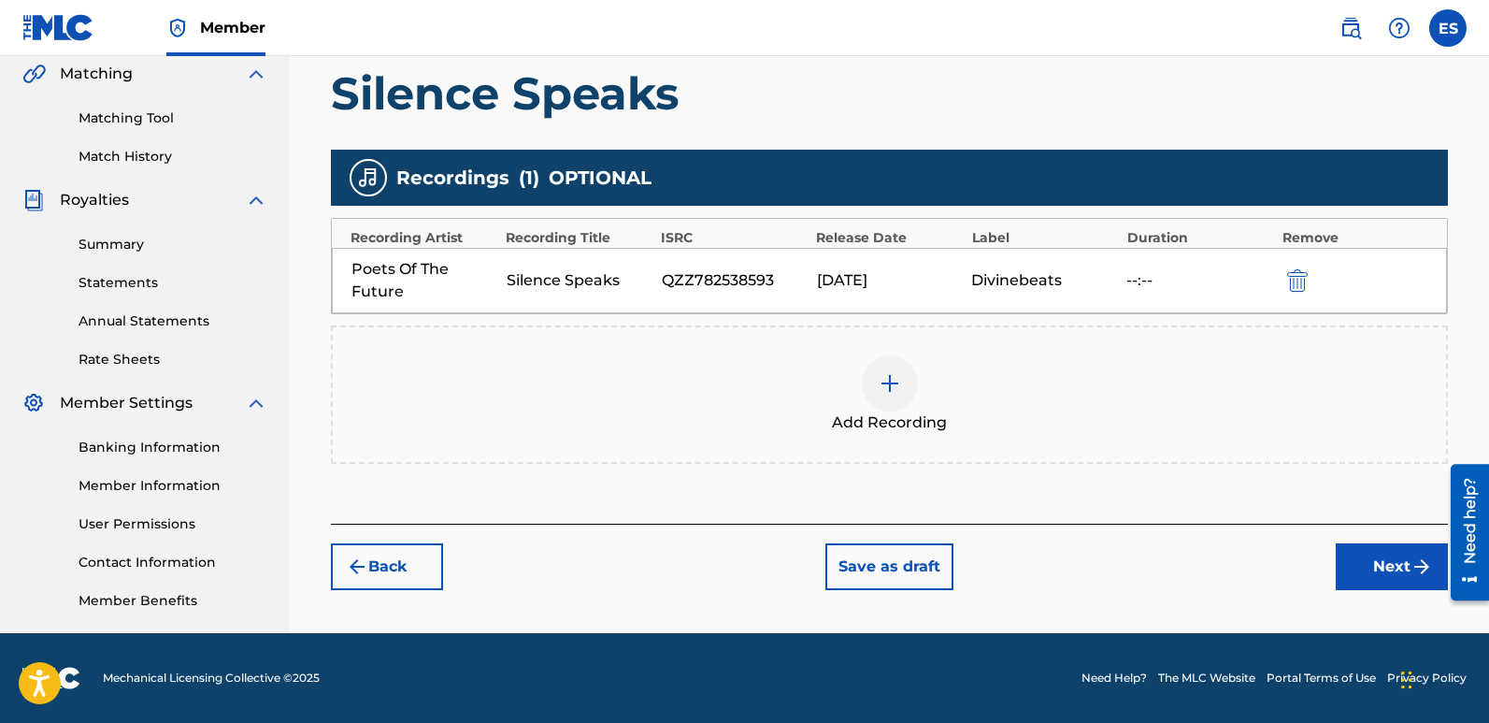
click at [1401, 575] on button "Next" at bounding box center [1392, 566] width 112 height 47
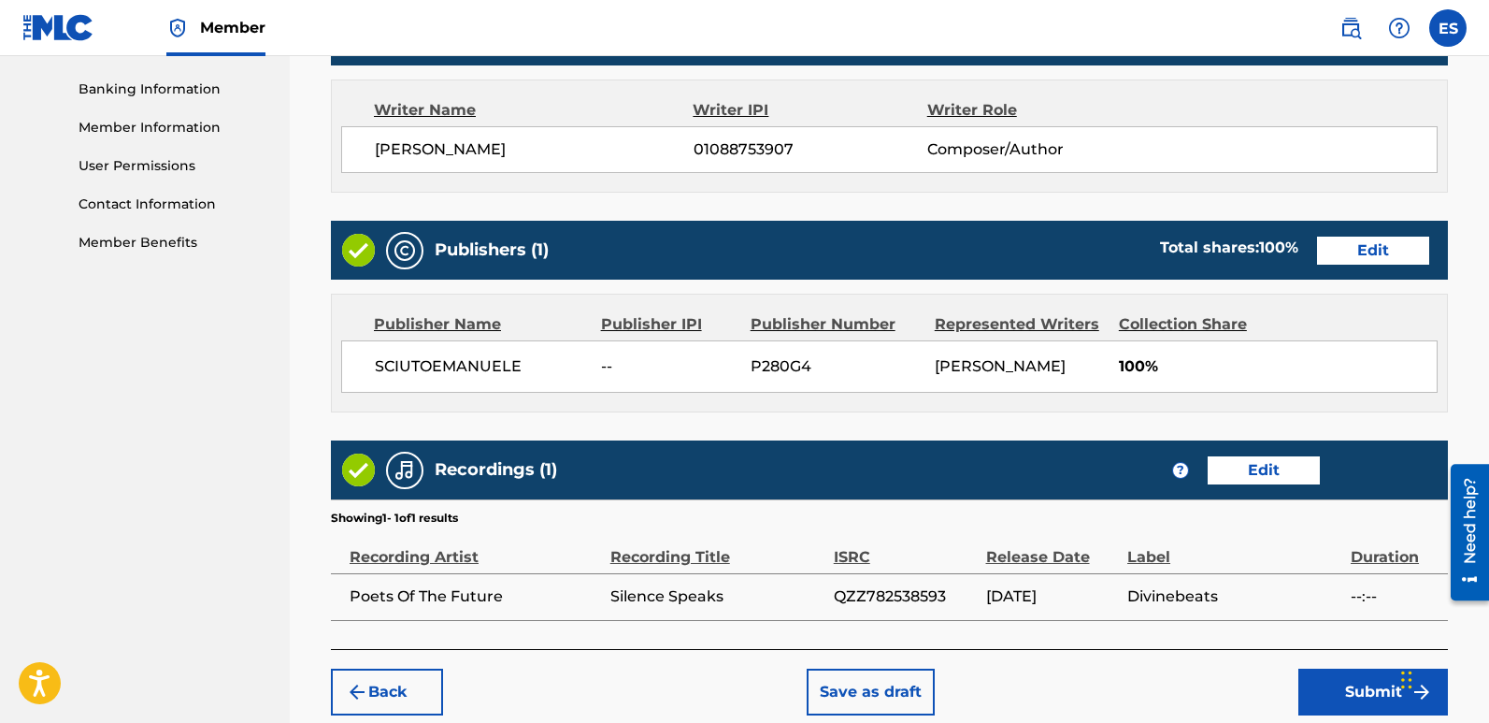
scroll to position [896, 0]
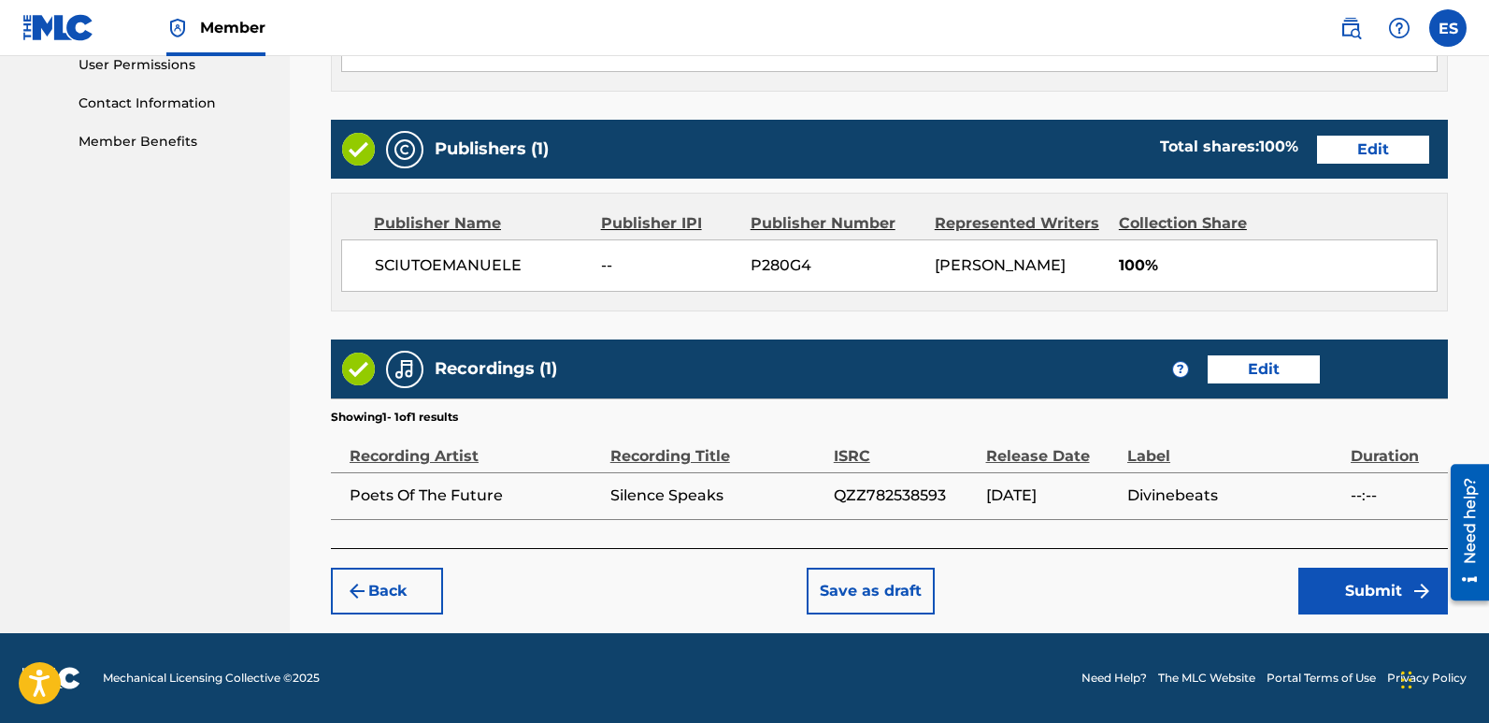
click at [1349, 600] on button "Submit" at bounding box center [1373, 590] width 150 height 47
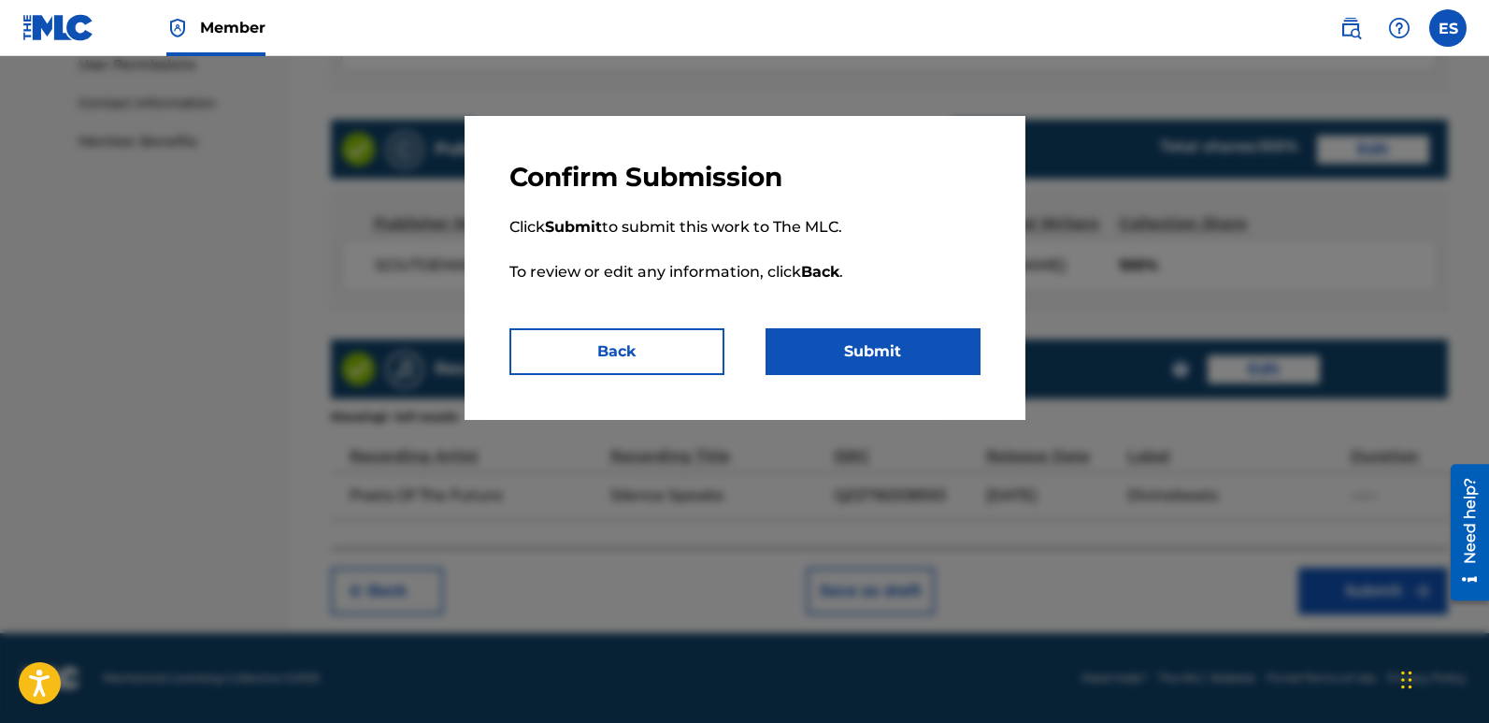
click at [899, 346] on button "Submit" at bounding box center [873, 351] width 215 height 47
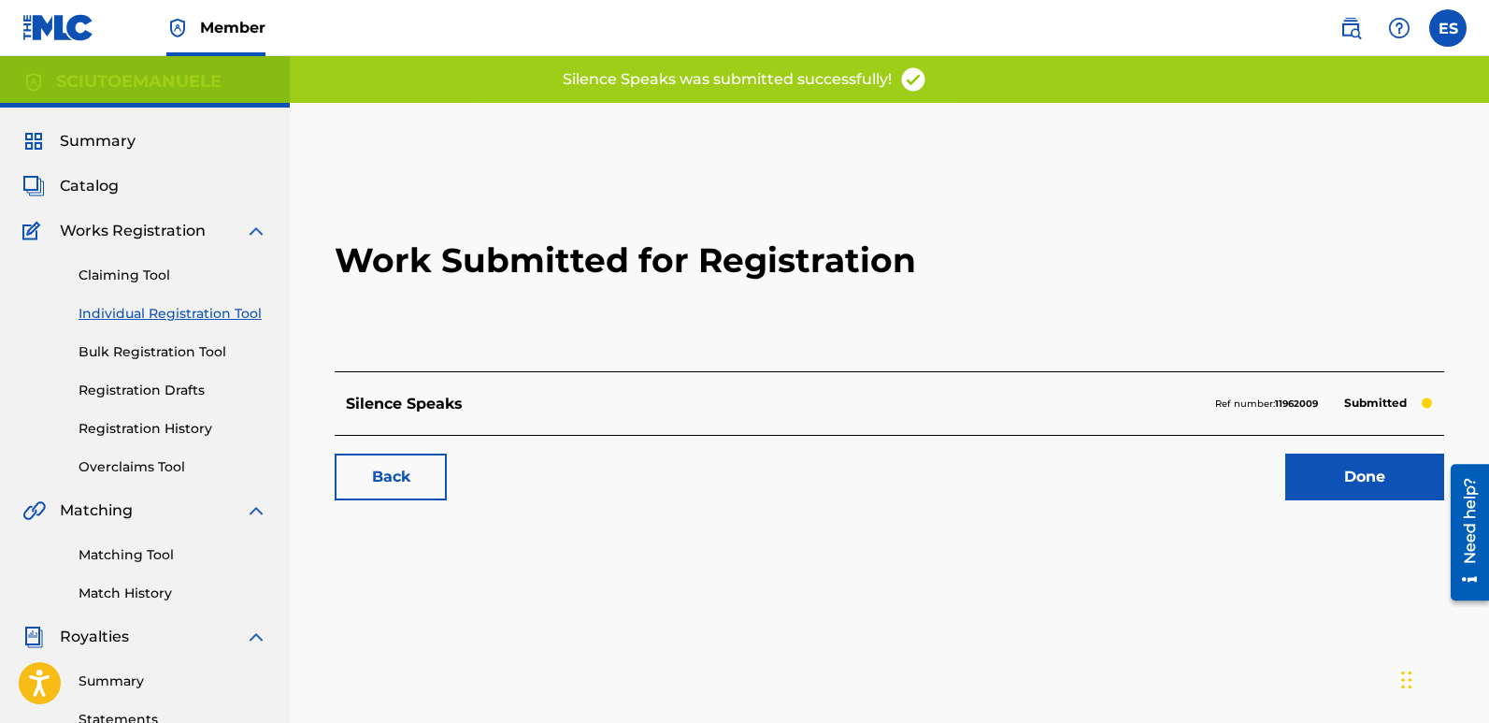
click at [1379, 466] on link "Done" at bounding box center [1364, 476] width 159 height 47
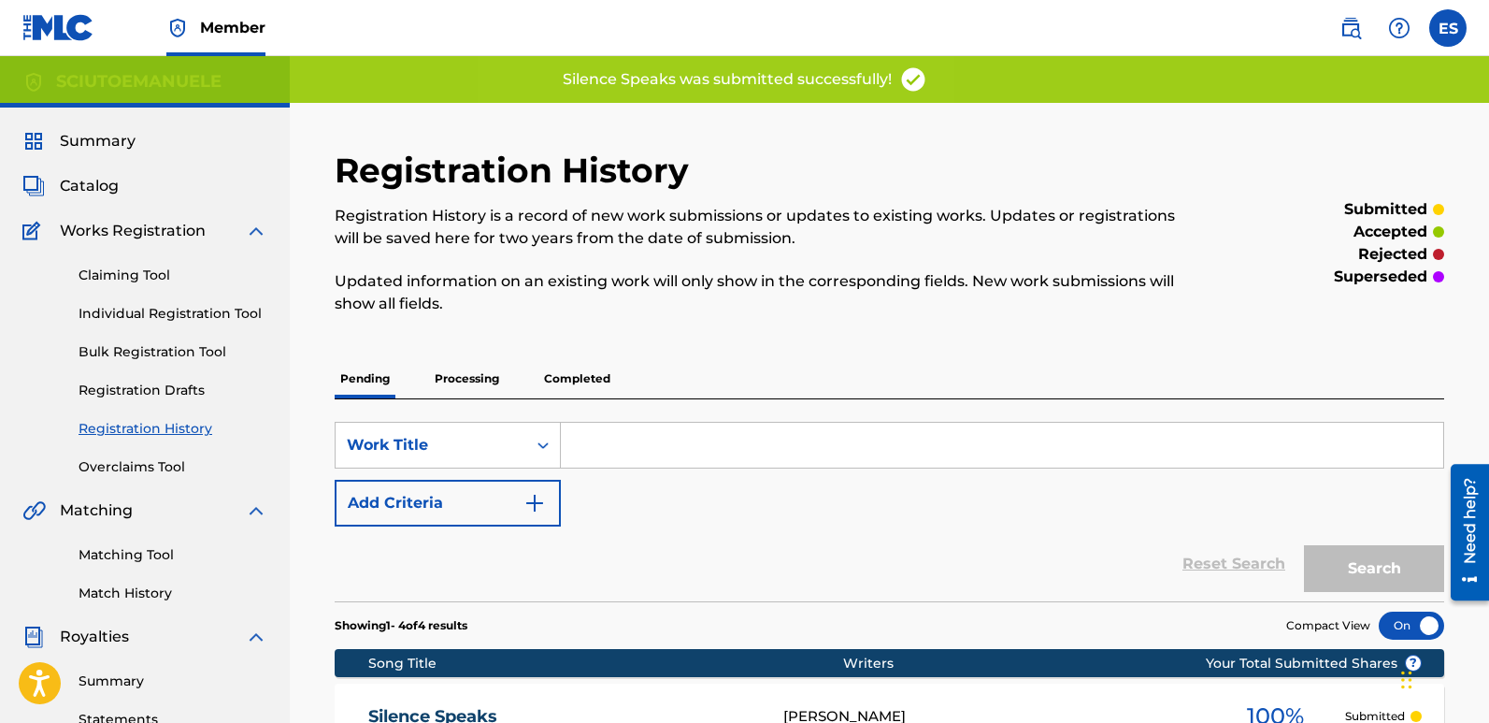
click at [161, 313] on link "Individual Registration Tool" at bounding box center [173, 314] width 189 height 20
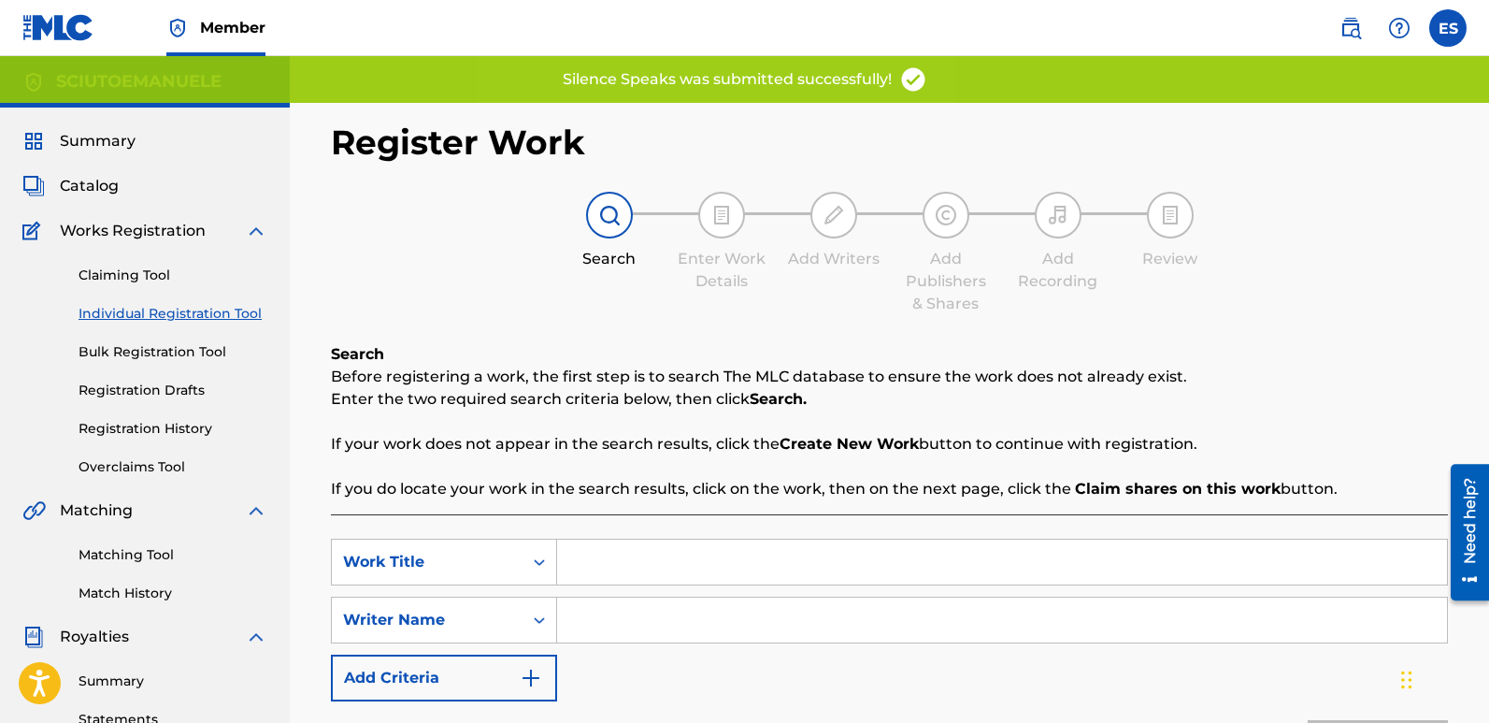
click at [692, 554] on input "Search Form" at bounding box center [1002, 561] width 890 height 45
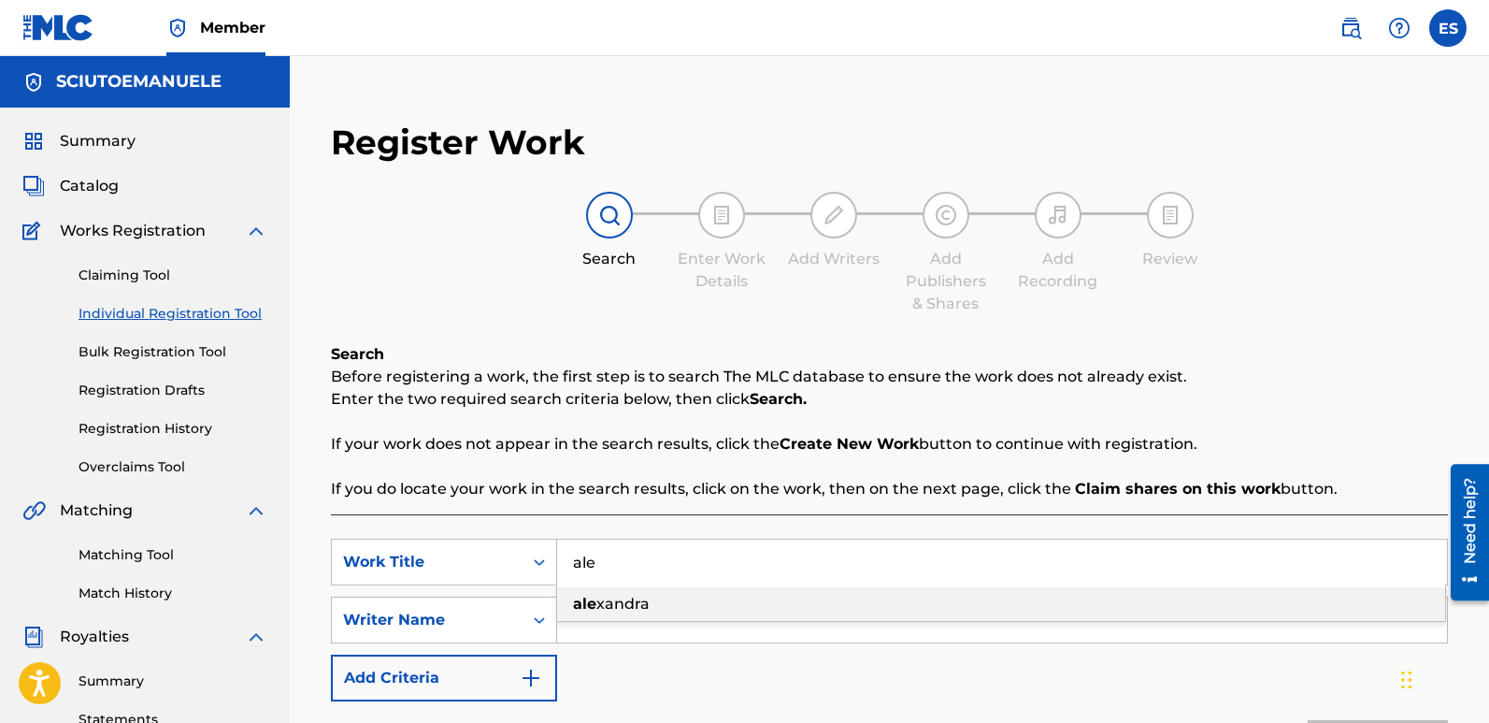
click at [630, 596] on span "xandra" at bounding box center [622, 604] width 53 height 18
type input "[PERSON_NAME]"
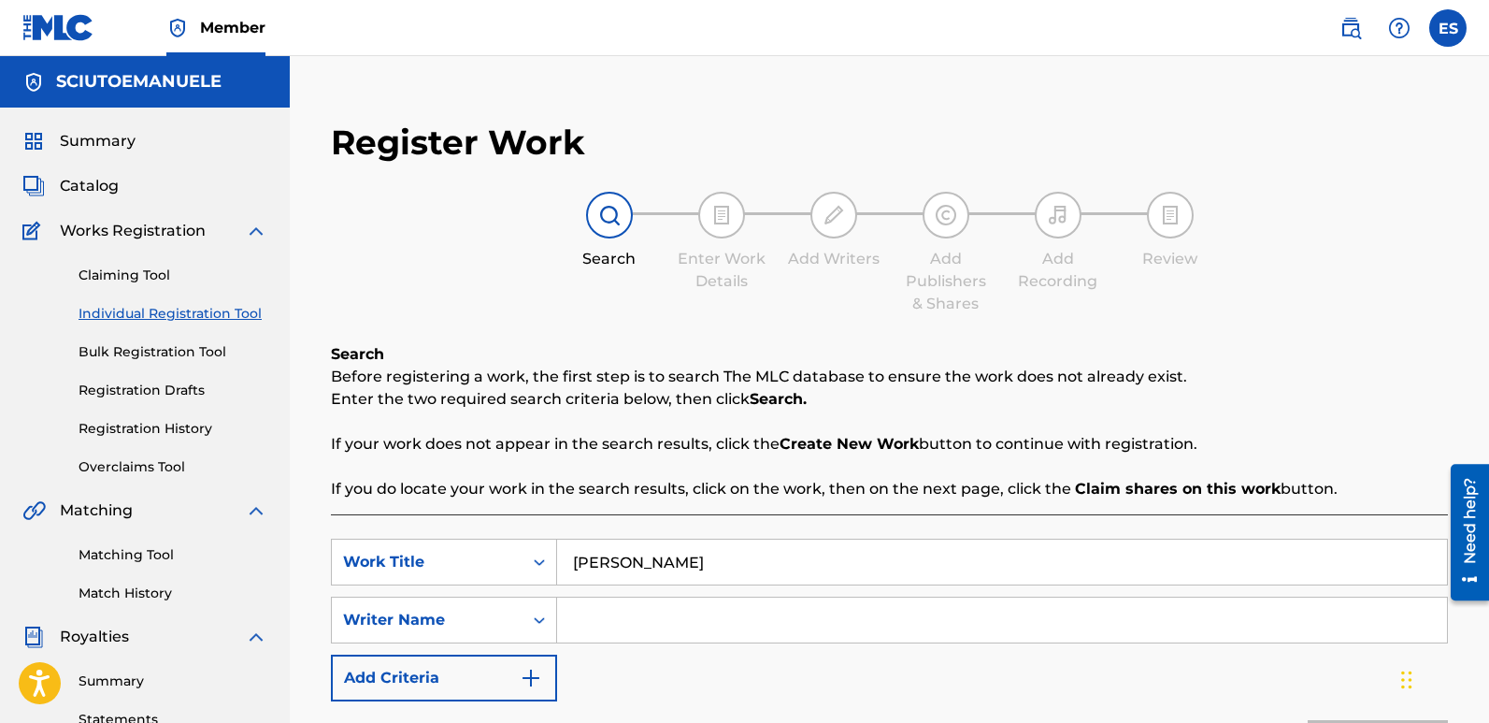
click at [661, 609] on input "Search Form" at bounding box center [1002, 619] width 890 height 45
type input "[PERSON_NAME]"
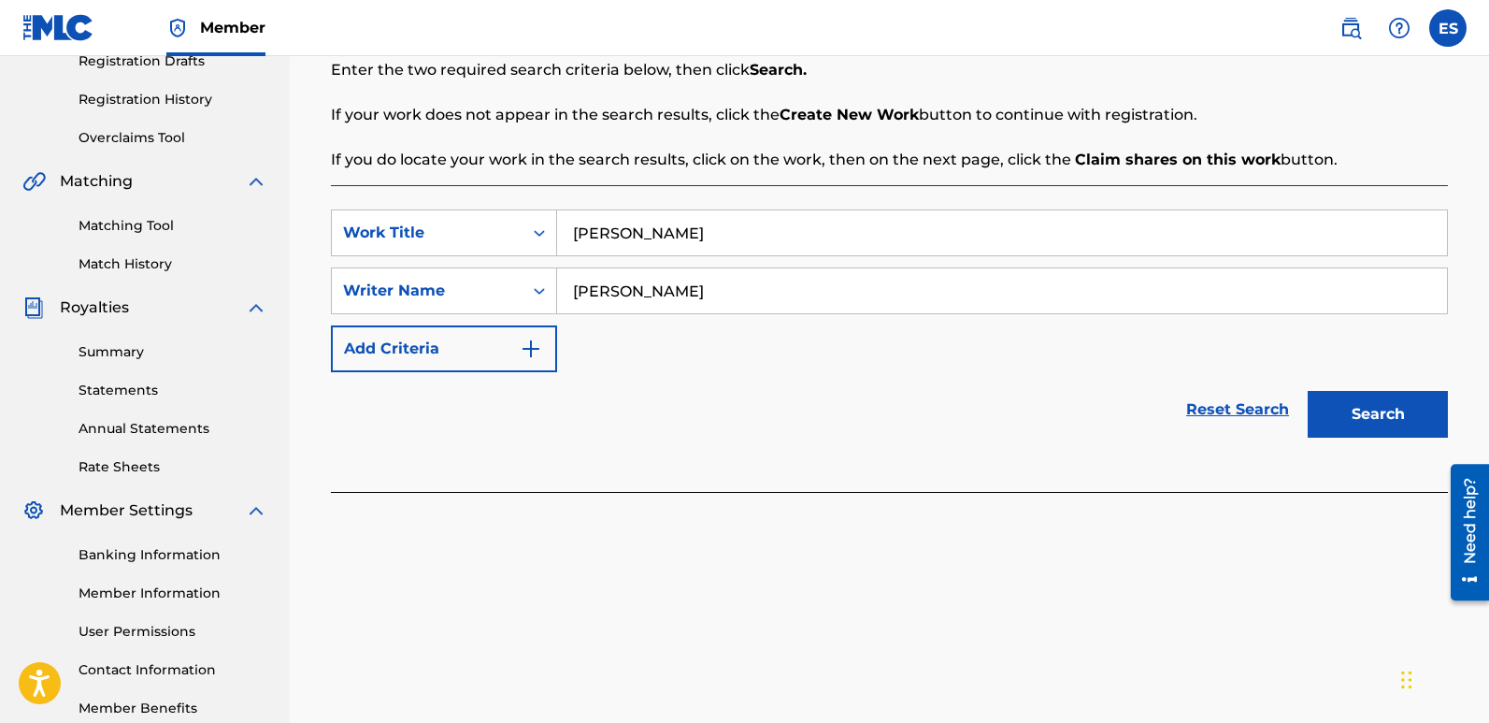
click at [1373, 423] on button "Search" at bounding box center [1378, 414] width 140 height 47
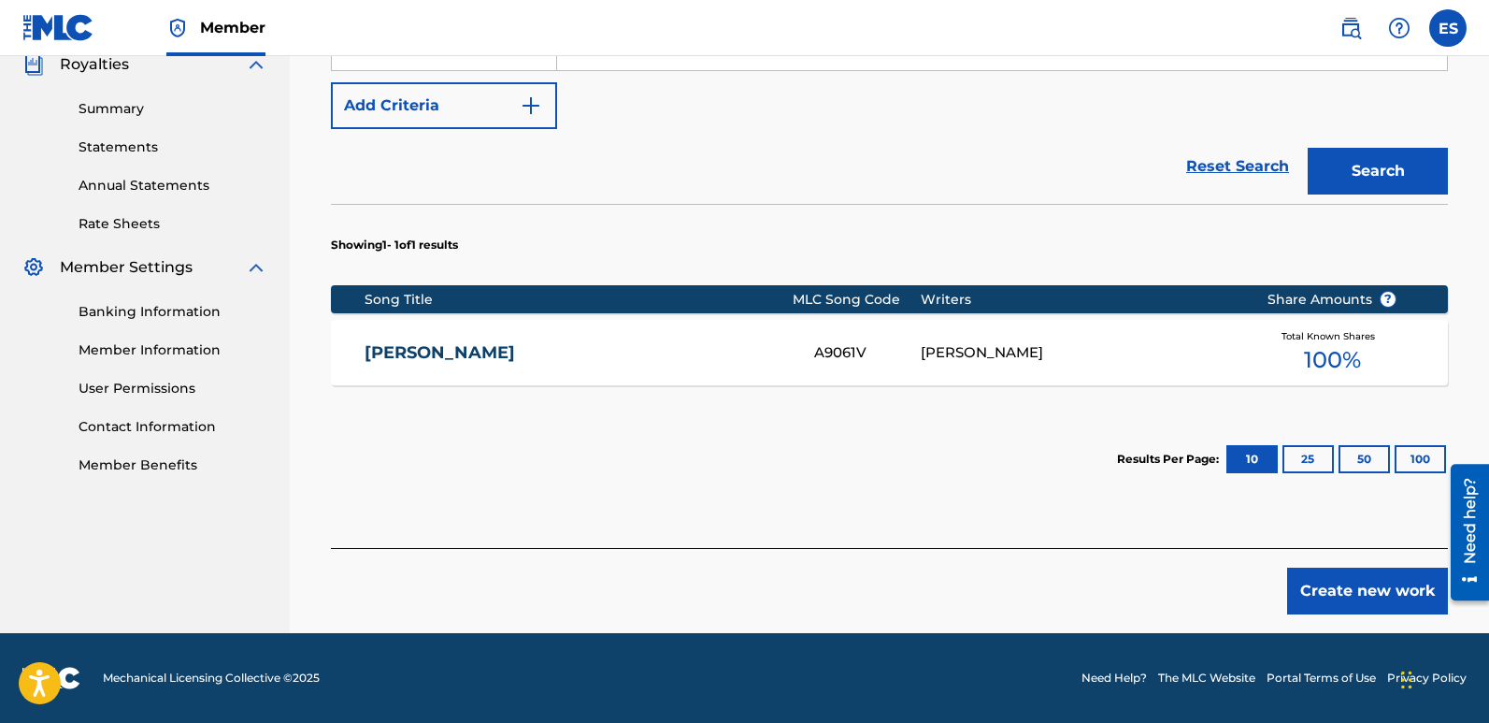
click at [1349, 570] on button "Create new work" at bounding box center [1367, 590] width 161 height 47
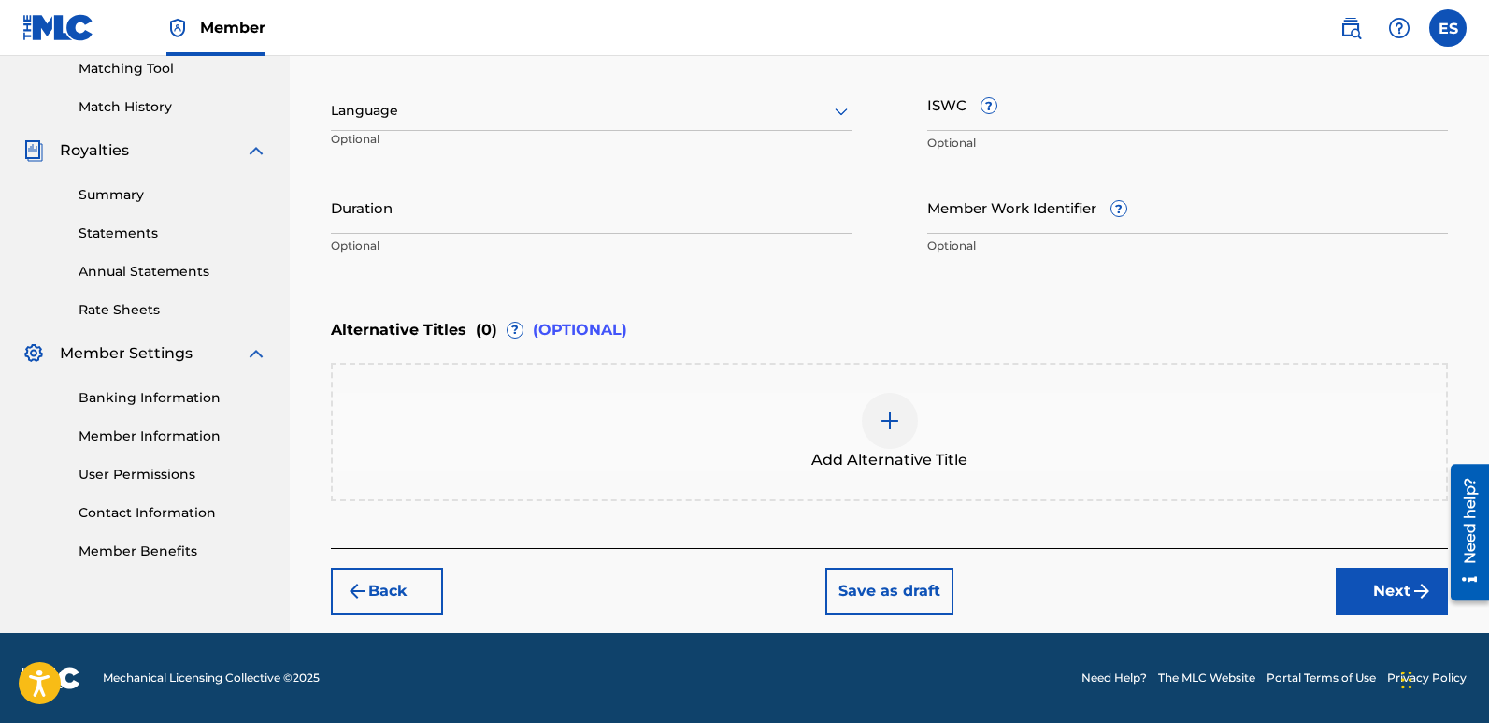
scroll to position [486, 0]
click at [501, 131] on div "Language Optional" at bounding box center [592, 120] width 522 height 84
click at [380, 111] on div at bounding box center [592, 110] width 522 height 23
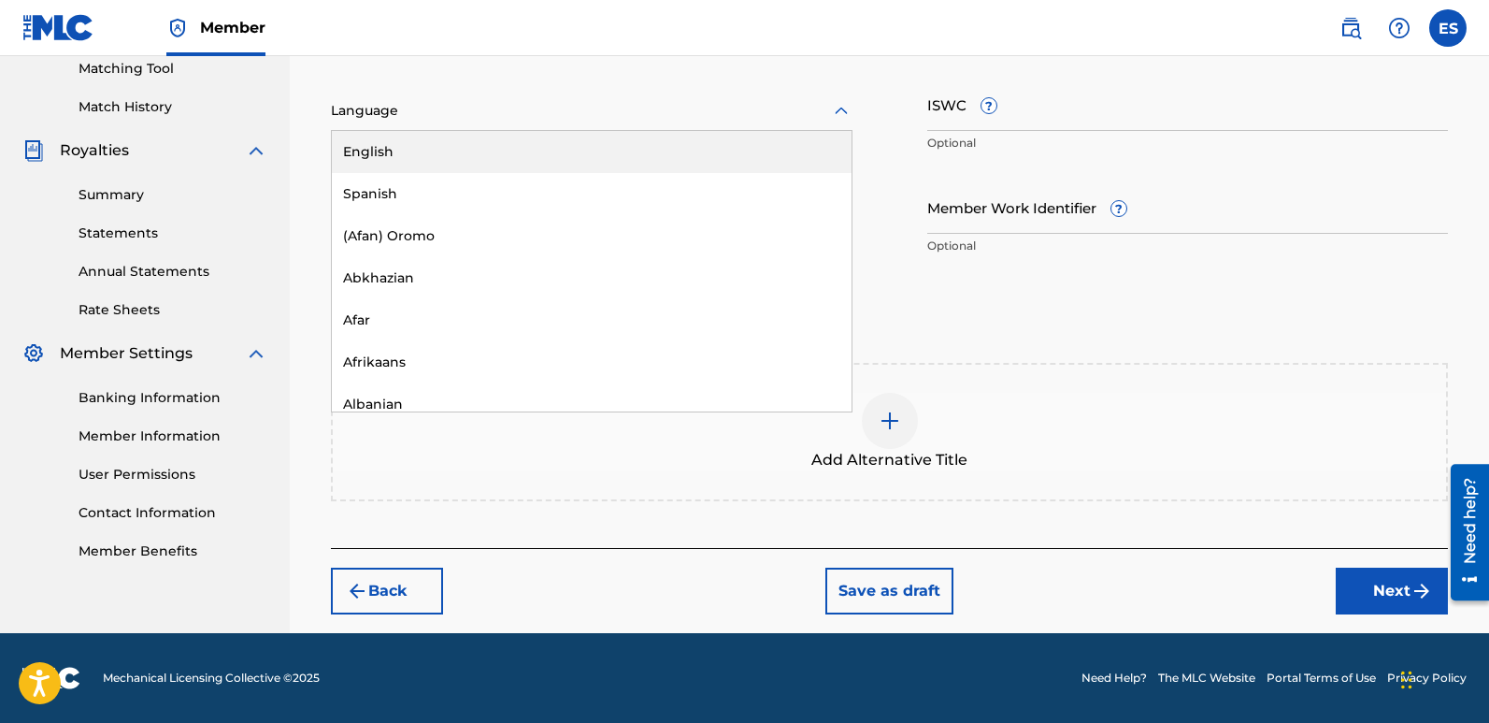
click at [448, 149] on div "English" at bounding box center [592, 152] width 520 height 42
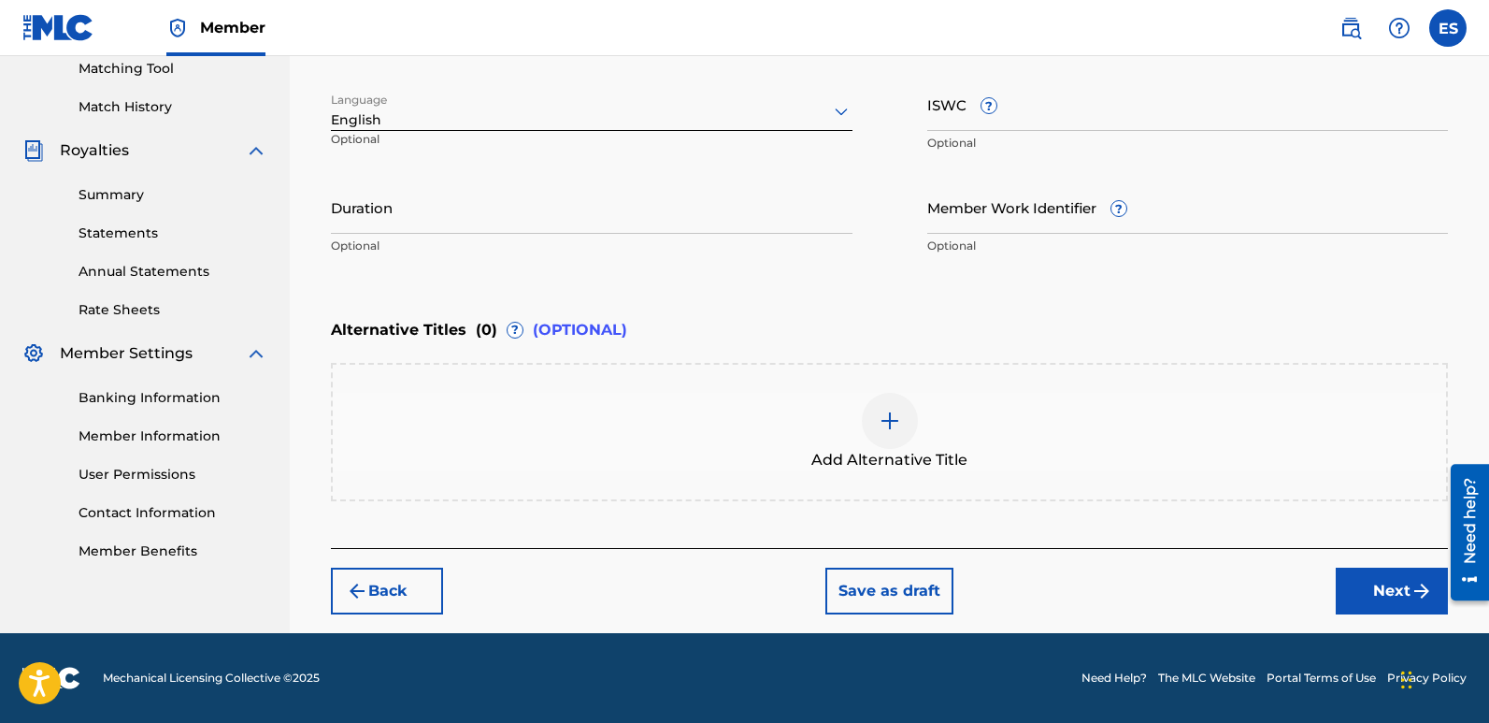
scroll to position [314, 0]
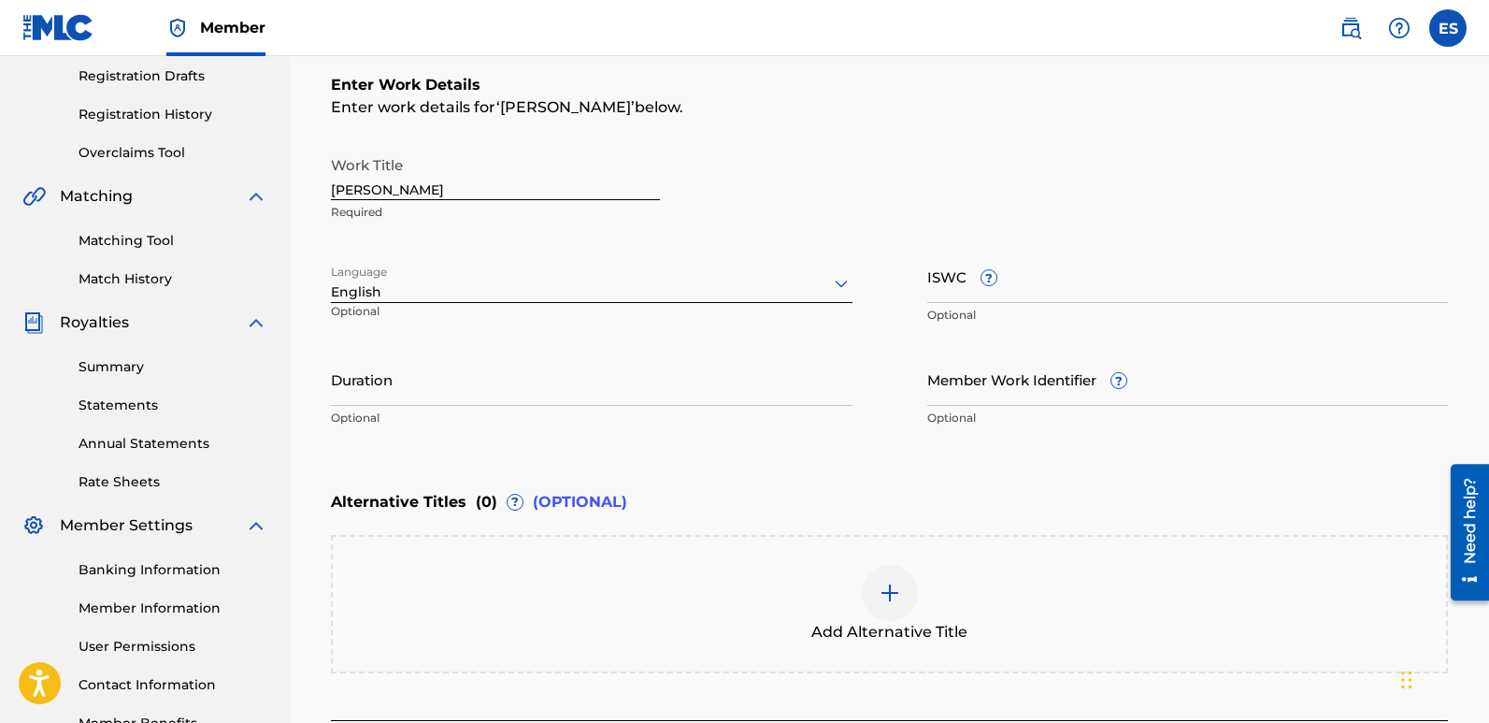
click at [423, 182] on input "[PERSON_NAME]" at bounding box center [495, 173] width 329 height 53
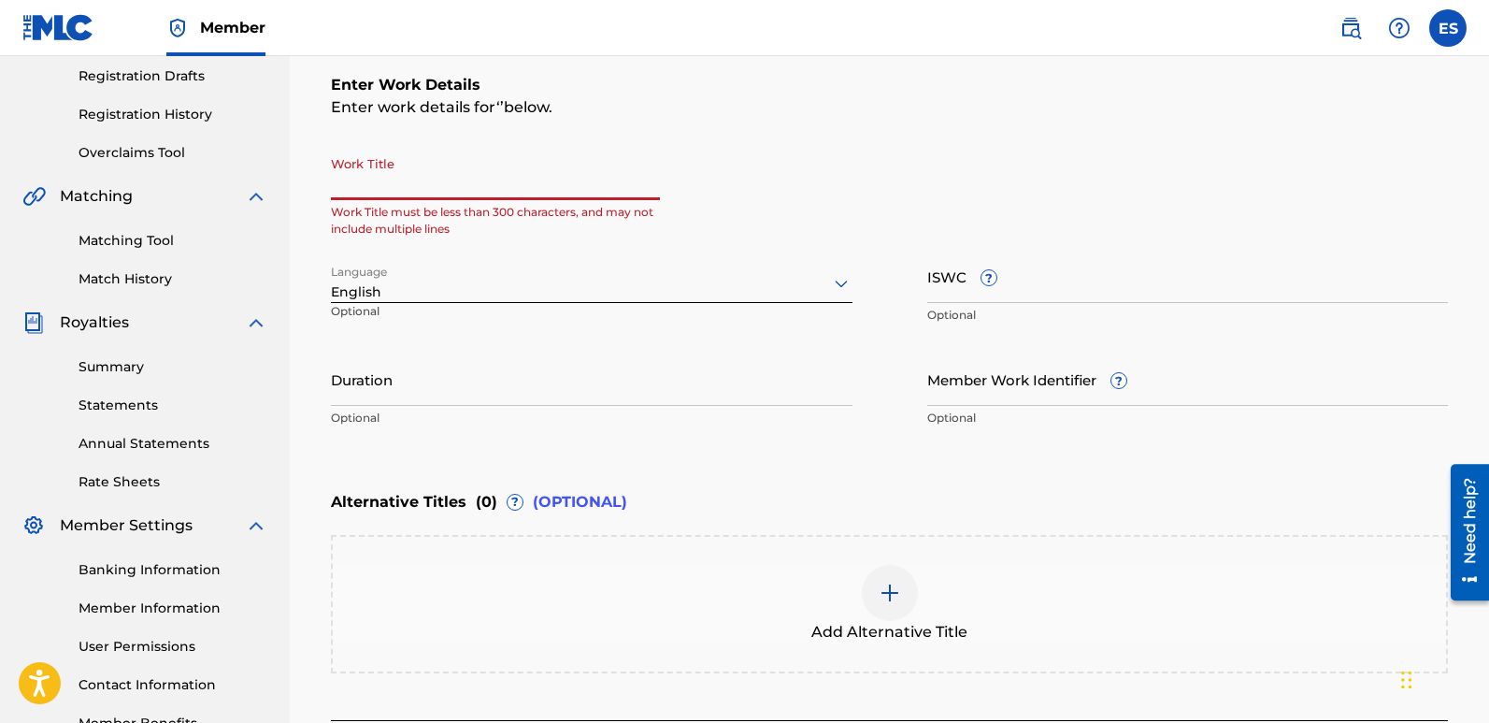
paste input "Spirit Of Gaia"
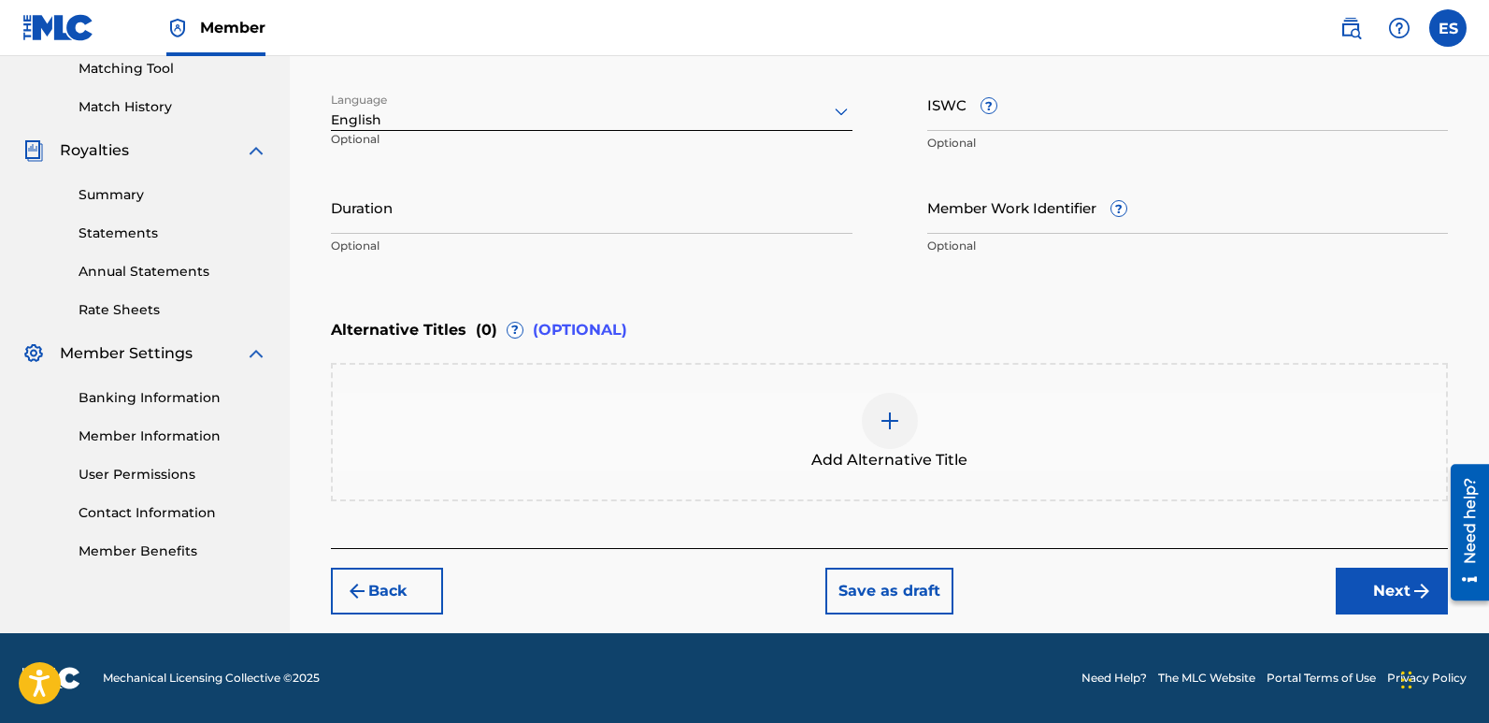
type input "Spirit Of Gaia"
click at [1376, 584] on button "Next" at bounding box center [1392, 590] width 112 height 47
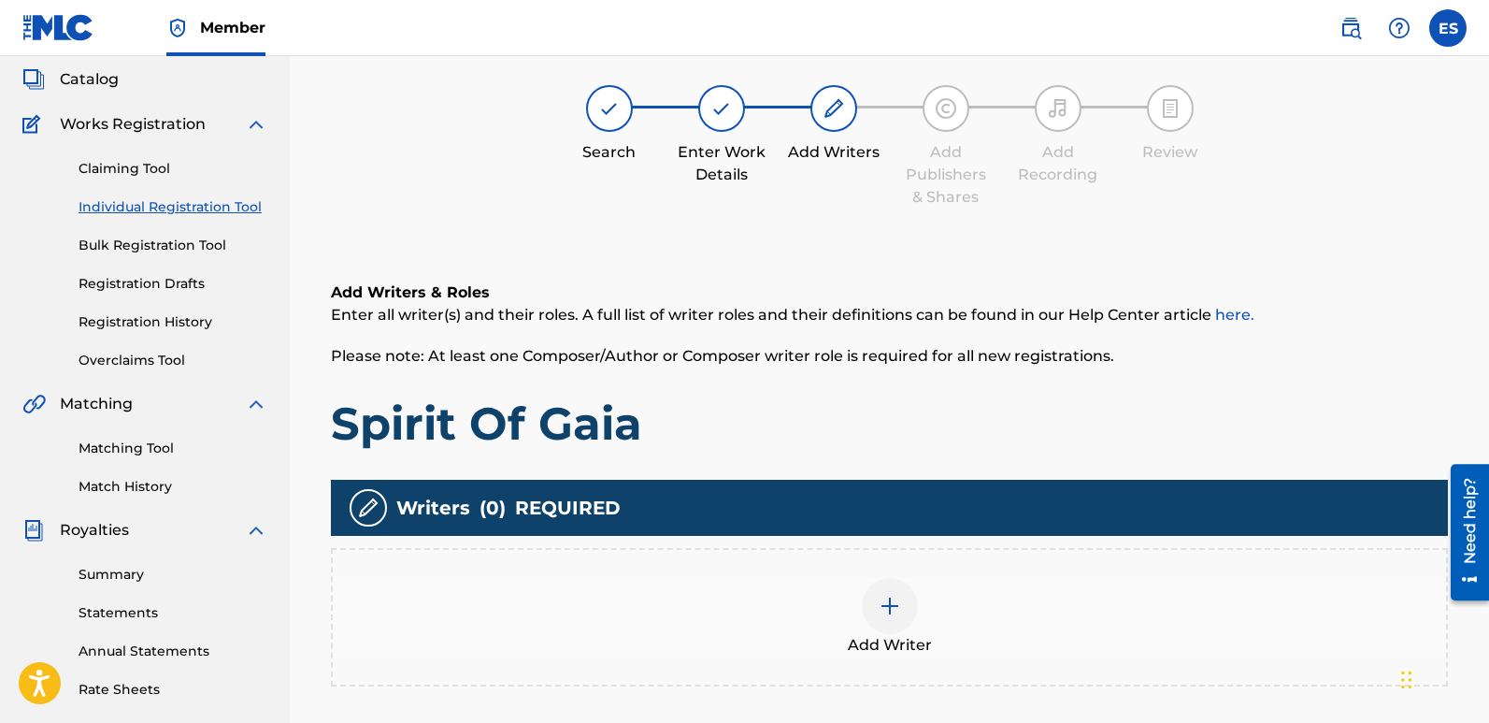
scroll to position [84, 0]
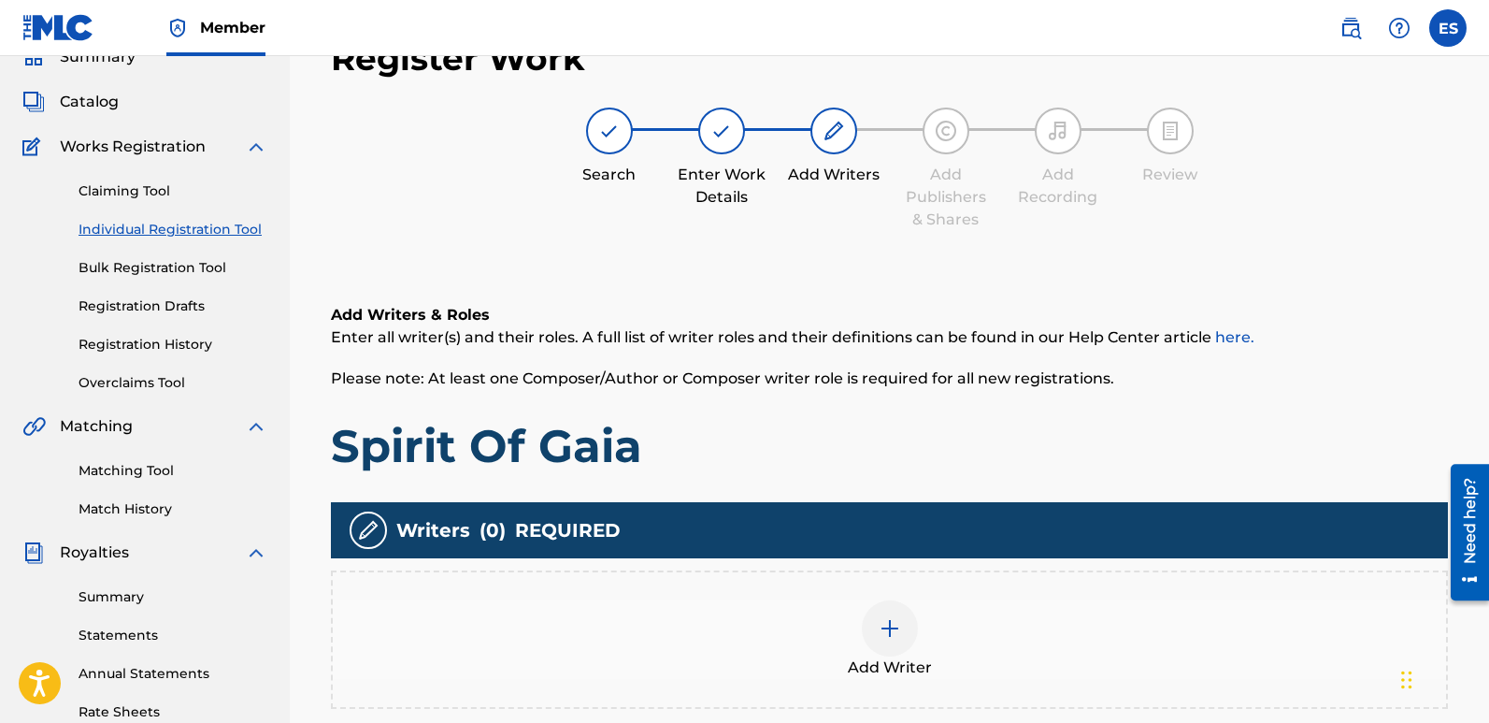
click at [896, 644] on div at bounding box center [890, 628] width 56 height 56
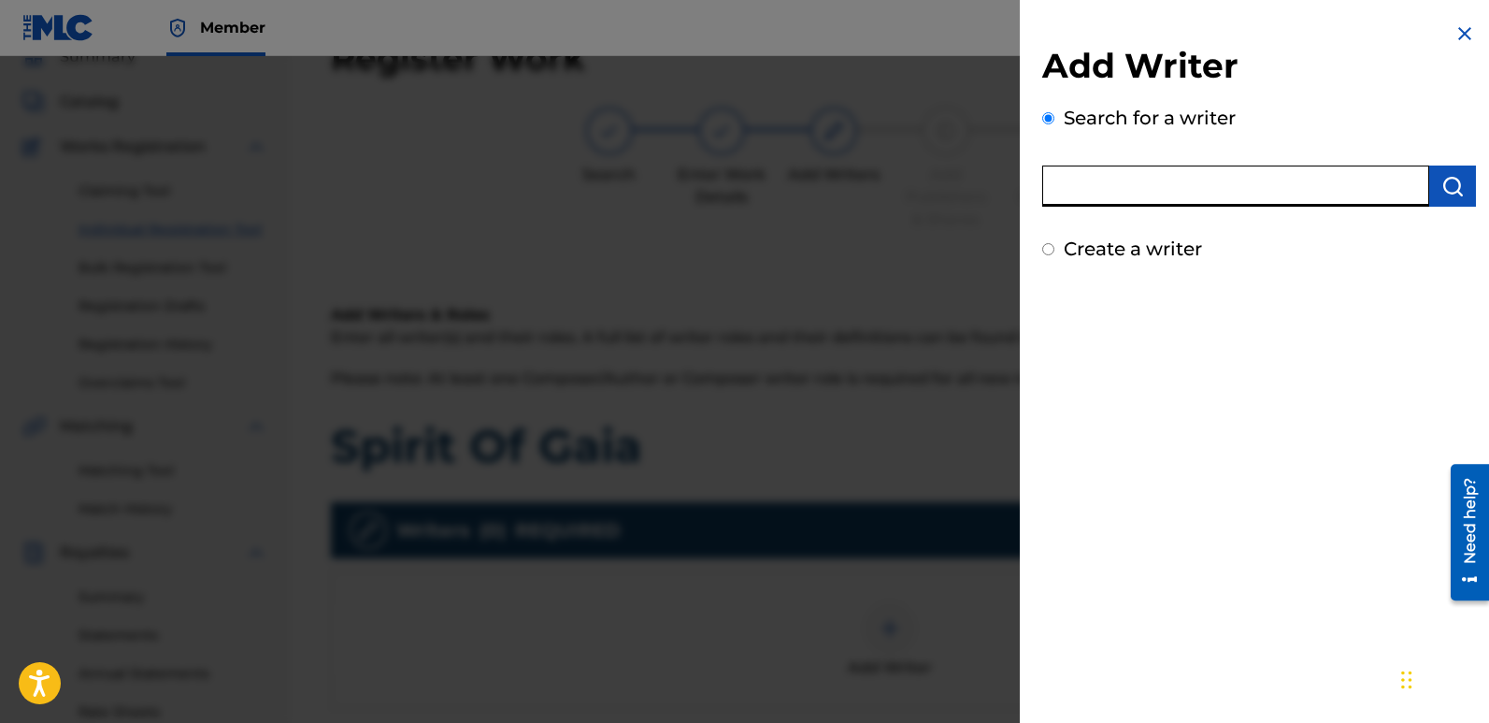
click at [1181, 183] on input "text" at bounding box center [1235, 185] width 387 height 41
type input "emanuelesciuto"
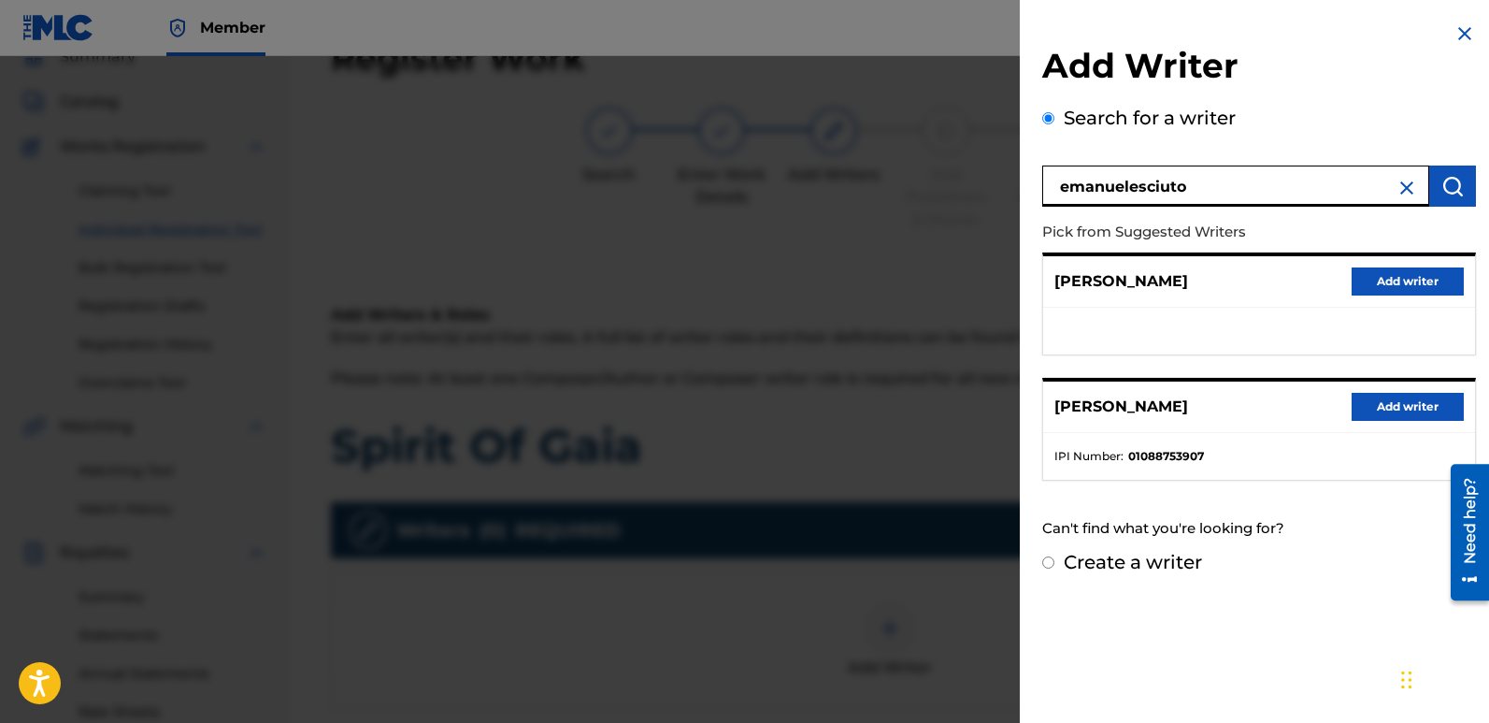
click at [1401, 401] on button "Add writer" at bounding box center [1408, 407] width 112 height 28
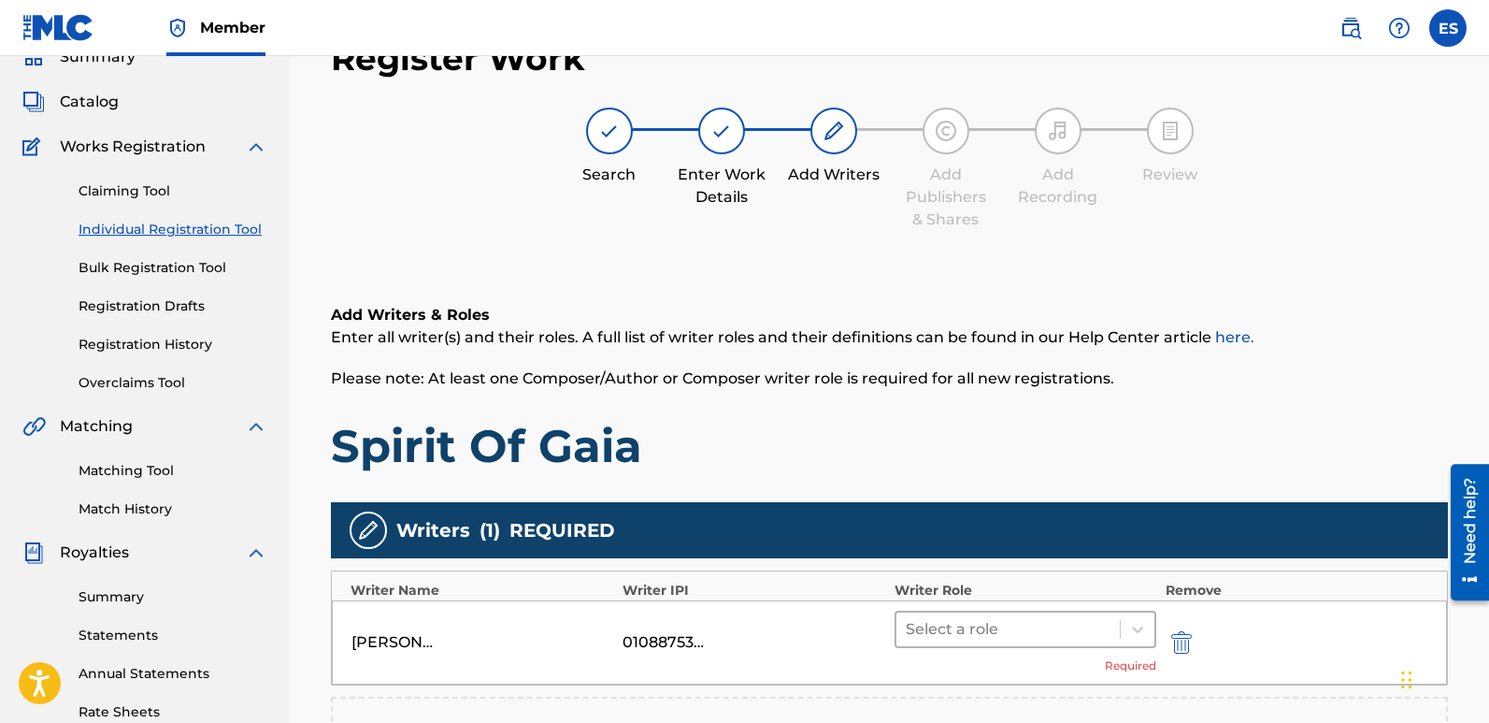
click at [1057, 624] on div at bounding box center [1008, 629] width 205 height 26
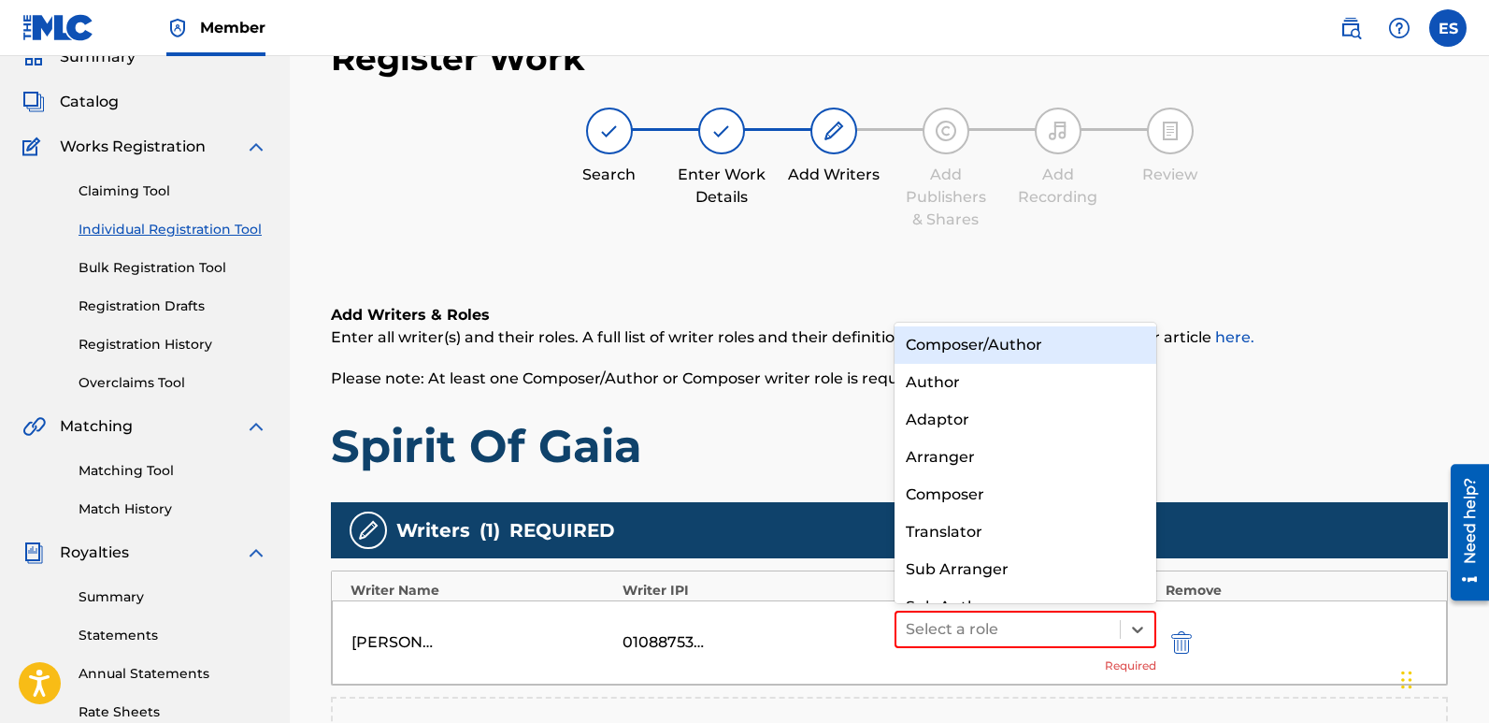
click at [966, 349] on div "Composer/Author" at bounding box center [1026, 344] width 262 height 37
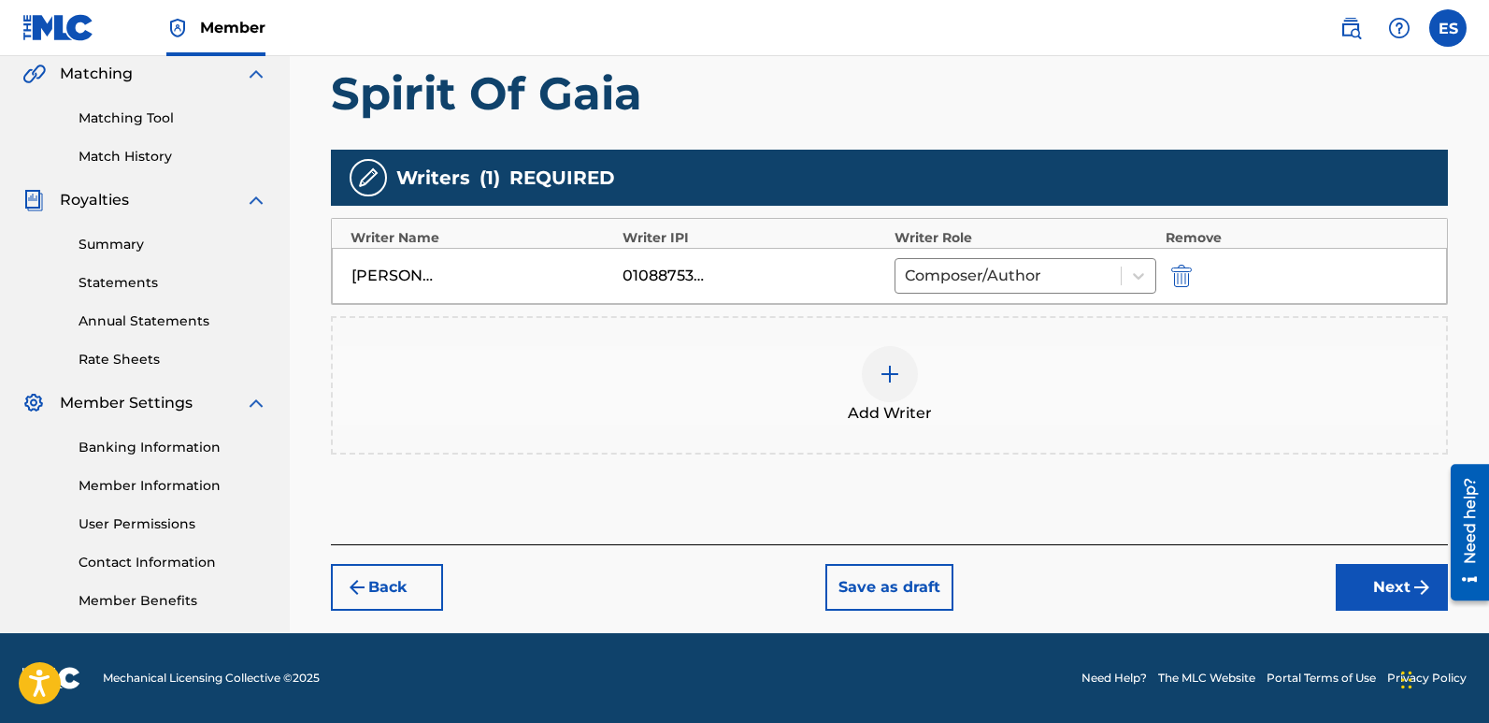
click at [1374, 588] on button "Next" at bounding box center [1392, 587] width 112 height 47
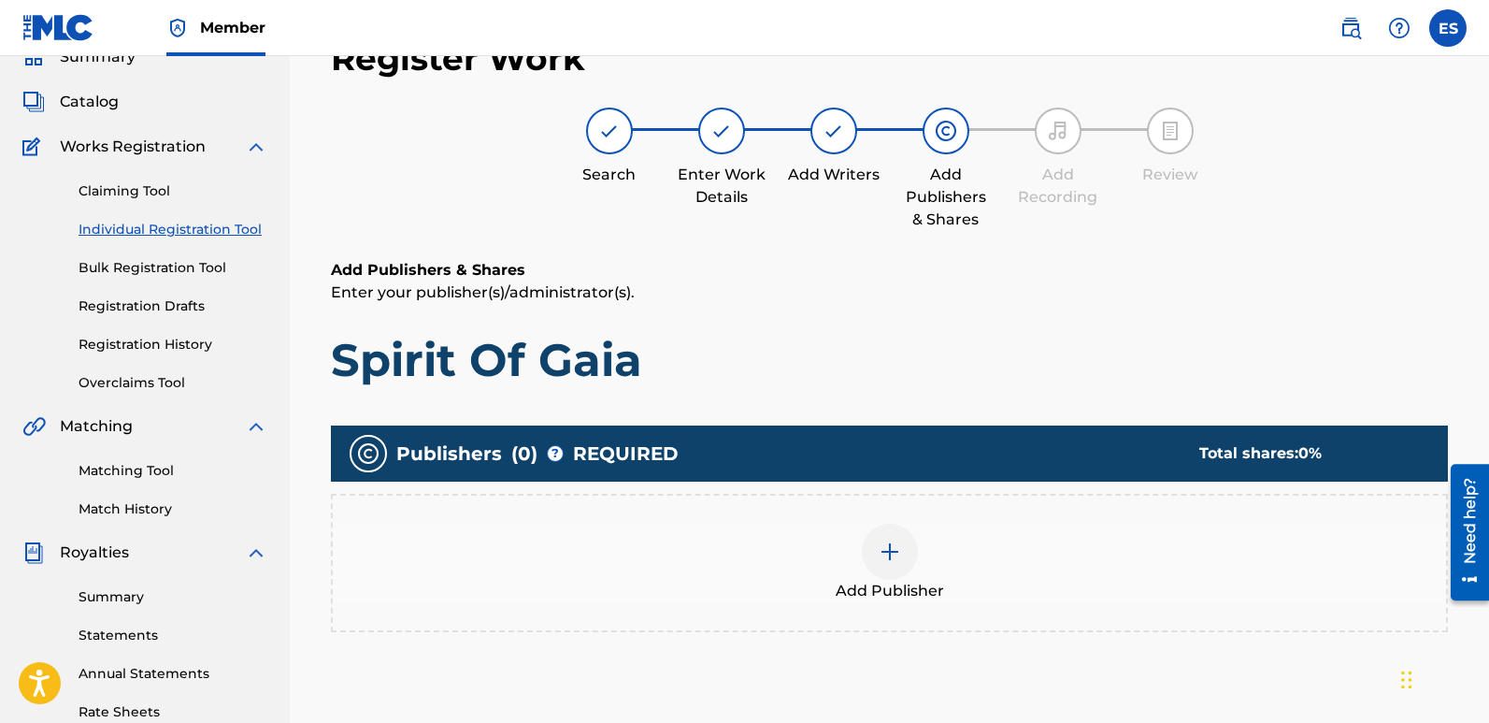
click at [916, 551] on div at bounding box center [890, 551] width 56 height 56
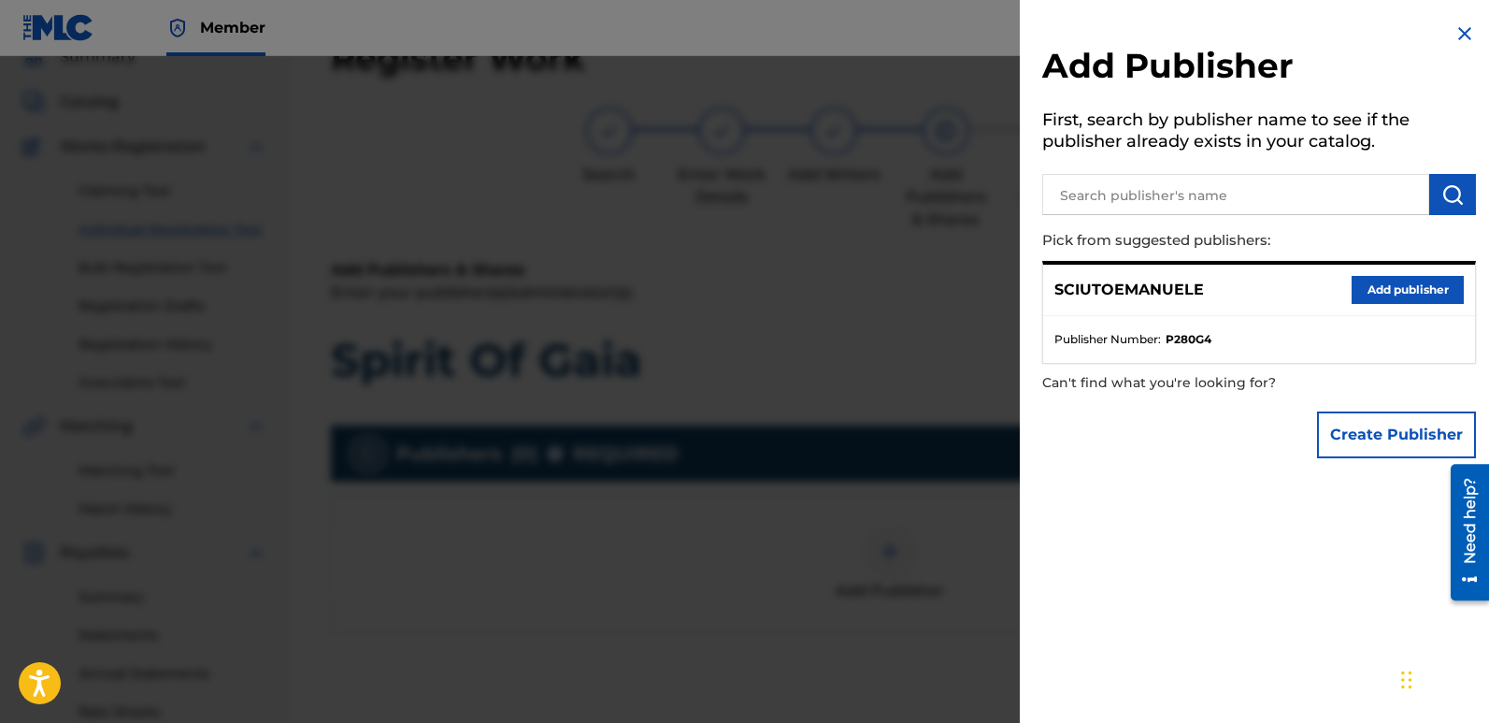
click at [1423, 286] on button "Add publisher" at bounding box center [1408, 290] width 112 height 28
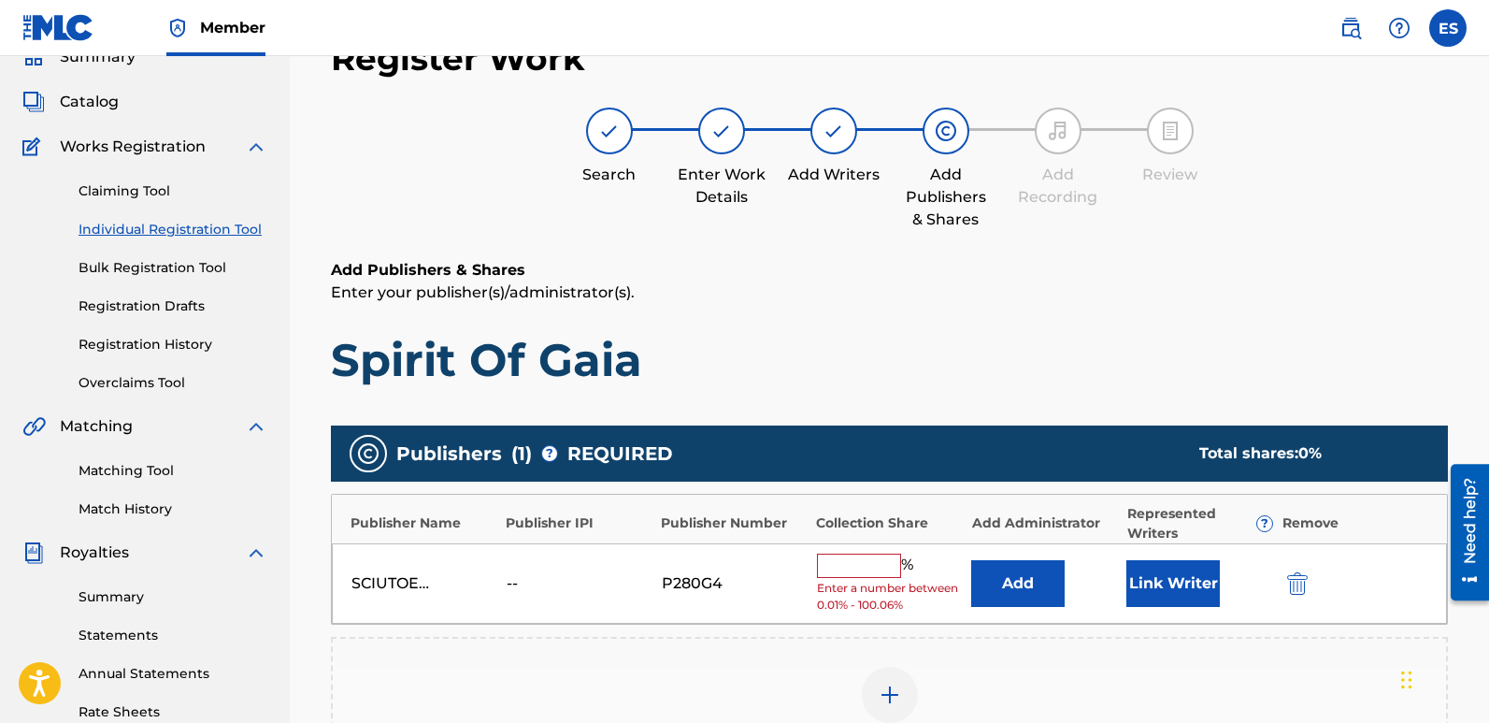
click at [1179, 581] on button "Link Writer" at bounding box center [1172, 583] width 93 height 47
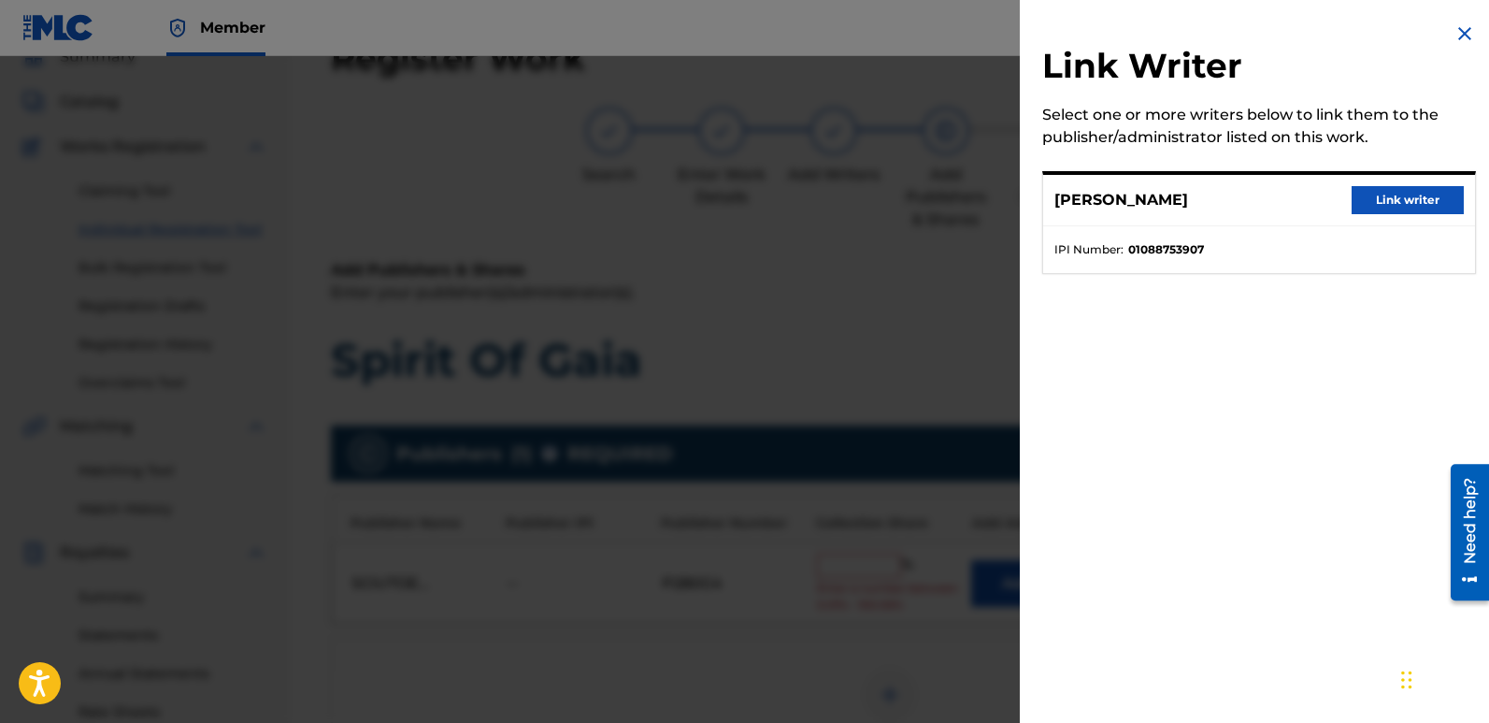
click at [1382, 202] on button "Link writer" at bounding box center [1408, 200] width 112 height 28
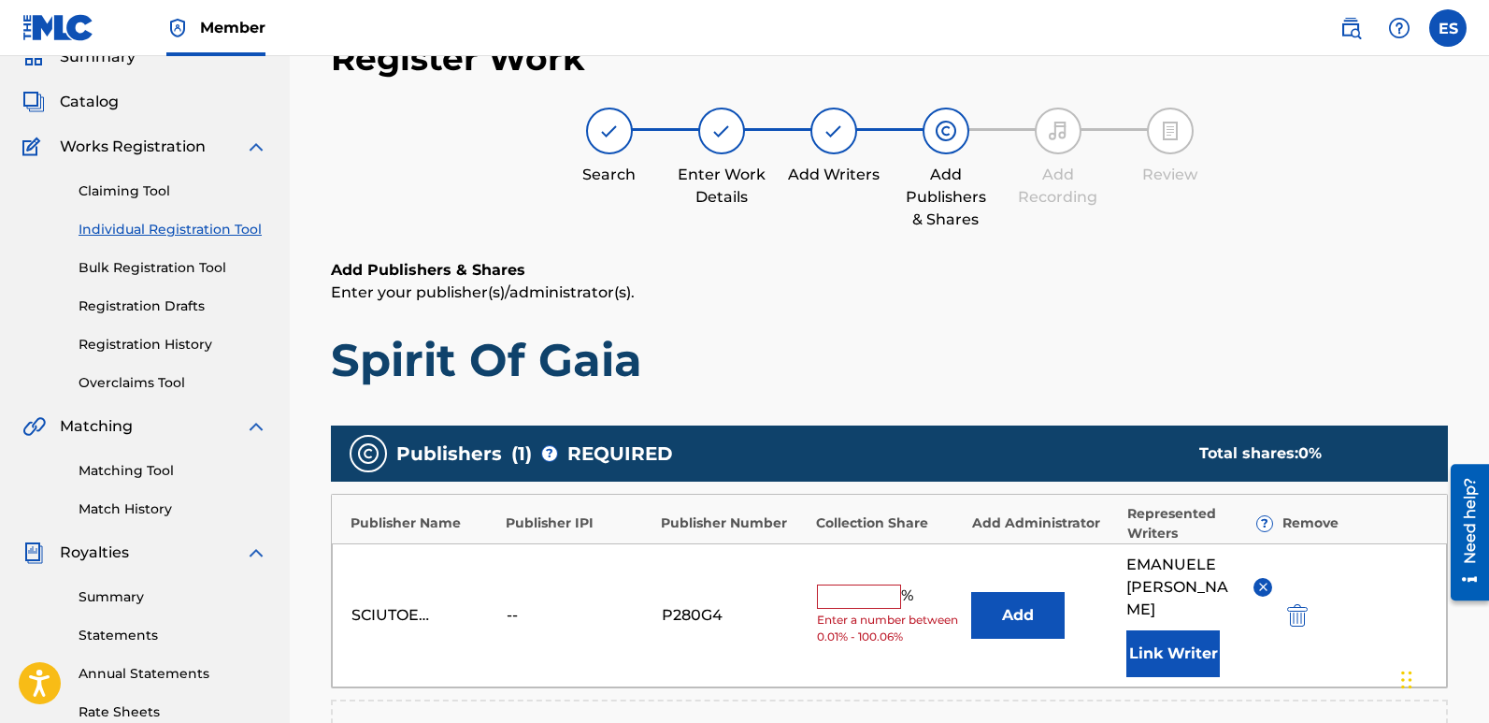
click at [853, 584] on input "text" at bounding box center [859, 596] width 84 height 24
type input "100"
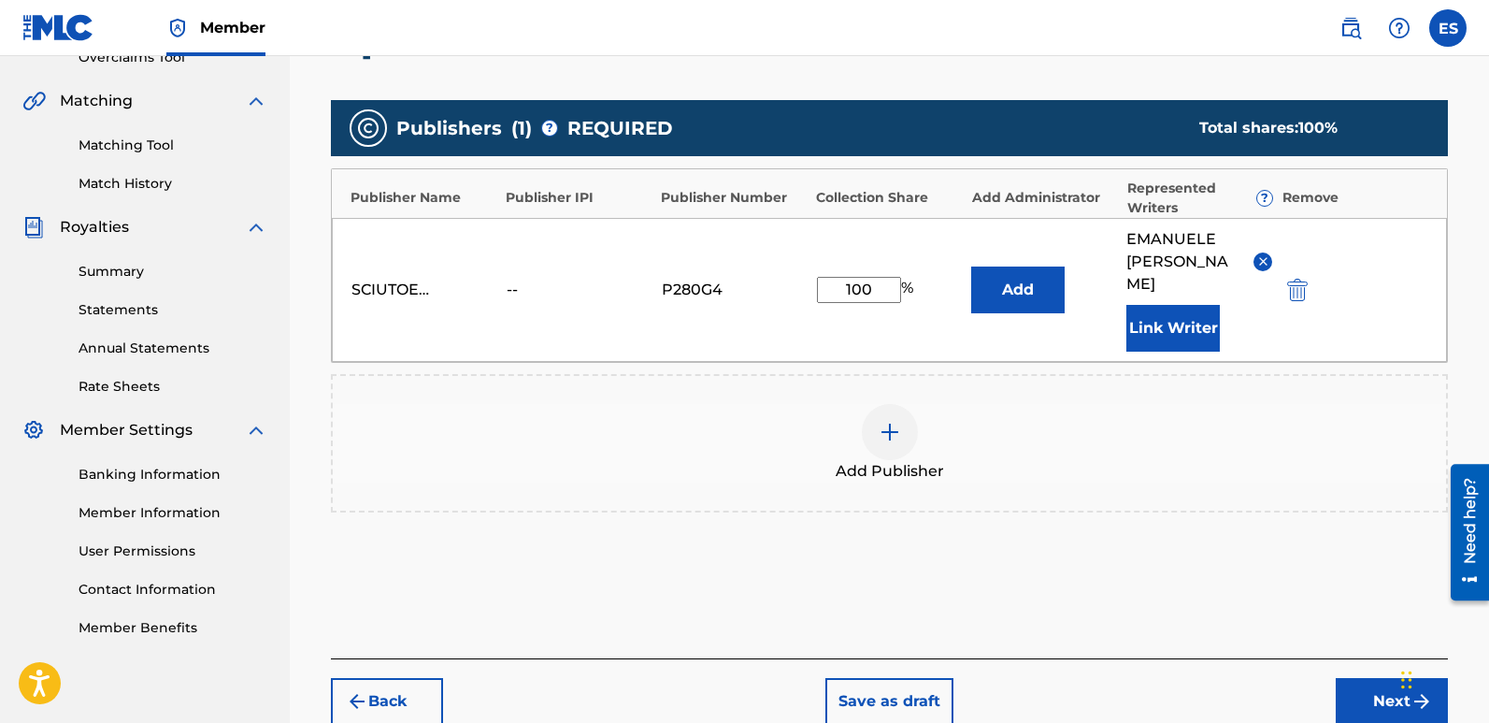
click at [1356, 678] on button "Next" at bounding box center [1392, 701] width 112 height 47
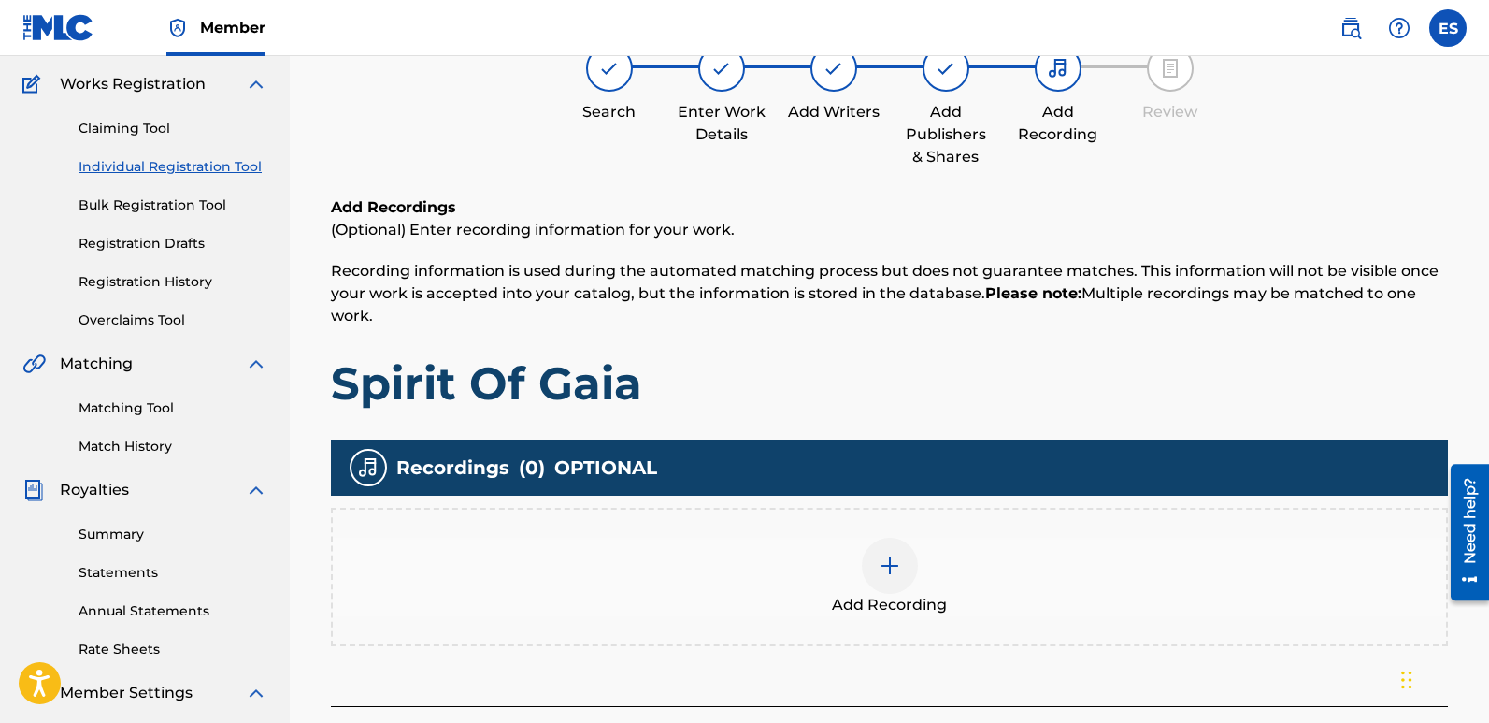
scroll to position [84, 0]
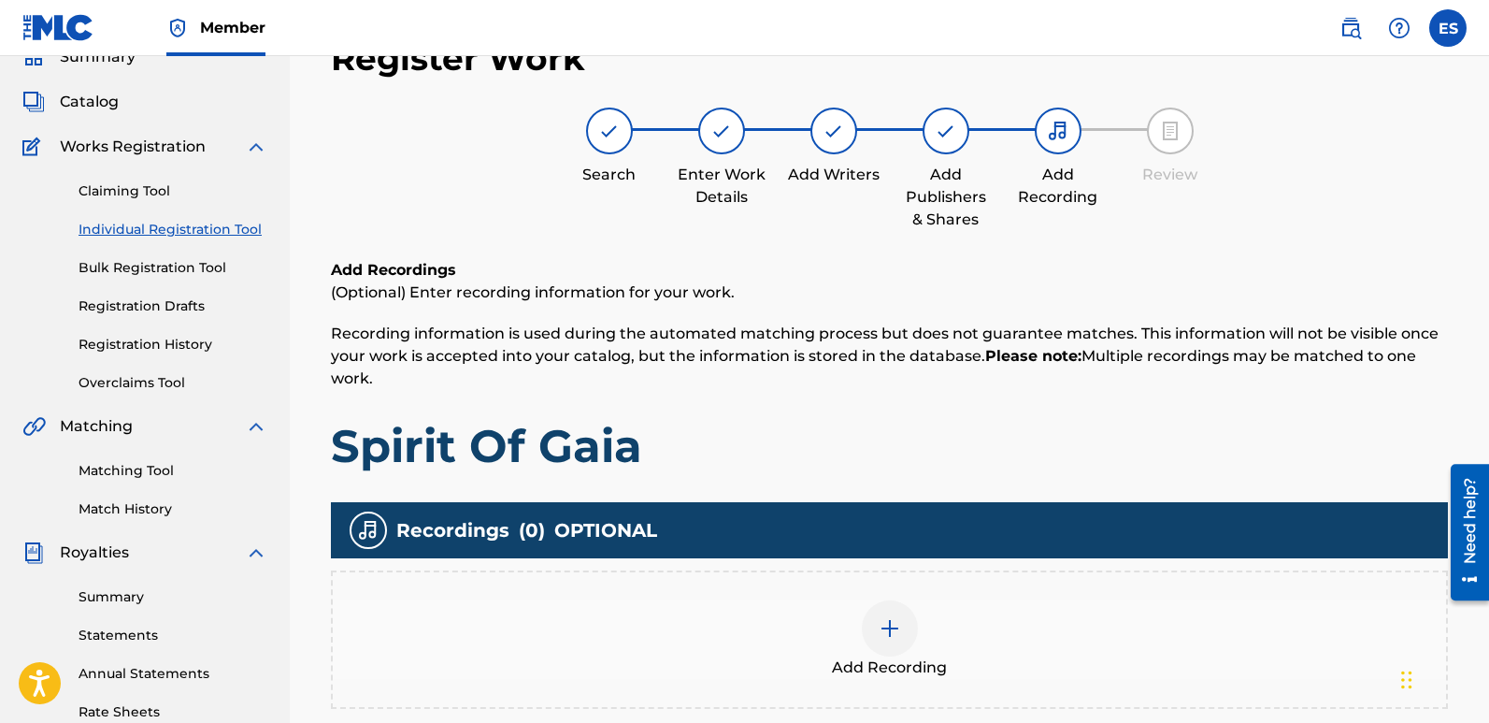
click at [938, 645] on div "Add Recording" at bounding box center [889, 639] width 1113 height 79
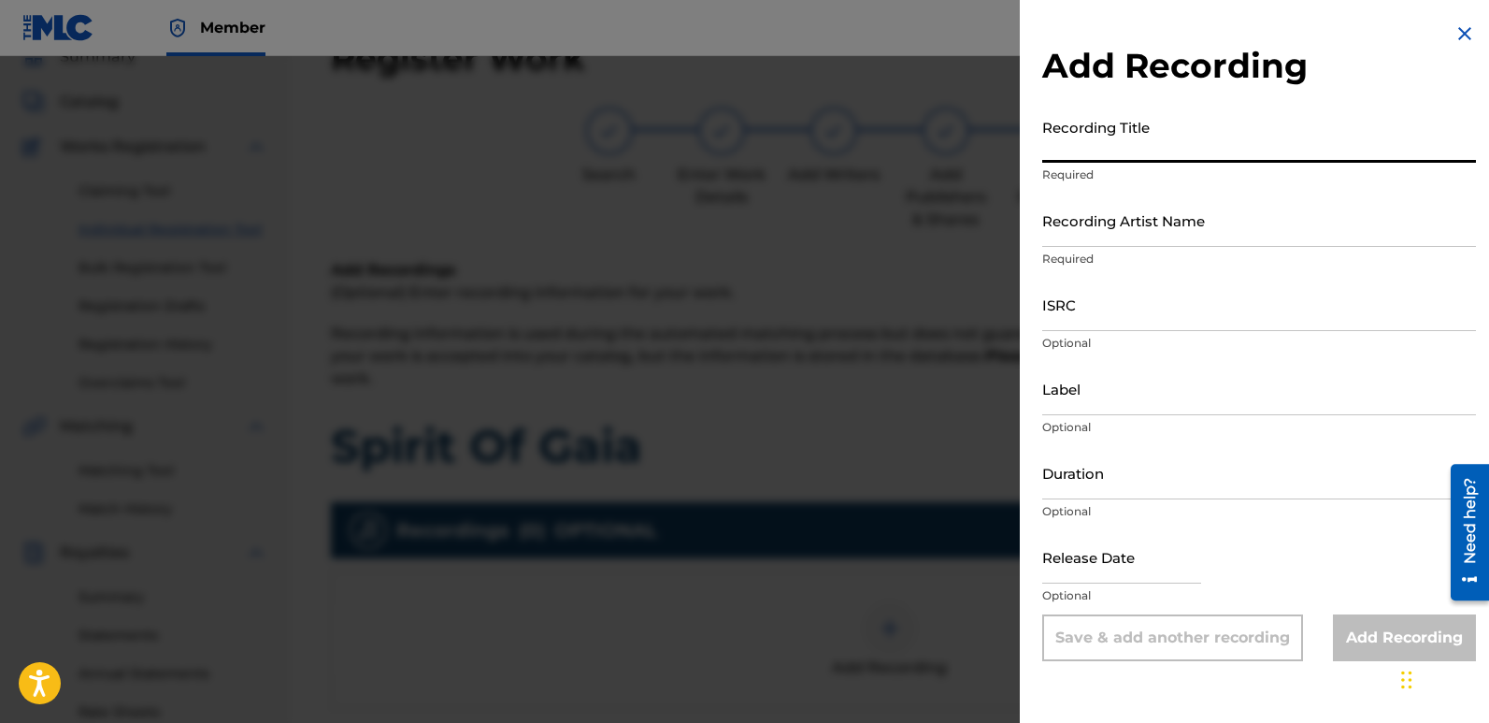
paste input "Spirit Of Gaia"
type input "Spirit Of Gaia"
click at [1160, 215] on input "Recording Artist Name" at bounding box center [1259, 219] width 434 height 53
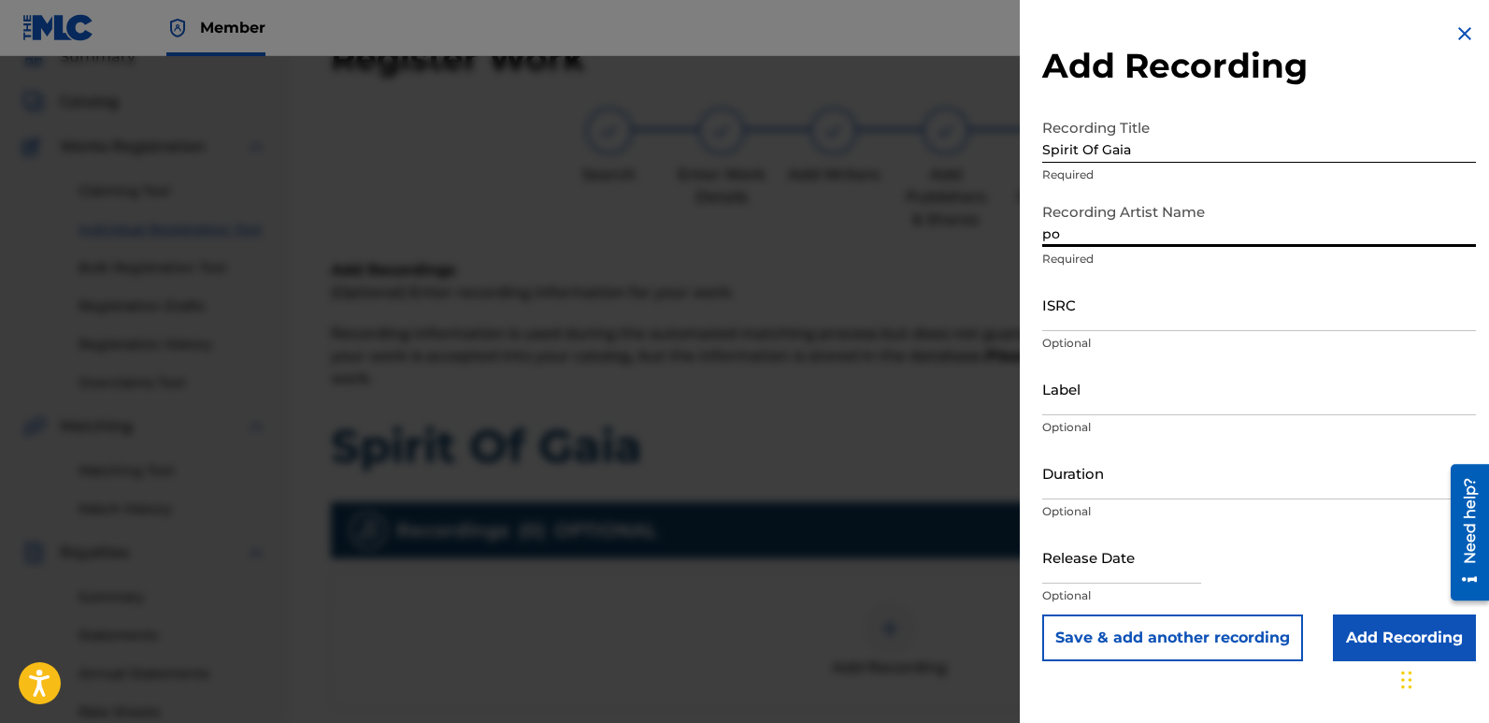
type input "Poets Of The Future"
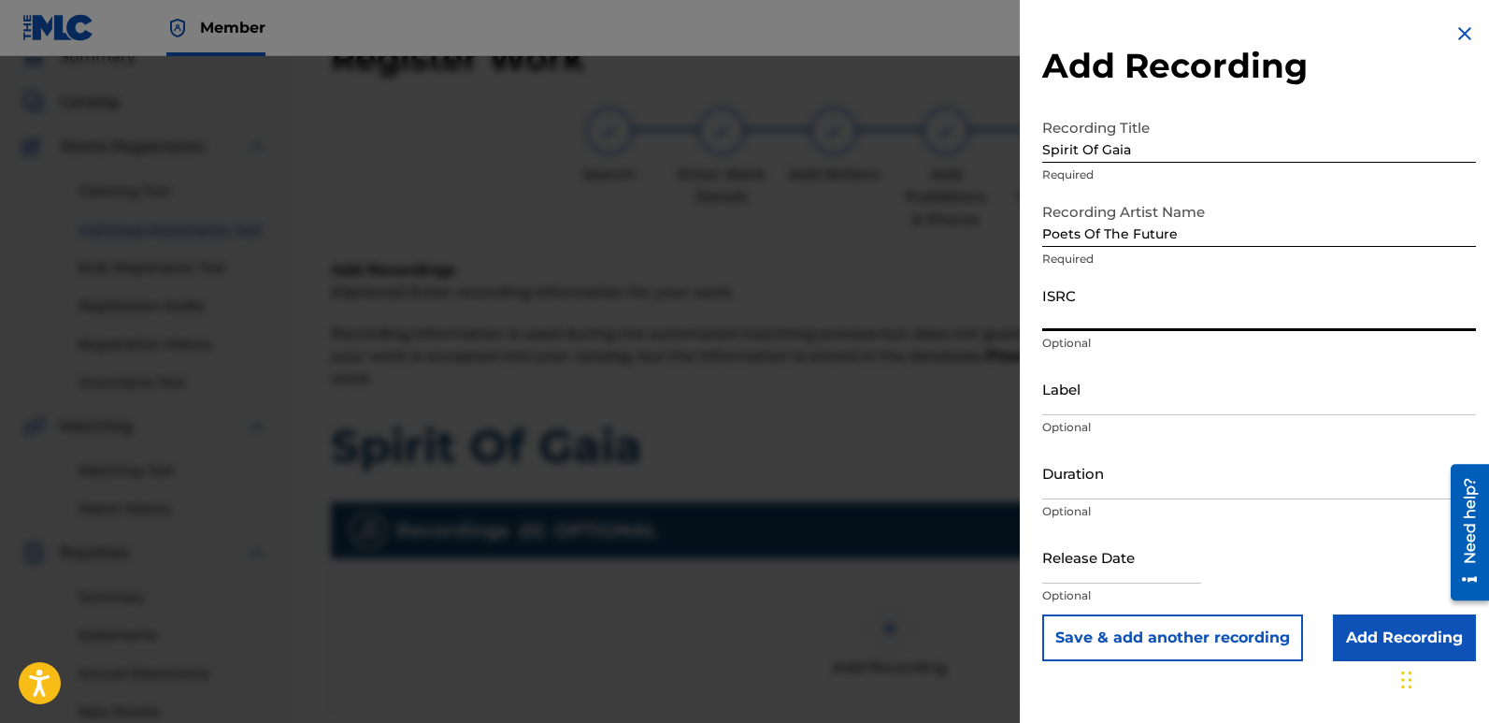
paste input "QZZ782538594"
type input "QZZ782538594"
click at [1138, 387] on input "Label" at bounding box center [1259, 388] width 434 height 53
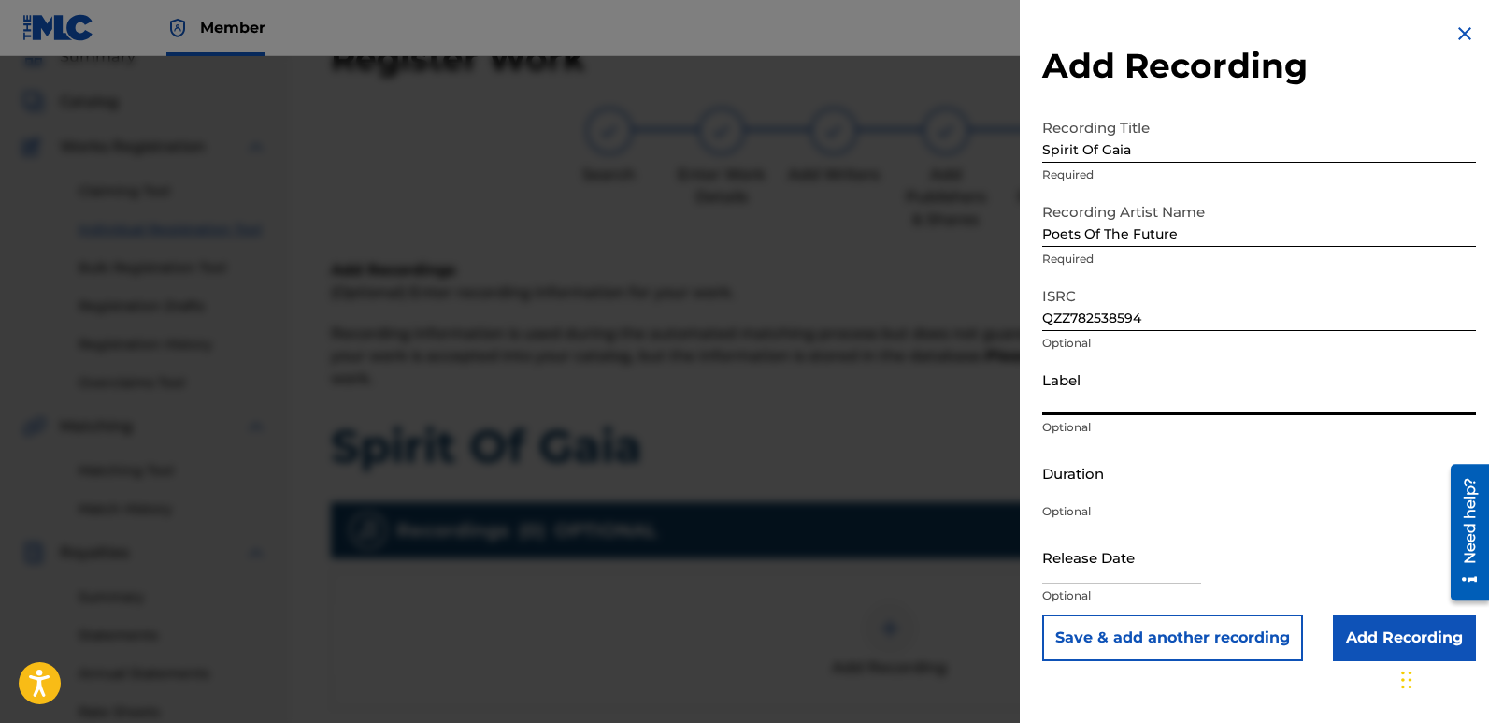
type input "Divinebeats"
click at [1119, 556] on input "text" at bounding box center [1121, 556] width 159 height 53
select select "7"
select select "2025"
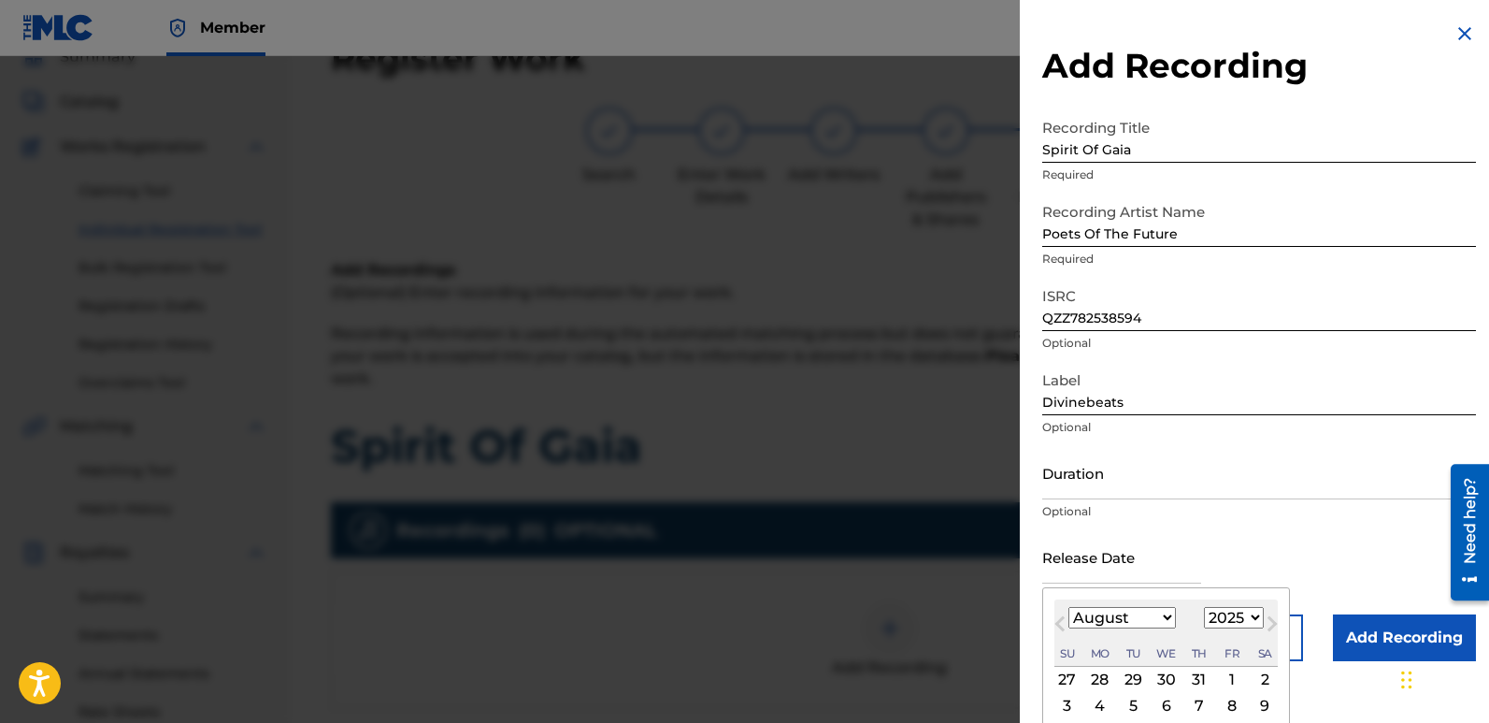
click at [1262, 680] on div "2" at bounding box center [1265, 679] width 22 height 22
type input "[DATE]"
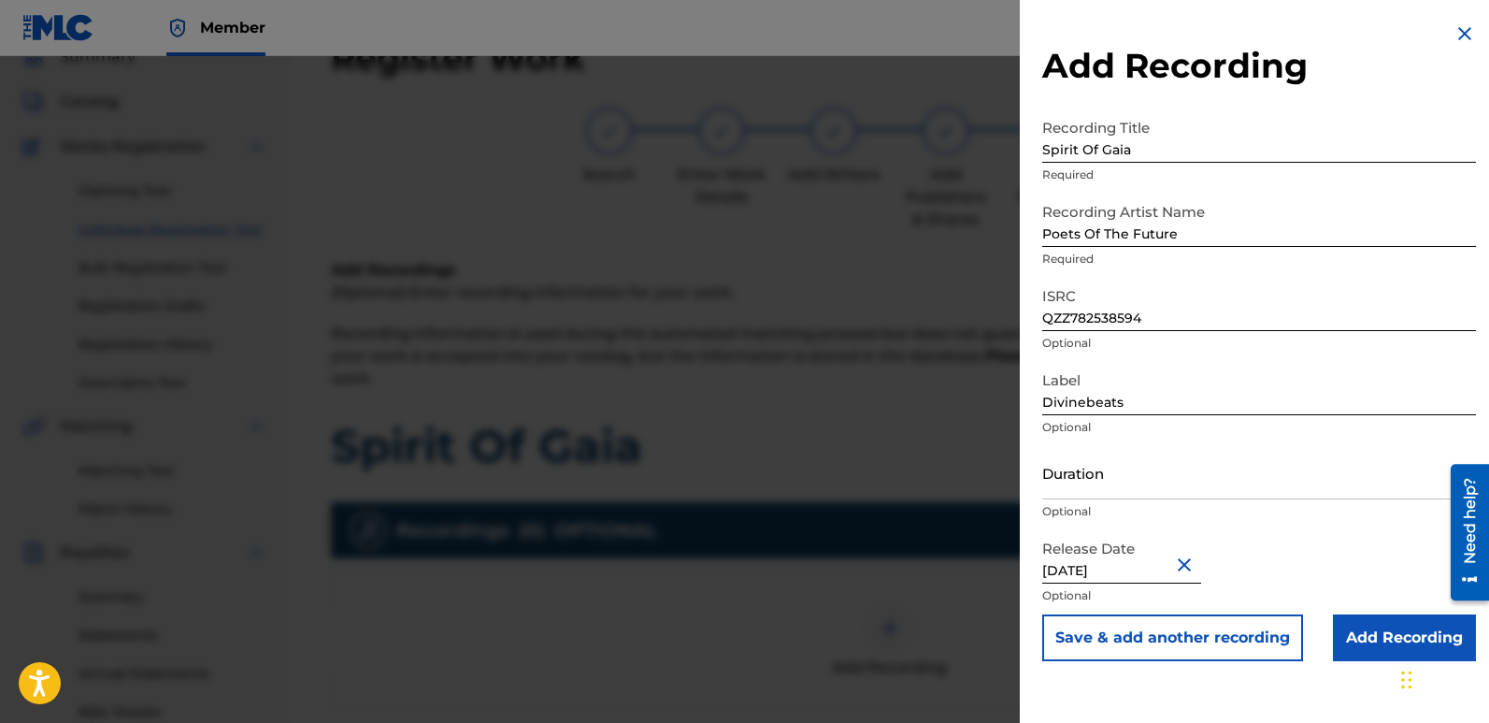
click at [1100, 566] on input "[DATE]" at bounding box center [1121, 556] width 159 height 53
select select "7"
select select "2025"
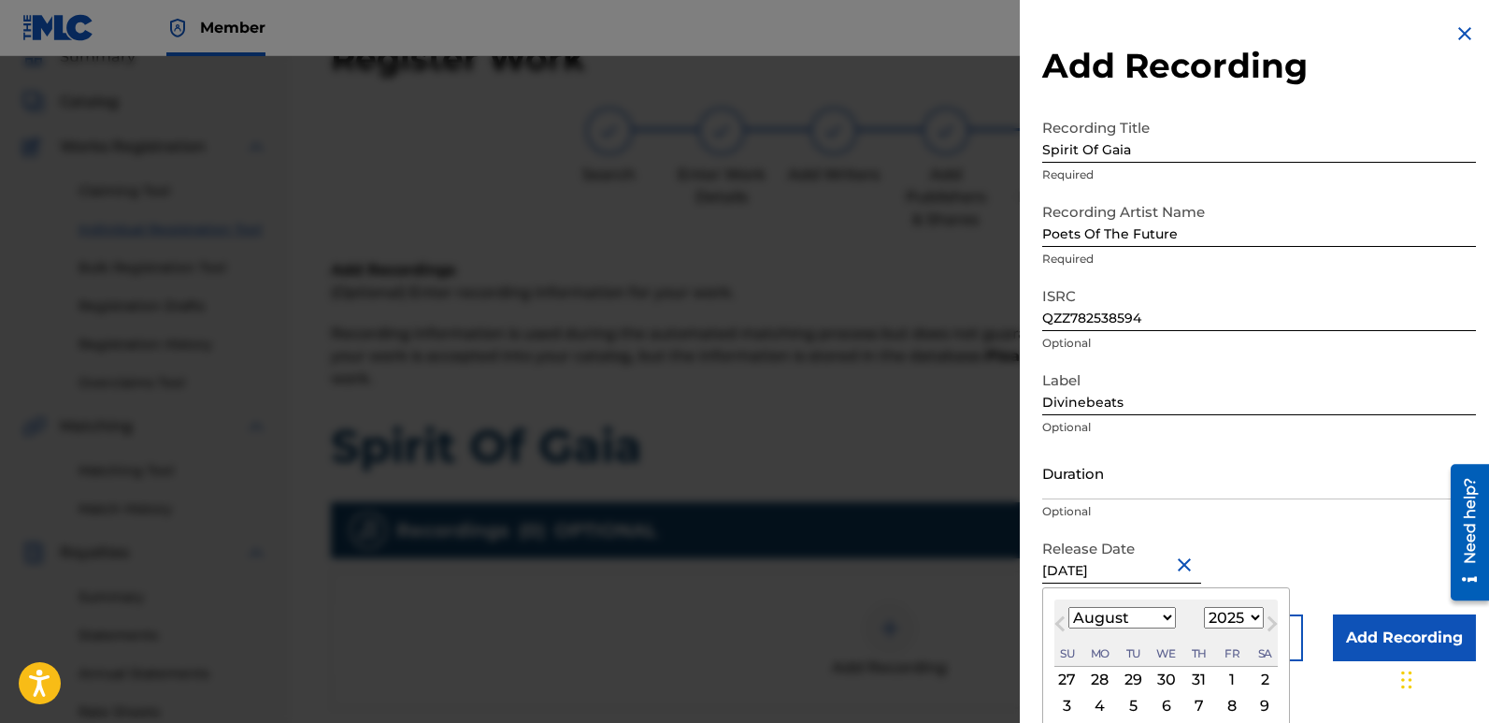
type input "[DATE]"
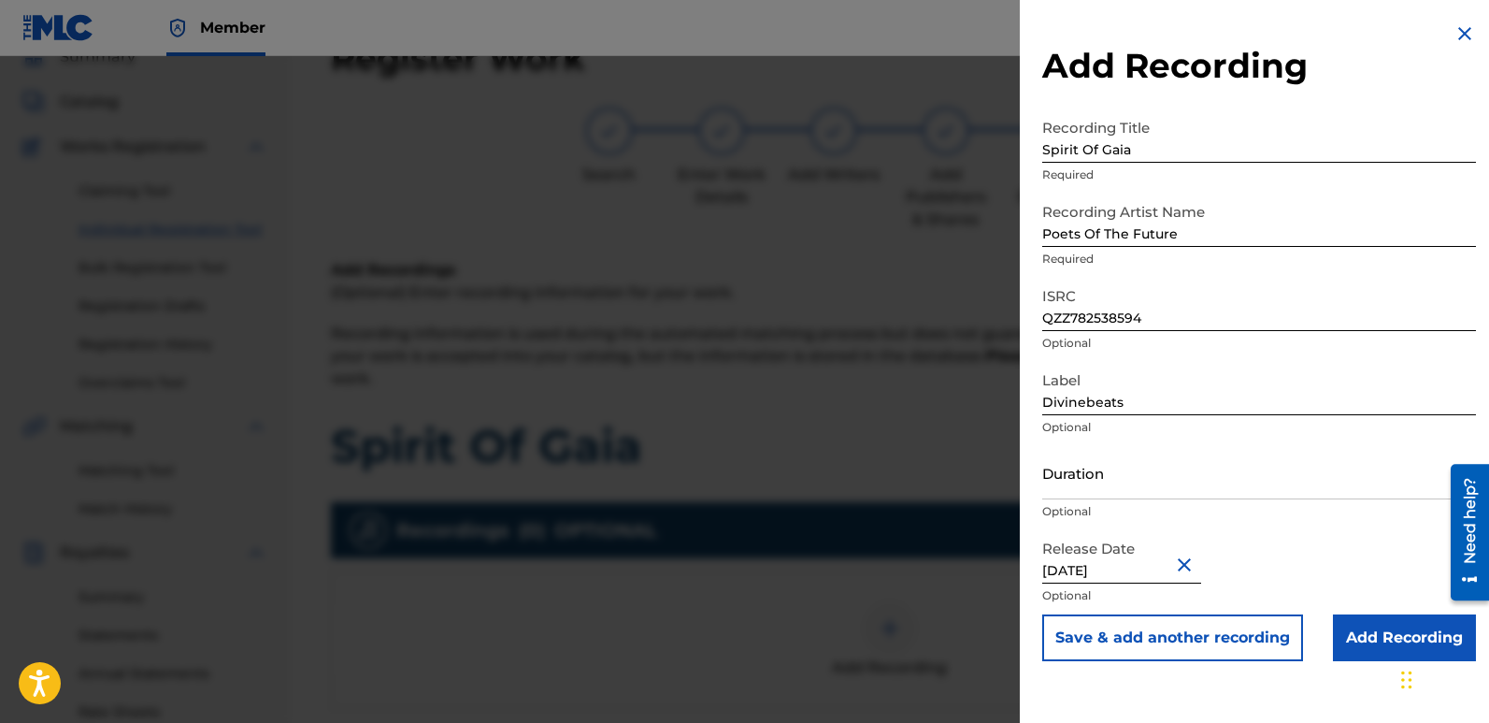
click at [1376, 636] on input "Add Recording" at bounding box center [1404, 637] width 143 height 47
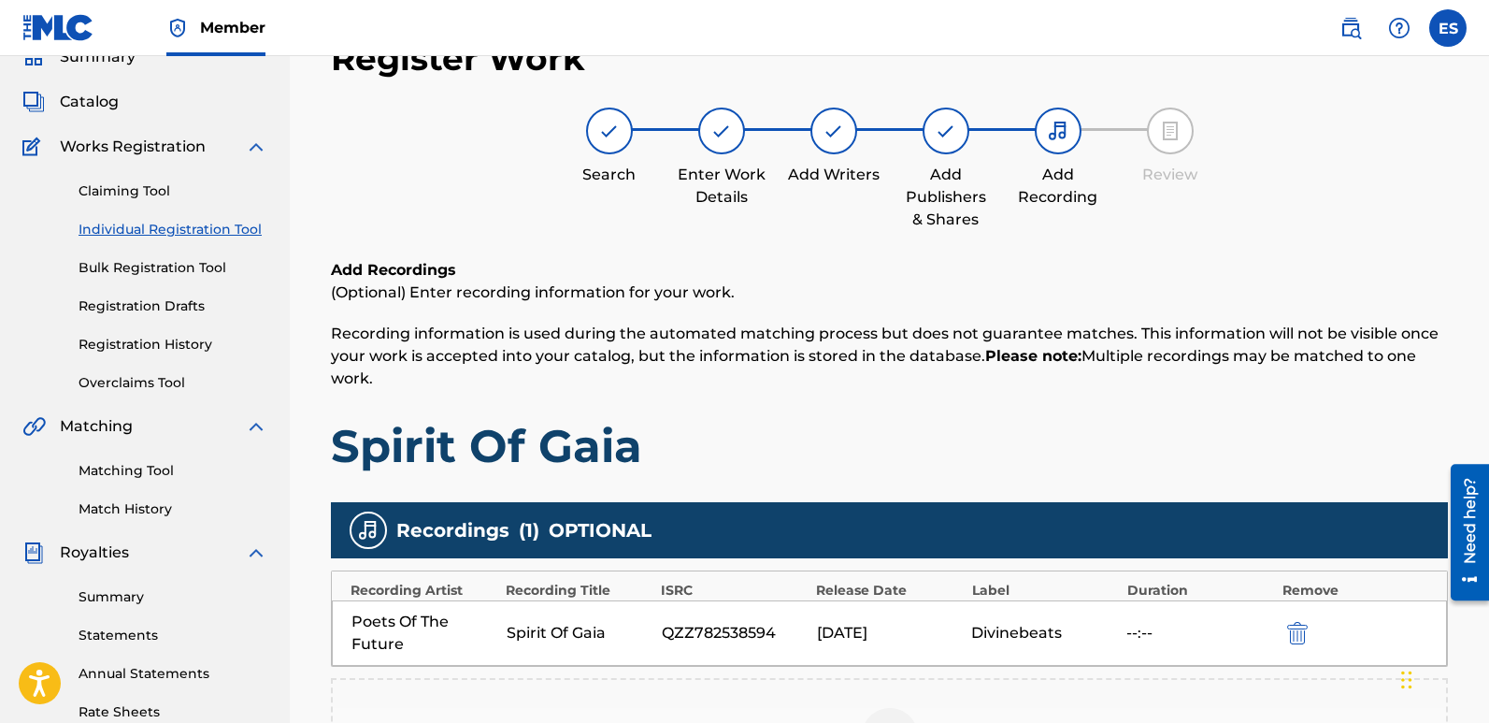
scroll to position [437, 0]
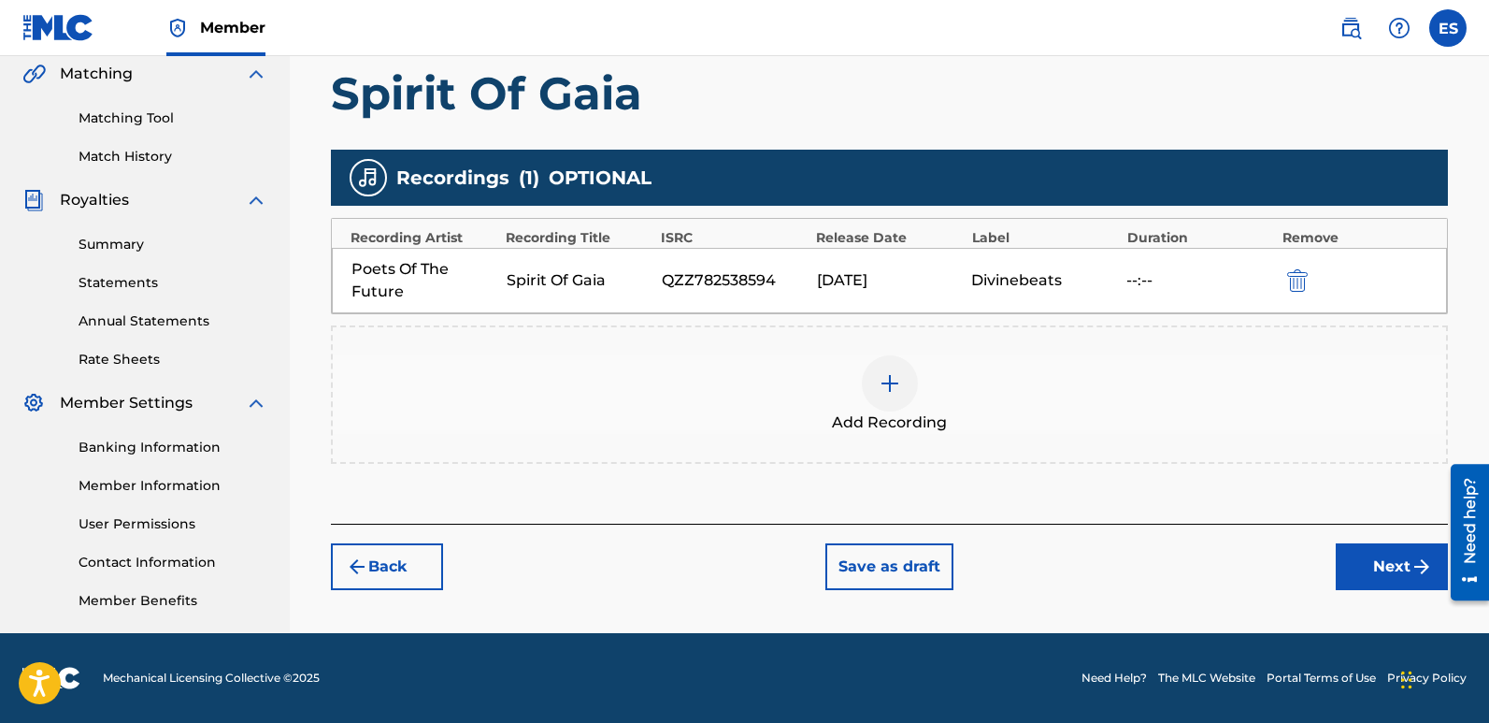
click at [1359, 562] on button "Next" at bounding box center [1392, 566] width 112 height 47
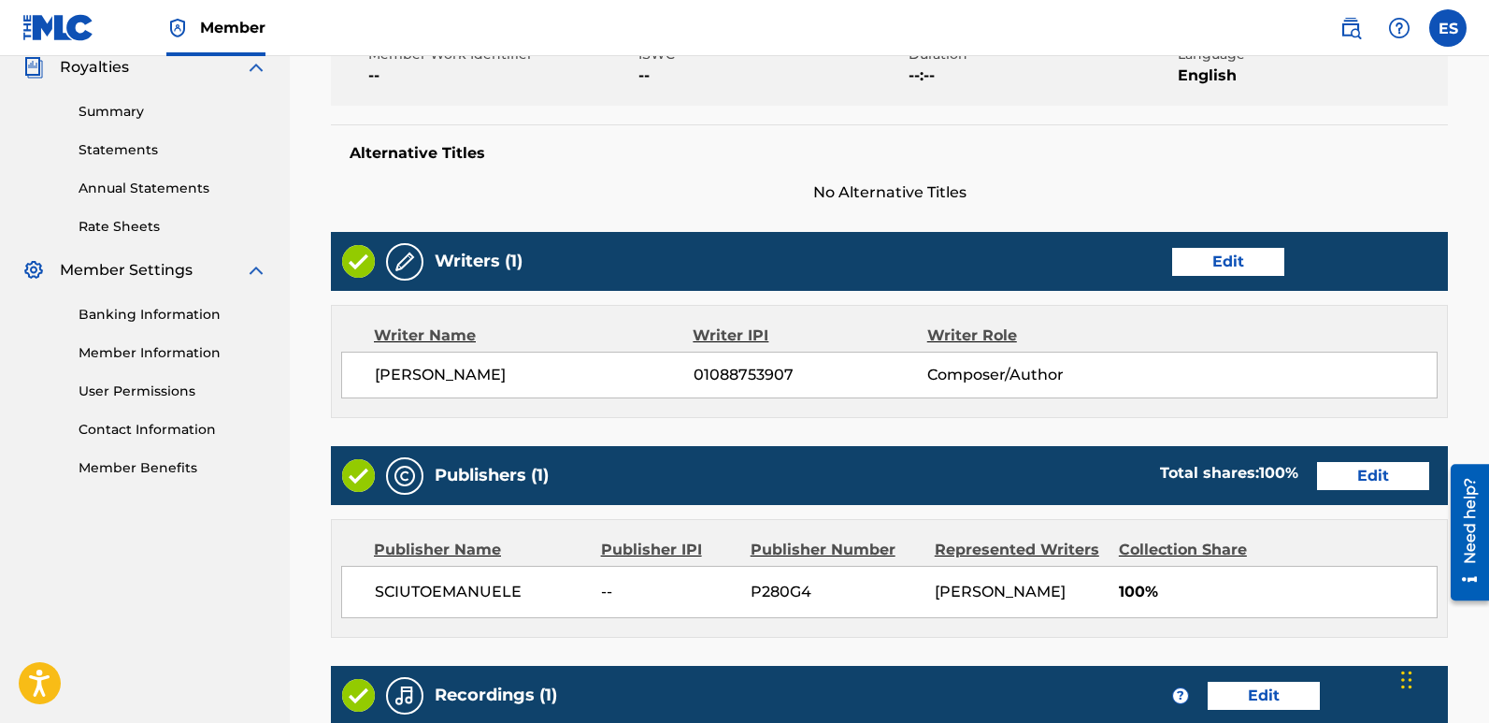
scroll to position [896, 0]
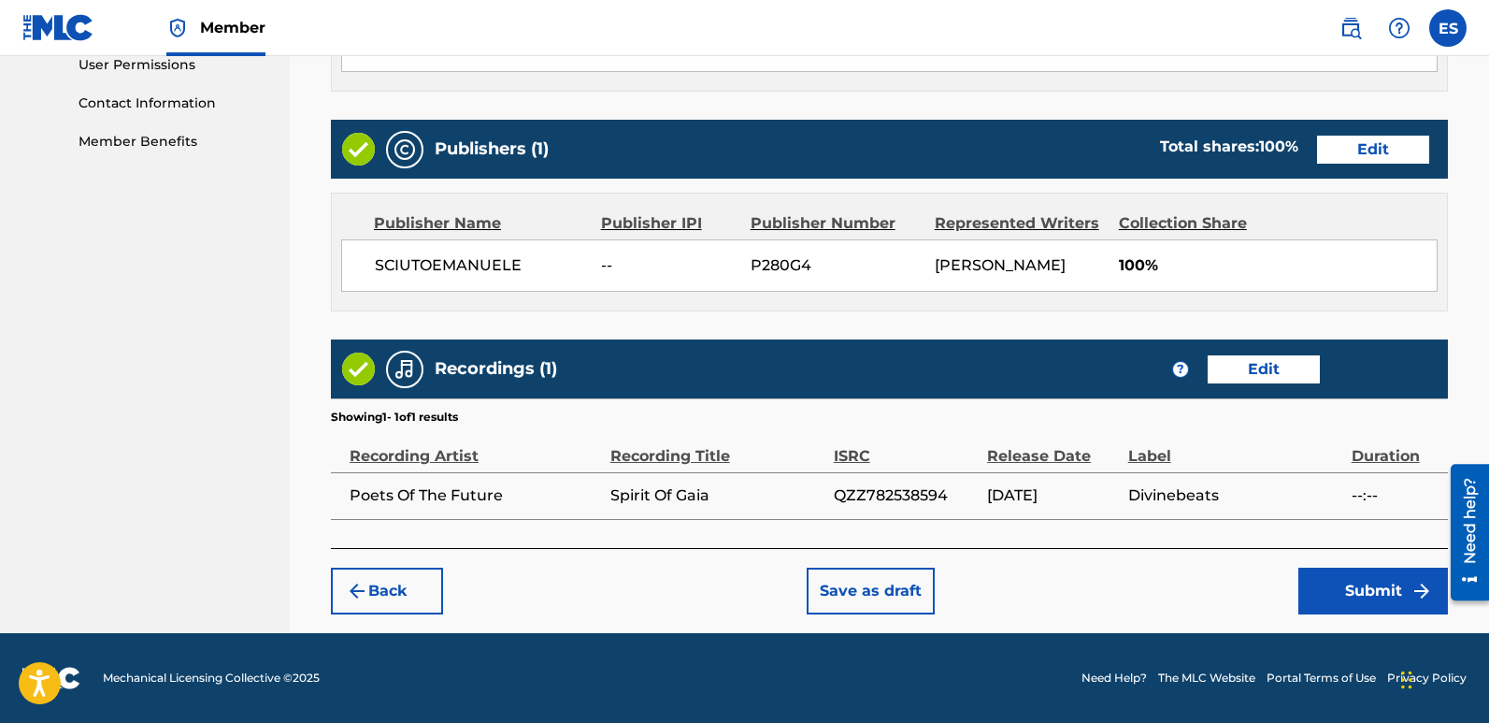
click at [1377, 581] on button "Submit" at bounding box center [1373, 590] width 150 height 47
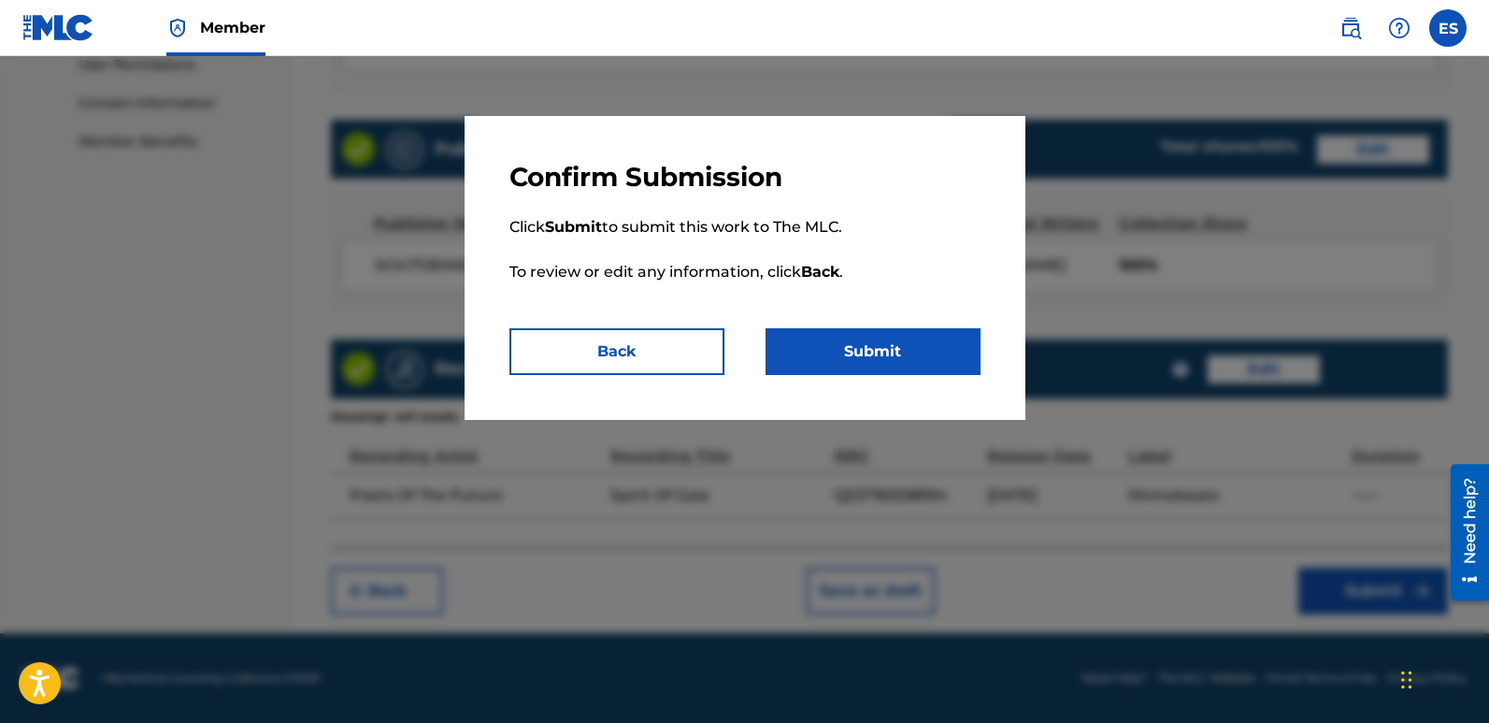
click at [941, 363] on button "Submit" at bounding box center [873, 351] width 215 height 47
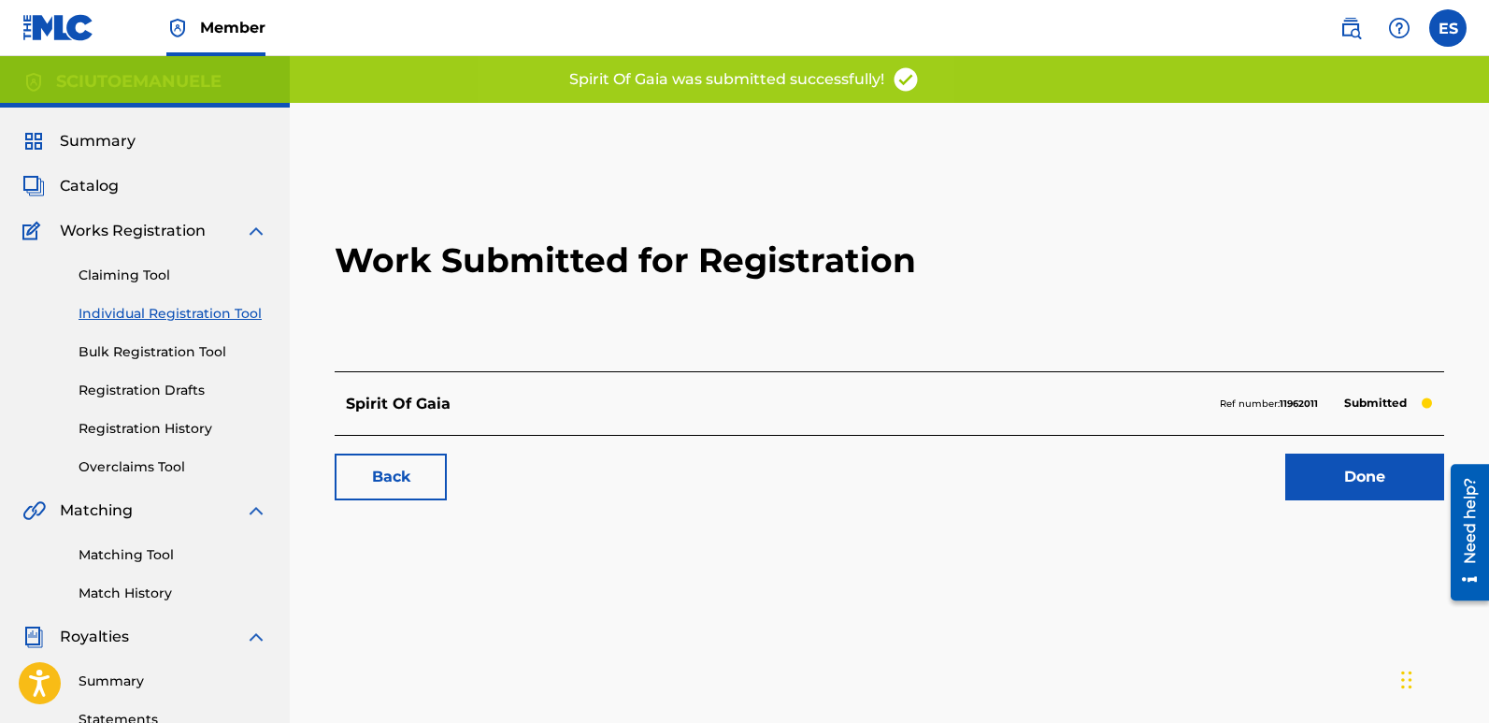
click at [1368, 485] on link "Done" at bounding box center [1364, 476] width 159 height 47
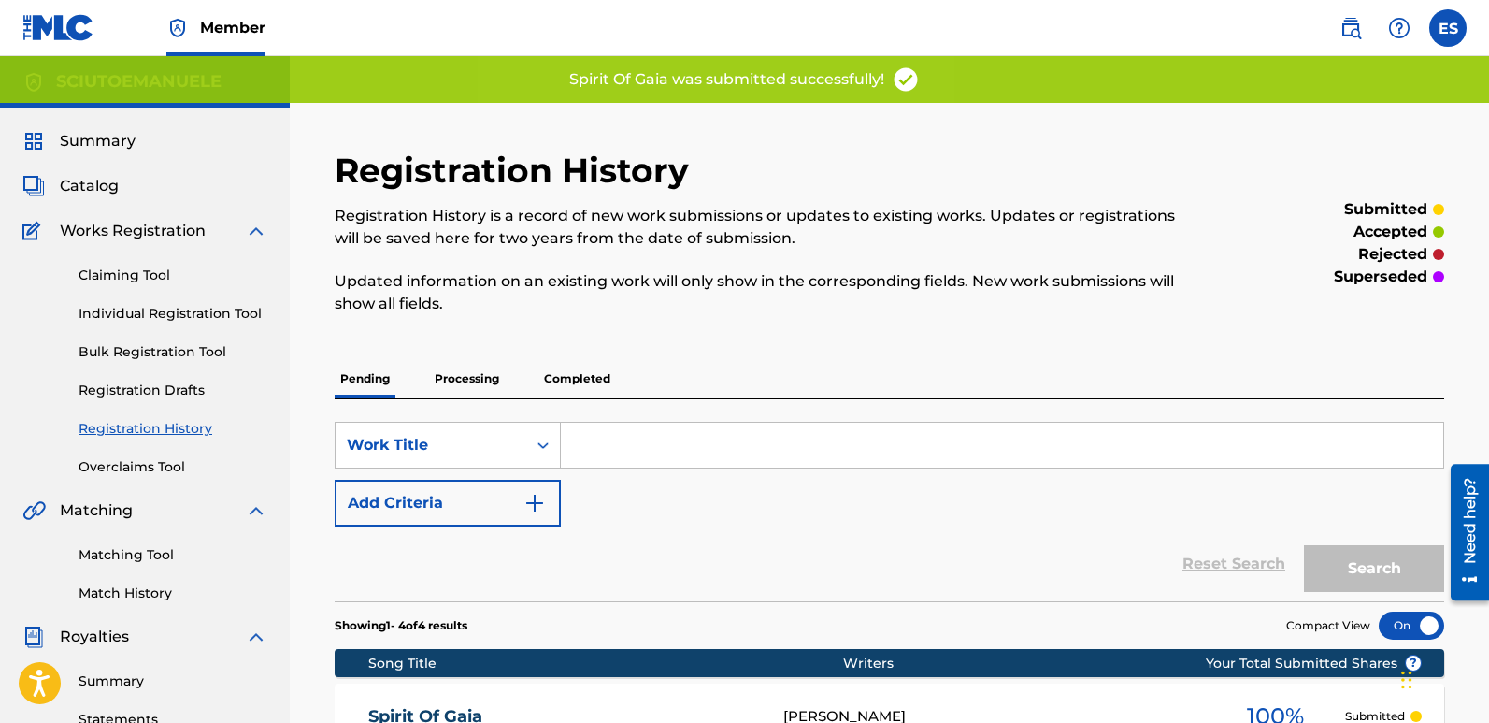
click at [187, 308] on link "Individual Registration Tool" at bounding box center [173, 314] width 189 height 20
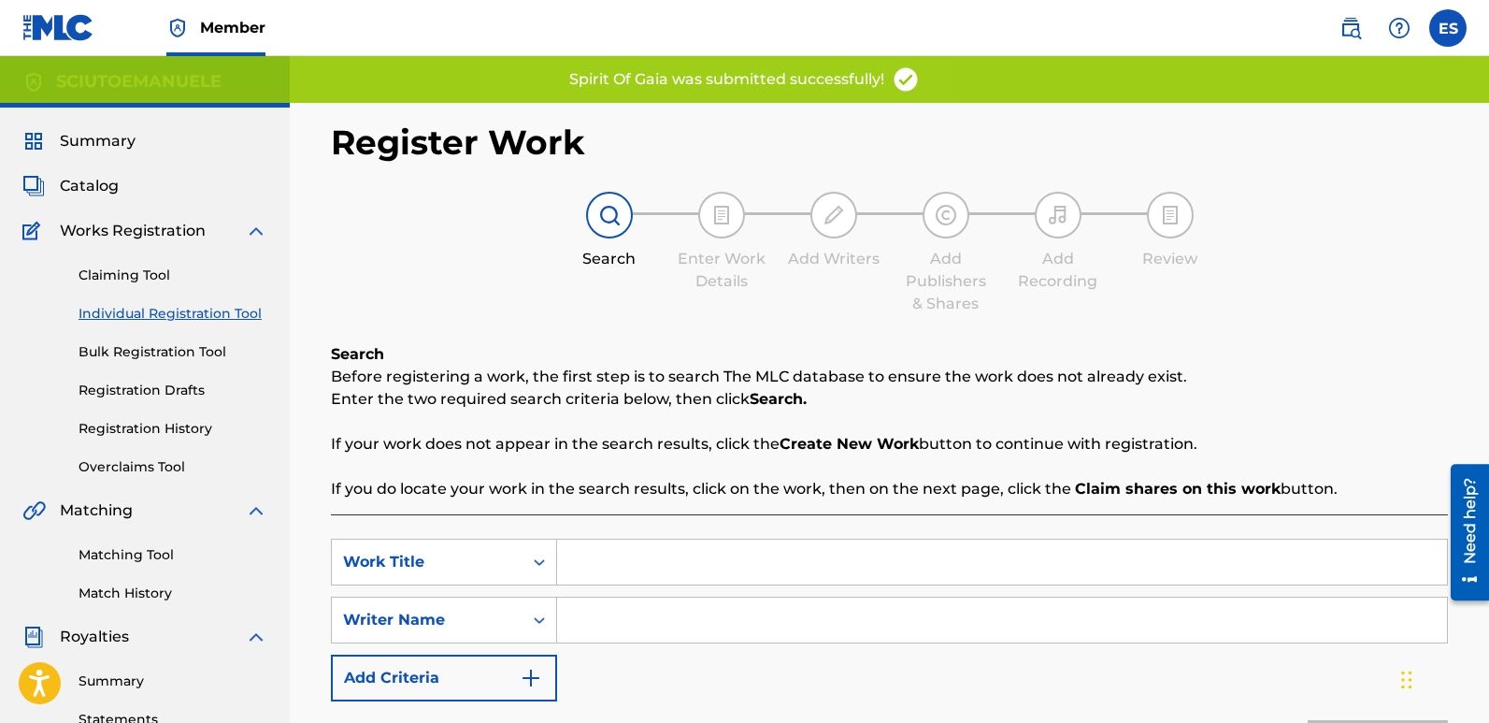
click at [649, 552] on input "Search Form" at bounding box center [1002, 561] width 890 height 45
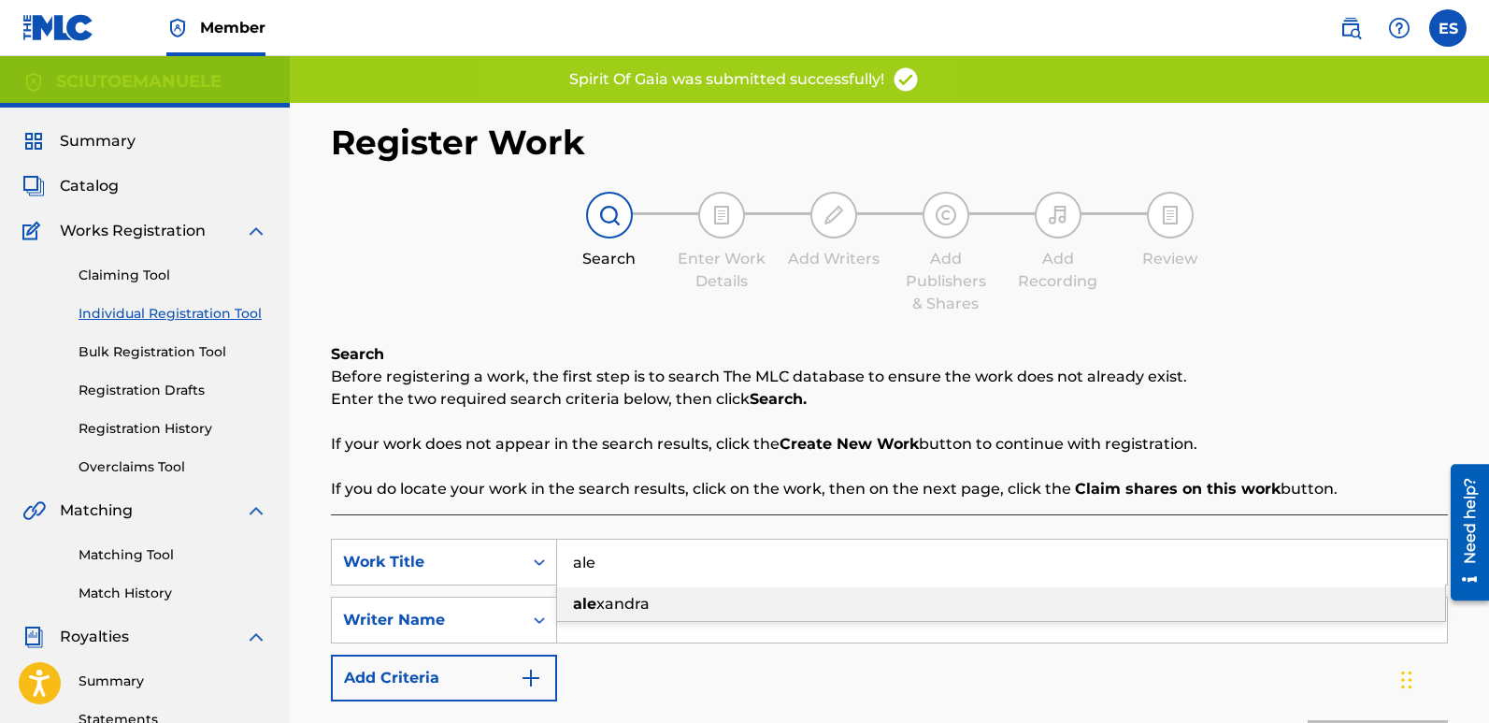
click at [632, 605] on span "xandra" at bounding box center [622, 604] width 53 height 18
type input "[PERSON_NAME]"
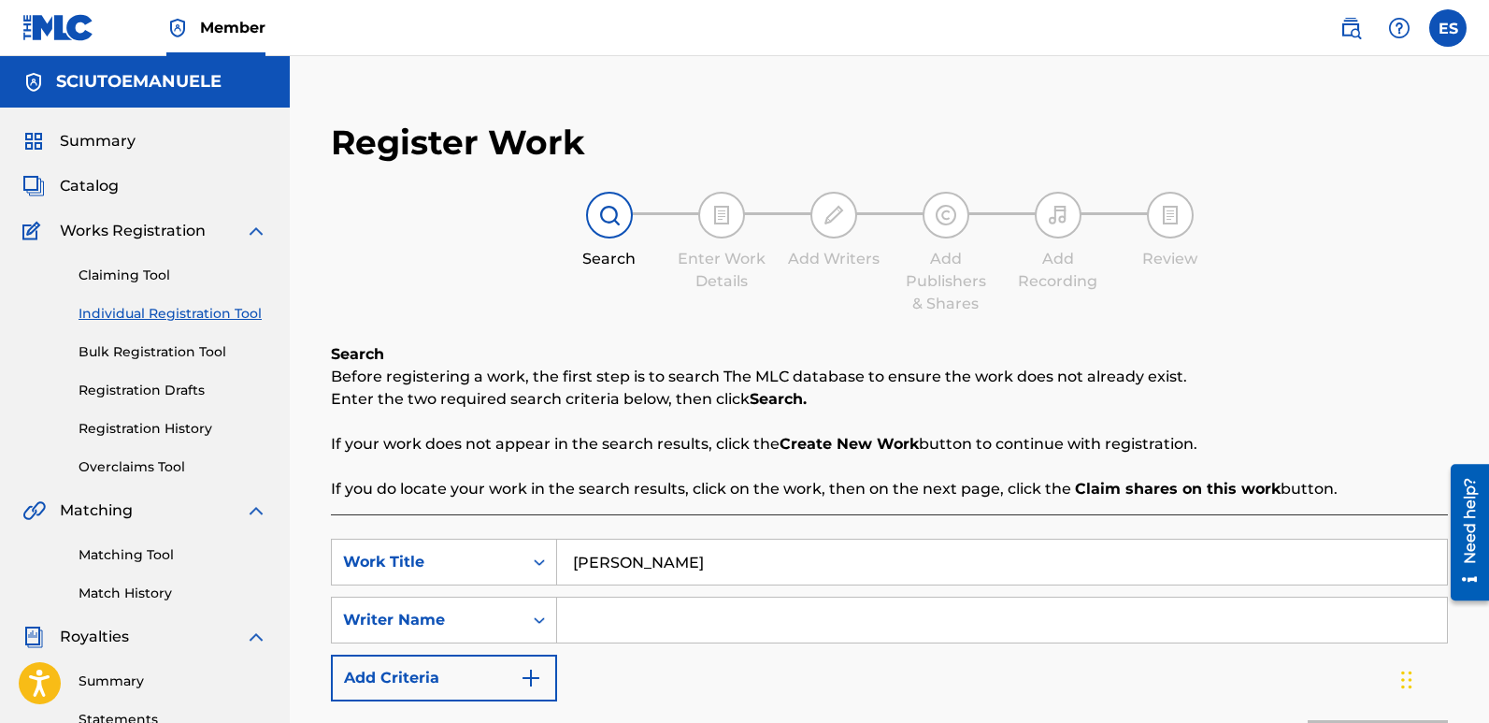
click at [632, 605] on input "Search Form" at bounding box center [1002, 619] width 890 height 45
type input "[PERSON_NAME]"
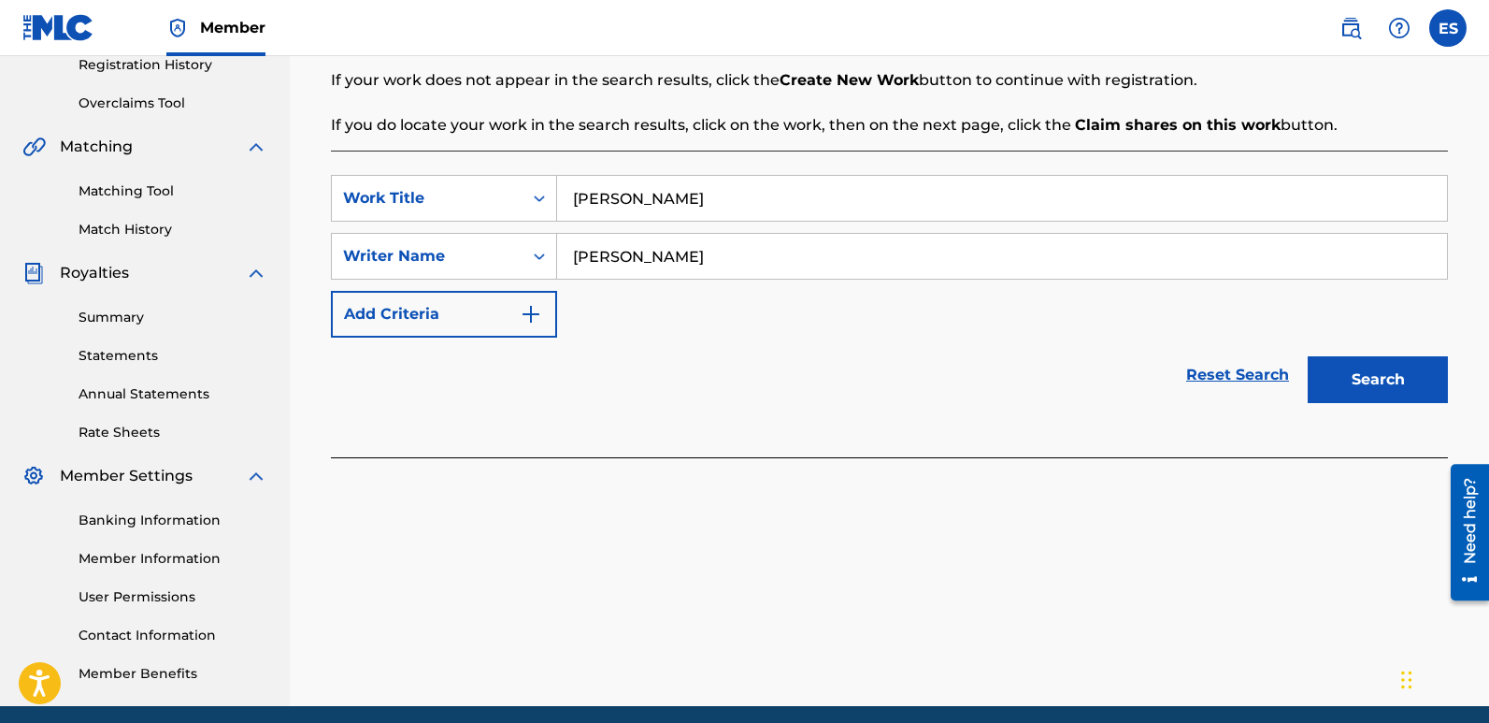
click at [1355, 359] on button "Search" at bounding box center [1378, 379] width 140 height 47
click at [1355, 359] on div "Search" at bounding box center [1373, 374] width 150 height 75
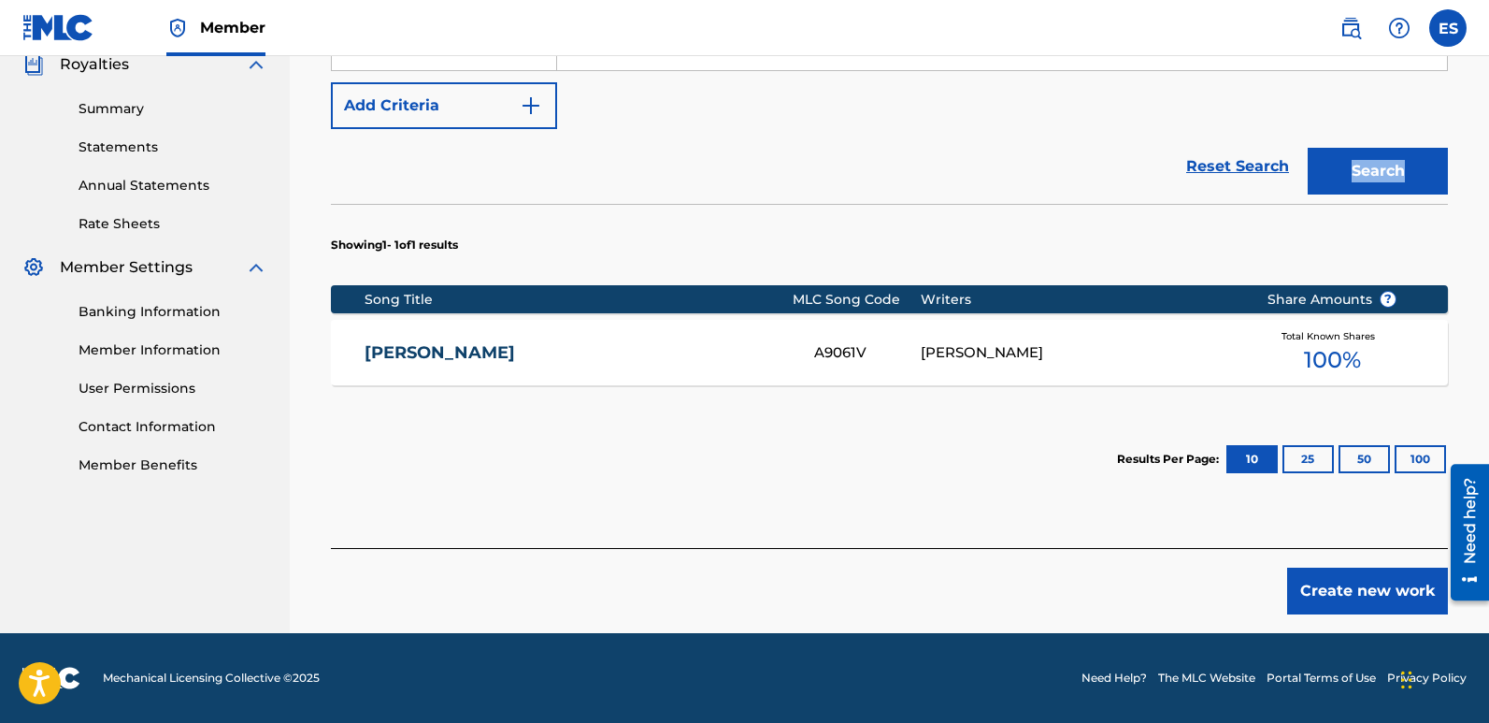
click at [1346, 611] on button "Create new work" at bounding box center [1367, 590] width 161 height 47
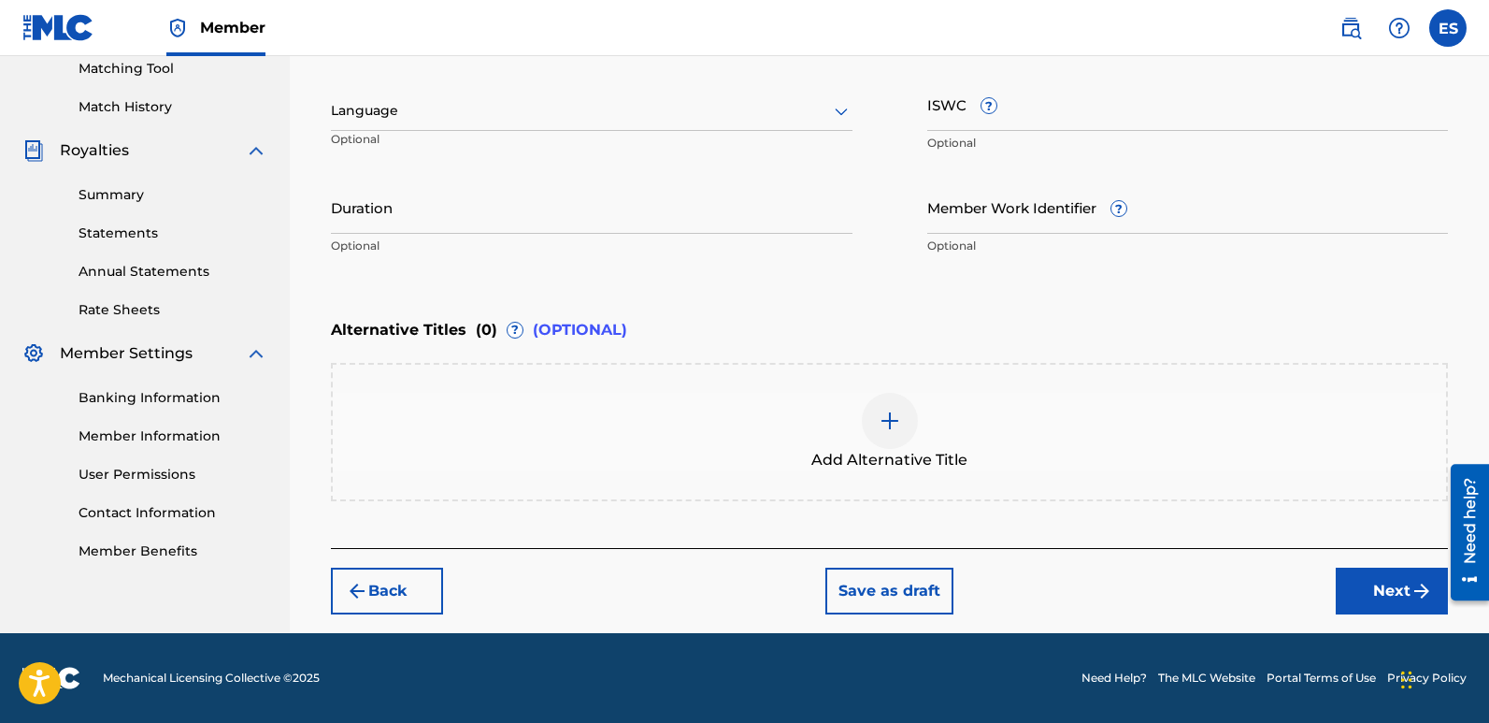
scroll to position [486, 0]
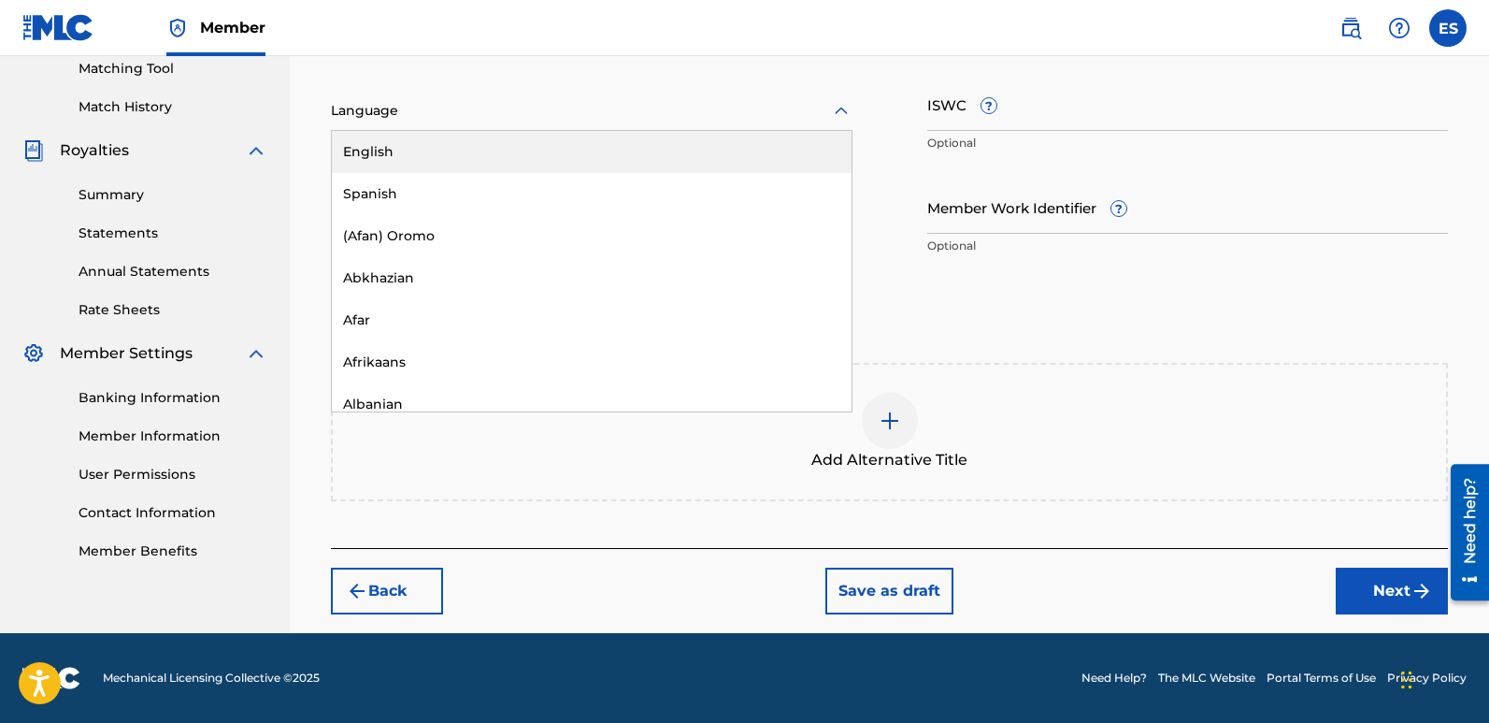
click at [523, 106] on div at bounding box center [592, 110] width 522 height 23
click at [420, 142] on div "English" at bounding box center [592, 152] width 520 height 42
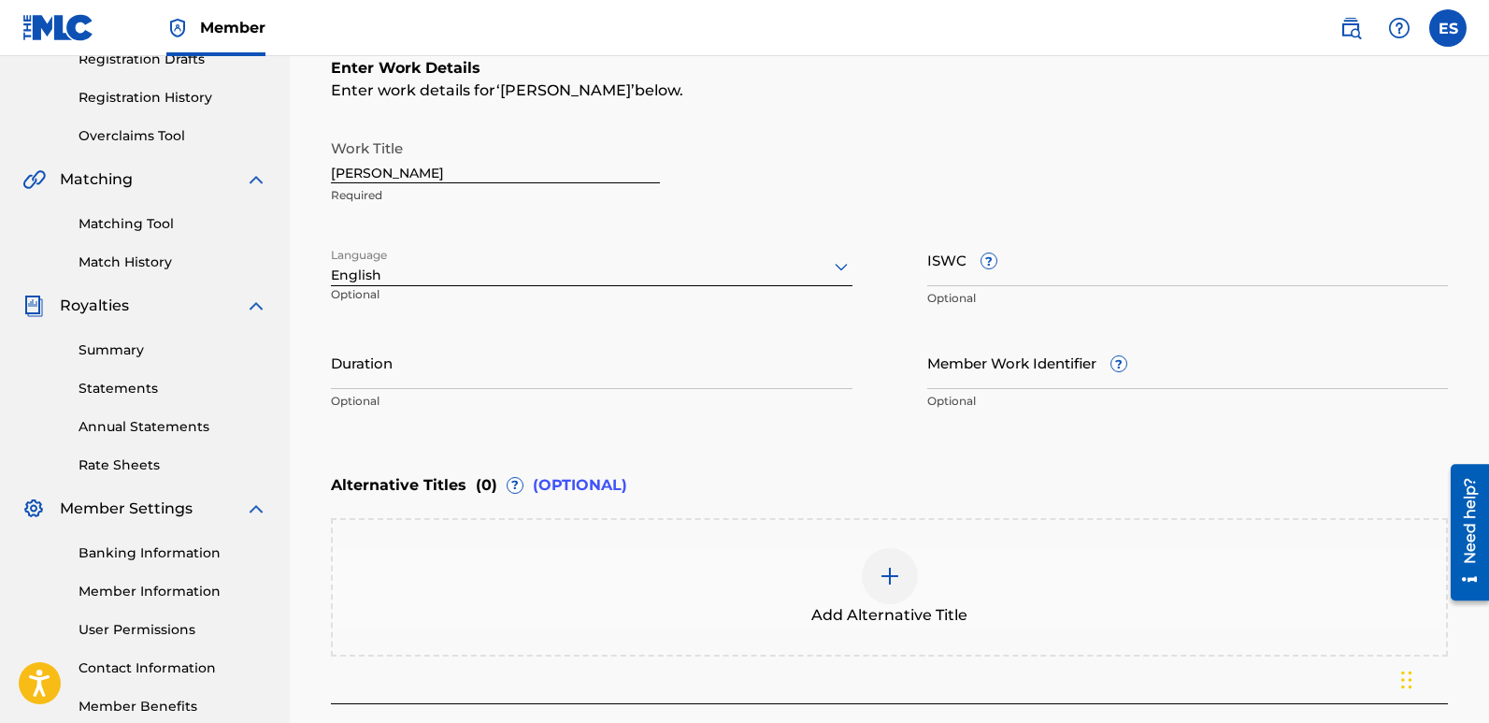
scroll to position [313, 0]
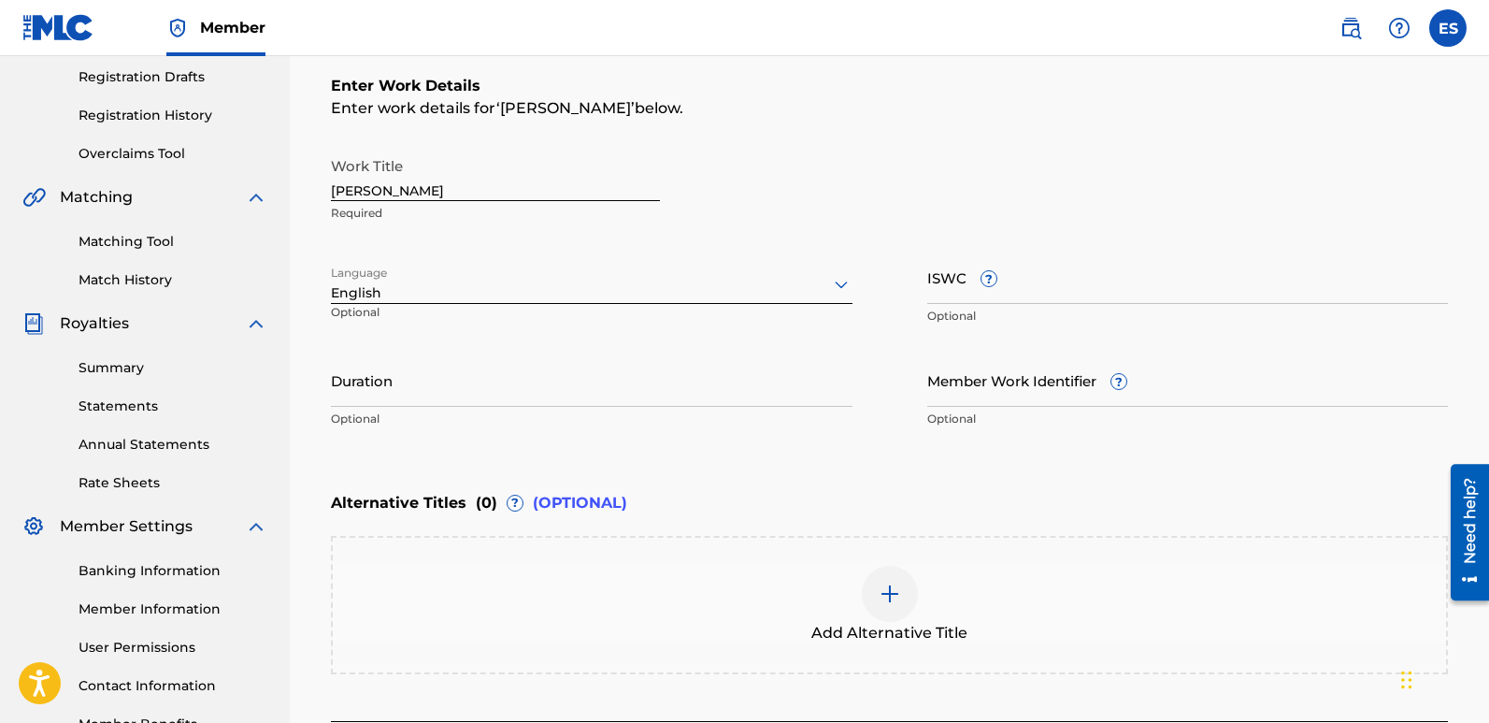
click at [425, 193] on input "[PERSON_NAME]" at bounding box center [495, 174] width 329 height 53
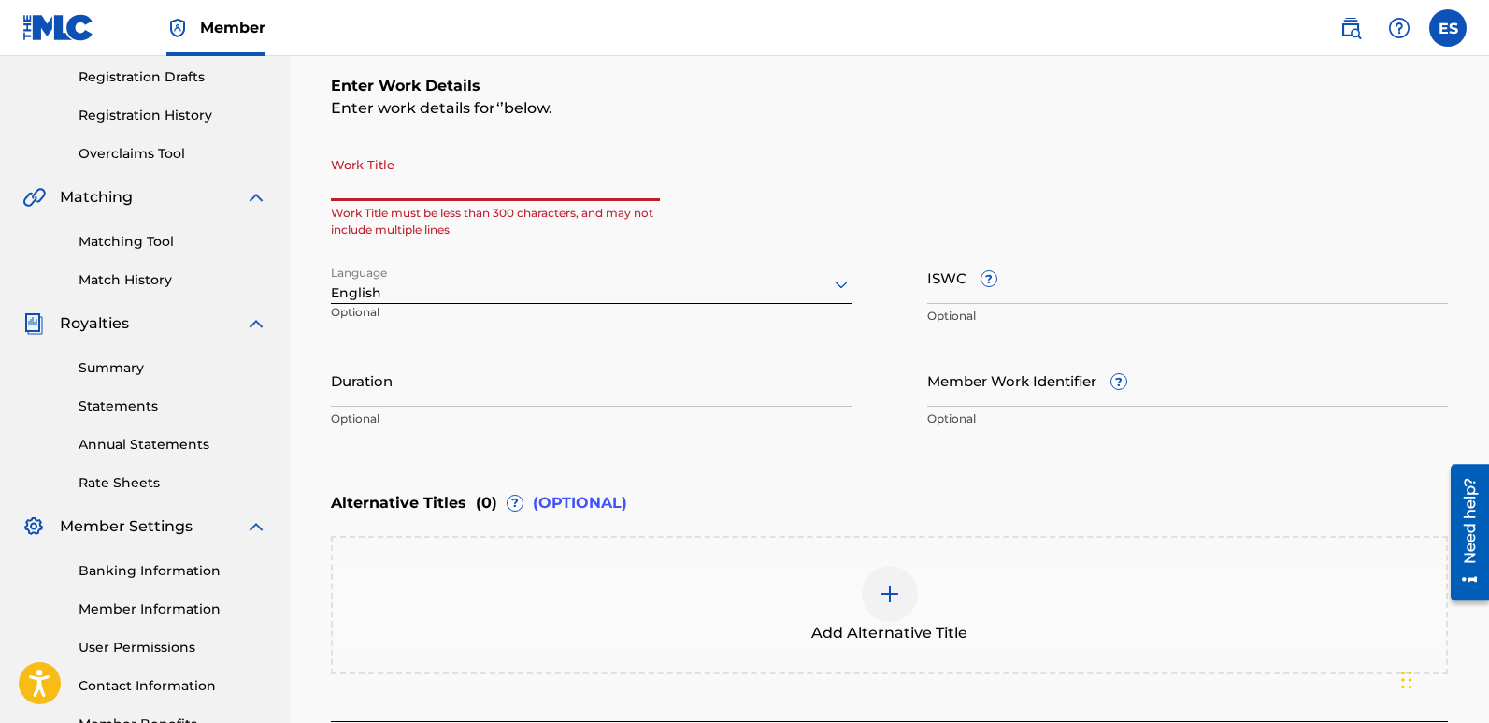
paste input "Temple Of Stars"
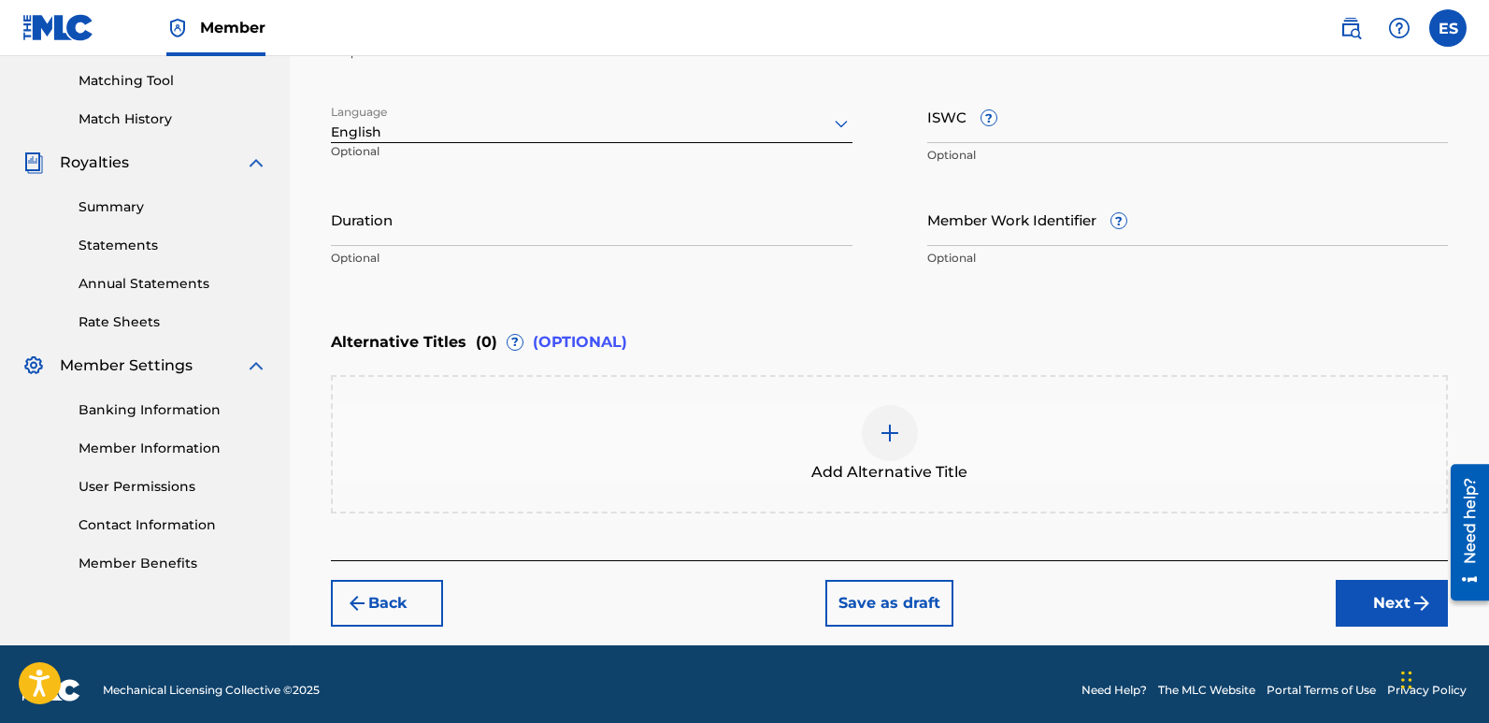
scroll to position [486, 0]
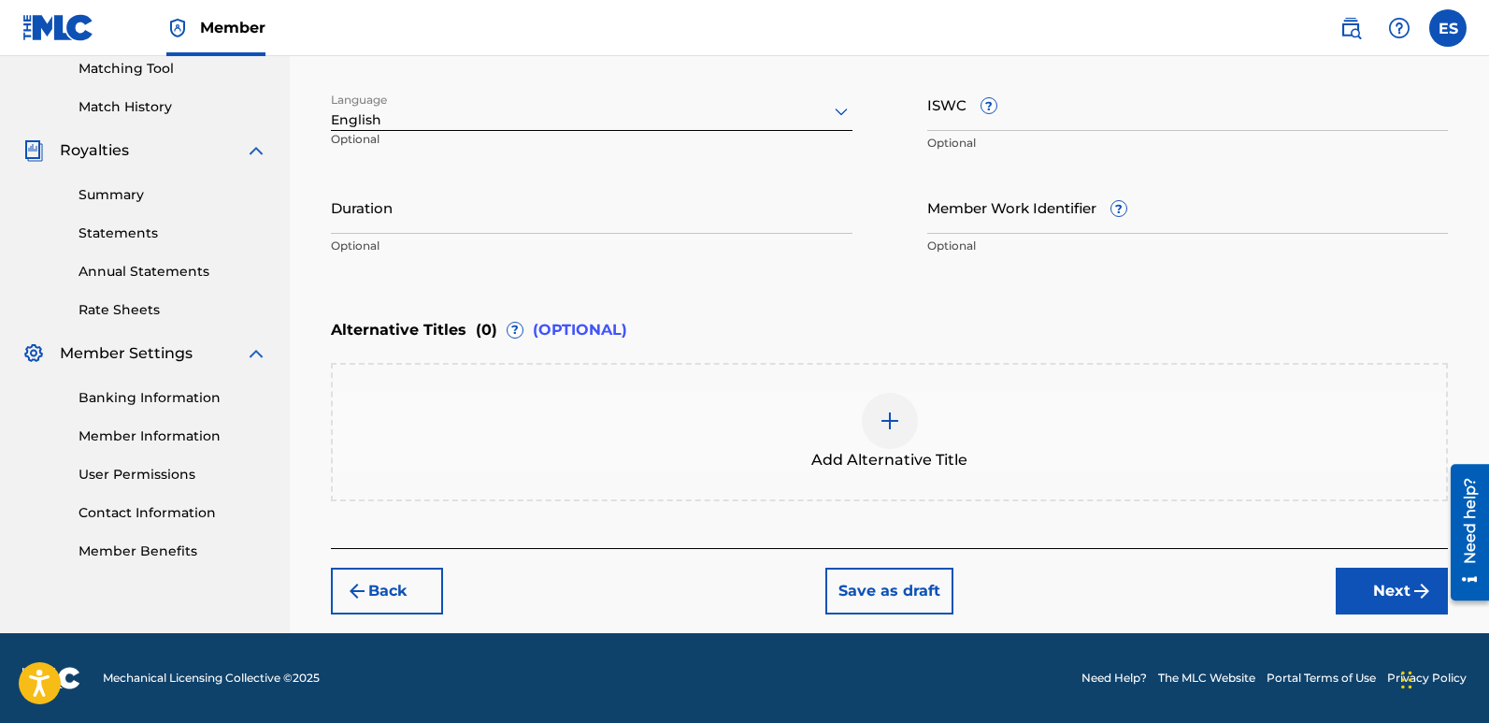
type input "Temple Of Stars"
click at [1379, 580] on button "Next" at bounding box center [1392, 590] width 112 height 47
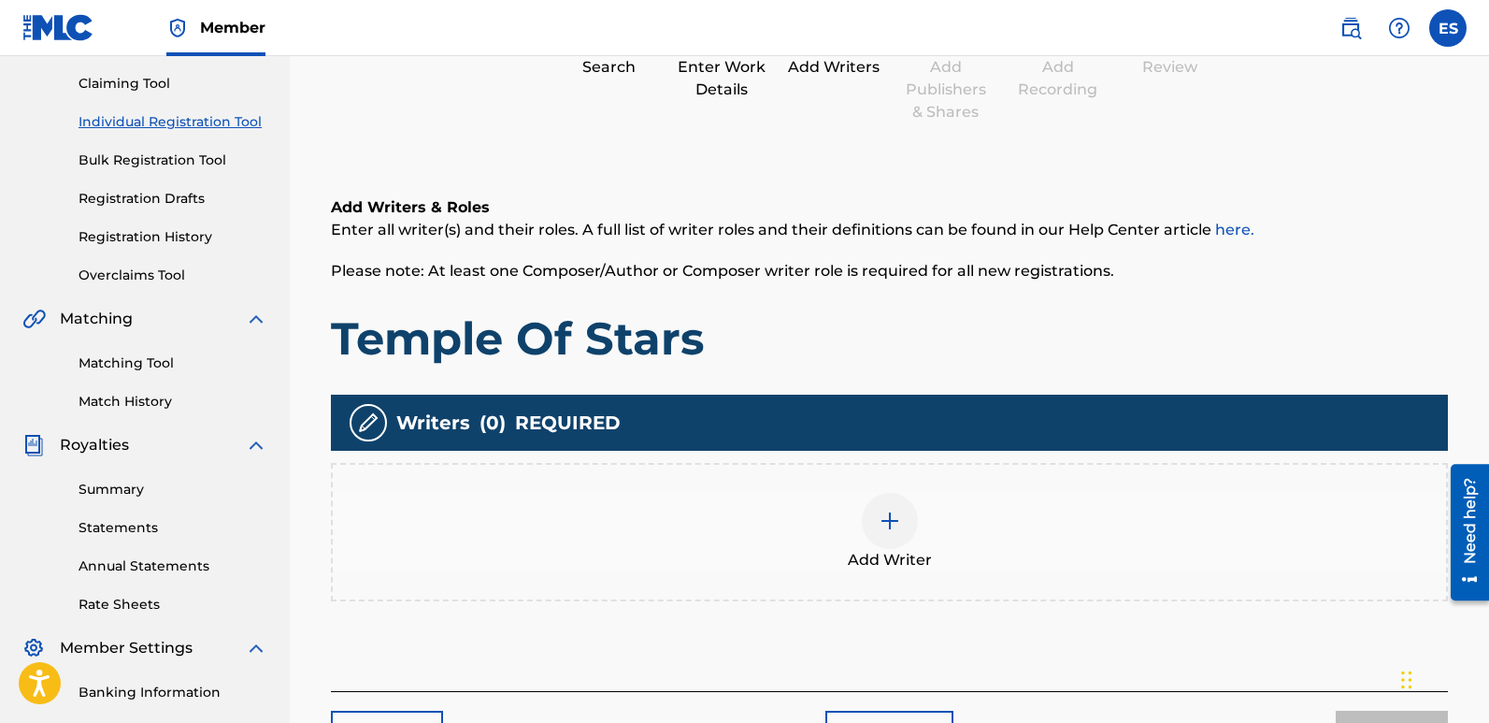
scroll to position [84, 0]
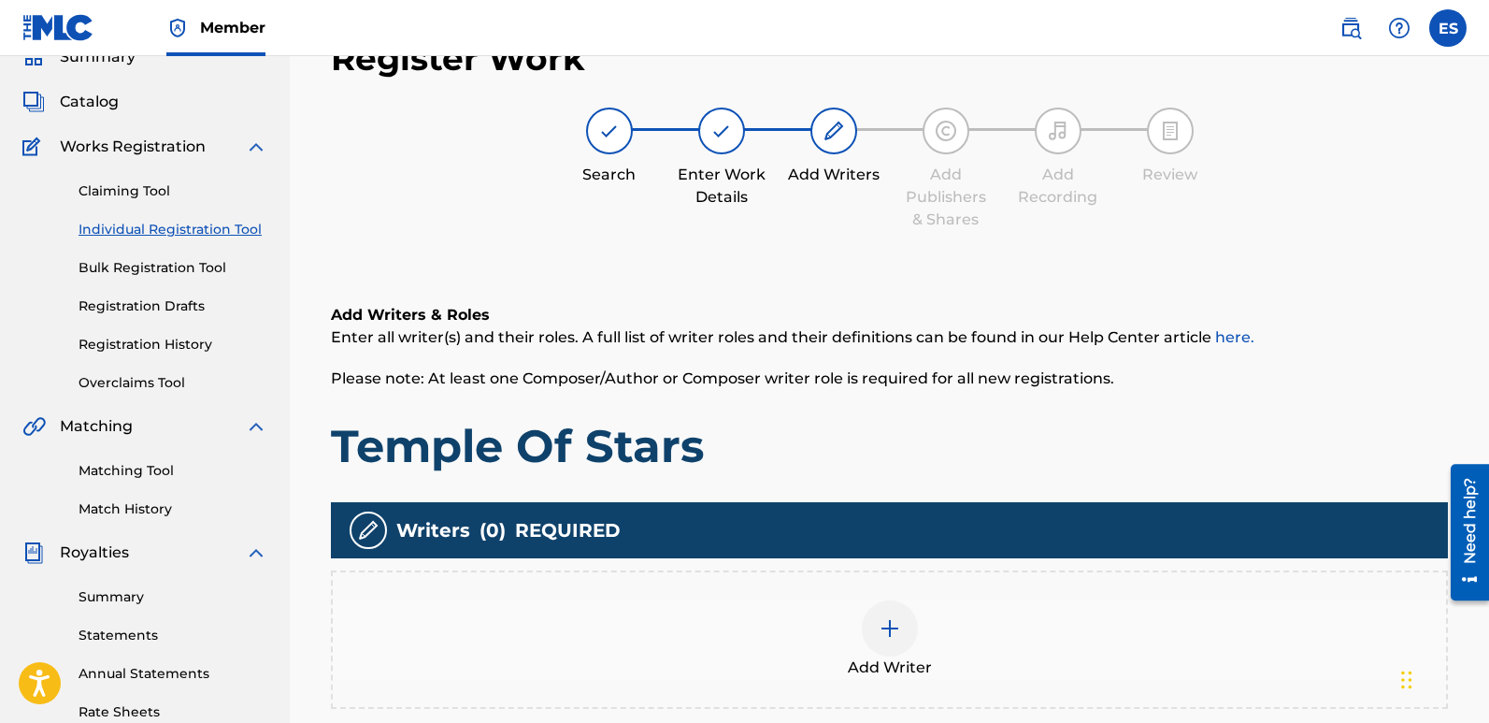
click at [886, 654] on div at bounding box center [890, 628] width 56 height 56
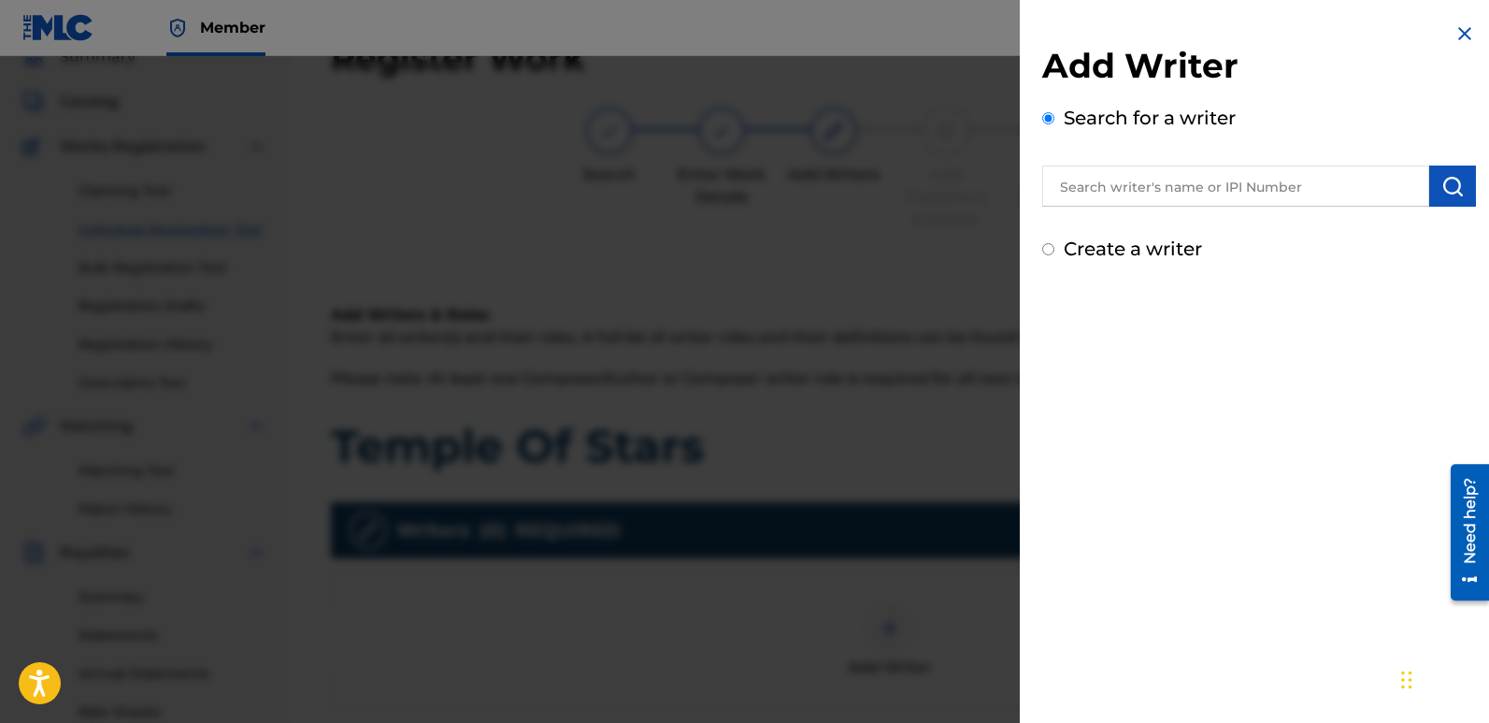
click at [1217, 173] on input "text" at bounding box center [1235, 185] width 387 height 41
type input "emanuelesciuto"
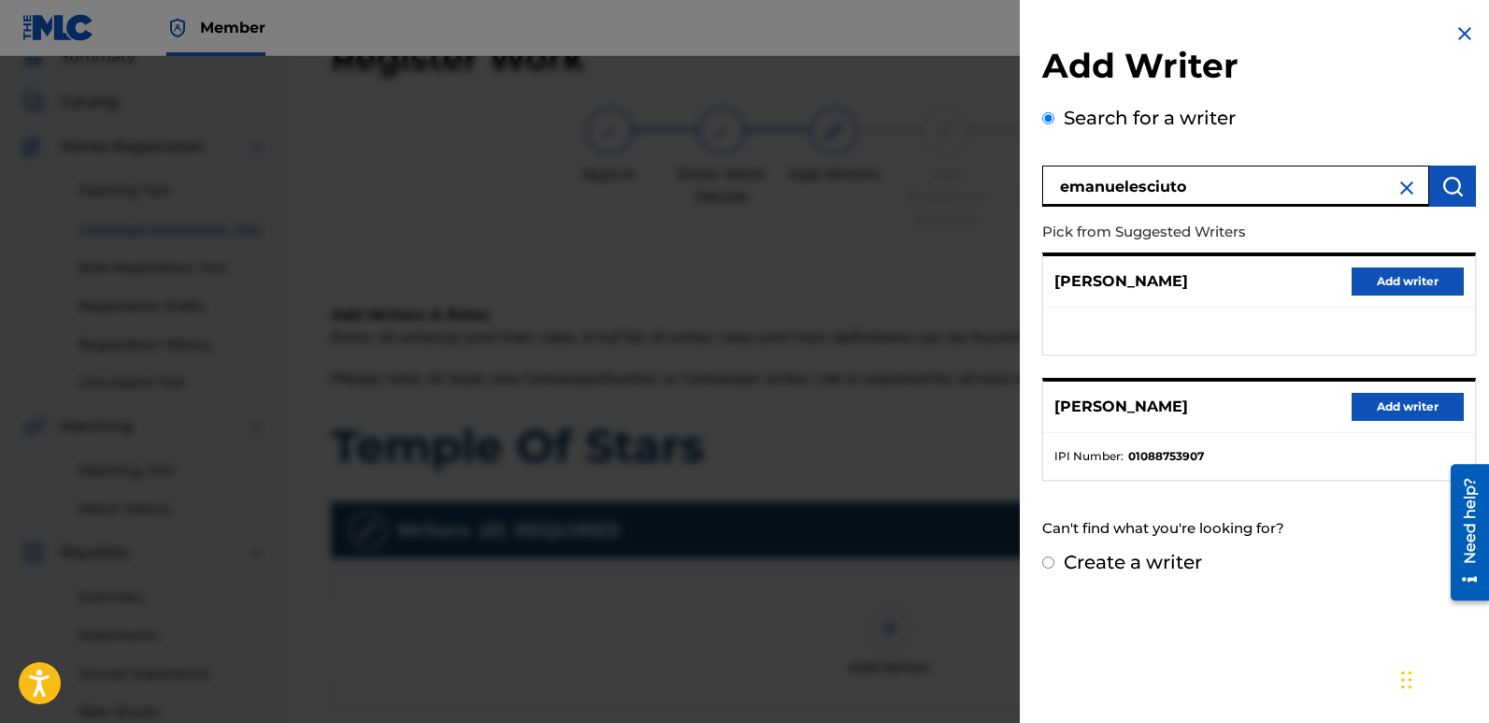
click at [1404, 399] on button "Add writer" at bounding box center [1408, 407] width 112 height 28
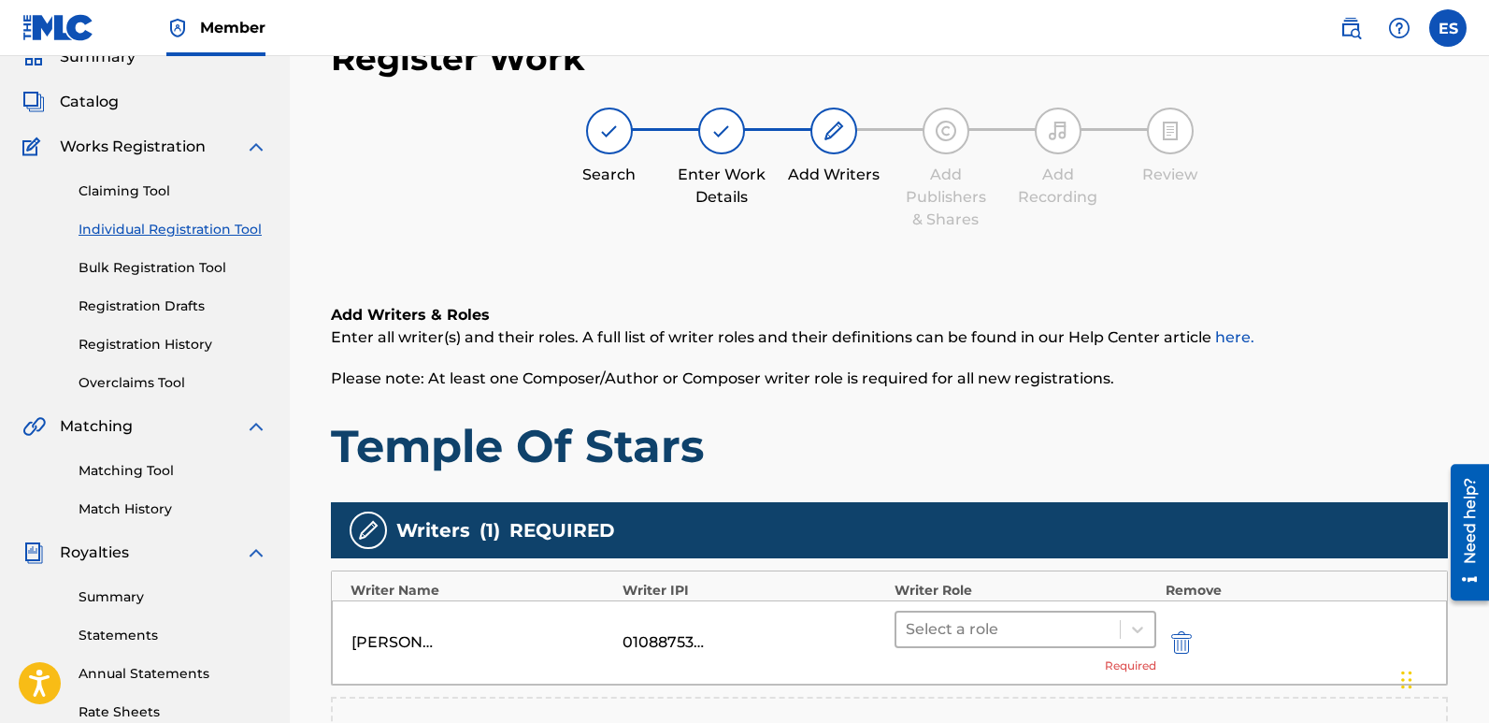
click at [1005, 645] on div "Select a role" at bounding box center [1007, 629] width 223 height 34
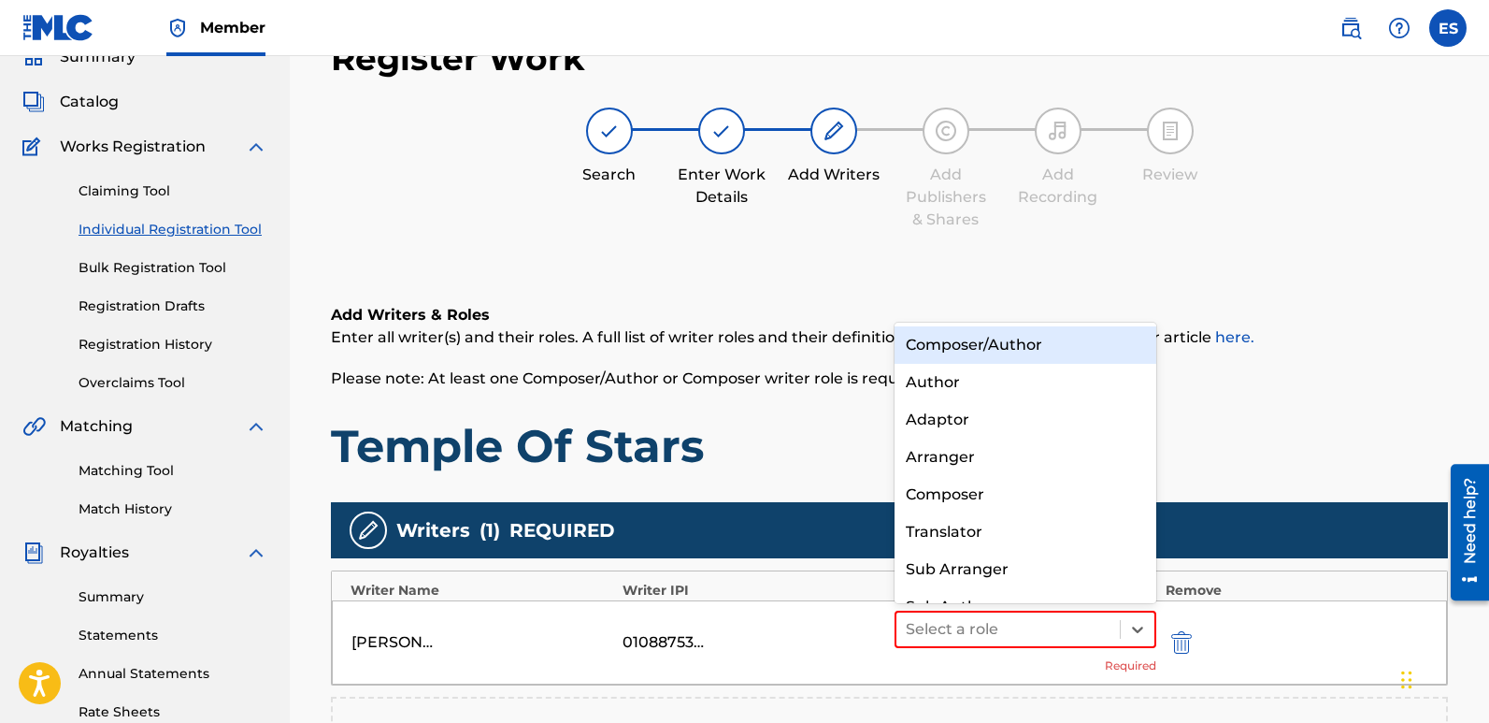
click at [981, 347] on div "Composer/Author" at bounding box center [1026, 344] width 262 height 37
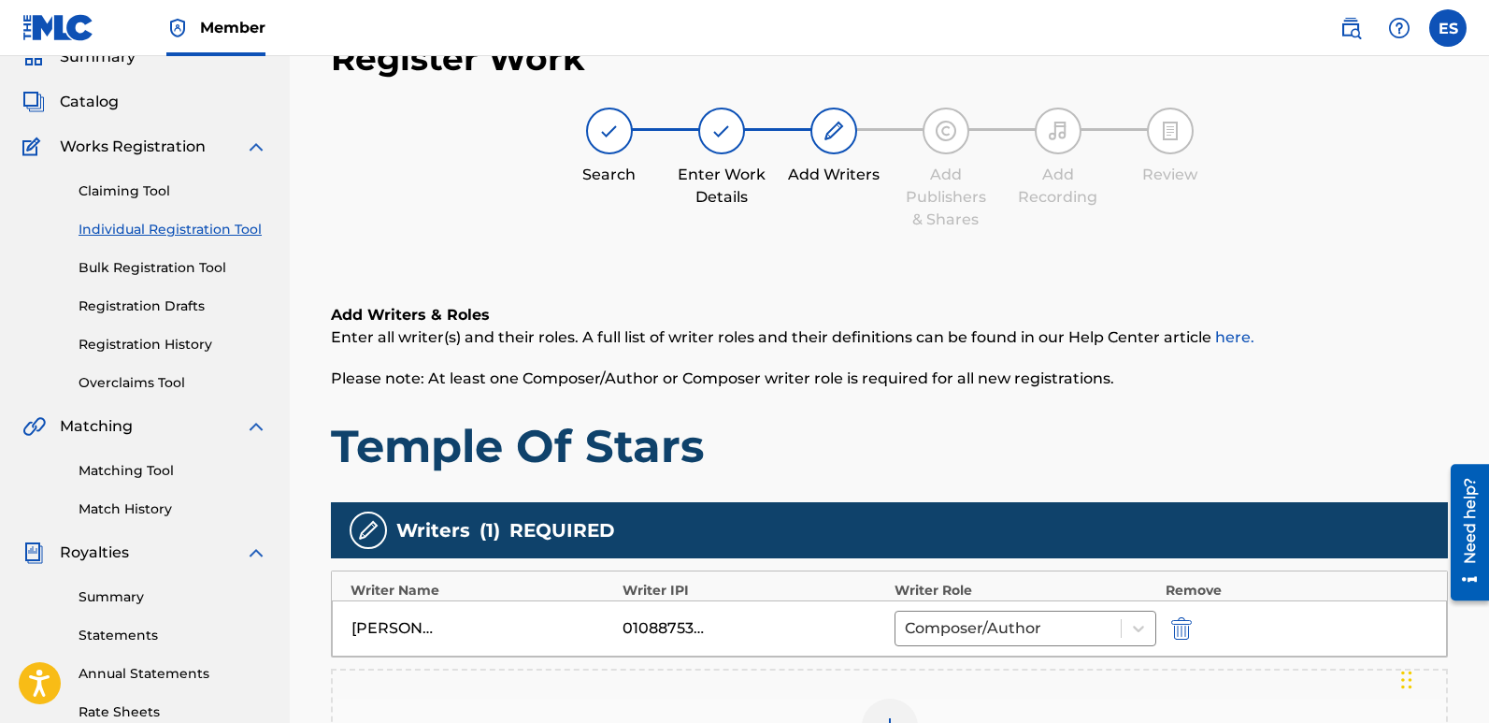
scroll to position [381, 0]
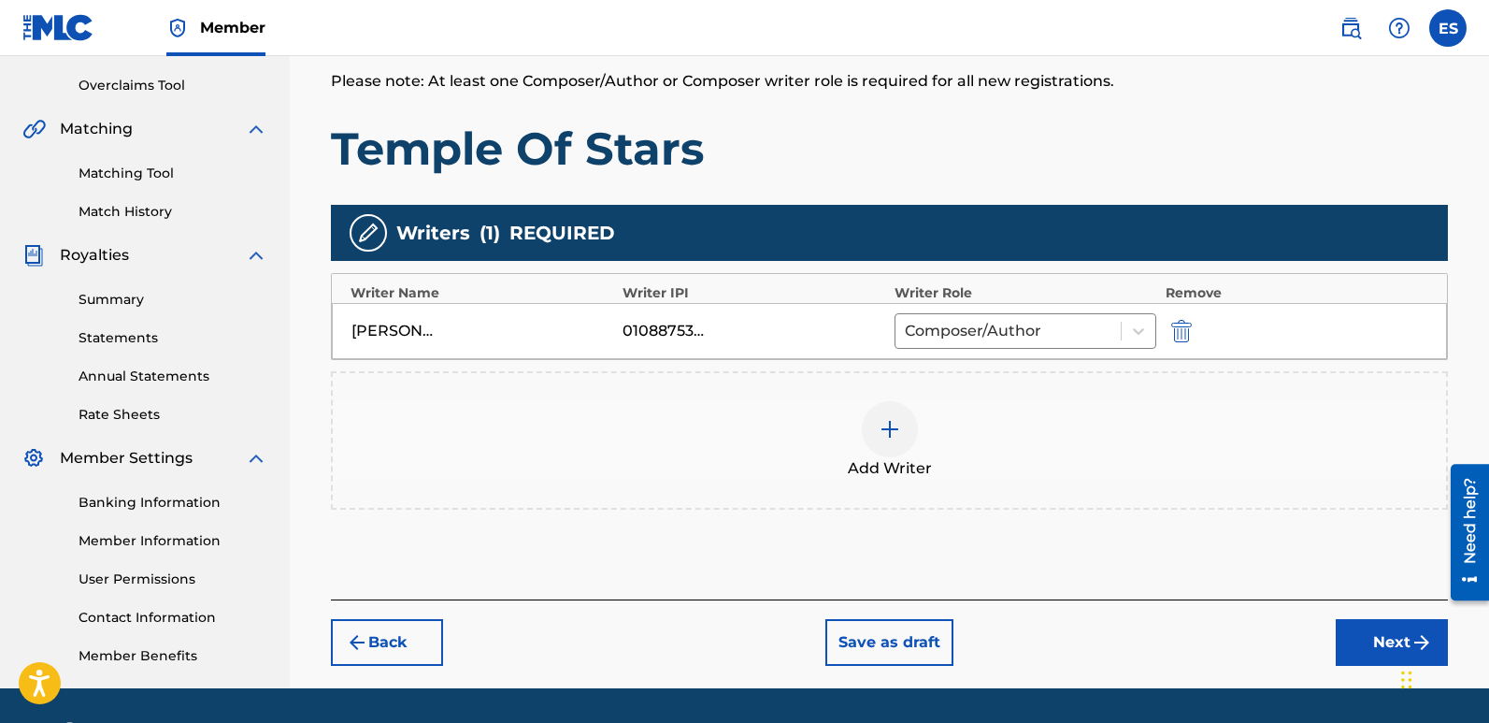
click at [1377, 635] on button "Next" at bounding box center [1392, 642] width 112 height 47
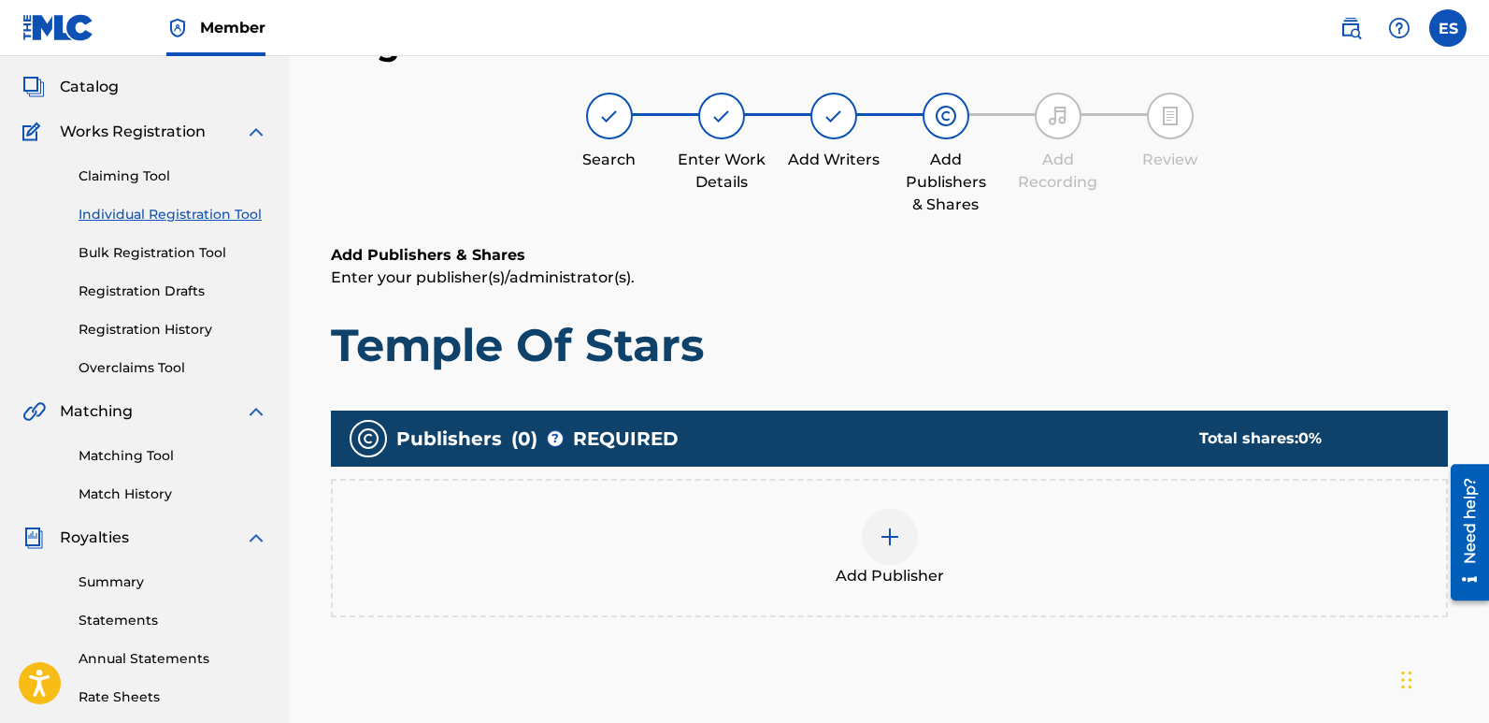
scroll to position [84, 0]
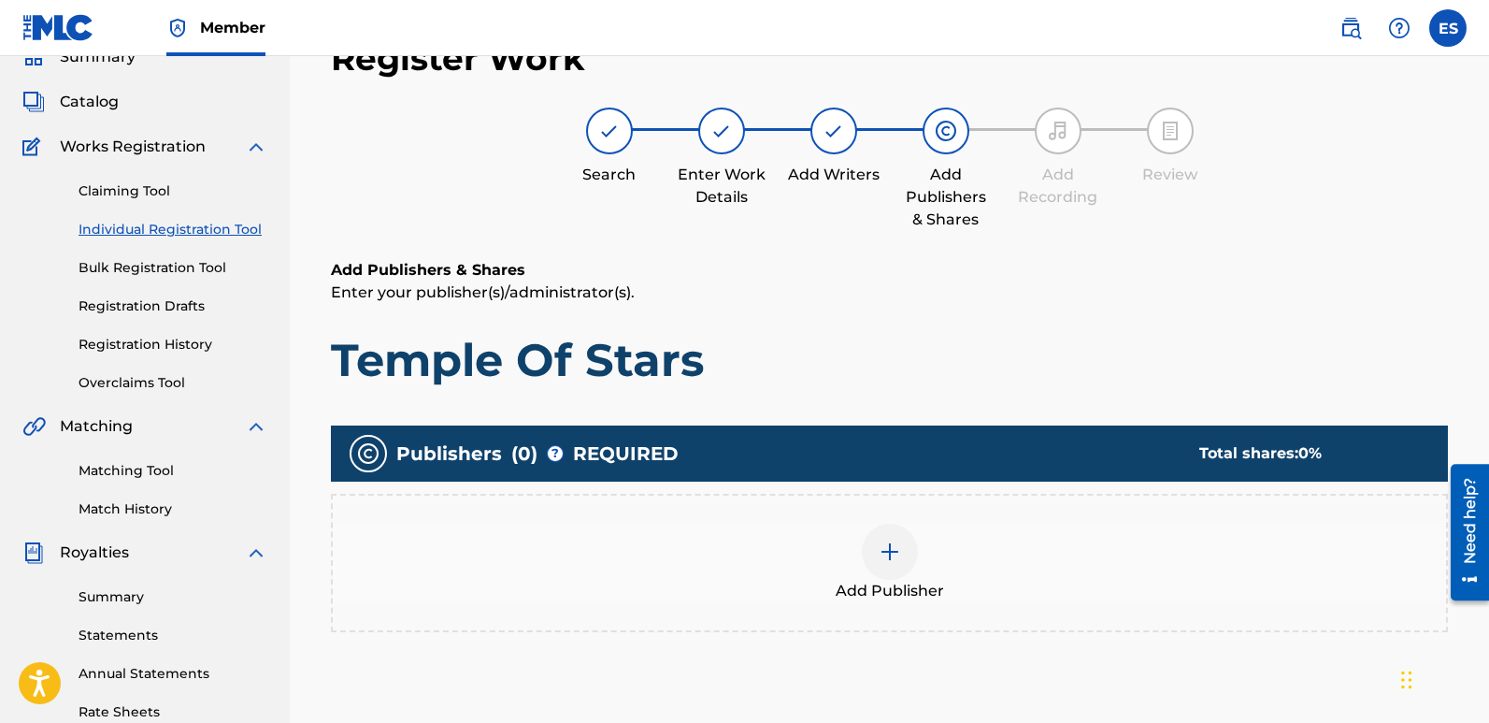
click at [929, 595] on span "Add Publisher" at bounding box center [890, 591] width 108 height 22
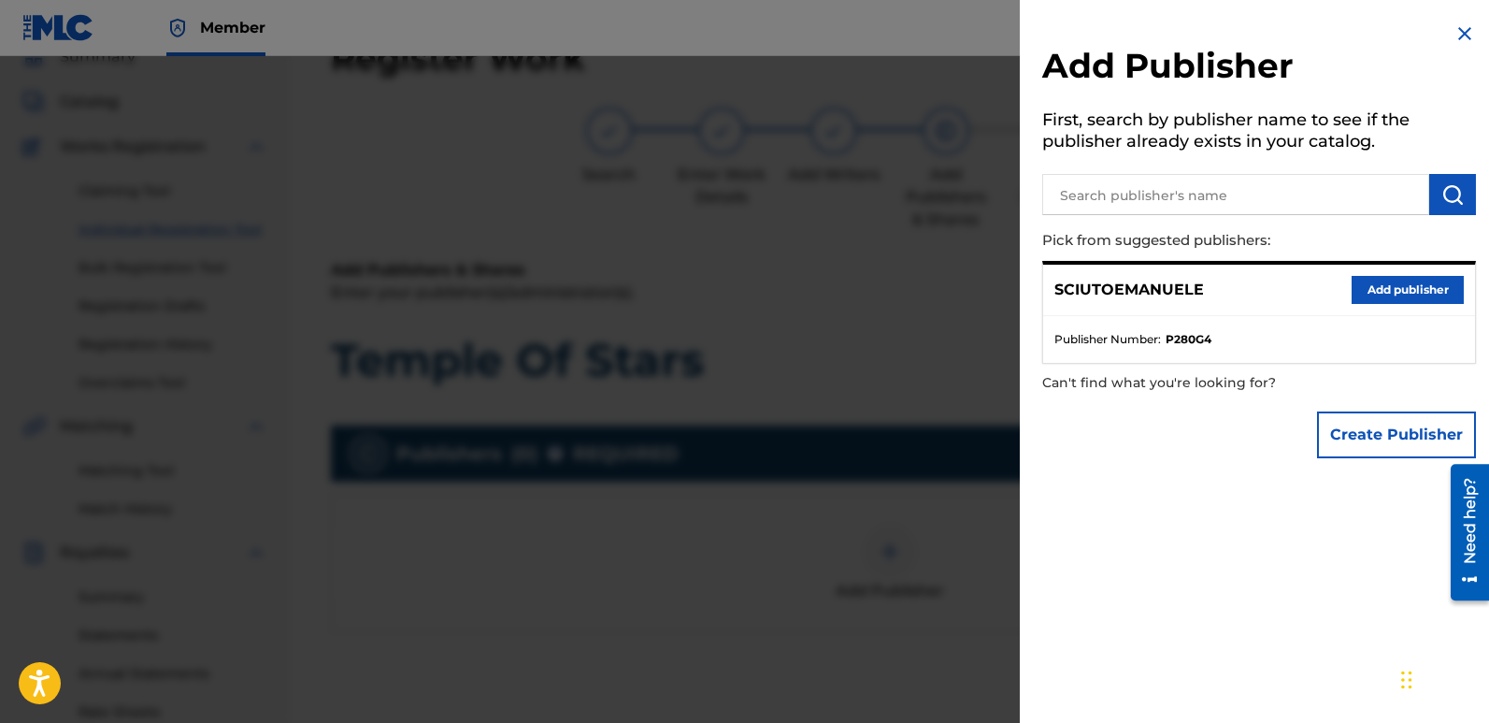
click at [1400, 289] on button "Add publisher" at bounding box center [1408, 290] width 112 height 28
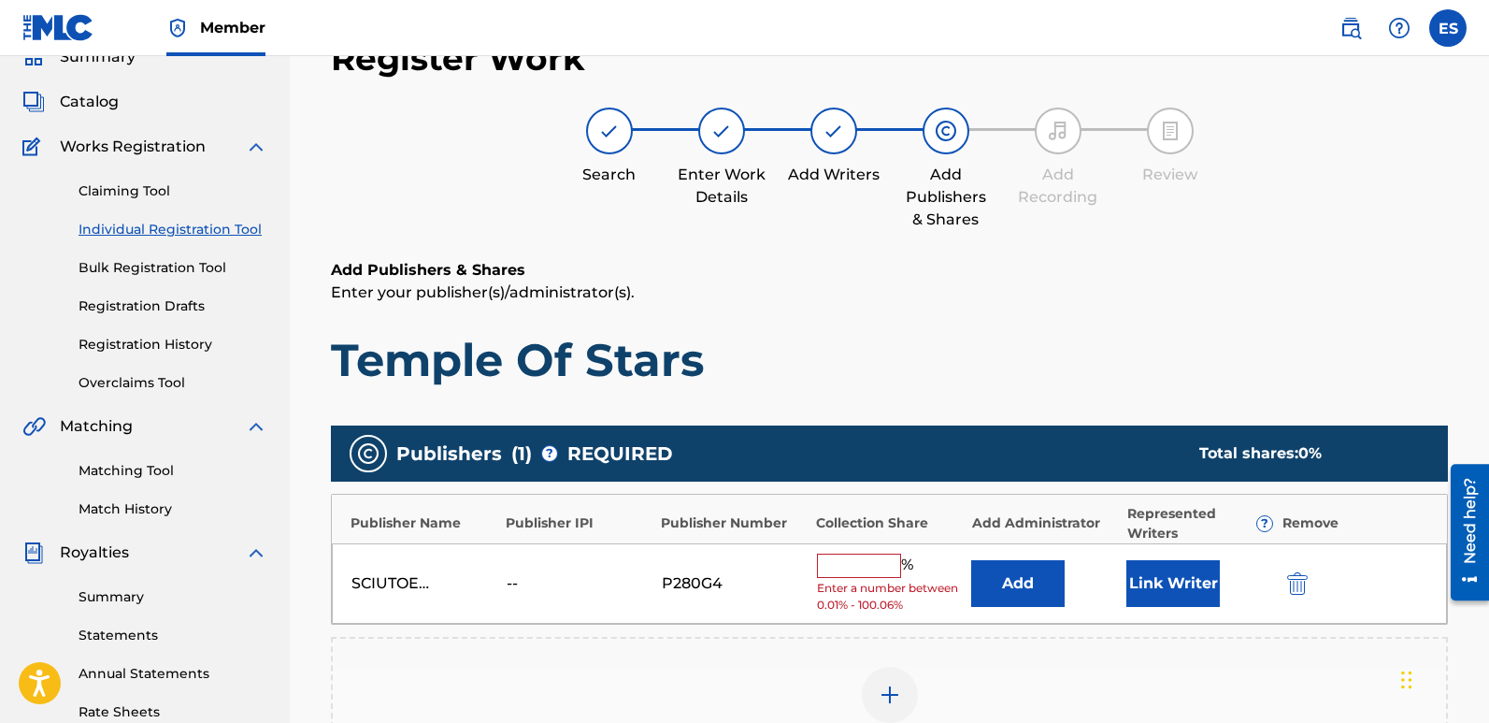
click at [1182, 566] on button "Link Writer" at bounding box center [1172, 583] width 93 height 47
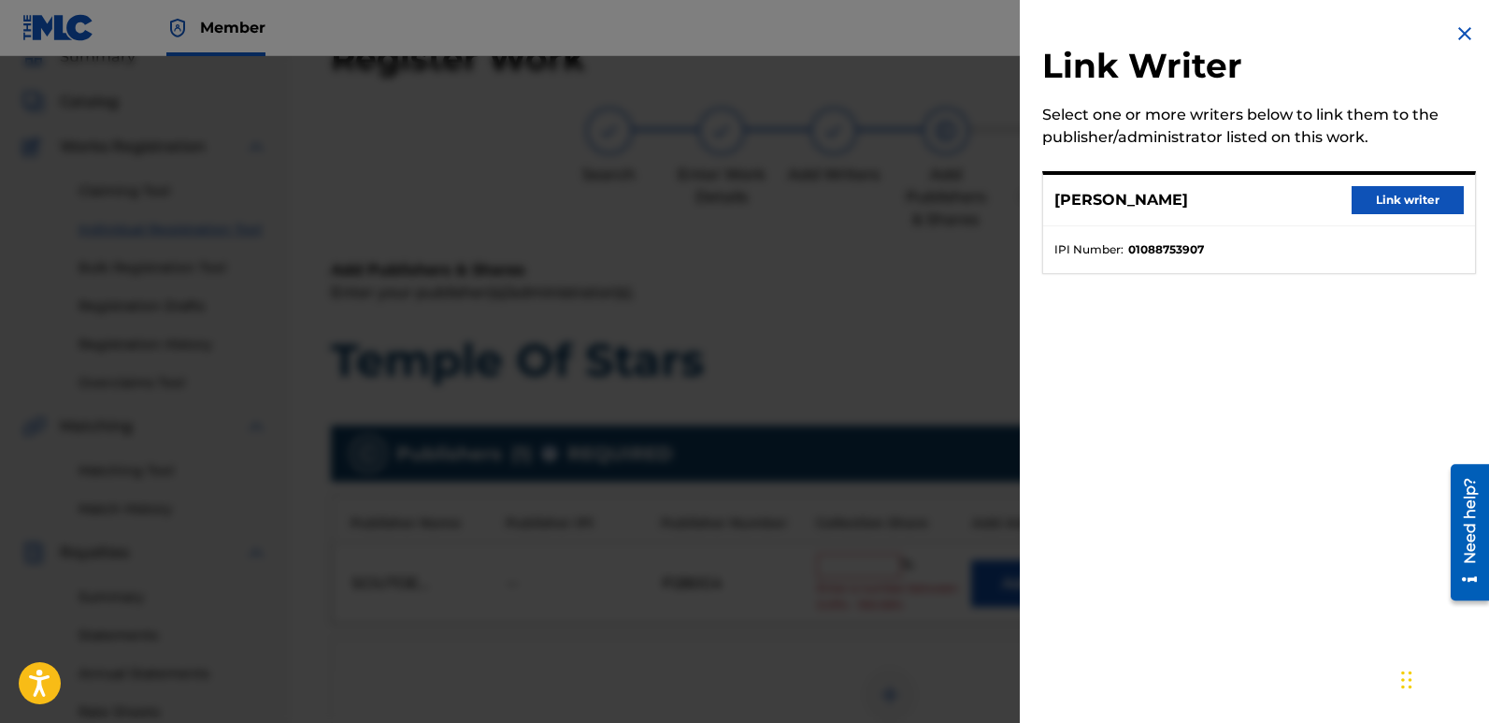
click at [1398, 194] on button "Link writer" at bounding box center [1408, 200] width 112 height 28
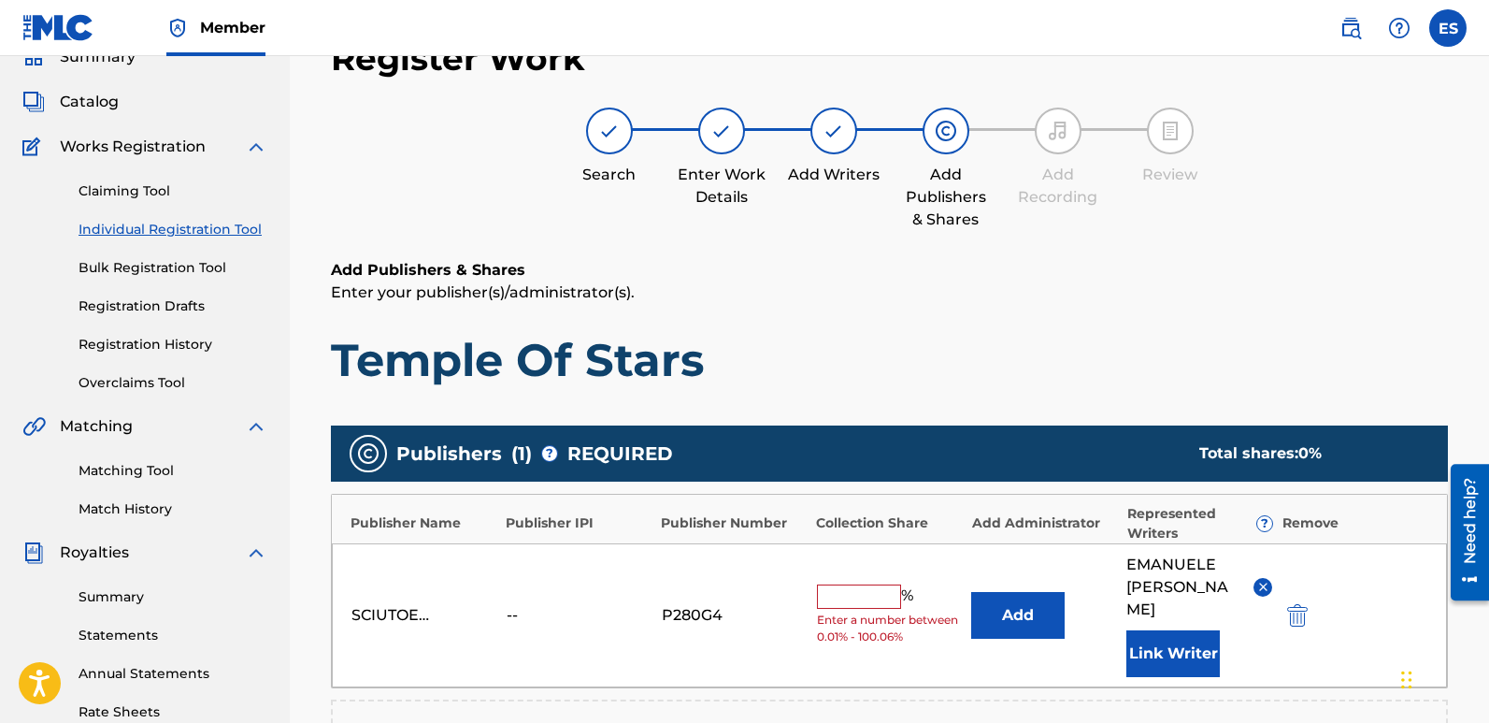
click at [846, 584] on input "text" at bounding box center [859, 596] width 84 height 24
type input "100"
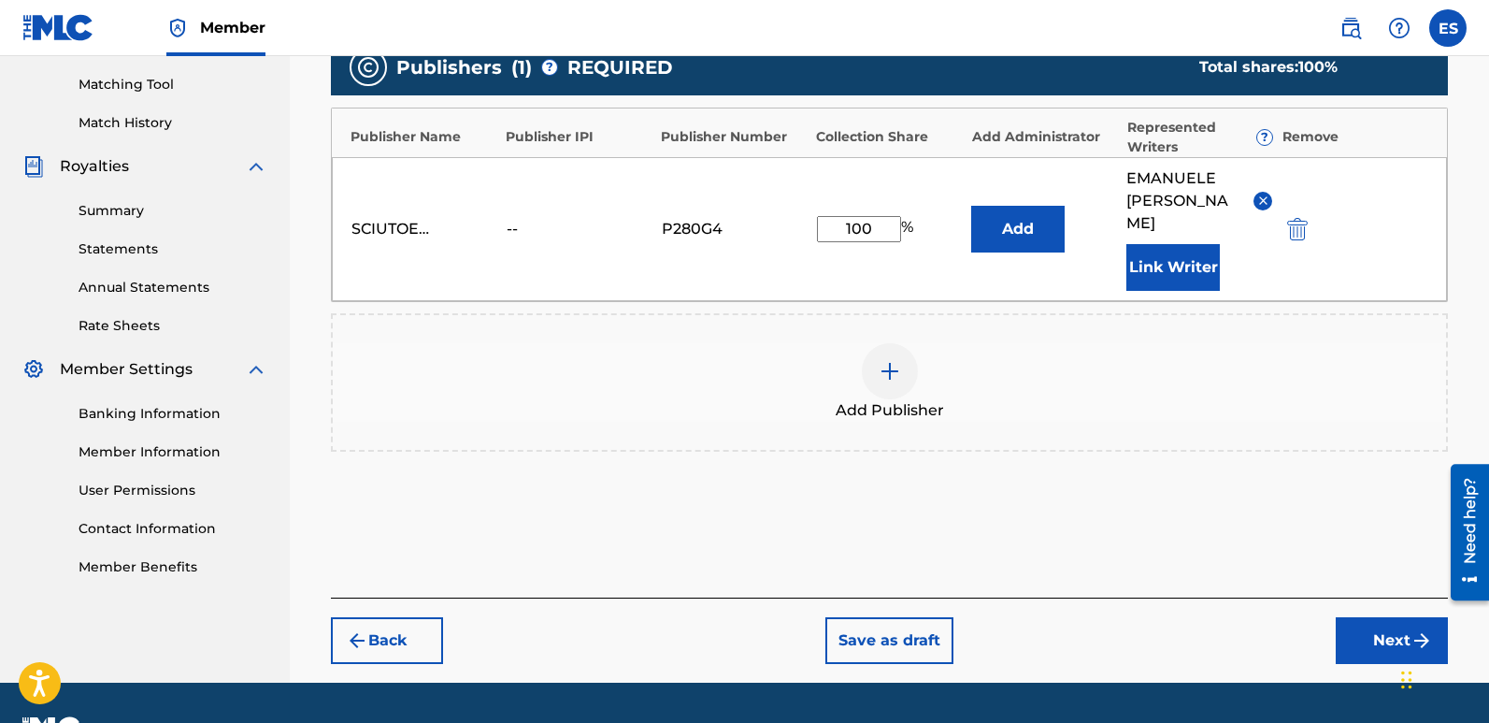
click at [1394, 617] on button "Next" at bounding box center [1392, 640] width 112 height 47
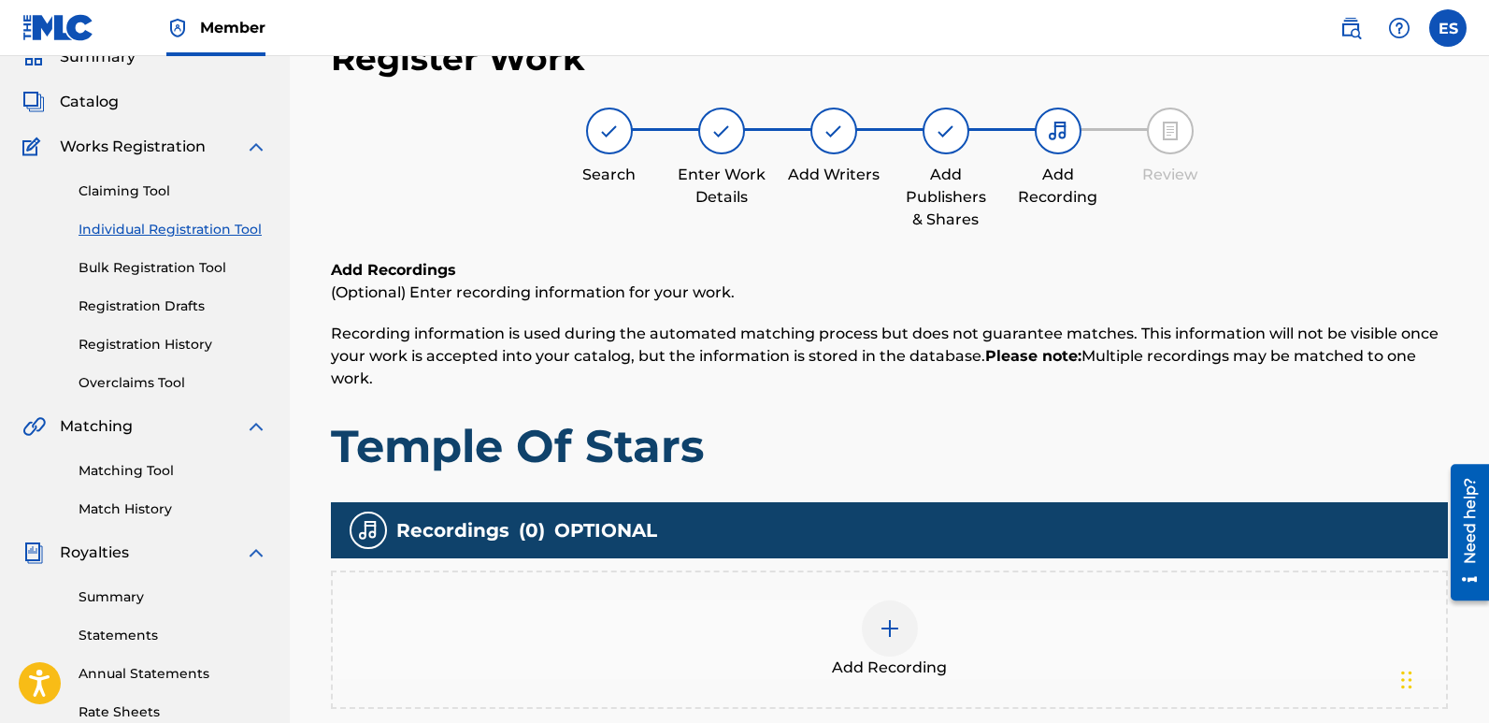
click at [903, 635] on div at bounding box center [890, 628] width 56 height 56
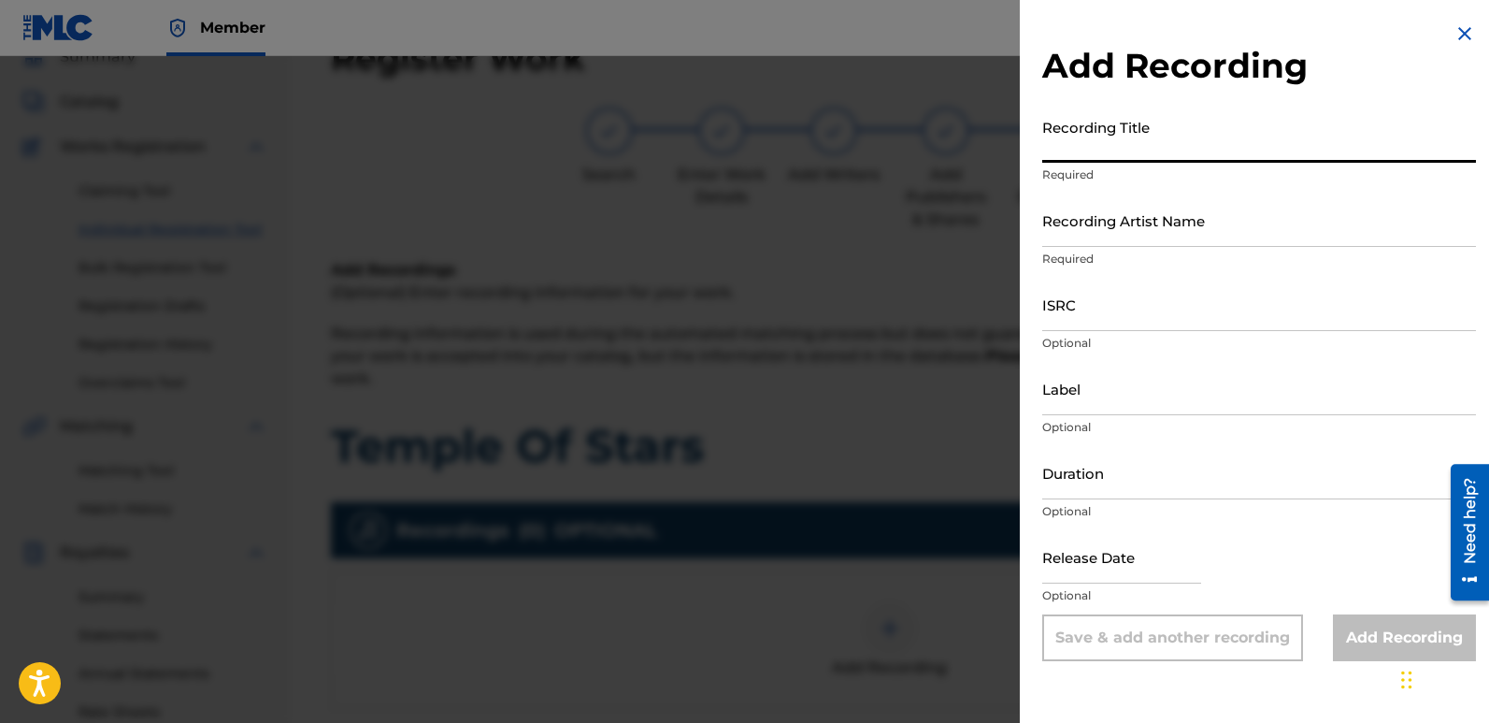
paste input "Temple Of Stars"
type input "Temple Of Stars"
click at [1176, 212] on input "Recording Artist Name" at bounding box center [1259, 219] width 434 height 53
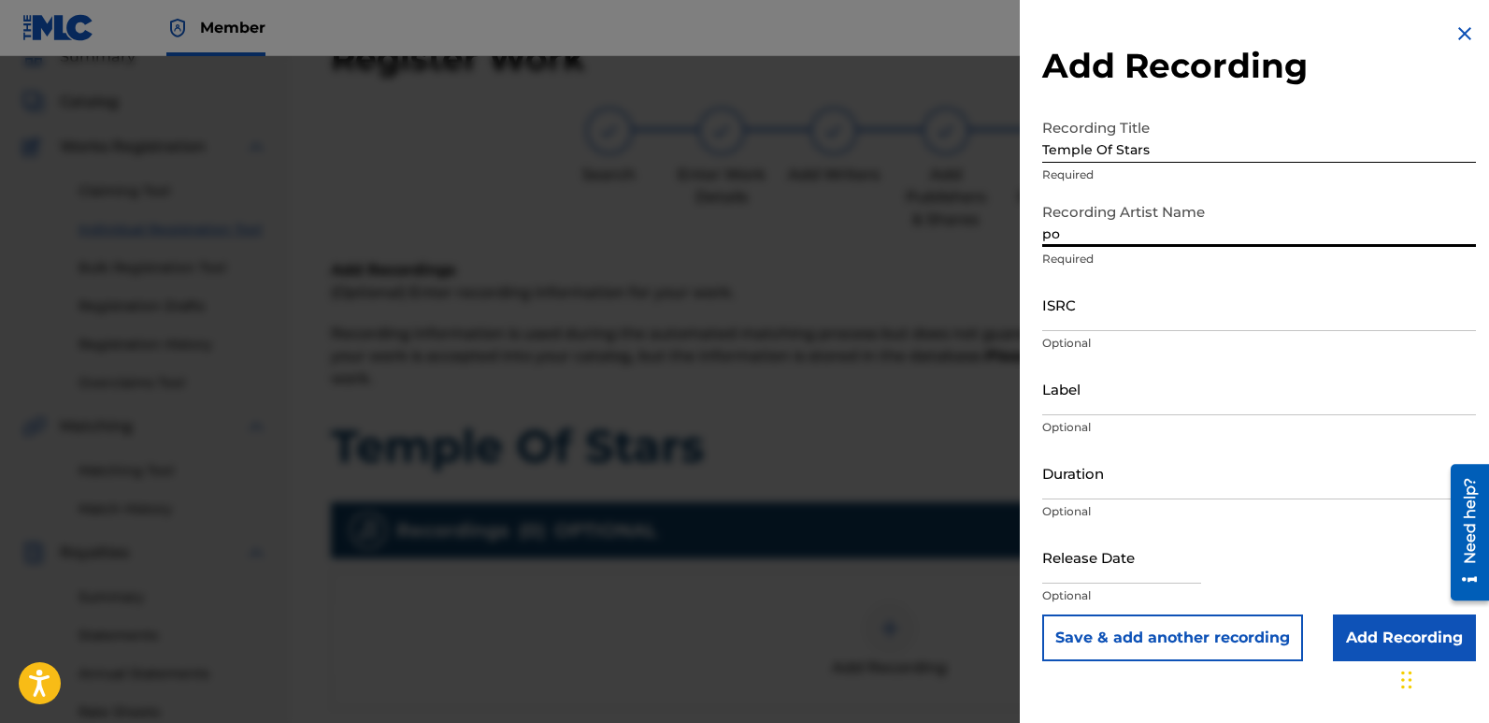
type input "Poets Of The Future"
click at [1043, 312] on input "ISRC" at bounding box center [1259, 304] width 434 height 53
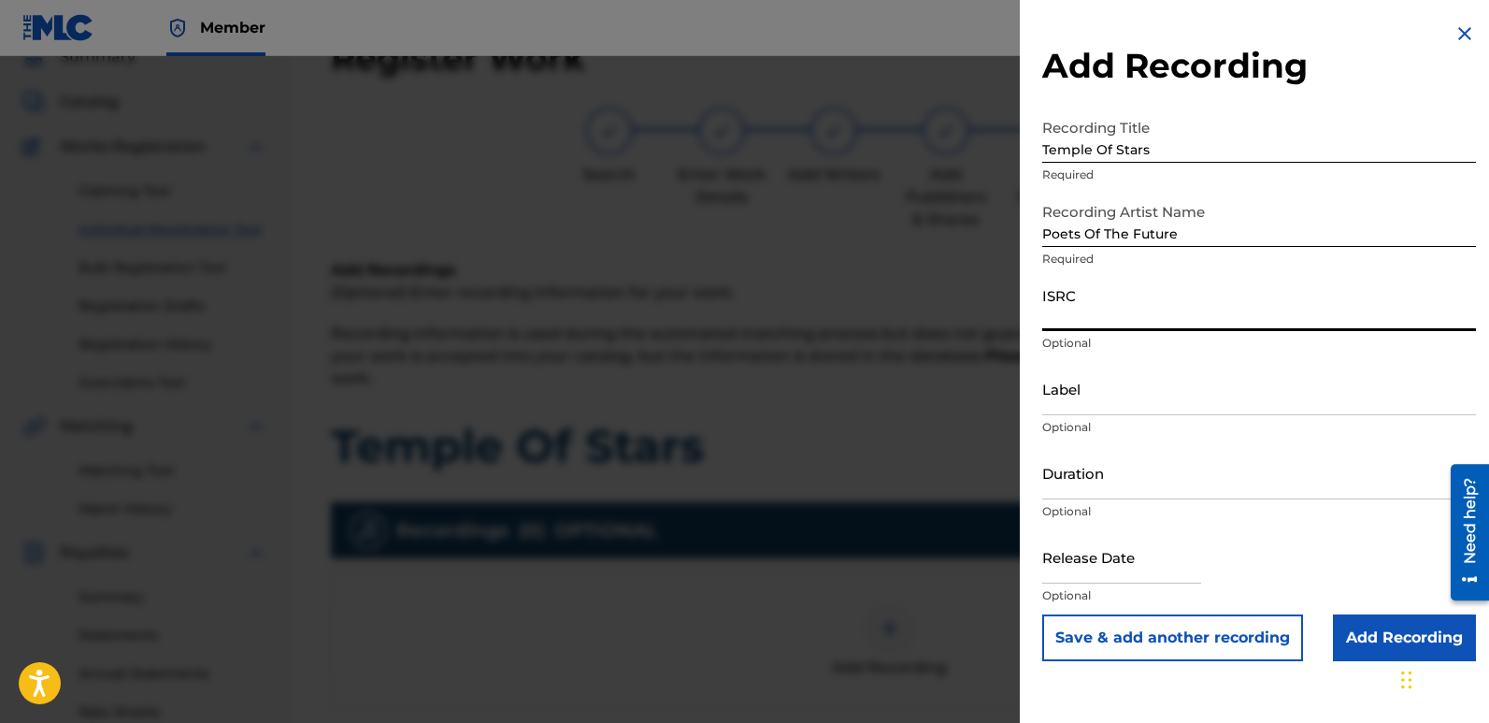
paste input "QZZ782538595"
type input "QZZ782538595"
click at [1159, 377] on input "Label" at bounding box center [1259, 388] width 434 height 53
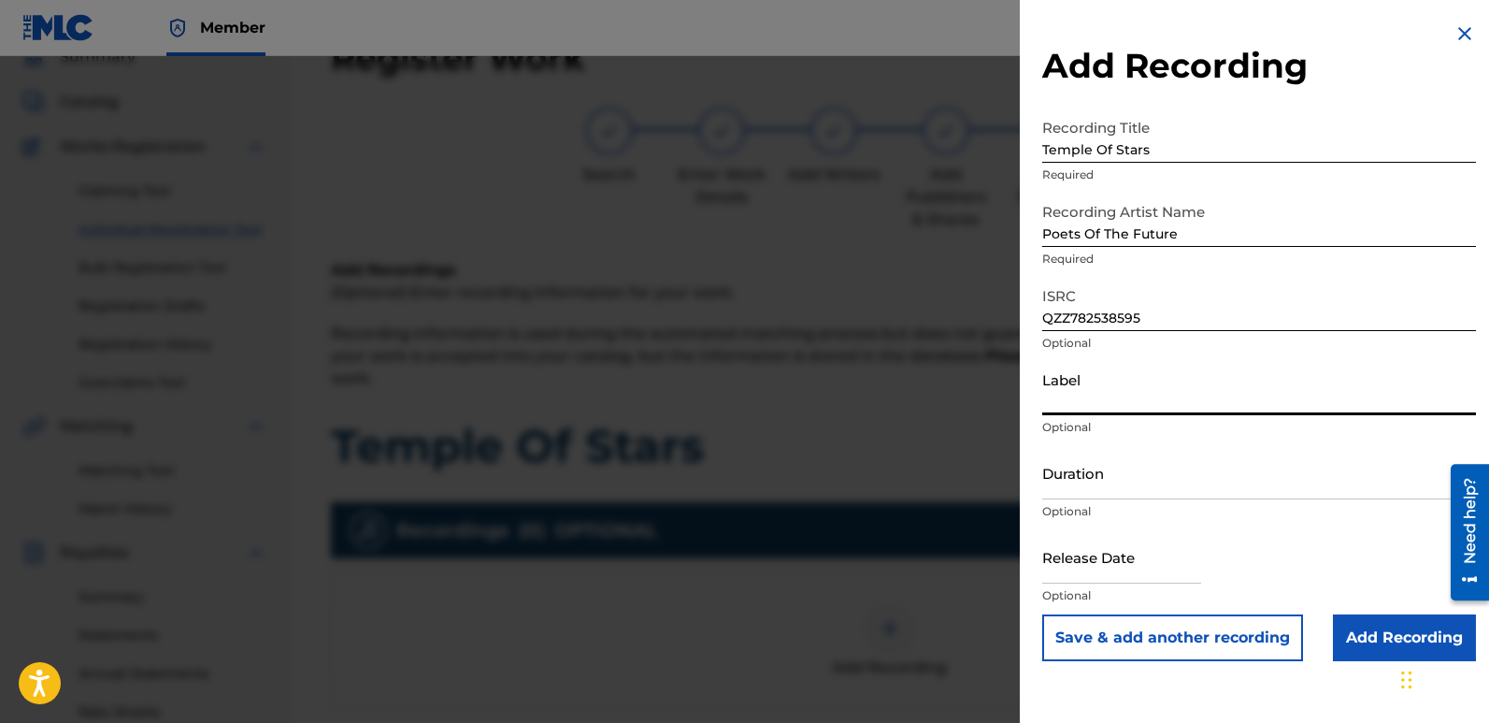
type input "Divinebeats"
click at [1116, 548] on input "text" at bounding box center [1121, 556] width 159 height 53
select select "7"
select select "2025"
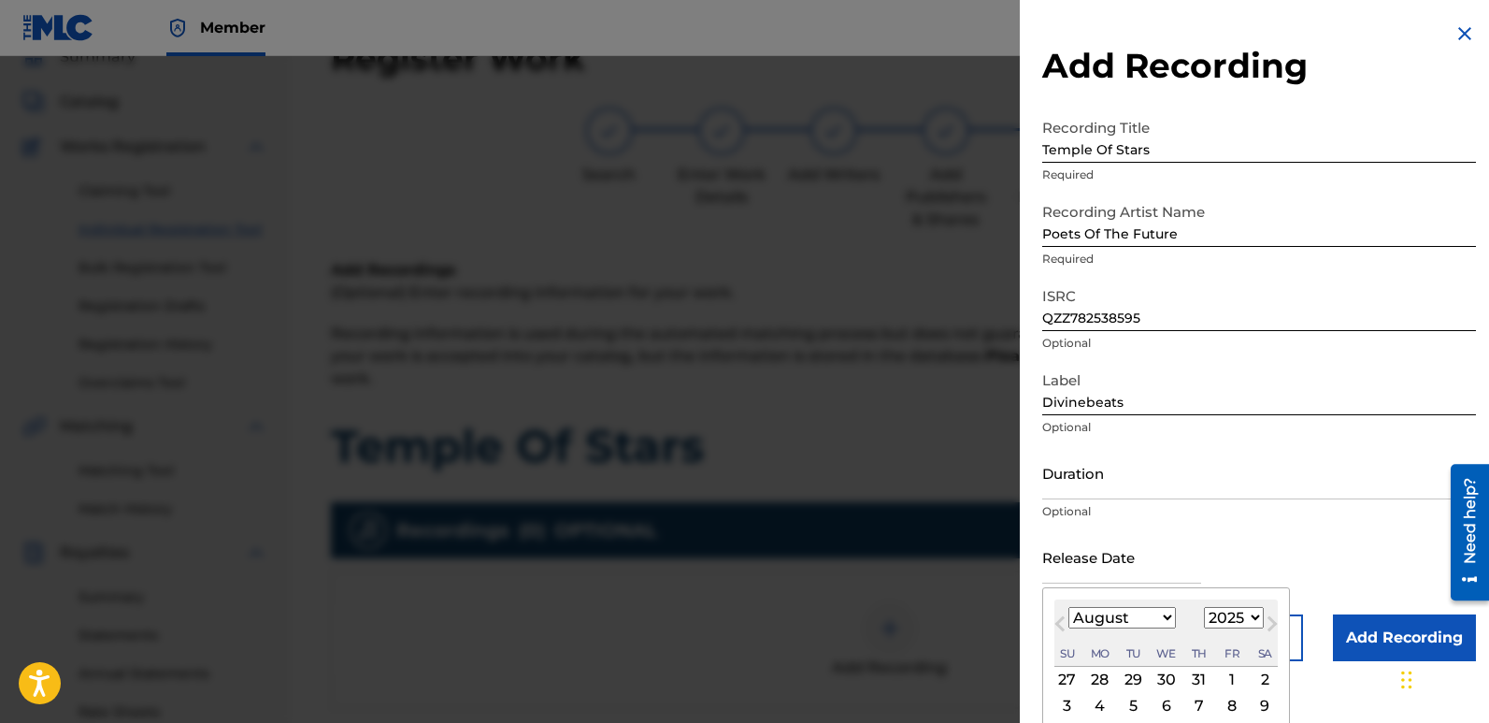
click at [1261, 673] on div "2" at bounding box center [1265, 679] width 22 height 22
type input "[DATE]"
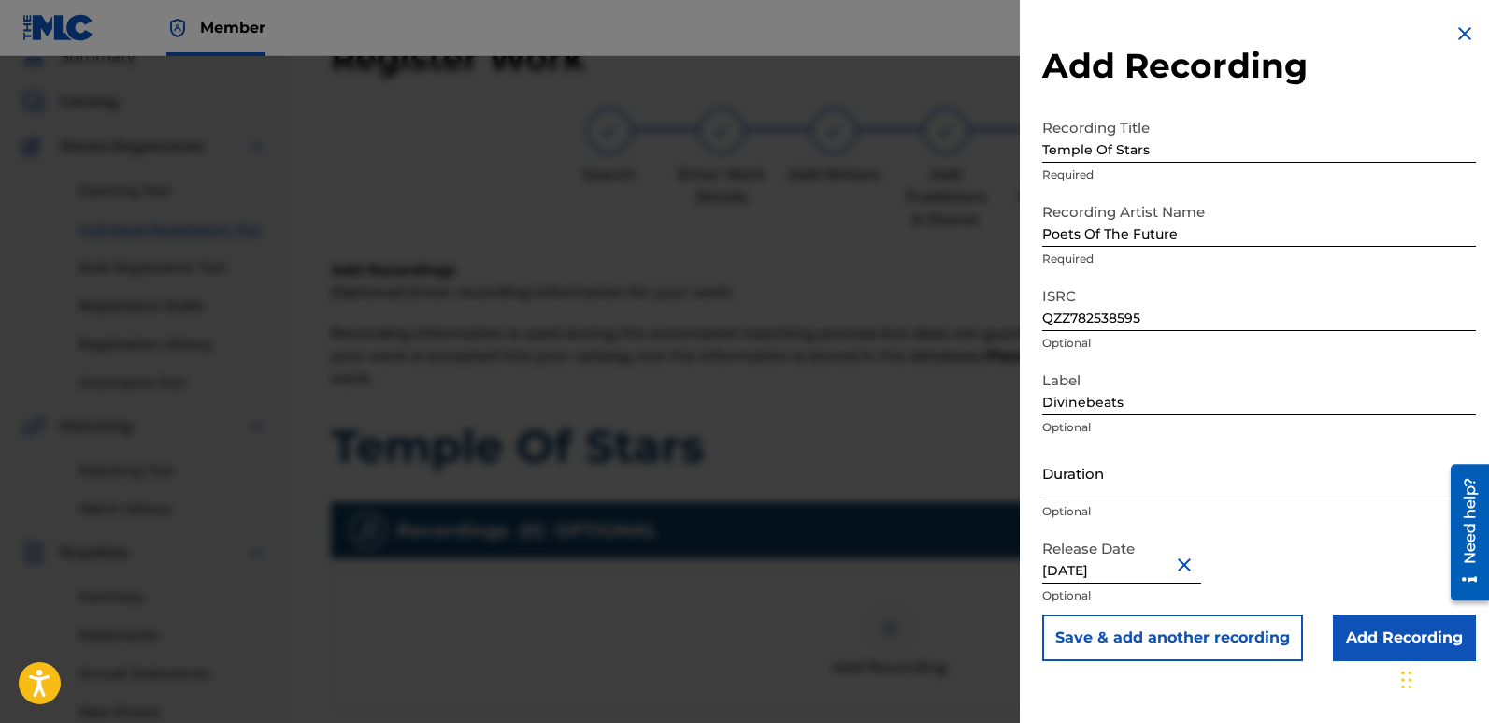
click at [1100, 563] on input "[DATE]" at bounding box center [1121, 556] width 159 height 53
select select "7"
select select "2025"
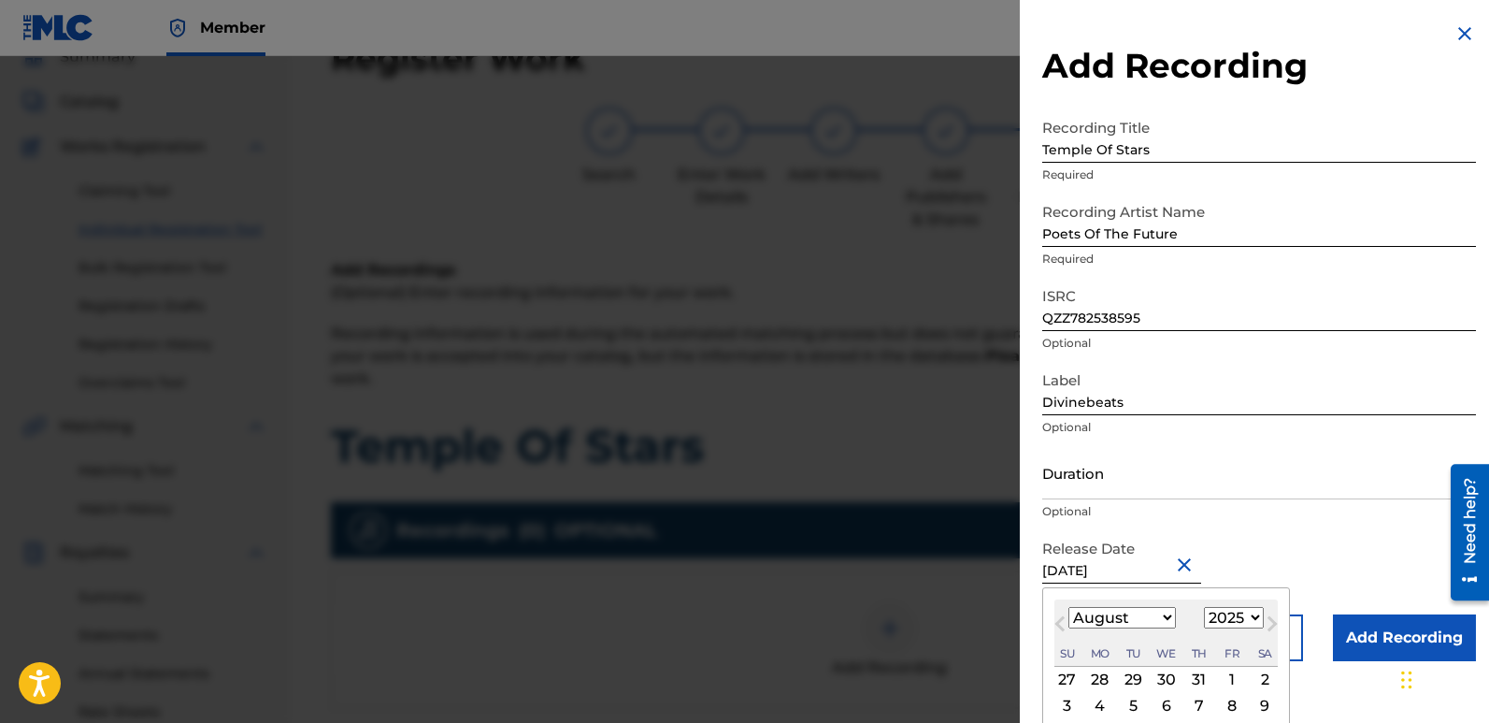
type input "[DATE]"
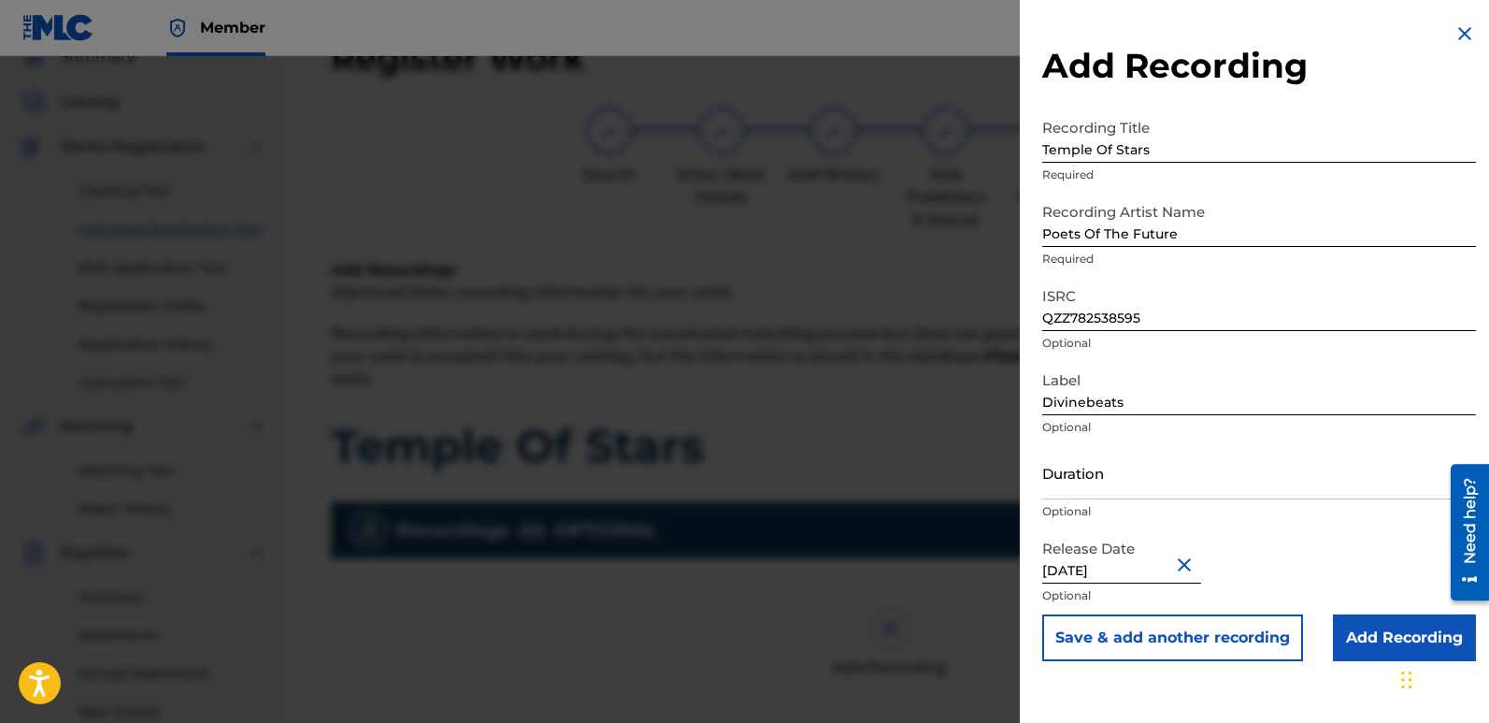
click at [1365, 633] on input "Add Recording" at bounding box center [1404, 637] width 143 height 47
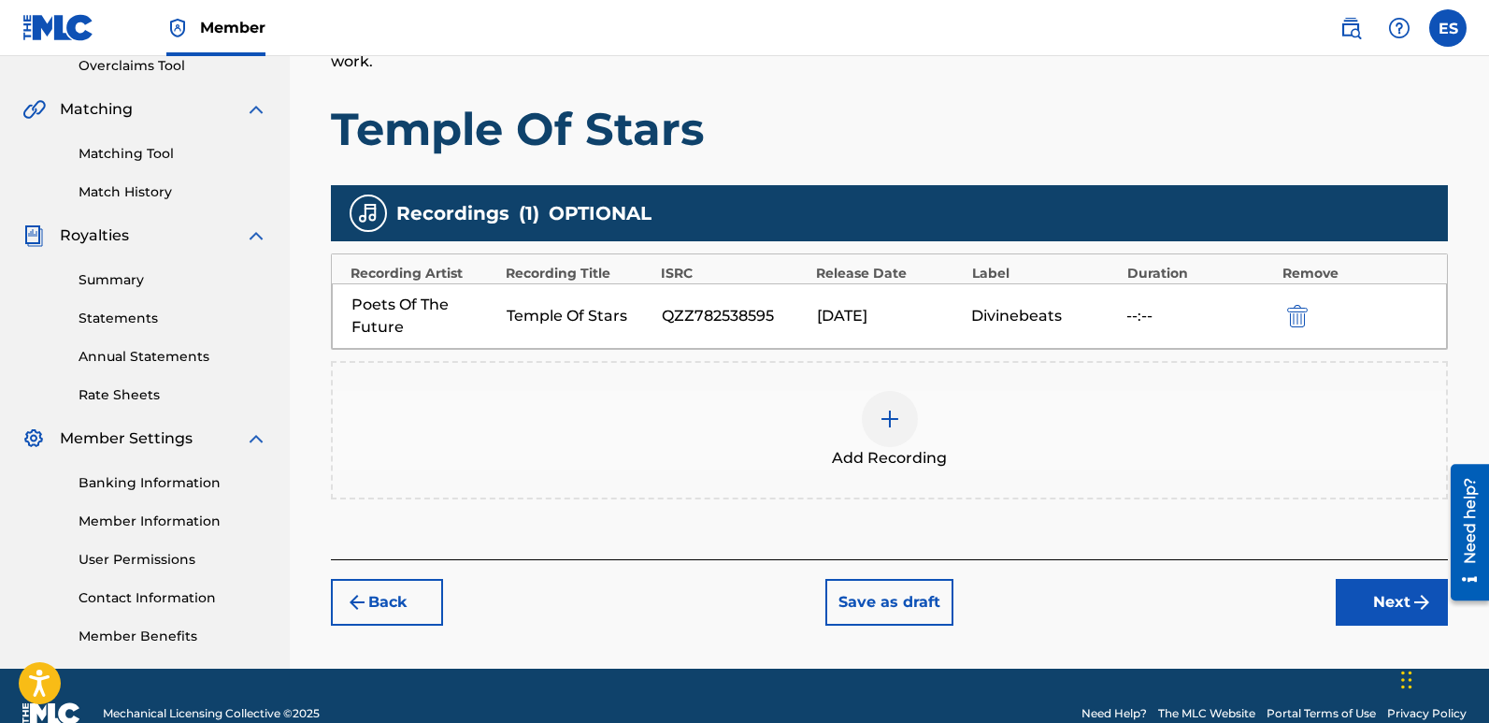
click at [1364, 608] on button "Next" at bounding box center [1392, 602] width 112 height 47
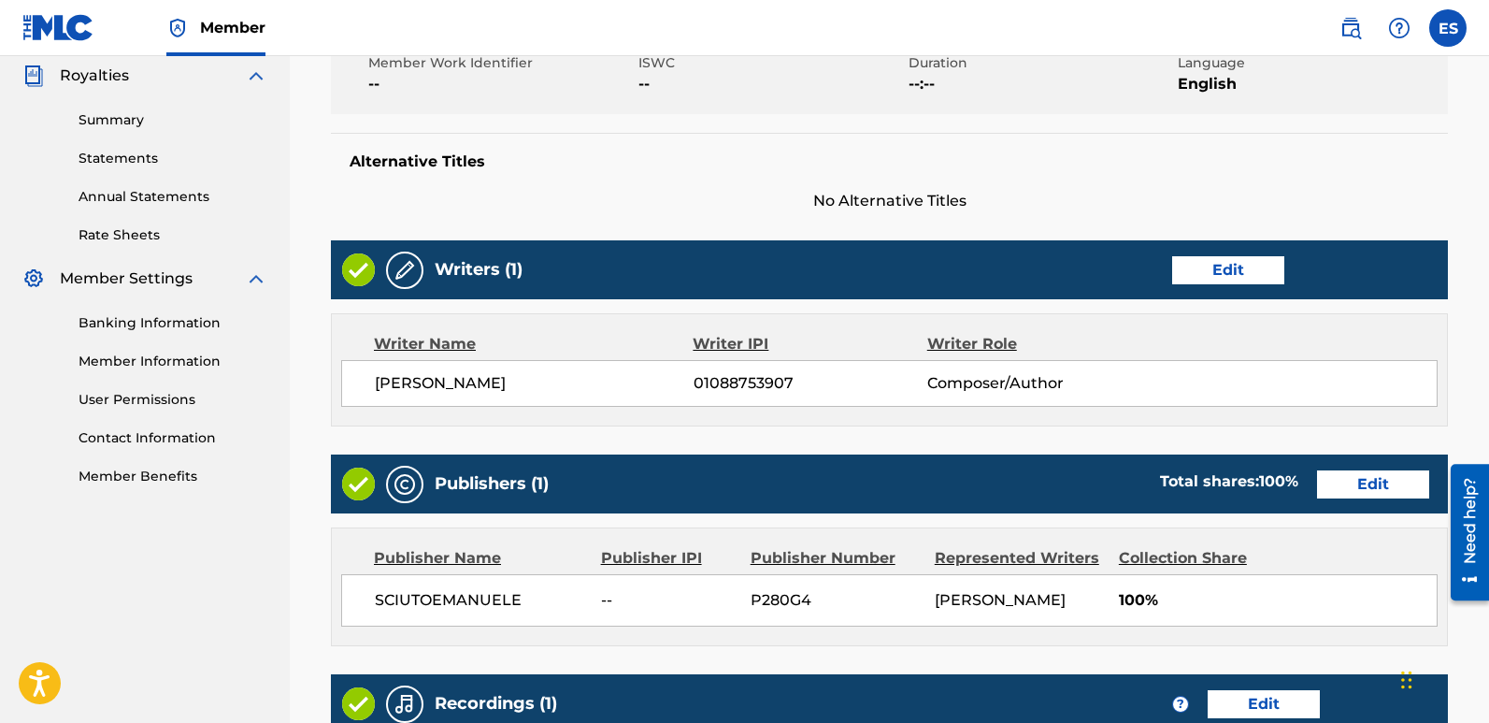
scroll to position [896, 0]
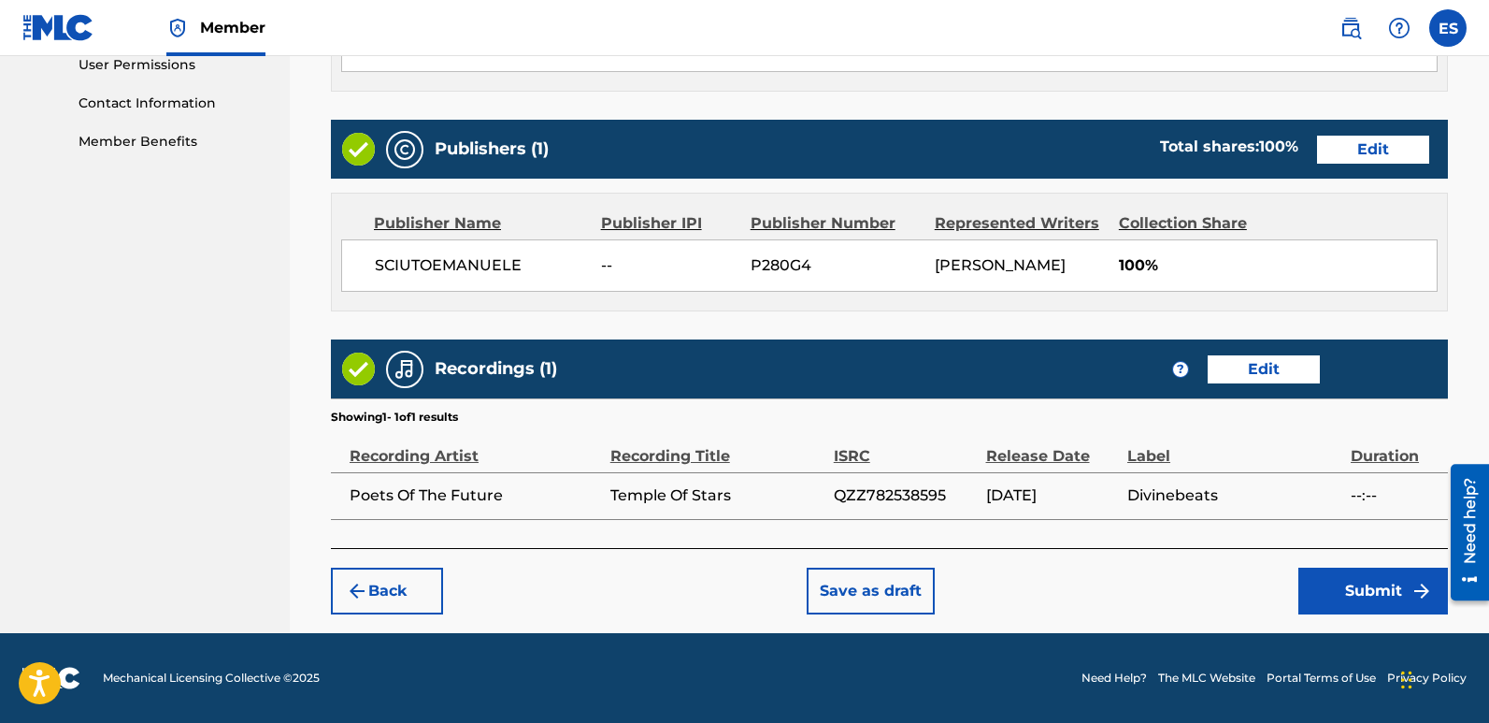
click at [1375, 584] on button "Submit" at bounding box center [1373, 590] width 150 height 47
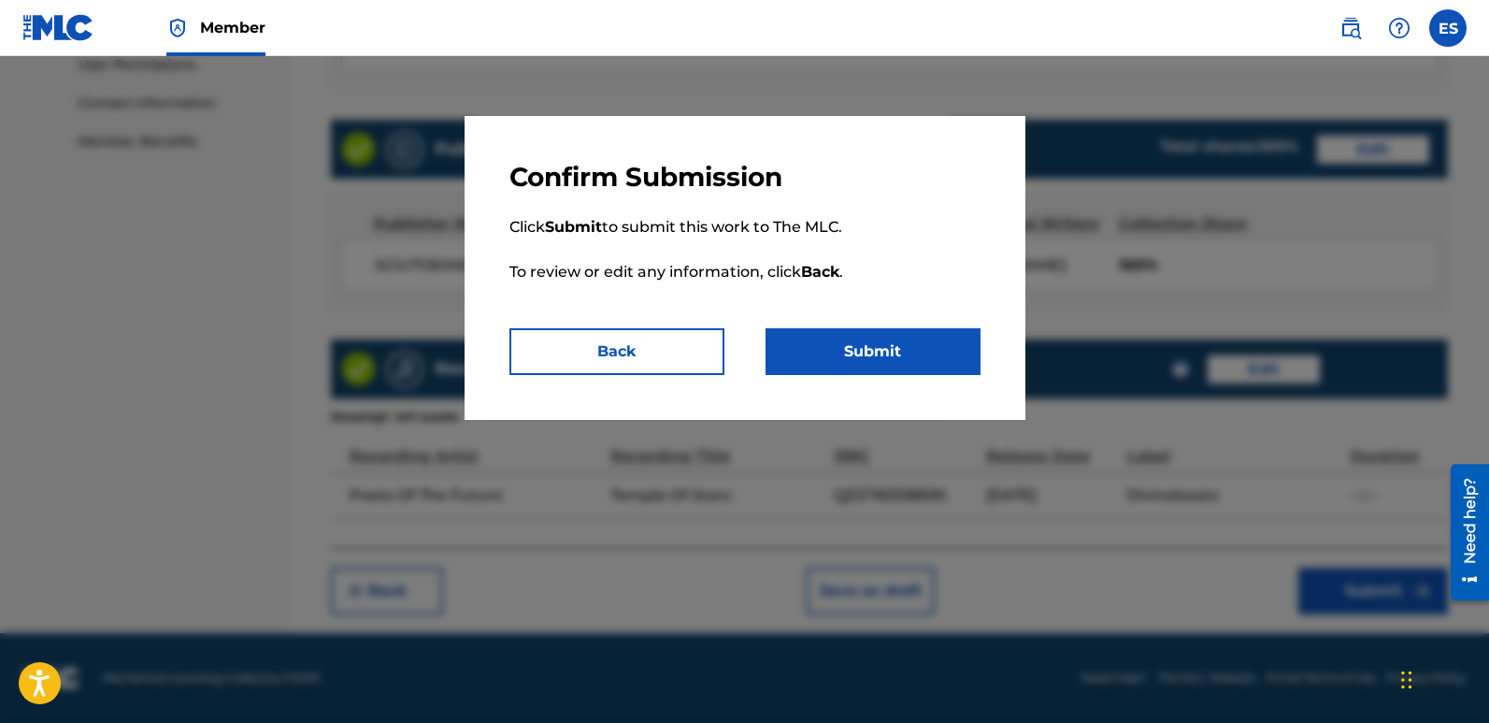
click at [883, 365] on button "Submit" at bounding box center [873, 351] width 215 height 47
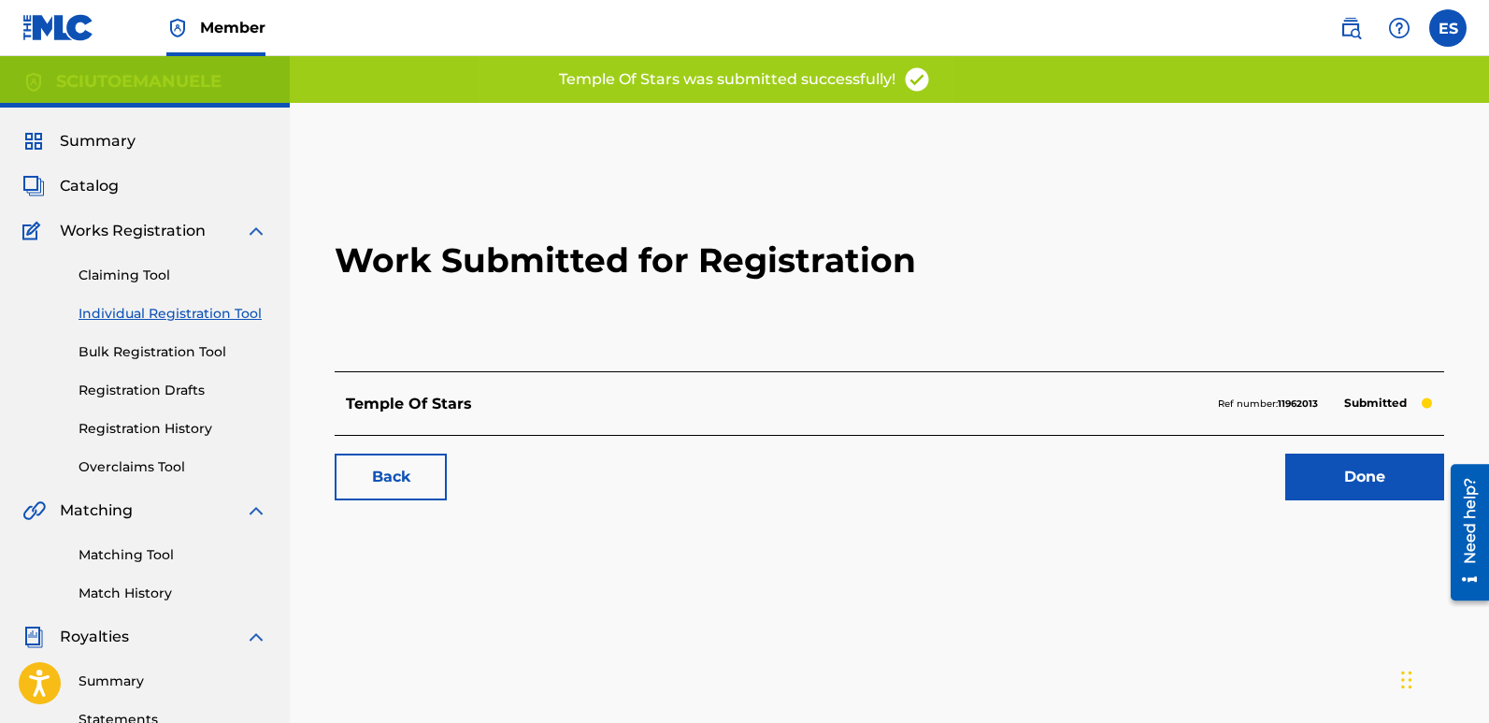
click at [1357, 479] on link "Done" at bounding box center [1364, 476] width 159 height 47
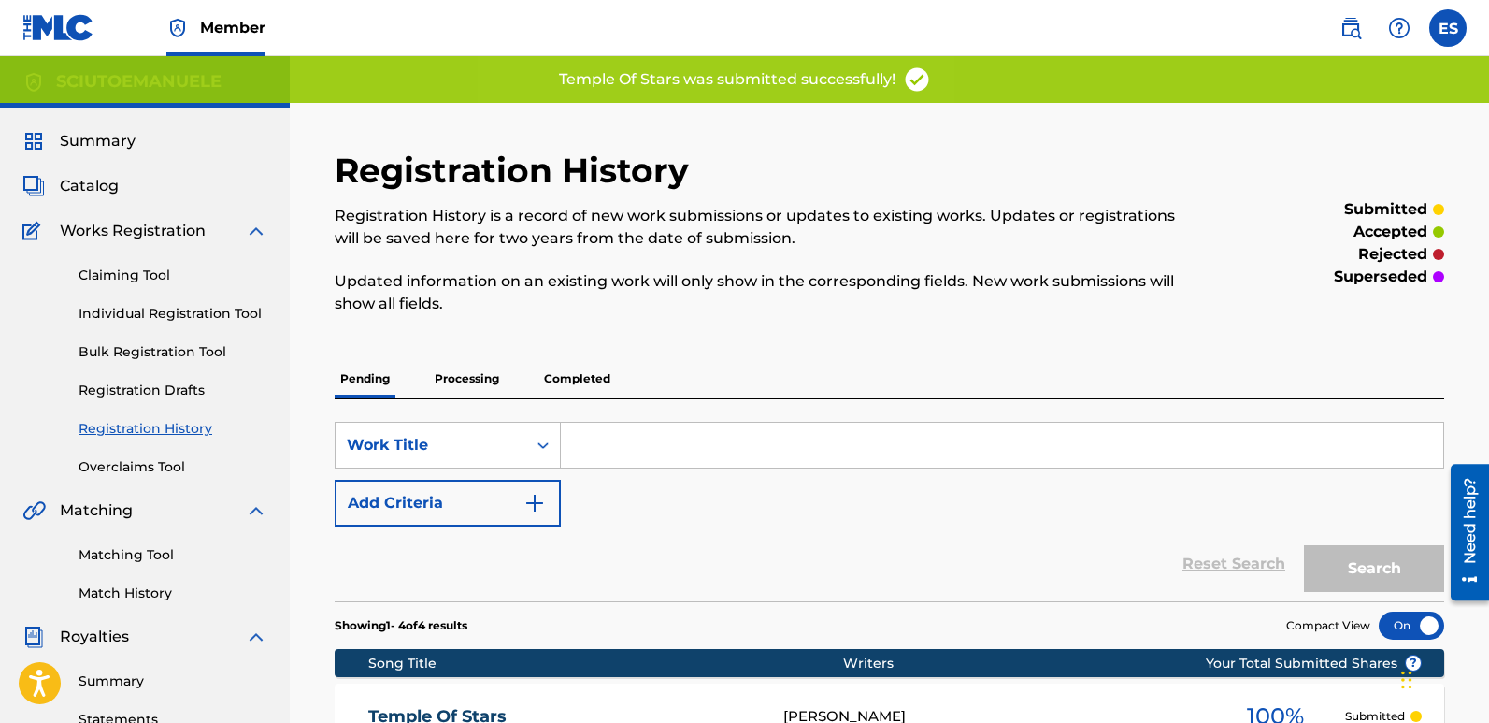
click at [115, 147] on span "Summary" at bounding box center [98, 141] width 76 height 22
